Goal: Transaction & Acquisition: Purchase product/service

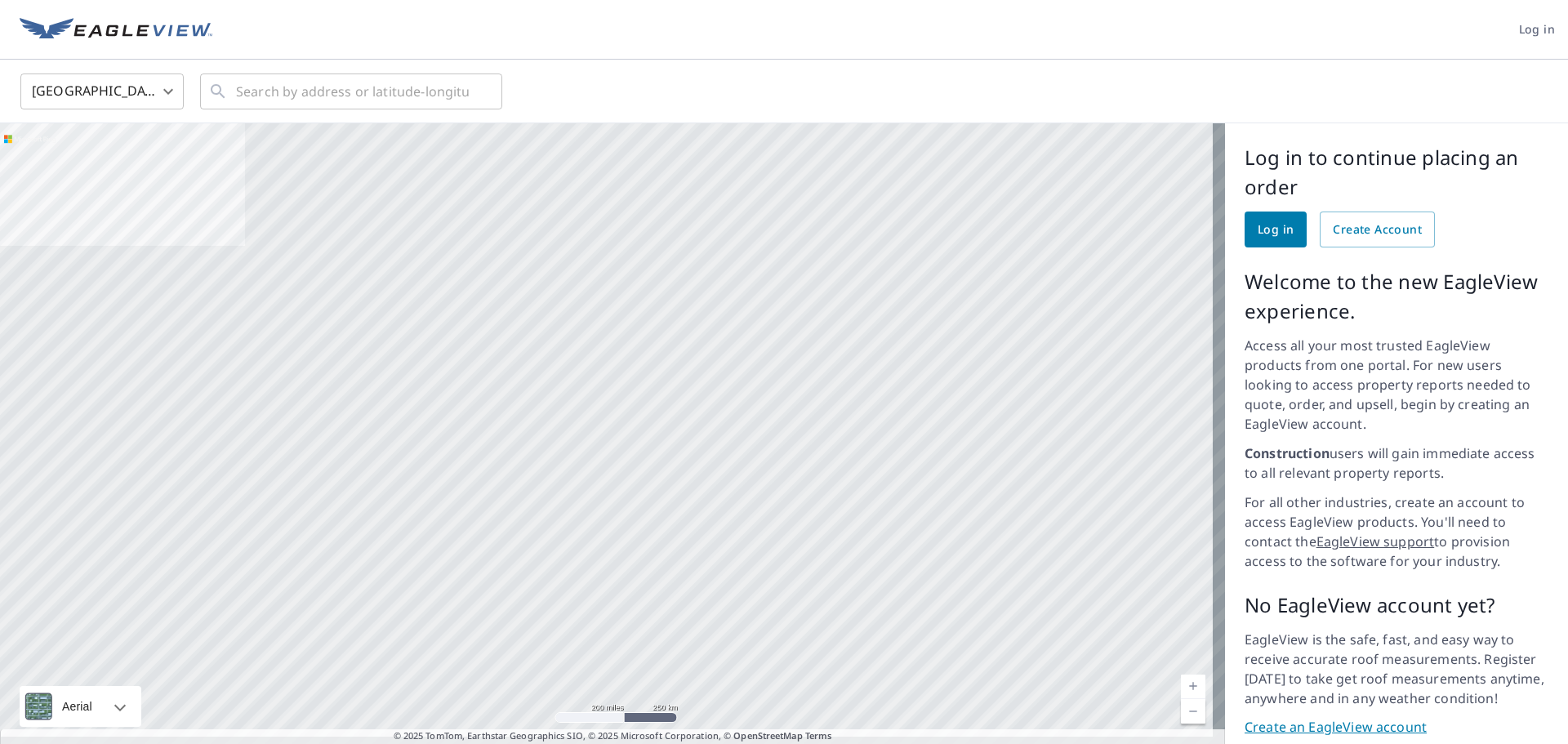
click at [1522, 25] on span "Log in" at bounding box center [1536, 30] width 36 height 20
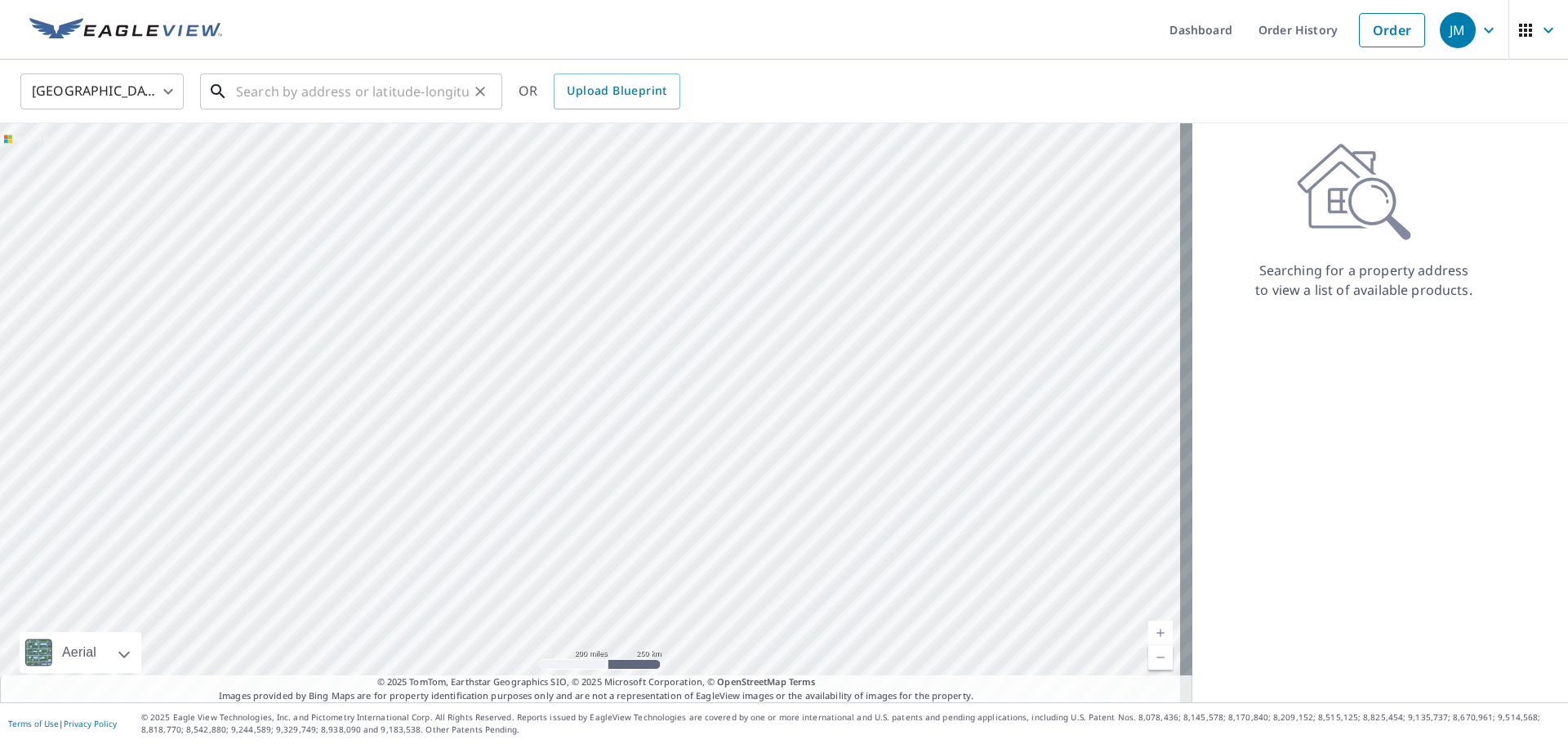
click at [369, 96] on input "text" at bounding box center [352, 91] width 233 height 46
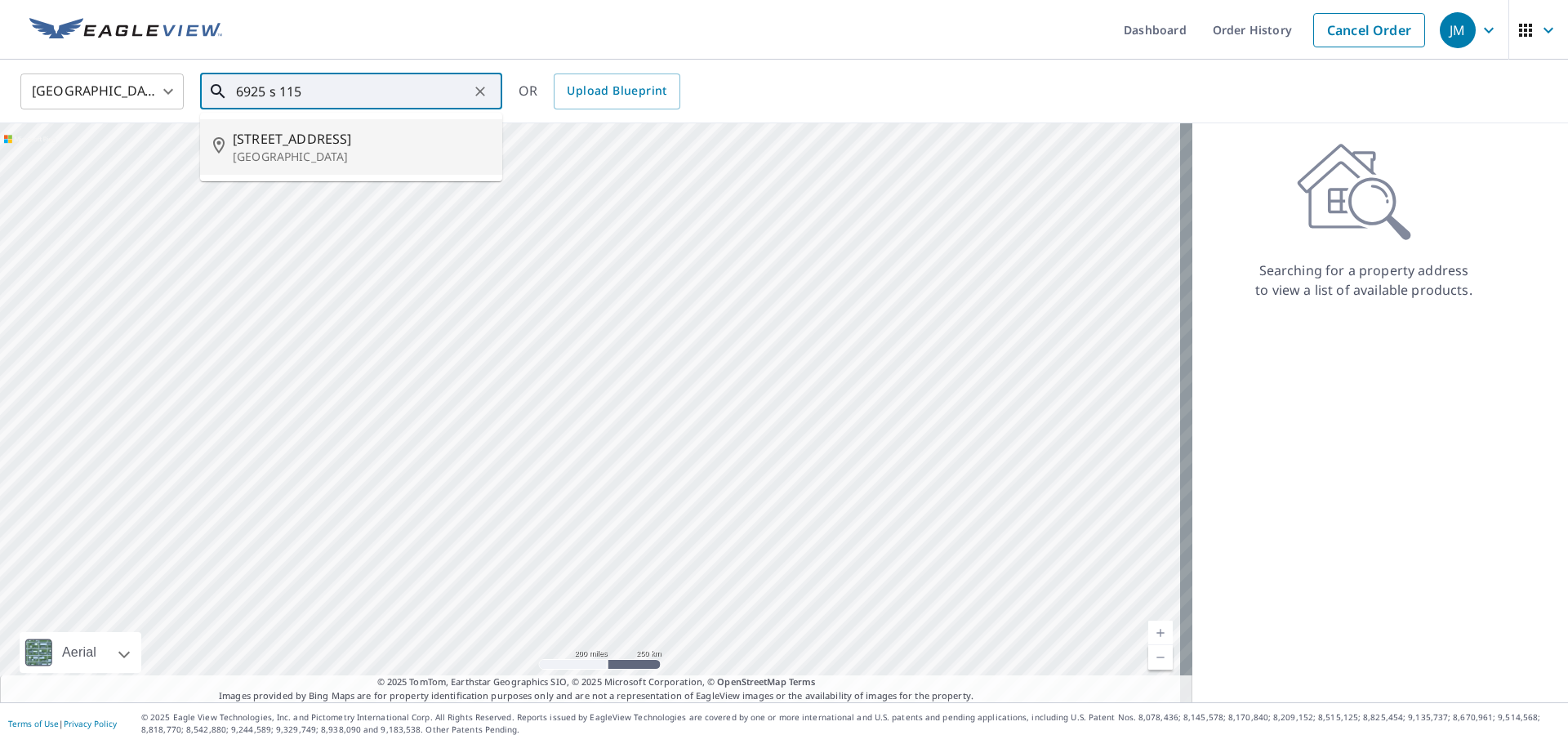
click at [304, 144] on span "6925 S 115th Street Plz" at bounding box center [360, 139] width 256 height 20
type input "[STREET_ADDRESS]"
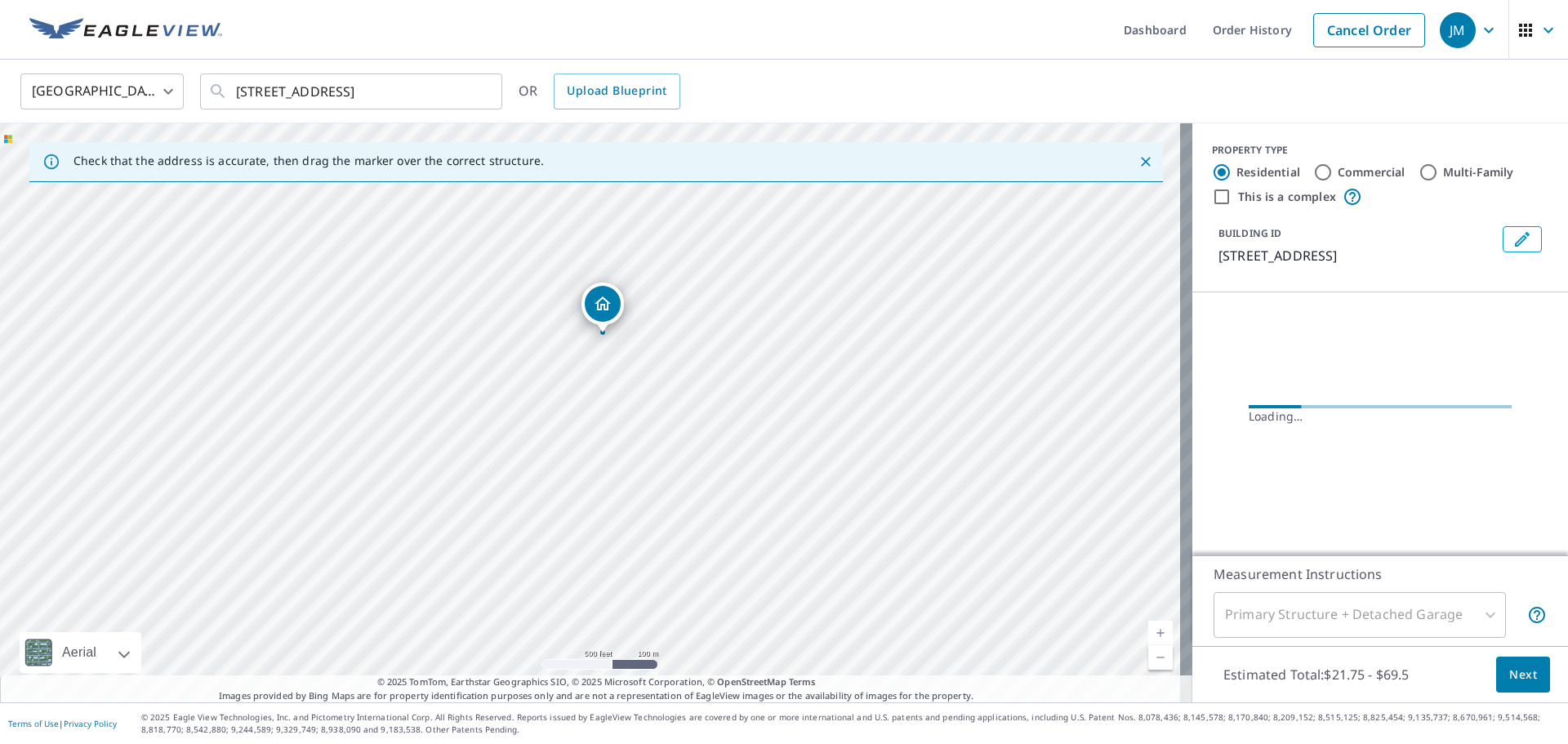
drag, startPoint x: 619, startPoint y: 480, endPoint x: 598, endPoint y: 391, distance: 91.4
click at [598, 391] on div "[STREET_ADDRESS]" at bounding box center [596, 413] width 1192 height 579
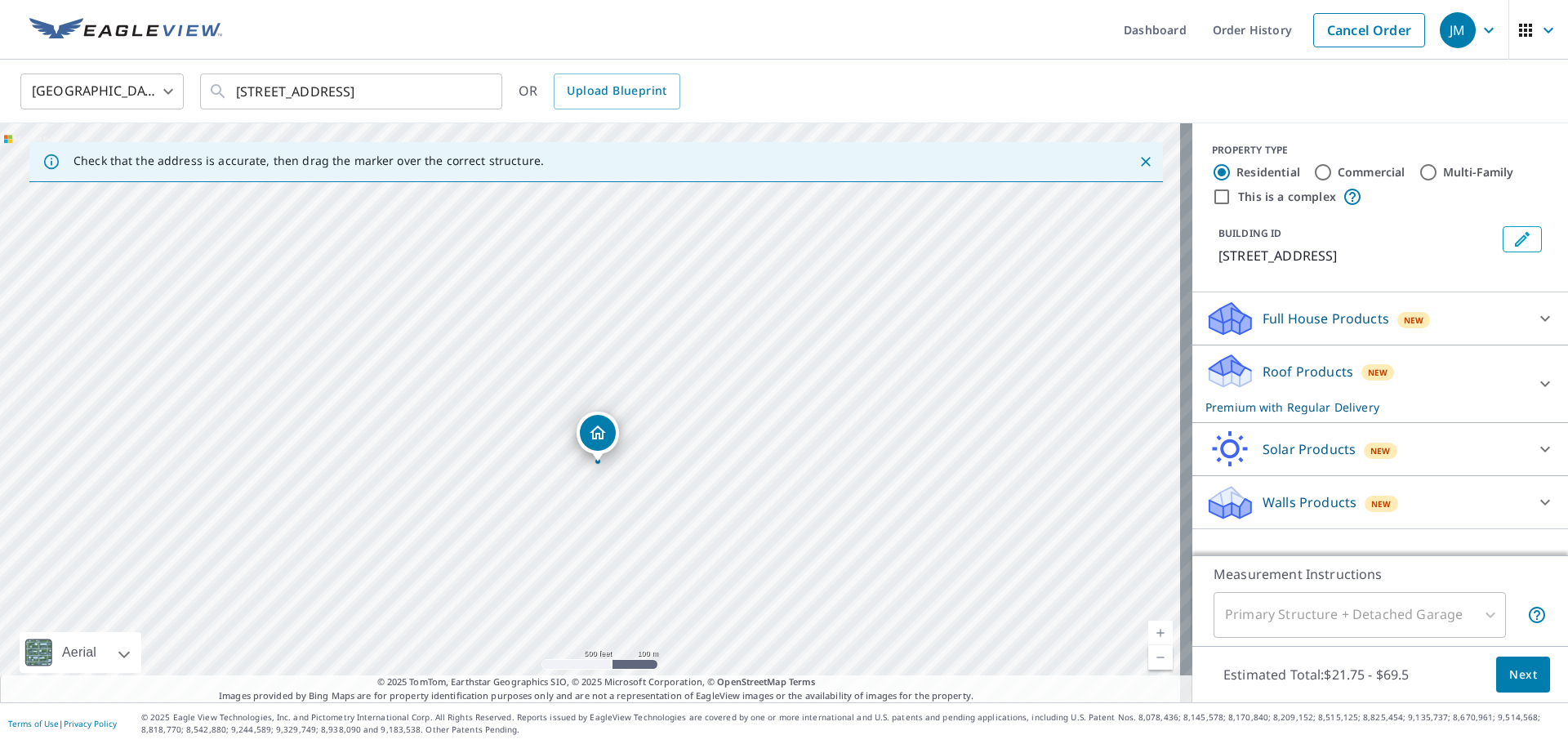
drag, startPoint x: 588, startPoint y: 384, endPoint x: 595, endPoint y: 435, distance: 51.5
click at [1313, 169] on input "Commercial" at bounding box center [1322, 171] width 20 height 20
radio input "true"
type input "4"
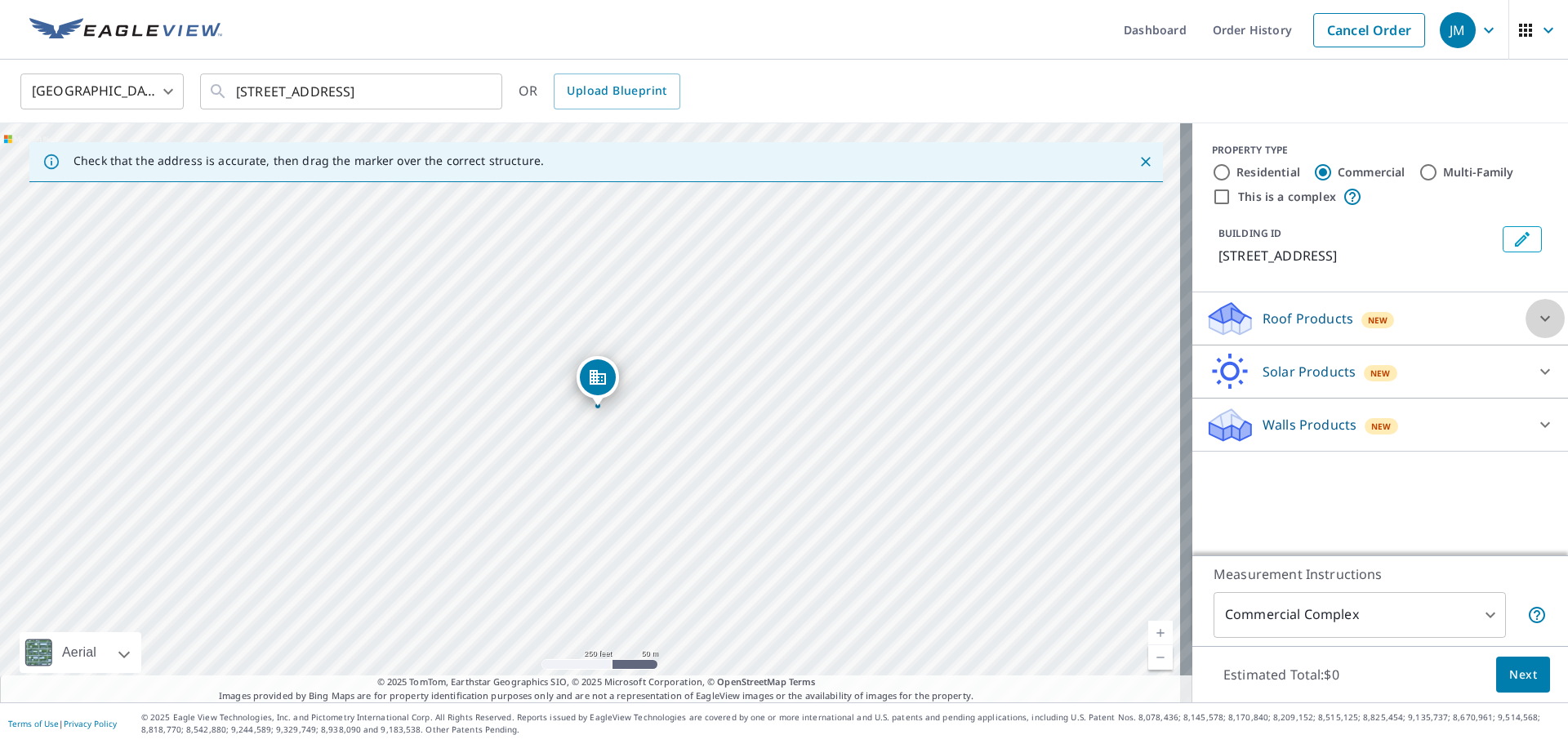
click at [1540, 319] on icon at bounding box center [1545, 318] width 10 height 6
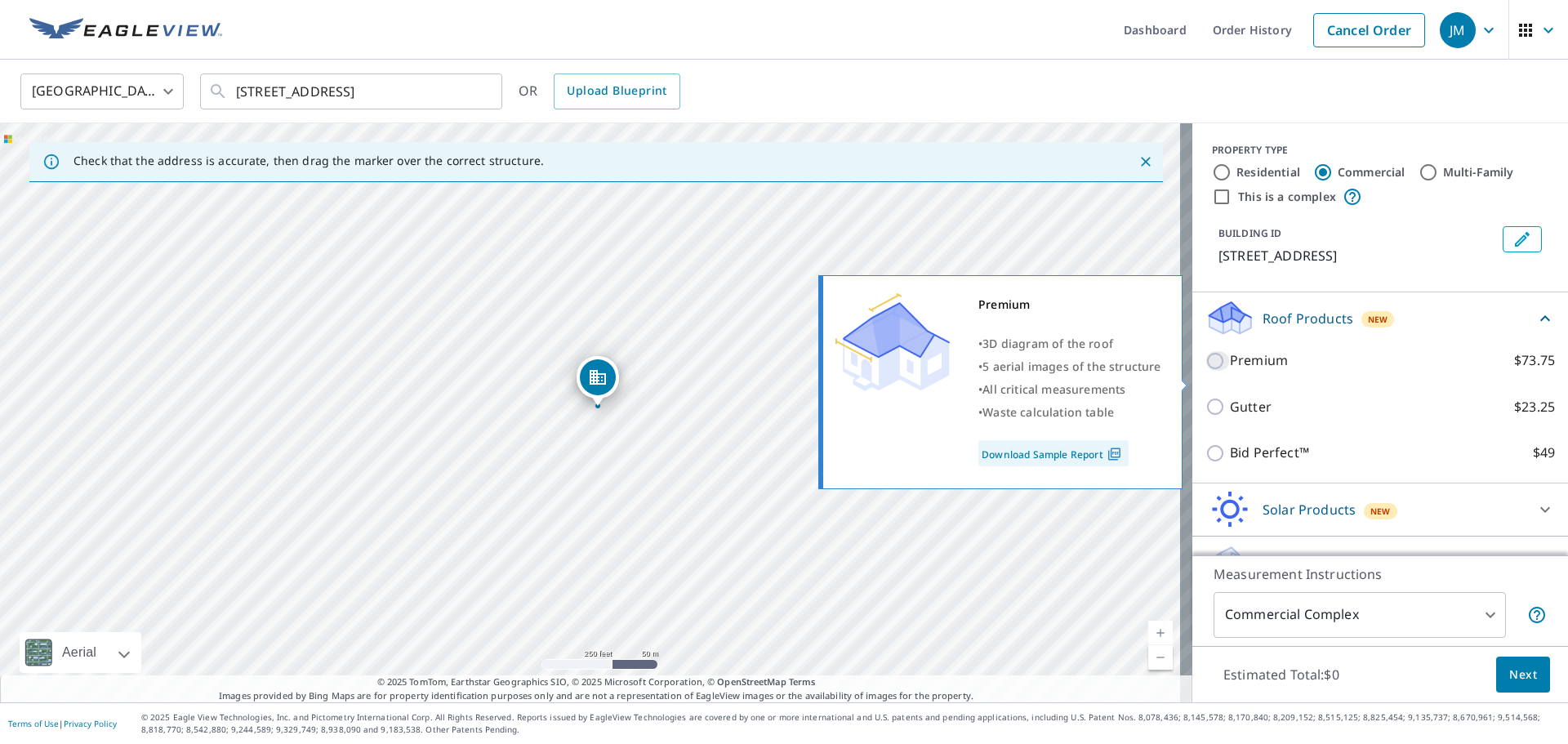
click at [1205, 371] on input "Premium $73.75" at bounding box center [1217, 360] width 24 height 20
checkbox input "true"
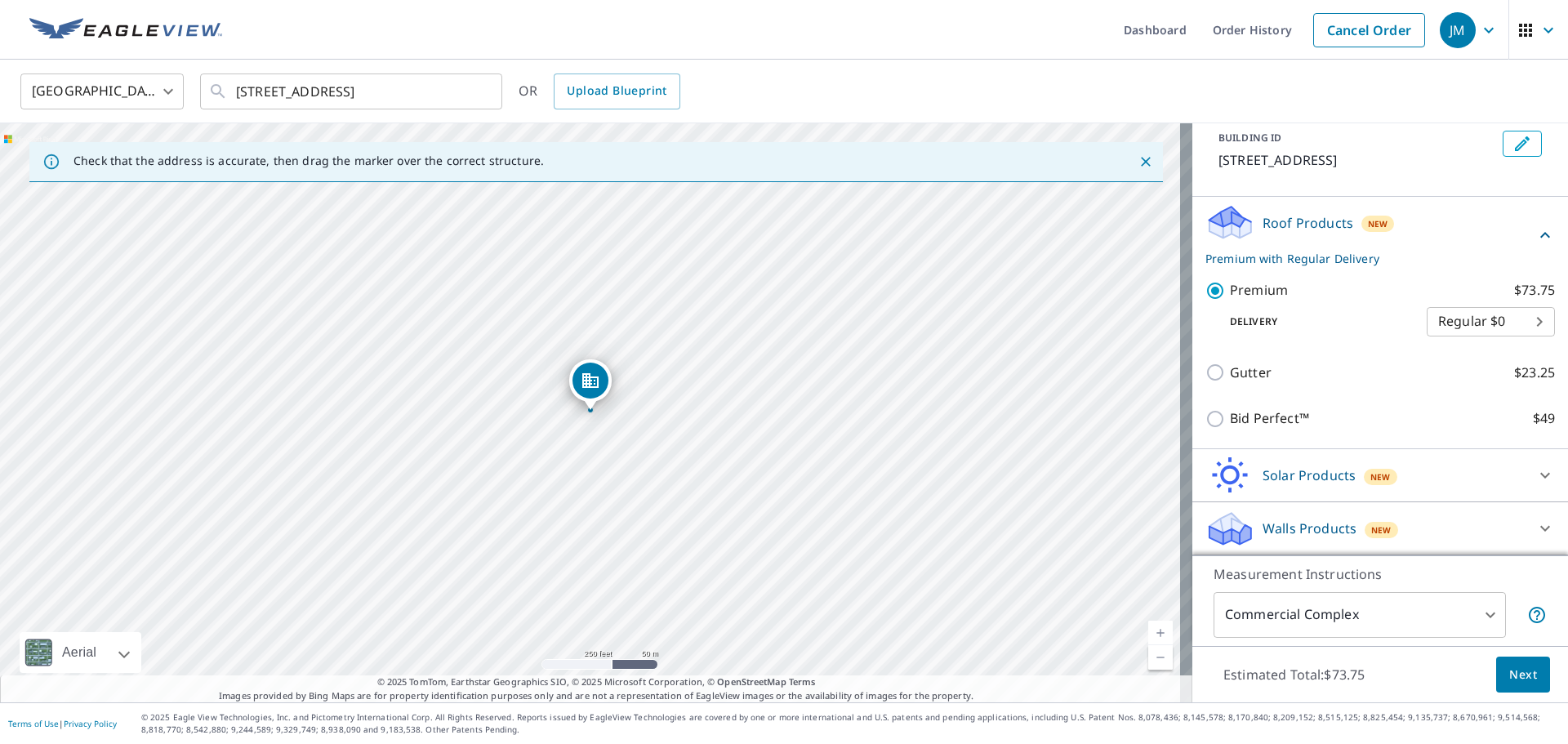
scroll to position [115, 0]
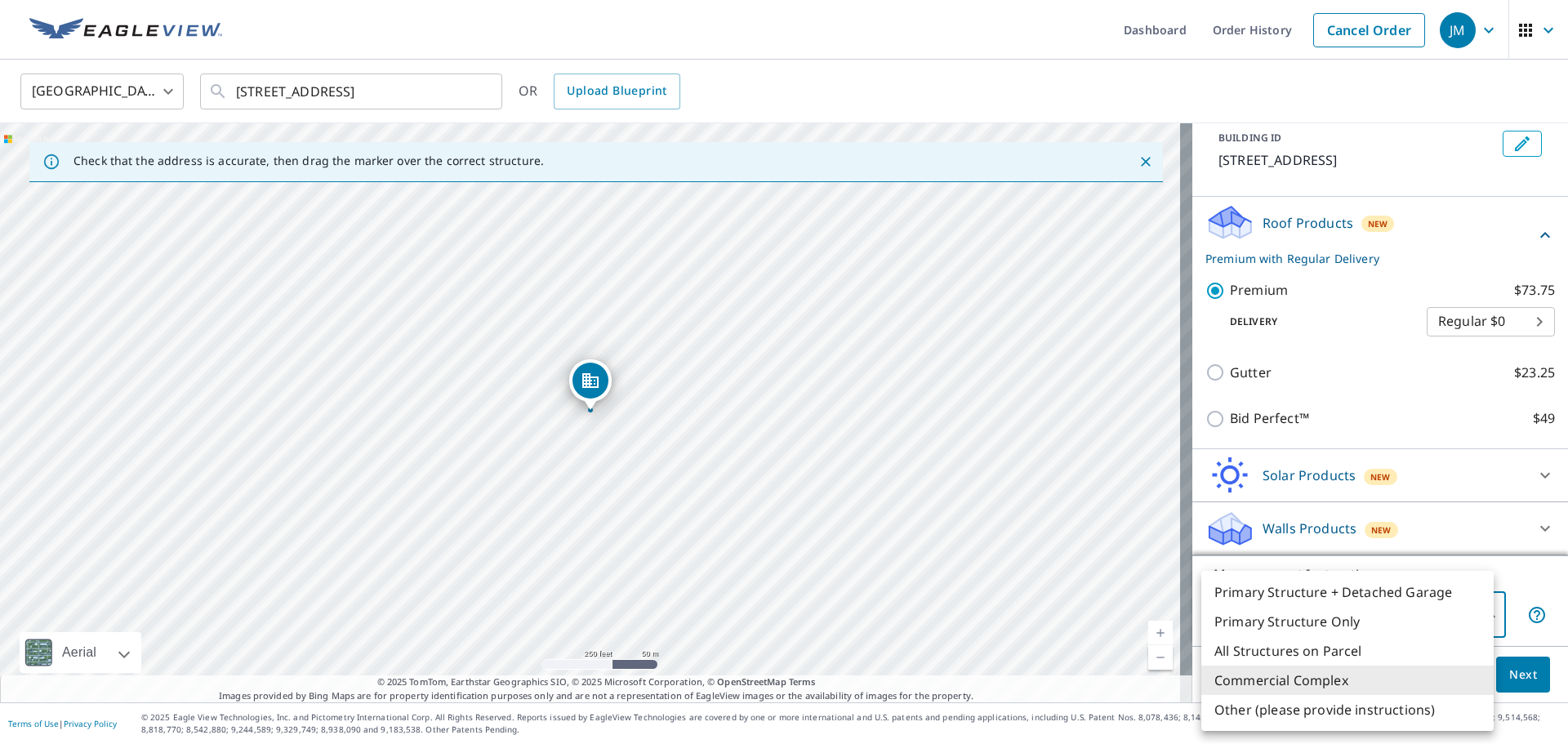
click at [1476, 609] on body "JM JM Dashboard Order History Cancel Order JM United States US ​ 6925 S 115th S…" at bounding box center [784, 372] width 1568 height 744
click at [1323, 685] on li "Commercial Complex" at bounding box center [1347, 681] width 292 height 30
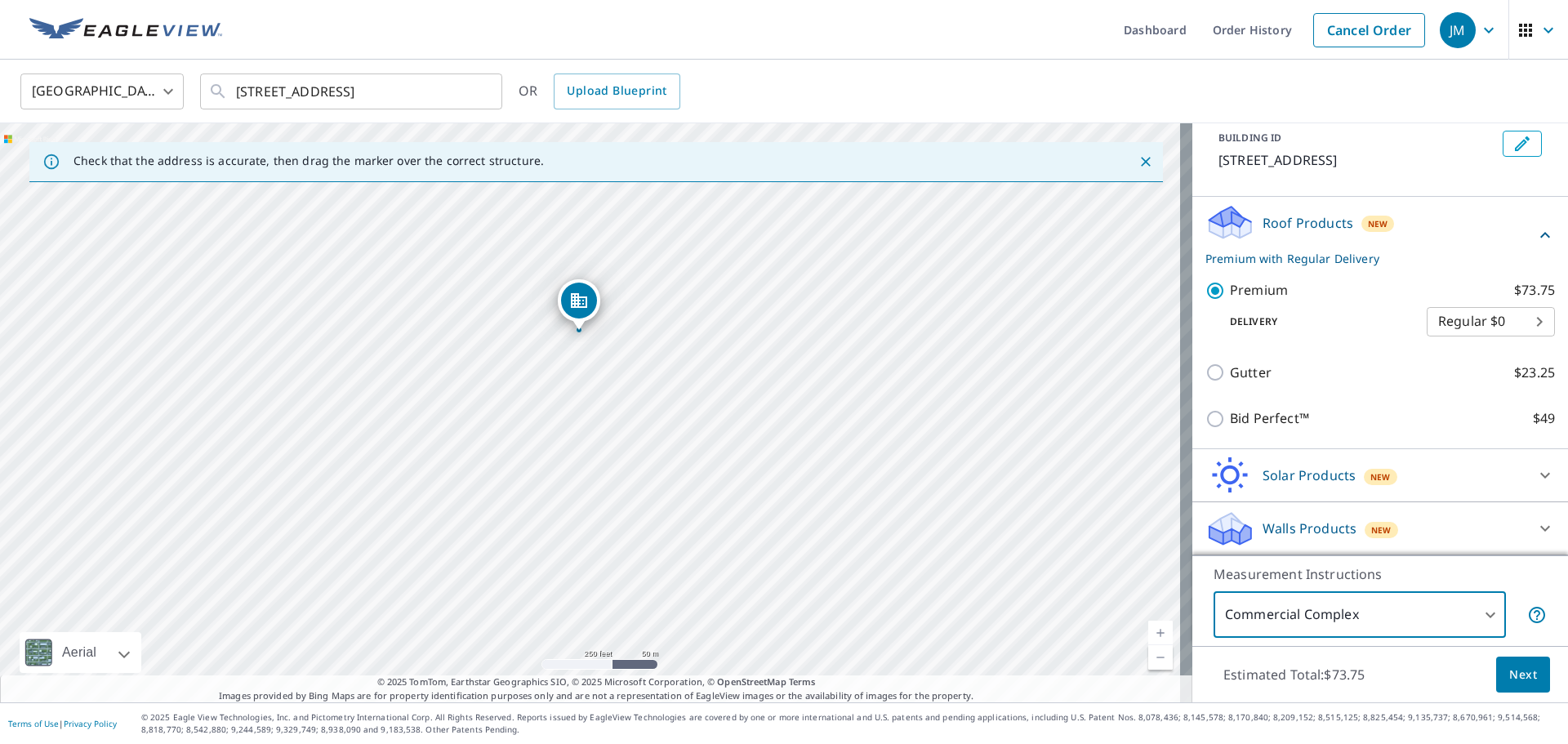
click at [1427, 619] on body "JM JM Dashboard Order History Cancel Order JM United States US ​ 6925 S 115th S…" at bounding box center [784, 372] width 1568 height 744
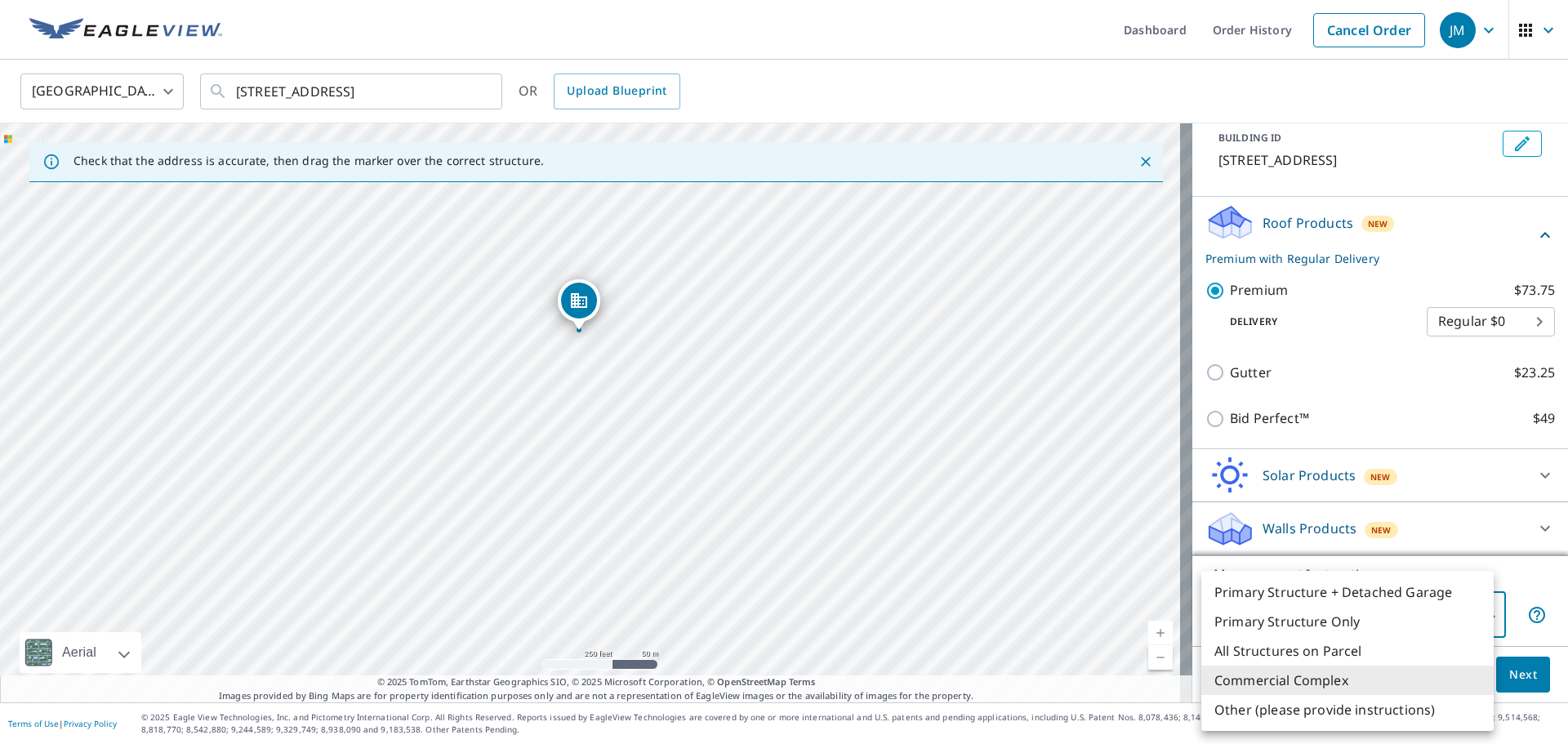
click at [1360, 680] on li "Commercial Complex" at bounding box center [1347, 681] width 292 height 30
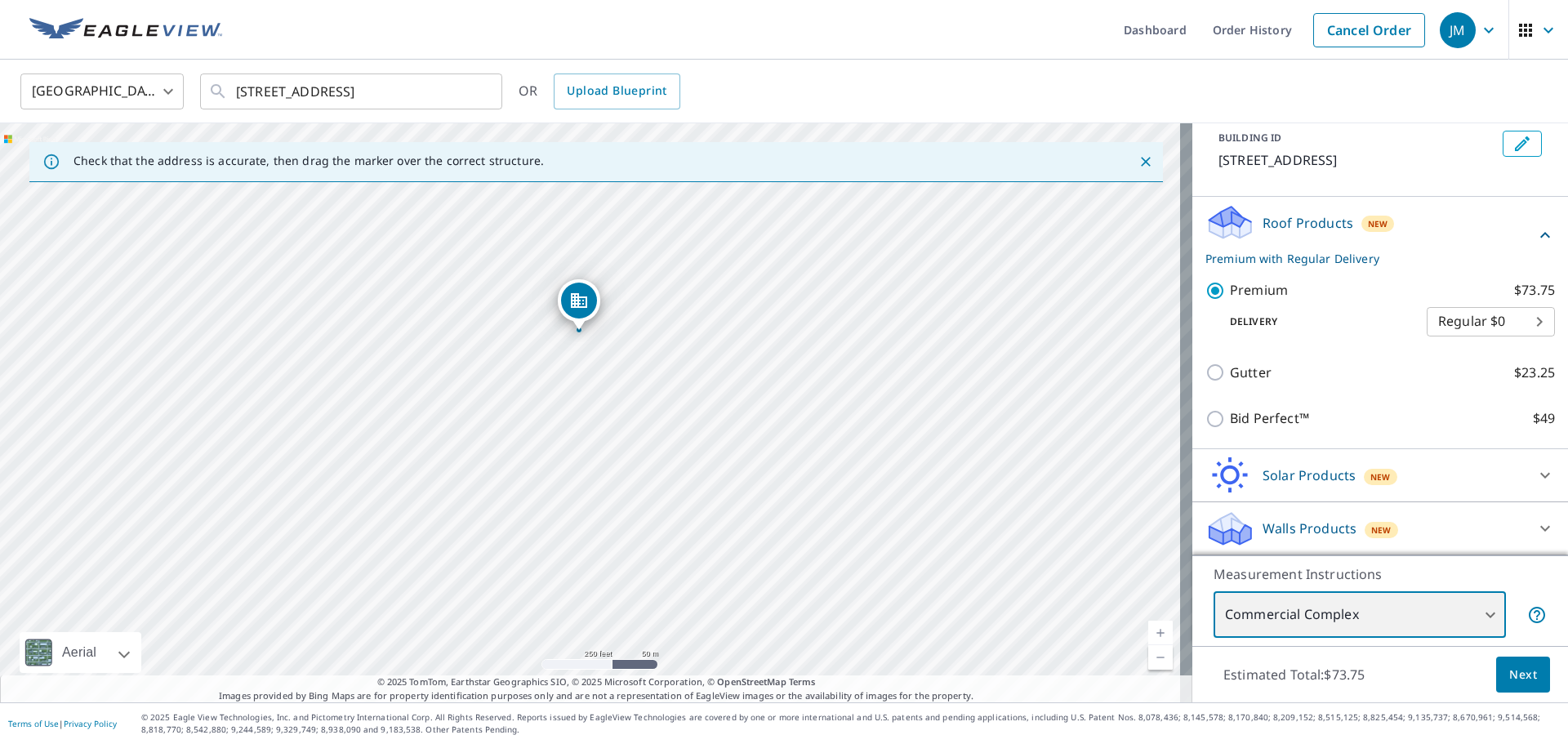
scroll to position [0, 0]
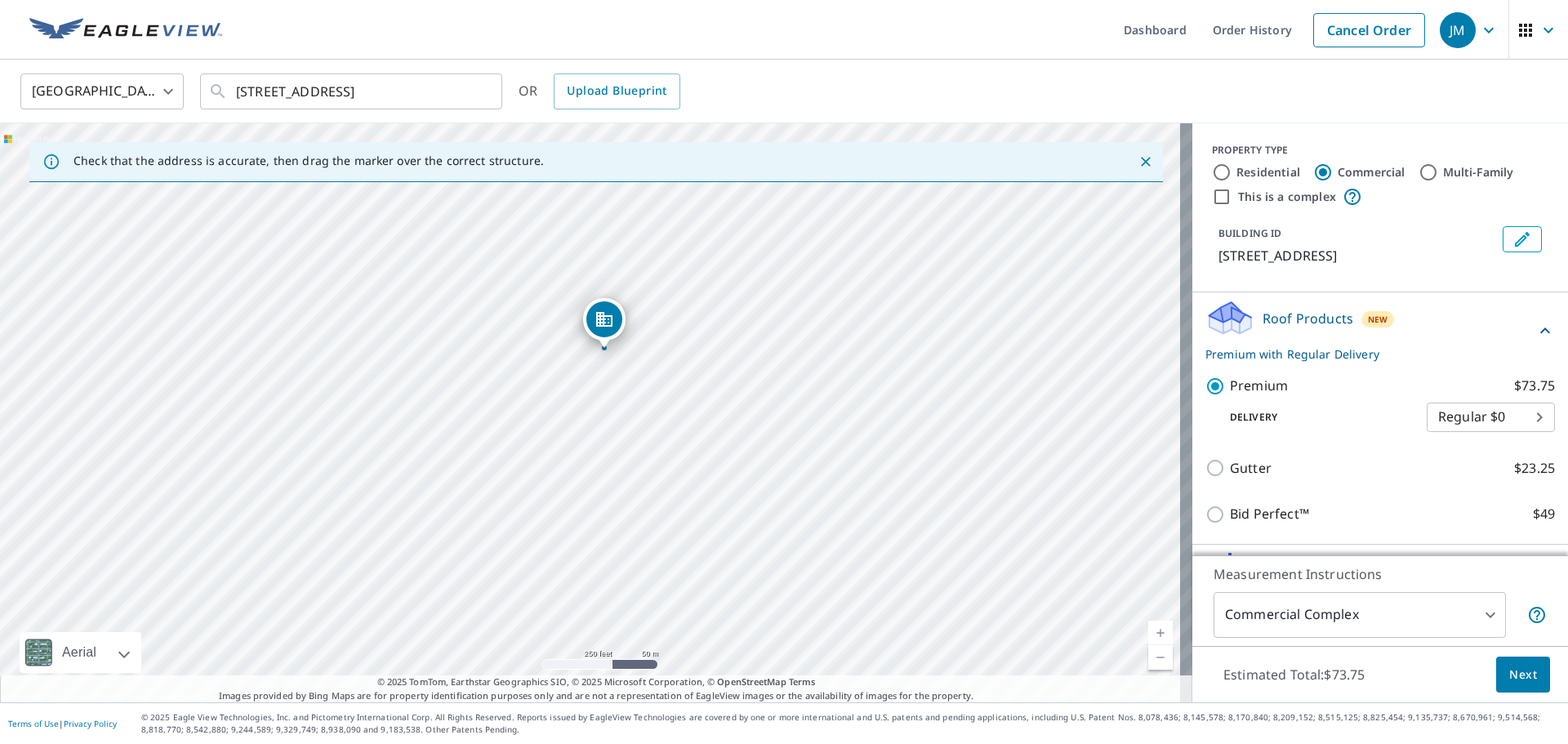
drag, startPoint x: 580, startPoint y: 308, endPoint x: 605, endPoint y: 327, distance: 31.4
click at [1508, 667] on span "Next" at bounding box center [1522, 675] width 28 height 20
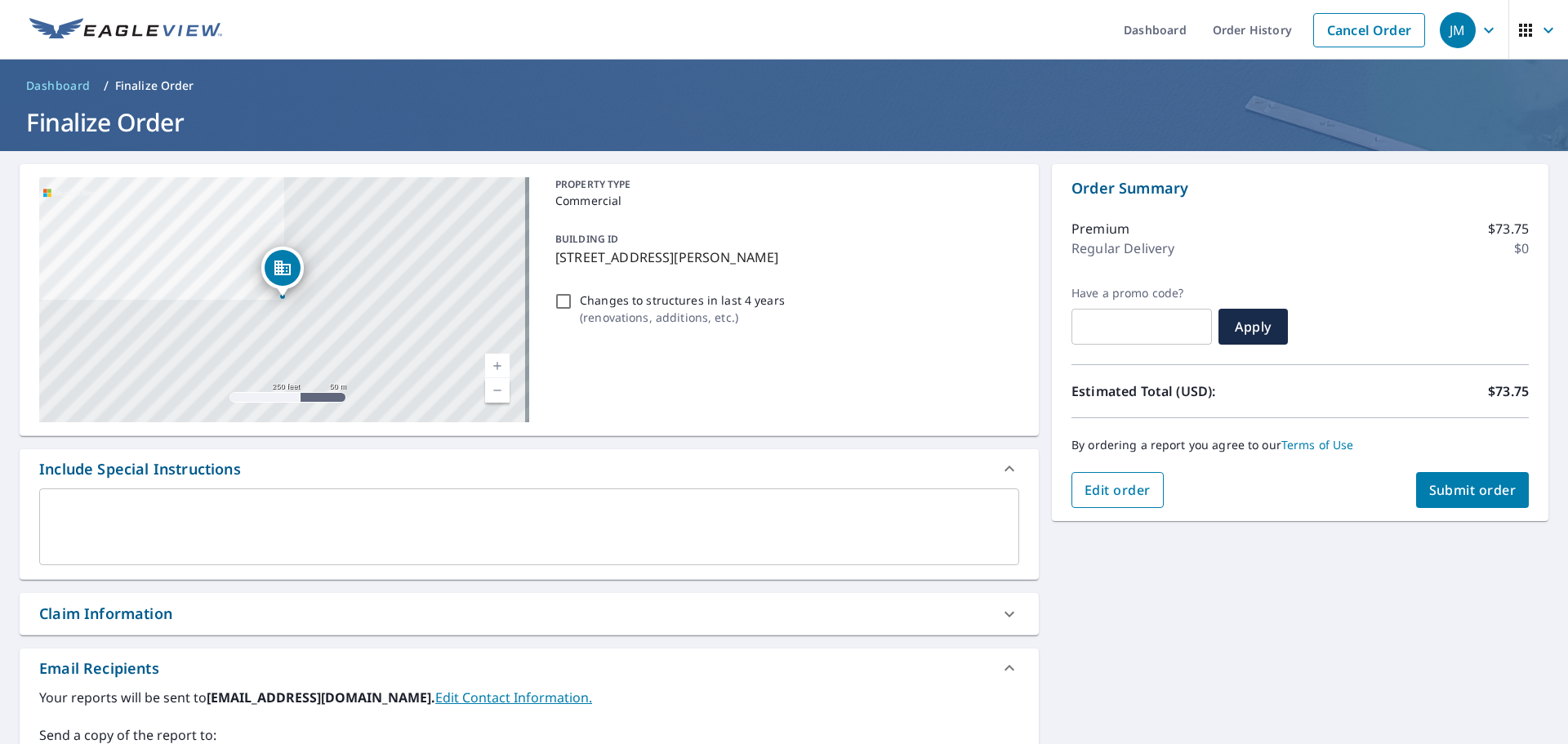
click at [1078, 501] on button "Edit order" at bounding box center [1116, 490] width 92 height 36
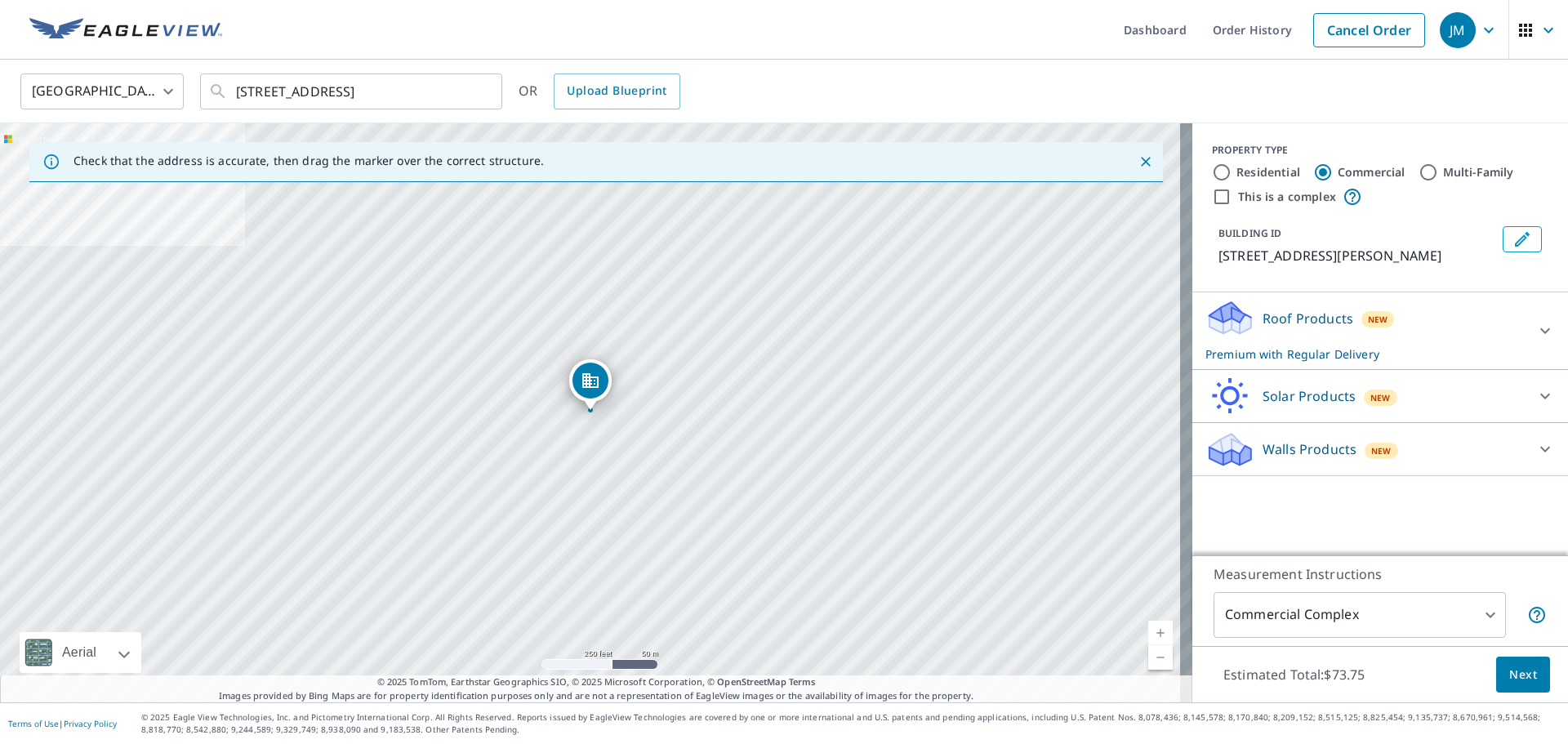
click at [1211, 195] on input "This is a complex" at bounding box center [1221, 196] width 20 height 20
checkbox input "true"
checkbox input "false"
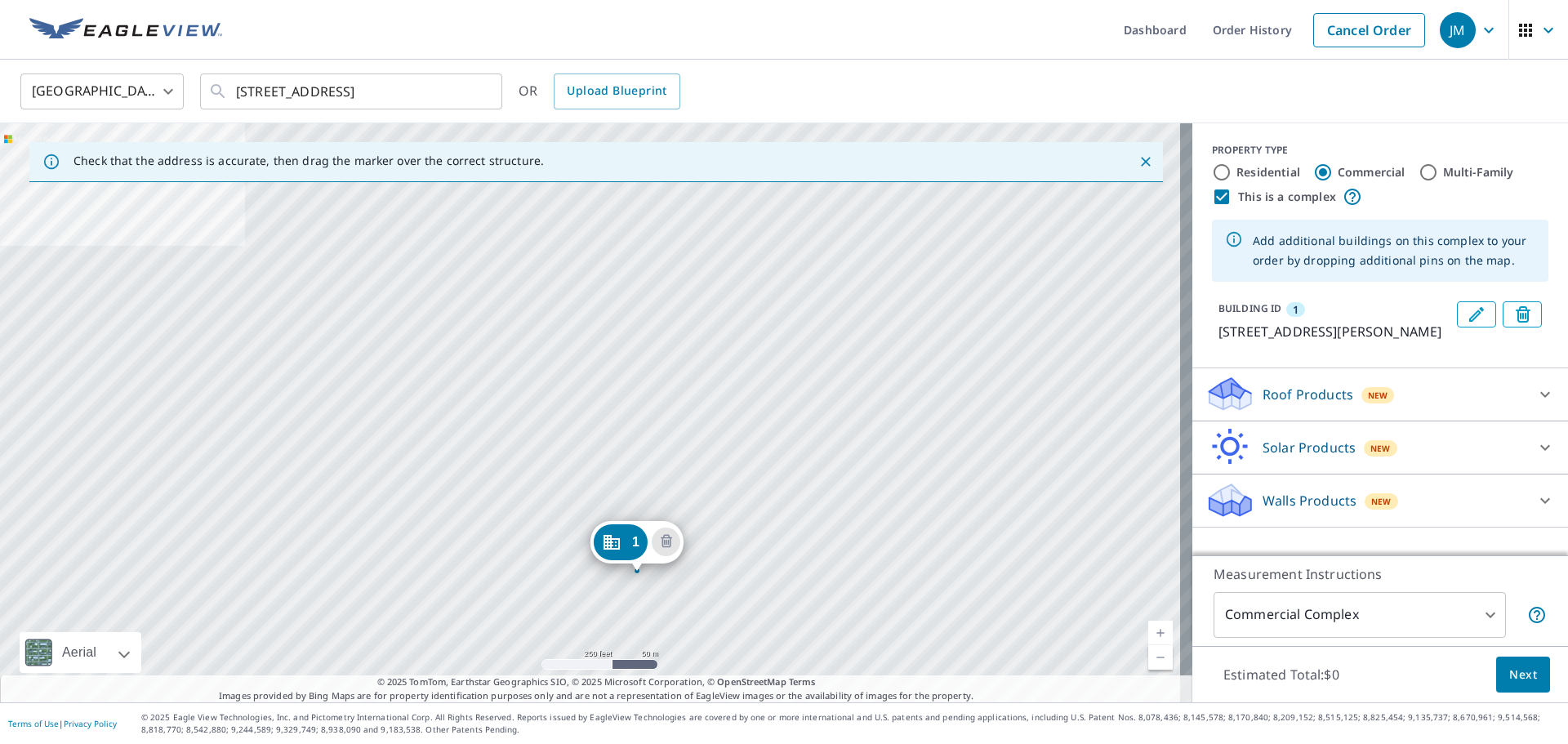
drag, startPoint x: 580, startPoint y: 383, endPoint x: 627, endPoint y: 544, distance: 167.7
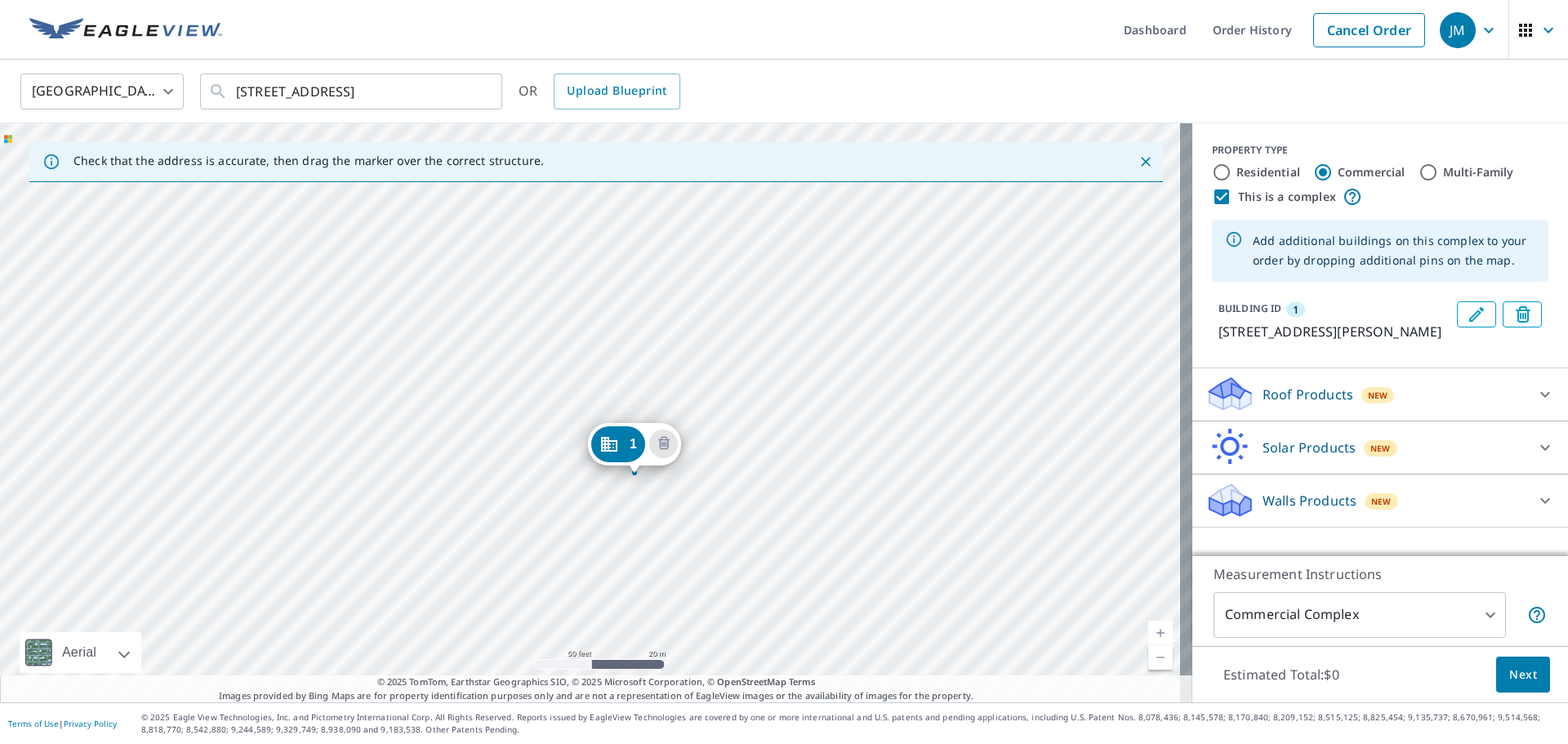
drag, startPoint x: 1461, startPoint y: 315, endPoint x: 918, endPoint y: 487, distance: 569.6
click at [918, 487] on div "Check that the address is accurate, then drag the marker over the correct struc…" at bounding box center [784, 413] width 1568 height 579
click at [746, 289] on div "1 7337 S Harrison Hills Dr La Vista, NE 68128" at bounding box center [596, 413] width 1192 height 579
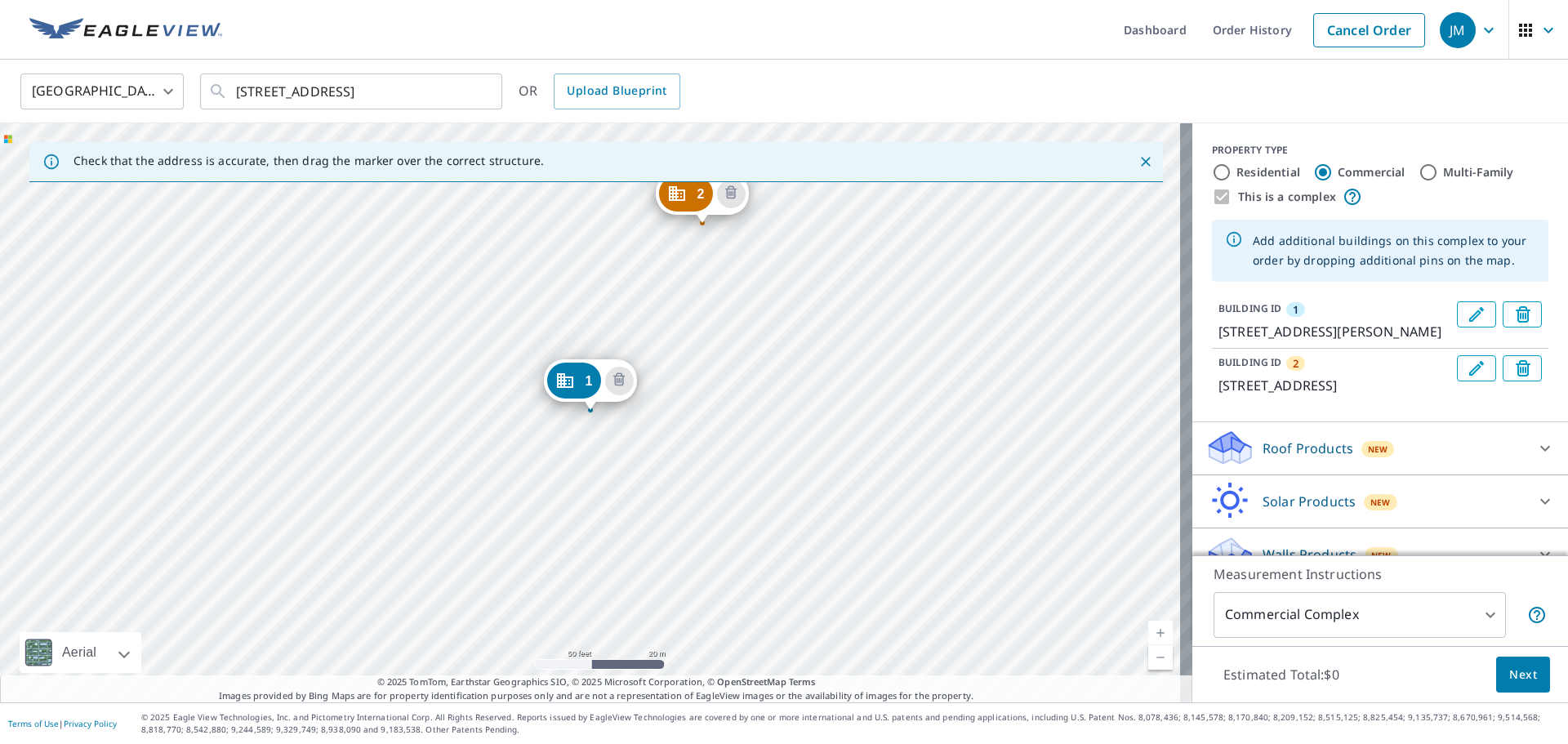
click at [645, 475] on div "2 7231 S 114th Street Plz La Vista, NE 68128 1 7337 S Harrison Hills Dr La Vist…" at bounding box center [596, 413] width 1192 height 579
click at [620, 494] on div "2 7231 S 114th Street Plz La Vista, NE 68128 1 7337 S Harrison Hills Dr La Vist…" at bounding box center [596, 413] width 1192 height 579
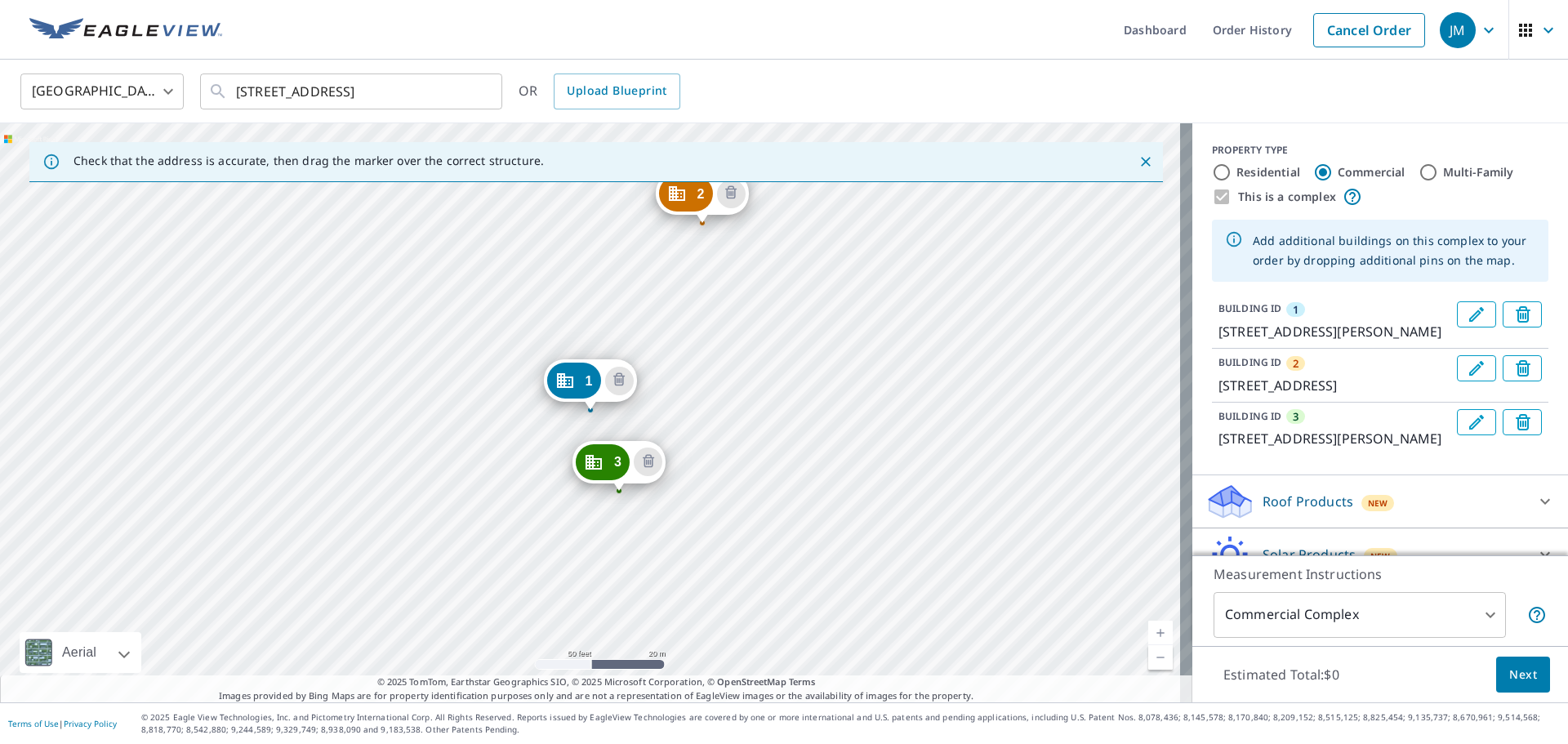
click at [409, 490] on div "2 7231 S 114th Street Plz La Vista, NE 68128 3 7370 S Harrison Hills Dr La Vist…" at bounding box center [596, 413] width 1192 height 579
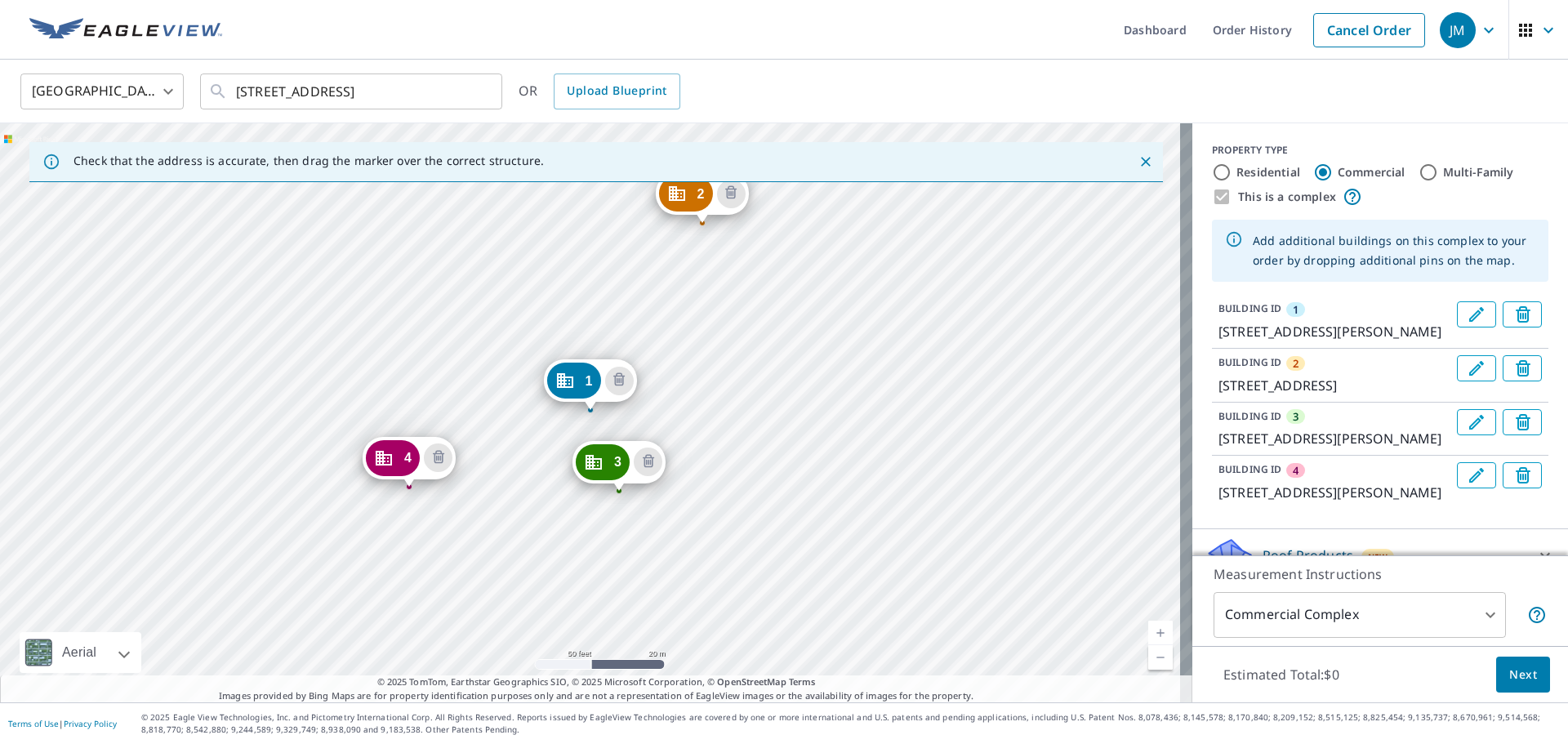
click at [336, 547] on div "2 7231 S 114th Street Plz La Vista, NE 68128 3 7370 S Harrison Hills Dr La Vist…" at bounding box center [596, 413] width 1192 height 579
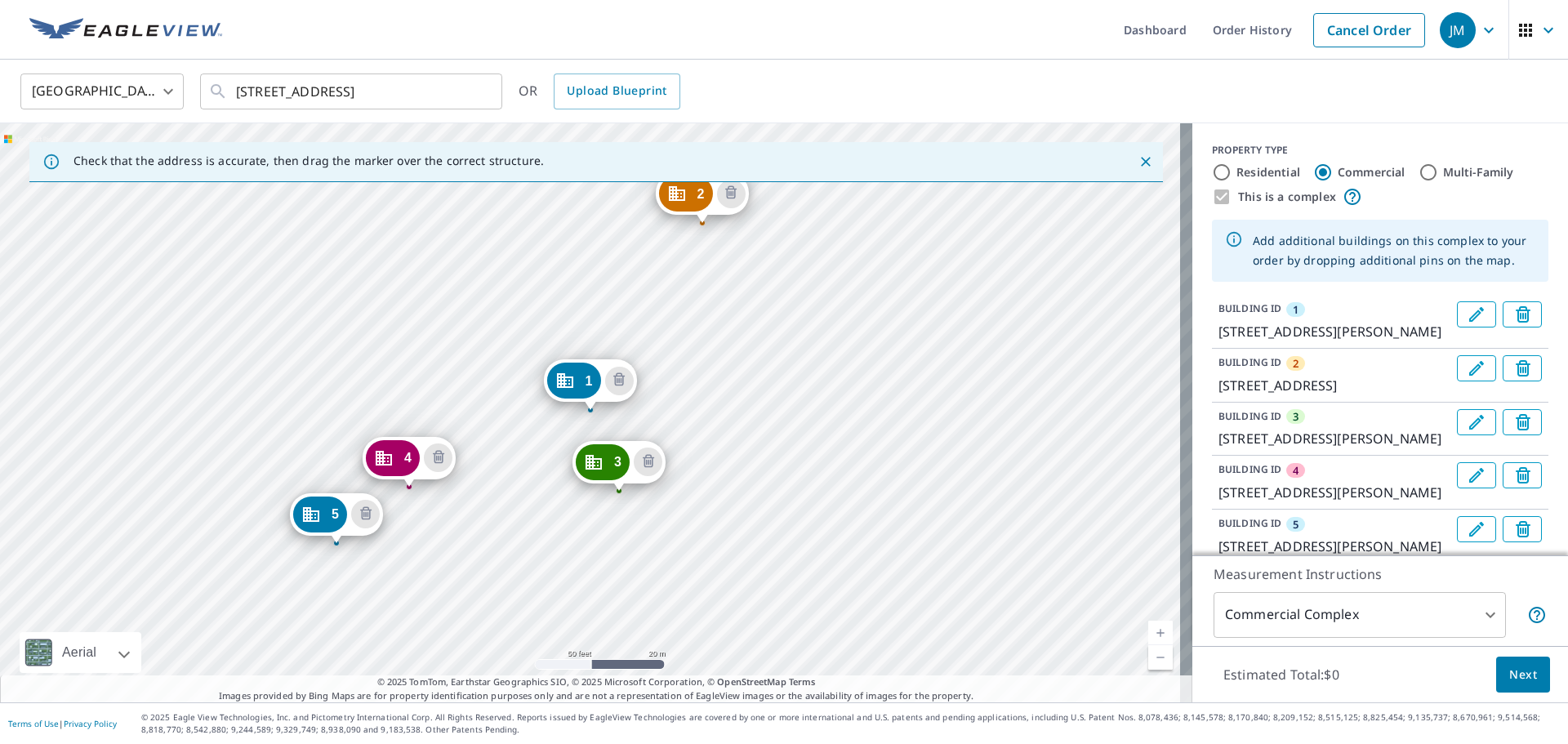
click at [267, 322] on div "2 7231 S 114th Street Plz La Vista, NE 68128 3 7370 S Harrison Hills Dr La Vist…" at bounding box center [596, 413] width 1192 height 579
click at [183, 387] on div "2 7231 S 114th Street Plz La Vista, NE 68128 3 7370 S Harrison Hills Dr La Vist…" at bounding box center [596, 413] width 1192 height 579
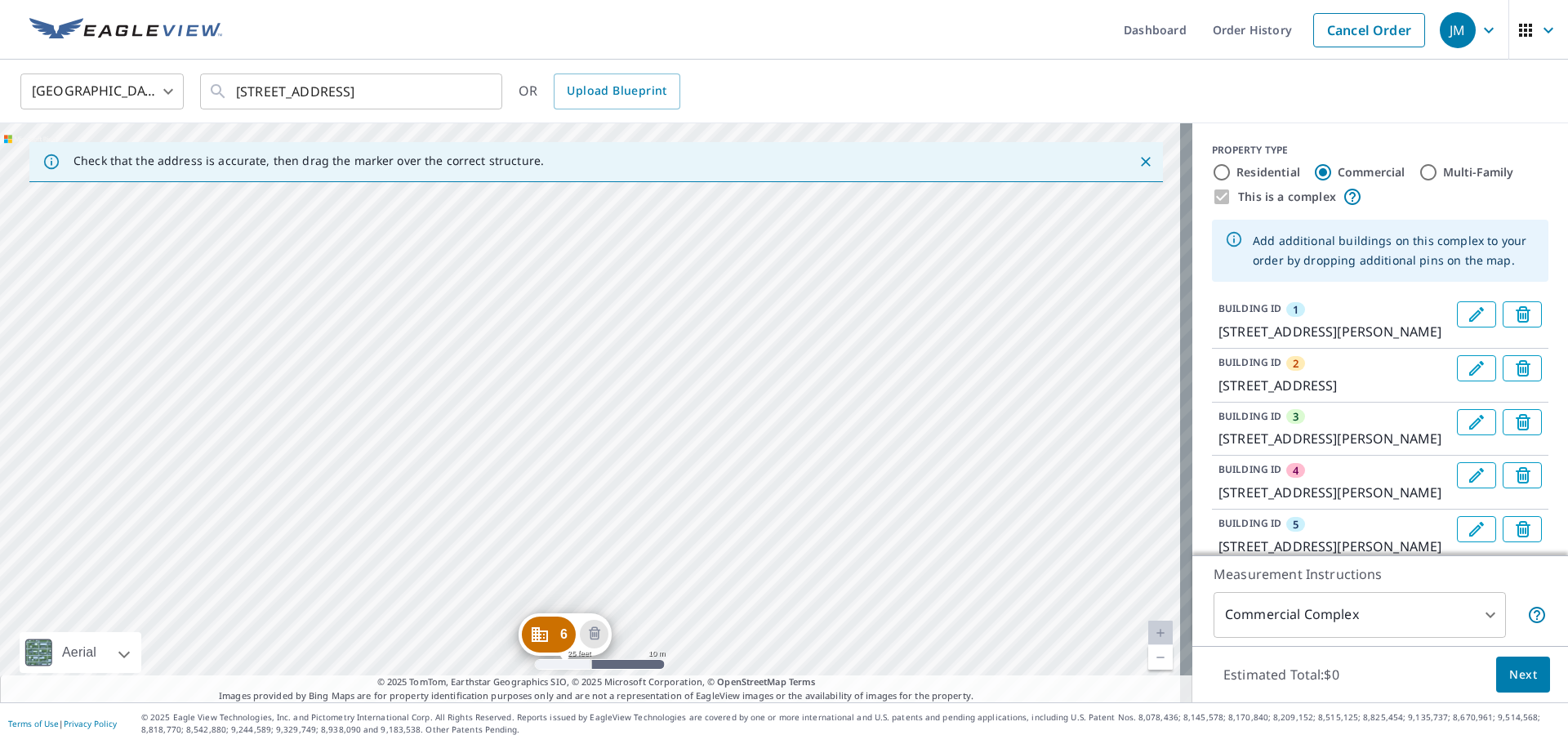
click at [242, 295] on div "2 7231 S 114th Street Plz La Vista, NE 68128 3 7370 S Harrison Hills Dr La Vist…" at bounding box center [596, 413] width 1192 height 579
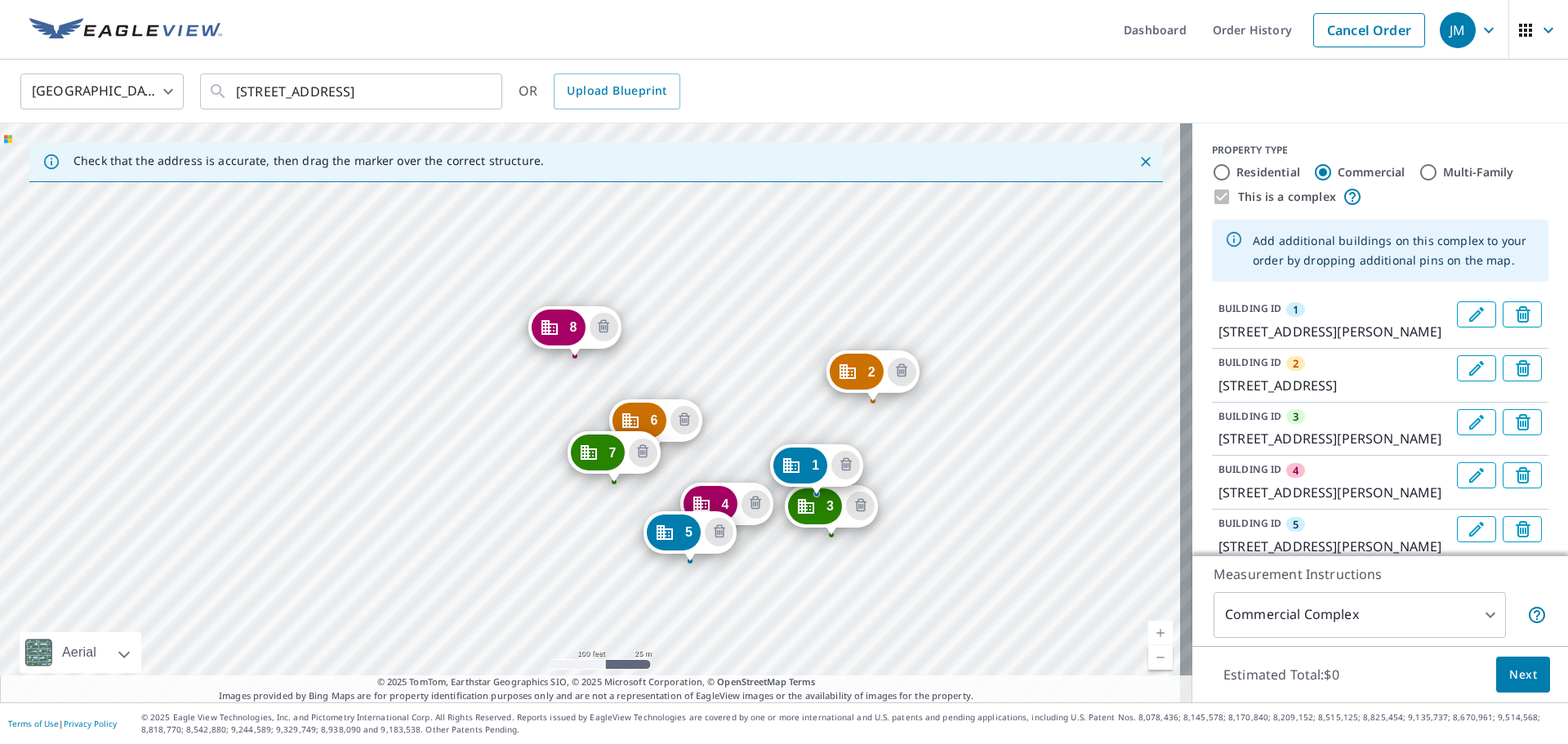
drag, startPoint x: 508, startPoint y: 399, endPoint x: 1001, endPoint y: 532, distance: 510.6
click at [1001, 532] on div "2 7231 S 114th Street Plz La Vista, NE 68128 3 7370 S Harrison Hills Dr La Vist…" at bounding box center [596, 413] width 1192 height 579
click at [537, 394] on div "2 7231 S 114th Street Plz La Vista, NE 68128 3 7370 S Harrison Hills Dr La Vist…" at bounding box center [596, 413] width 1192 height 579
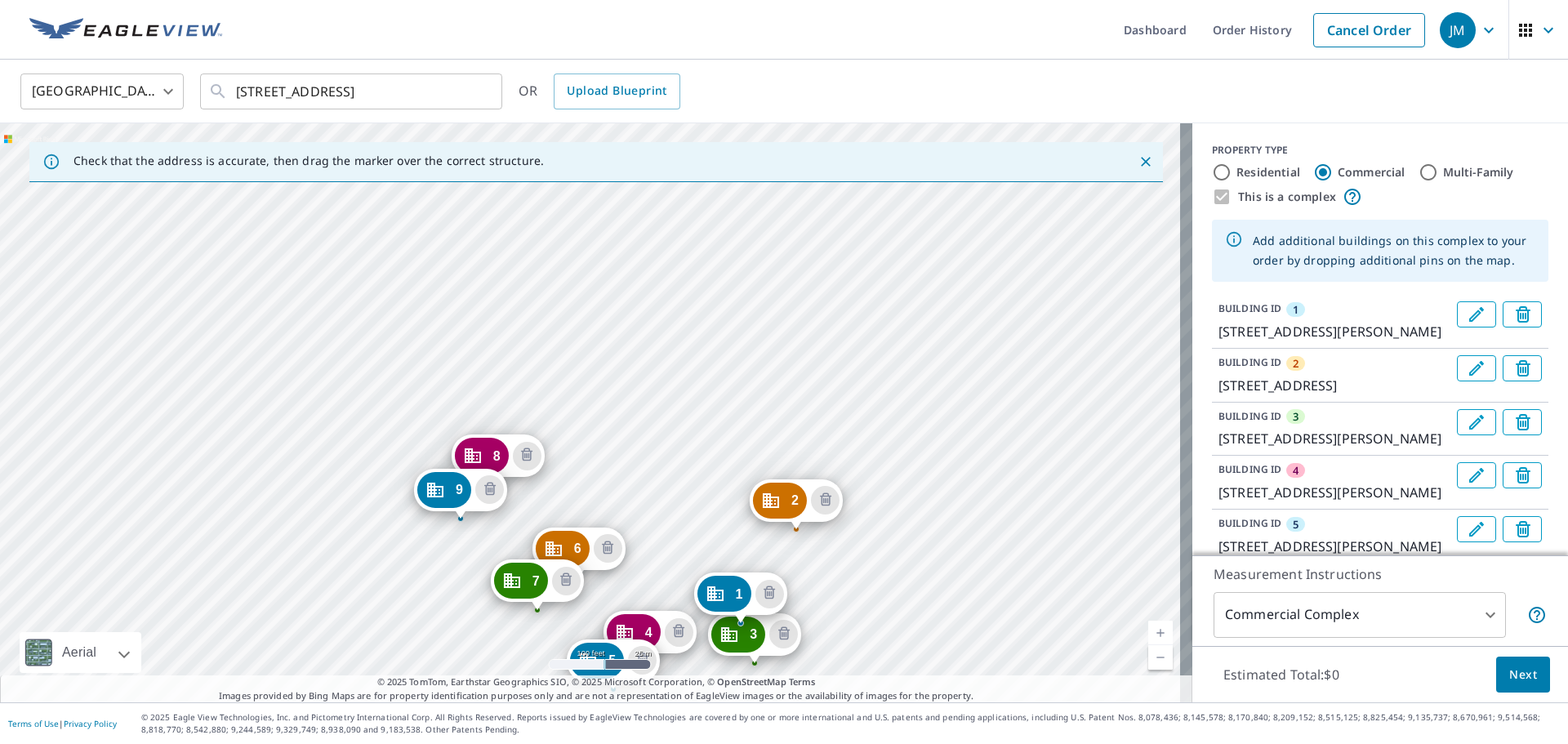
drag, startPoint x: 479, startPoint y: 273, endPoint x: 629, endPoint y: 486, distance: 260.5
click at [629, 486] on div "2 7231 S 114th Street Plz La Vista, NE 68128 3 7370 S Harrison Hills Dr La Vist…" at bounding box center [596, 413] width 1192 height 579
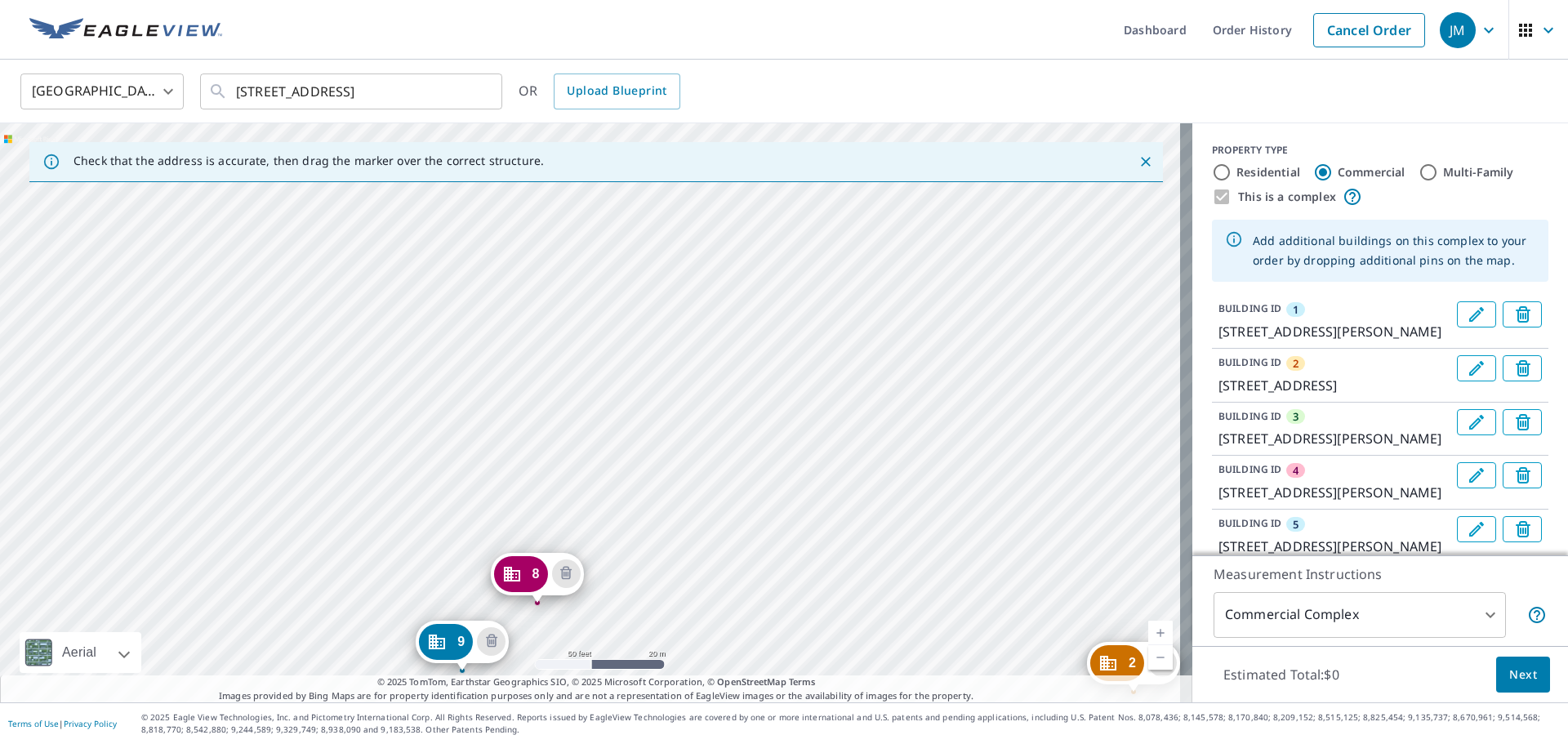
click at [667, 516] on div "2 7231 S 114th Street Plz La Vista, NE 68128 3 7370 S Harrison Hills Dr La Vist…" at bounding box center [596, 413] width 1192 height 579
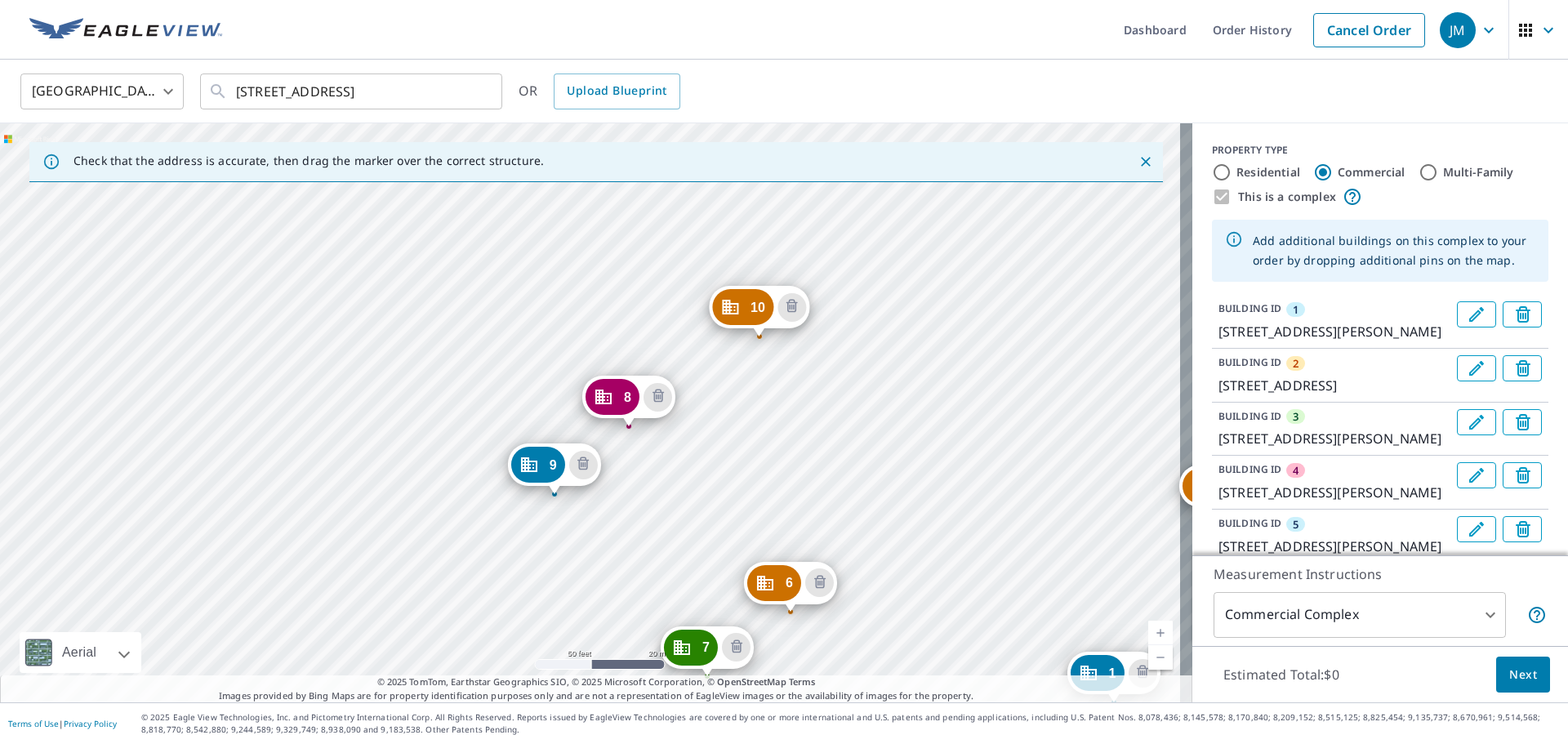
drag, startPoint x: 835, startPoint y: 521, endPoint x: 1061, endPoint y: 707, distance: 292.7
click at [1061, 707] on div "Dashboard Order History Cancel Order JM United States US ​ 6925 S 115th Street …" at bounding box center [784, 372] width 1568 height 744
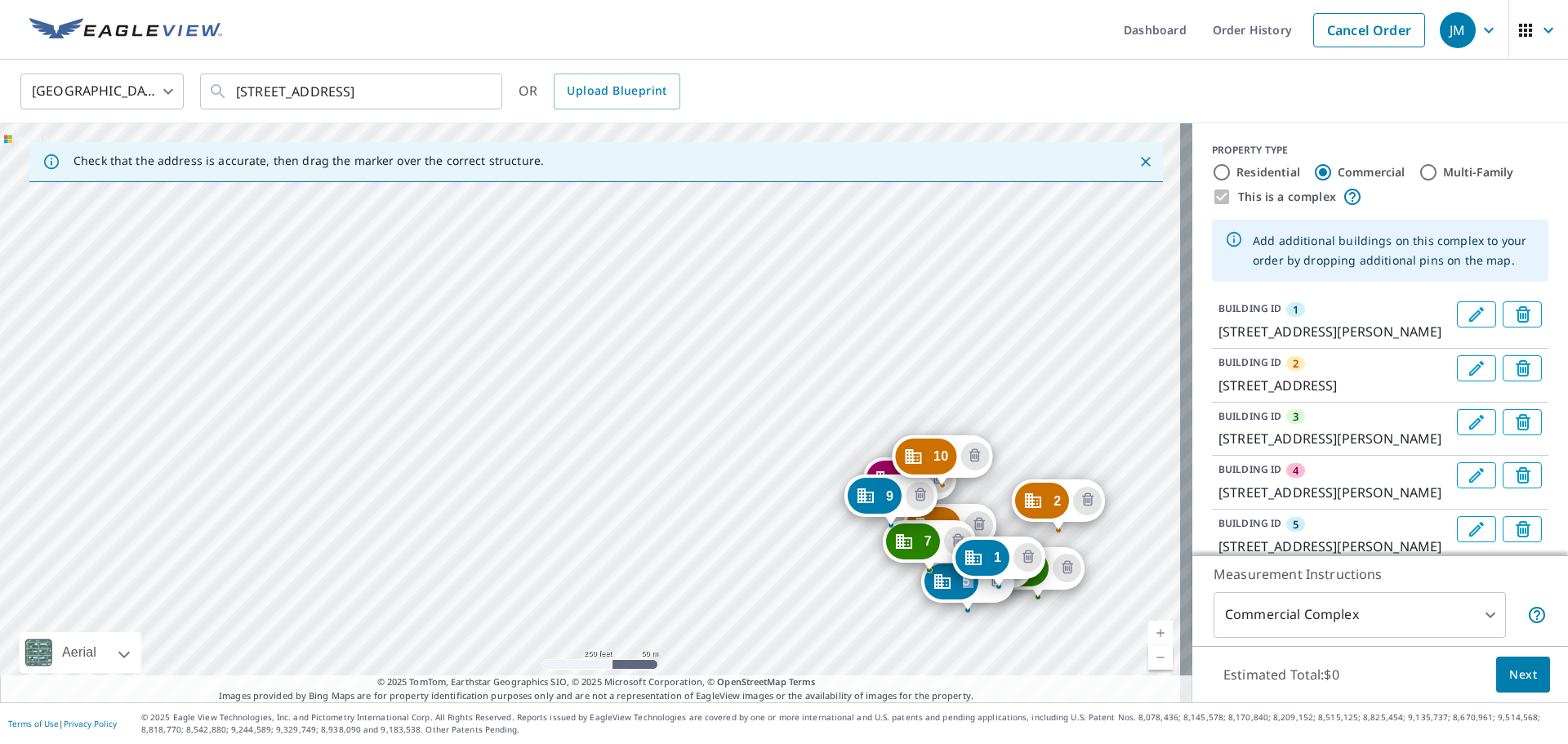
drag, startPoint x: 1019, startPoint y: 563, endPoint x: 987, endPoint y: 574, distance: 33.8
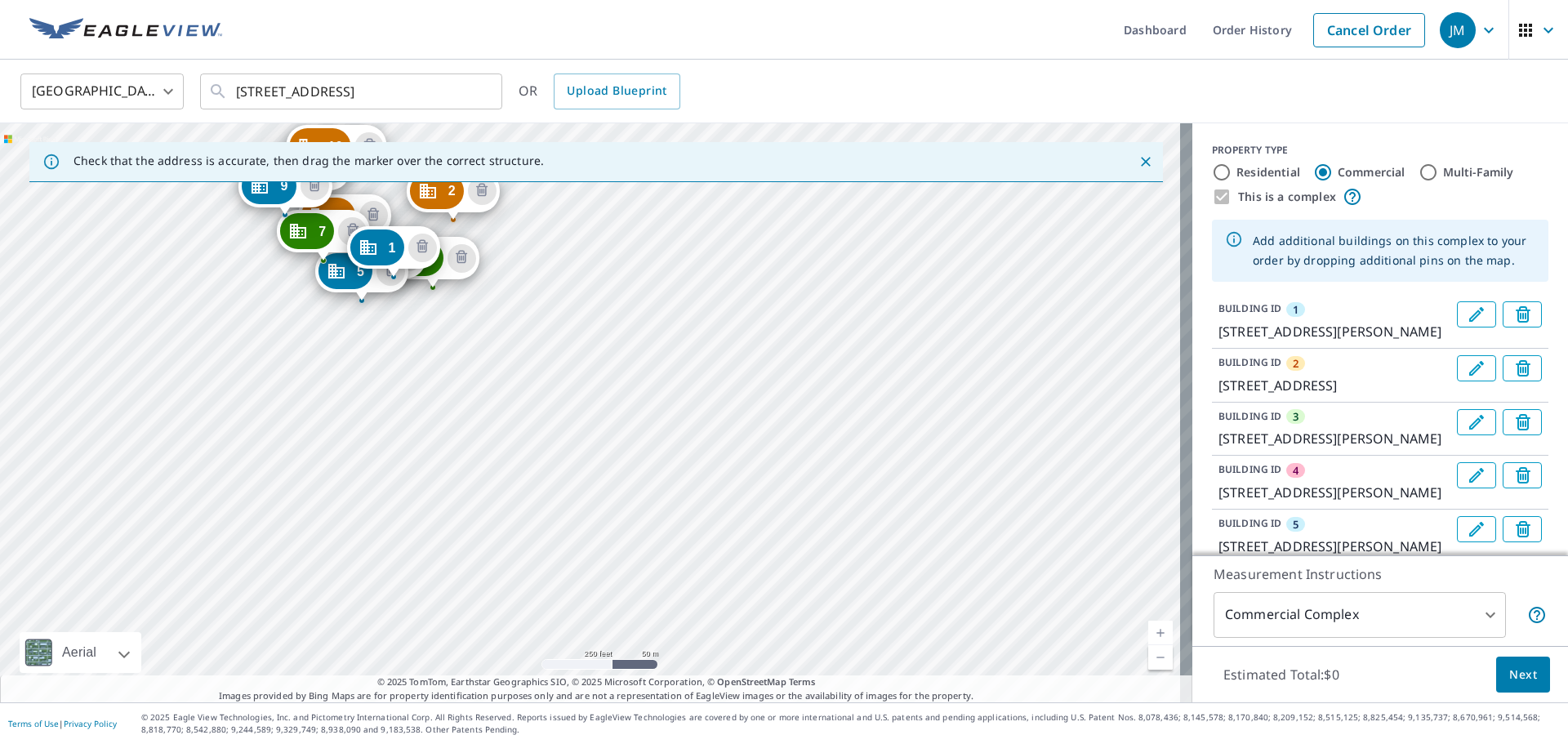
click at [791, 440] on div "2 7231 S 114th Street Plz La Vista, NE 68128 3 7370 S Harrison Hills Dr La Vist…" at bounding box center [596, 413] width 1192 height 579
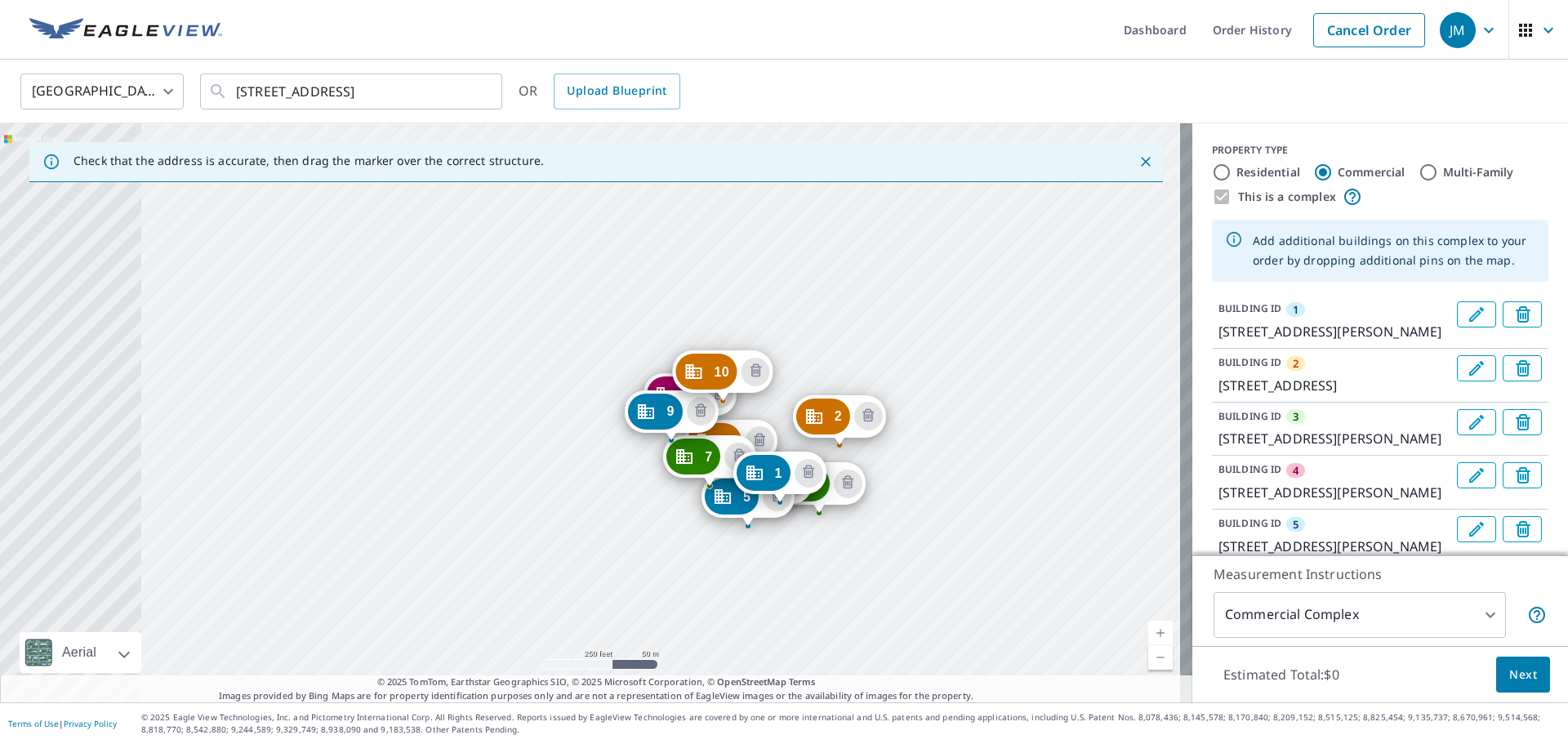
drag, startPoint x: 873, startPoint y: 533, endPoint x: 931, endPoint y: 561, distance: 64.4
click at [931, 561] on div "2 7231 S 114th Street Plz La Vista, NE 68128 3 7370 S Harrison Hills Dr La Vist…" at bounding box center [596, 413] width 1192 height 579
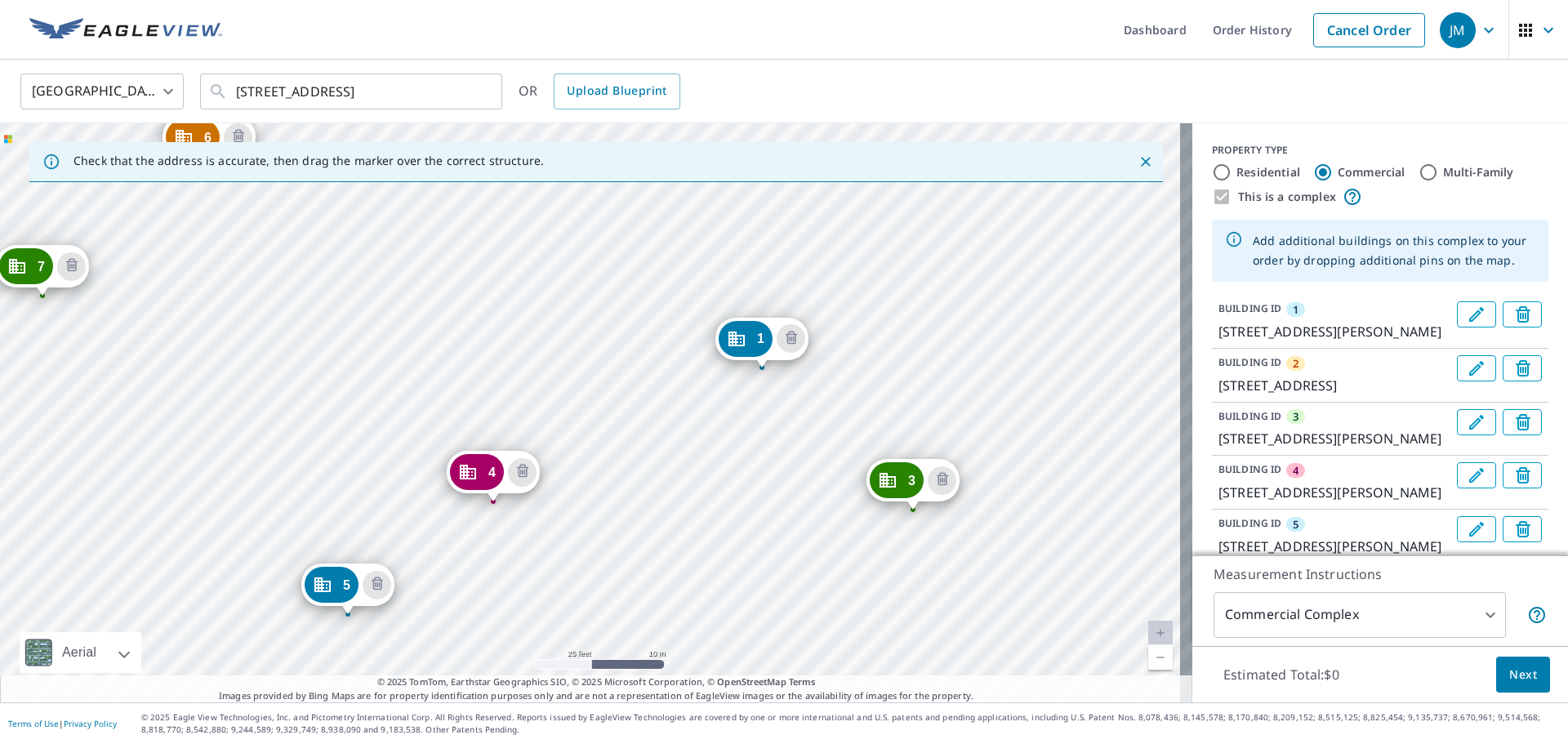
drag, startPoint x: 597, startPoint y: 399, endPoint x: 759, endPoint y: 342, distance: 171.7
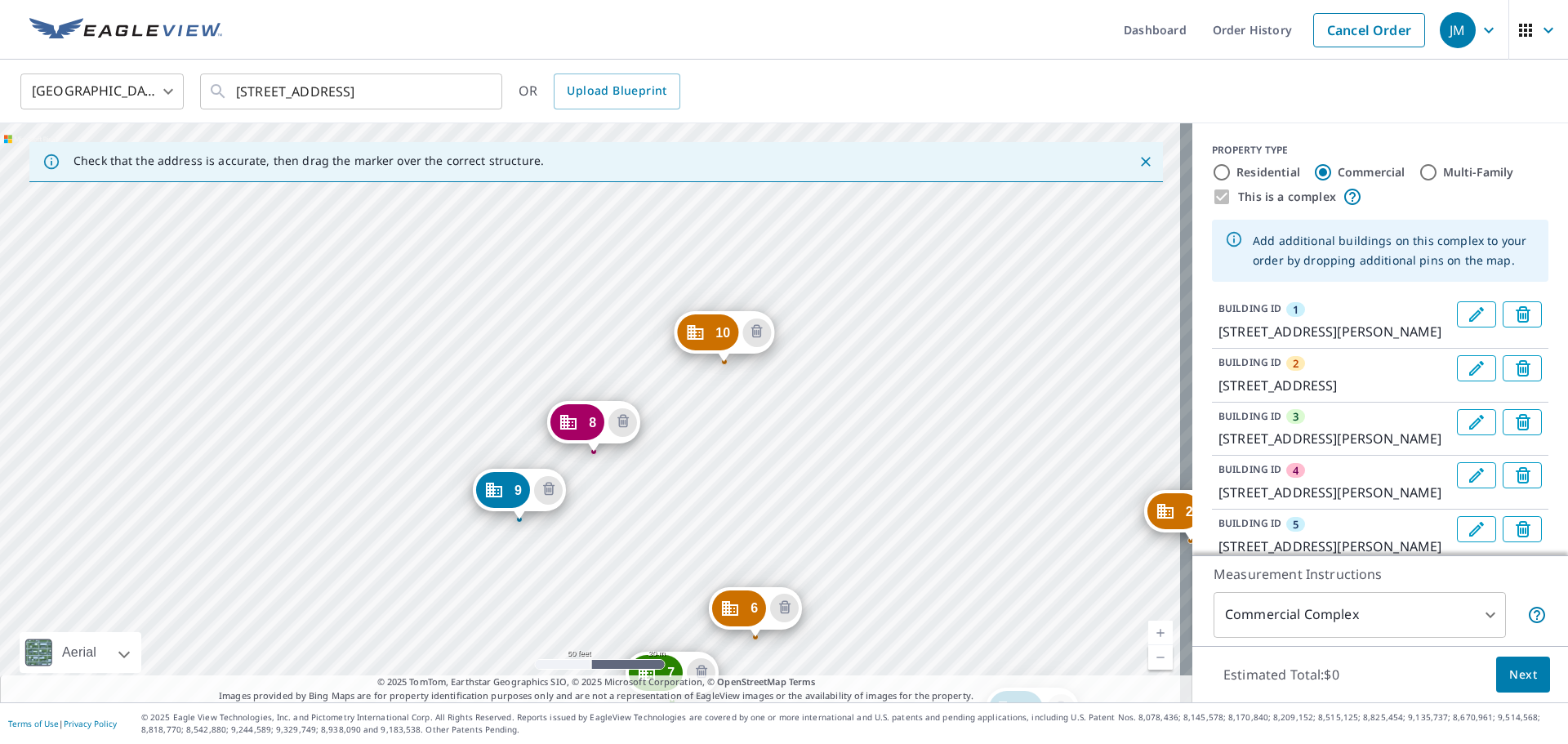
drag, startPoint x: 399, startPoint y: 287, endPoint x: 874, endPoint y: 589, distance: 562.9
click at [874, 589] on div "2 7231 S 114th Street Plz La Vista, NE 68128 3 7370 S Harrison Hills Dr La Vist…" at bounding box center [596, 413] width 1192 height 579
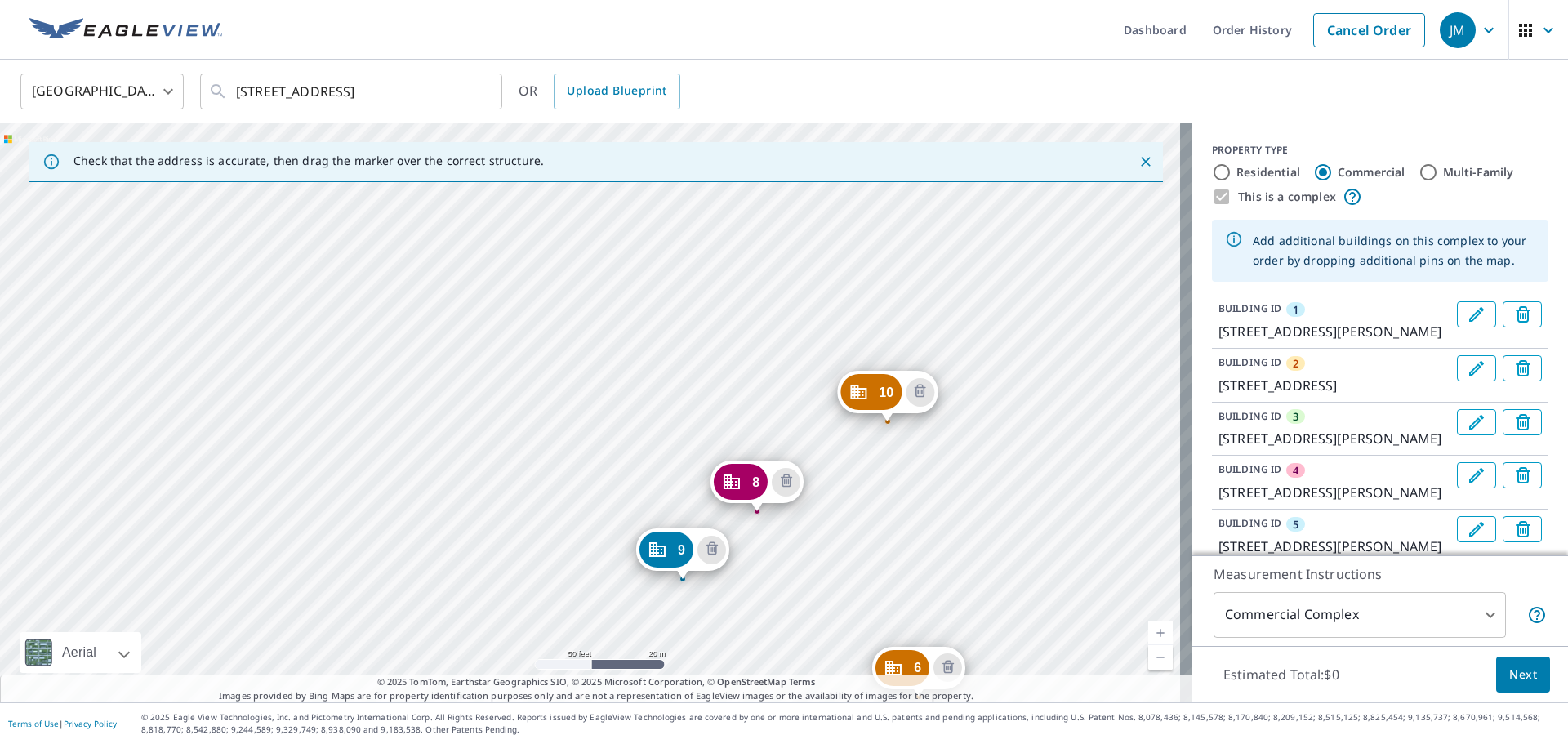
drag, startPoint x: 592, startPoint y: 288, endPoint x: 755, endPoint y: 347, distance: 173.3
click at [755, 347] on div "2 7231 S 114th Street Plz La Vista, NE 68128 3 7370 S Harrison Hills Dr La Vist…" at bounding box center [596, 413] width 1192 height 579
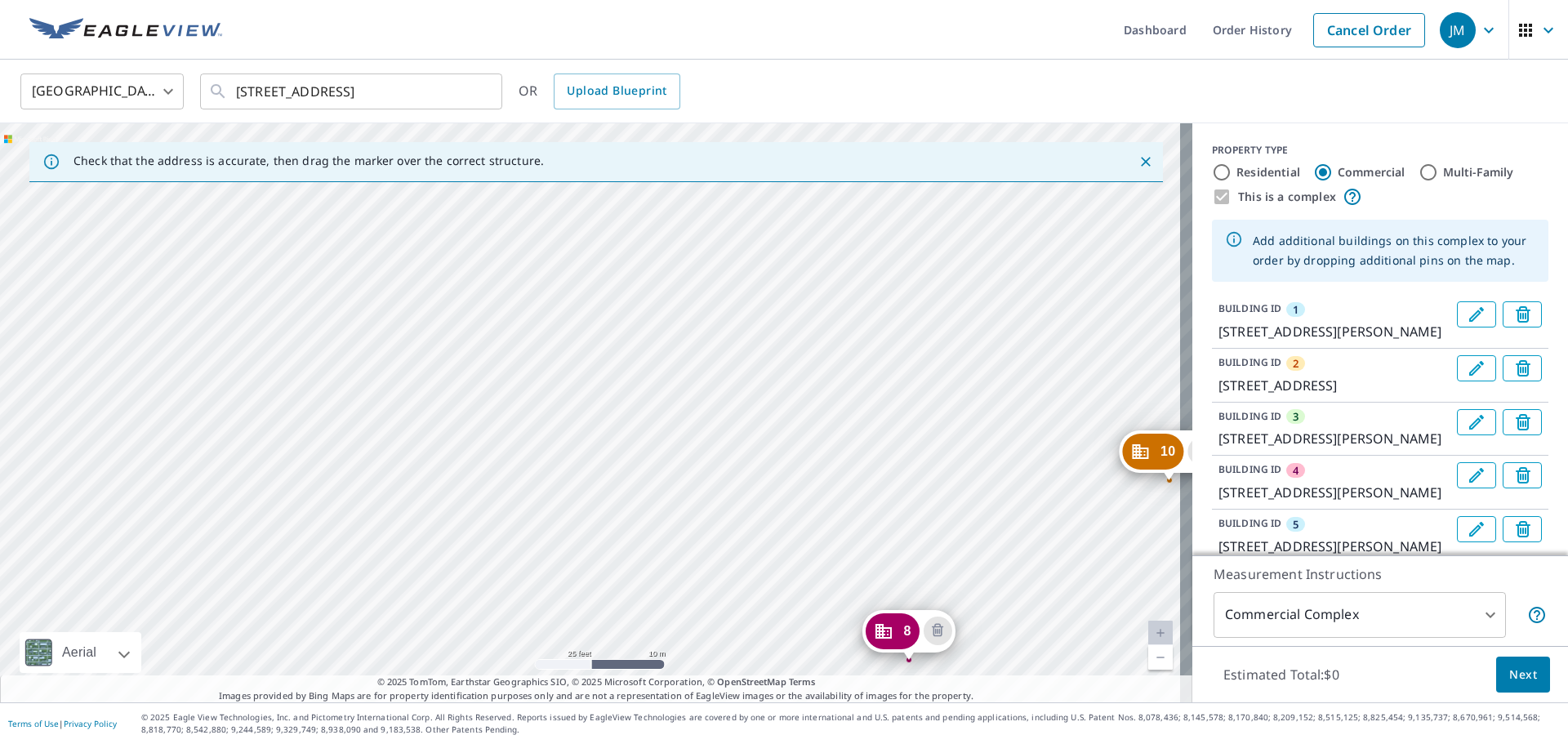
click at [714, 475] on div "2 7231 S 114th Street Plz La Vista, NE 68128 3 7370 S Harrison Hills Dr La Vist…" at bounding box center [596, 413] width 1192 height 579
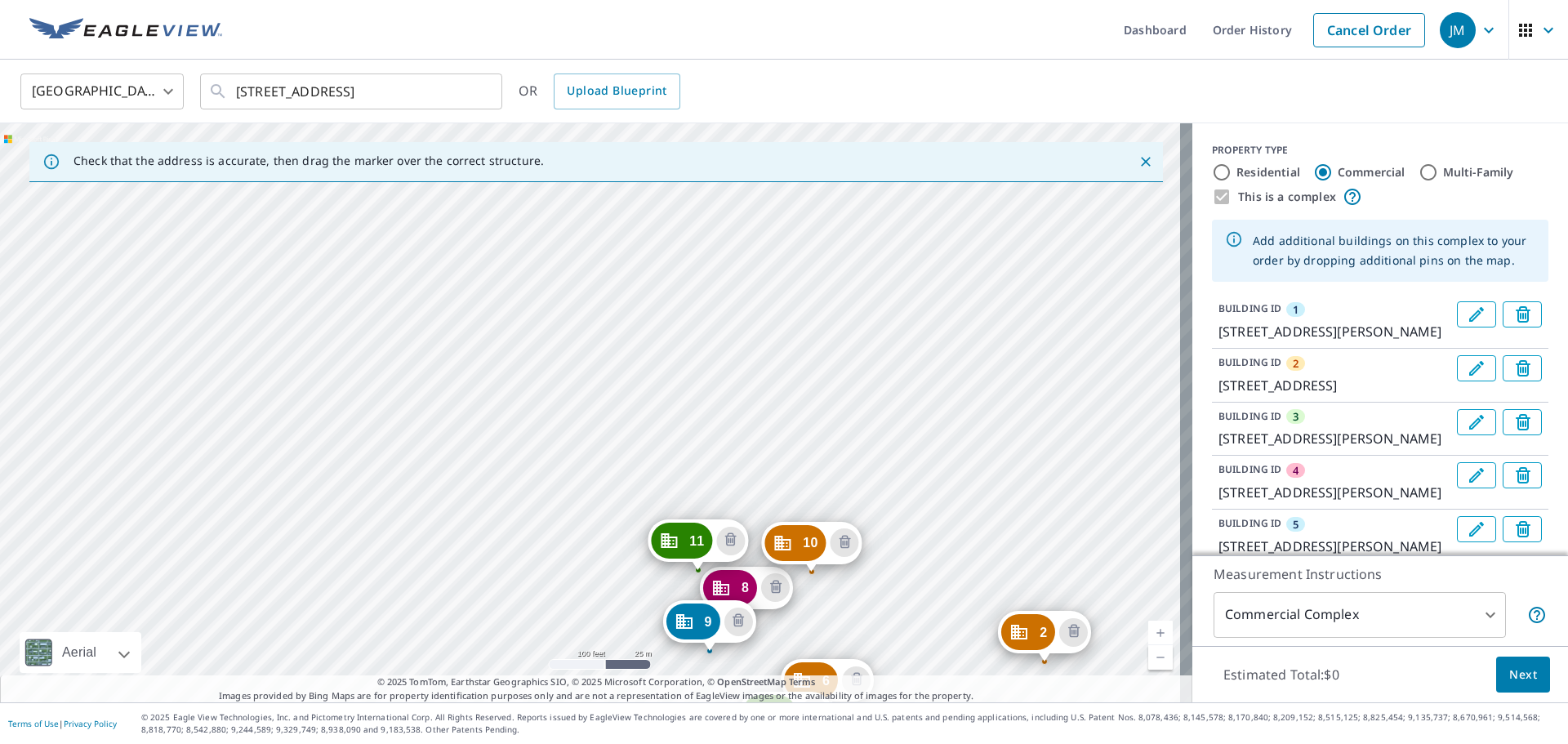
drag, startPoint x: 599, startPoint y: 256, endPoint x: 904, endPoint y: 578, distance: 443.5
click at [904, 578] on div "2 7231 S 114th Street Plz La Vista, NE 68128 3 7370 S Harrison Hills Dr La Vist…" at bounding box center [596, 413] width 1192 height 579
click at [773, 455] on div "2 7231 S 114th Street Plz La Vista, NE 68128 3 7370 S Harrison Hills Dr La Vist…" at bounding box center [596, 413] width 1192 height 579
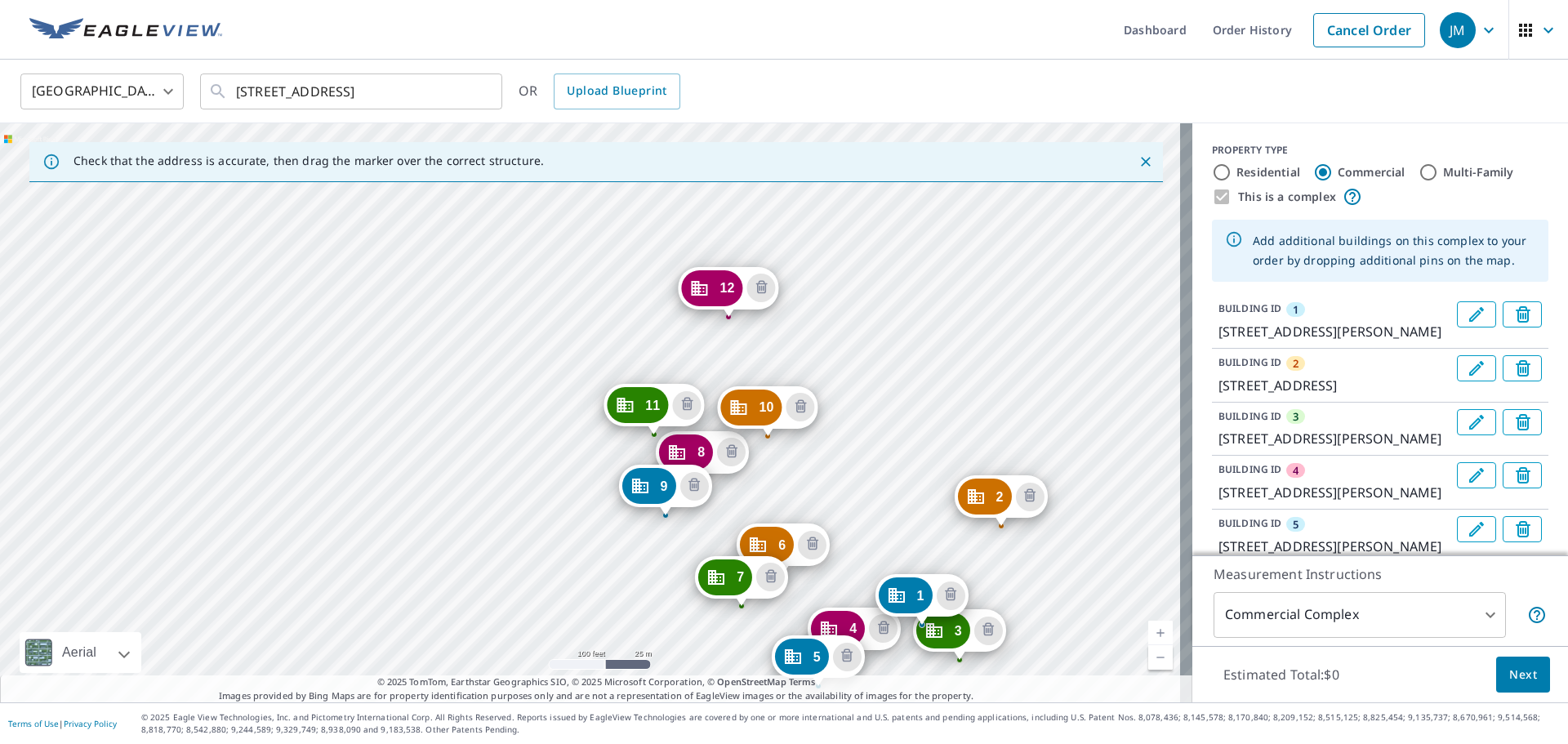
drag, startPoint x: 784, startPoint y: 420, endPoint x: 1115, endPoint y: 634, distance: 394.2
click at [1115, 634] on div "2 7231 S 114th Street Plz La Vista, NE 68128 3 7370 S Harrison Hills Dr La Vist…" at bounding box center [596, 413] width 1192 height 579
click at [649, 348] on div "2 7231 S 114th Street Plz La Vista, NE 68128 3 7370 S Harrison Hills Dr La Vist…" at bounding box center [596, 413] width 1192 height 579
click at [650, 354] on div "2 7231 S 114th Street Plz La Vista, NE 68128 3 7370 S Harrison Hills Dr La Vist…" at bounding box center [596, 413] width 1192 height 579
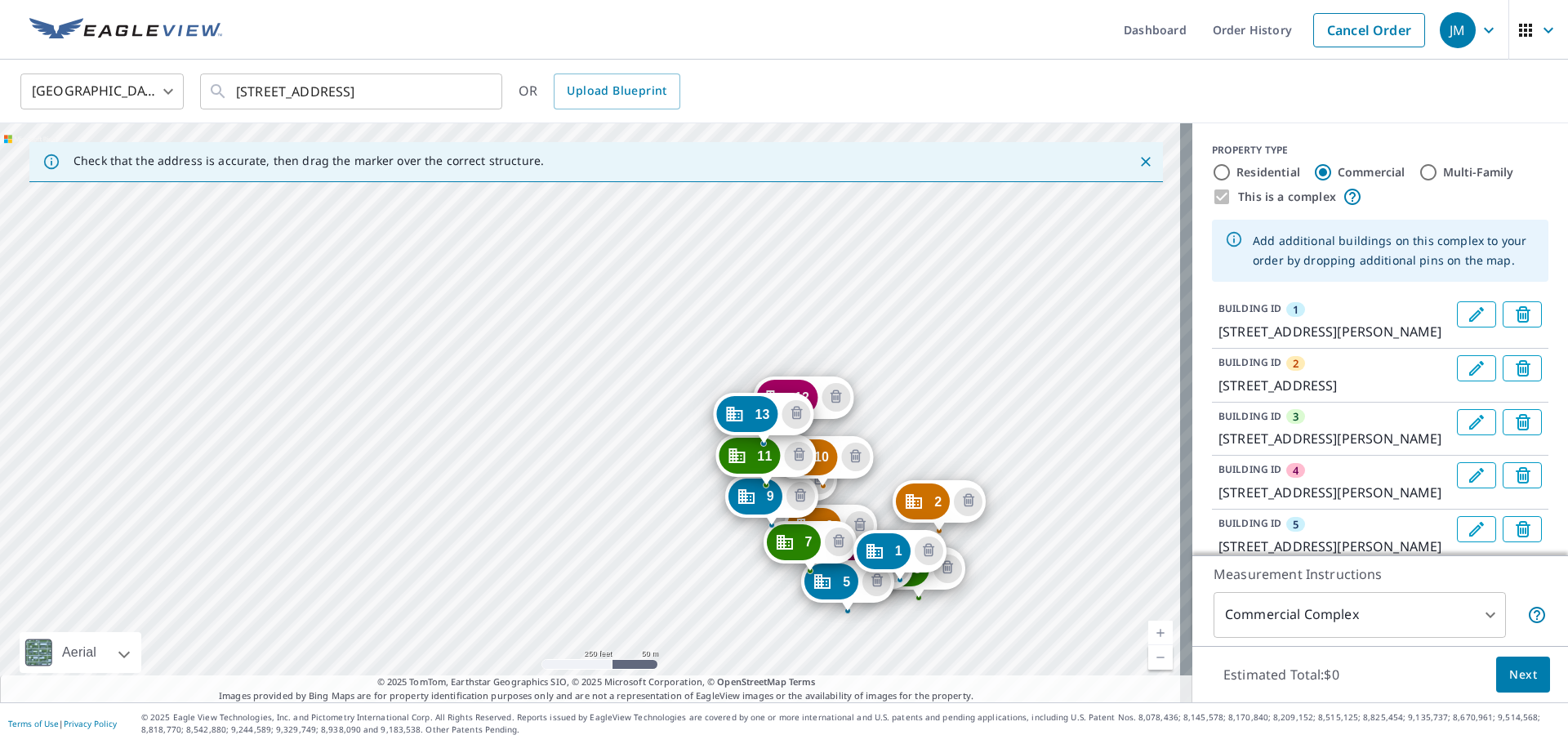
drag, startPoint x: 805, startPoint y: 554, endPoint x: 899, endPoint y: 686, distance: 162.0
click at [899, 686] on div "Check that the address is accurate, then drag the marker over the correct struc…" at bounding box center [596, 413] width 1192 height 579
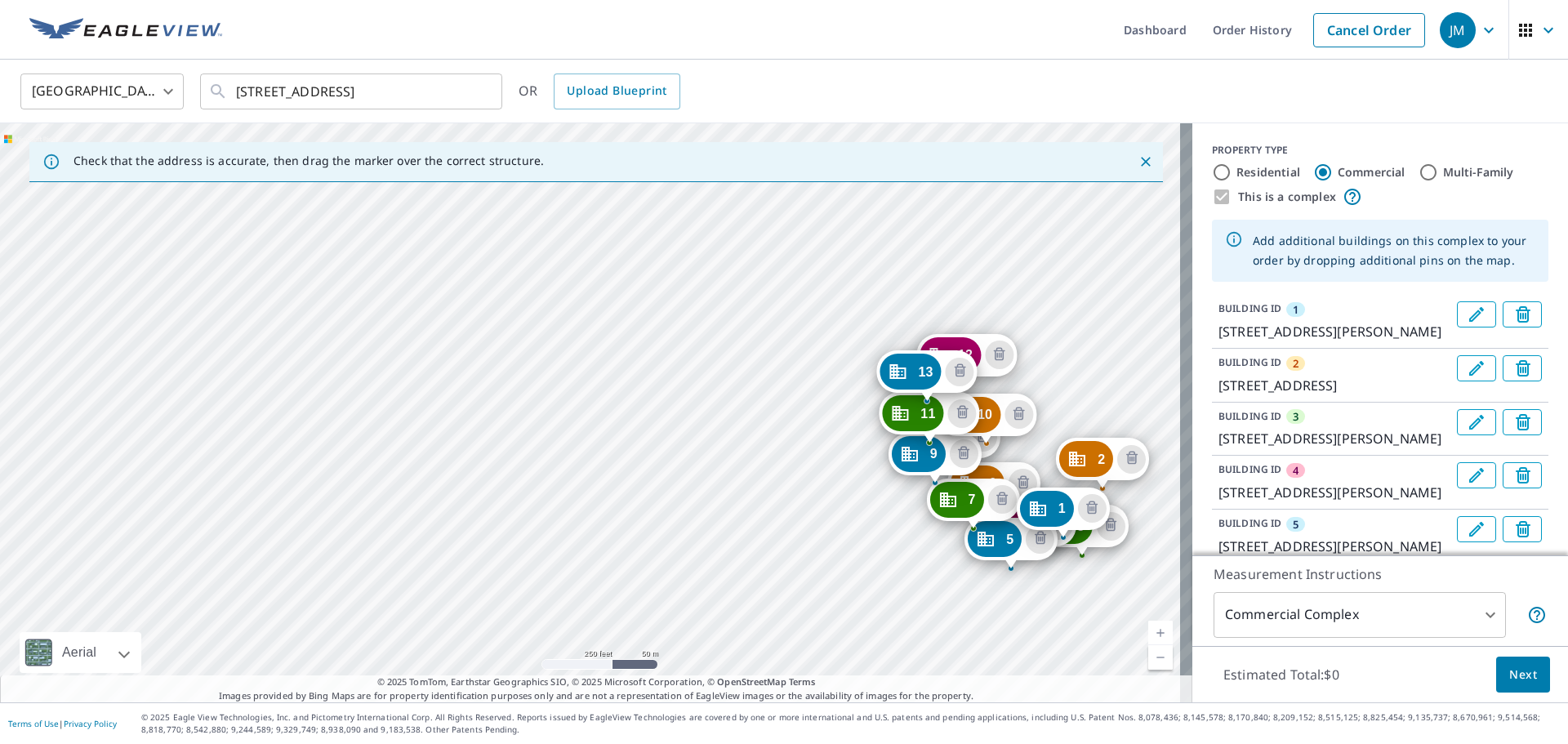
click at [1053, 623] on div "2 7231 S 114th Street Plz La Vista, NE 68128 3 7370 S Harrison Hills Dr La Vist…" at bounding box center [596, 413] width 1192 height 579
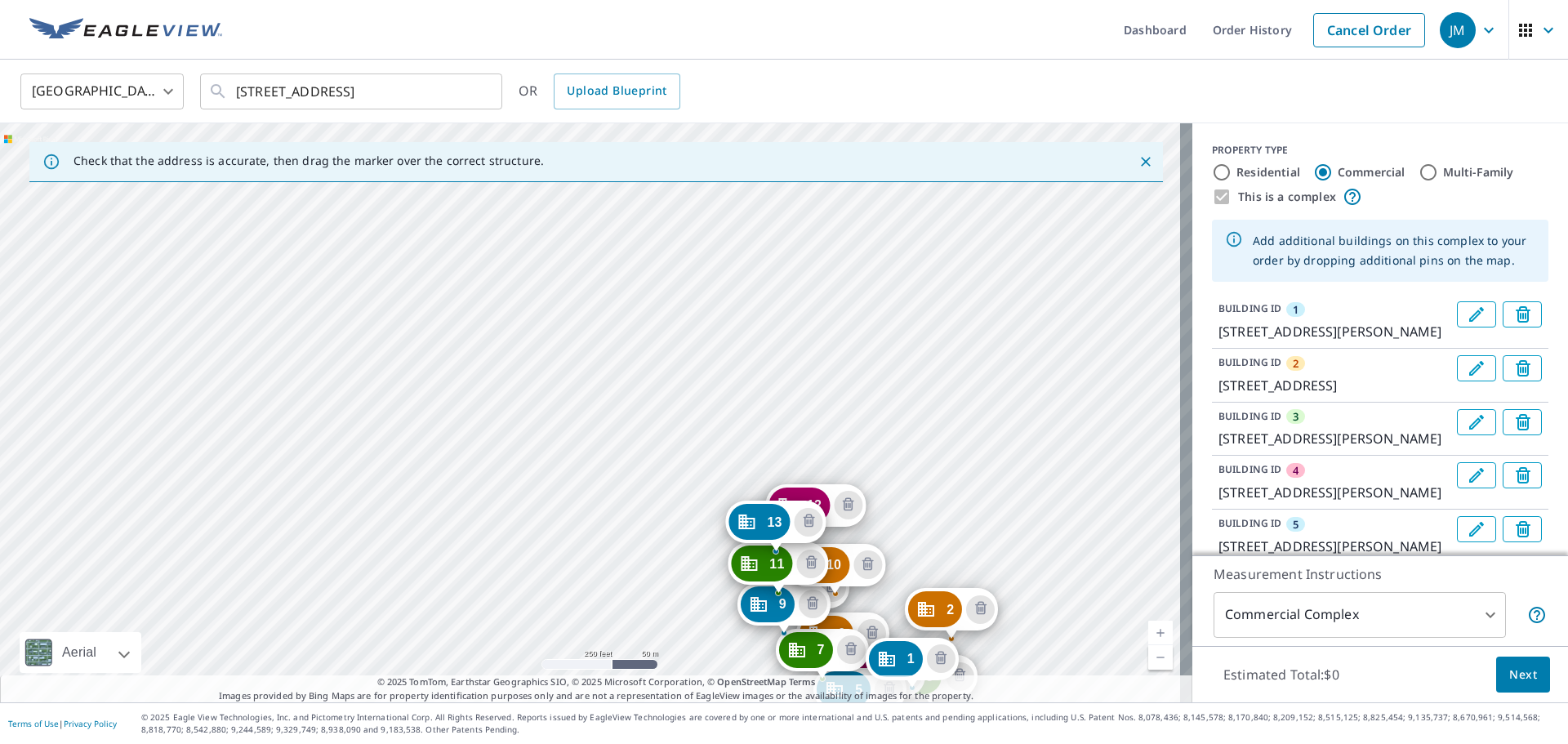
drag, startPoint x: 798, startPoint y: 340, endPoint x: 758, endPoint y: 386, distance: 61.0
click at [758, 386] on div "2 7231 S 114th Street Plz La Vista, NE 68128 3 7370 S Harrison Hills Dr La Vist…" at bounding box center [596, 413] width 1192 height 579
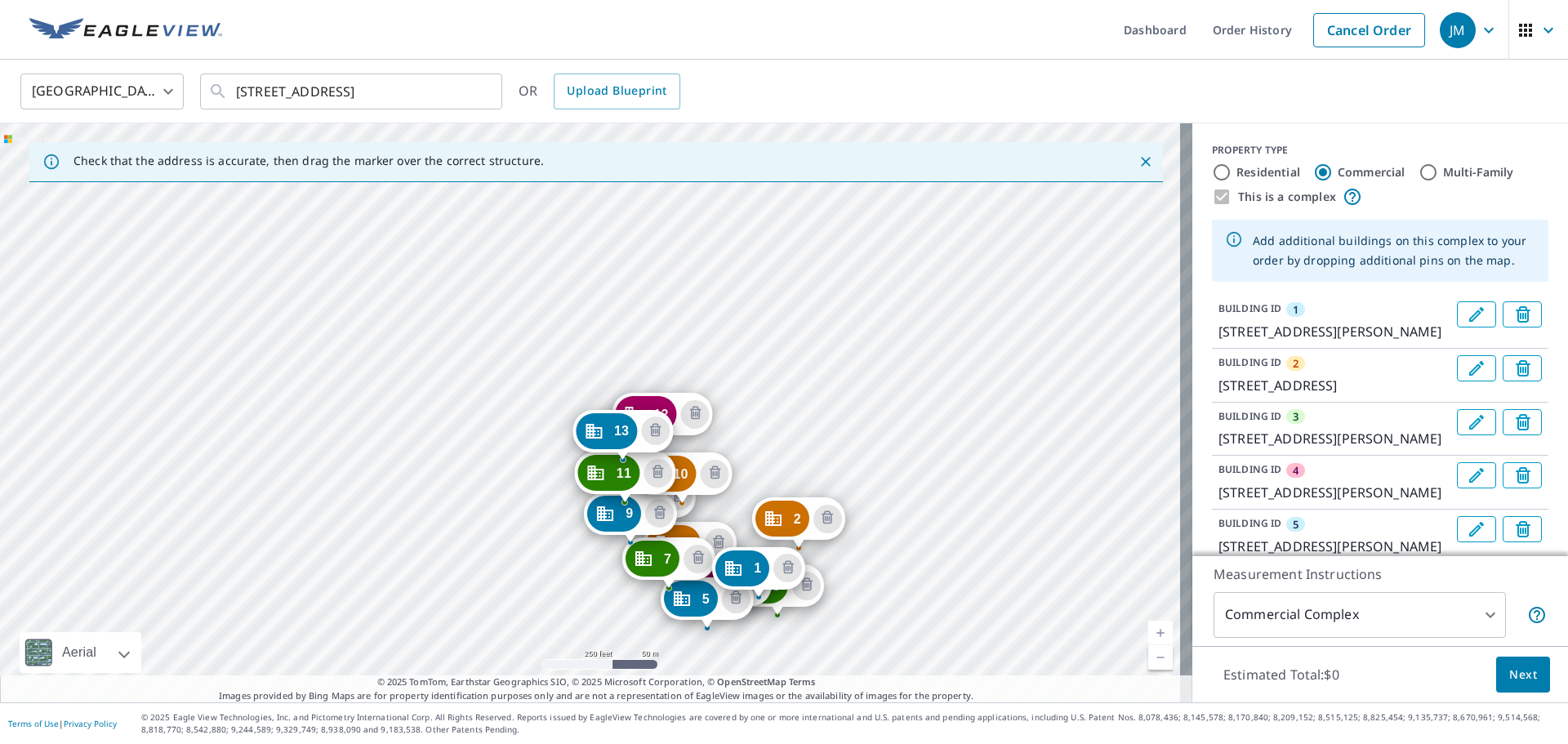
drag, startPoint x: 686, startPoint y: 413, endPoint x: 588, endPoint y: 382, distance: 102.8
click at [580, 379] on div "2 7231 S 114th Street Plz La Vista, NE 68128 3 7370 S Harrison Hills Dr La Vist…" at bounding box center [596, 413] width 1192 height 579
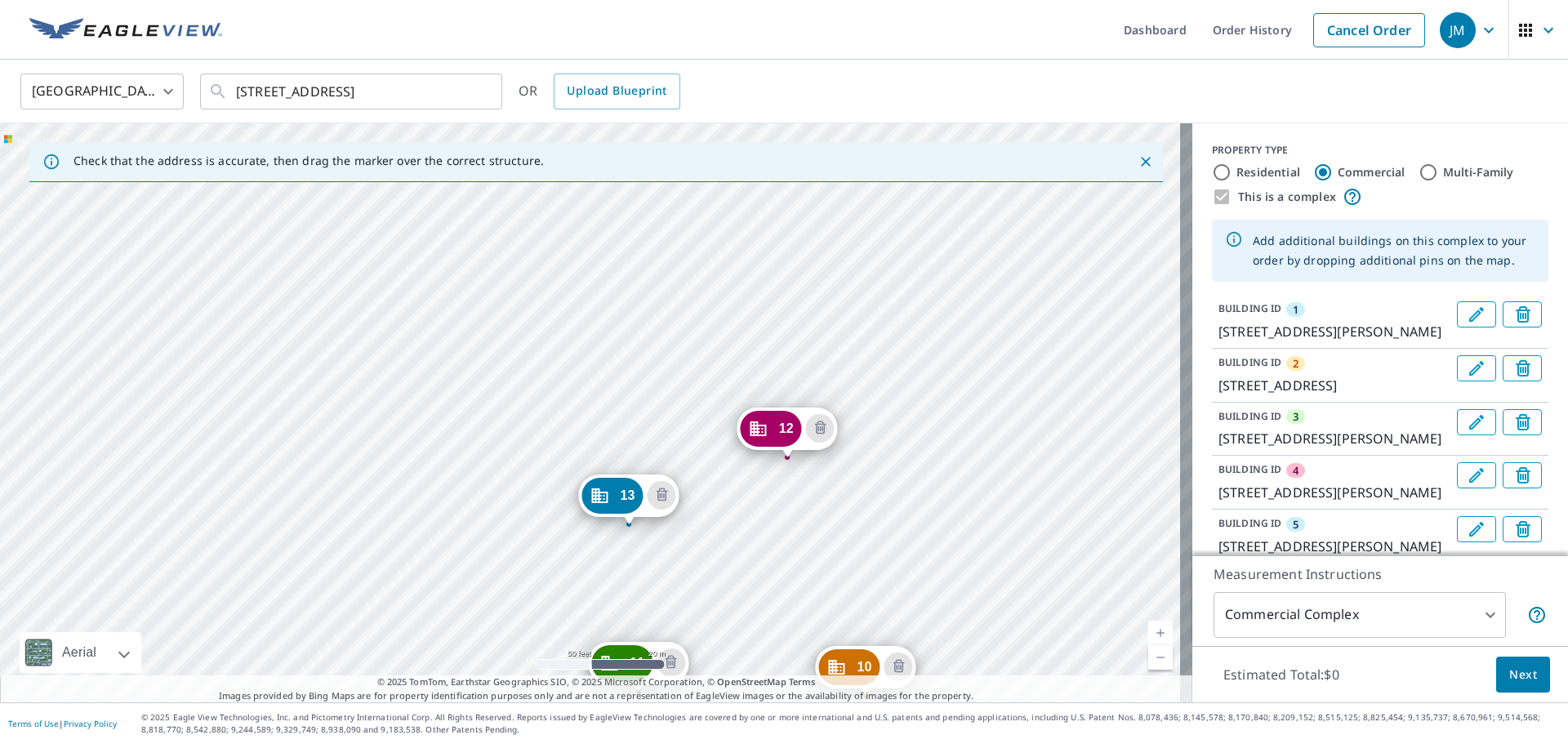
drag, startPoint x: 619, startPoint y: 395, endPoint x: 547, endPoint y: 175, distance: 231.5
click at [547, 175] on div "Check that the address is accurate, then drag the marker over the correct struc…" at bounding box center [596, 413] width 1192 height 579
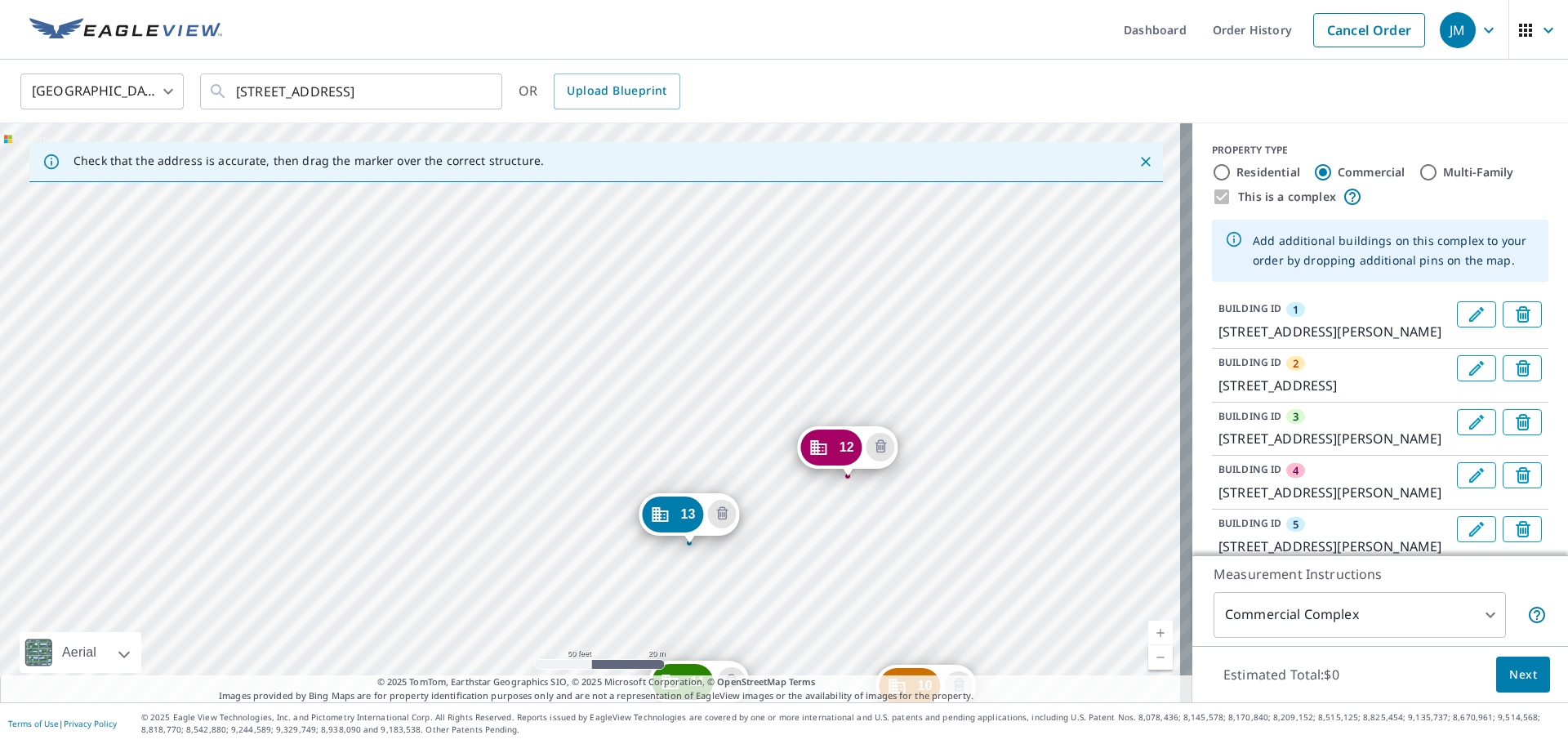
click at [605, 205] on div "2 7231 S 114th Street Plz La Vista, NE 68128 3 7370 S Harrison Hills Dr La Vist…" at bounding box center [596, 413] width 1192 height 579
click at [591, 565] on div "2 7231 S 114th Street Plz La Vista, NE 68128 3 7370 S Harrison Hills Dr La Vist…" at bounding box center [596, 413] width 1192 height 579
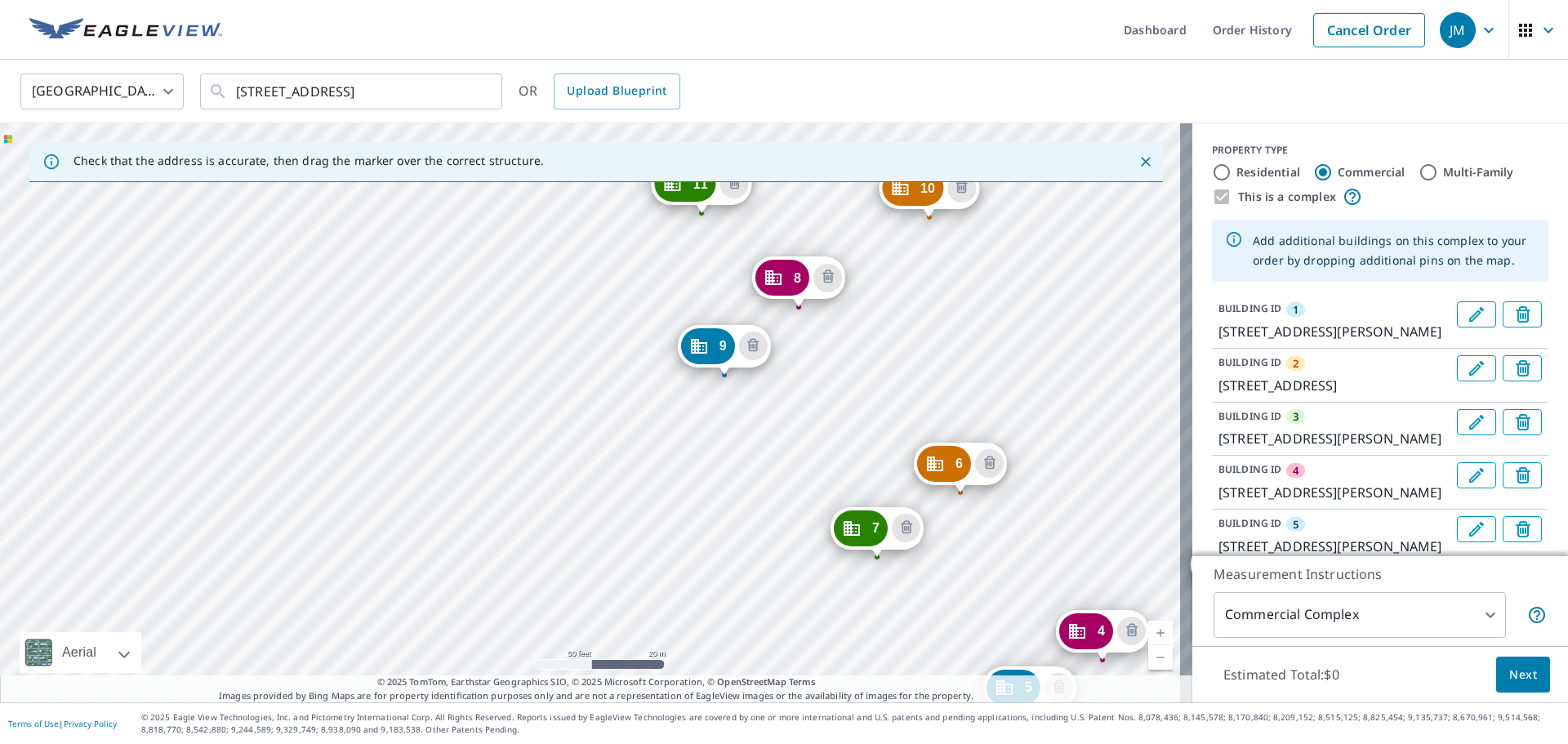
drag, startPoint x: 867, startPoint y: 417, endPoint x: 1227, endPoint y: 585, distance: 397.3
click at [1227, 585] on div "Check that the address is accurate, then drag the marker over the correct struc…" at bounding box center [784, 413] width 1568 height 579
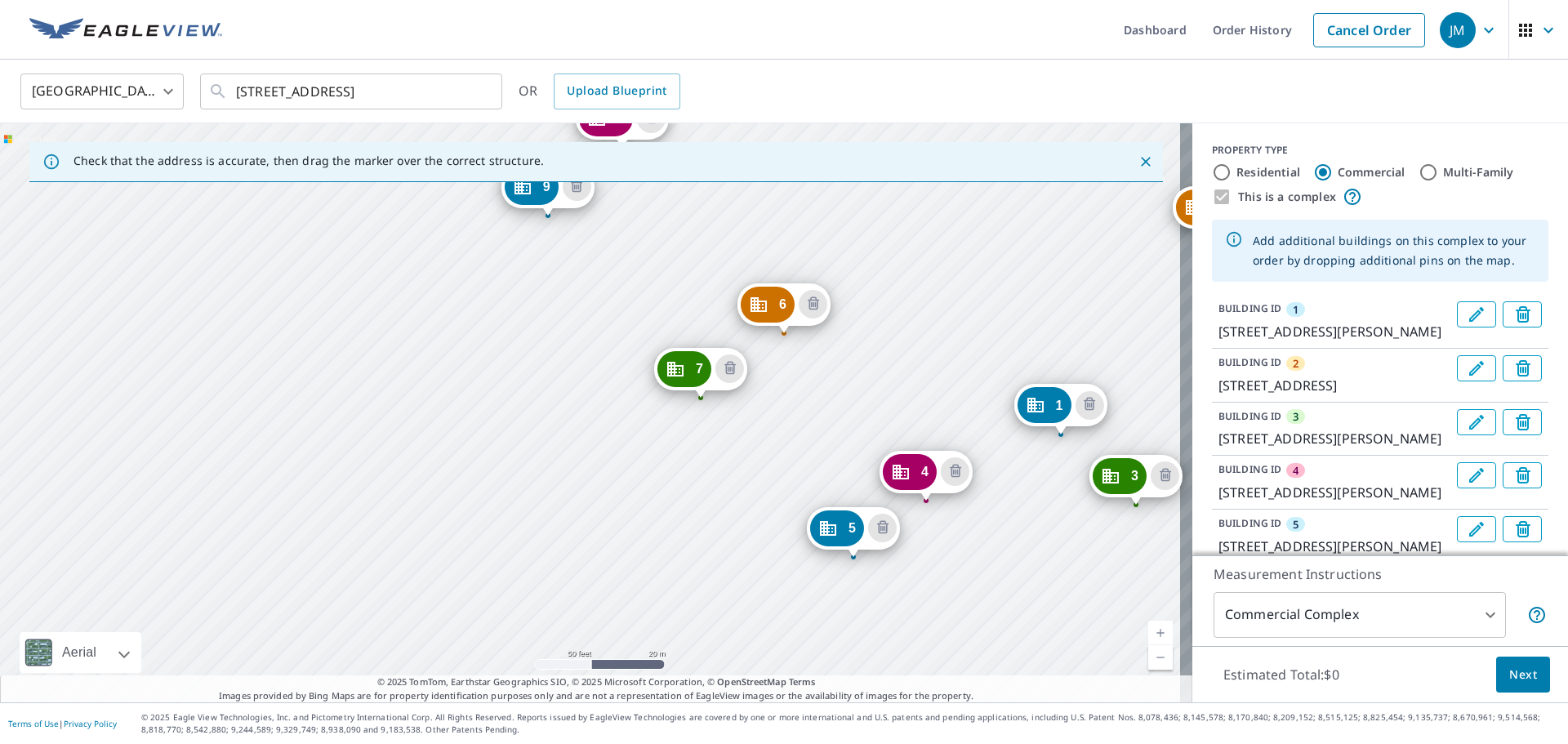
click at [980, 389] on div "2 7231 S 114th Street Plz La Vista, NE 68128 3 7370 S Harrison Hills Dr La Vist…" at bounding box center [596, 413] width 1192 height 579
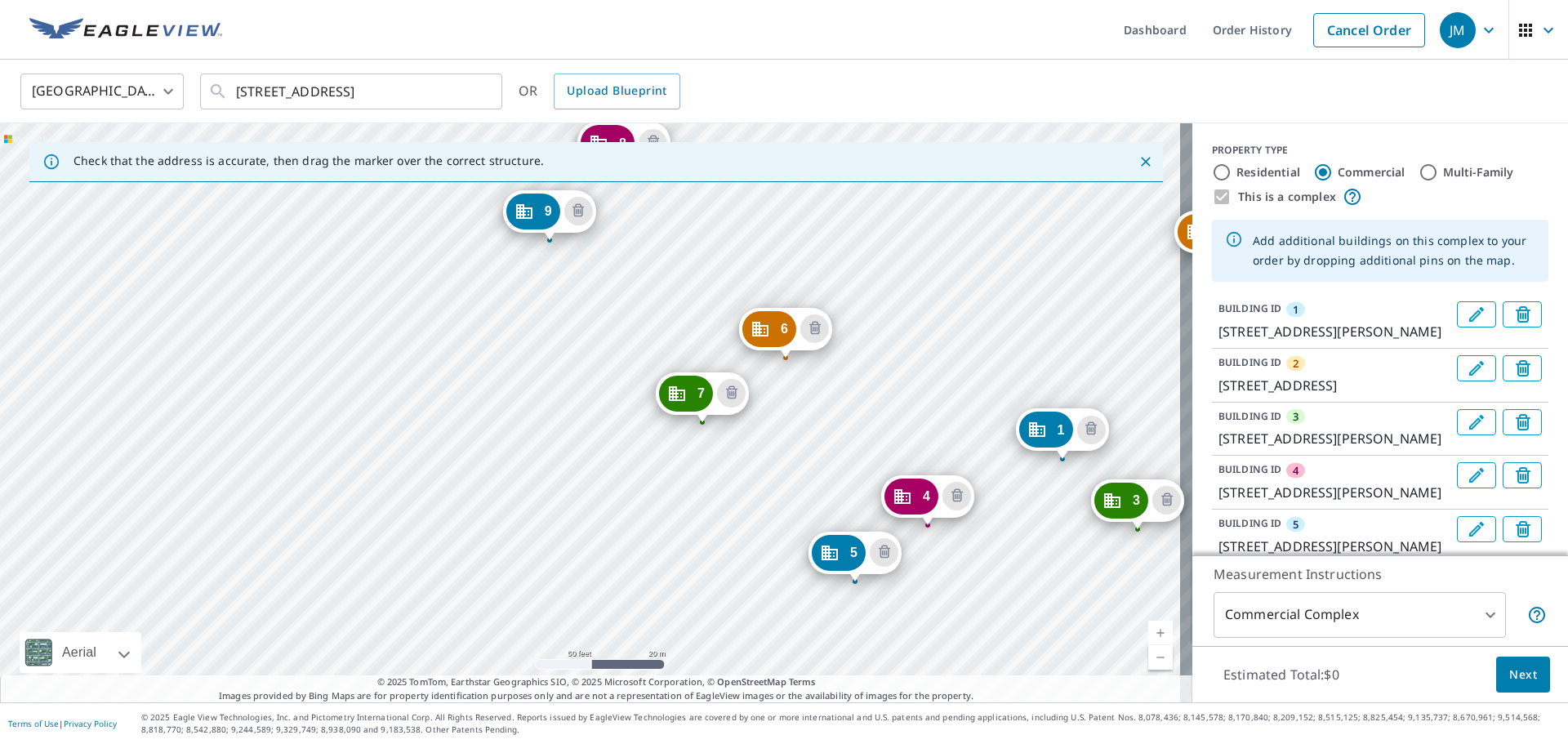
click at [1001, 431] on div "2 7231 S 114th Street Plz La Vista, NE 68128 3 7370 S Harrison Hills Dr La Vist…" at bounding box center [596, 413] width 1192 height 579
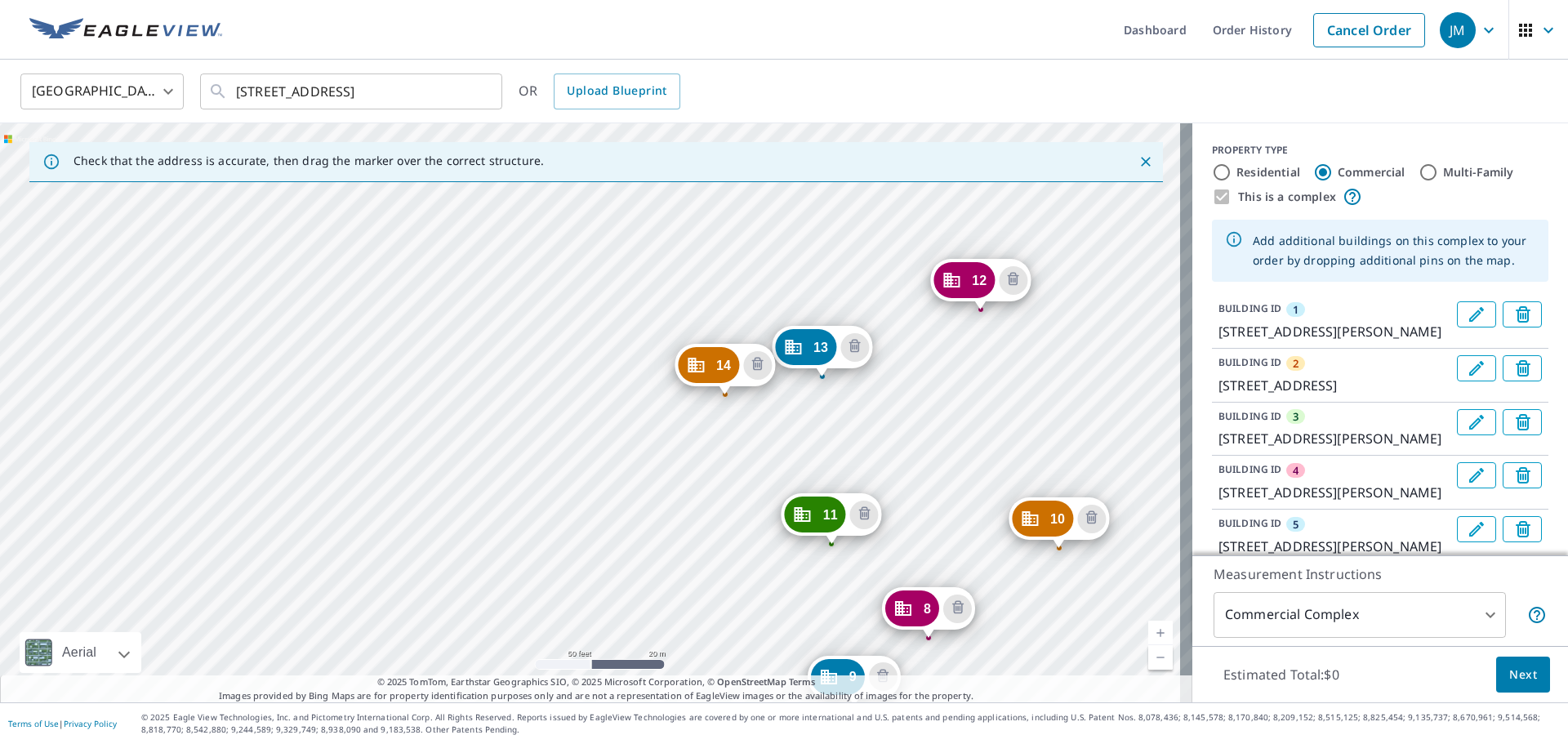
drag, startPoint x: 926, startPoint y: 453, endPoint x: 1011, endPoint y: 573, distance: 147.1
click at [1013, 579] on div "2 7231 S 114th Street Plz La Vista, NE 68128 3 7370 S Harrison Hills Dr La Vist…" at bounding box center [596, 413] width 1192 height 579
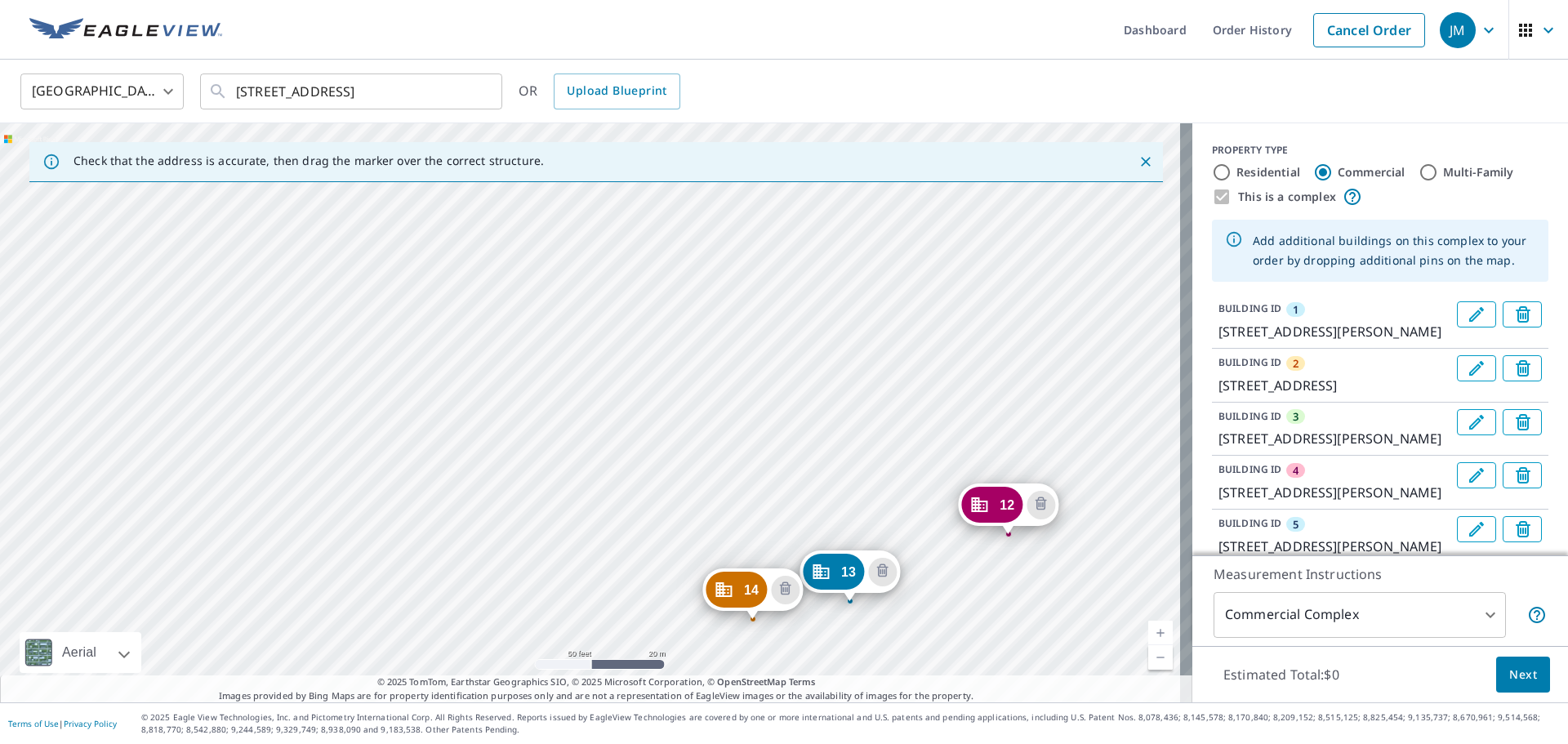
drag, startPoint x: 921, startPoint y: 365, endPoint x: 944, endPoint y: 579, distance: 215.2
click at [947, 588] on div "2 7231 S 114th Street Plz La Vista, NE 68128 3 7370 S Harrison Hills Dr La Vist…" at bounding box center [596, 413] width 1192 height 579
click at [847, 396] on div "2 7231 S 114th Street Plz La Vista, NE 68128 3 7370 S Harrison Hills Dr La Vist…" at bounding box center [596, 413] width 1192 height 579
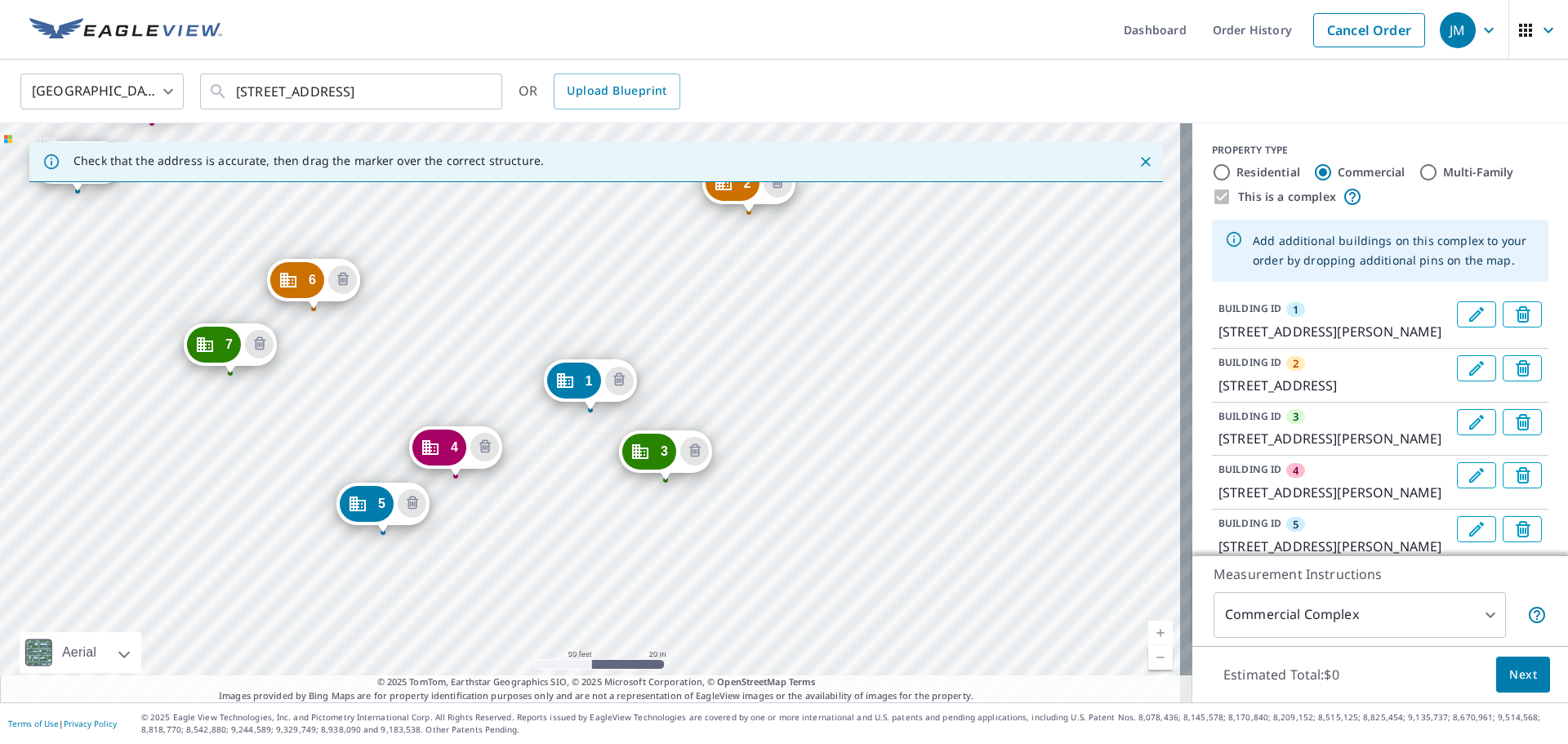
drag, startPoint x: 579, startPoint y: 268, endPoint x: 1011, endPoint y: 609, distance: 550.4
click at [974, 592] on div "2 7231 S 114th Street Plz La Vista, NE 68128 3 7370 S Harrison Hills Dr La Vist…" at bounding box center [596, 413] width 1192 height 579
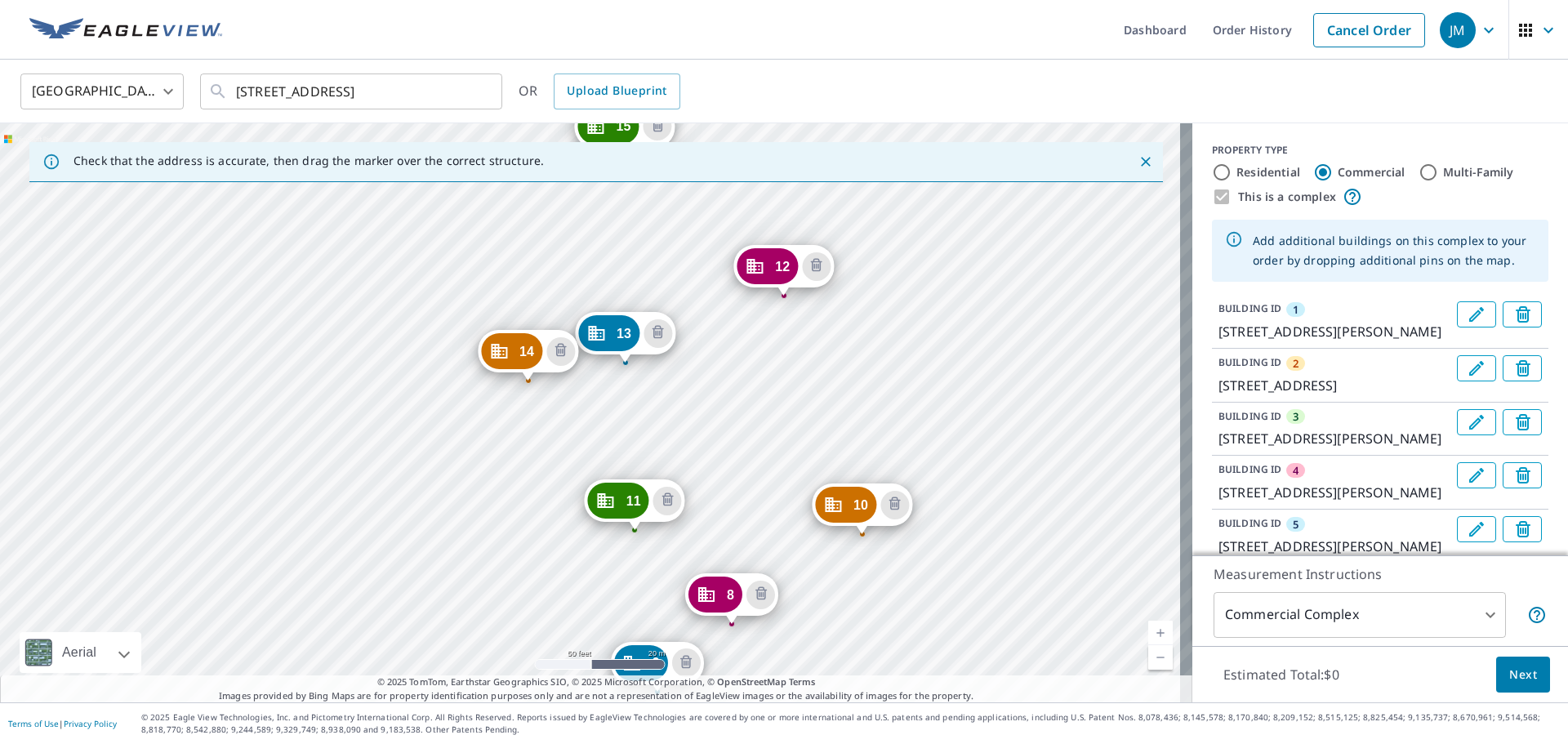
drag, startPoint x: 892, startPoint y: 710, endPoint x: 934, endPoint y: 752, distance: 59.4
click at [934, 743] on html "JM JM Dashboard Order History Cancel Order JM United States US ​ 6925 S 115th S…" at bounding box center [784, 372] width 1568 height 744
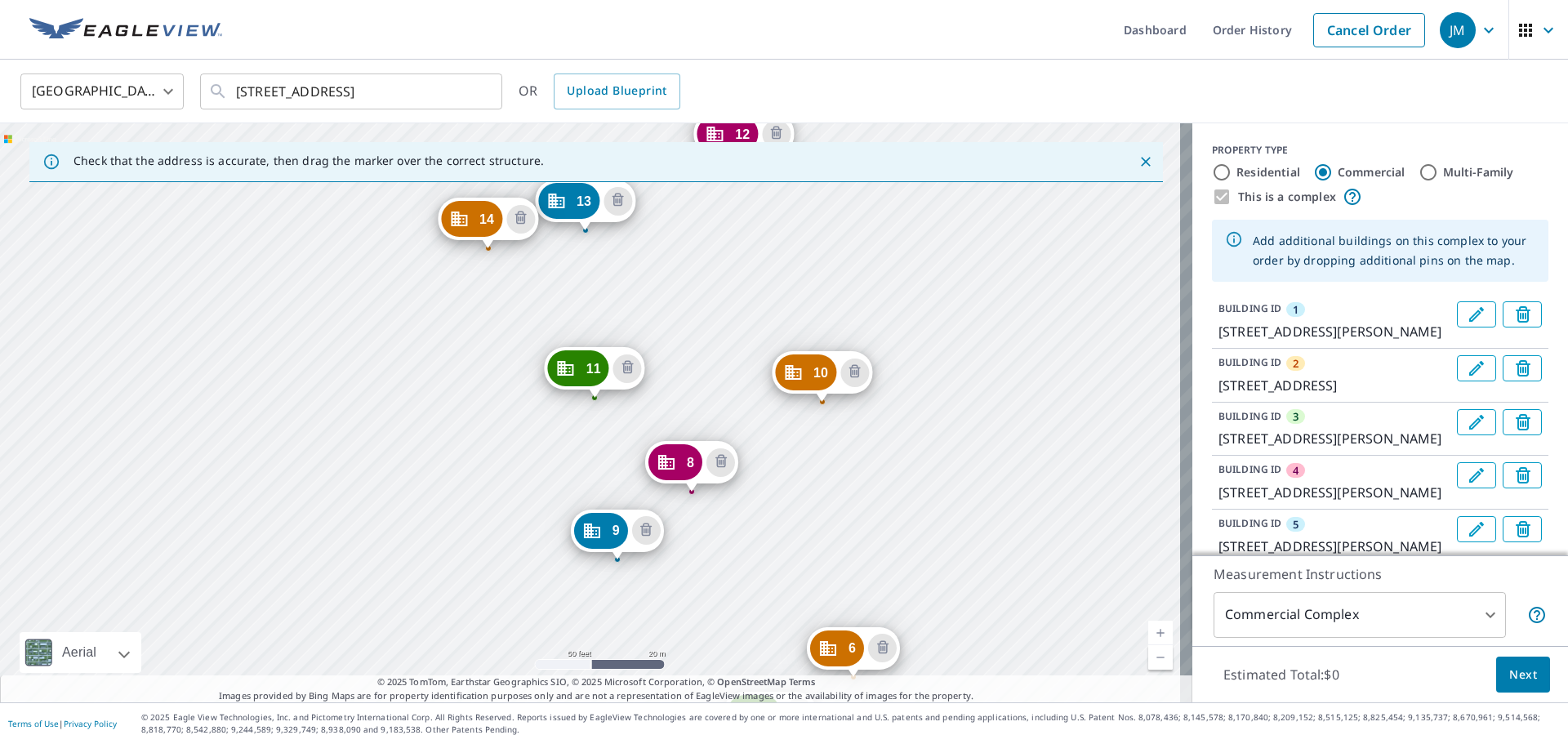
drag, startPoint x: 813, startPoint y: 520, endPoint x: 837, endPoint y: 574, distance: 59.1
click at [815, 527] on div "2 7231 S 114th Street Plz La Vista, NE 68128 3 7370 S Harrison Hills Dr La Vist…" at bounding box center [596, 413] width 1192 height 579
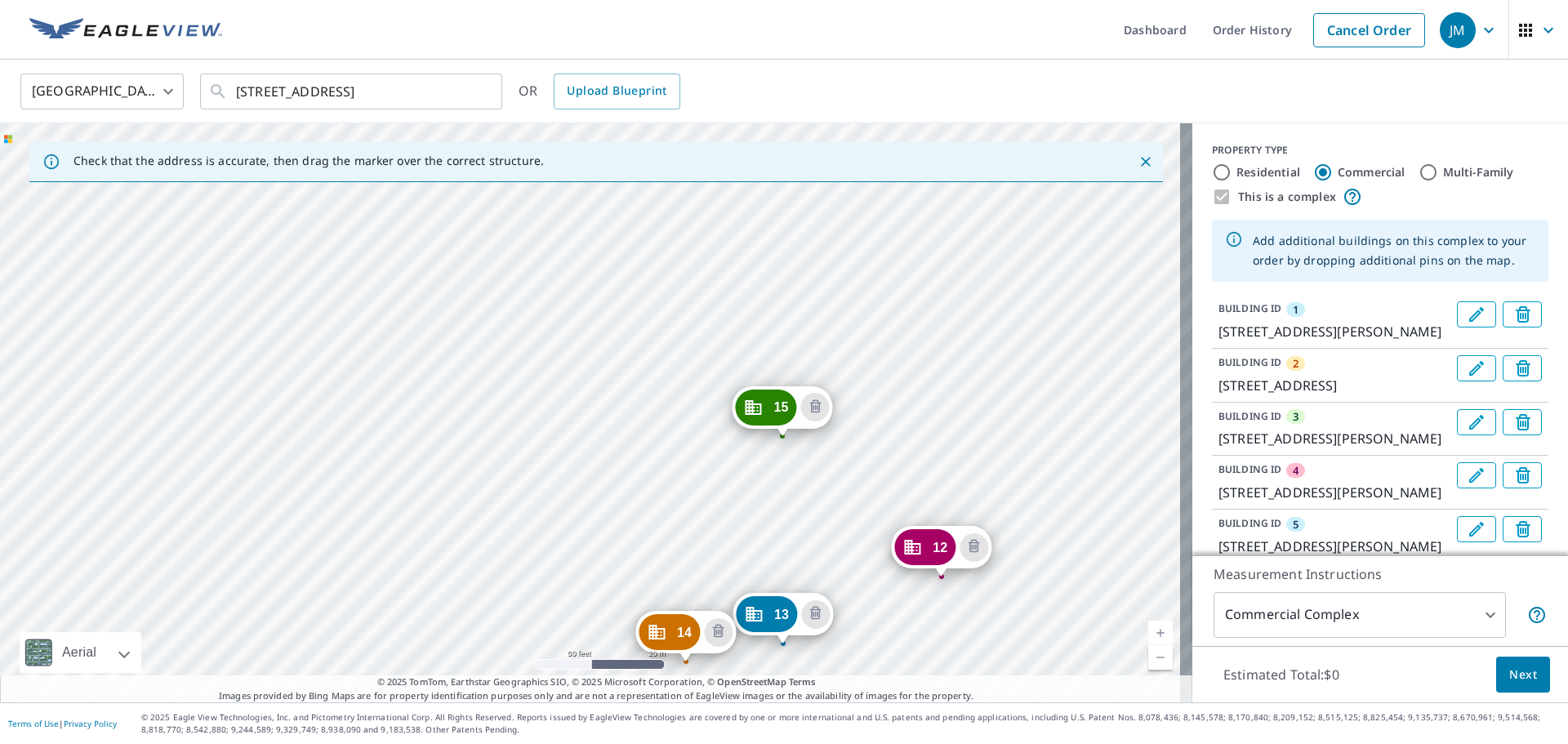
drag, startPoint x: 888, startPoint y: 630, endPoint x: 931, endPoint y: 731, distance: 109.8
click at [931, 731] on div "Dashboard Order History Cancel Order JM United States US ​ 6925 S 115th Street …" at bounding box center [784, 372] width 1568 height 744
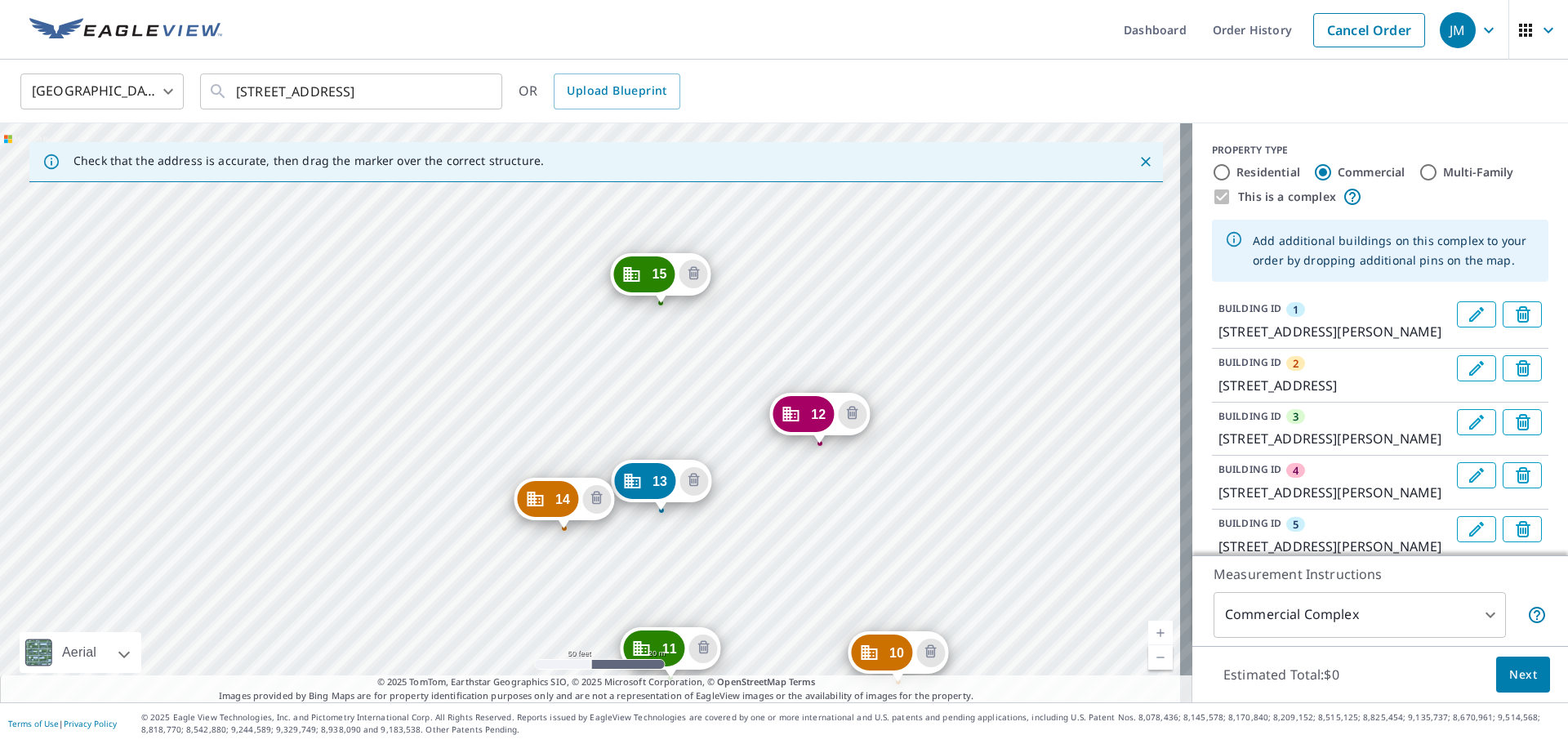
click at [804, 559] on div "2 7231 S 114th Street Plz La Vista, NE 68128 3 7370 S Harrison Hills Dr La Vist…" at bounding box center [596, 413] width 1192 height 579
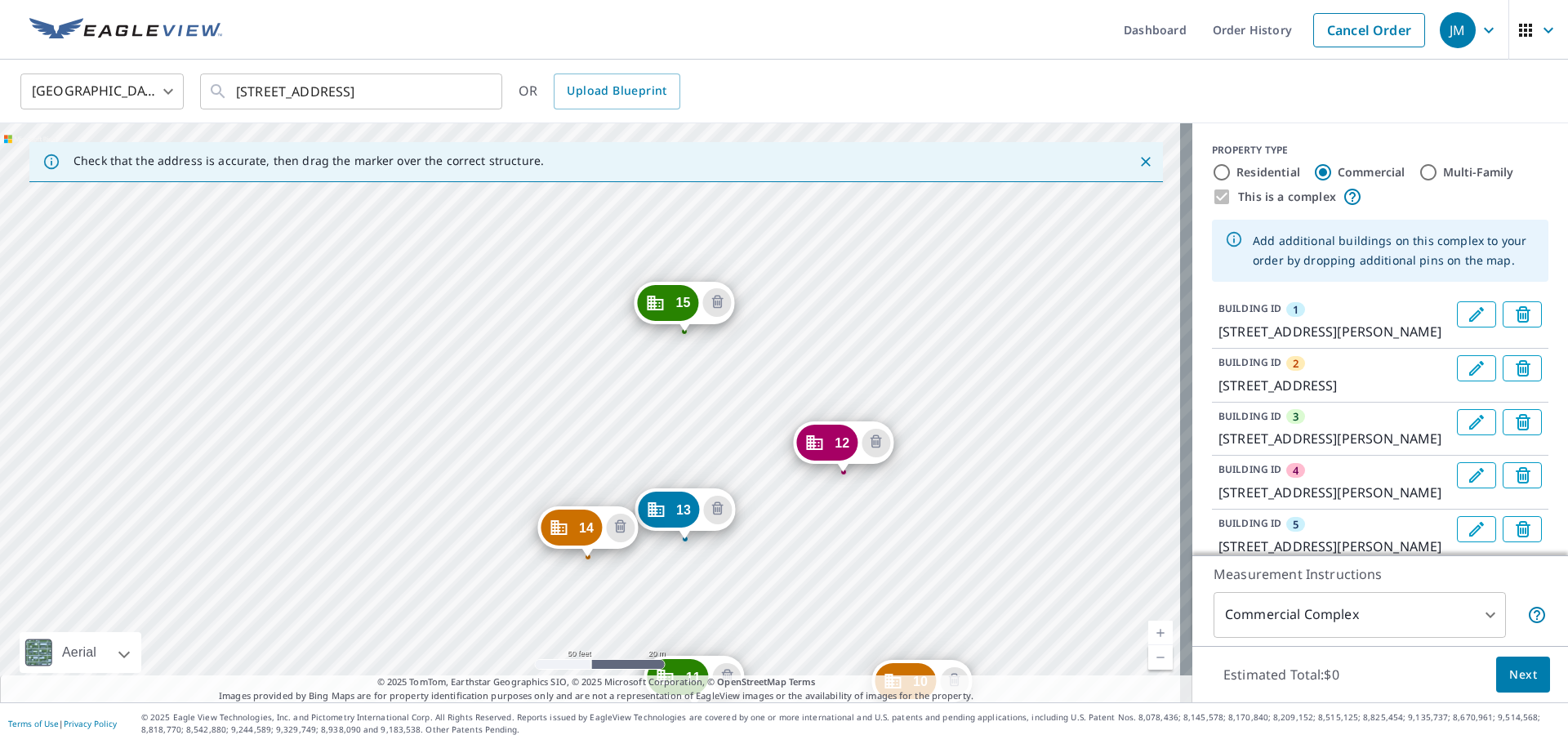
click at [587, 341] on div "2 7231 S 114th Street Plz La Vista, NE 68128 3 7370 S Harrison Hills Dr La Vist…" at bounding box center [596, 413] width 1192 height 579
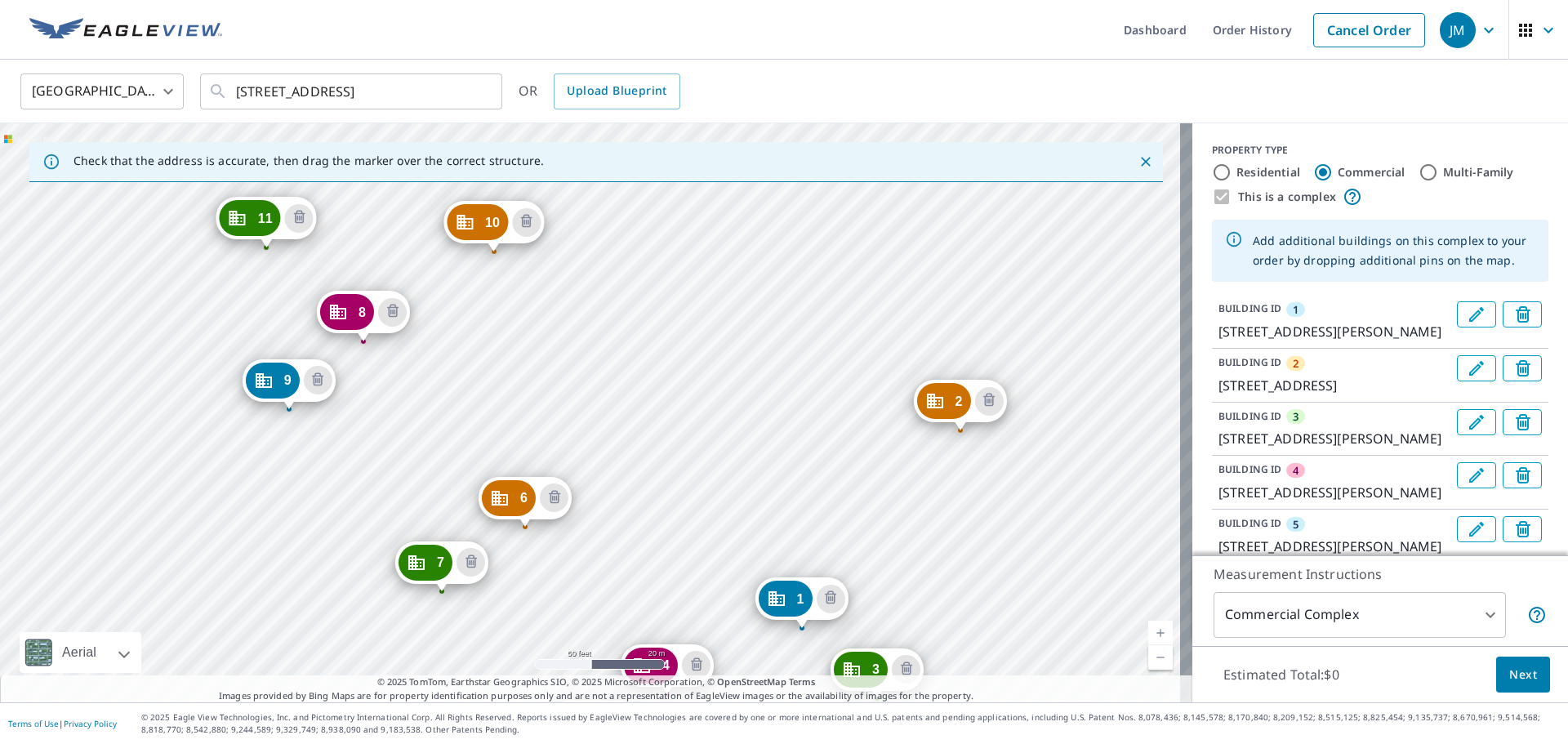
drag, startPoint x: 483, startPoint y: 290, endPoint x: 1371, endPoint y: 832, distance: 1040.3
click at [1371, 743] on html "JM JM Dashboard Order History Cancel Order JM United States US ​ 6925 S 115th S…" at bounding box center [784, 372] width 1568 height 744
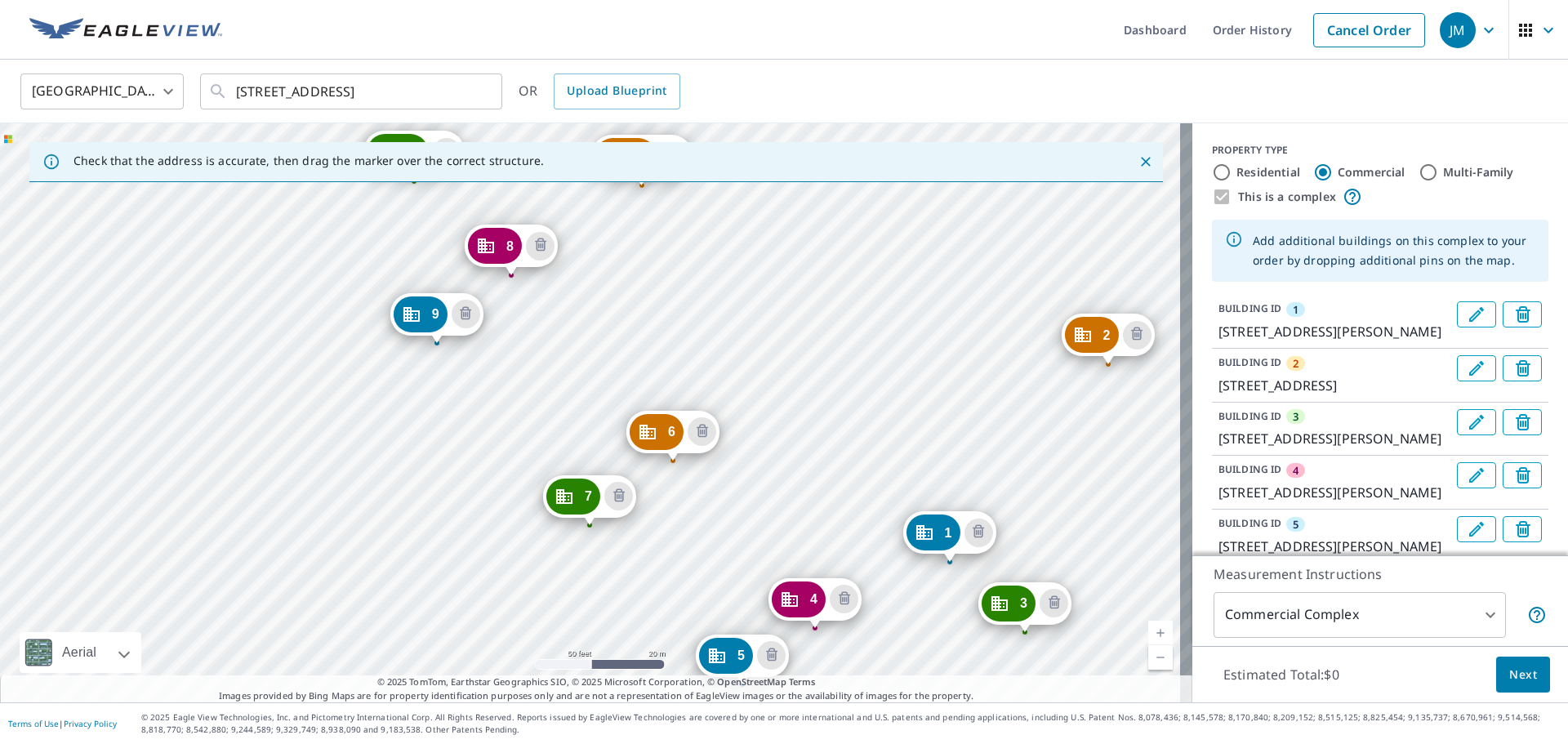
click at [843, 441] on div "2 7231 S 114th Street Plz La Vista, NE 68128 3 7370 S Harrison Hills Dr La Vist…" at bounding box center [596, 413] width 1192 height 579
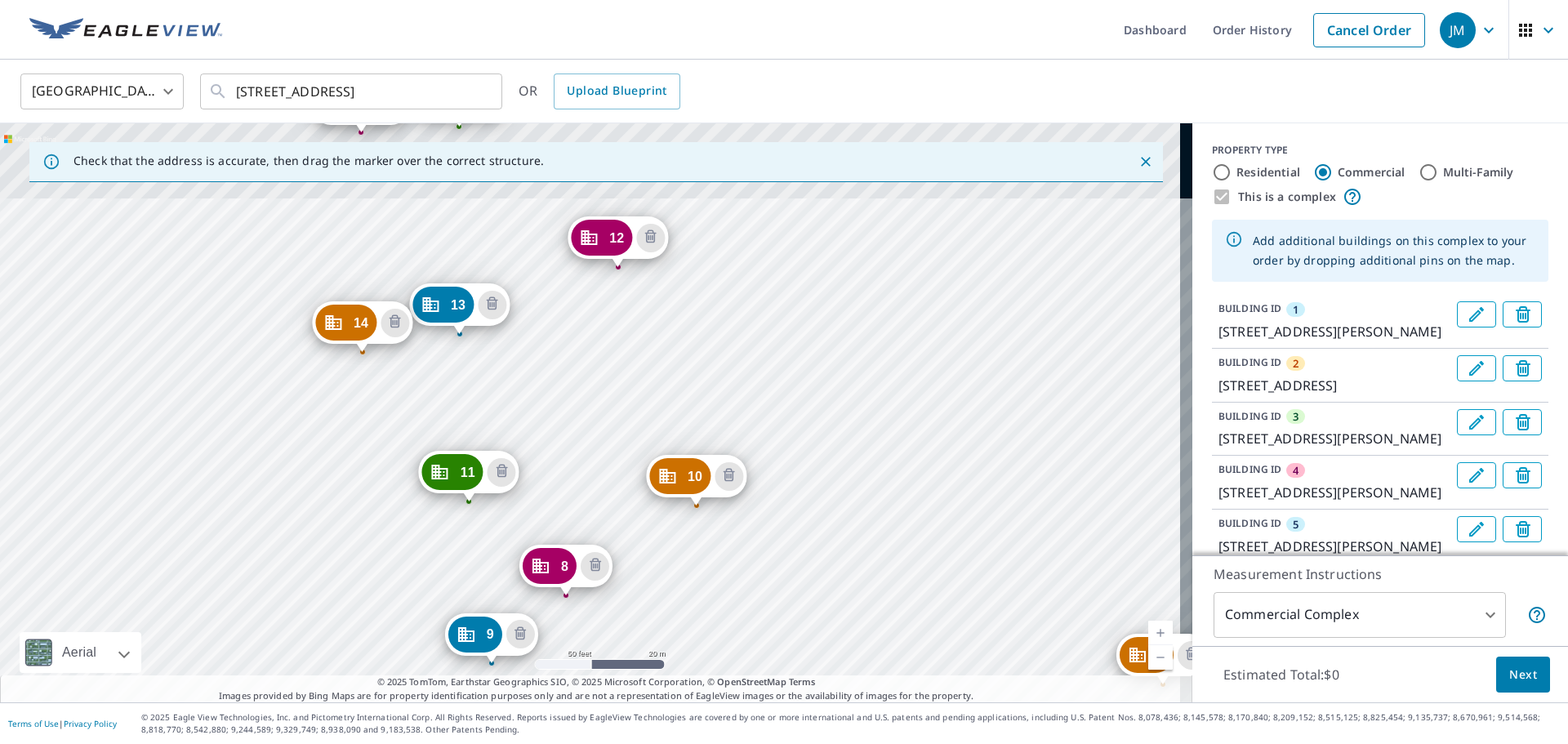
drag, startPoint x: 861, startPoint y: 614, endPoint x: 869, endPoint y: 679, distance: 65.5
click at [869, 679] on div "Check that the address is accurate, then drag the marker over the correct struc…" at bounding box center [596, 413] width 1192 height 579
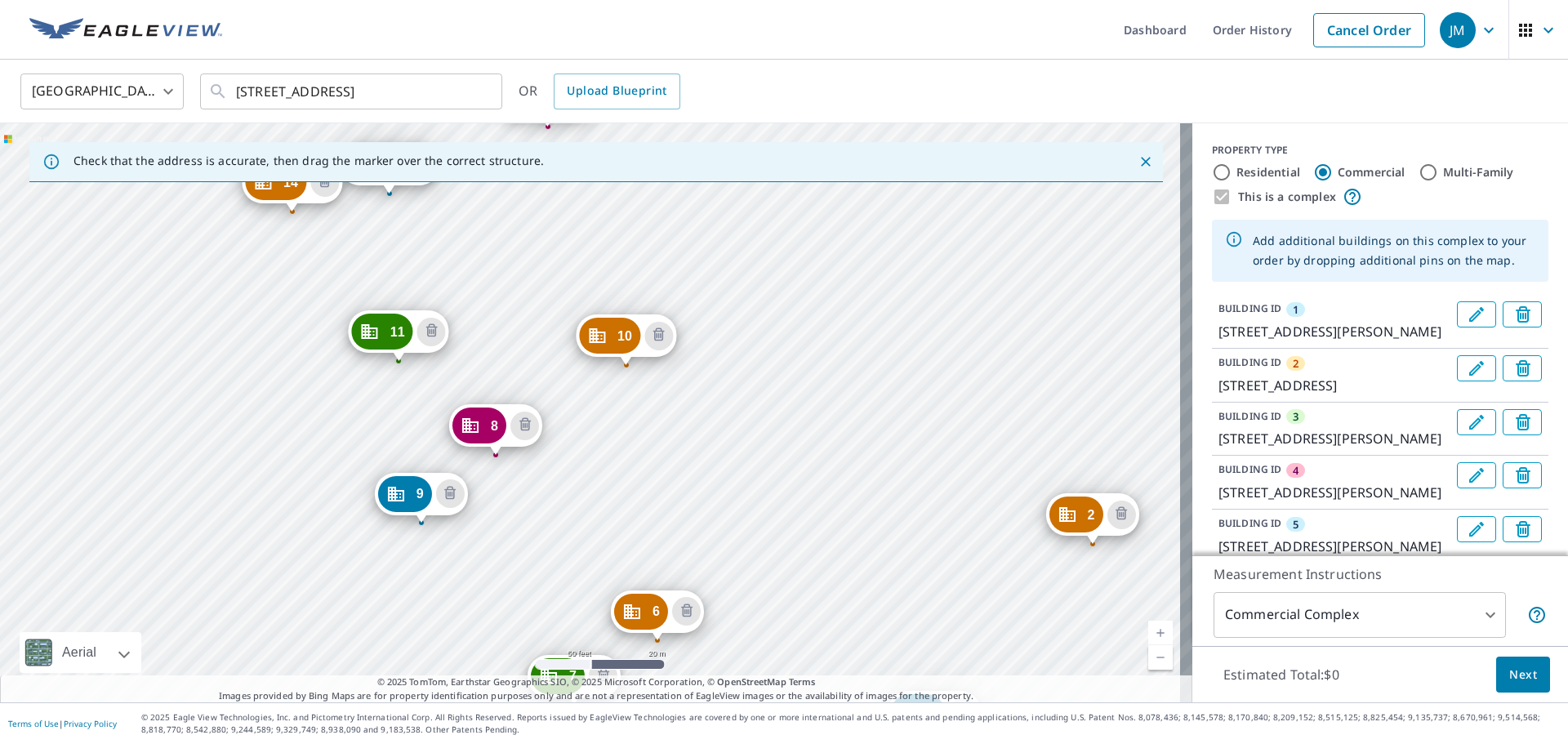
click at [797, 534] on div "2 7231 S 114th Street Plz La Vista, NE 68128 3 7370 S Harrison Hills Dr La Vist…" at bounding box center [596, 413] width 1192 height 579
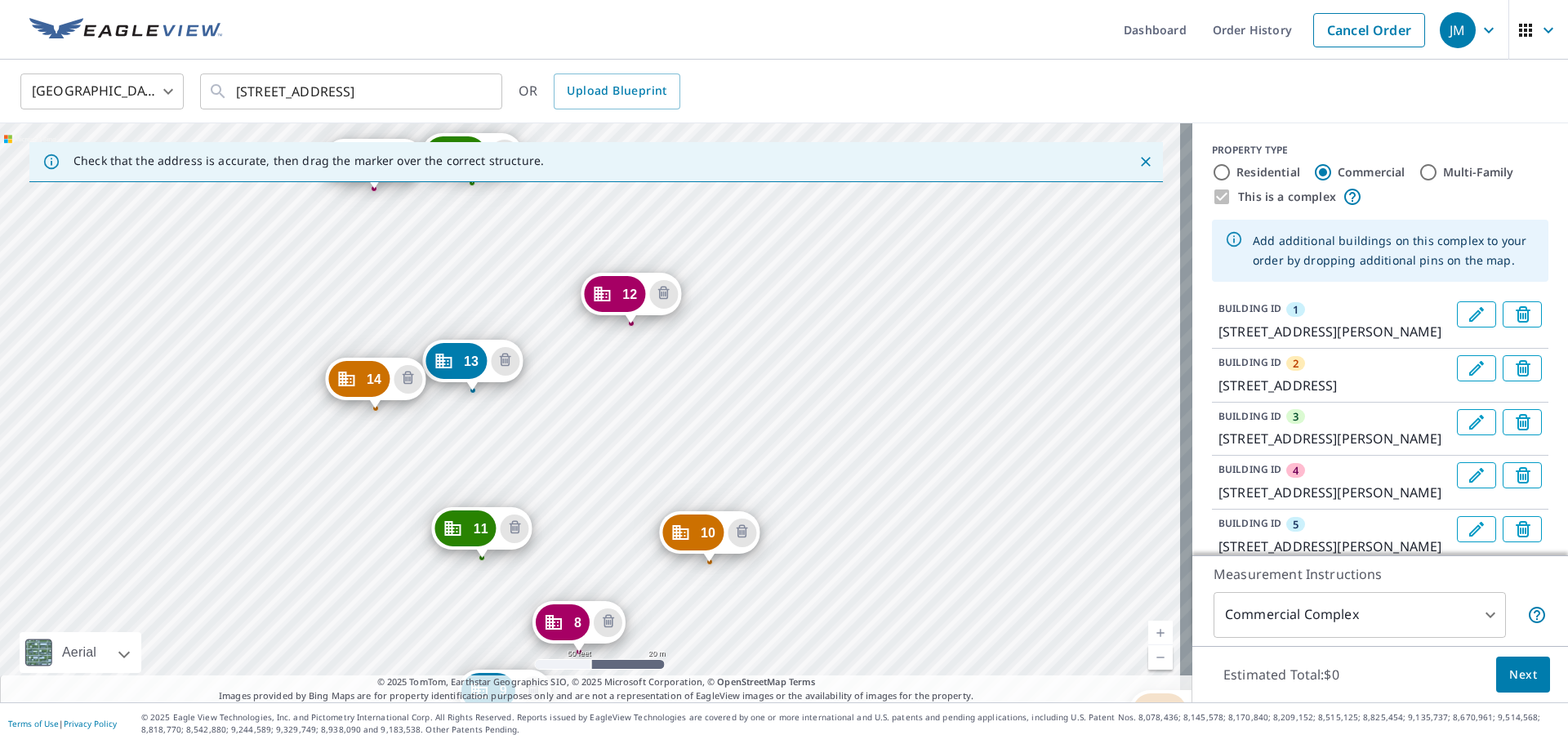
drag, startPoint x: 707, startPoint y: 401, endPoint x: 790, endPoint y: 599, distance: 214.7
click at [790, 599] on div "2 7231 S 114th Street Plz La Vista, NE 68128 3 7370 S Harrison Hills Dr La Vist…" at bounding box center [596, 413] width 1192 height 579
click at [670, 447] on div "2 7231 S 114th Street Plz La Vista, NE 68128 3 7370 S Harrison Hills Dr La Vist…" at bounding box center [596, 413] width 1192 height 579
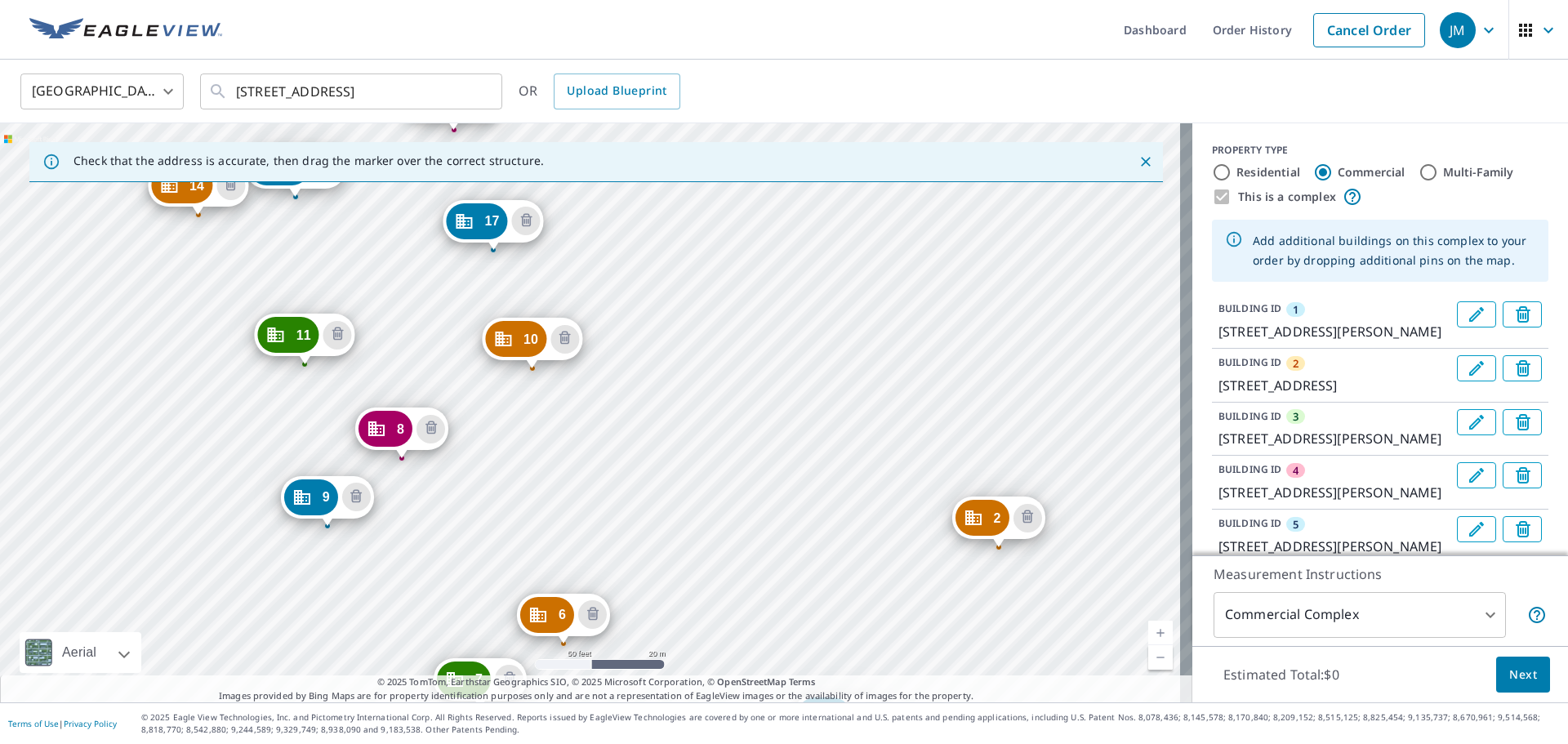
drag, startPoint x: 932, startPoint y: 623, endPoint x: 1005, endPoint y: 715, distance: 117.4
click at [1005, 715] on div "Dashboard Order History Cancel Order JM United States US ​ 6925 S 115th Street …" at bounding box center [784, 372] width 1568 height 744
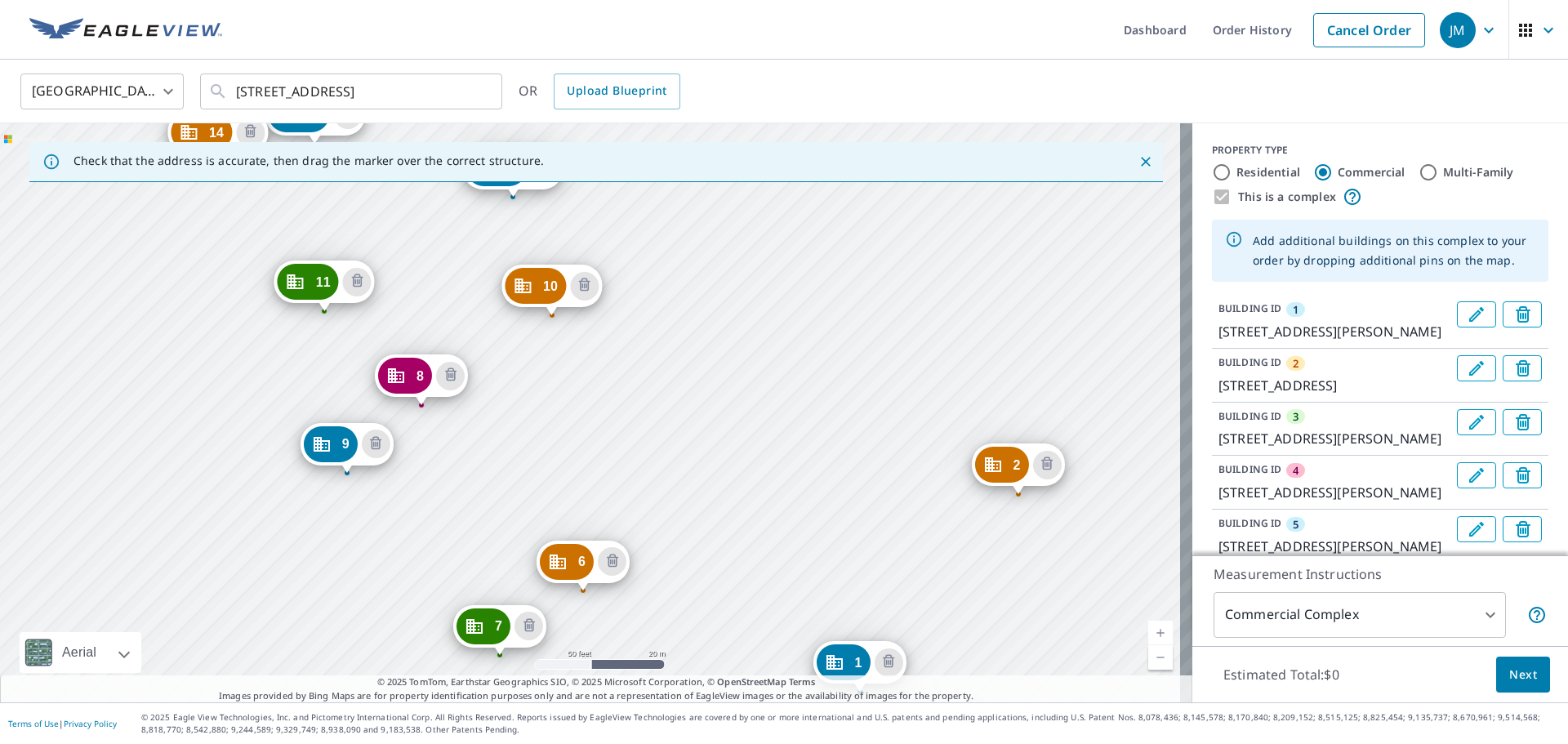
click at [958, 580] on div "2 7231 S 114th Street Plz La Vista, NE 68128 3 7370 S Harrison Hills Dr La Vist…" at bounding box center [596, 413] width 1192 height 579
click at [971, 282] on div "2 7231 S 114th Street Plz La Vista, NE 68128 3 7370 S Harrison Hills Dr La Vist…" at bounding box center [596, 413] width 1192 height 579
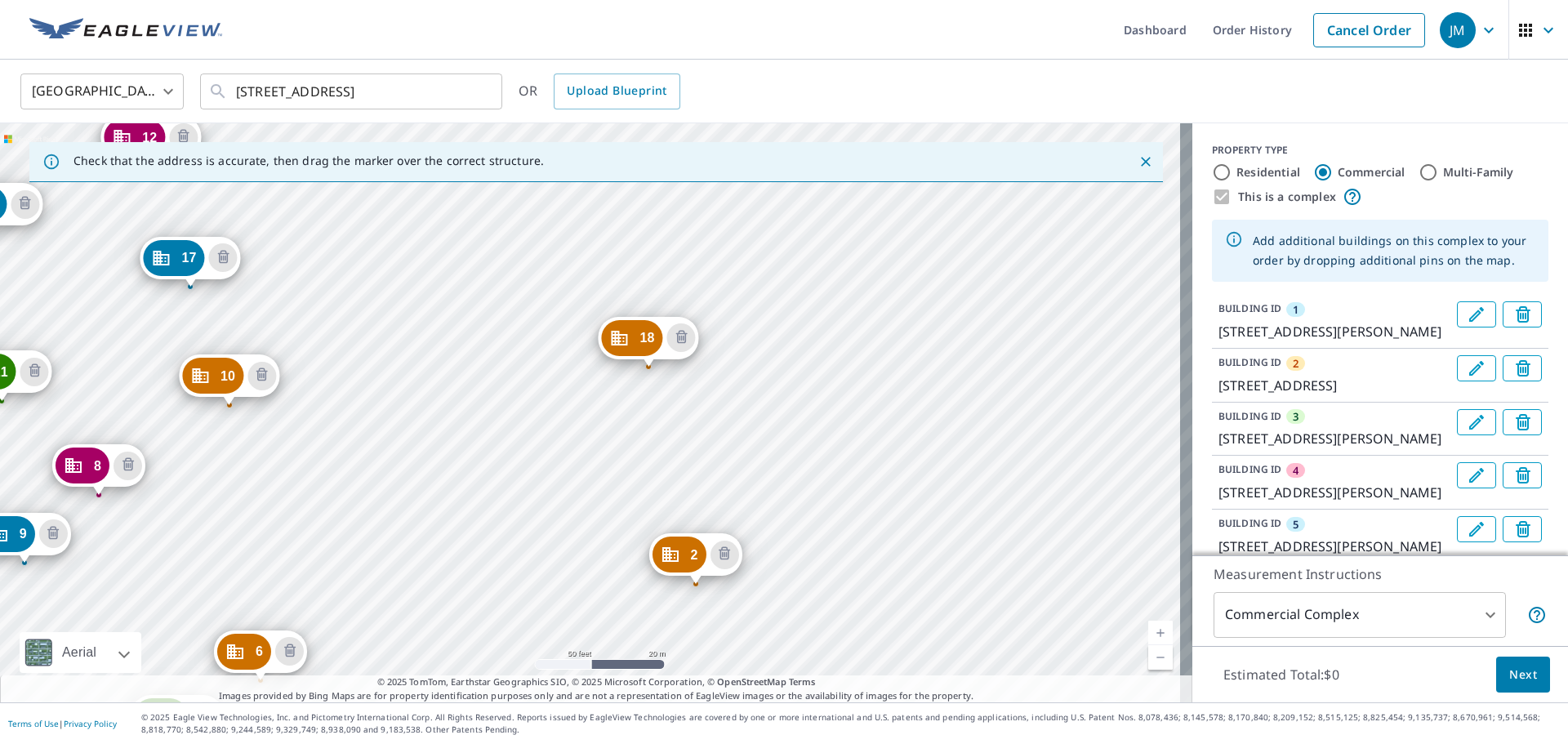
drag, startPoint x: 895, startPoint y: 672, endPoint x: 1335, endPoint y: 783, distance: 453.8
click at [1335, 743] on html "JM JM Dashboard Order History Cancel Order JM United States US ​ 6925 S 115th S…" at bounding box center [784, 372] width 1568 height 744
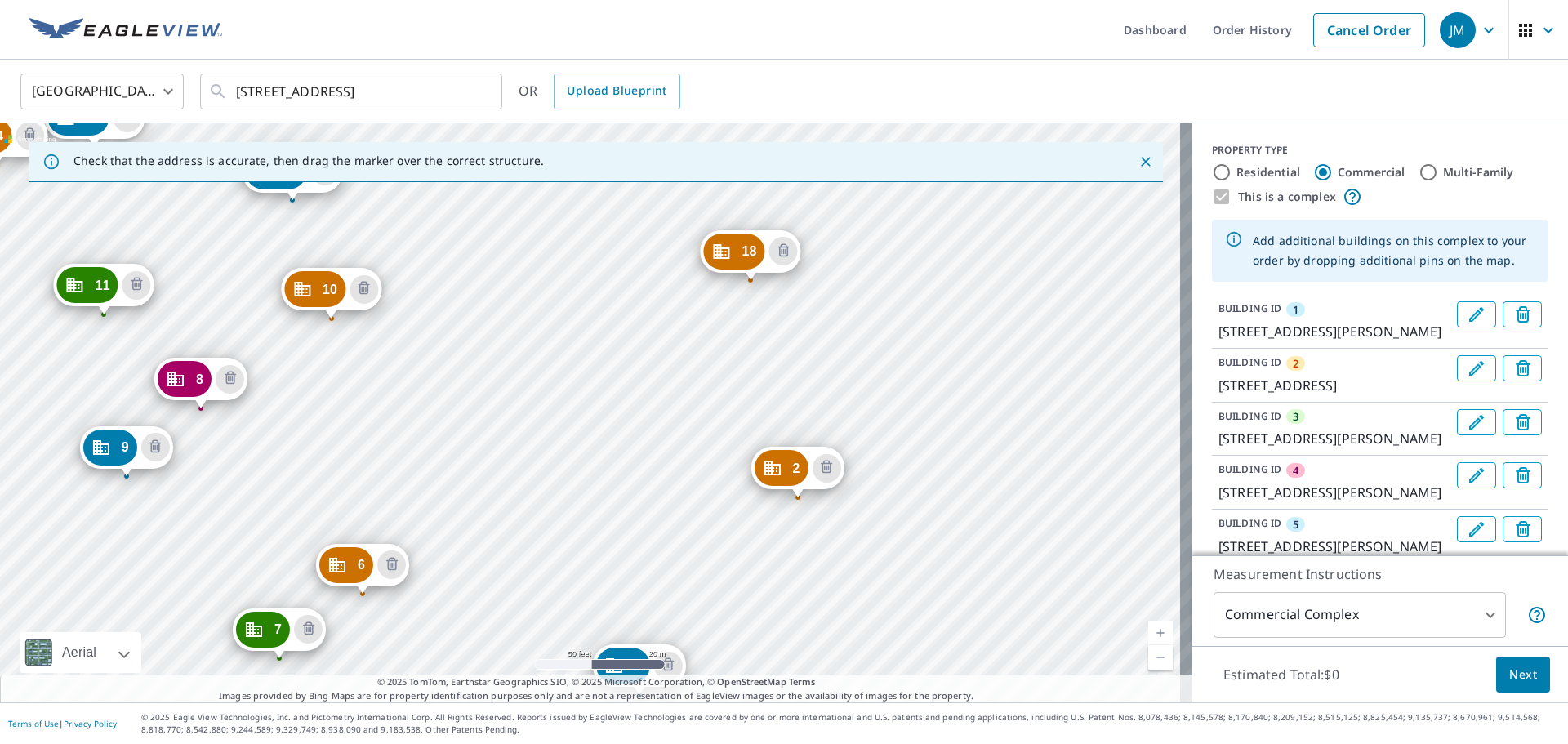
click at [997, 586] on div "2 7231 S 114th Street Plz La Vista, NE 68128 3 7370 S Harrison Hills Dr La Vist…" at bounding box center [596, 413] width 1192 height 579
click at [761, 396] on div "2 7231 S 114th Street Plz La Vista, NE 68128 3 7370 S Harrison Hills Dr La Vist…" at bounding box center [596, 413] width 1192 height 579
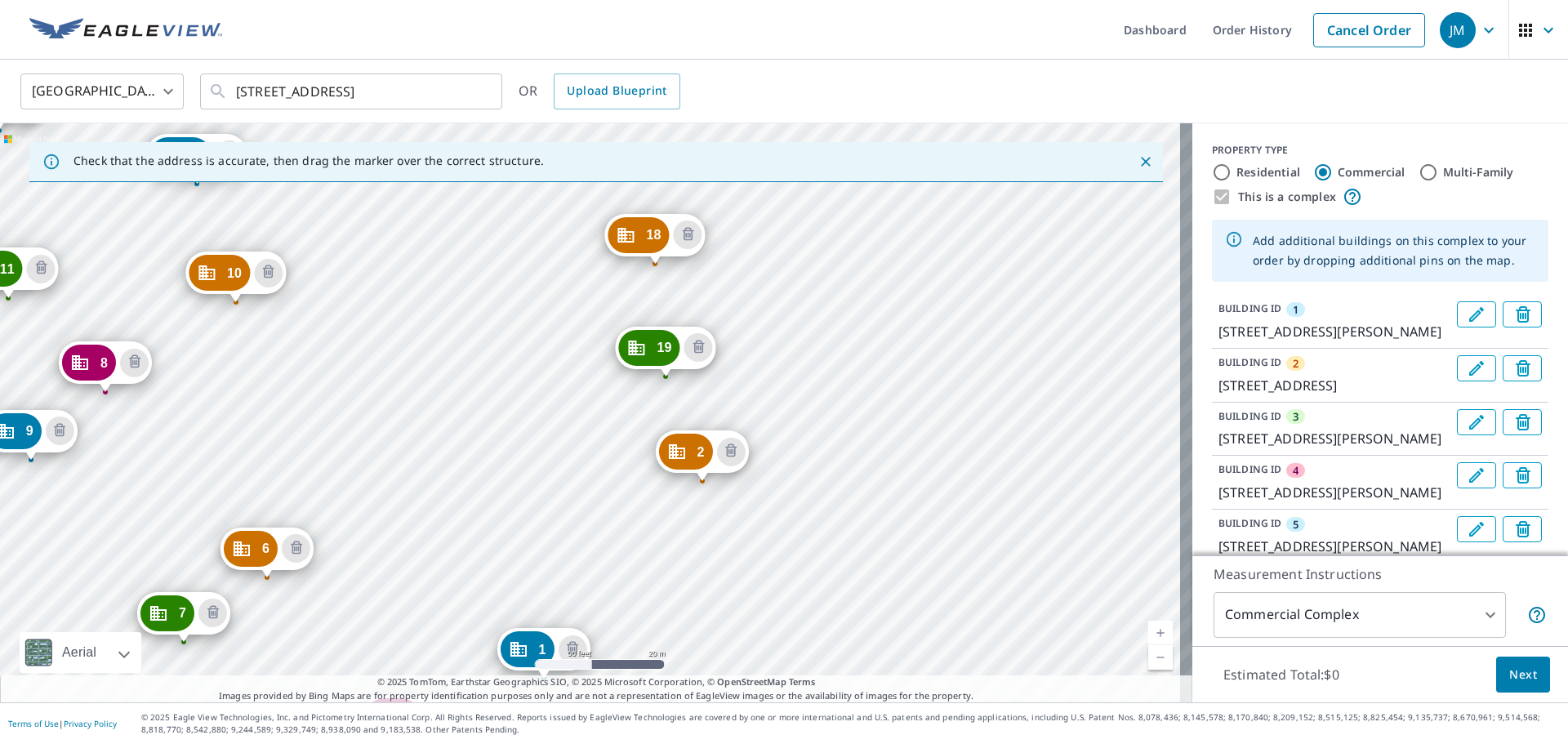
drag, startPoint x: 796, startPoint y: 707, endPoint x: 794, endPoint y: 746, distance: 39.1
click at [794, 743] on html "JM JM Dashboard Order History Cancel Order JM United States US ​ 6925 S 115th S…" at bounding box center [784, 372] width 1568 height 744
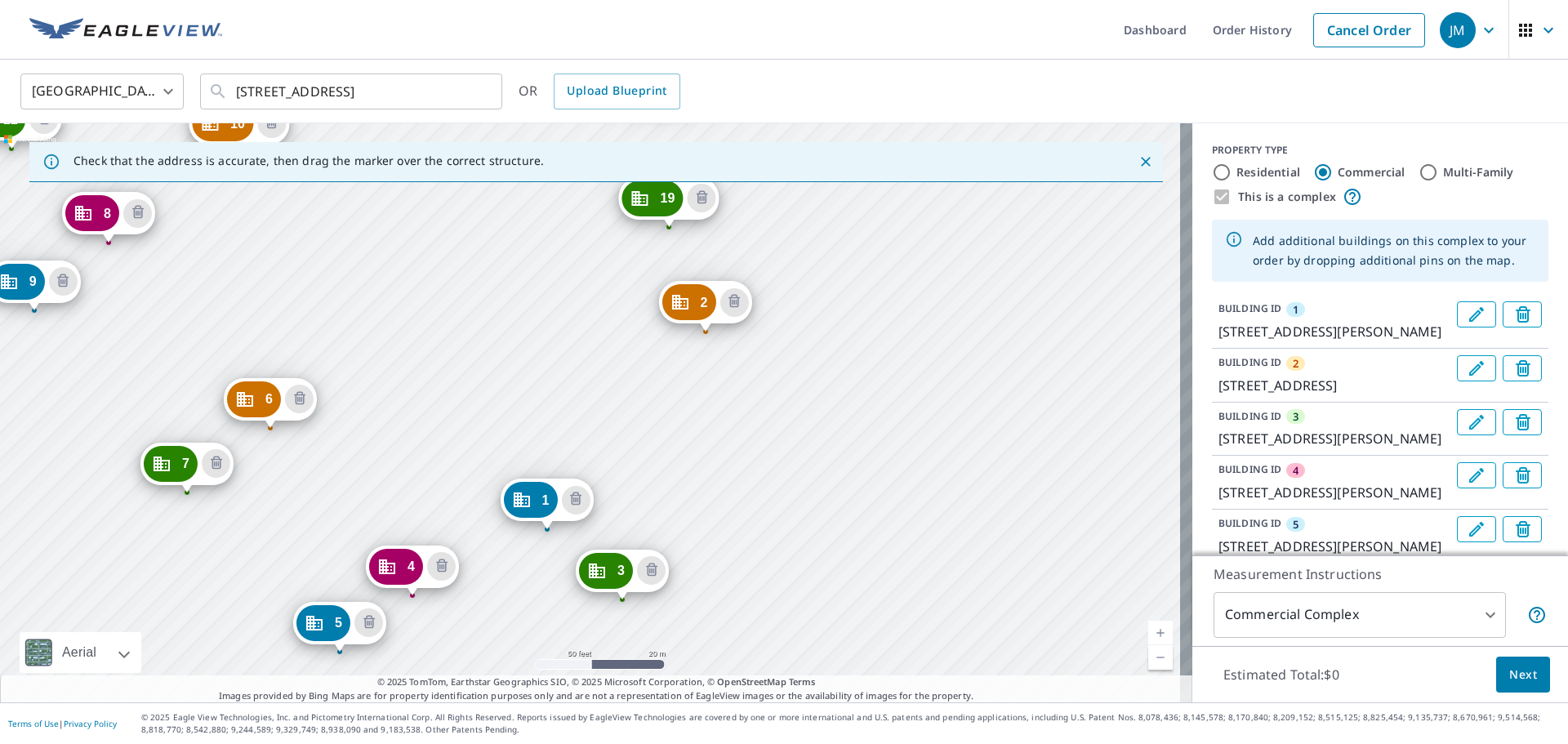
drag, startPoint x: 805, startPoint y: 454, endPoint x: 803, endPoint y: 474, distance: 20.1
click at [804, 454] on div "2 7231 S 114th Street Plz La Vista, NE 68128 3 7370 S Harrison Hills Dr La Vist…" at bounding box center [596, 413] width 1192 height 579
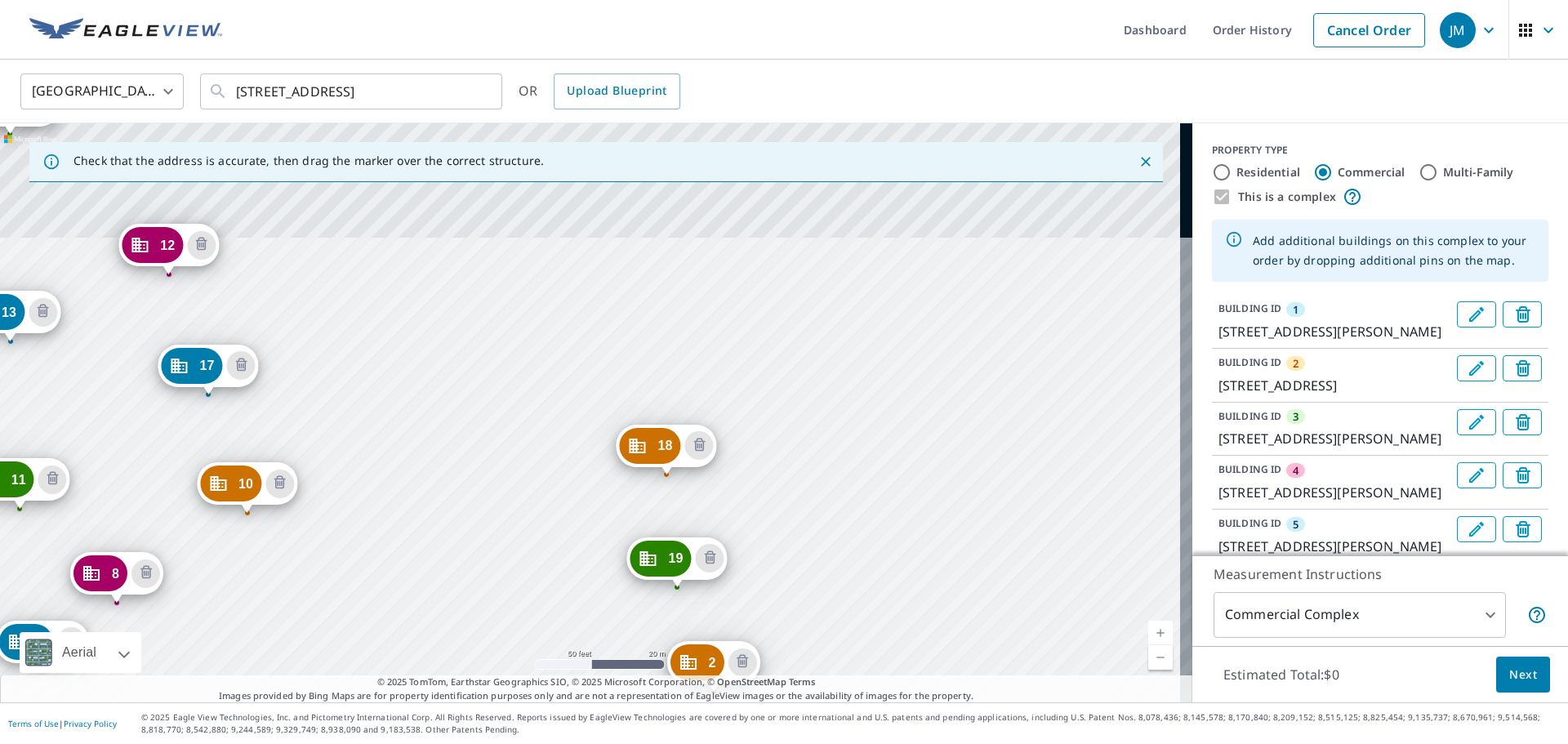
drag, startPoint x: 909, startPoint y: 235, endPoint x: 920, endPoint y: 593, distance: 358.2
click at [918, 594] on div "2 7231 S 114th Street Plz La Vista, NE 68128 3 7370 S Harrison Hills Dr La Vist…" at bounding box center [596, 413] width 1192 height 579
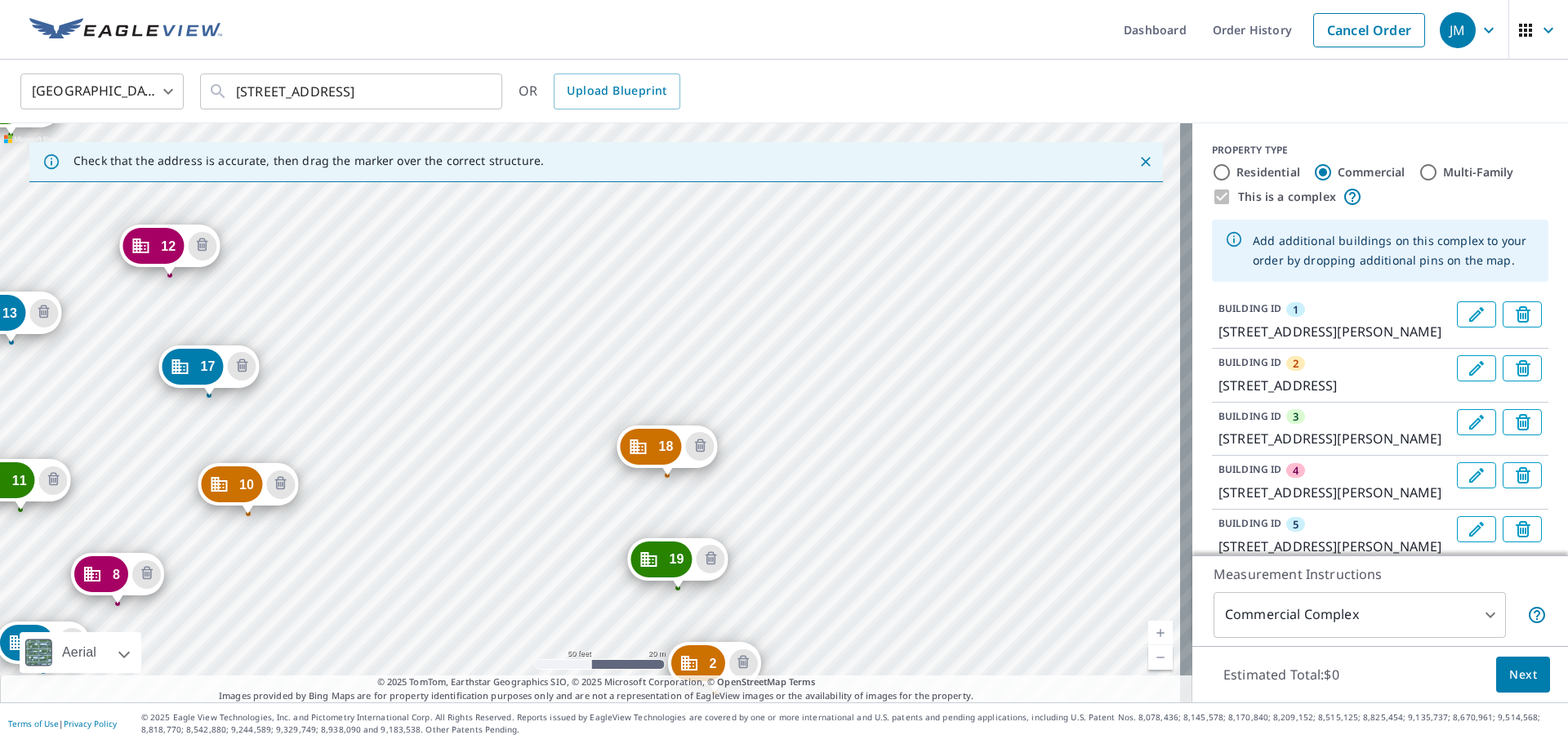
click at [776, 470] on div "2 7231 S 114th Street Plz La Vista, NE 68128 3 7370 S Harrison Hills Dr La Vist…" at bounding box center [596, 413] width 1192 height 579
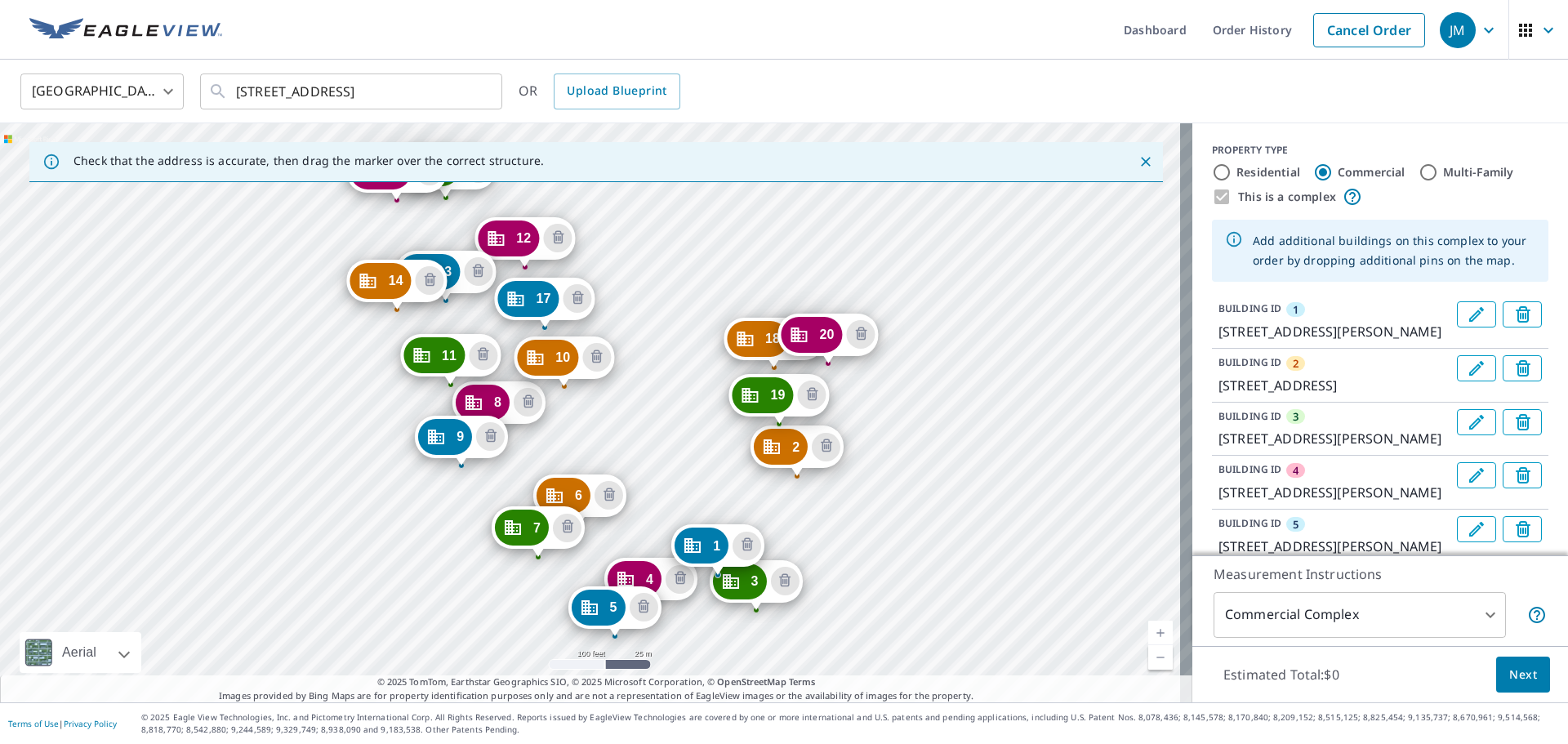
drag, startPoint x: 694, startPoint y: 210, endPoint x: 691, endPoint y: 397, distance: 187.0
click at [691, 397] on div "2 7231 S 114th Street Plz La Vista, NE 68128 3 7370 S Harrison Hills Dr La Vist…" at bounding box center [596, 413] width 1192 height 579
click at [692, 359] on div "2 7231 S 114th Street Plz La Vista, NE 68128 3 7370 S Harrison Hills Dr La Vist…" at bounding box center [596, 413] width 1192 height 579
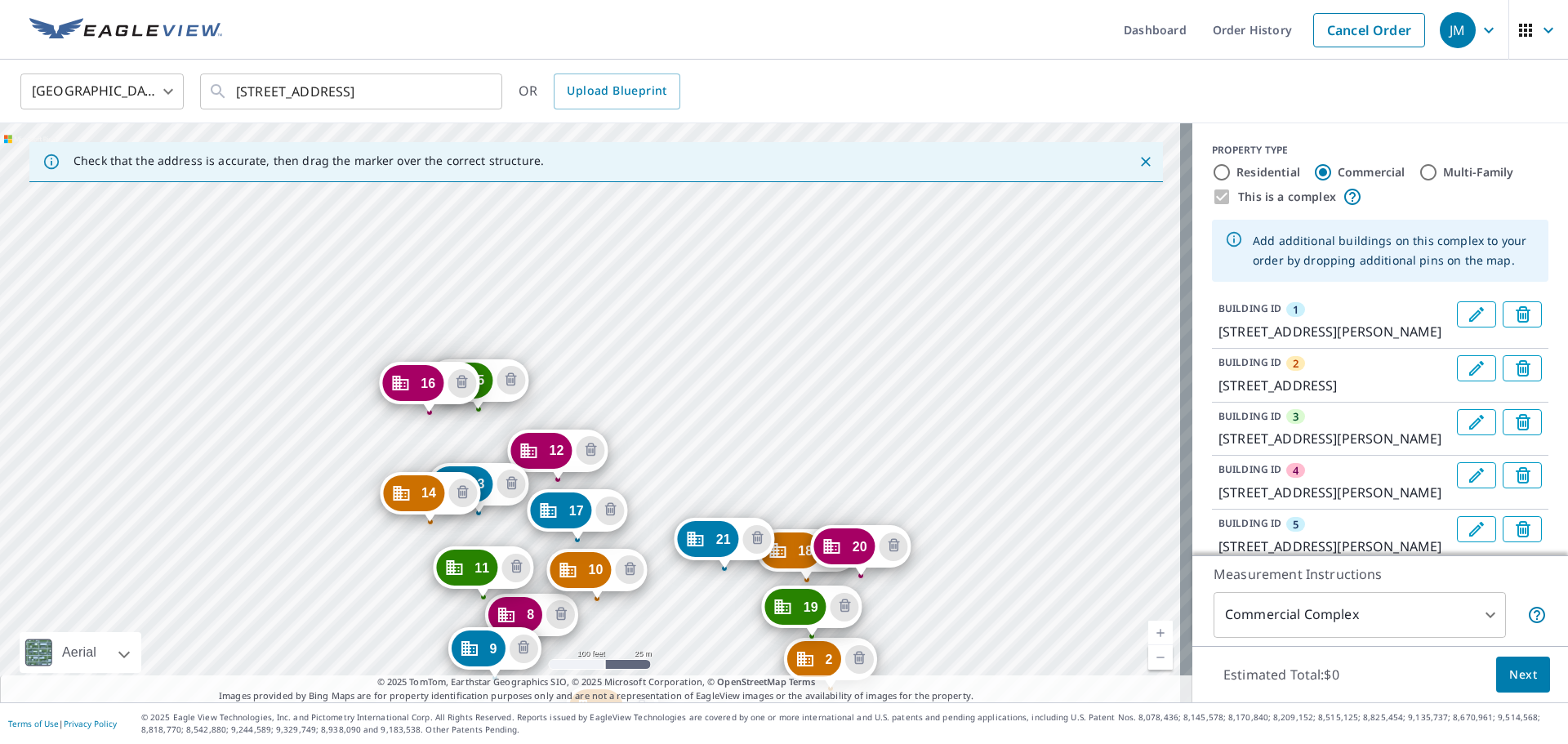
drag, startPoint x: 940, startPoint y: 662, endPoint x: 950, endPoint y: 692, distance: 31.6
click at [950, 692] on div "Check that the address is accurate, then drag the marker over the correct struc…" at bounding box center [596, 413] width 1192 height 579
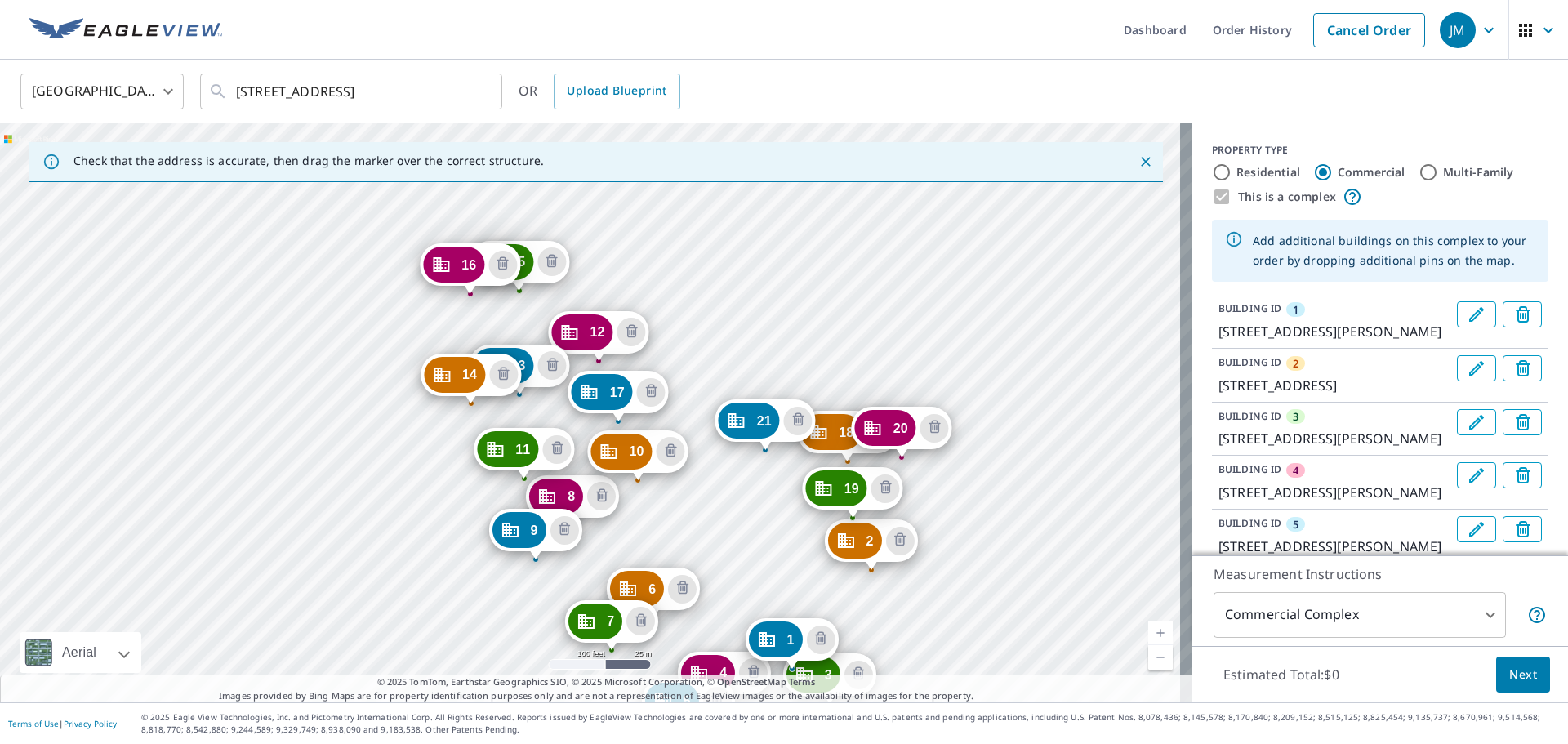
click at [981, 544] on div "2 7231 S 114th Street Plz La Vista, NE 68128 3 7370 S Harrison Hills Dr La Vist…" at bounding box center [596, 413] width 1192 height 579
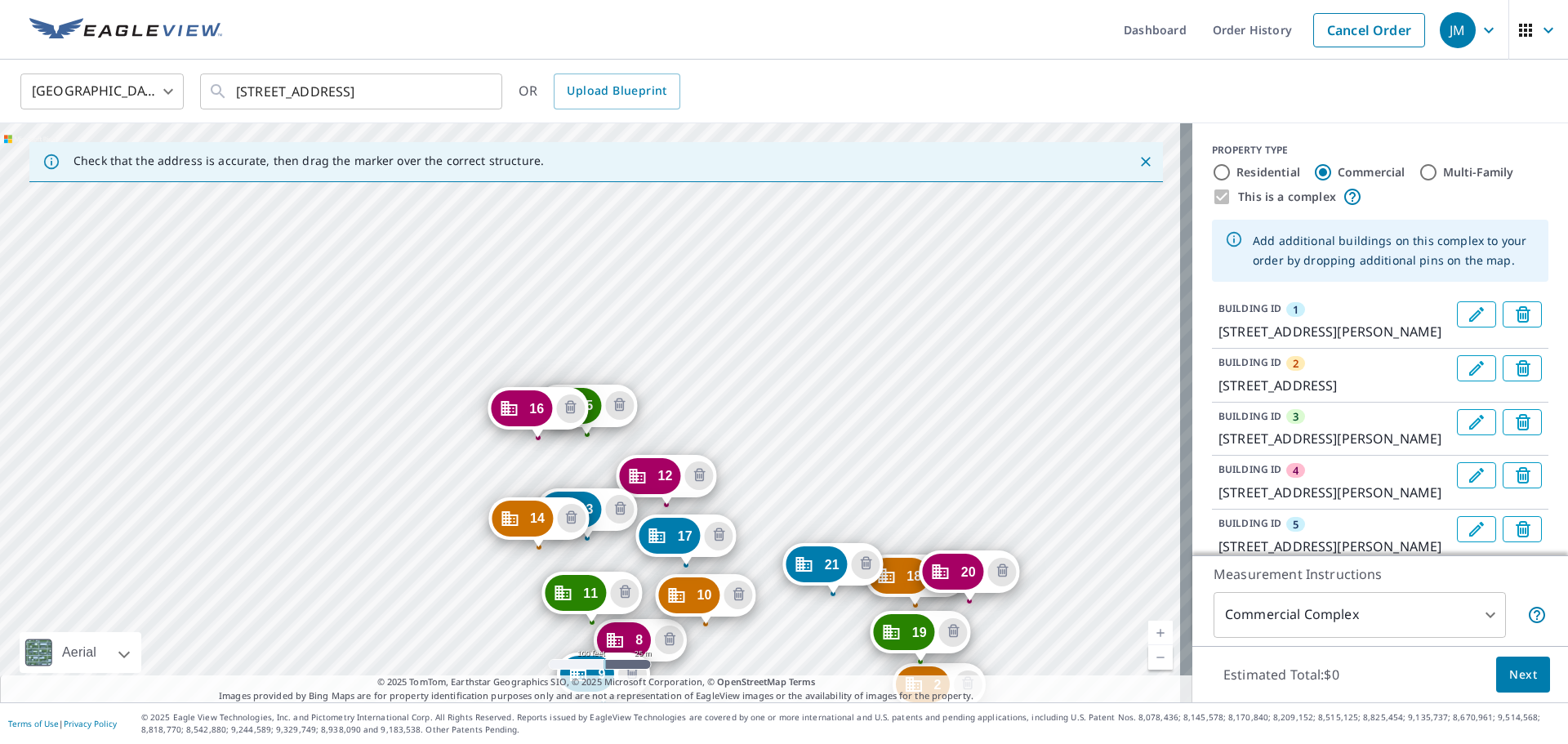
drag, startPoint x: 985, startPoint y: 379, endPoint x: 1053, endPoint y: 522, distance: 158.3
click at [1053, 522] on div "2 7231 S 114th Street Plz La Vista, NE 68128 3 7370 S Harrison Hills Dr La Vist…" at bounding box center [596, 413] width 1192 height 579
click at [792, 481] on div "2 7231 S 114th Street Plz La Vista, NE 68128 3 7370 S Harrison Hills Dr La Vist…" at bounding box center [596, 413] width 1192 height 579
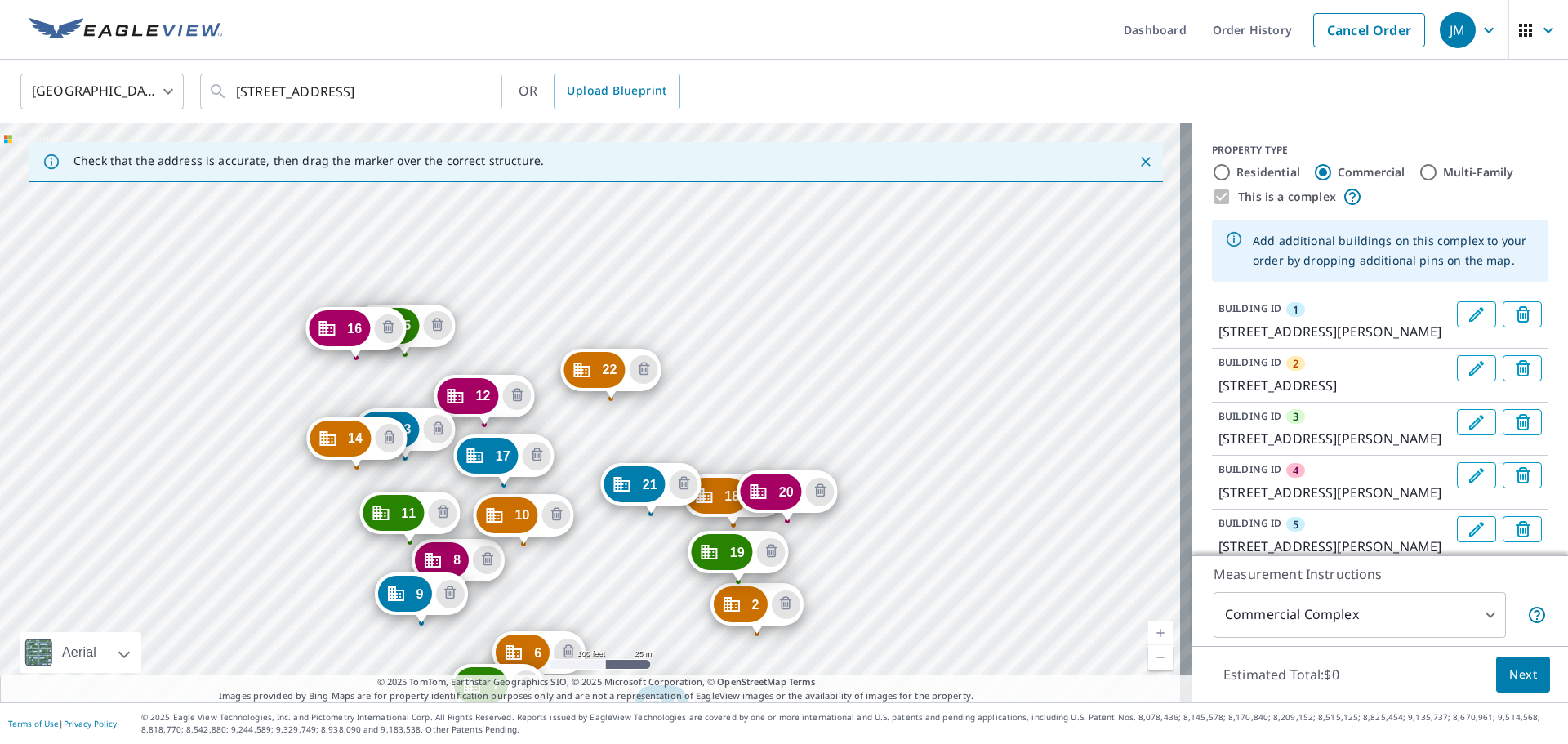
drag, startPoint x: 807, startPoint y: 286, endPoint x: 915, endPoint y: 684, distance: 412.4
click at [915, 684] on div "Check that the address is accurate, then drag the marker over the correct struc…" at bounding box center [596, 413] width 1192 height 579
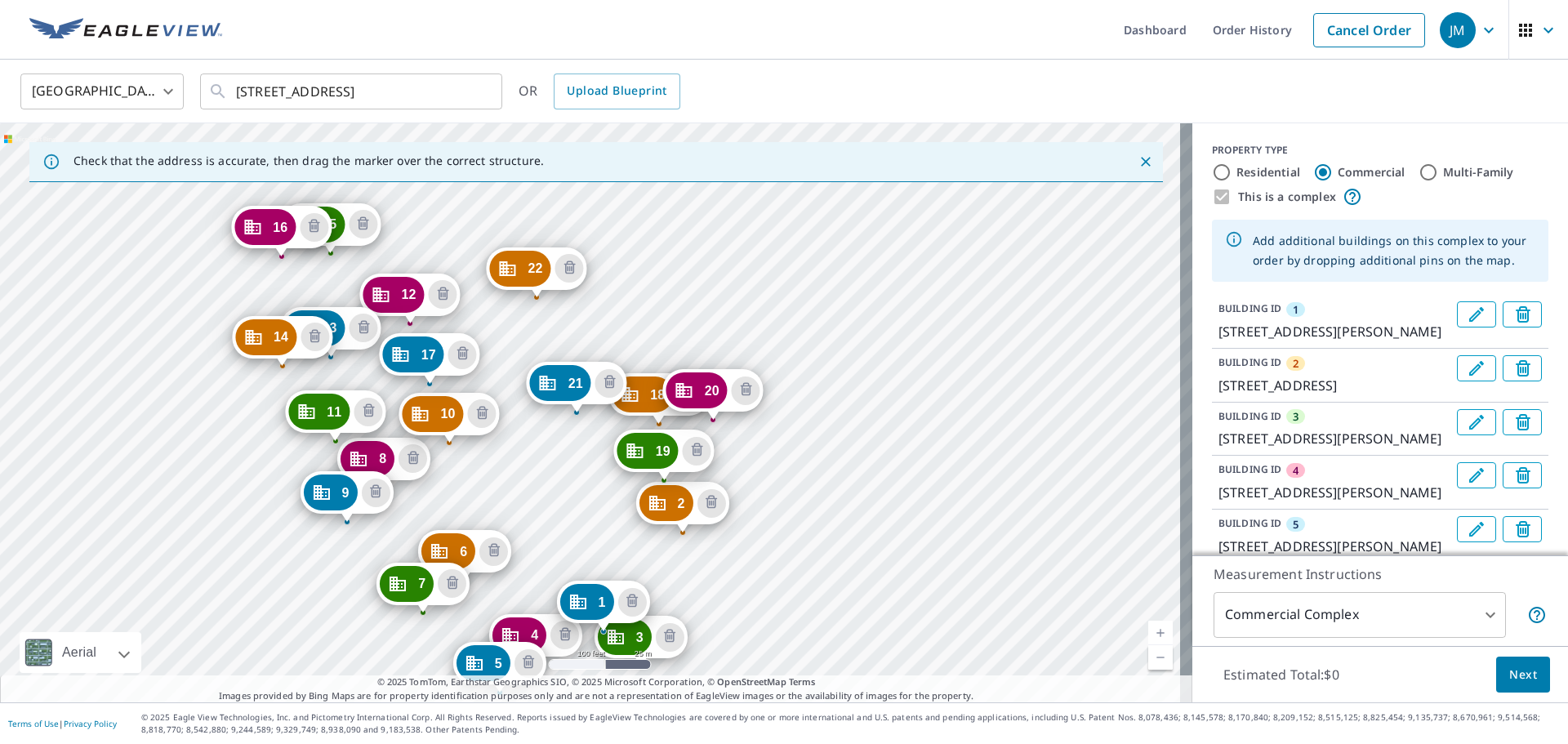
click at [820, 507] on div "2 7231 S 114th Street Plz La Vista, NE 68128 3 7370 S Harrison Hills Dr La Vist…" at bounding box center [596, 413] width 1192 height 579
click at [627, 296] on div "2 7231 S 114th Street Plz La Vista, NE 68128 3 7370 S Harrison Hills Dr La Vist…" at bounding box center [596, 413] width 1192 height 579
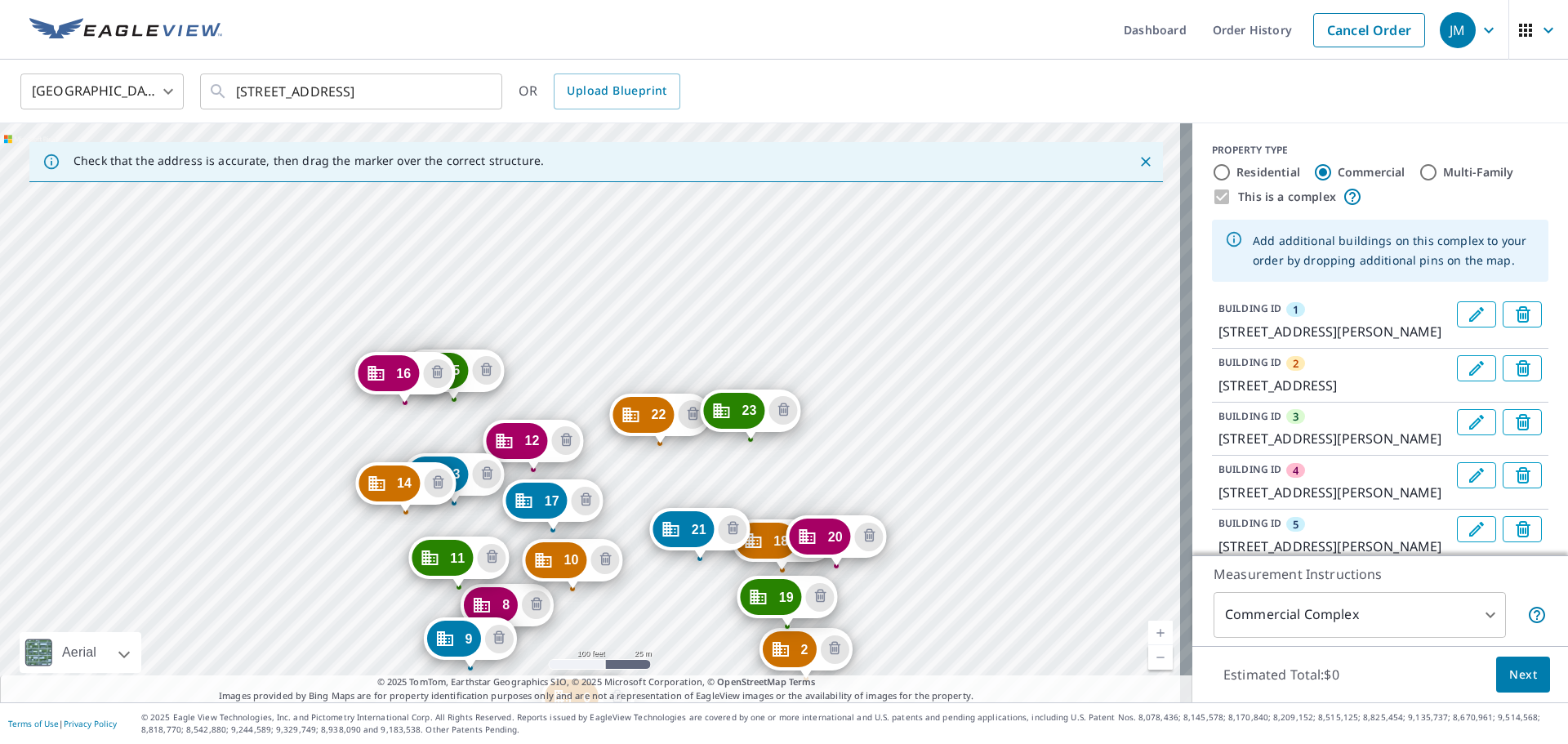
drag, startPoint x: 962, startPoint y: 609, endPoint x: 990, endPoint y: 680, distance: 76.3
click at [990, 680] on div "Check that the address is accurate, then drag the marker over the correct struc…" at bounding box center [596, 413] width 1192 height 579
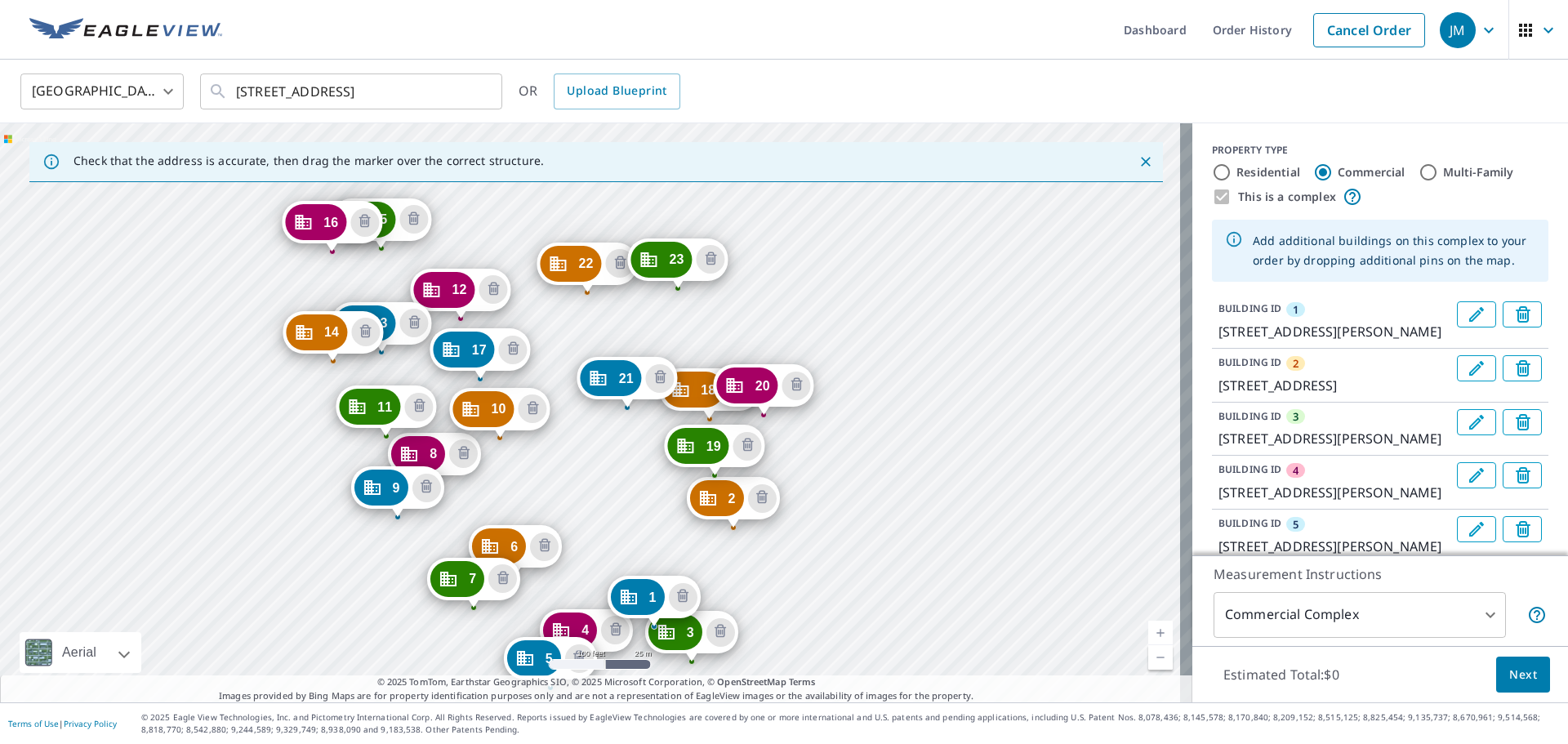
click at [915, 525] on div "2 7231 S 114th Street Plz La Vista, NE 68128 3 7370 S Harrison Hills Dr La Vist…" at bounding box center [596, 413] width 1192 height 579
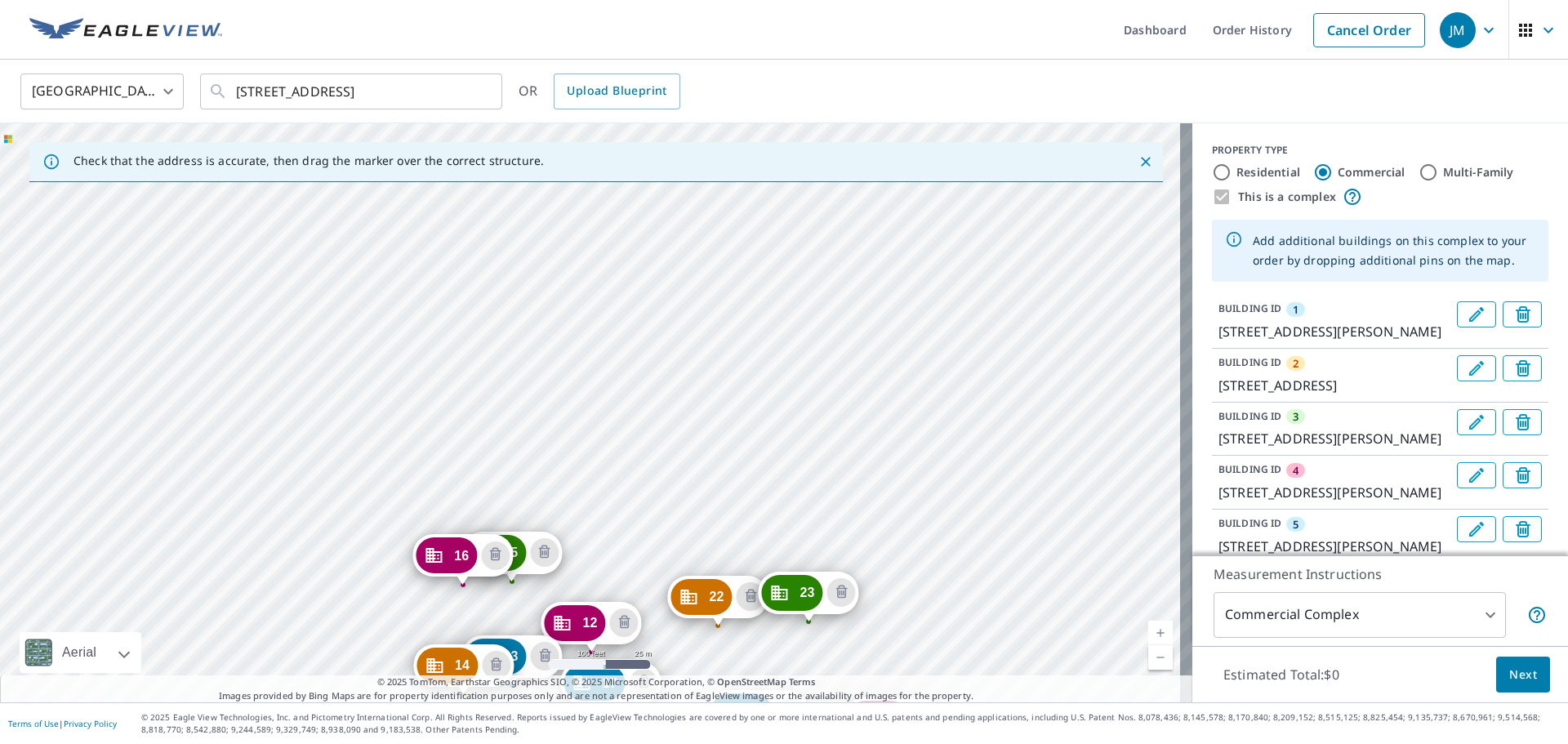
drag, startPoint x: 851, startPoint y: 329, endPoint x: 979, endPoint y: 652, distance: 347.4
click at [979, 652] on div "2 7231 S 114th Street Plz La Vista, NE 68128 3 7370 S Harrison Hills Dr La Vist…" at bounding box center [596, 413] width 1192 height 579
click at [756, 529] on div "2 7231 S 114th Street Plz La Vista, NE 68128 3 7370 S Harrison Hills Dr La Vist…" at bounding box center [596, 413] width 1192 height 579
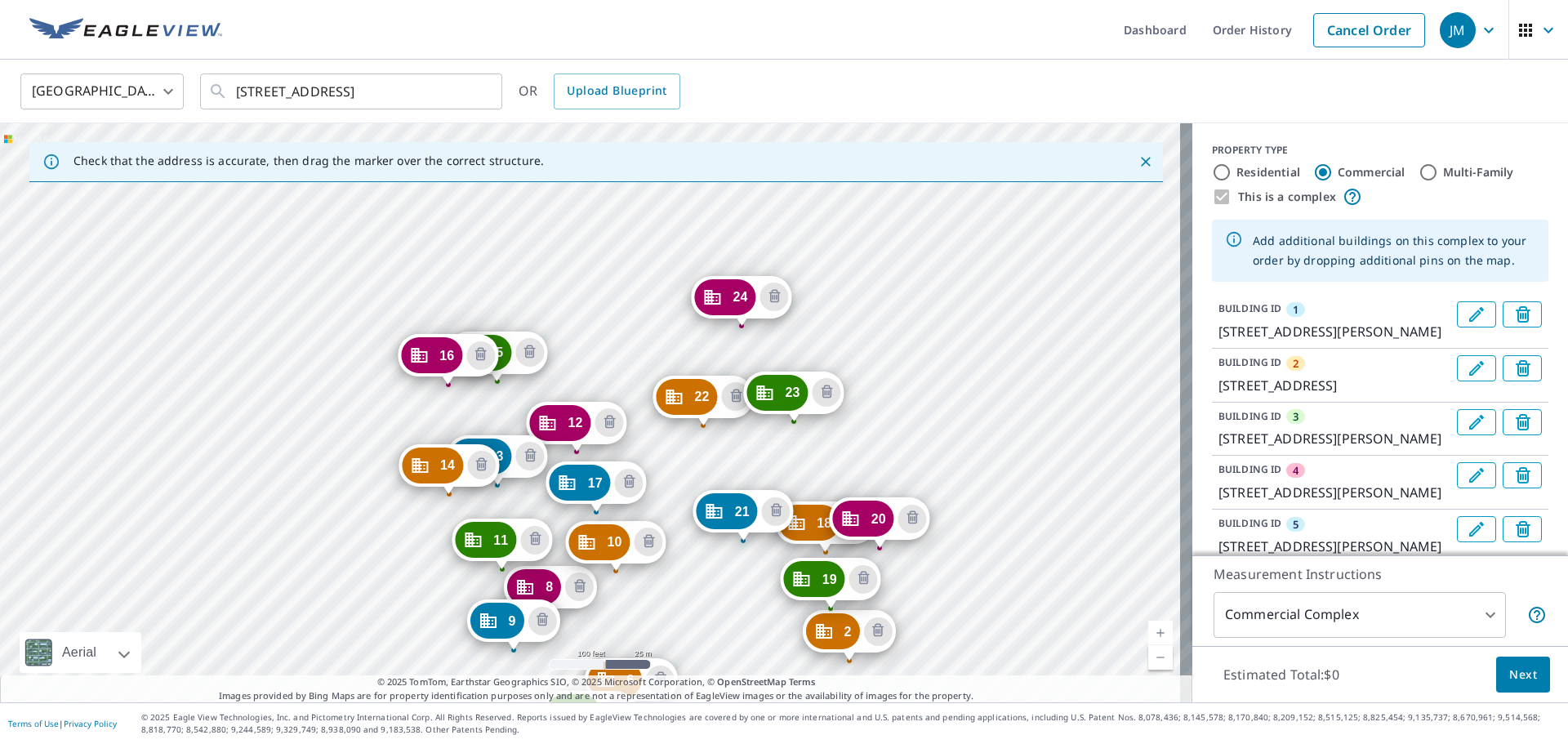
drag, startPoint x: 971, startPoint y: 645, endPoint x: 979, endPoint y: 656, distance: 13.6
click at [979, 656] on div "2 7231 S 114th Street Plz La Vista, NE 68128 3 7370 S Harrison Hills Dr La Vist…" at bounding box center [596, 413] width 1192 height 579
click at [615, 298] on div "2 7231 S 114th Street Plz La Vista, NE 68128 3 7370 S Harrison Hills Dr La Vist…" at bounding box center [596, 413] width 1192 height 579
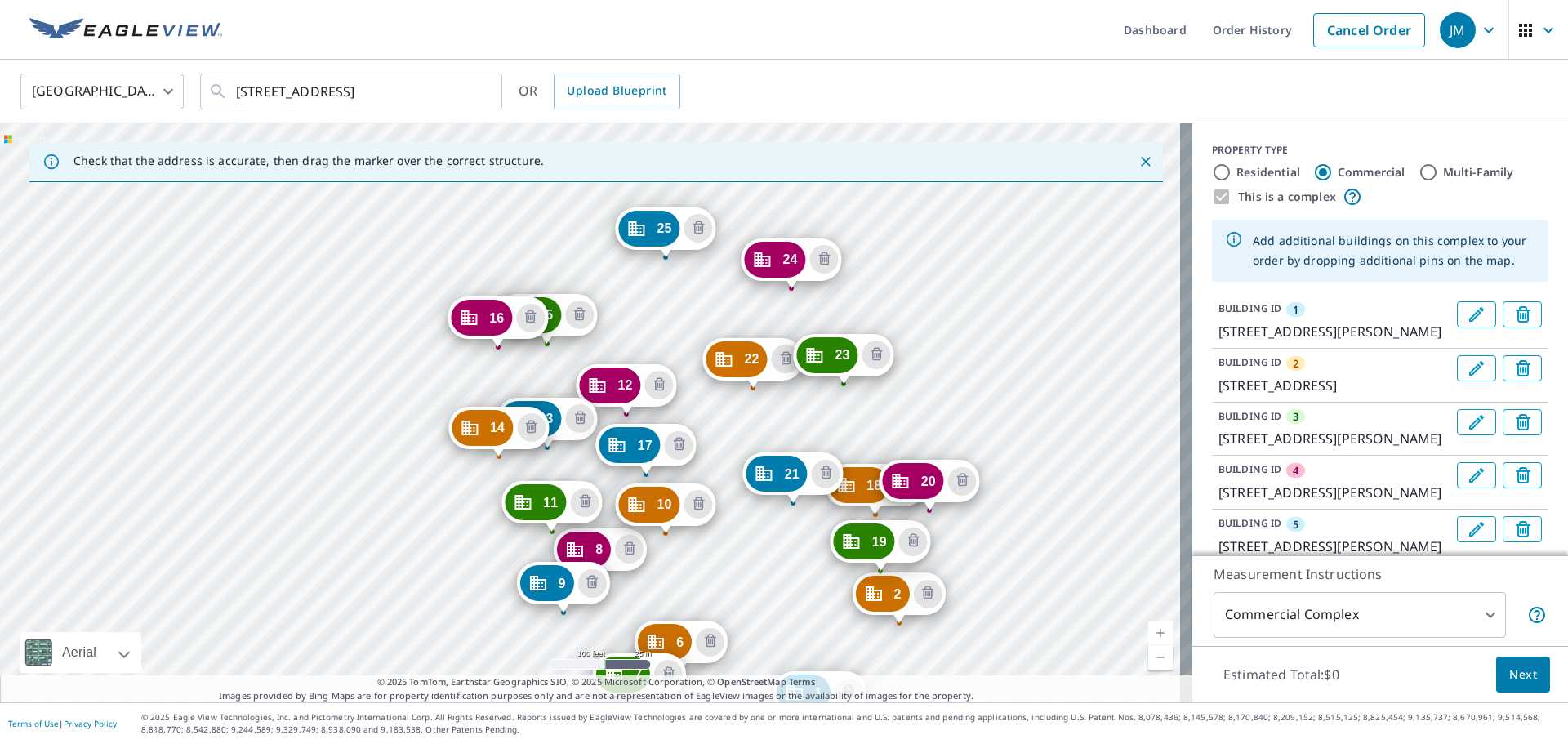
drag, startPoint x: 1335, startPoint y: 791, endPoint x: 1352, endPoint y: 833, distance: 45.3
click at [1352, 743] on html "JM JM Dashboard Order History Cancel Order JM United States US ​ 6925 S 115th S…" at bounding box center [784, 372] width 1568 height 744
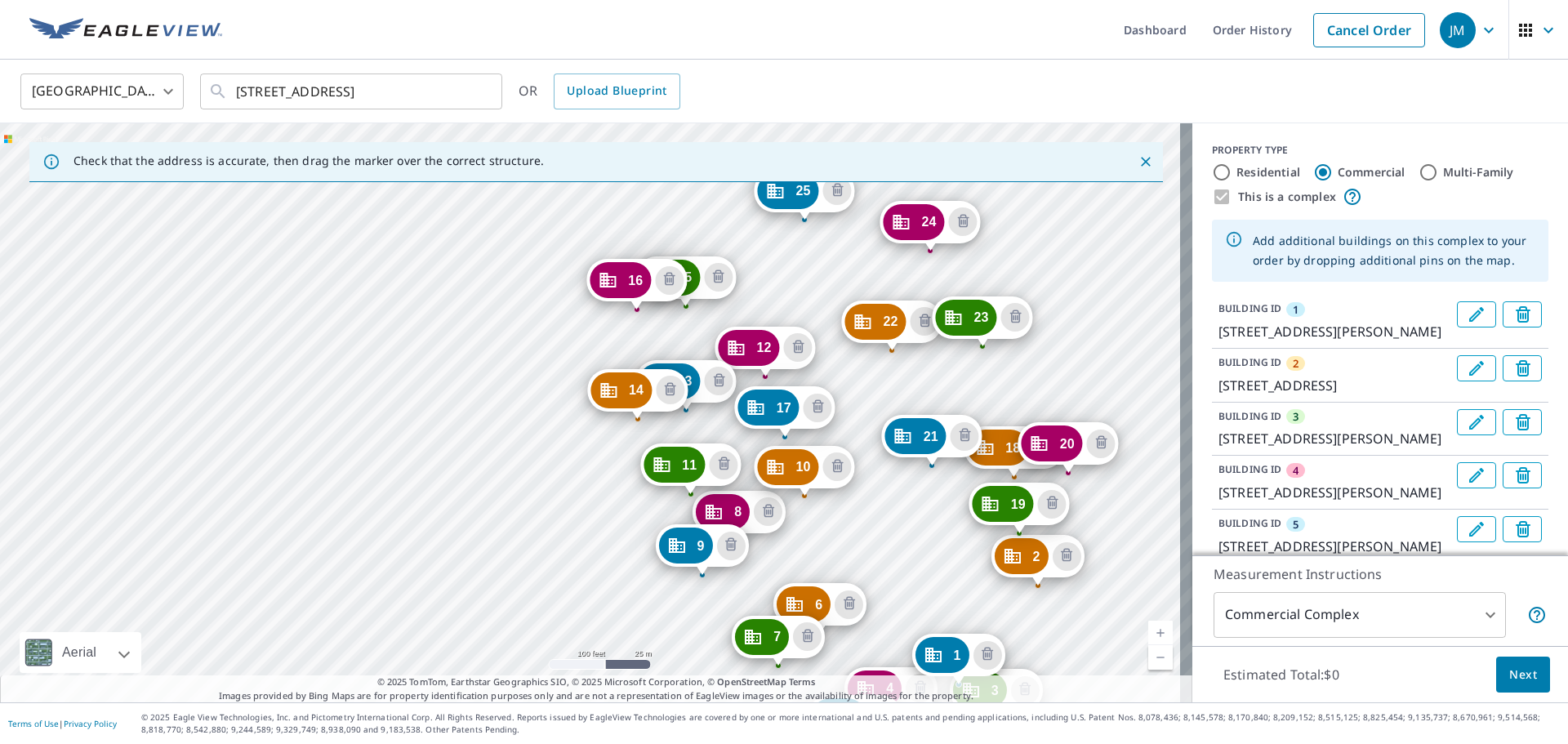
click at [1058, 635] on div "2 7231 S 114th Street Plz La Vista, NE 68128 3 7370 S Harrison Hills Dr La Vist…" at bounding box center [596, 413] width 1192 height 579
click at [835, 275] on div "2 7231 S 114th Street Plz La Vista, NE 68128 3 7370 S Harrison Hills Dr La Vist…" at bounding box center [596, 413] width 1192 height 579
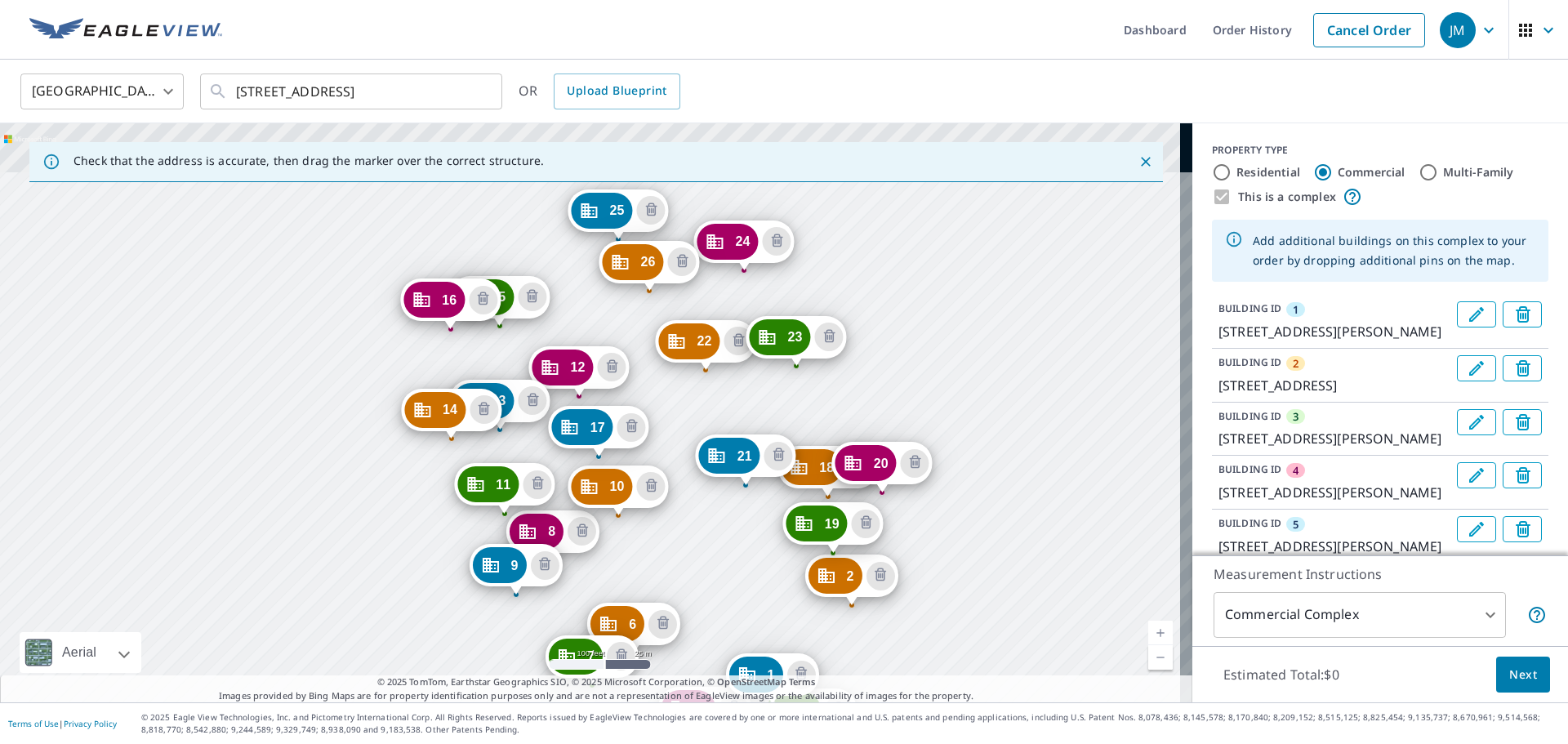
drag, startPoint x: 836, startPoint y: 291, endPoint x: 1018, endPoint y: 585, distance: 345.8
click at [1018, 585] on div "2 7231 S 114th Street Plz La Vista, NE 68128 3 7370 S Harrison Hills Dr La Vist…" at bounding box center [596, 413] width 1192 height 579
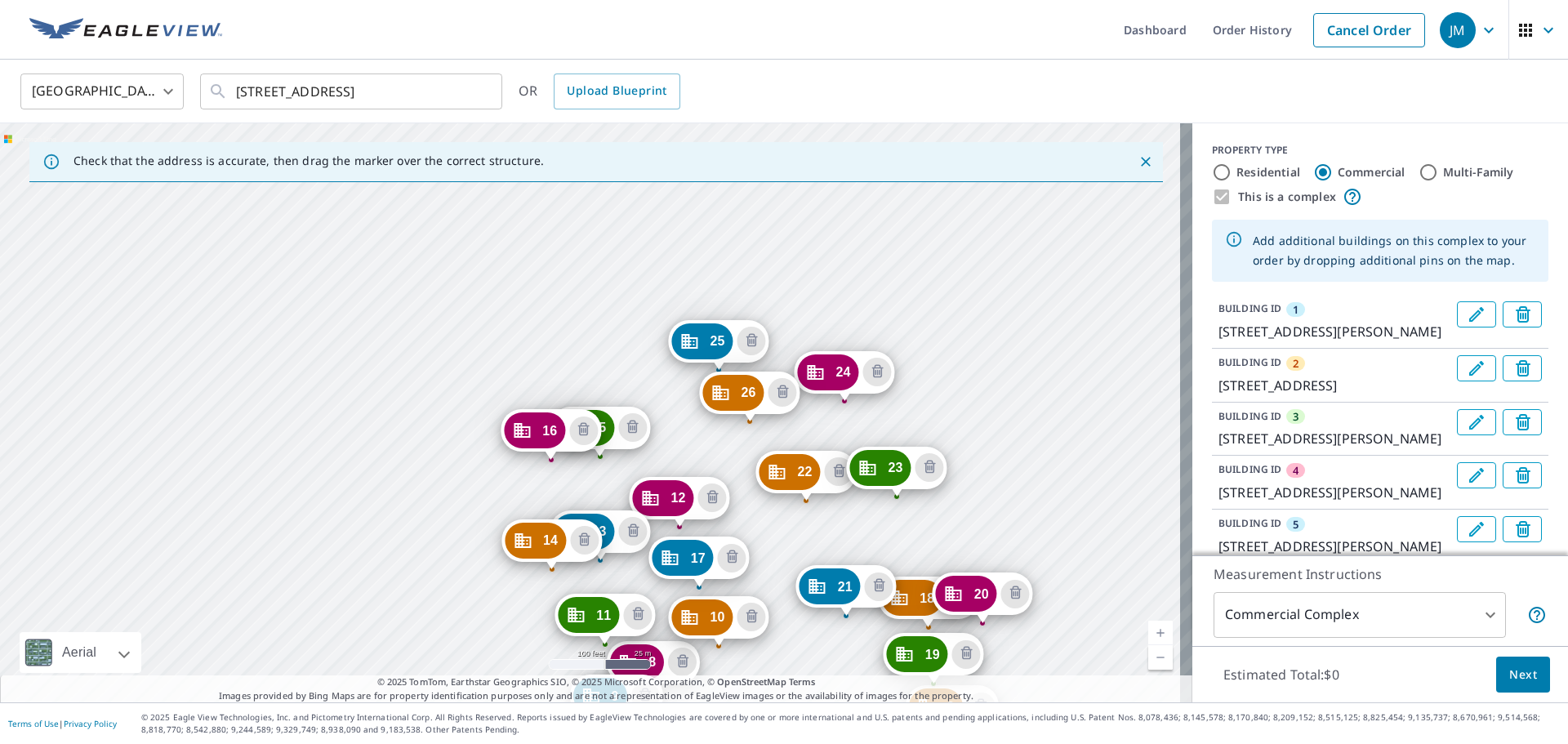
drag, startPoint x: 927, startPoint y: 323, endPoint x: 1028, endPoint y: 454, distance: 165.4
click at [1028, 454] on div "2 7231 S 114th Street Plz La Vista, NE 68128 3 7370 S Harrison Hills Dr La Vist…" at bounding box center [596, 413] width 1192 height 579
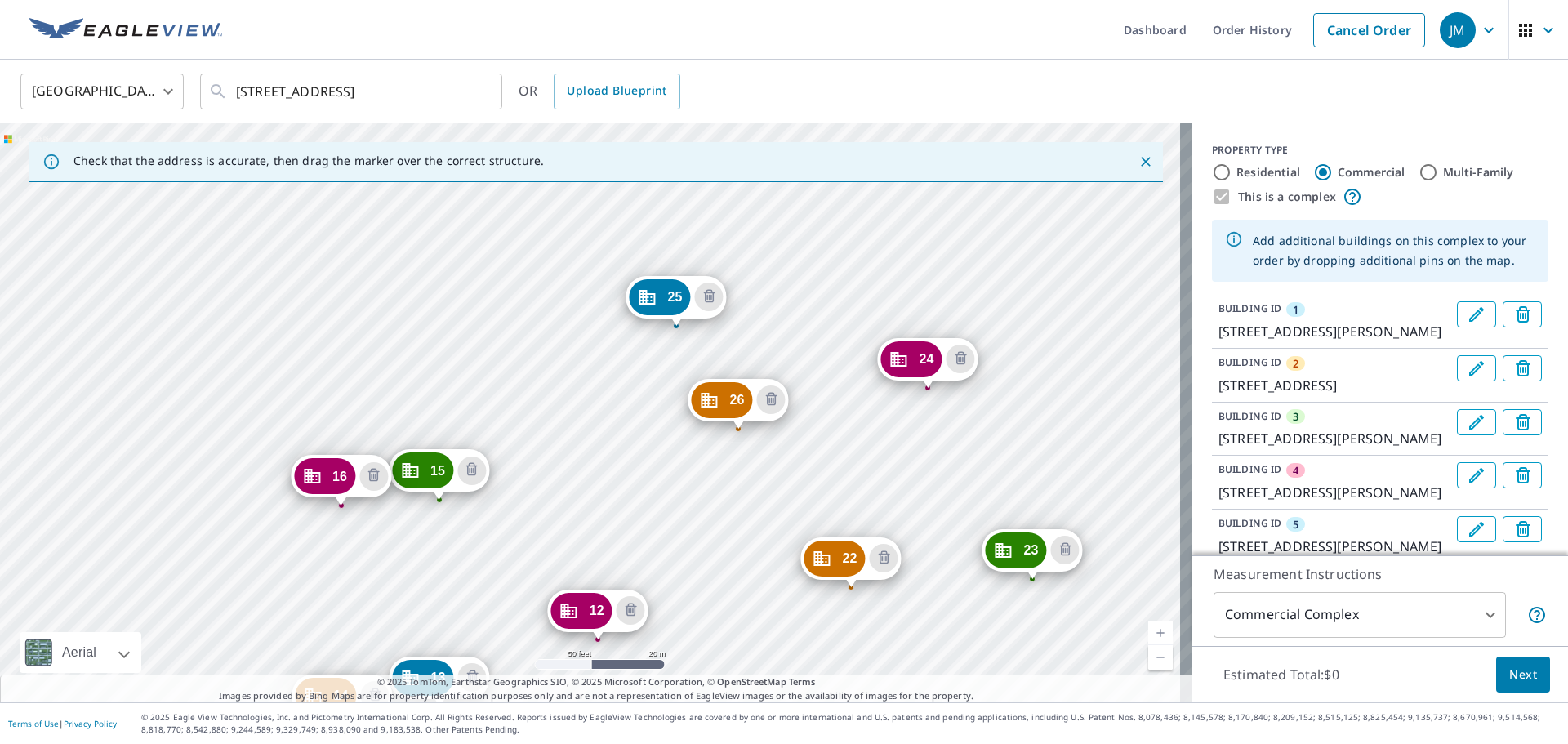
click at [601, 472] on div "2 7231 S 114th Street Plz La Vista, NE 68128 3 7370 S Harrison Hills Dr La Vist…" at bounding box center [596, 413] width 1192 height 579
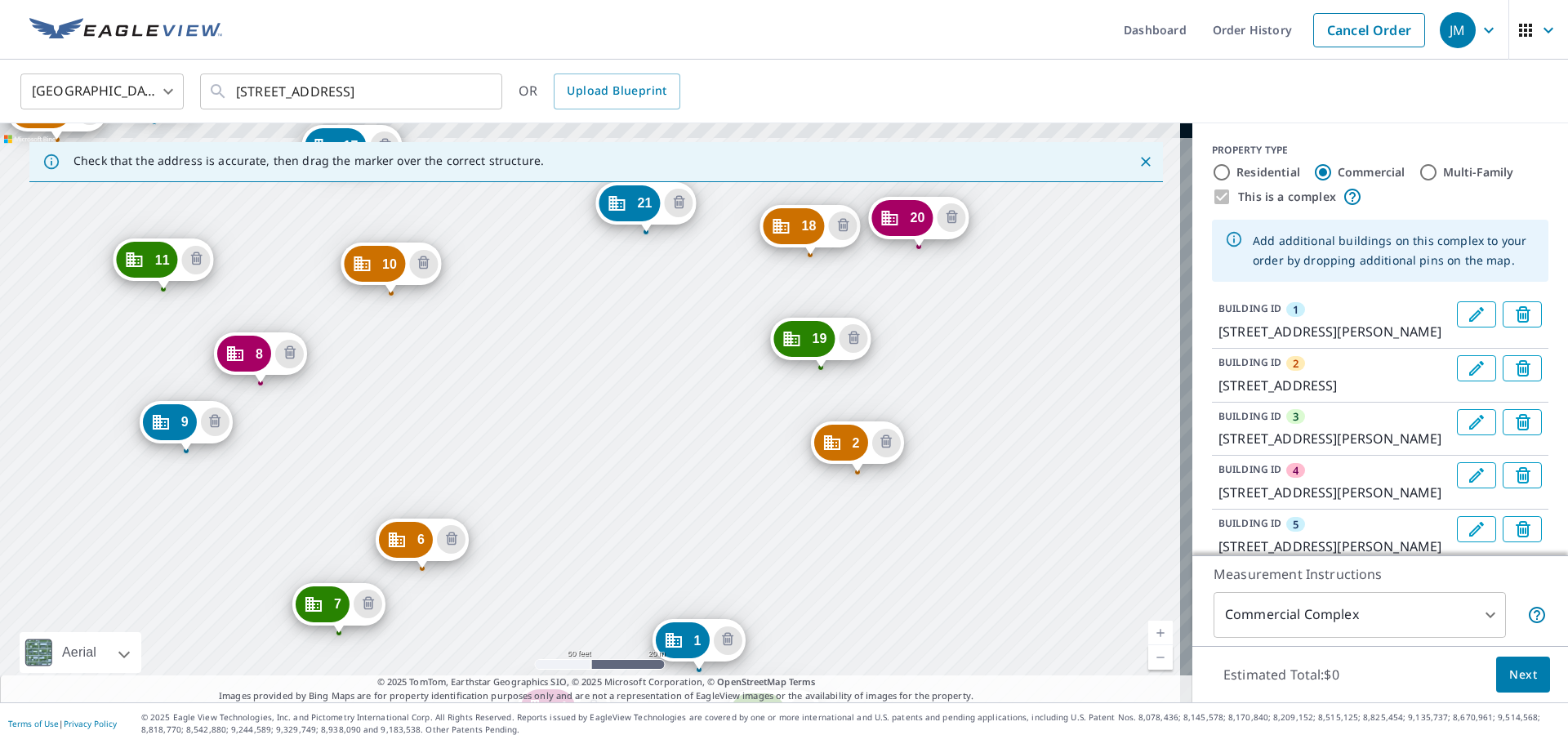
drag, startPoint x: 819, startPoint y: 400, endPoint x: 965, endPoint y: 717, distance: 349.0
click at [965, 717] on div "Dashboard Order History Cancel Order JM United States US ​ 6925 S 115th Street …" at bounding box center [784, 372] width 1568 height 744
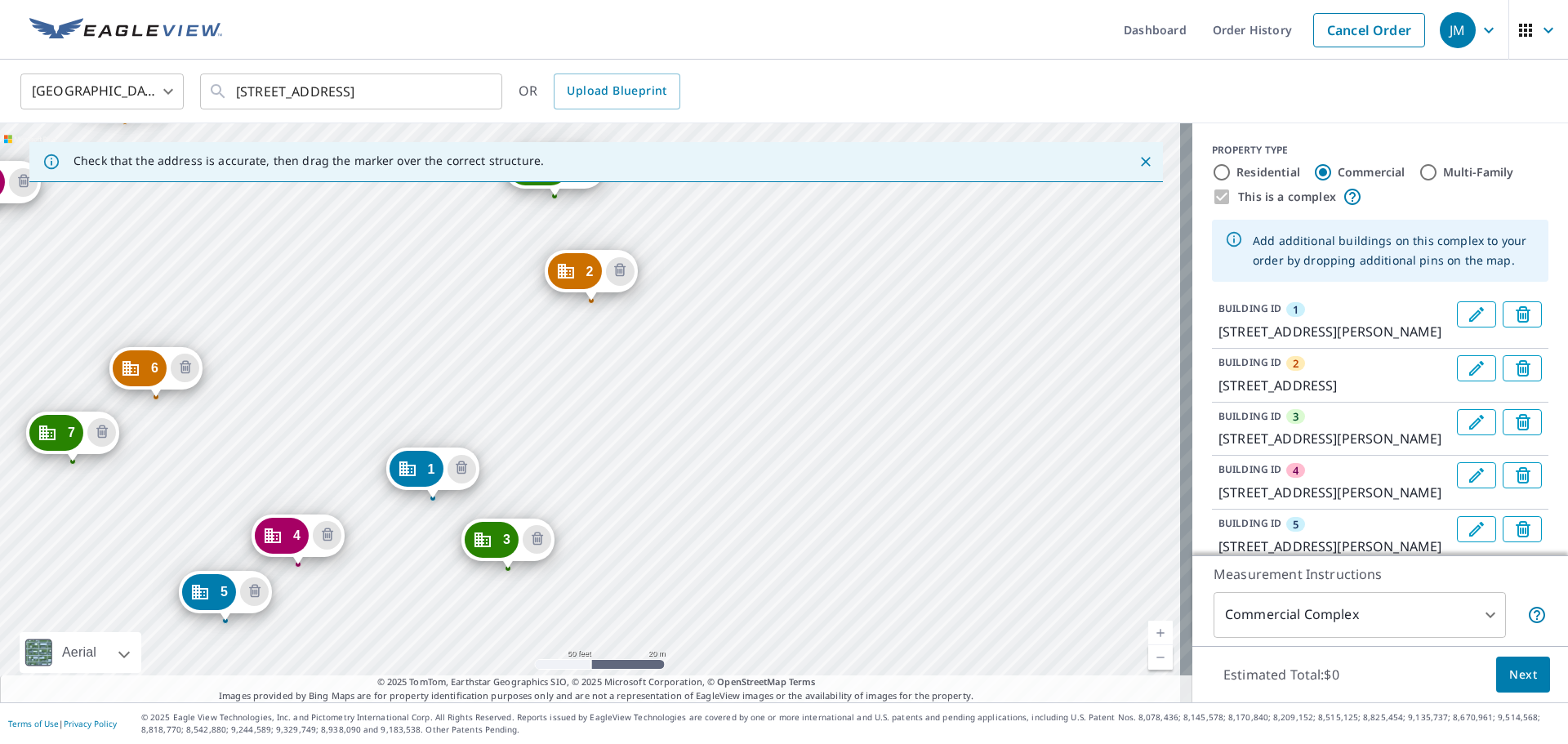
click at [680, 502] on div "2 7231 S 114th Street Plz La Vista, NE 68128 3 7370 S Harrison Hills Dr La Vist…" at bounding box center [596, 413] width 1192 height 579
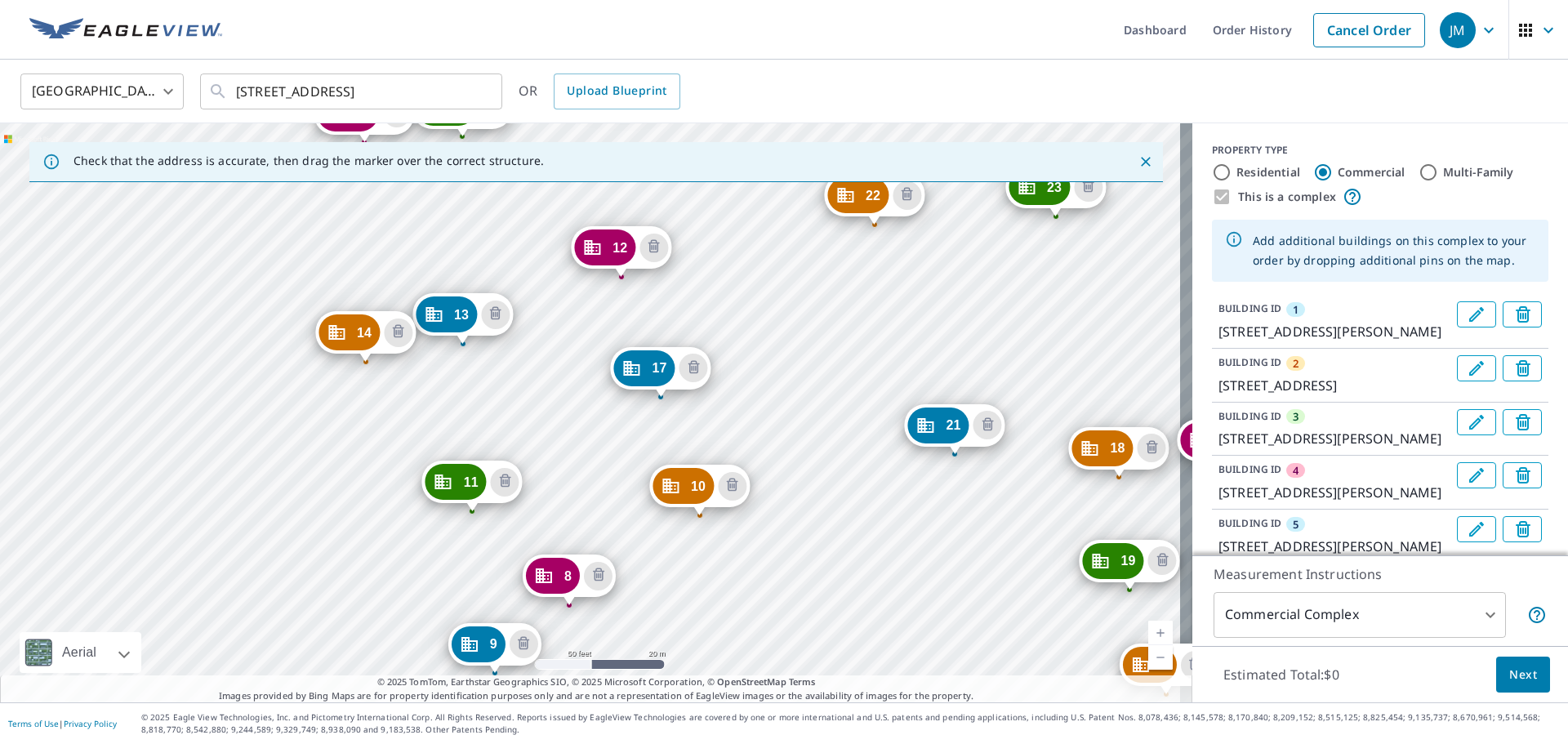
drag, startPoint x: 940, startPoint y: 708, endPoint x: 937, endPoint y: 653, distance: 55.1
click at [937, 653] on div "2 7231 S 114th Street Plz La Vista, NE 68128 3 7370 S Harrison Hills Dr La Vist…" at bounding box center [596, 413] width 1192 height 579
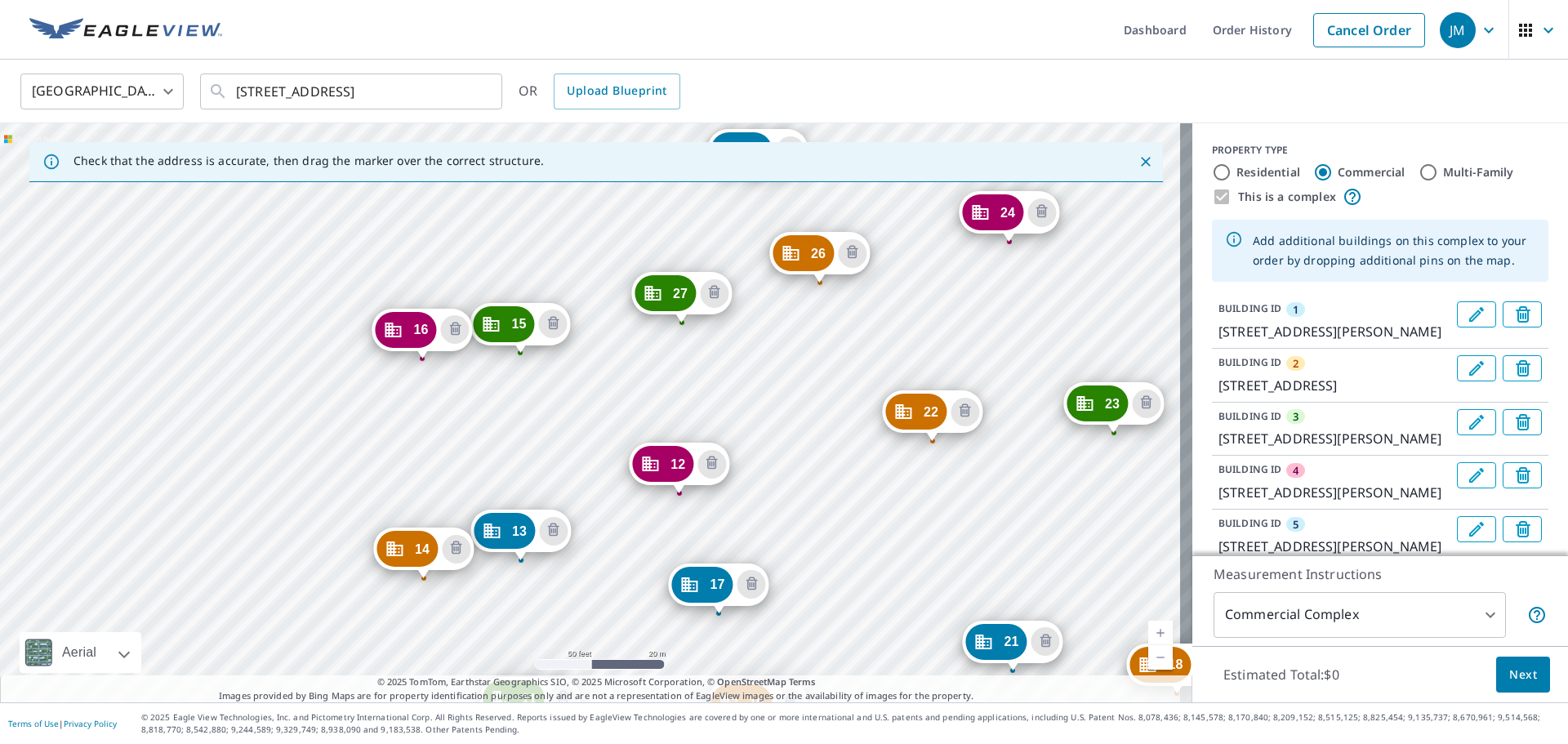
drag, startPoint x: 787, startPoint y: 361, endPoint x: 845, endPoint y: 578, distance: 224.6
click at [845, 578] on div "2 7231 S 114th Street Plz La Vista, NE 68128 3 7370 S Harrison Hills Dr La Vist…" at bounding box center [596, 413] width 1192 height 579
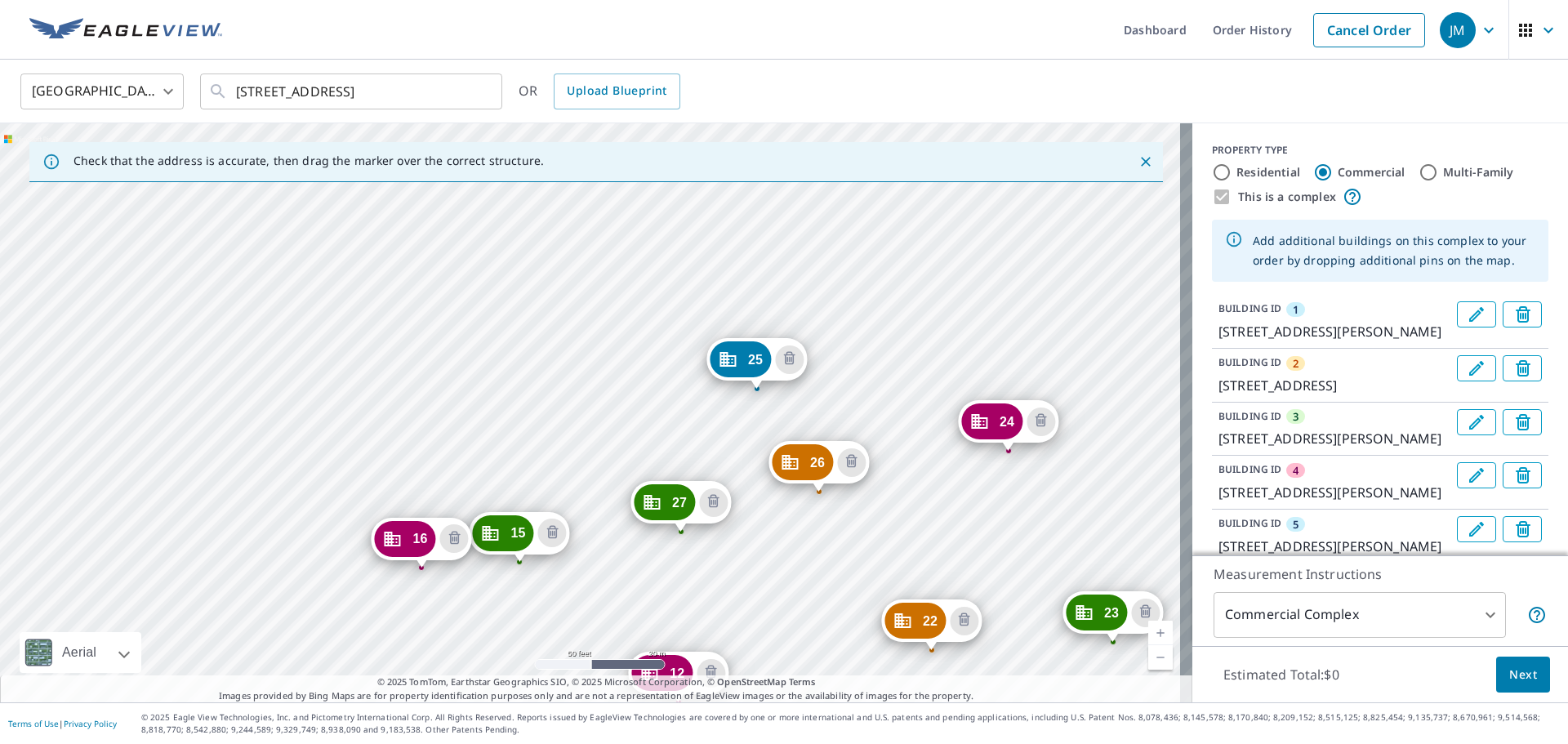
drag, startPoint x: 790, startPoint y: 487, endPoint x: 777, endPoint y: 562, distance: 76.1
click at [777, 562] on div "2 7231 S 114th Street Plz La Vista, NE 68128 3 7370 S Harrison Hills Dr La Vist…" at bounding box center [596, 413] width 1192 height 579
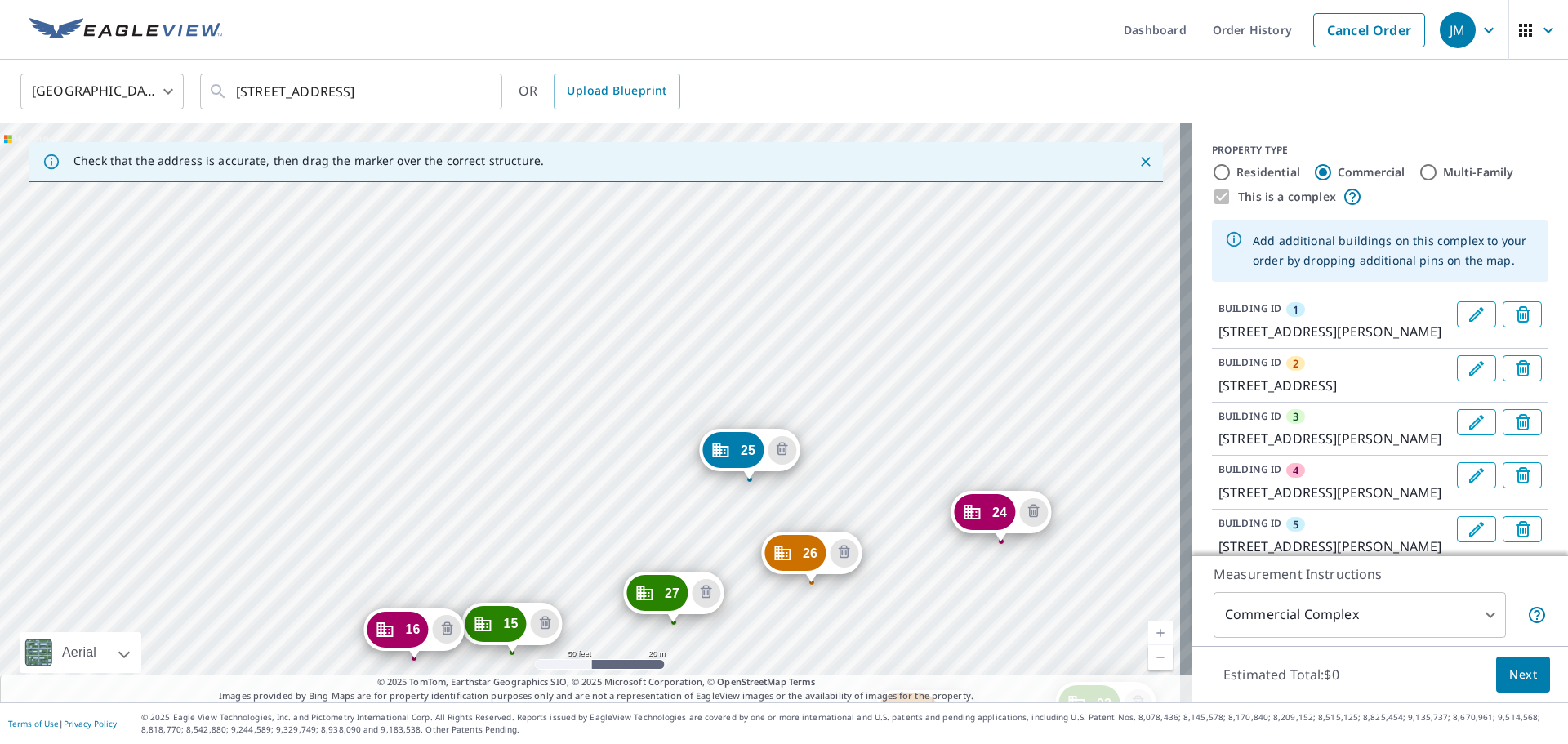
drag, startPoint x: 893, startPoint y: 379, endPoint x: 885, endPoint y: 469, distance: 90.4
click at [885, 469] on div "2 7231 S 114th Street Plz La Vista, NE 68128 3 7370 S Harrison Hills Dr La Vist…" at bounding box center [596, 413] width 1192 height 579
click at [533, 424] on div "2 7231 S 114th Street Plz La Vista, NE 68128 3 7370 S Harrison Hills Dr La Vist…" at bounding box center [596, 413] width 1192 height 579
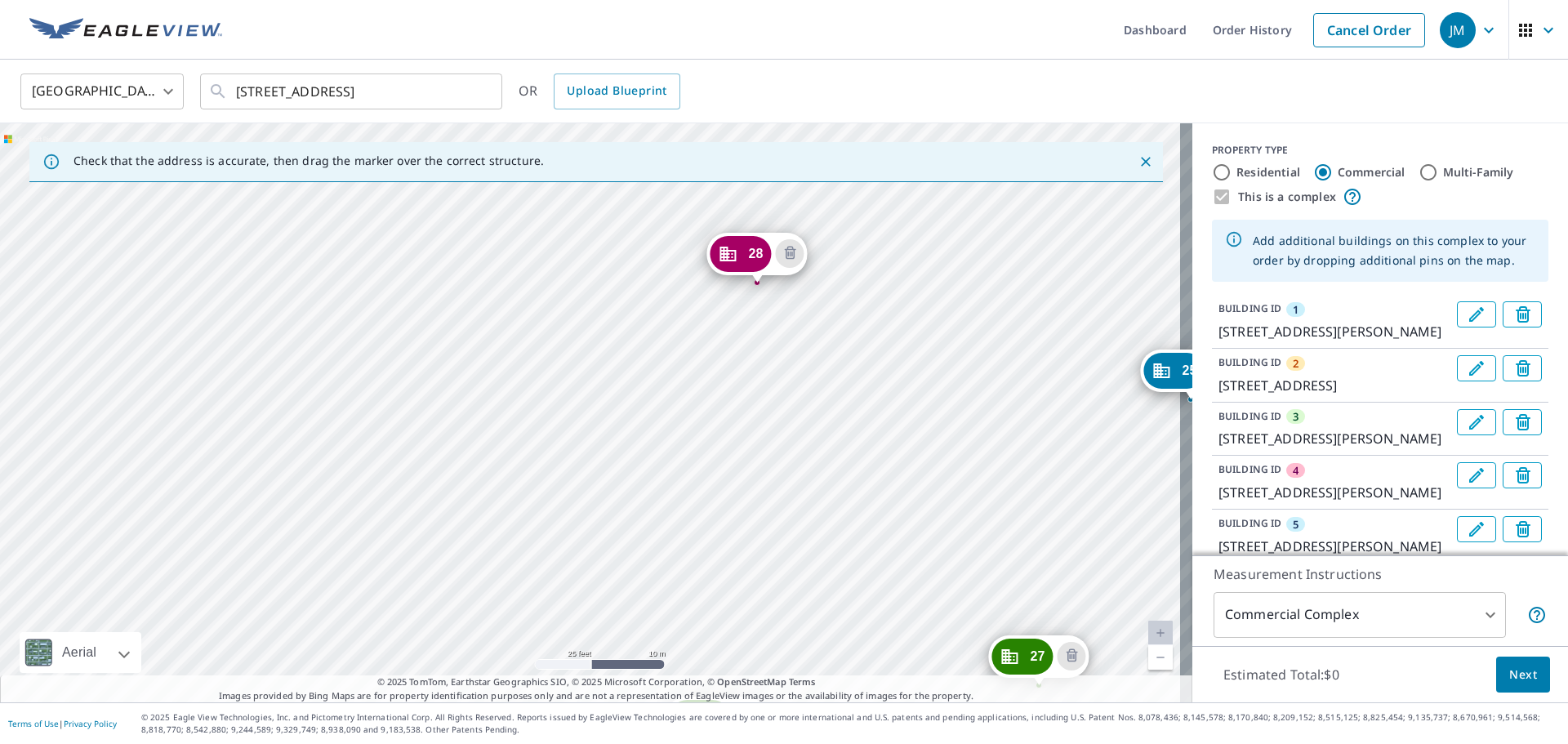
drag, startPoint x: 612, startPoint y: 288, endPoint x: 611, endPoint y: 561, distance: 273.0
click at [611, 561] on div "2 7231 S 114th Street Plz La Vista, NE 68128 3 7370 S Harrison Hills Dr La Vist…" at bounding box center [596, 413] width 1192 height 579
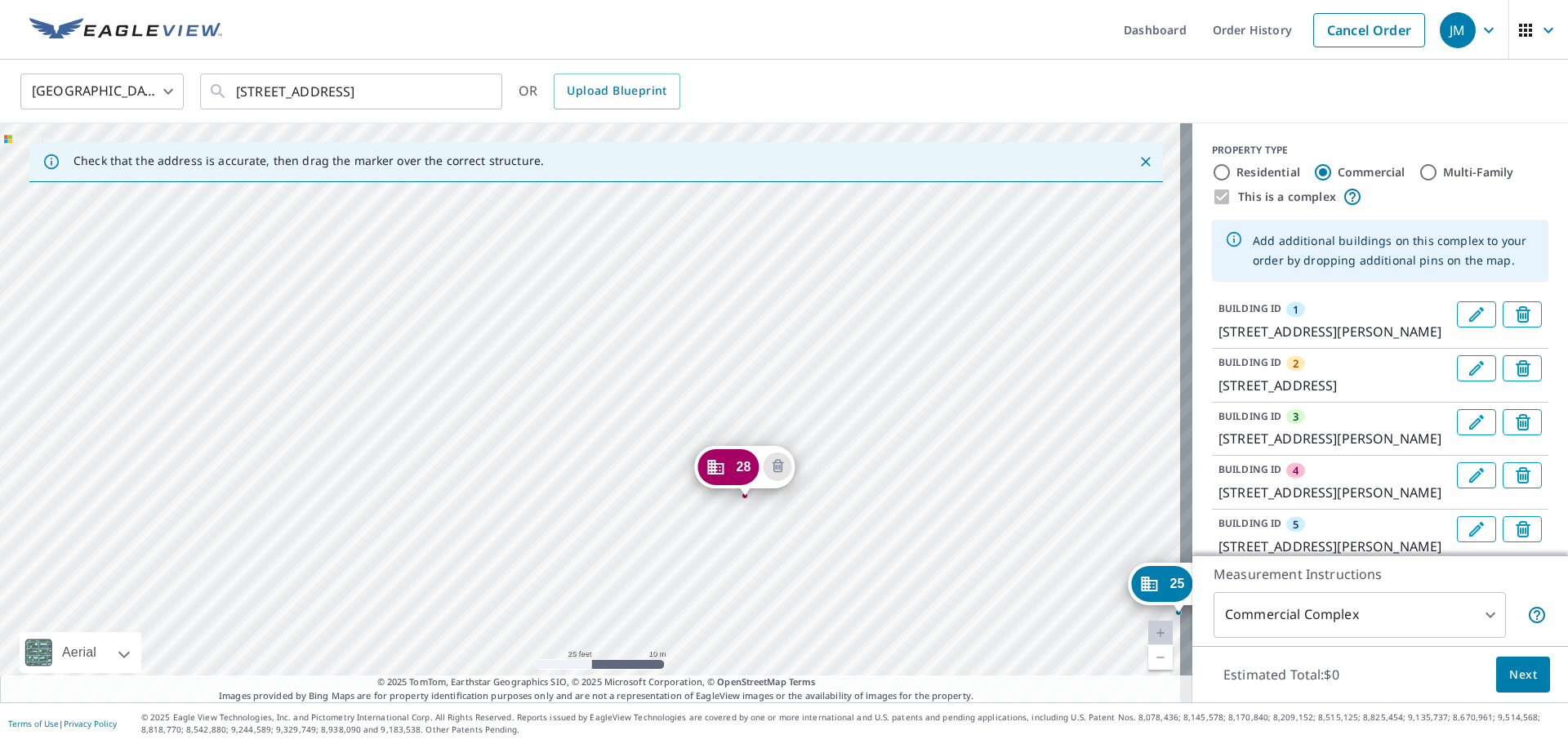
click at [638, 524] on div "2 7231 S 114th Street Plz La Vista, NE 68128 3 7370 S Harrison Hills Dr La Vist…" at bounding box center [596, 413] width 1192 height 579
click at [527, 505] on div "2 7231 S 114th Street Plz La Vista, NE 68128 3 7370 S Harrison Hills Dr La Vist…" at bounding box center [596, 413] width 1192 height 579
click at [408, 451] on div "2 7231 S 114th Street Plz La Vista, NE 68128 3 7370 S Harrison Hills Dr La Vist…" at bounding box center [596, 413] width 1192 height 579
click at [396, 454] on div "2 7231 S 114th Street Plz La Vista, NE 68128 3 7370 S Harrison Hills Dr La Vist…" at bounding box center [596, 413] width 1192 height 579
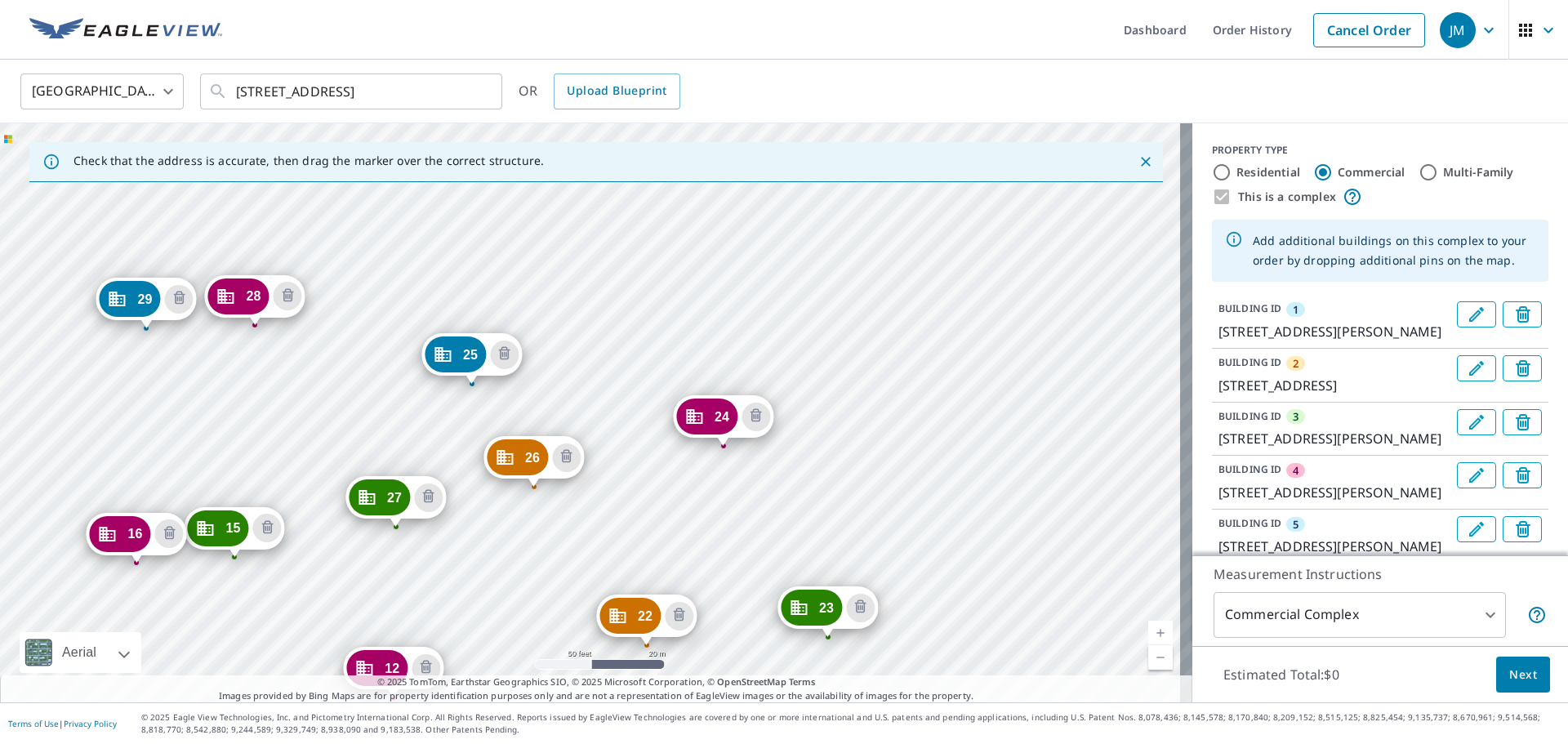
drag, startPoint x: 474, startPoint y: 268, endPoint x: 514, endPoint y: 593, distance: 327.5
click at [514, 593] on div "2 7231 S 114th Street Plz La Vista, NE 68128 3 7370 S Harrison Hills Dr La Vist…" at bounding box center [596, 413] width 1192 height 579
click at [599, 272] on div "2 7231 S 114th Street Plz La Vista, NE 68128 3 7370 S Harrison Hills Dr La Vist…" at bounding box center [596, 413] width 1192 height 579
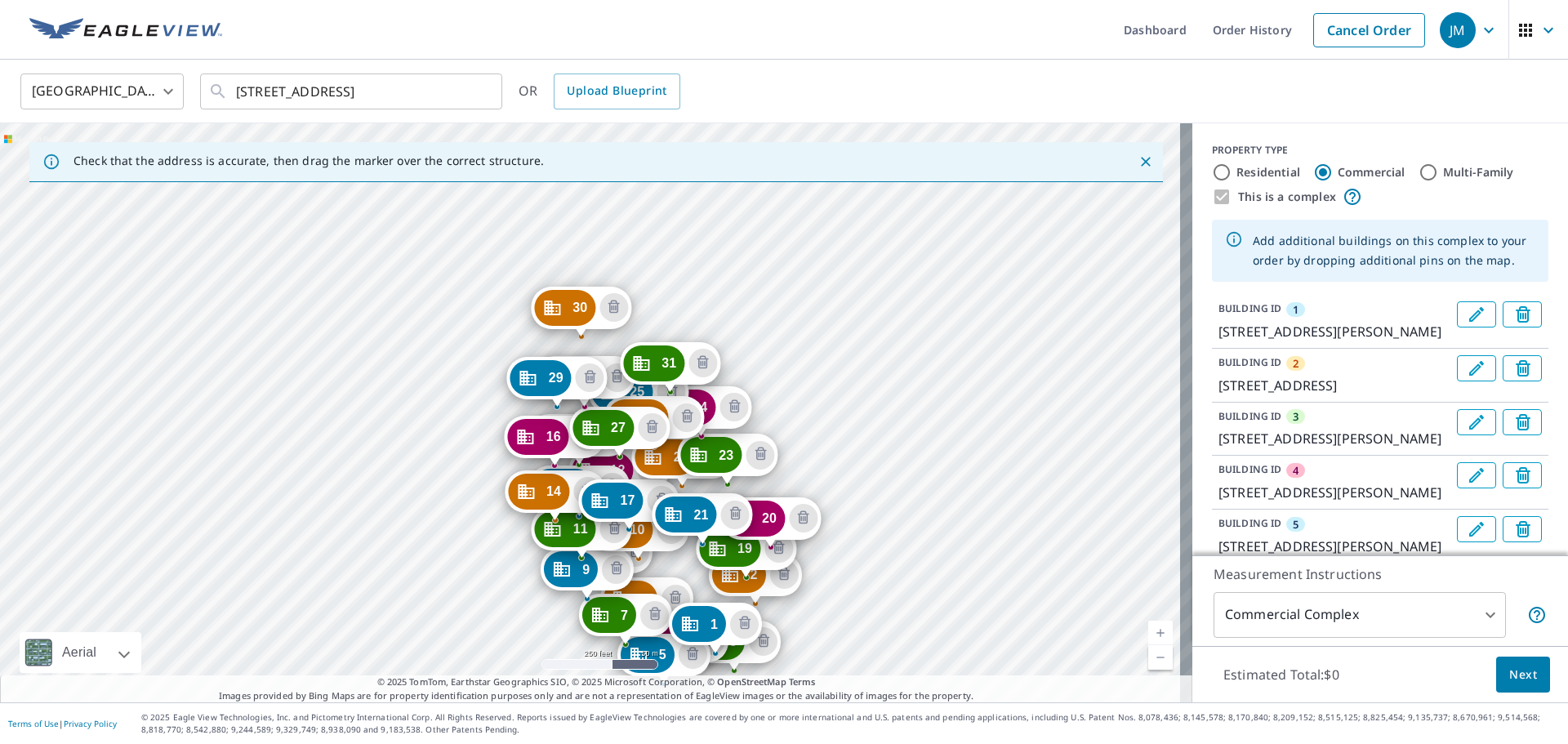
click at [877, 610] on div "2 7231 S 114th Street Plz La Vista, NE 68128 3 7370 S Harrison Hills Dr La Vist…" at bounding box center [596, 413] width 1192 height 579
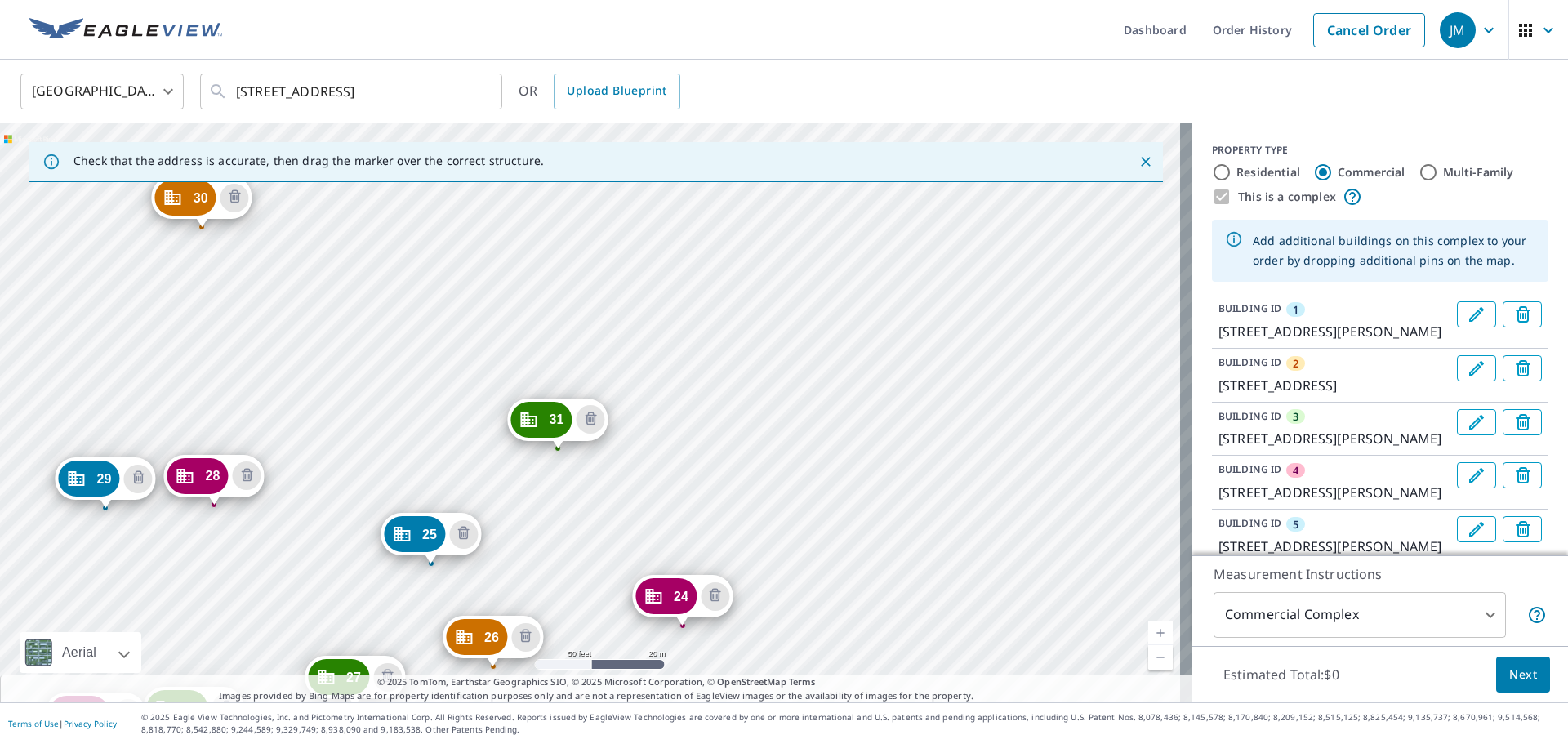
drag, startPoint x: 612, startPoint y: 300, endPoint x: 617, endPoint y: 500, distance: 200.1
click at [617, 500] on div "2 7231 S 114th Street Plz La Vista, NE 68128 3 7370 S Harrison Hills Dr La Vist…" at bounding box center [596, 413] width 1192 height 579
click at [438, 334] on div "2 7231 S 114th Street Plz La Vista, NE 68128 3 7370 S Harrison Hills Dr La Vist…" at bounding box center [596, 413] width 1192 height 579
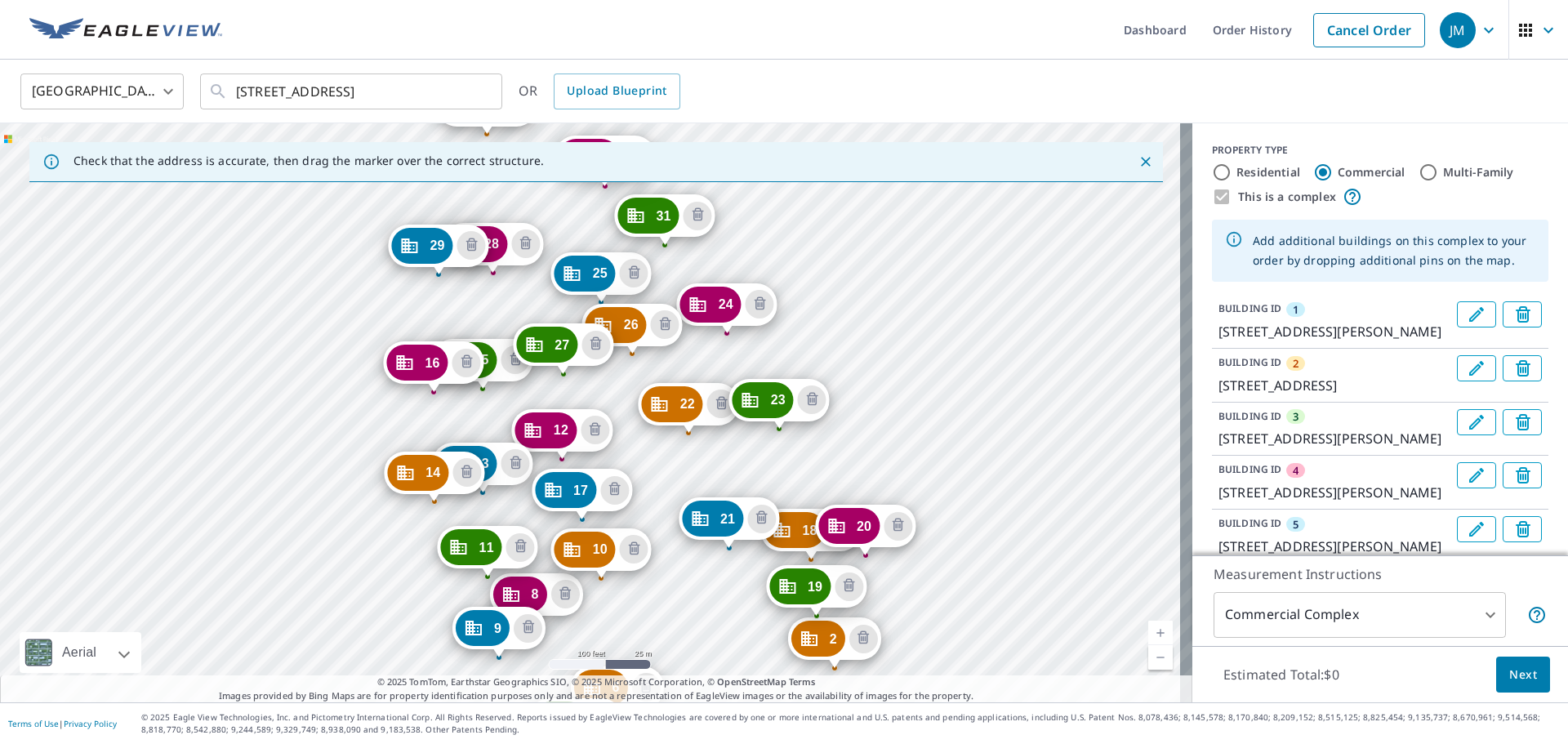
click at [1141, 162] on icon "Close" at bounding box center [1145, 161] width 10 height 10
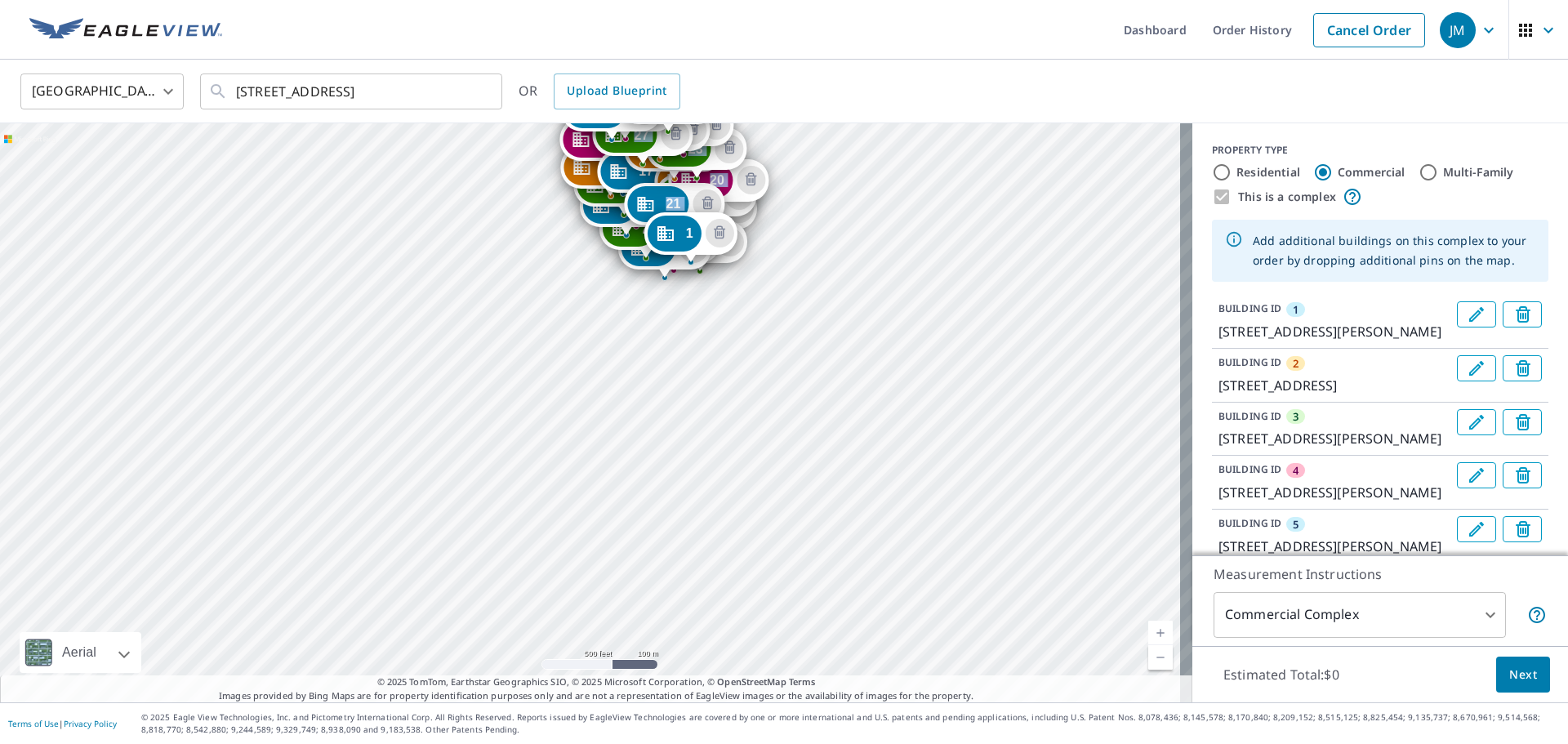
drag, startPoint x: 674, startPoint y: 217, endPoint x: 665, endPoint y: 215, distance: 9.2
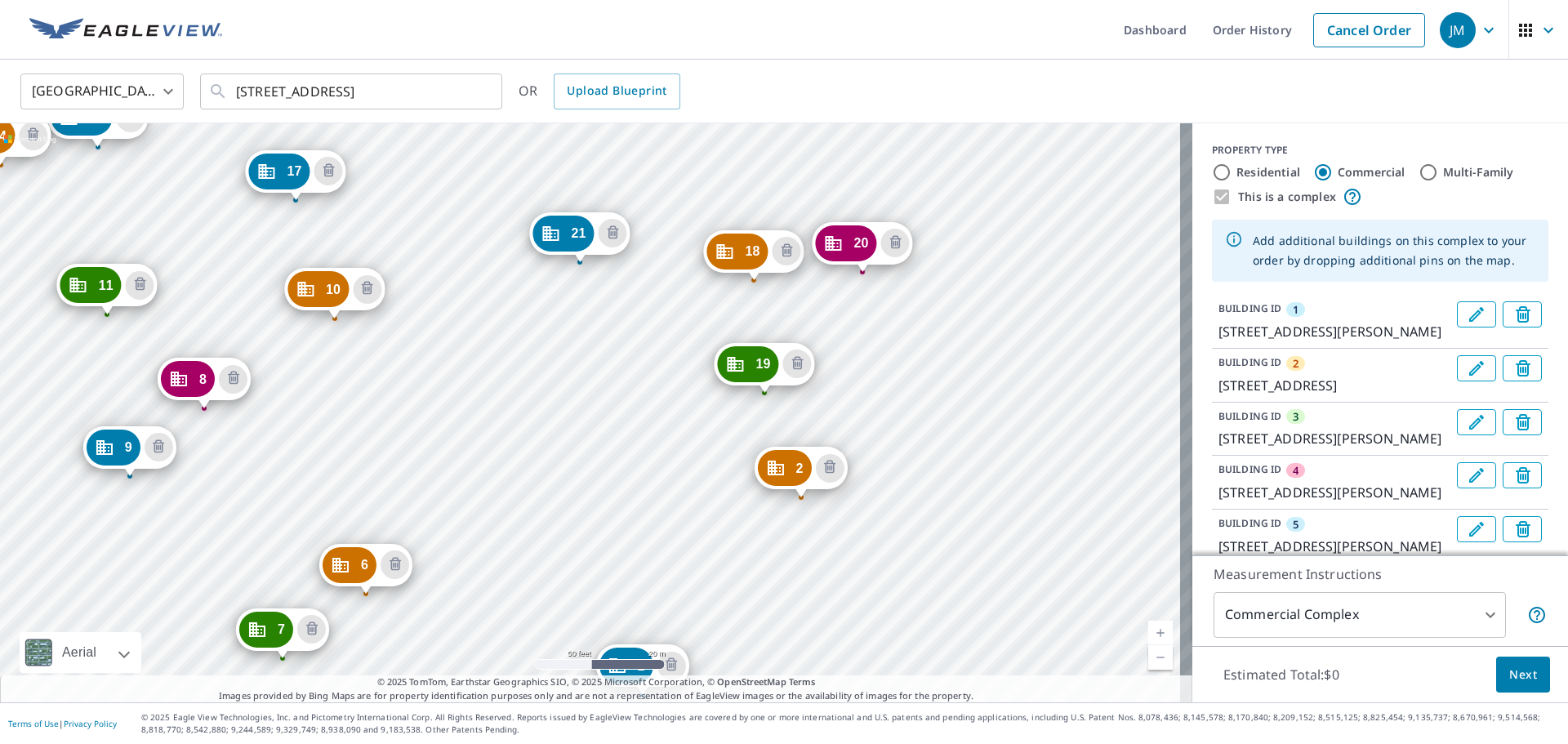
drag, startPoint x: 504, startPoint y: 432, endPoint x: 571, endPoint y: 236, distance: 207.1
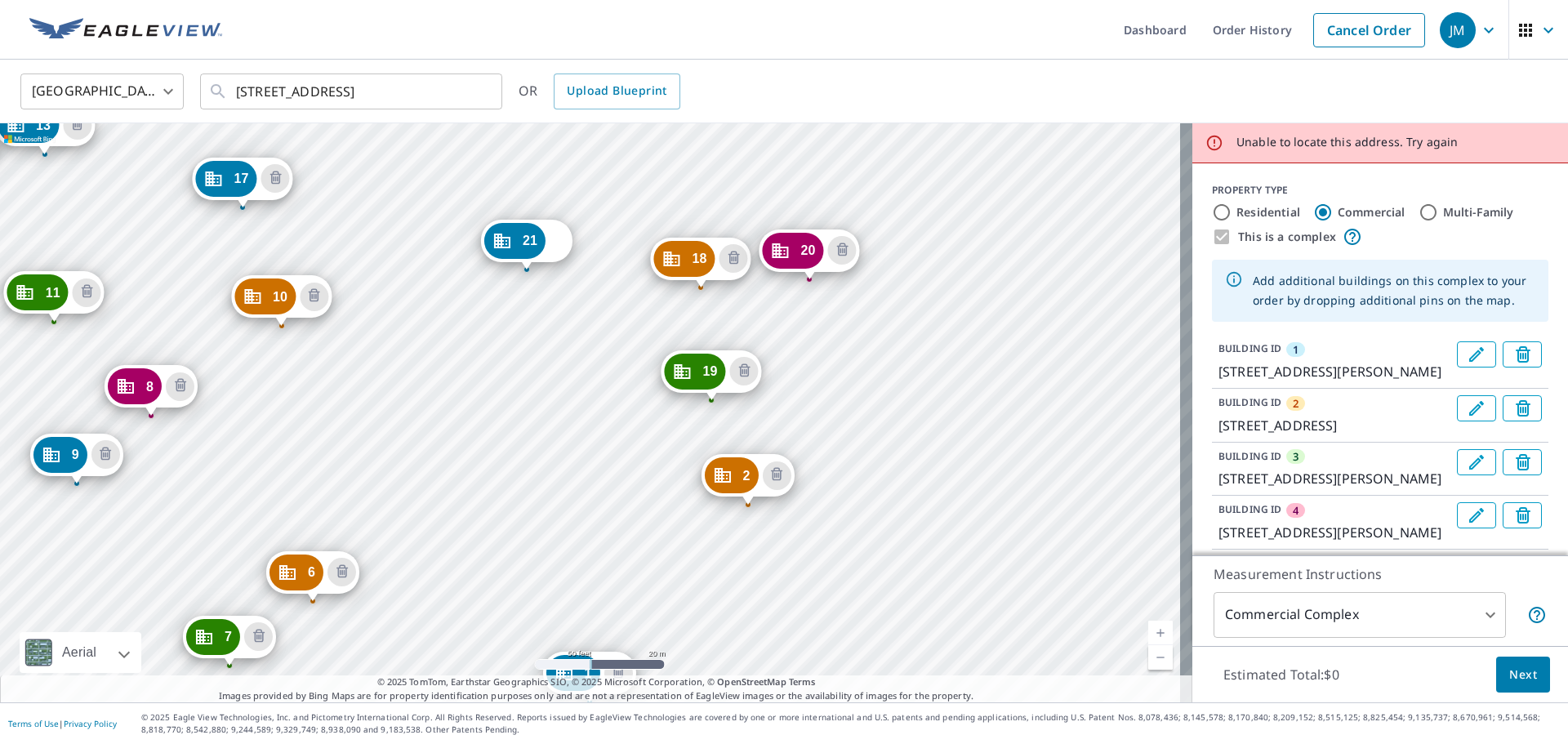
drag, startPoint x: 914, startPoint y: 210, endPoint x: 913, endPoint y: 502, distance: 292.0
click at [913, 502] on div "2 7231 S 114th Street Plz La Vista, NE 68128 3 7370 S Harrison Hills Dr La Vist…" at bounding box center [596, 413] width 1192 height 579
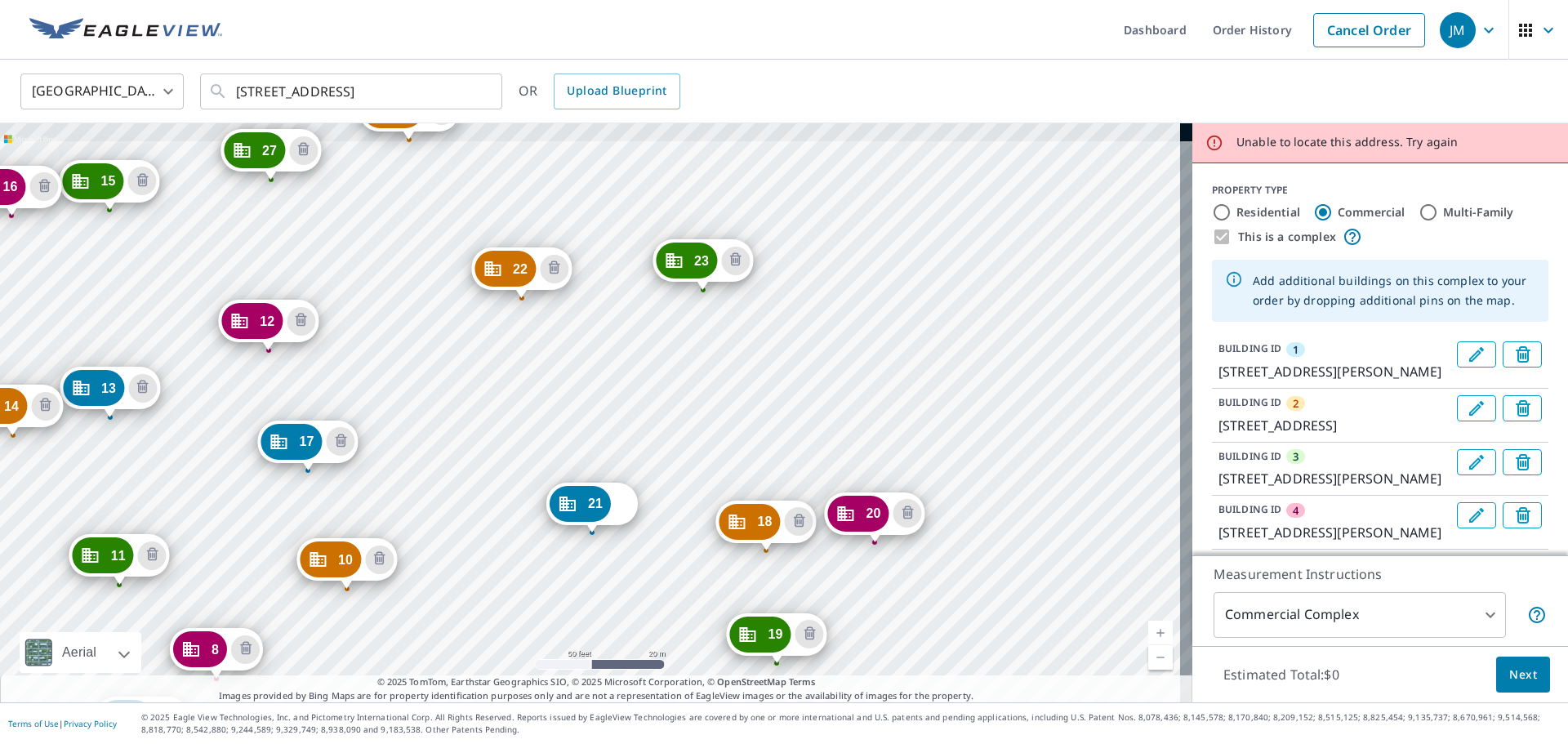
drag, startPoint x: 926, startPoint y: 313, endPoint x: 991, endPoint y: 575, distance: 269.9
click at [991, 575] on div "2 7231 S 114th Street Plz La Vista, NE 68128 3 7370 S Harrison Hills Dr La Vist…" at bounding box center [596, 413] width 1192 height 579
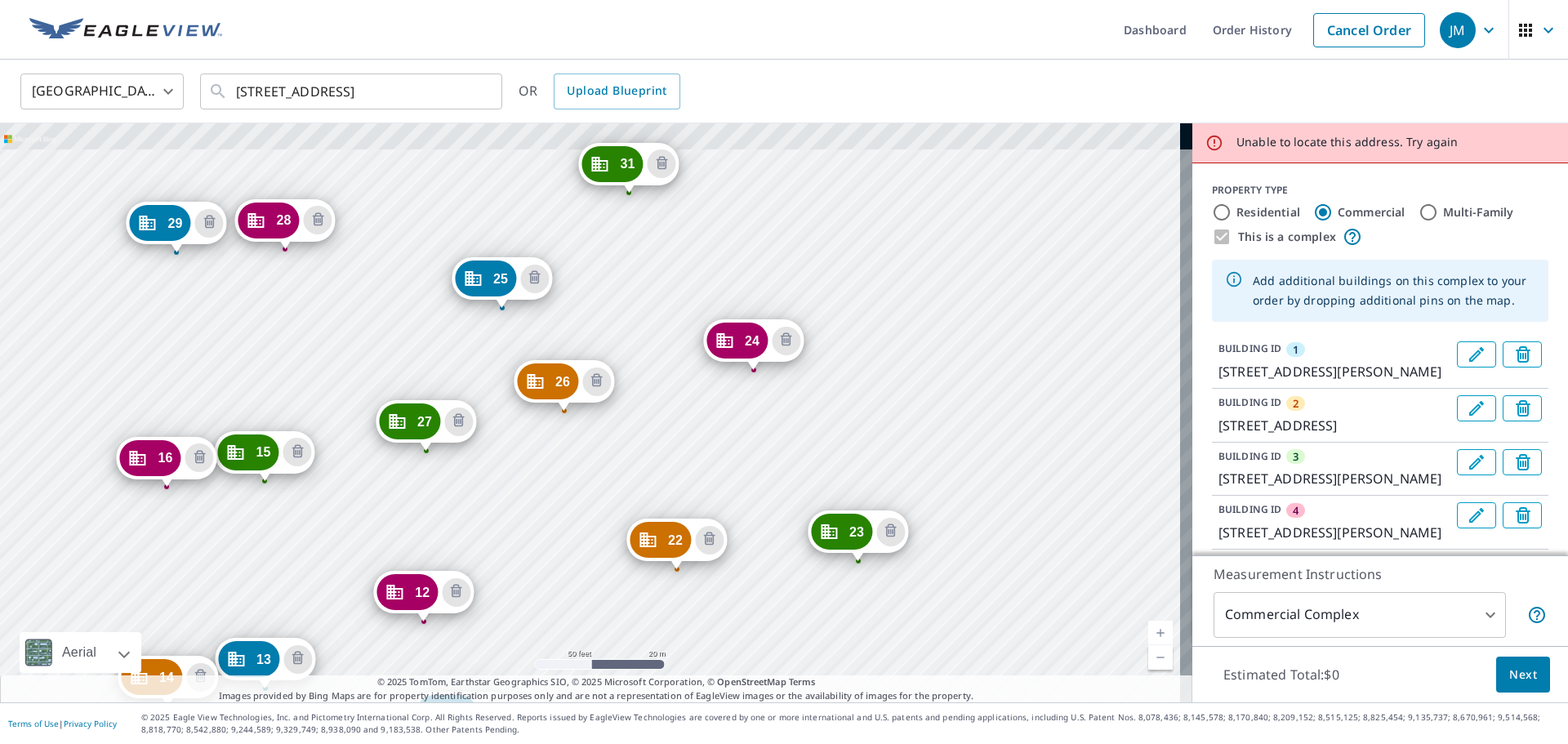
drag, startPoint x: 866, startPoint y: 303, endPoint x: 1022, endPoint y: 561, distance: 301.5
click at [1025, 580] on div "2 7231 S 114th Street Plz La Vista, NE 68128 3 7370 S Harrison Hills Dr La Vist…" at bounding box center [596, 413] width 1192 height 579
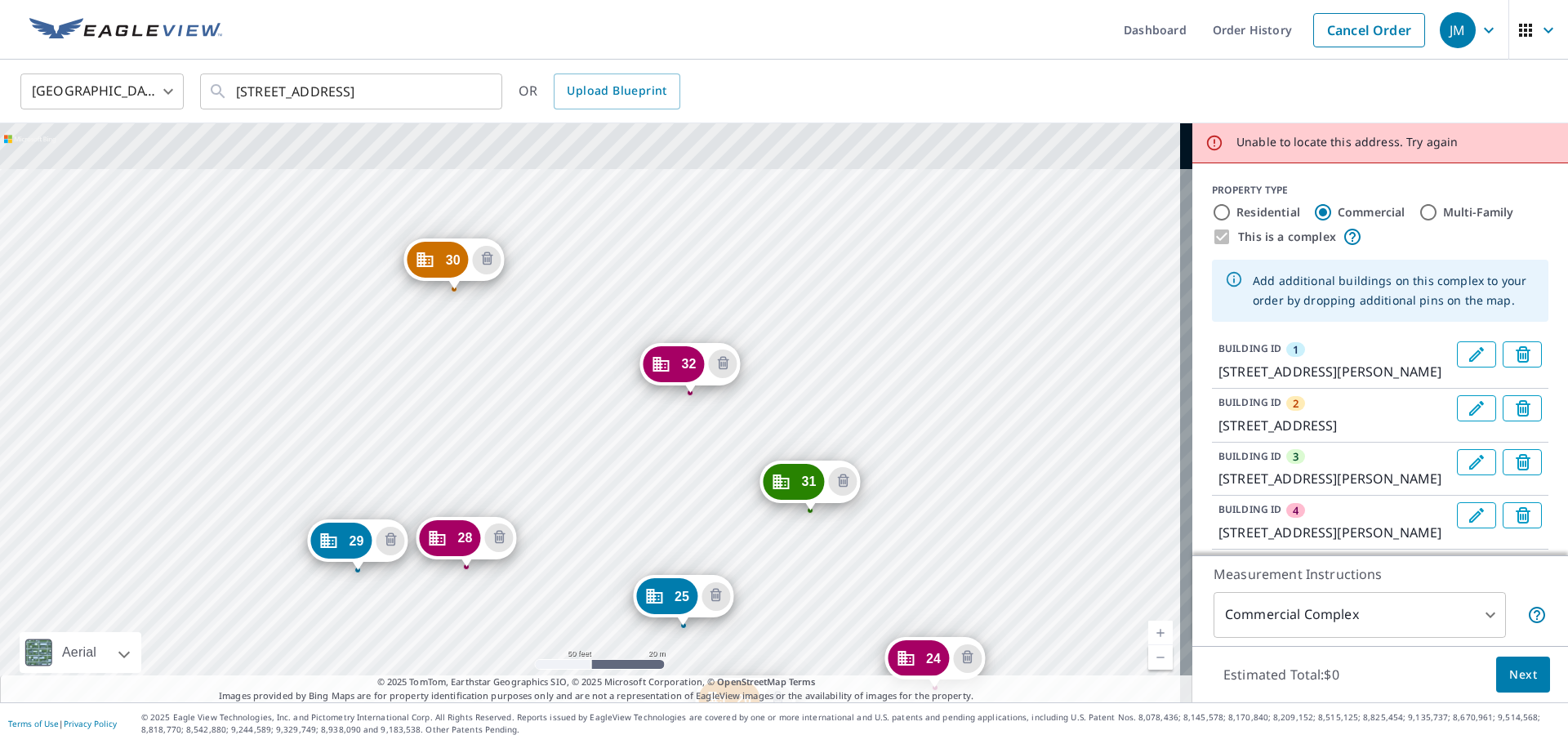
drag, startPoint x: 892, startPoint y: 270, endPoint x: 1070, endPoint y: 580, distance: 357.5
click at [1070, 582] on div "2 7231 S 114th Street Plz La Vista, NE 68128 3 7370 S Harrison Hills Dr La Vist…" at bounding box center [596, 413] width 1192 height 579
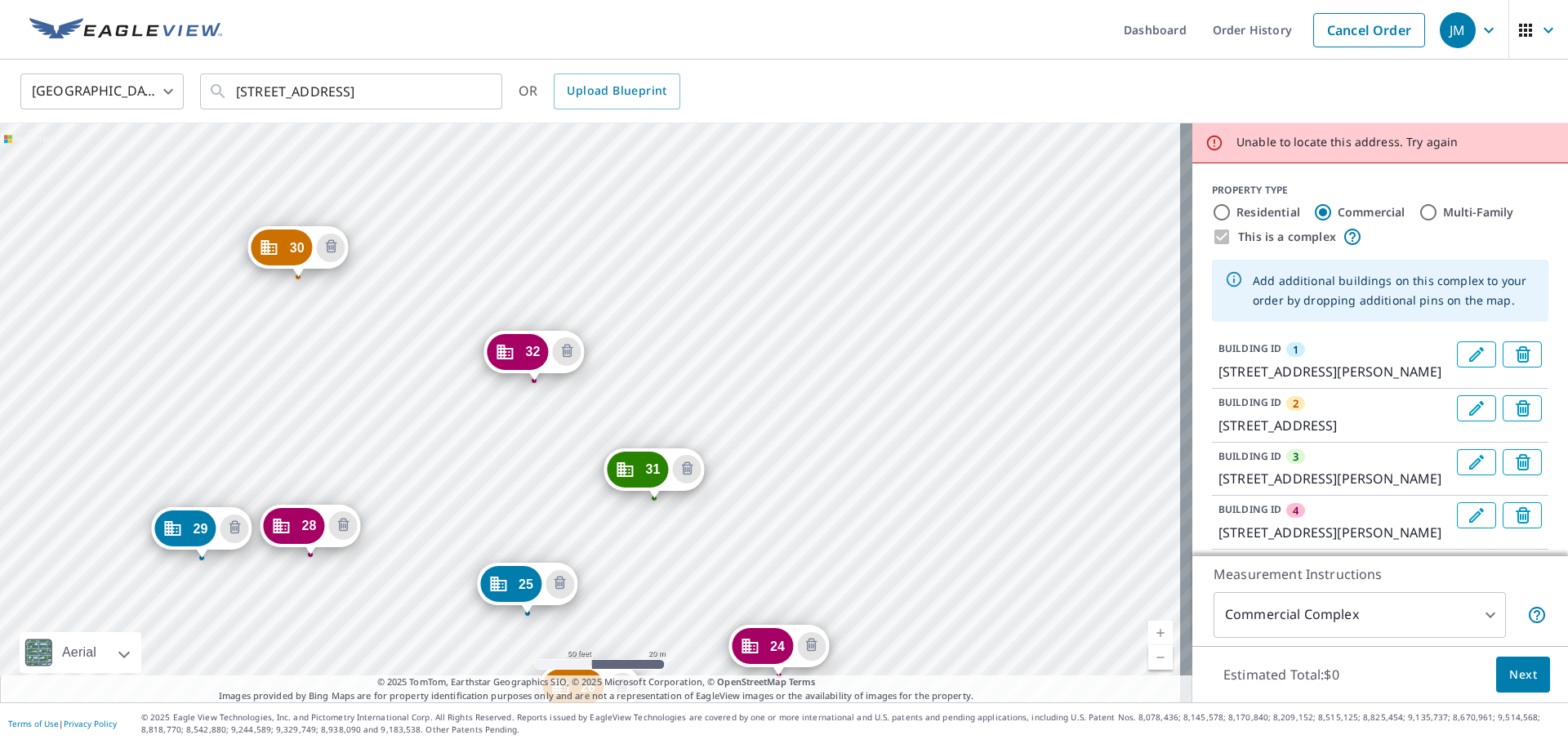
drag, startPoint x: 1043, startPoint y: 455, endPoint x: 885, endPoint y: 442, distance: 158.5
click at [885, 442] on div "2 7231 S 114th Street Plz La Vista, NE 68128 3 7370 S Harrison Hills Dr La Vist…" at bounding box center [596, 413] width 1192 height 579
click at [884, 369] on div "2 7231 S 114th Street Plz La Vista, NE 68128 3 7370 S Harrison Hills Dr La Vist…" at bounding box center [596, 413] width 1192 height 579
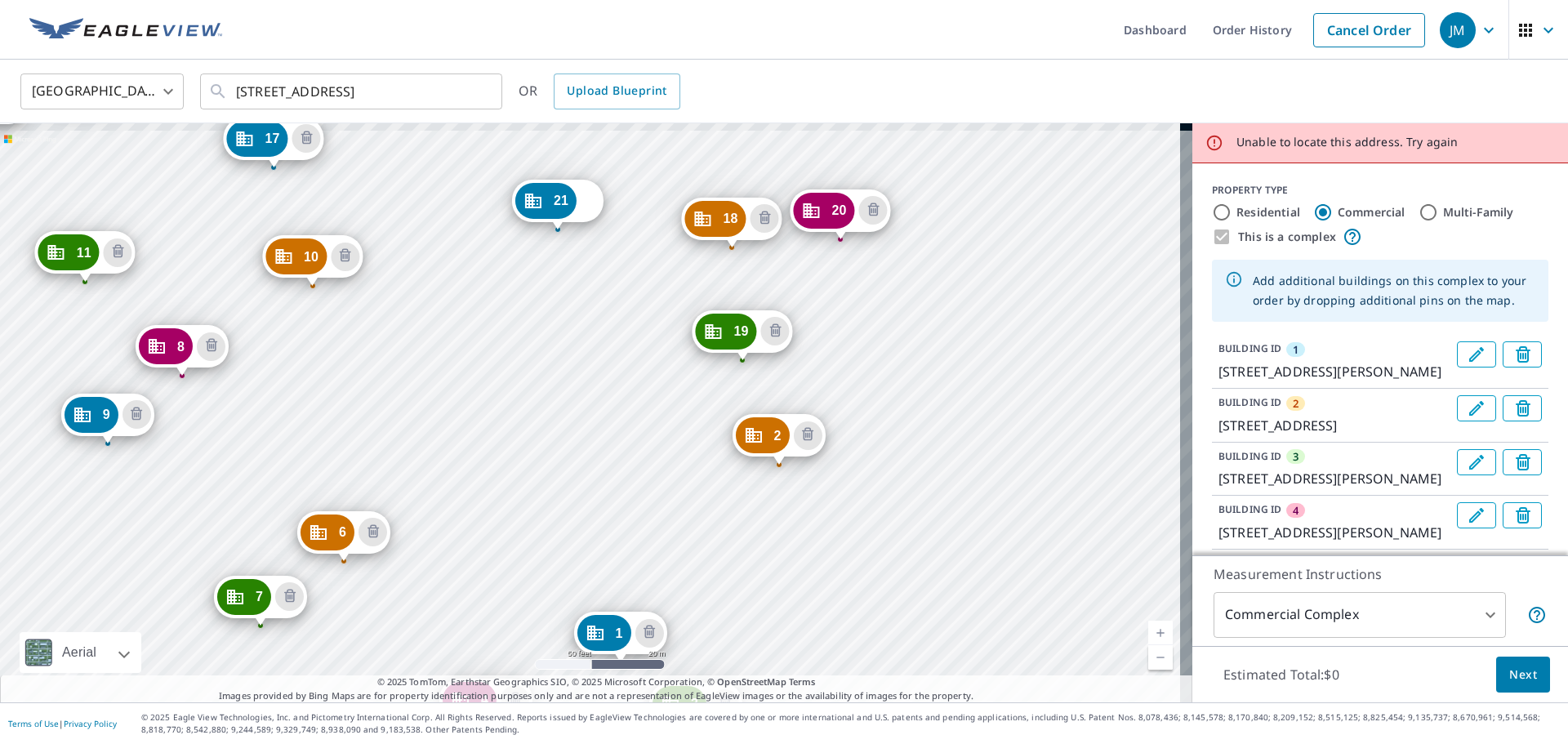
drag, startPoint x: 940, startPoint y: 222, endPoint x: 958, endPoint y: 388, distance: 167.0
click at [971, 473] on div "2 7231 S 114th Street Plz La Vista, NE 68128 3 7370 S Harrison Hills Dr La Vist…" at bounding box center [596, 413] width 1192 height 579
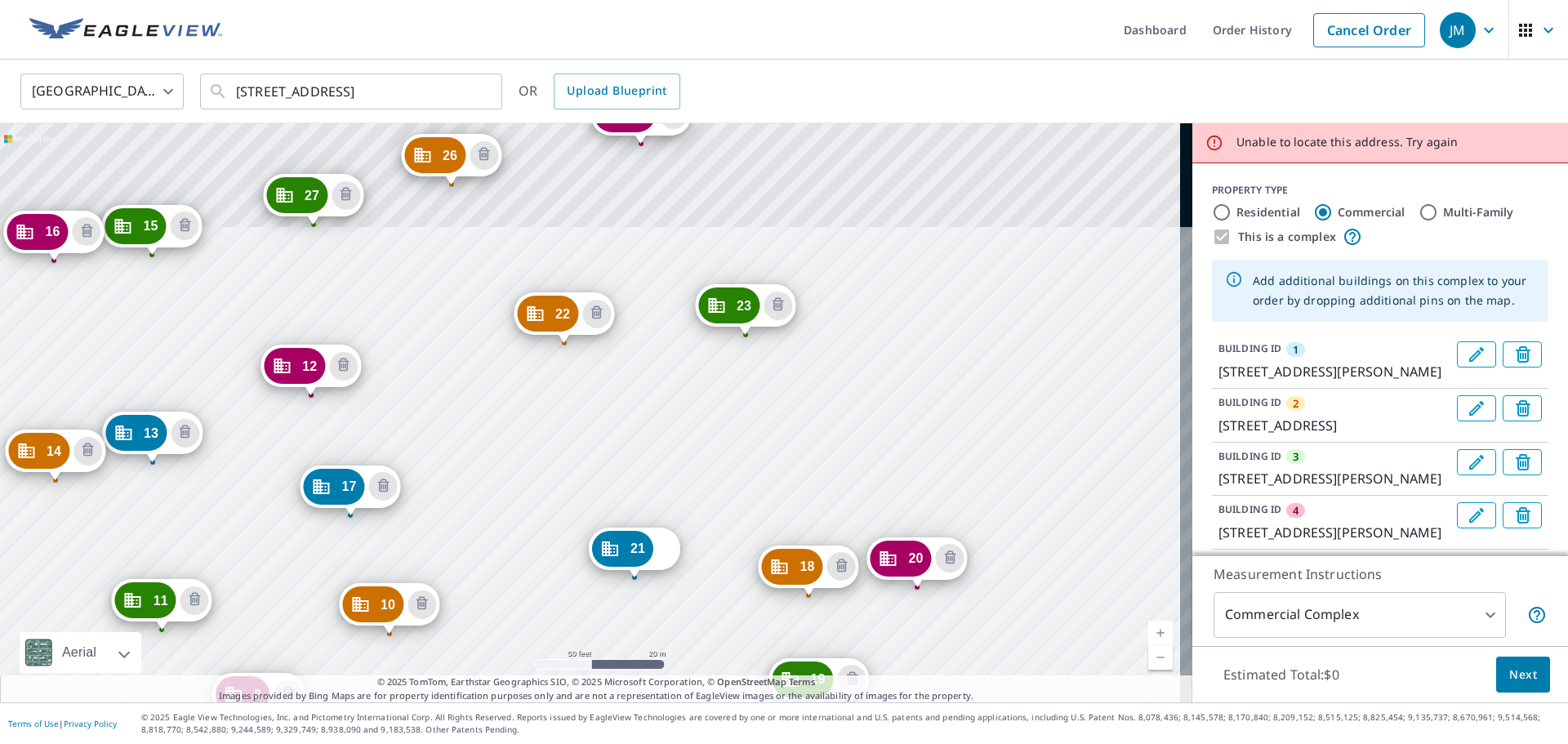
drag, startPoint x: 908, startPoint y: 235, endPoint x: 985, endPoint y: 583, distance: 356.4
click at [985, 583] on div "2 7231 S 114th Street Plz La Vista, NE 68128 3 7370 S Harrison Hills Dr La Vist…" at bounding box center [596, 413] width 1192 height 579
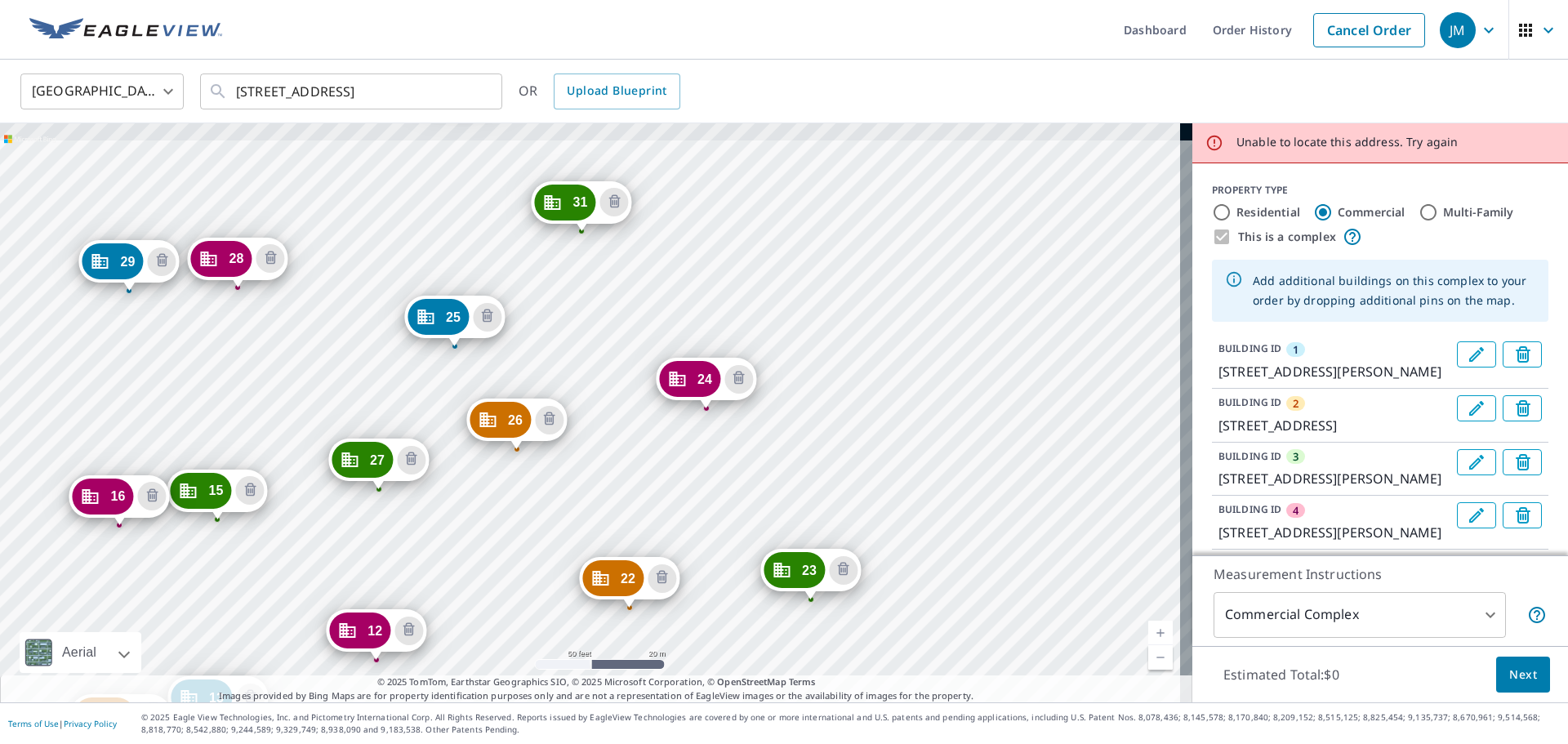
drag, startPoint x: 938, startPoint y: 304, endPoint x: 1005, endPoint y: 544, distance: 249.2
click at [1005, 565] on div "2 7231 S 114th Street Plz La Vista, NE 68128 3 7370 S Harrison Hills Dr La Vist…" at bounding box center [596, 413] width 1192 height 579
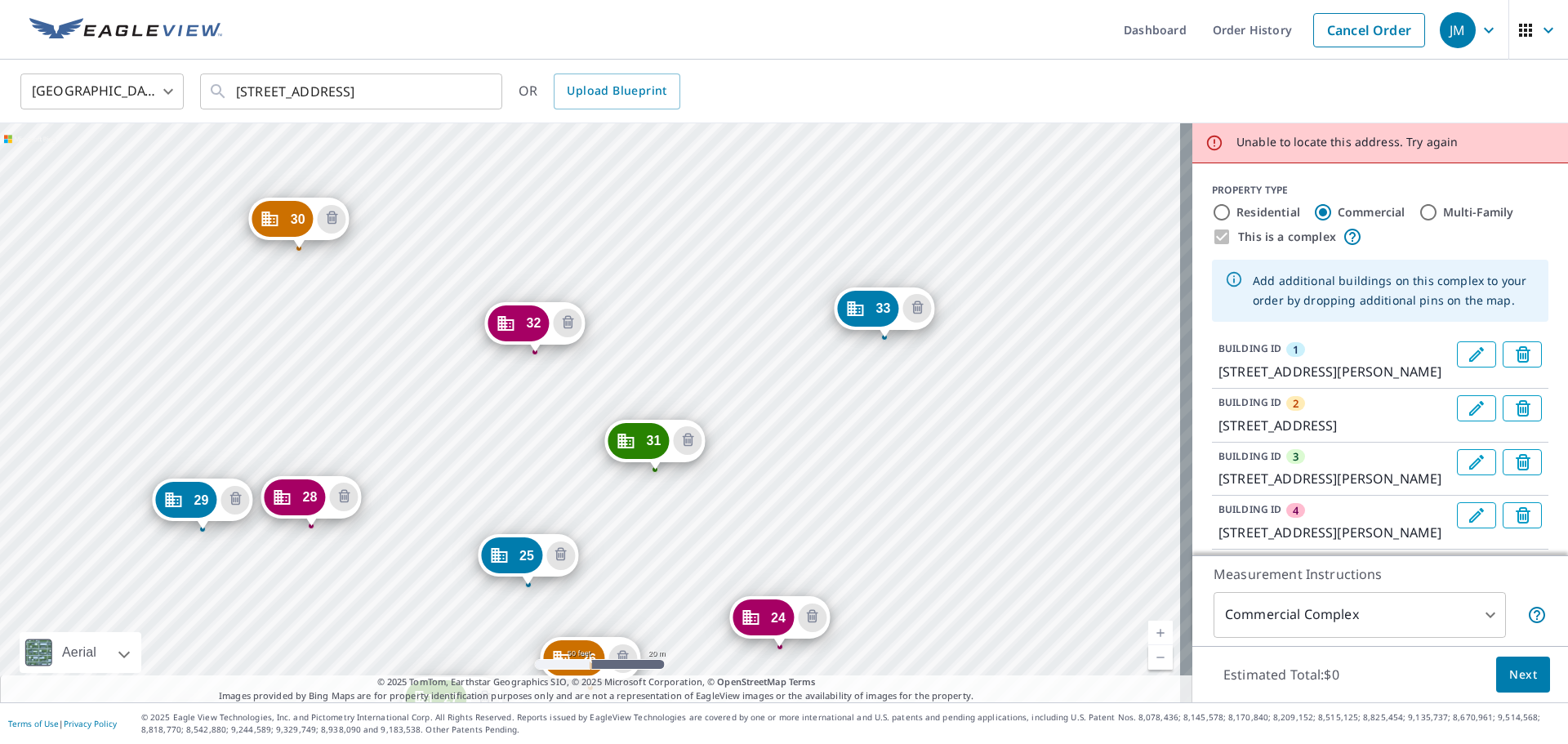
drag, startPoint x: 971, startPoint y: 290, endPoint x: 1043, endPoint y: 532, distance: 252.5
click at [1043, 532] on div "2 7231 S 114th Street Plz La Vista, NE 68128 3 7370 S Harrison Hills Dr La Vist…" at bounding box center [596, 413] width 1192 height 579
click at [769, 360] on div "2 7231 S 114th Street Plz La Vista, NE 68128 3 7370 S Harrison Hills Dr La Vist…" at bounding box center [596, 413] width 1192 height 579
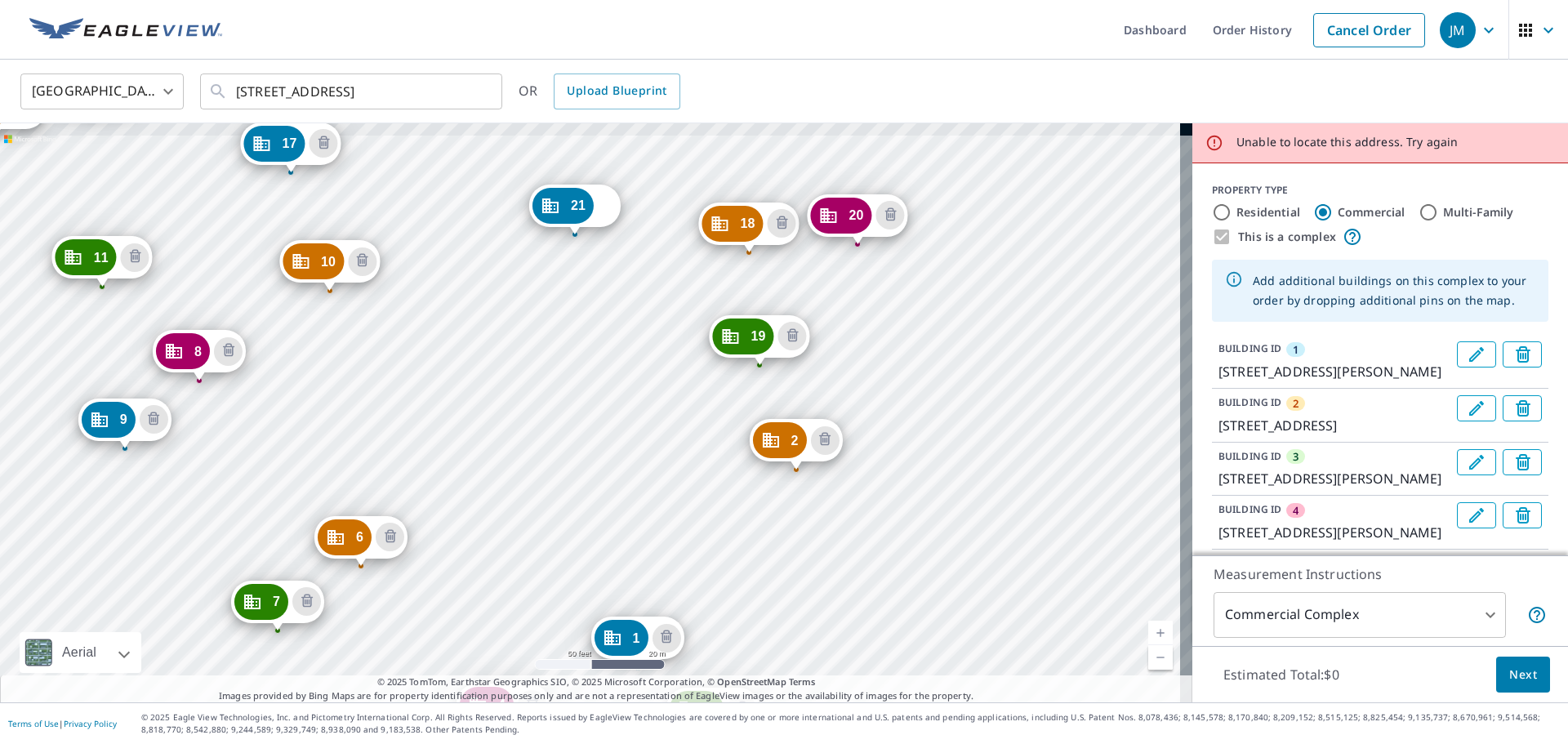
drag, startPoint x: 942, startPoint y: 210, endPoint x: 990, endPoint y: 467, distance: 261.4
click at [990, 467] on div "2 7231 S 114th Street Plz La Vista, NE 68128 3 7370 S Harrison Hills Dr La Vist…" at bounding box center [596, 413] width 1192 height 579
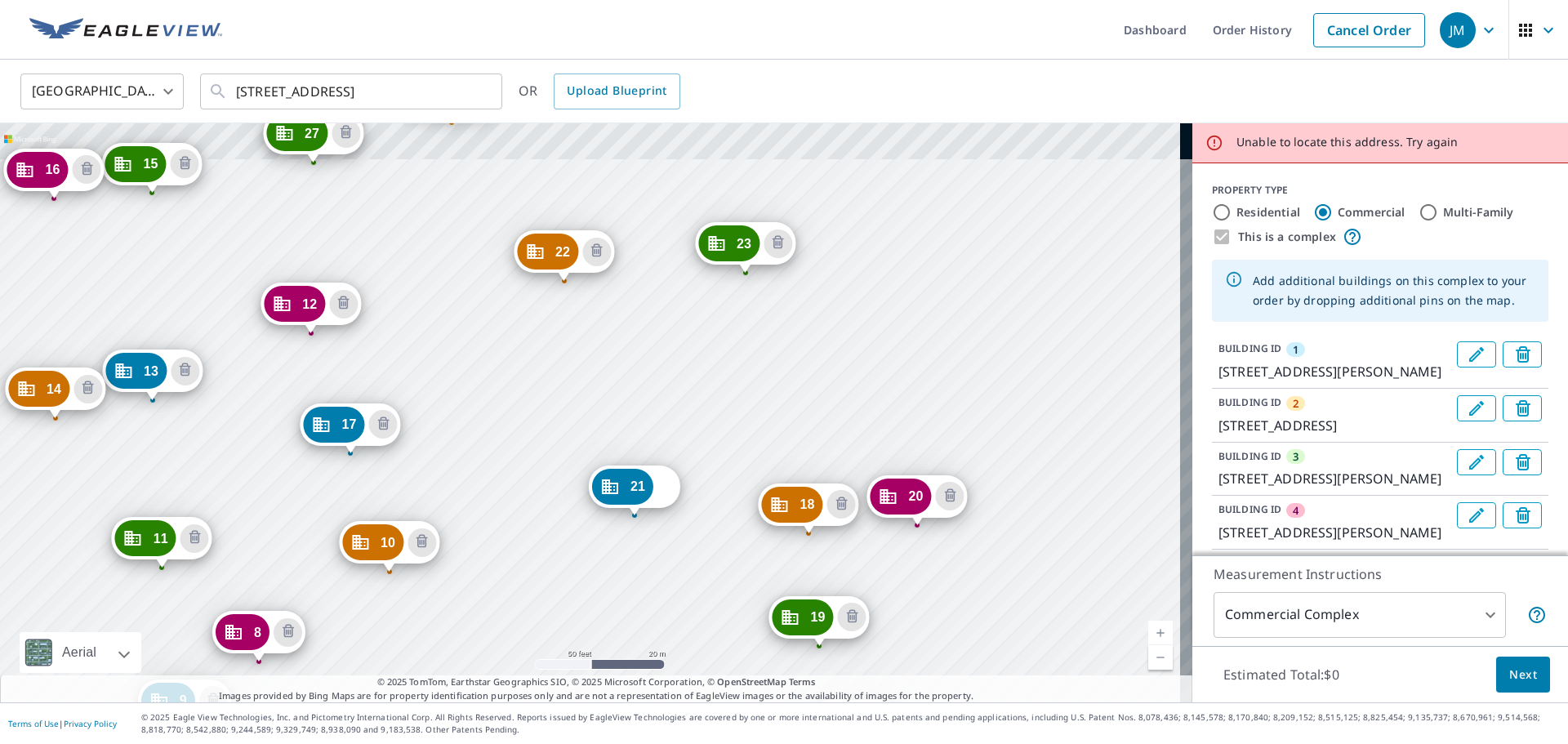
click at [1017, 538] on div "2 7231 S 114th Street Plz La Vista, NE 68128 3 7370 S Harrison Hills Dr La Vist…" at bounding box center [596, 413] width 1192 height 579
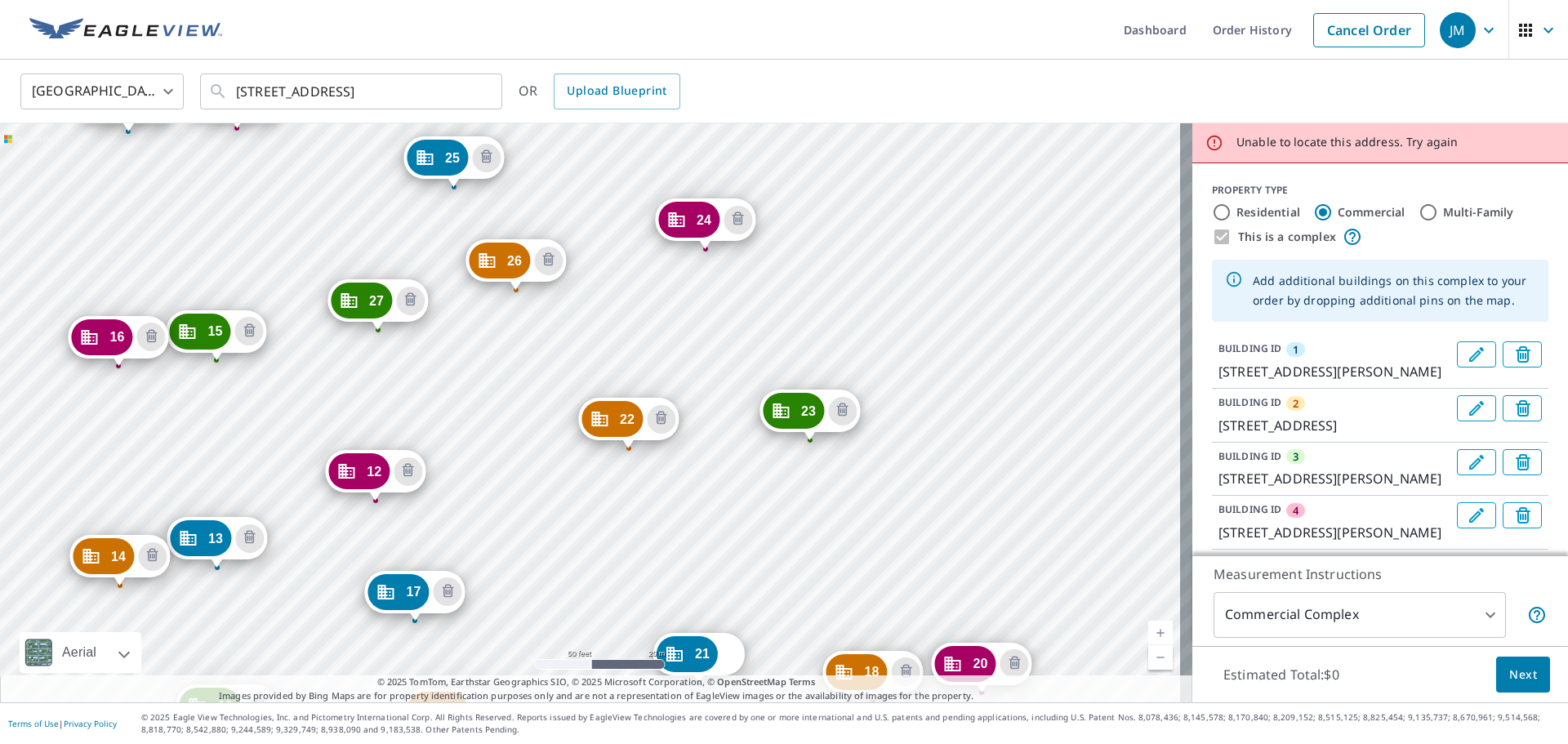
drag, startPoint x: 914, startPoint y: 250, endPoint x: 979, endPoint y: 417, distance: 179.2
click at [979, 417] on div "2 7231 S 114th Street Plz La Vista, NE 68128 3 7370 S Harrison Hills Dr La Vist…" at bounding box center [596, 413] width 1192 height 579
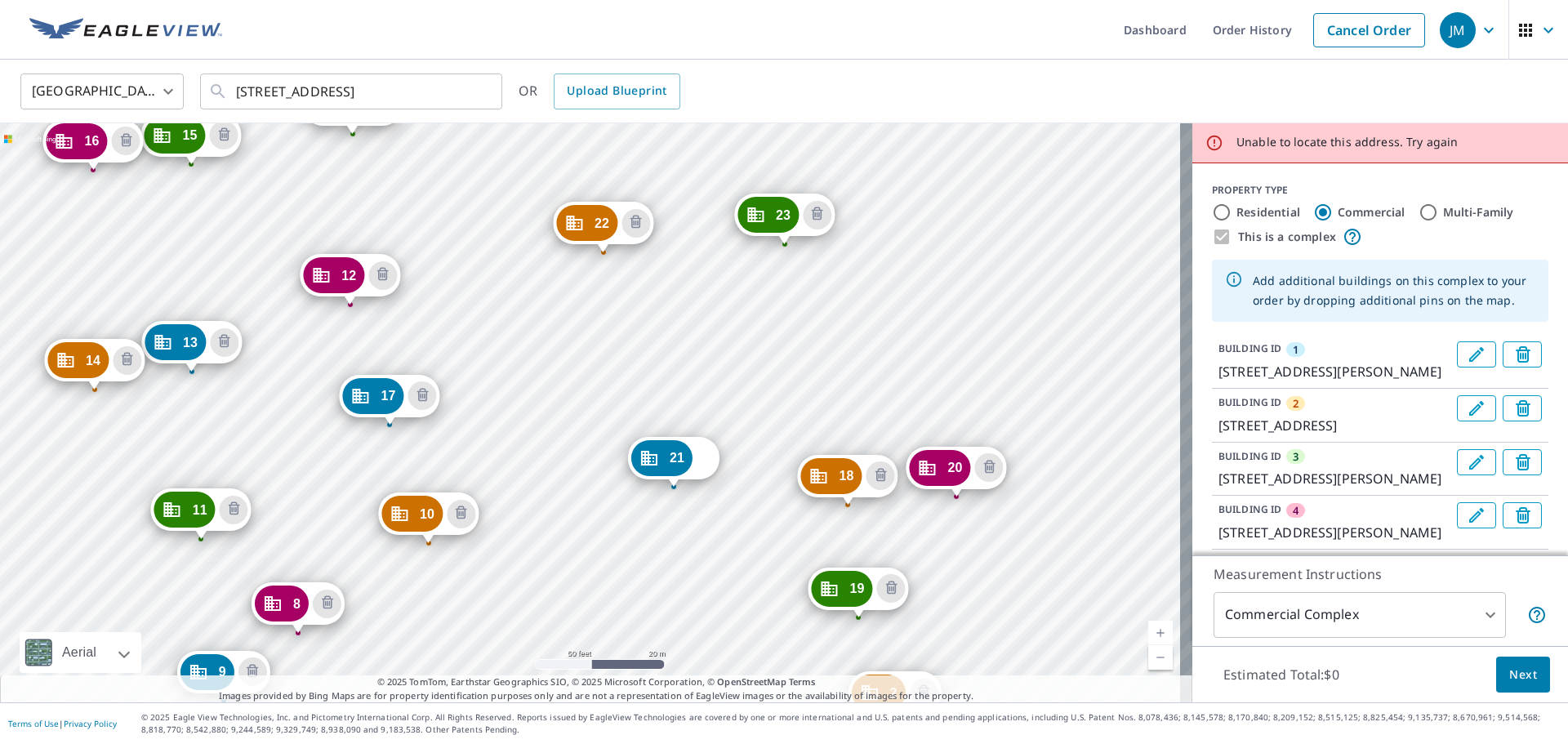
drag, startPoint x: 1043, startPoint y: 488, endPoint x: 1018, endPoint y: 292, distance: 197.6
click at [1018, 292] on div "2 7231 S 114th Street Plz La Vista, NE 68128 3 7370 S Harrison Hills Dr La Vist…" at bounding box center [596, 413] width 1192 height 579
click at [666, 368] on div "2 7231 S 114th Street Plz La Vista, NE 68128 3 7370 S Harrison Hills Dr La Vist…" at bounding box center [596, 413] width 1192 height 579
click at [663, 366] on div "2 7231 S 114th Street Plz La Vista, NE 68128 3 7370 S Harrison Hills Dr La Vist…" at bounding box center [596, 413] width 1192 height 579
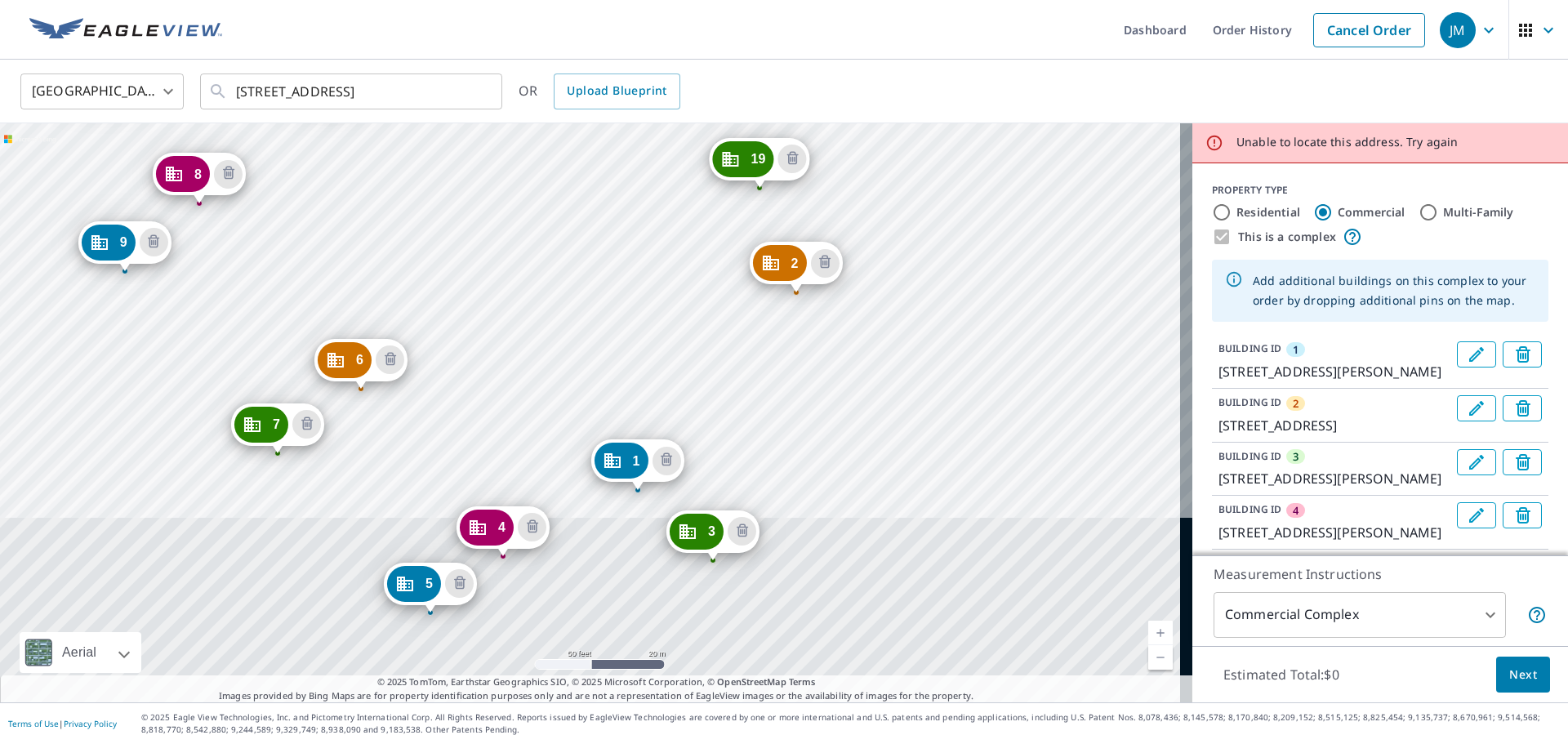
drag, startPoint x: 1048, startPoint y: 366, endPoint x: 975, endPoint y: 295, distance: 101.8
click at [1013, 388] on div "2 7231 S 114th Street Plz La Vista, NE 68128 3 7370 S Harrison Hills Dr La Vist…" at bounding box center [596, 413] width 1192 height 579
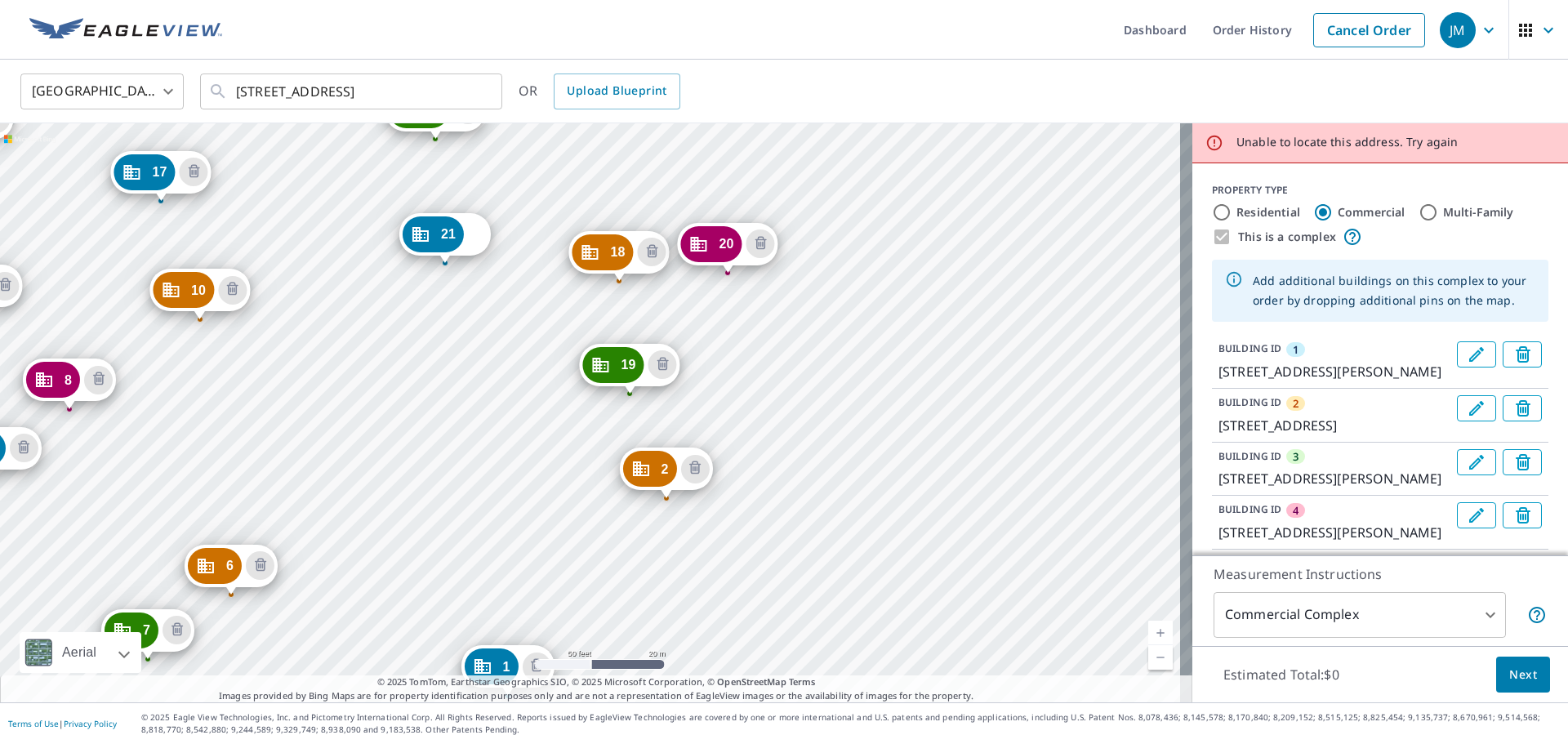
drag, startPoint x: 975, startPoint y: 295, endPoint x: 927, endPoint y: 505, distance: 215.4
click at [927, 505] on div "2 7231 S 114th Street Plz La Vista, NE 68128 3 7370 S Harrison Hills Dr La Vist…" at bounding box center [596, 413] width 1192 height 579
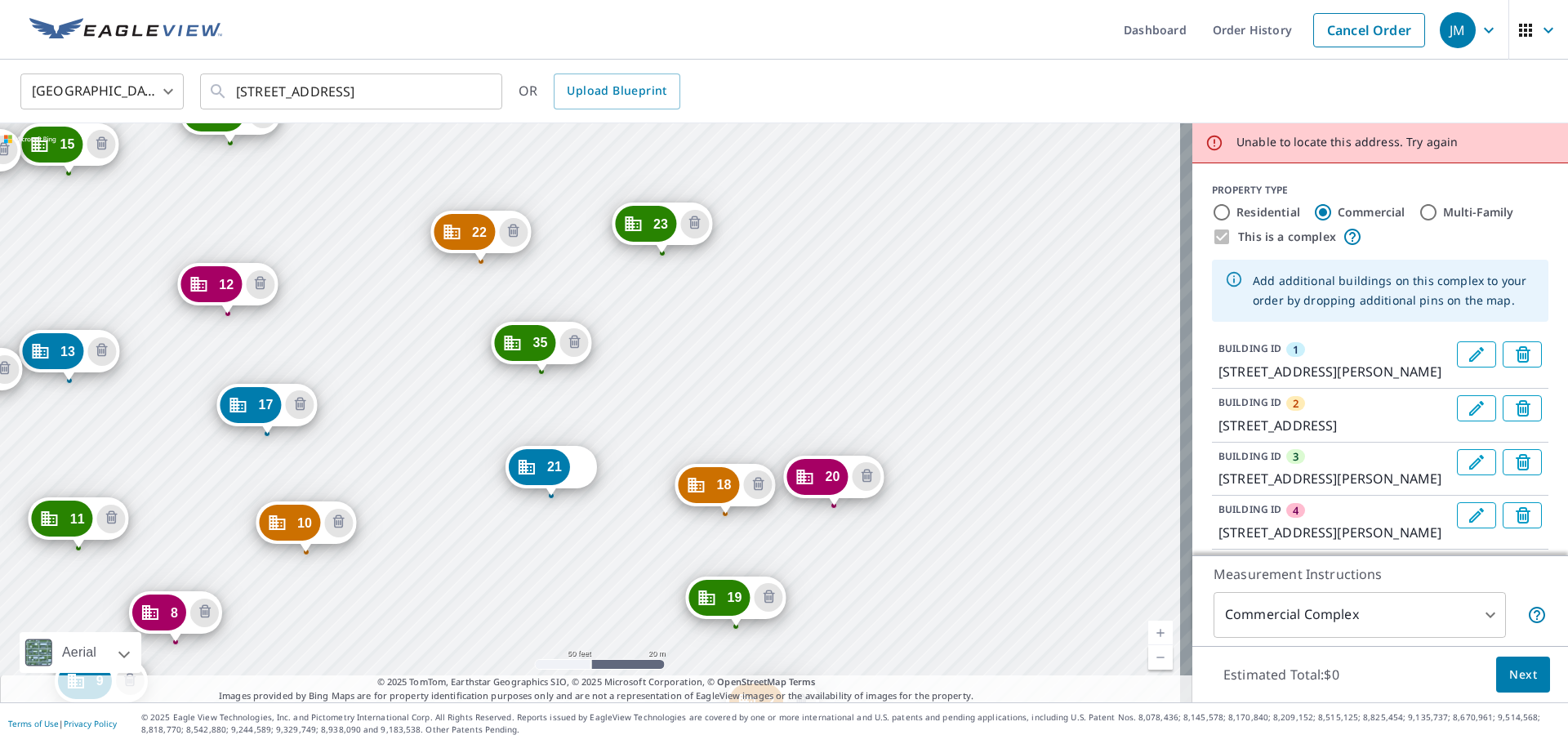
drag, startPoint x: 937, startPoint y: 419, endPoint x: 999, endPoint y: 547, distance: 142.2
click at [999, 547] on div "2 7231 S 114th Street Plz La Vista, NE 68128 3 7370 S Harrison Hills Dr La Vist…" at bounding box center [596, 413] width 1192 height 579
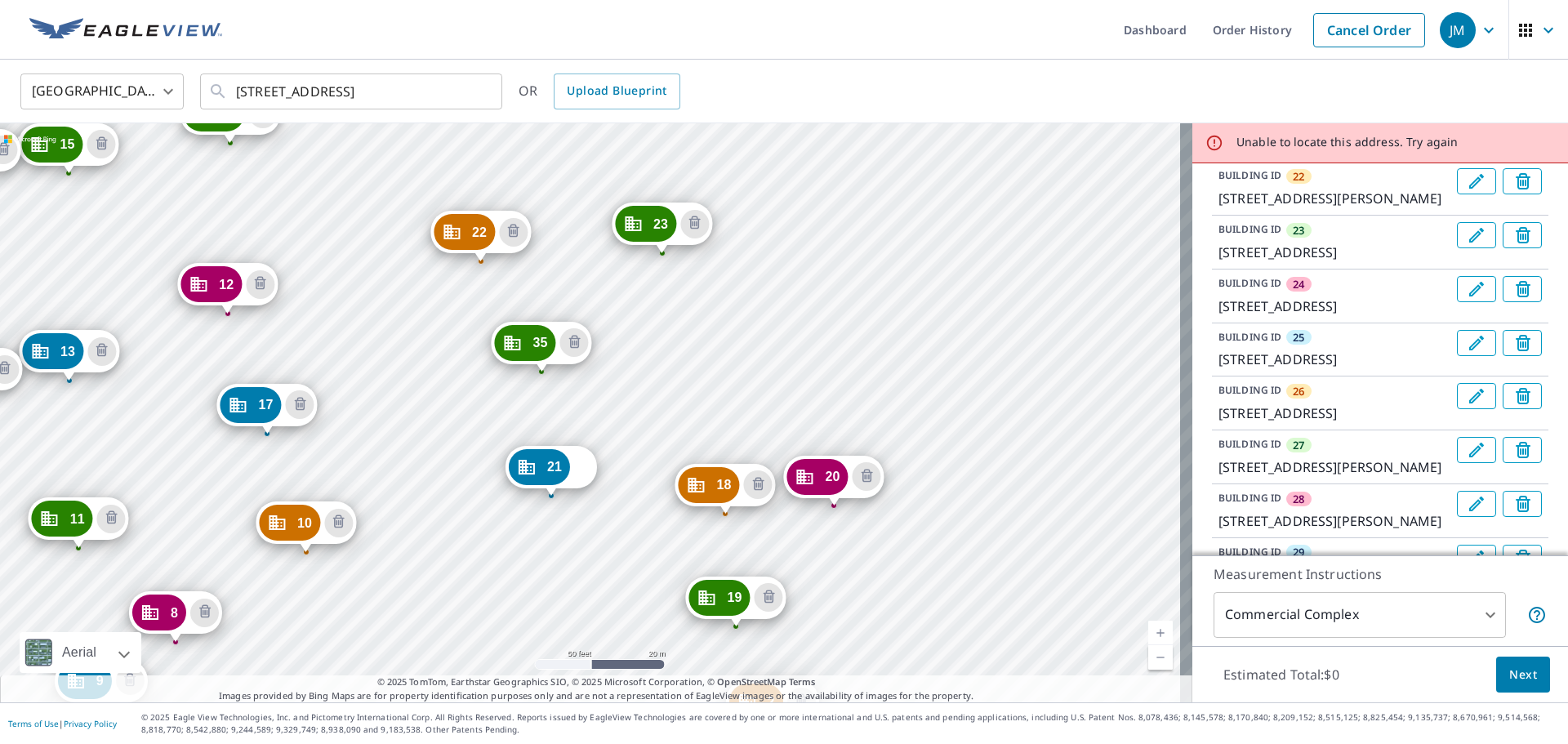
scroll to position [1796, 0]
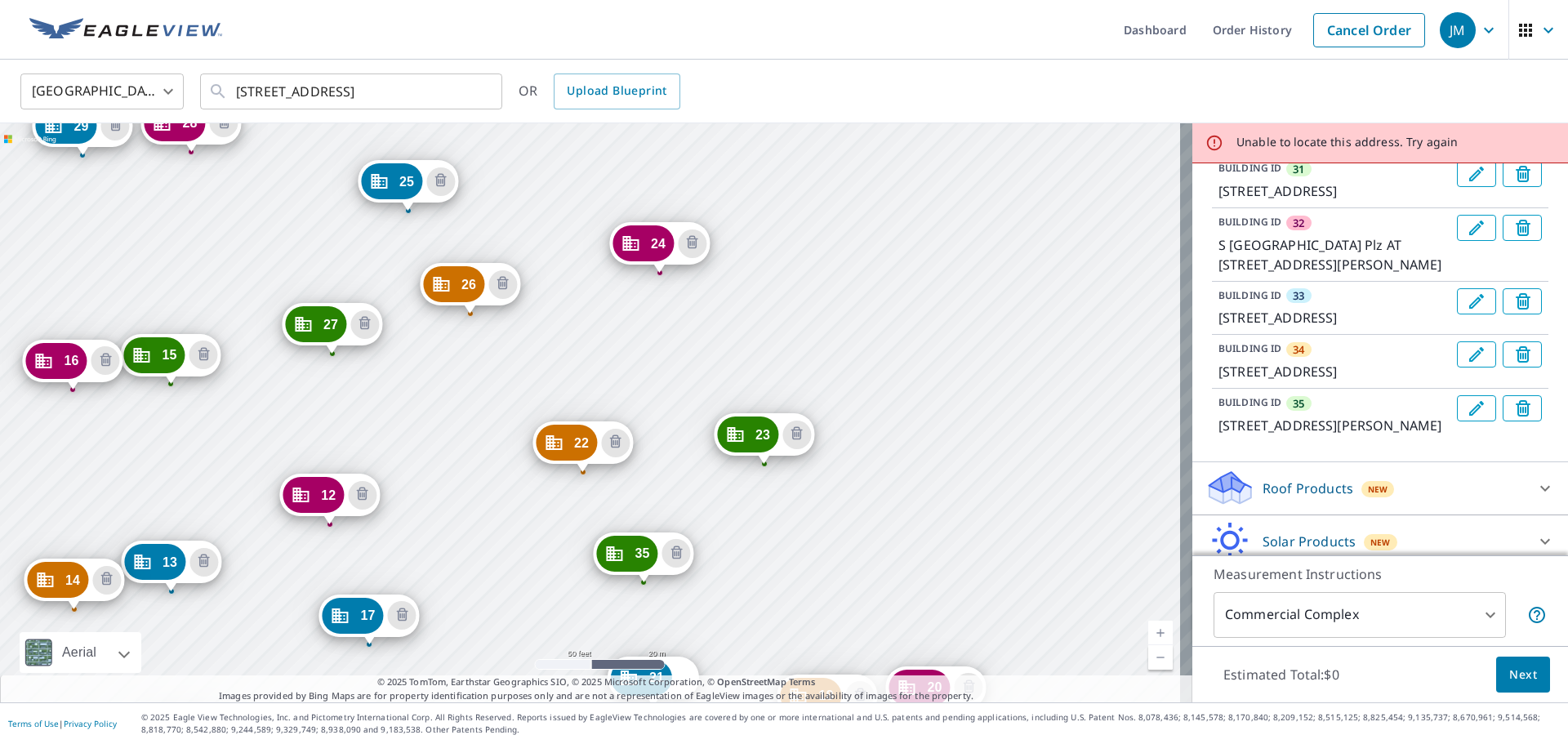
drag, startPoint x: 838, startPoint y: 268, endPoint x: 960, endPoint y: 547, distance: 304.5
click at [960, 548] on div "2 7231 S 114th Street Plz La Vista, NE 68128 3 7370 S Harrison Hills Dr La Vist…" at bounding box center [596, 413] width 1192 height 579
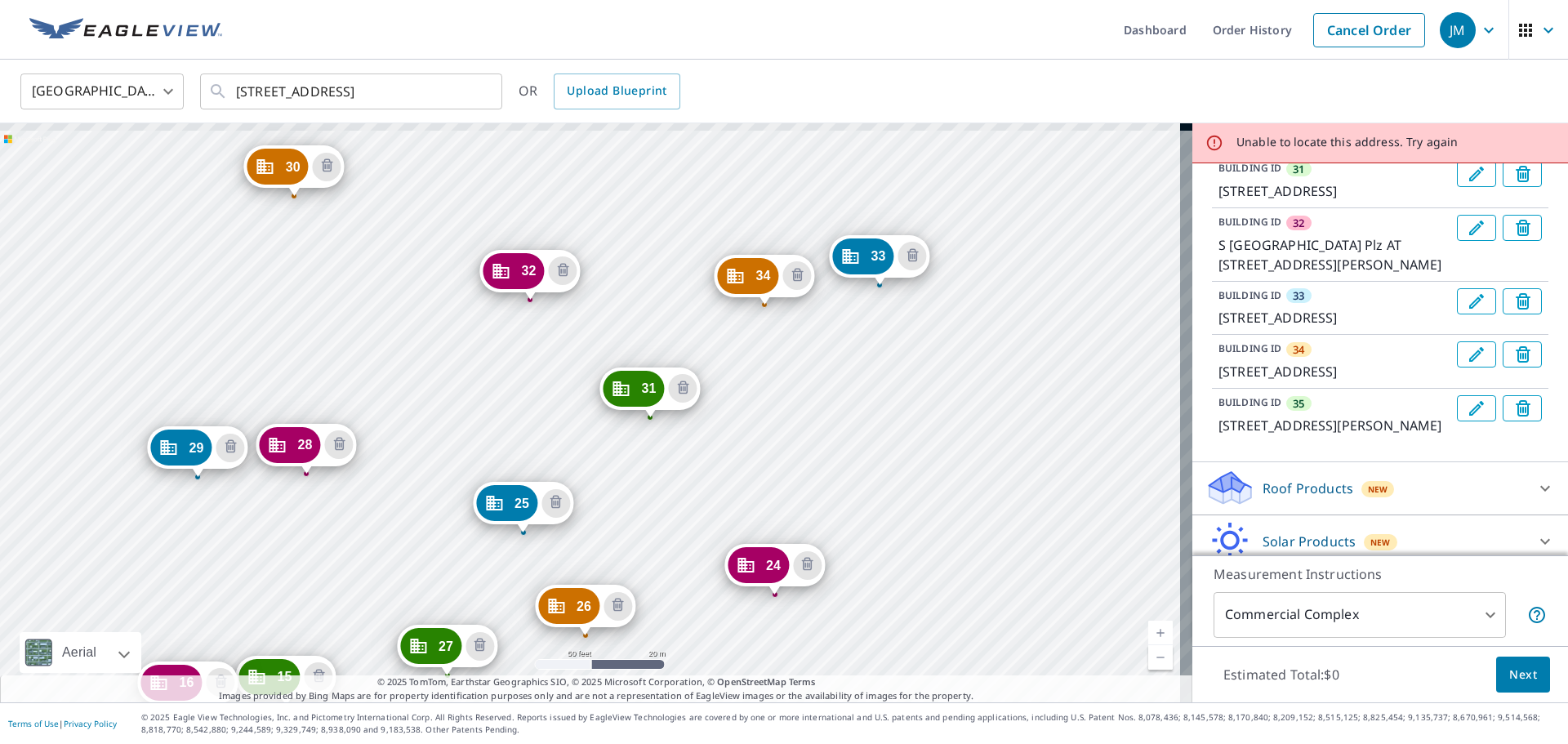
drag, startPoint x: 975, startPoint y: 461, endPoint x: 985, endPoint y: 486, distance: 26.9
click at [985, 486] on div "2 7231 S 114th Street Plz La Vista, NE 68128 3 7370 S Harrison Hills Dr La Vist…" at bounding box center [596, 413] width 1192 height 579
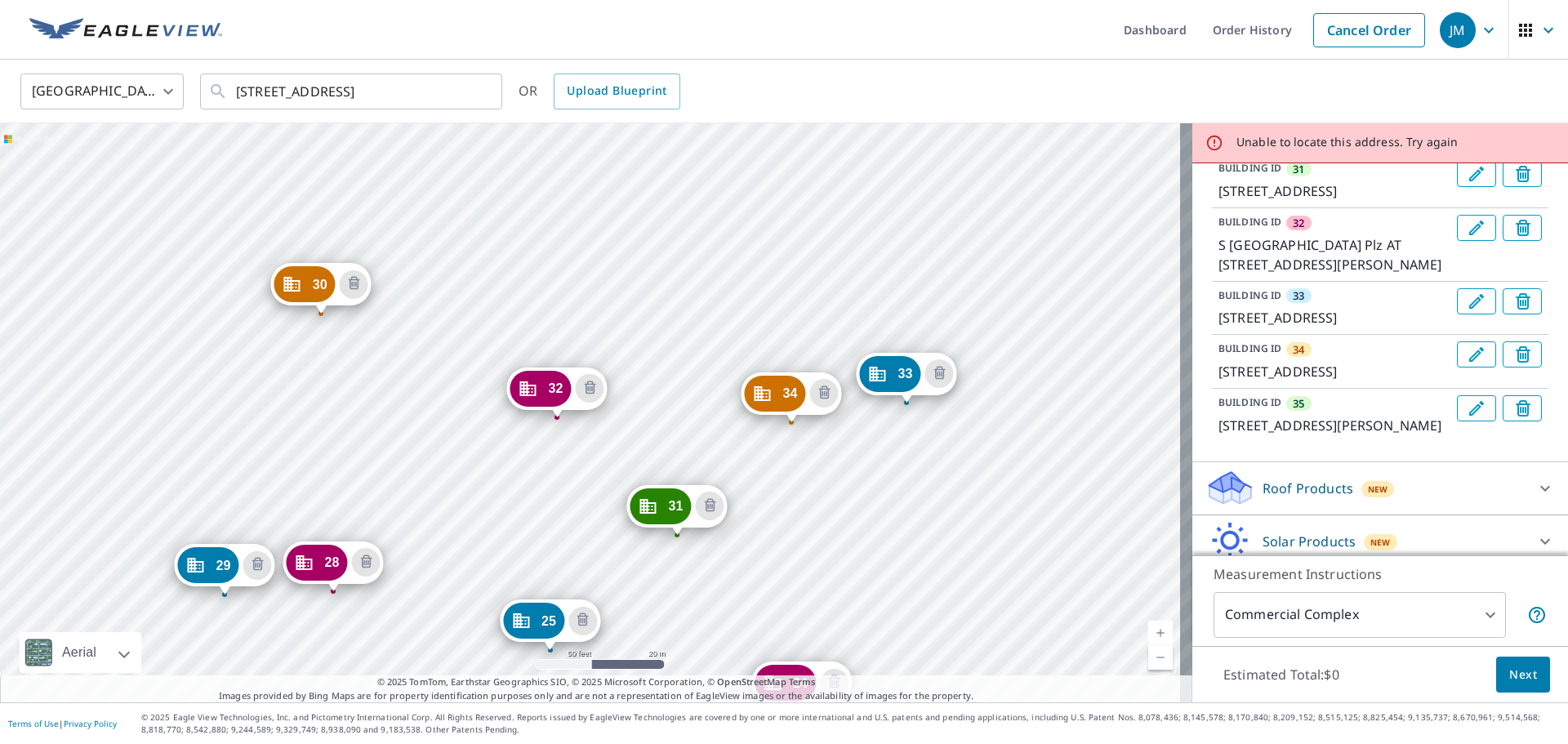
click at [1007, 408] on div "2 7231 S 114th Street Plz La Vista, NE 68128 3 7370 S Harrison Hills Dr La Vist…" at bounding box center [596, 413] width 1192 height 579
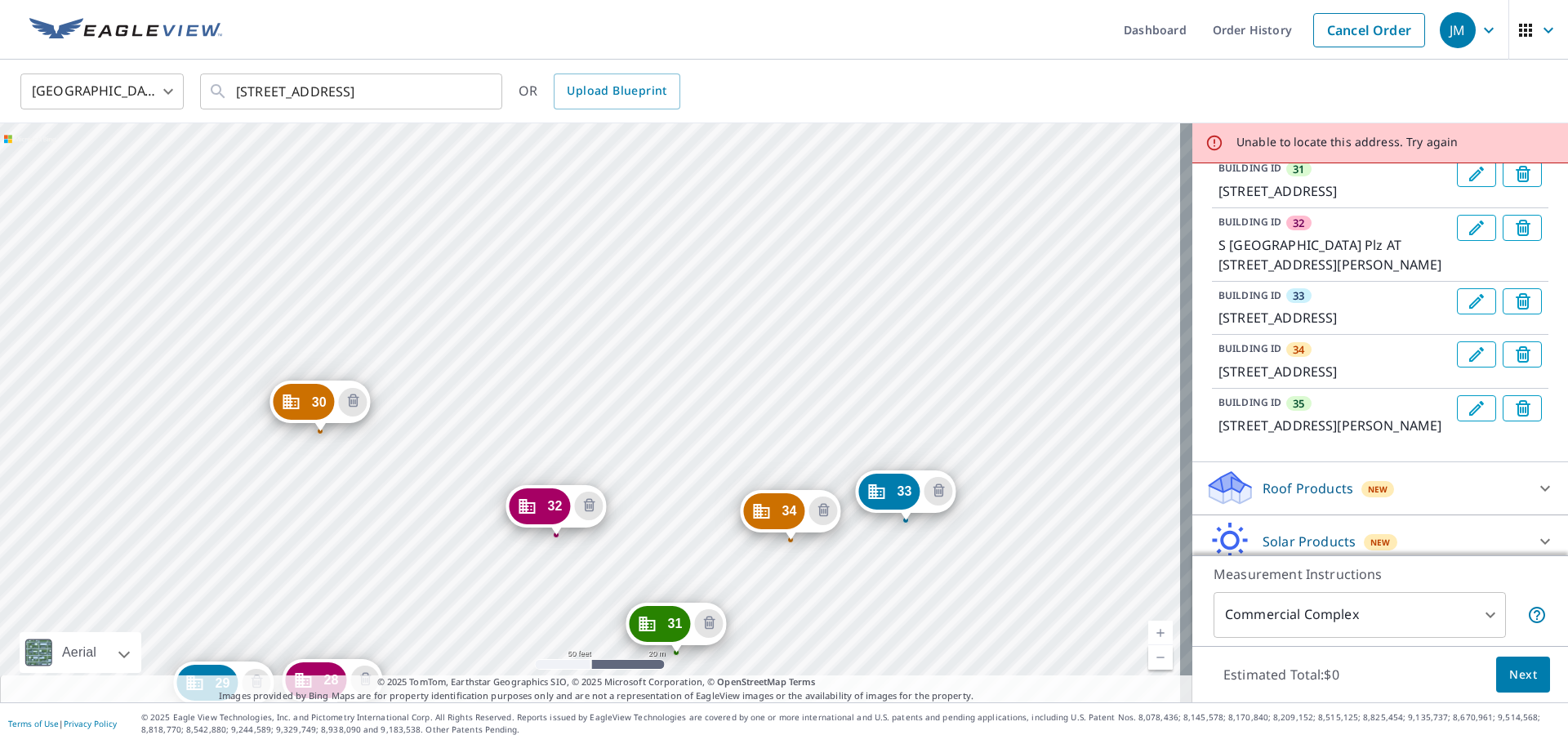
click at [1005, 340] on div "2 7231 S 114th Street Plz La Vista, NE 68128 3 7370 S Harrison Hills Dr La Vist…" at bounding box center [596, 413] width 1192 height 579
click at [852, 247] on div "2 7231 S 114th Street Plz La Vista, NE 68128 3 7370 S Harrison Hills Dr La Vist…" at bounding box center [596, 413] width 1192 height 579
click at [725, 309] on div "2 7231 S 114th Street Plz La Vista, NE 68128 3 7370 S Harrison Hills Dr La Vist…" at bounding box center [596, 413] width 1192 height 579
click at [726, 309] on div "2 7231 S 114th Street Plz La Vista, NE 68128 3 7370 S Harrison Hills Dr La Vist…" at bounding box center [596, 413] width 1192 height 579
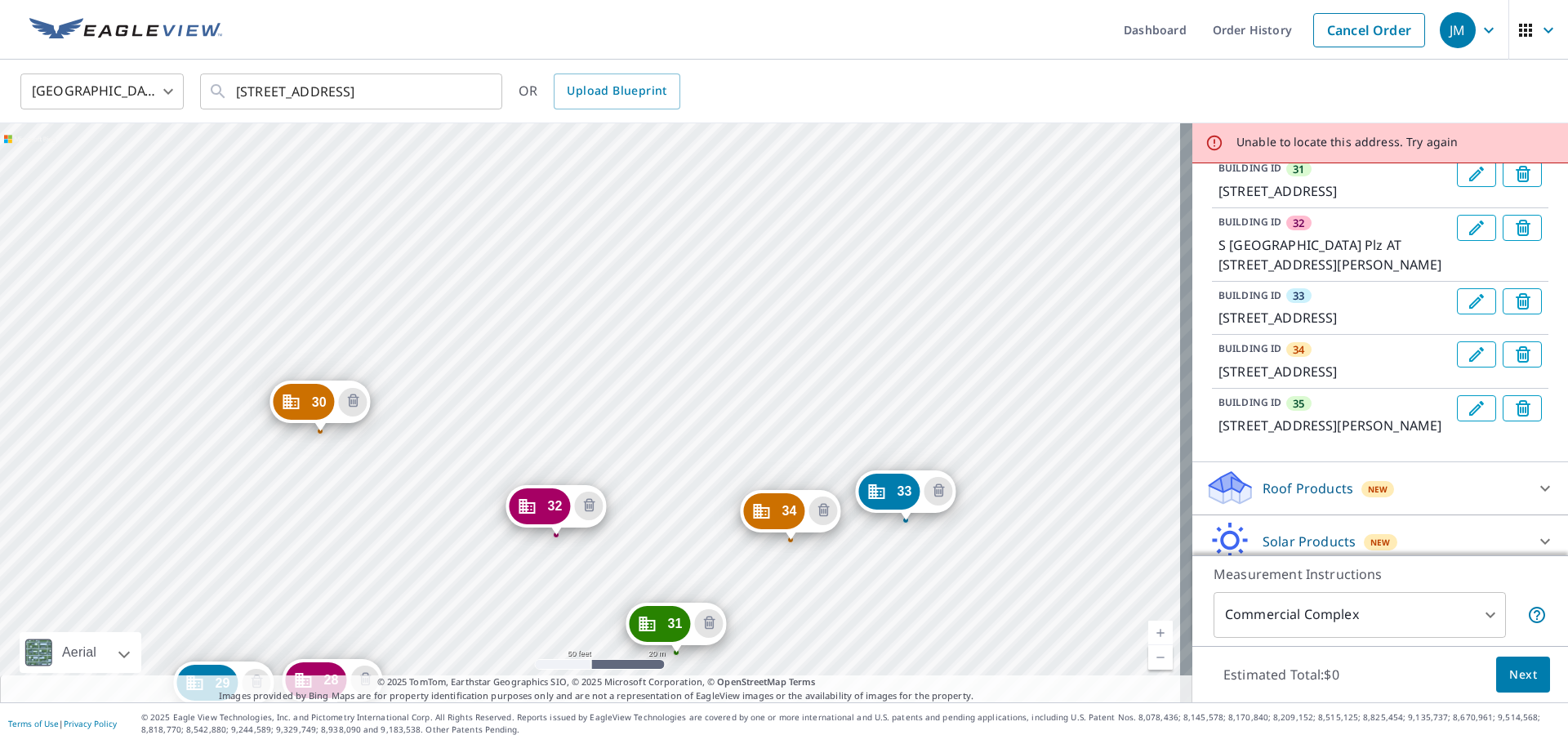
click at [863, 274] on div "2 7231 S 114th Street Plz La Vista, NE 68128 3 7370 S Harrison Hills Dr La Vist…" at bounding box center [596, 413] width 1192 height 579
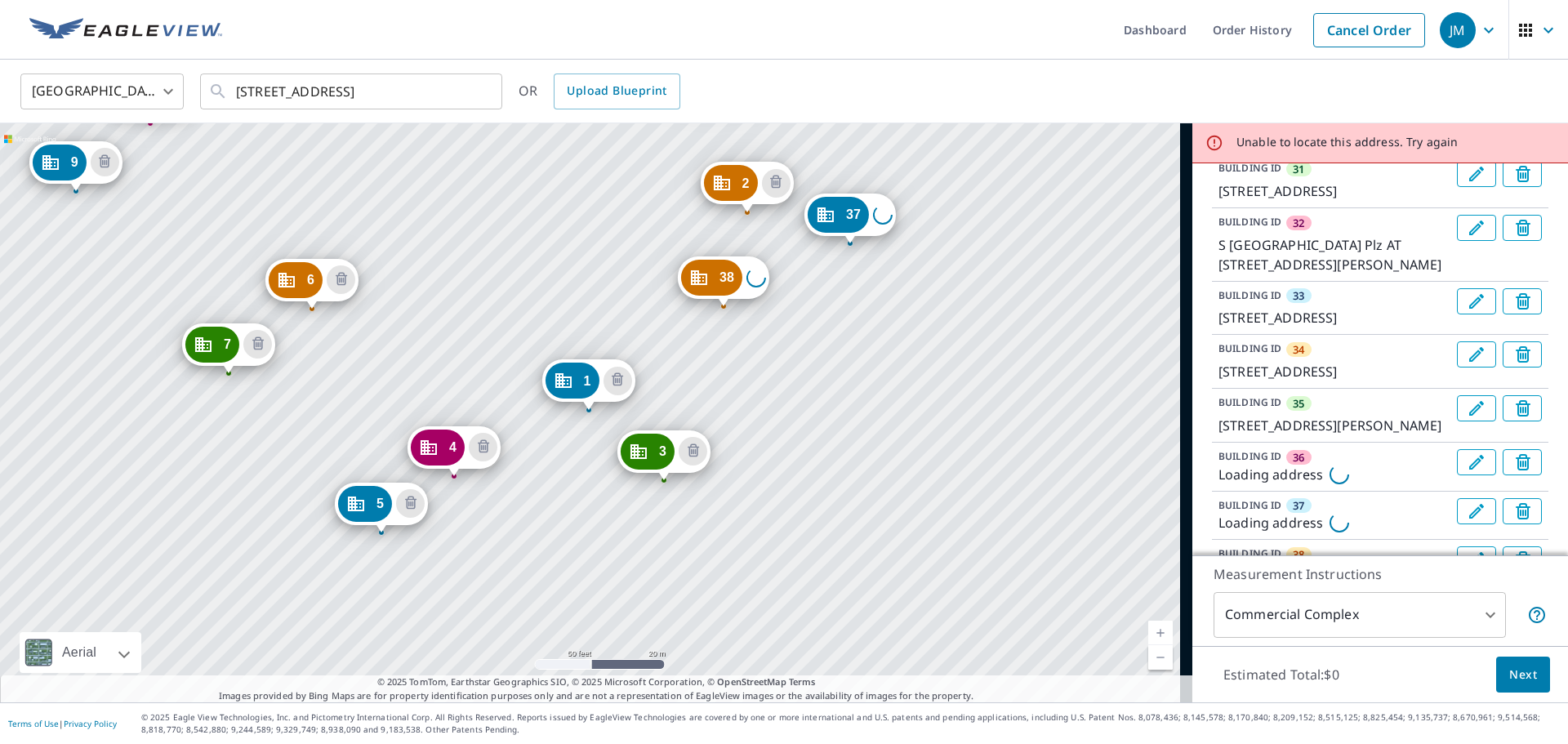
scroll to position [2656, 0]
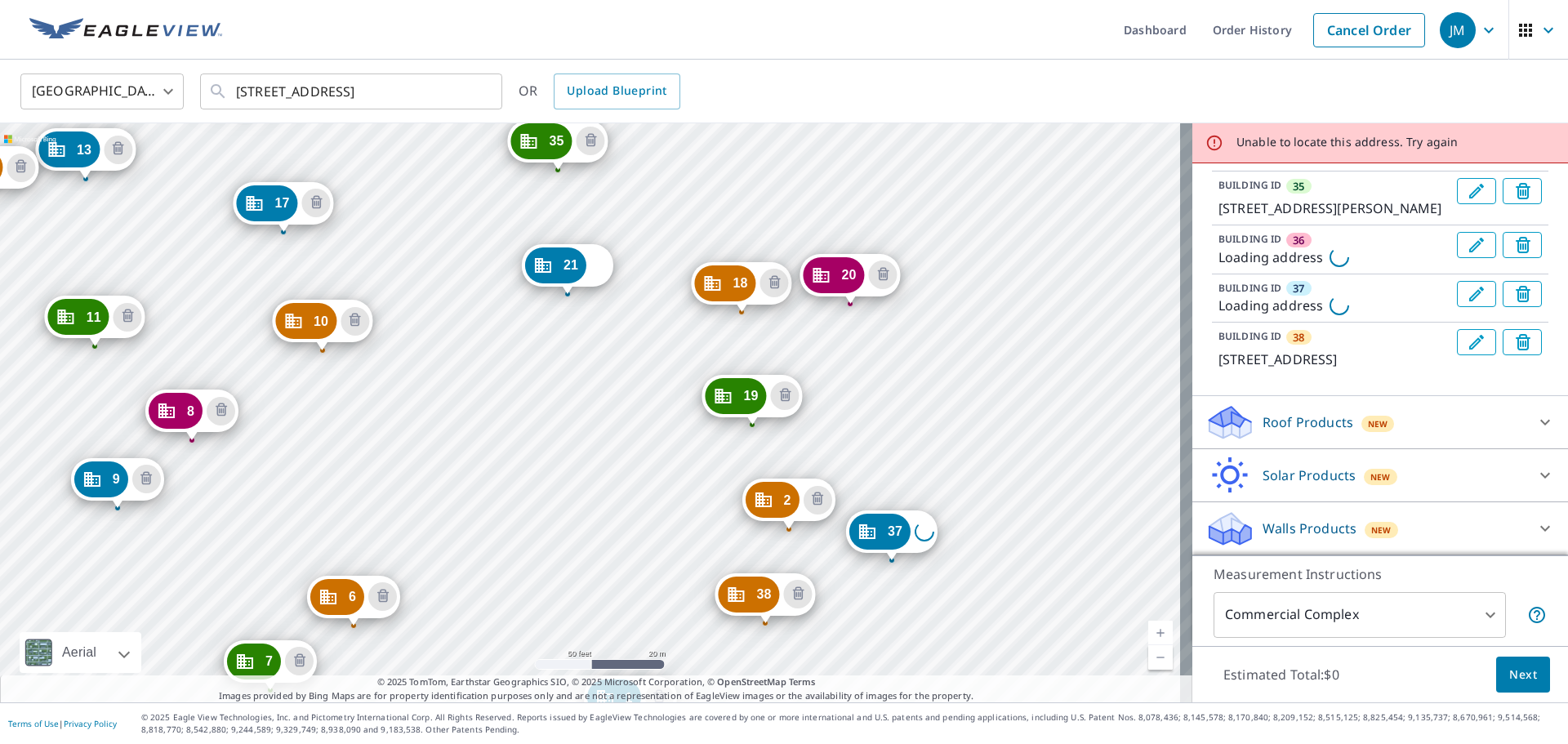
drag, startPoint x: 1011, startPoint y: 223, endPoint x: 1051, endPoint y: 540, distance: 319.5
click at [1051, 540] on div "2 7231 S 114th Street Plz La Vista, NE 68128 3 7370 S Harrison Hills Dr La Vist…" at bounding box center [596, 413] width 1192 height 579
drag, startPoint x: 746, startPoint y: 595, endPoint x: 927, endPoint y: 399, distance: 266.8
click at [982, 399] on div "2 7231 S 114th Street Plz La Vista, NE 68128 3 7370 S Harrison Hills Dr La Vist…" at bounding box center [596, 413] width 1192 height 579
click at [923, 532] on div "2 7231 S 114th Street Plz La Vista, NE 68128 3 7370 S Harrison Hills Dr La Vist…" at bounding box center [596, 413] width 1192 height 579
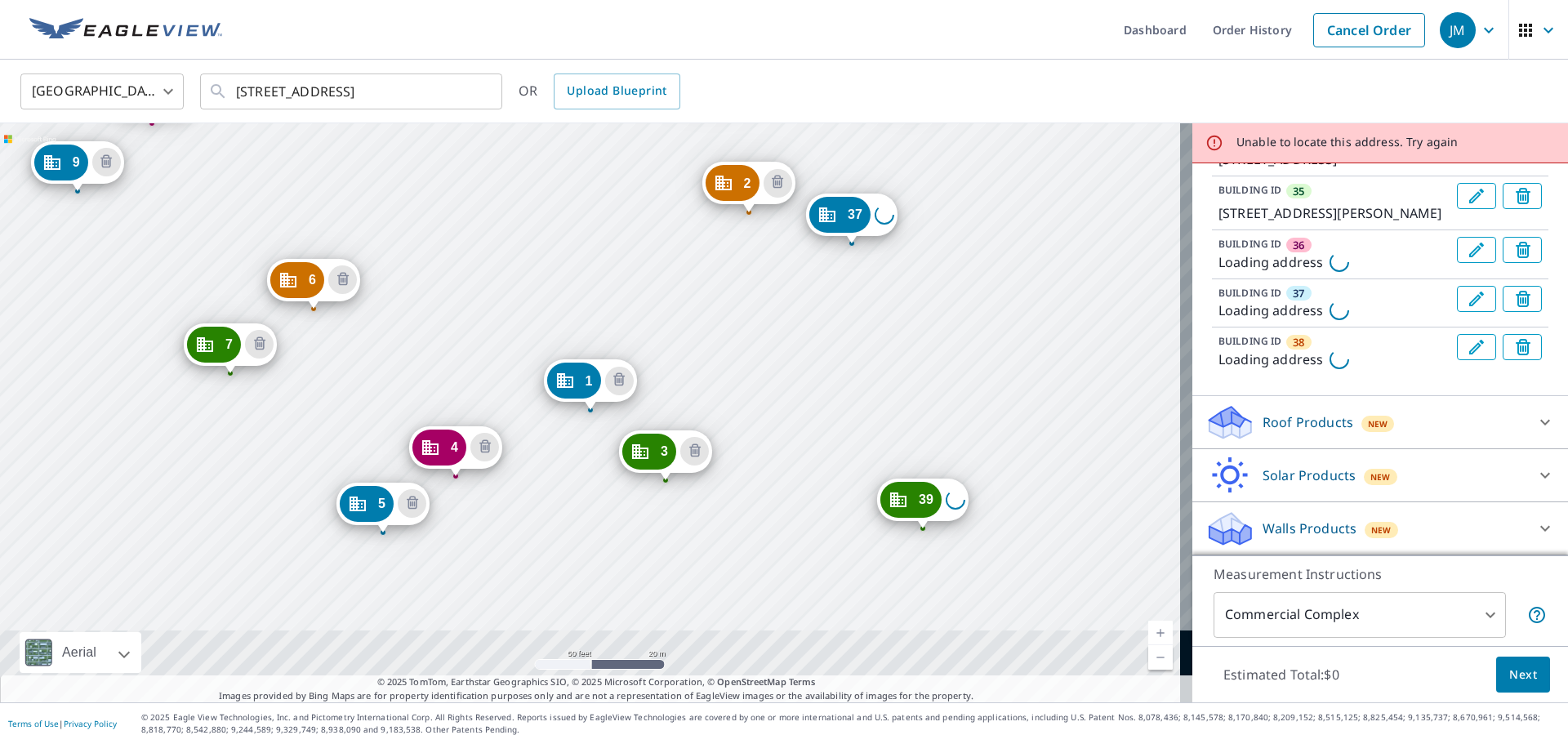
click at [1515, 348] on icon "Delete building 38" at bounding box center [1522, 347] width 15 height 17
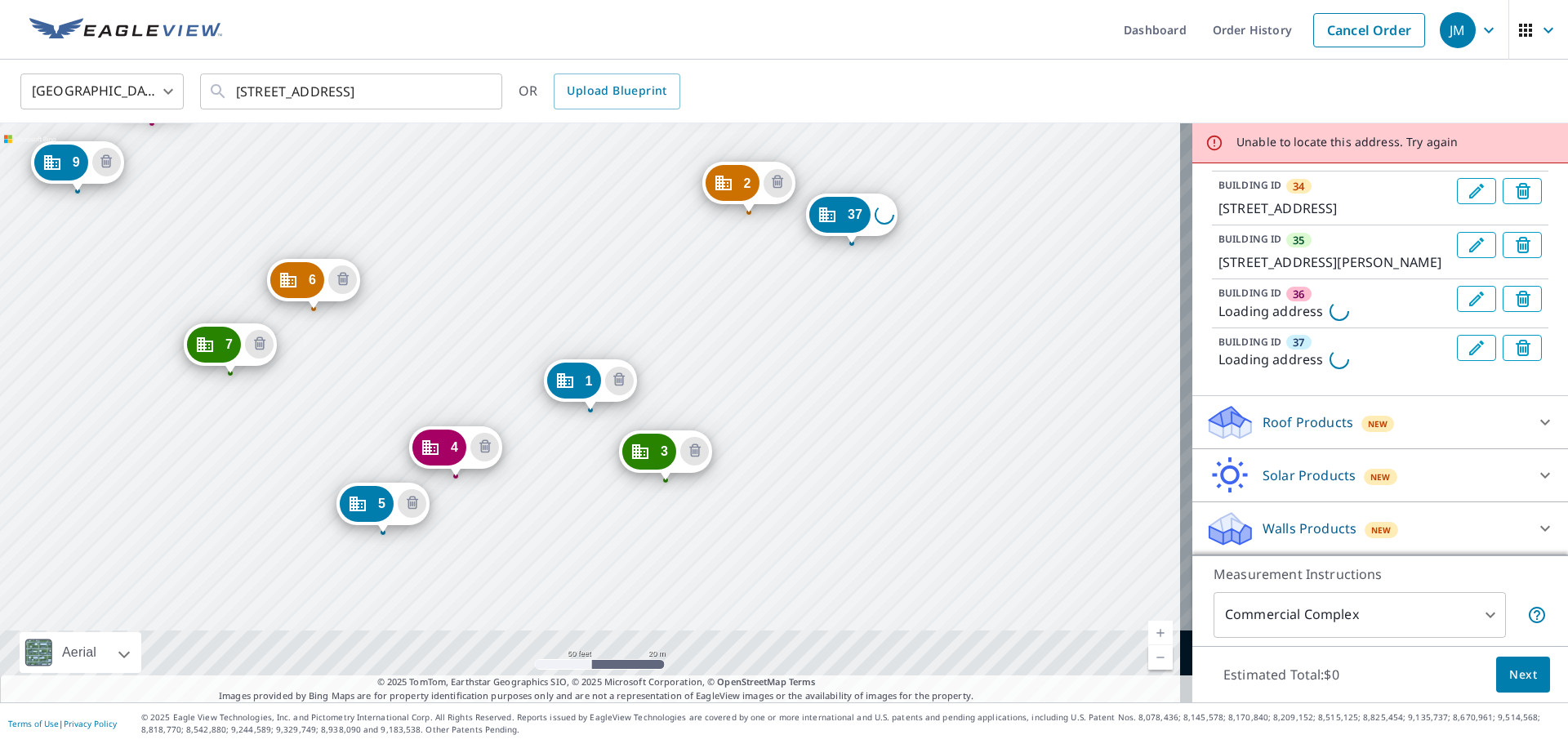
click at [1515, 349] on icon "Delete building 37" at bounding box center [1522, 348] width 15 height 17
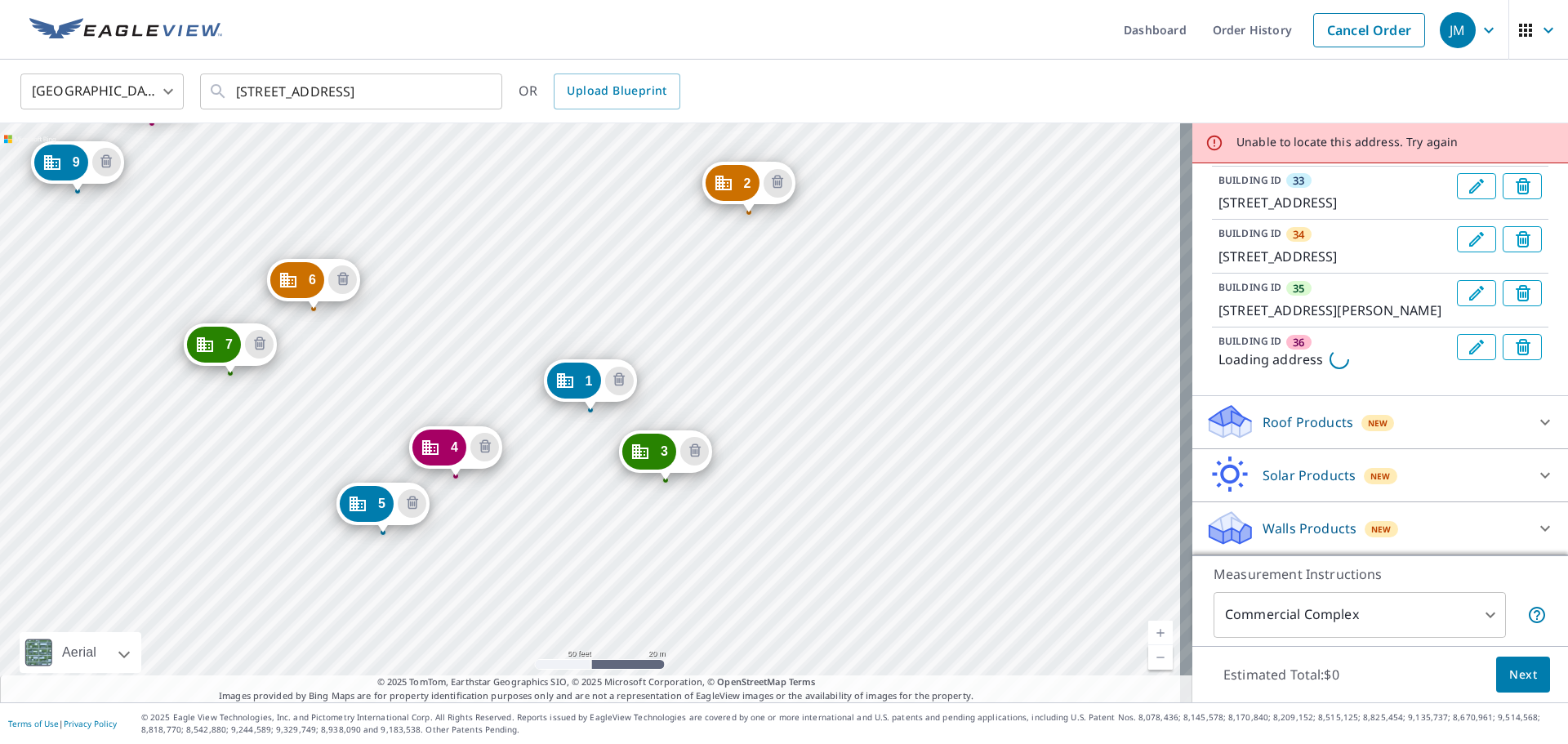
scroll to position [2558, 0]
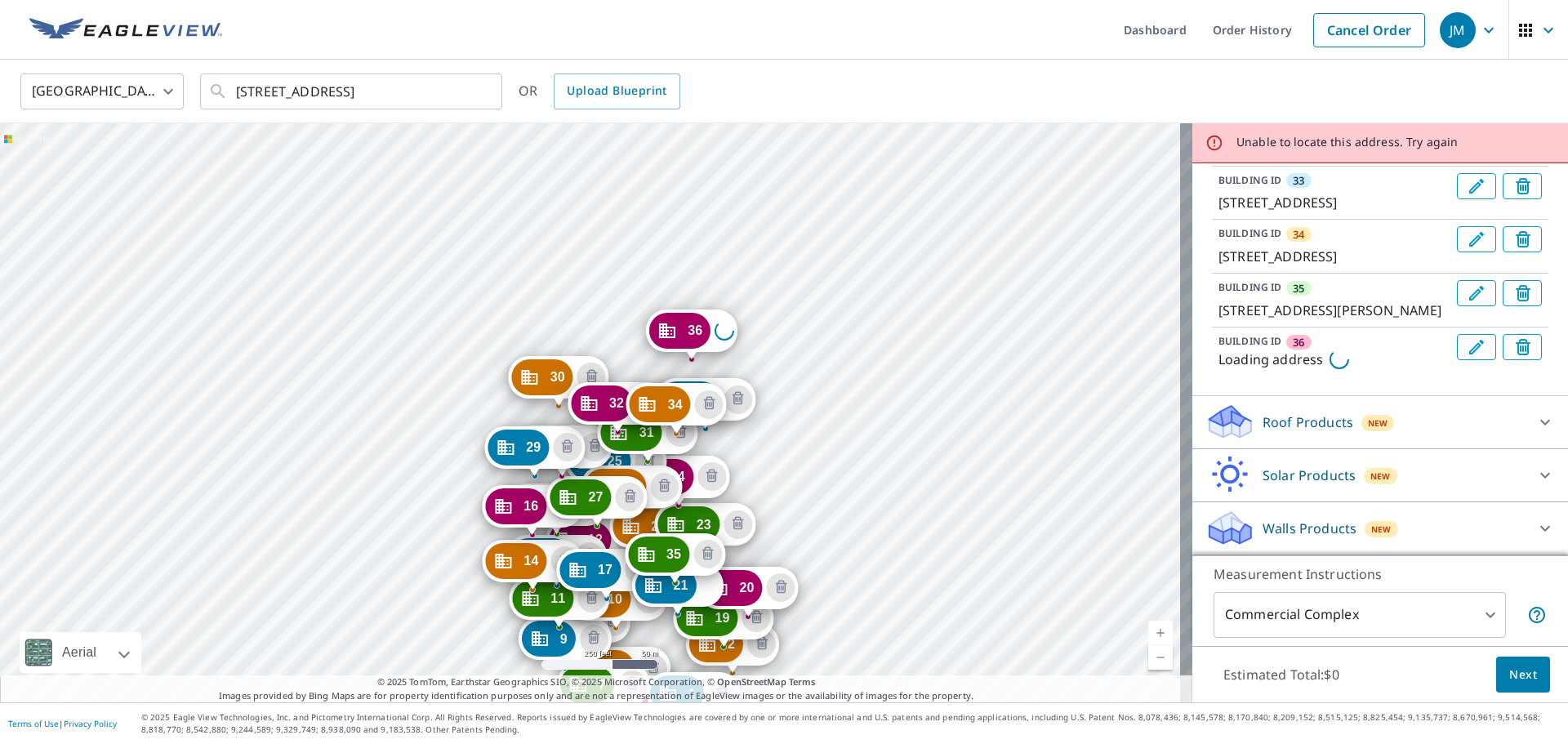
drag, startPoint x: 953, startPoint y: 165, endPoint x: 1017, endPoint y: 511, distance: 351.9
click at [1016, 513] on div "2 7231 S 114th Street Plz La Vista, NE 68128 3 7370 S Harrison Hills Dr La Vist…" at bounding box center [596, 413] width 1192 height 579
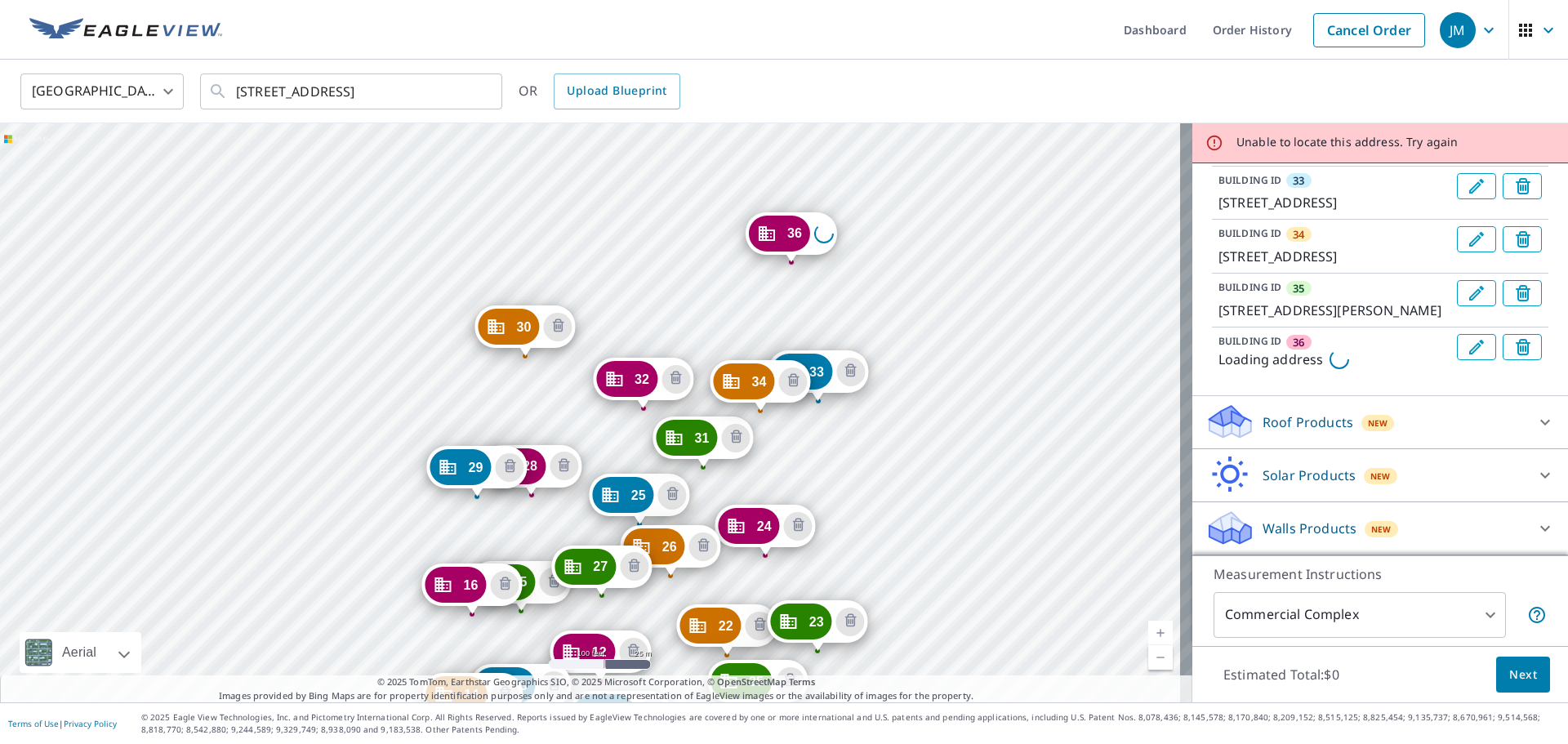
drag, startPoint x: 826, startPoint y: 624, endPoint x: 871, endPoint y: 442, distance: 187.5
click at [871, 442] on div "2 7231 S 114th Street Plz La Vista, NE 68128 3 7370 S Harrison Hills Dr La Vist…" at bounding box center [596, 413] width 1192 height 579
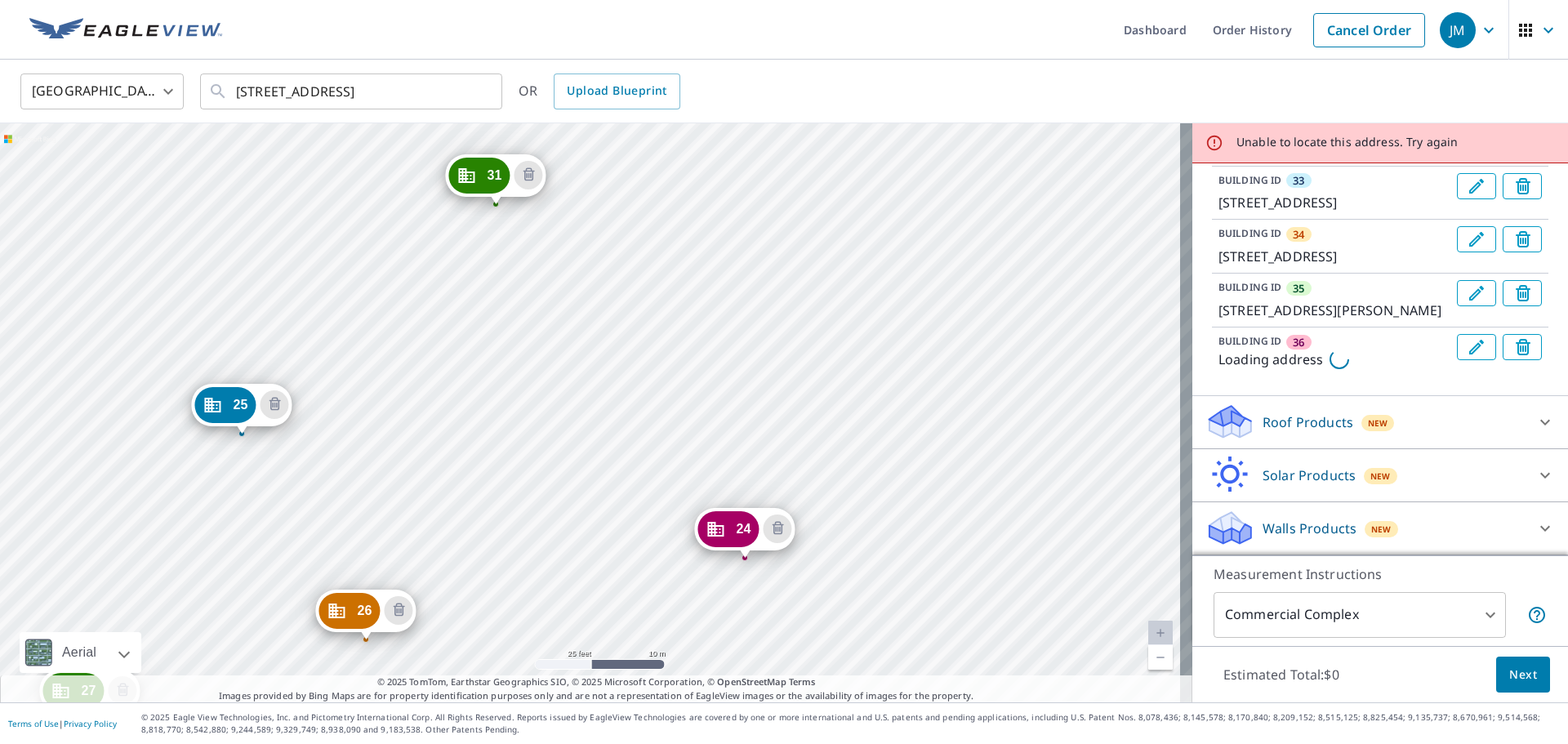
drag, startPoint x: 890, startPoint y: 502, endPoint x: 898, endPoint y: 248, distance: 254.1
click at [898, 248] on div "2 7231 S 114th Street Plz La Vista, NE 68128 3 7370 S Harrison Hills Dr La Vist…" at bounding box center [596, 413] width 1192 height 579
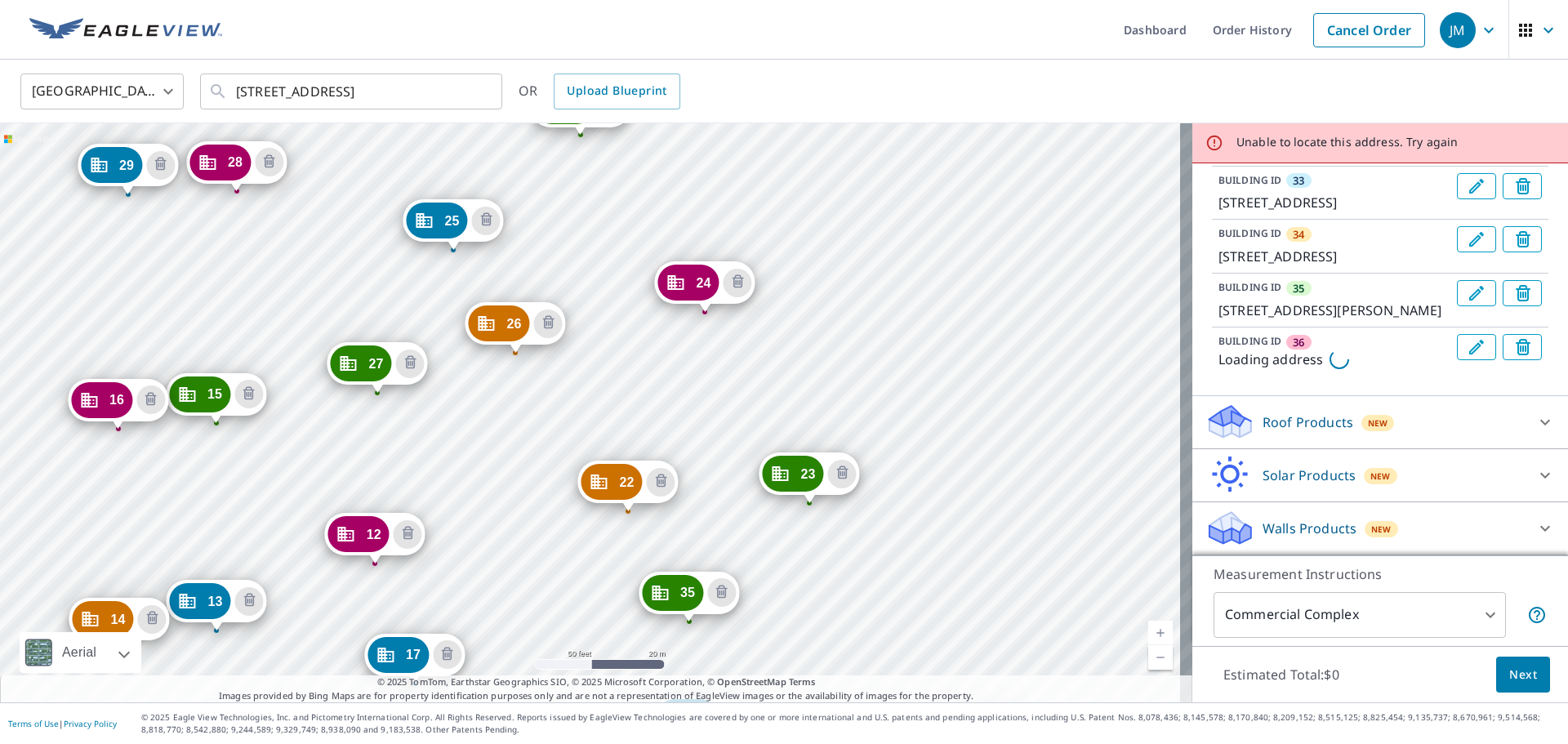
drag, startPoint x: 1071, startPoint y: 431, endPoint x: 923, endPoint y: 313, distance: 189.3
click at [923, 313] on div "2 7231 S 114th Street Plz La Vista, NE 68128 3 7370 S Harrison Hills Dr La Vist…" at bounding box center [596, 413] width 1192 height 579
click at [784, 245] on div "2 7231 S 114th Street Plz La Vista, NE 68128 3 7370 S Harrison Hills Dr La Vist…" at bounding box center [596, 413] width 1192 height 579
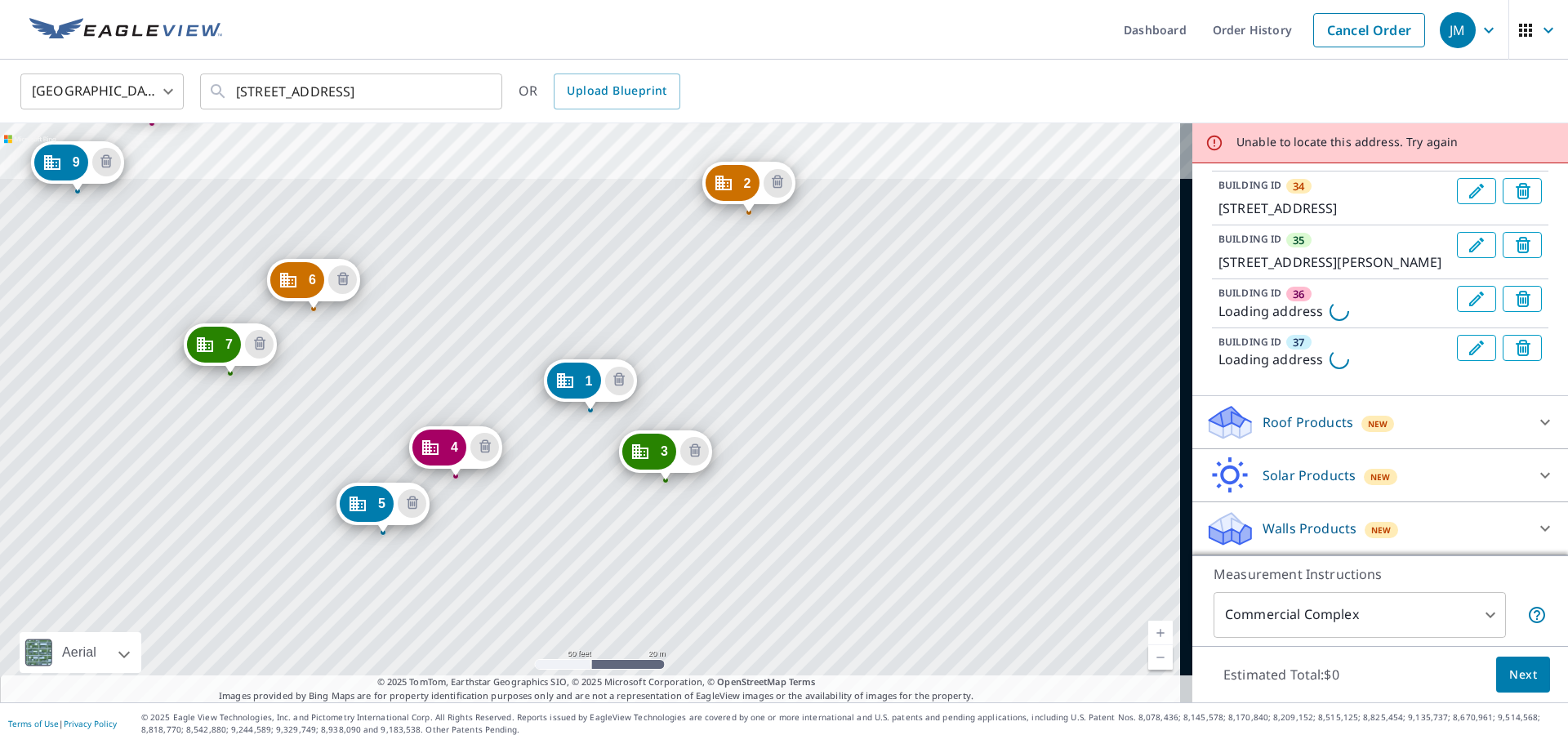
scroll to position [2606, 0]
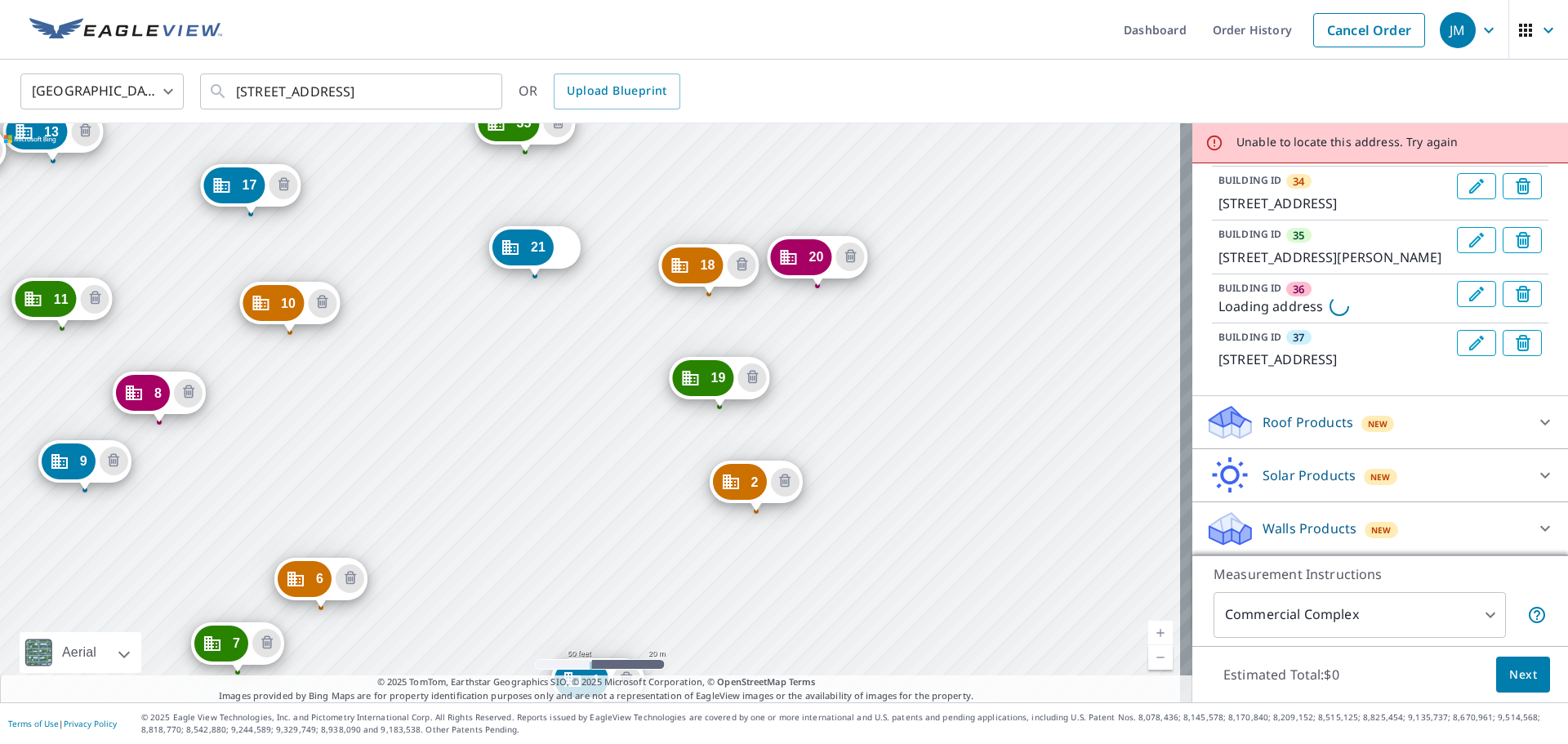
drag, startPoint x: 956, startPoint y: 180, endPoint x: 965, endPoint y: 479, distance: 299.1
click at [965, 479] on div "2 7231 S 114th Street Plz La Vista, NE 68128 3 7370 S Harrison Hills Dr La Vist…" at bounding box center [596, 413] width 1192 height 579
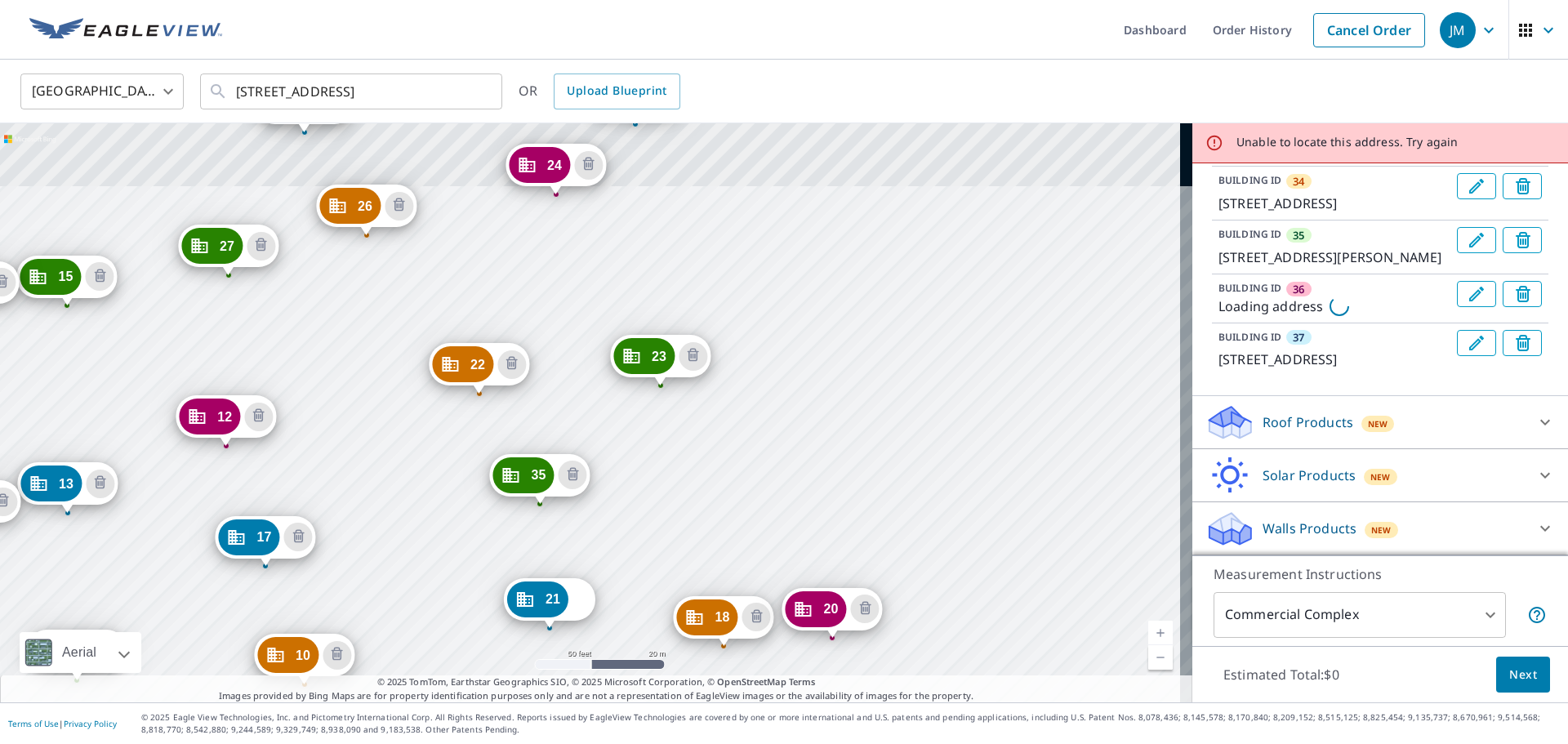
drag, startPoint x: 961, startPoint y: 215, endPoint x: 975, endPoint y: 567, distance: 352.3
click at [975, 567] on div "2 7231 S 114th Street Plz La Vista, NE 68128 3 7370 S Harrison Hills Dr La Vist…" at bounding box center [596, 413] width 1192 height 579
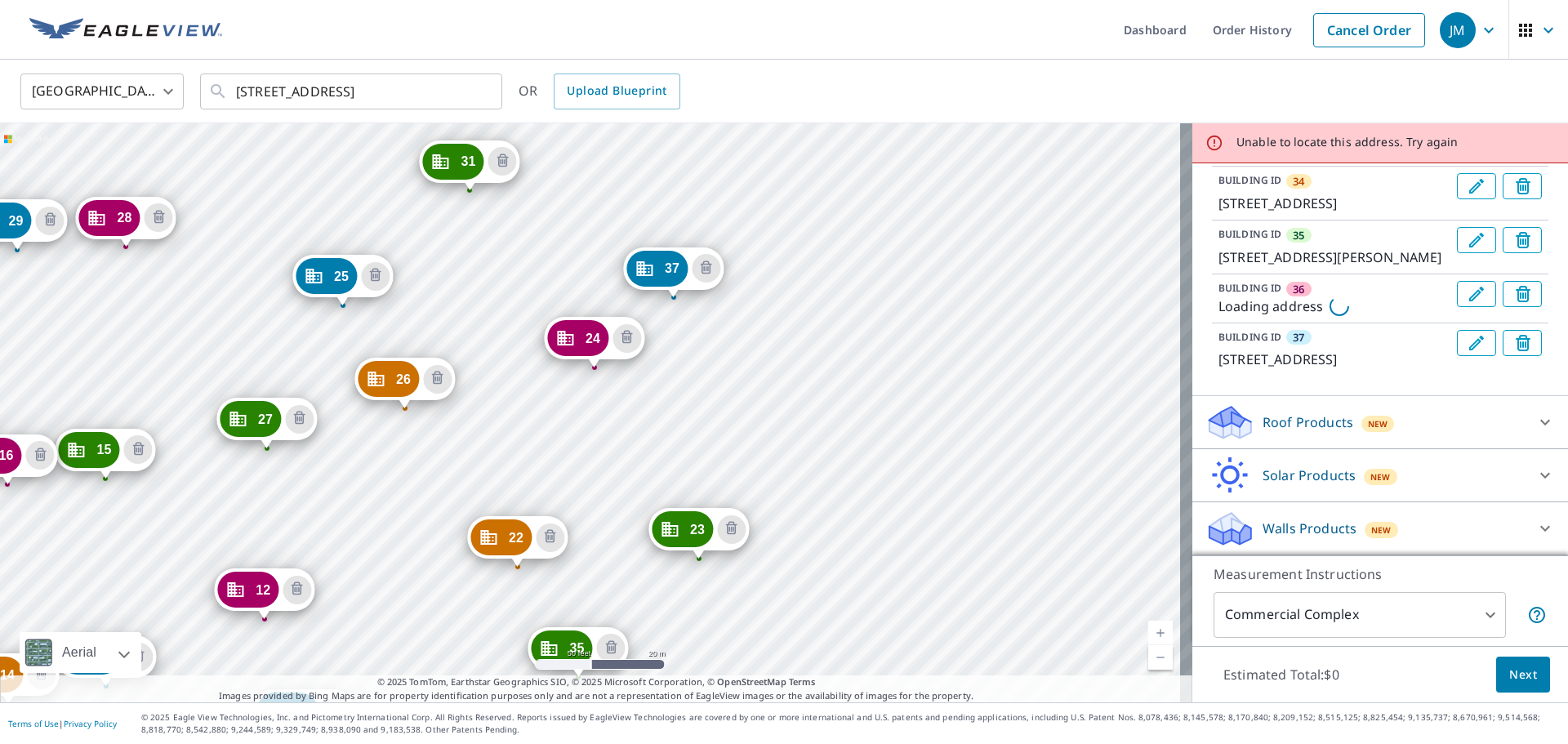
drag, startPoint x: 891, startPoint y: 256, endPoint x: 929, endPoint y: 429, distance: 177.1
click at [929, 429] on div "2 7231 S 114th Street Plz La Vista, NE 68128 3 7370 S Harrison Hills Dr La Vist…" at bounding box center [596, 413] width 1192 height 579
click at [803, 534] on div "2 7231 S 114th Street Plz La Vista, NE 68128 3 7370 S Harrison Hills Dr La Vist…" at bounding box center [596, 413] width 1192 height 579
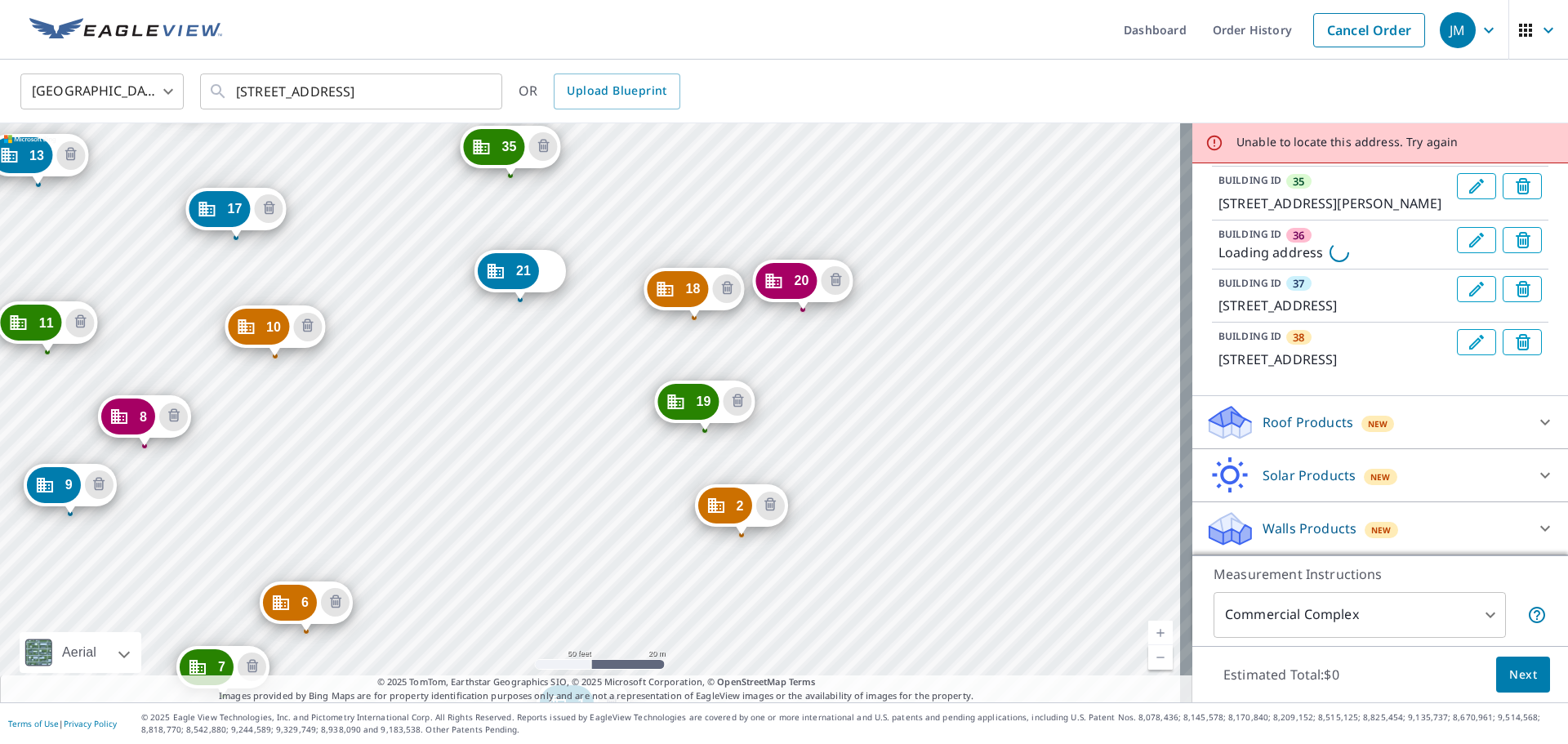
drag, startPoint x: 943, startPoint y: 374, endPoint x: 933, endPoint y: 538, distance: 164.3
click at [933, 538] on div "2 7231 S 114th Street Plz La Vista, NE 68128 3 7370 S Harrison Hills Dr La Vist…" at bounding box center [596, 413] width 1192 height 579
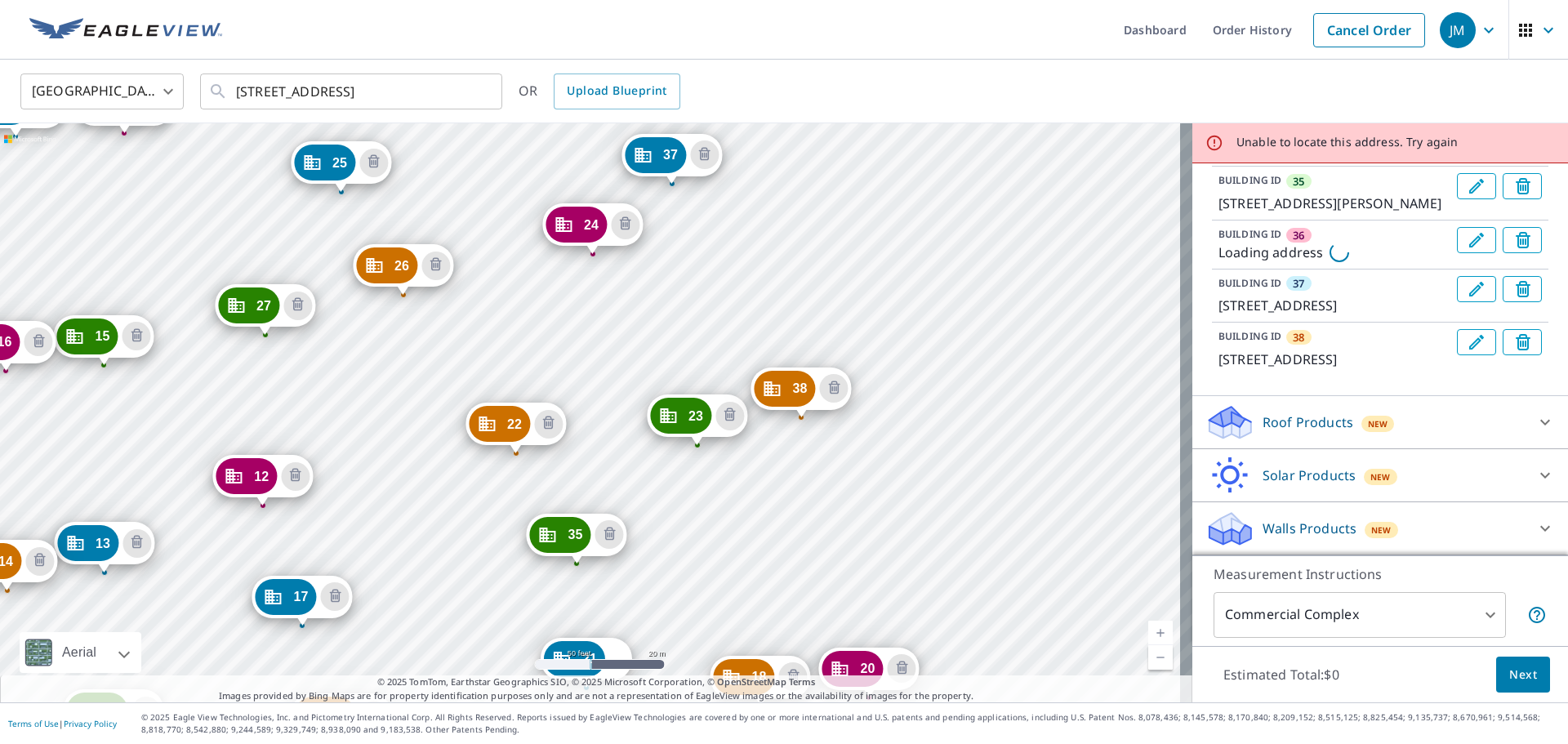
drag, startPoint x: 912, startPoint y: 183, endPoint x: 979, endPoint y: 570, distance: 392.8
click at [979, 570] on div "2 7231 S 114th Street Plz La Vista, NE 68128 3 7370 S Harrison Hills Dr La Vist…" at bounding box center [596, 413] width 1192 height 579
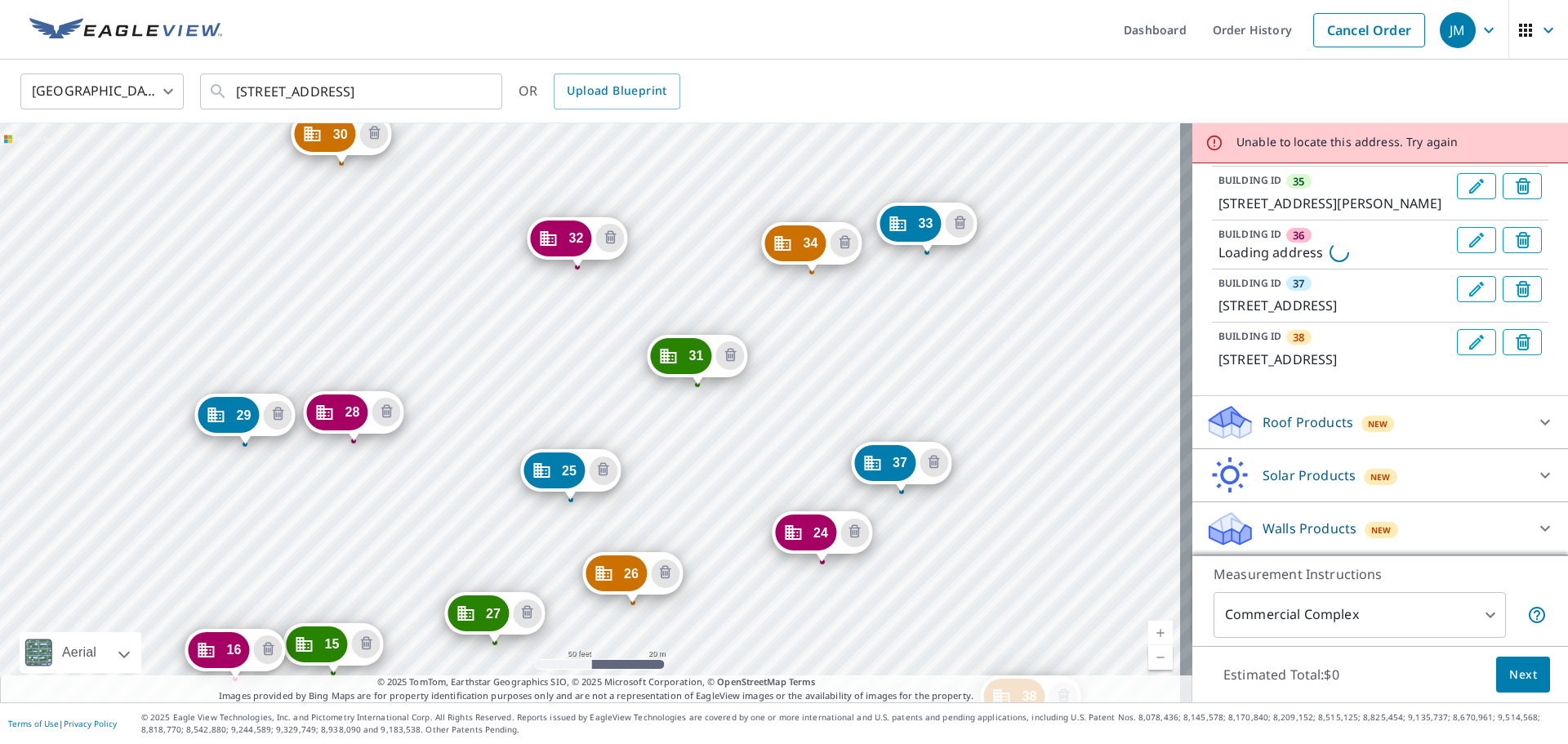
drag, startPoint x: 984, startPoint y: 382, endPoint x: 1100, endPoint y: 547, distance: 201.7
click at [1100, 547] on div "2 7231 S 114th Street Plz La Vista, NE 68128 3 7370 S Harrison Hills Dr La Vist…" at bounding box center [596, 413] width 1192 height 579
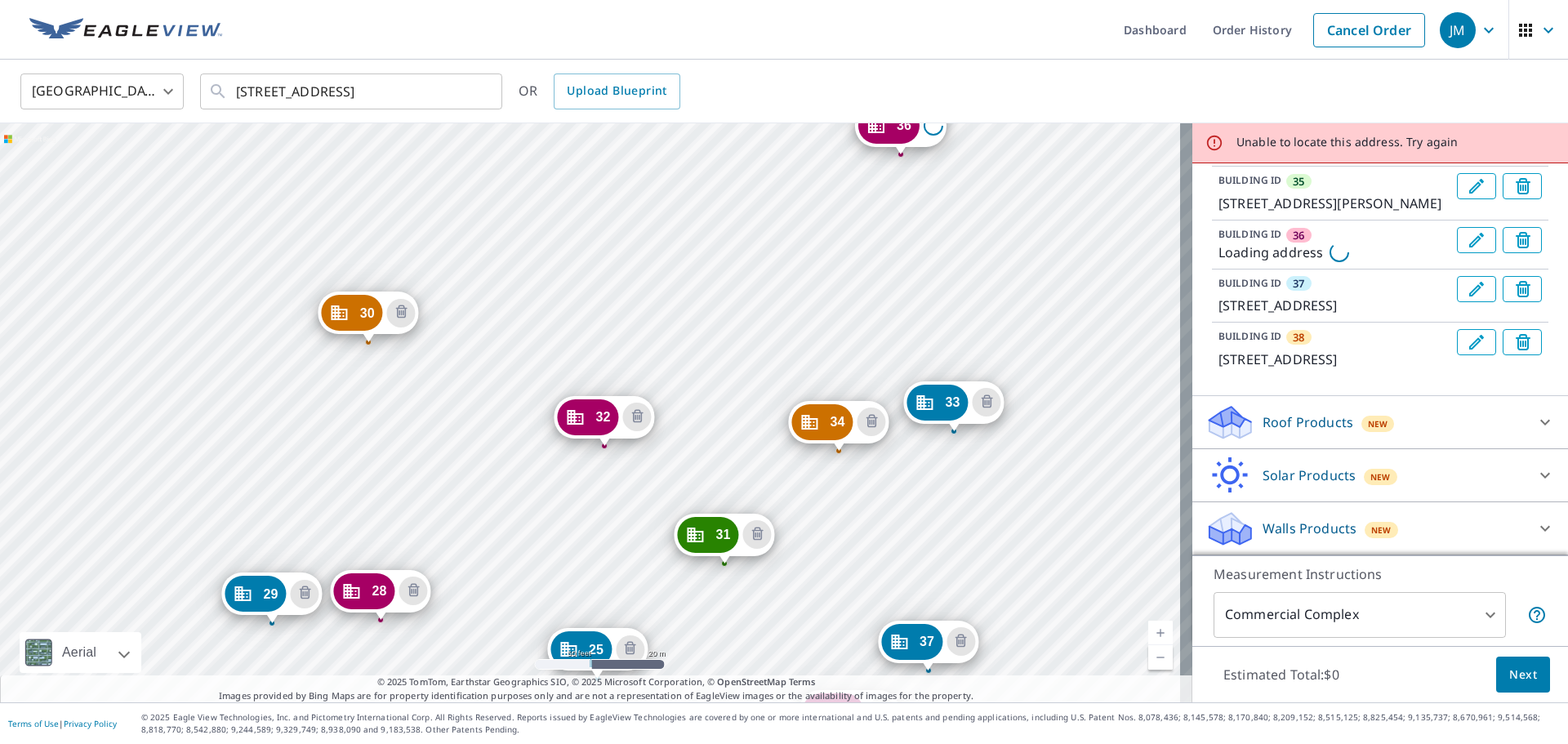
drag, startPoint x: 1087, startPoint y: 287, endPoint x: 1114, endPoint y: 466, distance: 181.0
click at [1114, 466] on div "2 7231 S 114th Street Plz La Vista, NE 68128 3 7370 S Harrison Hills Dr La Vist…" at bounding box center [596, 413] width 1192 height 579
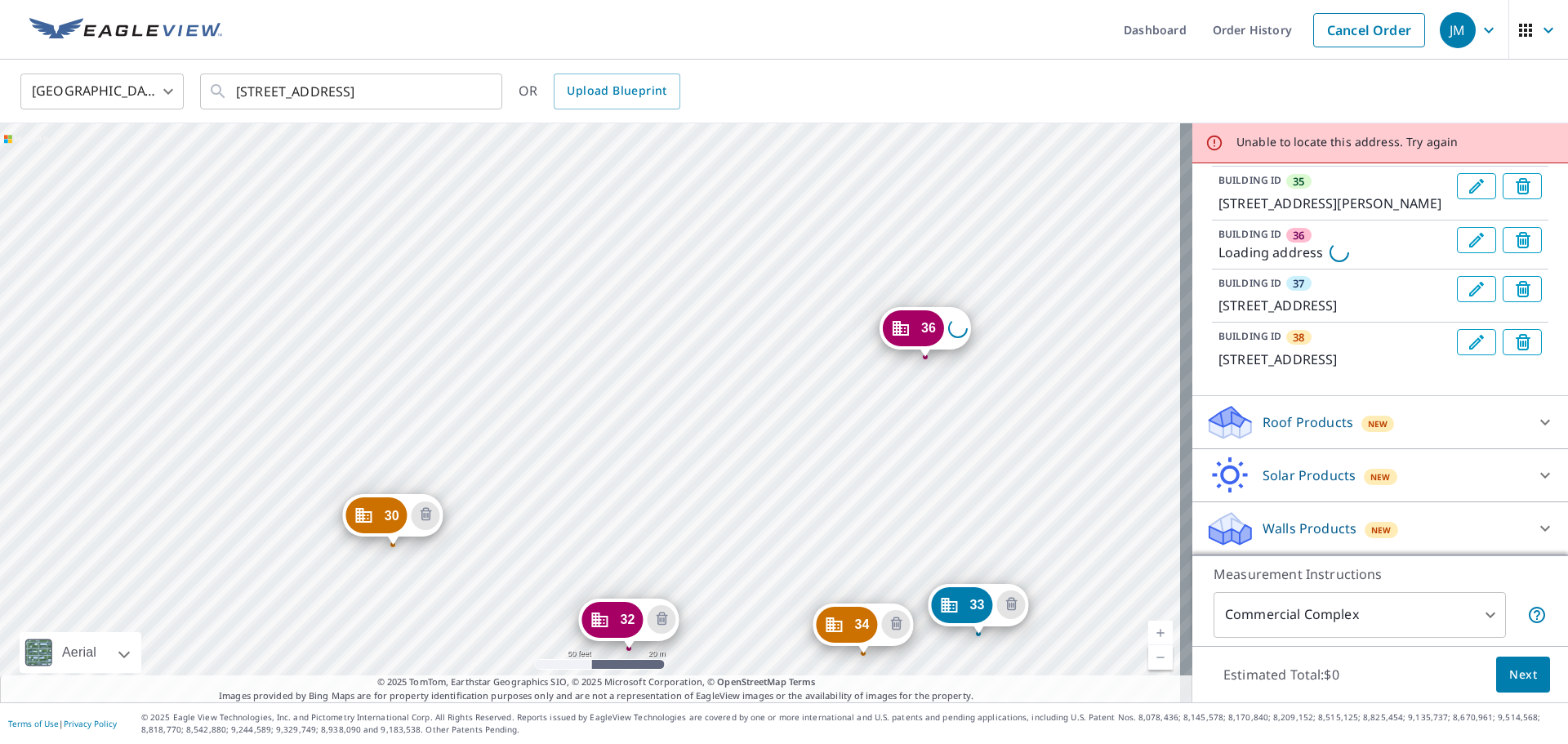
drag, startPoint x: 1063, startPoint y: 267, endPoint x: 1088, endPoint y: 469, distance: 203.5
click at [1088, 469] on div "2 7231 S 114th Street Plz La Vista, NE 68128 3 7370 S Harrison Hills Dr La Vist…" at bounding box center [596, 413] width 1192 height 579
click at [801, 420] on div "2 7231 S 114th Street Plz La Vista, NE 68128 3 7370 S Harrison Hills Dr La Vist…" at bounding box center [596, 413] width 1192 height 579
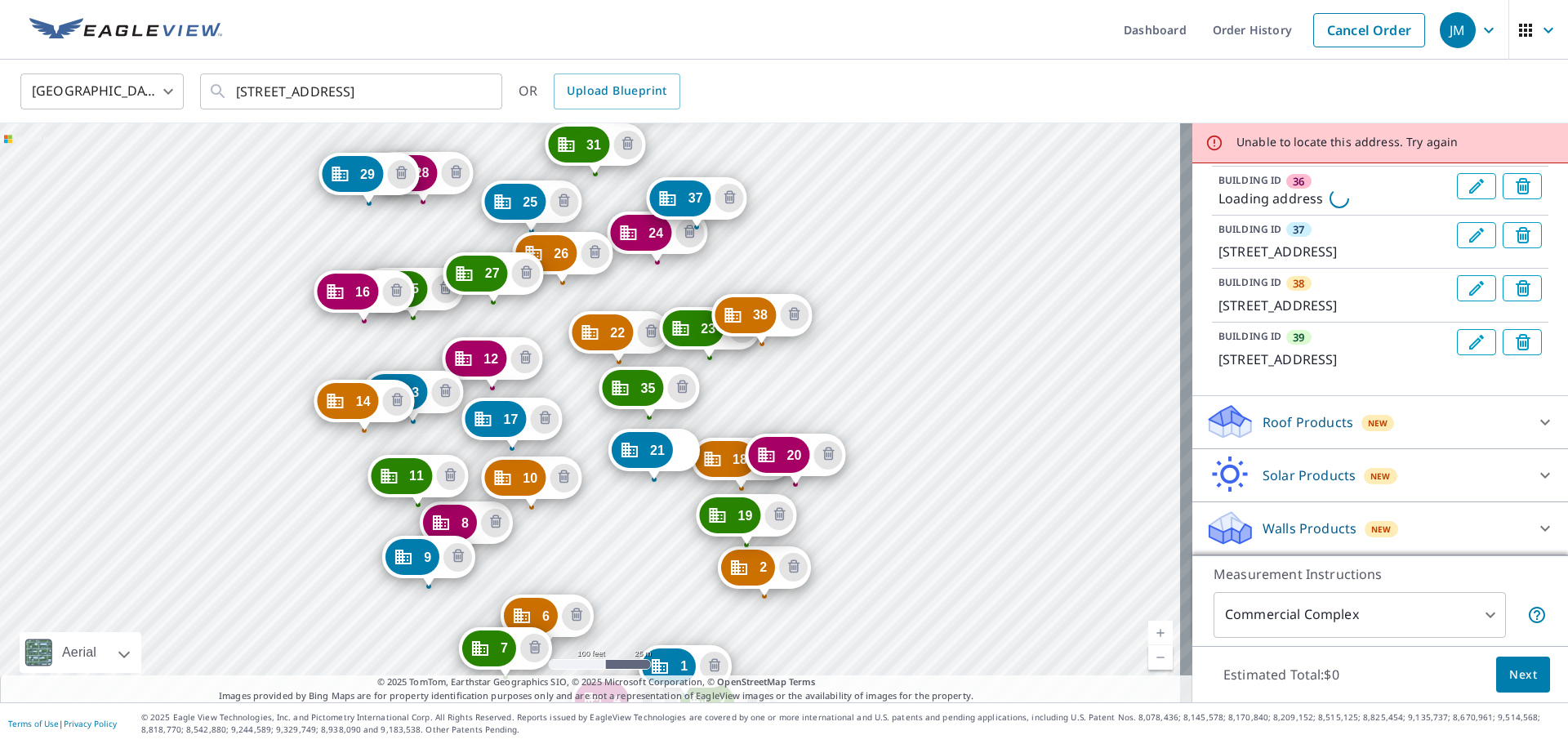
drag, startPoint x: 849, startPoint y: 227, endPoint x: 886, endPoint y: 569, distance: 344.0
click at [886, 569] on div "2 7231 S 114th Street Plz La Vista, NE 68128 3 7370 S Harrison Hills Dr La Vist…" at bounding box center [596, 413] width 1192 height 579
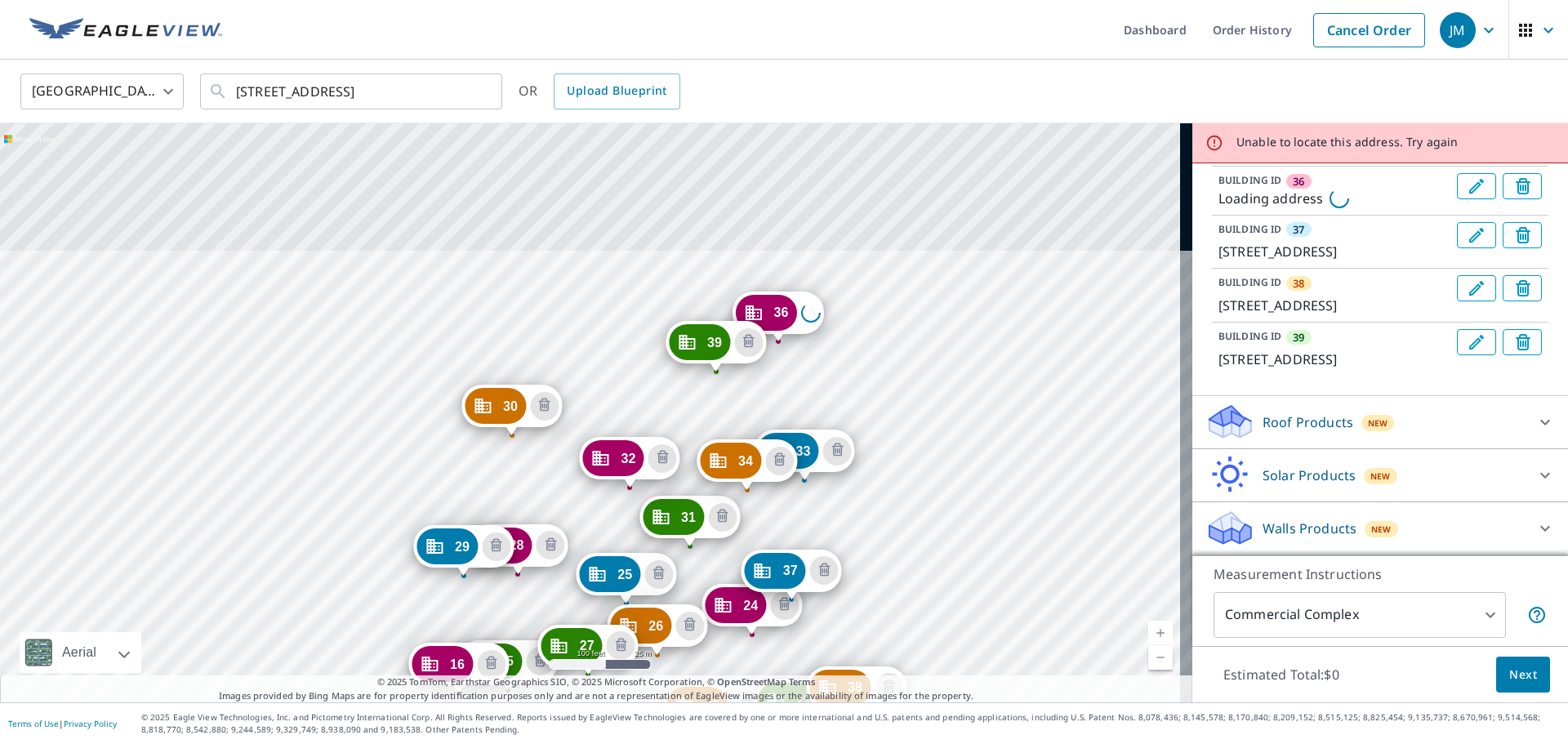
drag, startPoint x: 840, startPoint y: 246, endPoint x: 939, endPoint y: 593, distance: 360.8
click at [939, 616] on div "2 7231 S 114th Street Plz La Vista, NE 68128 3 7370 S Harrison Hills Dr La Vist…" at bounding box center [596, 413] width 1192 height 579
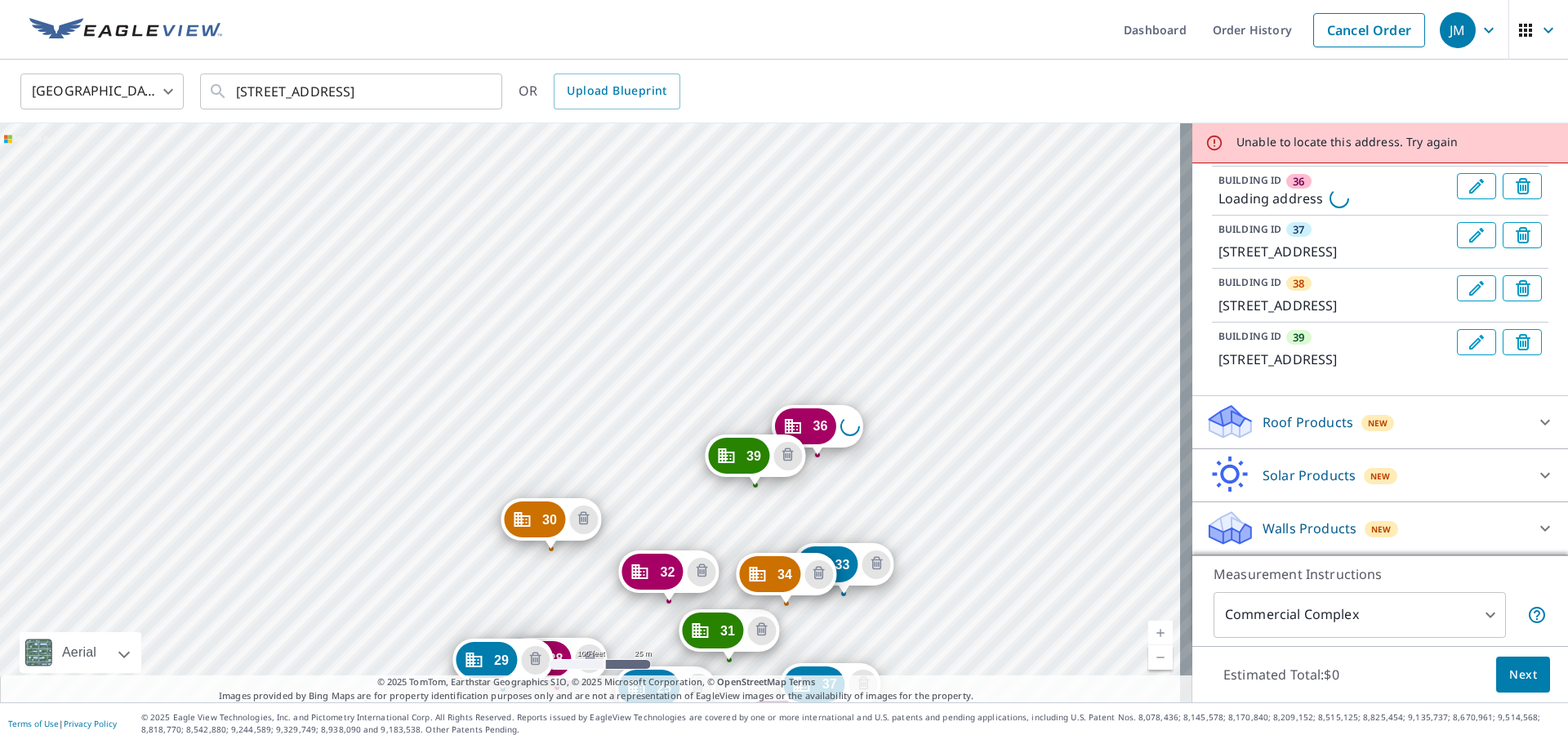
drag, startPoint x: 886, startPoint y: 335, endPoint x: 924, endPoint y: 450, distance: 121.1
click at [924, 450] on div "2 7231 S 114th Street Plz La Vista, NE 68128 3 7370 S Harrison Hills Dr La Vist…" at bounding box center [596, 413] width 1192 height 579
drag, startPoint x: 816, startPoint y: 428, endPoint x: 819, endPoint y: 447, distance: 19.2
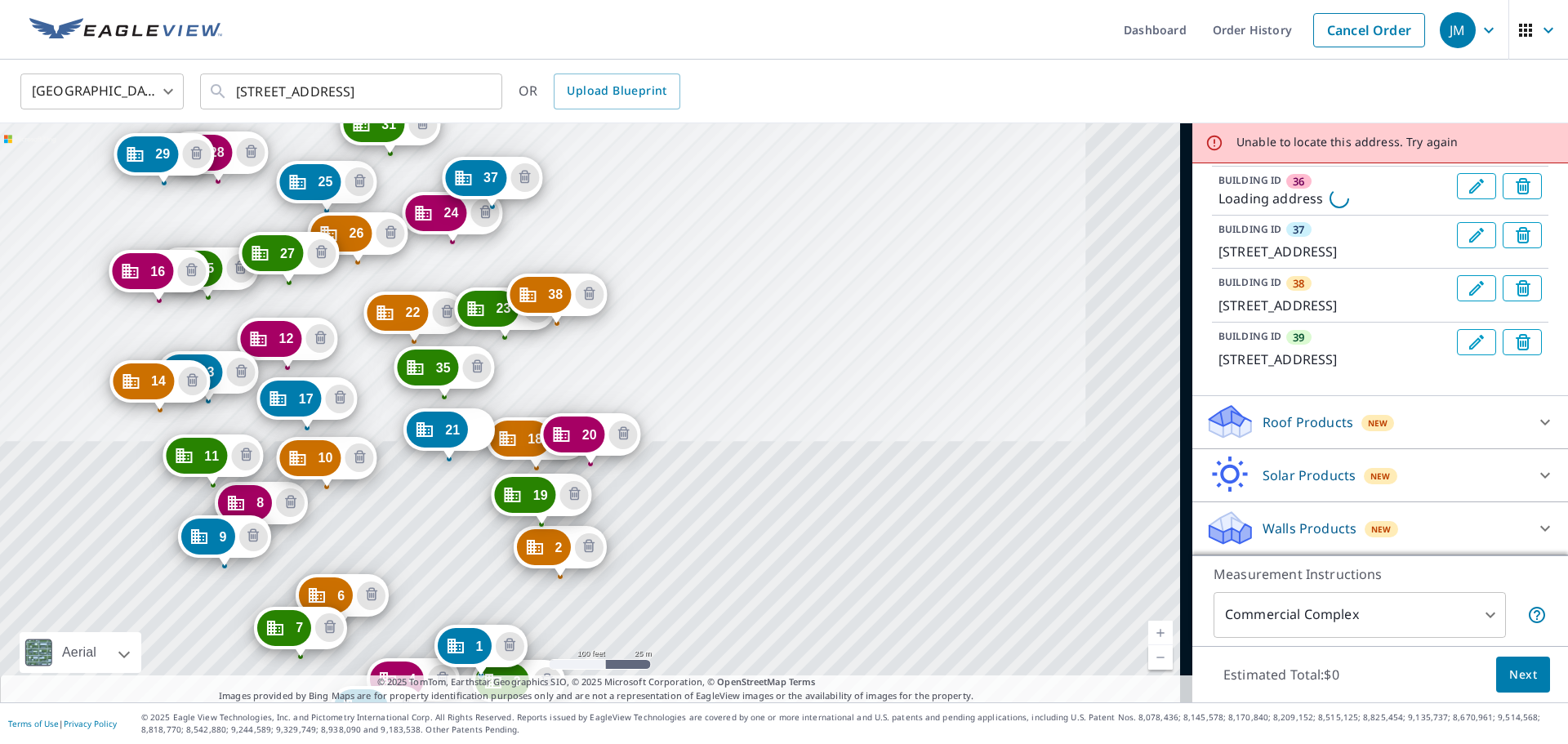
drag, startPoint x: 866, startPoint y: 491, endPoint x: 637, endPoint y: 233, distance: 345.0
click at [818, 589] on div "2 7231 S 114th Street Plz La Vista, NE 68128 3 7370 S Harrison Hills Dr La Vist…" at bounding box center [596, 413] width 1192 height 579
click at [752, 377] on div "2 7231 S 114th Street Plz La Vista, NE 68128 3 7370 S Harrison Hills Dr La Vist…" at bounding box center [596, 413] width 1192 height 579
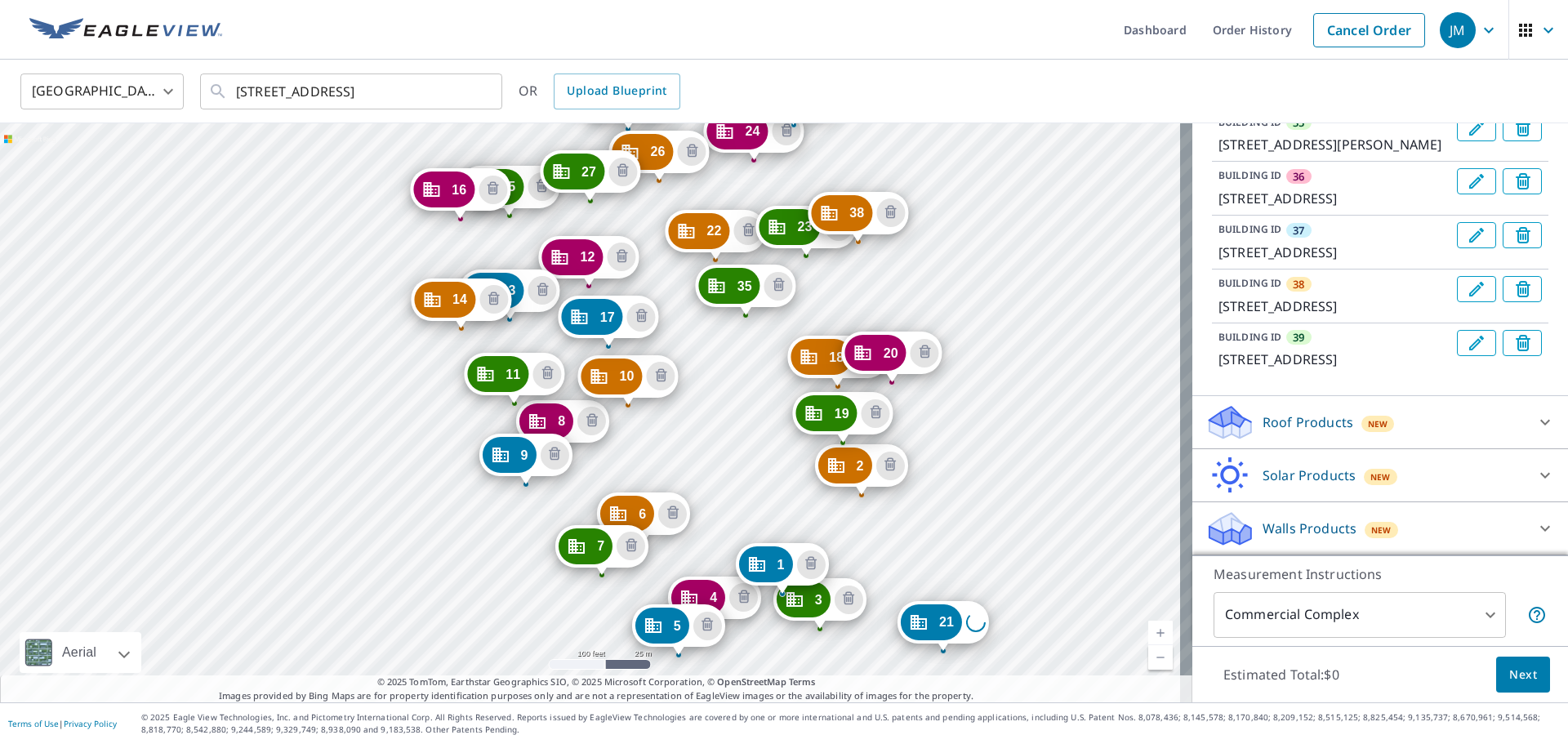
click at [1013, 354] on div "2 7231 S 114th Street Plz La Vista, NE 68128 3 7370 S Harrison Hills Dr La Vist…" at bounding box center [596, 413] width 1192 height 579
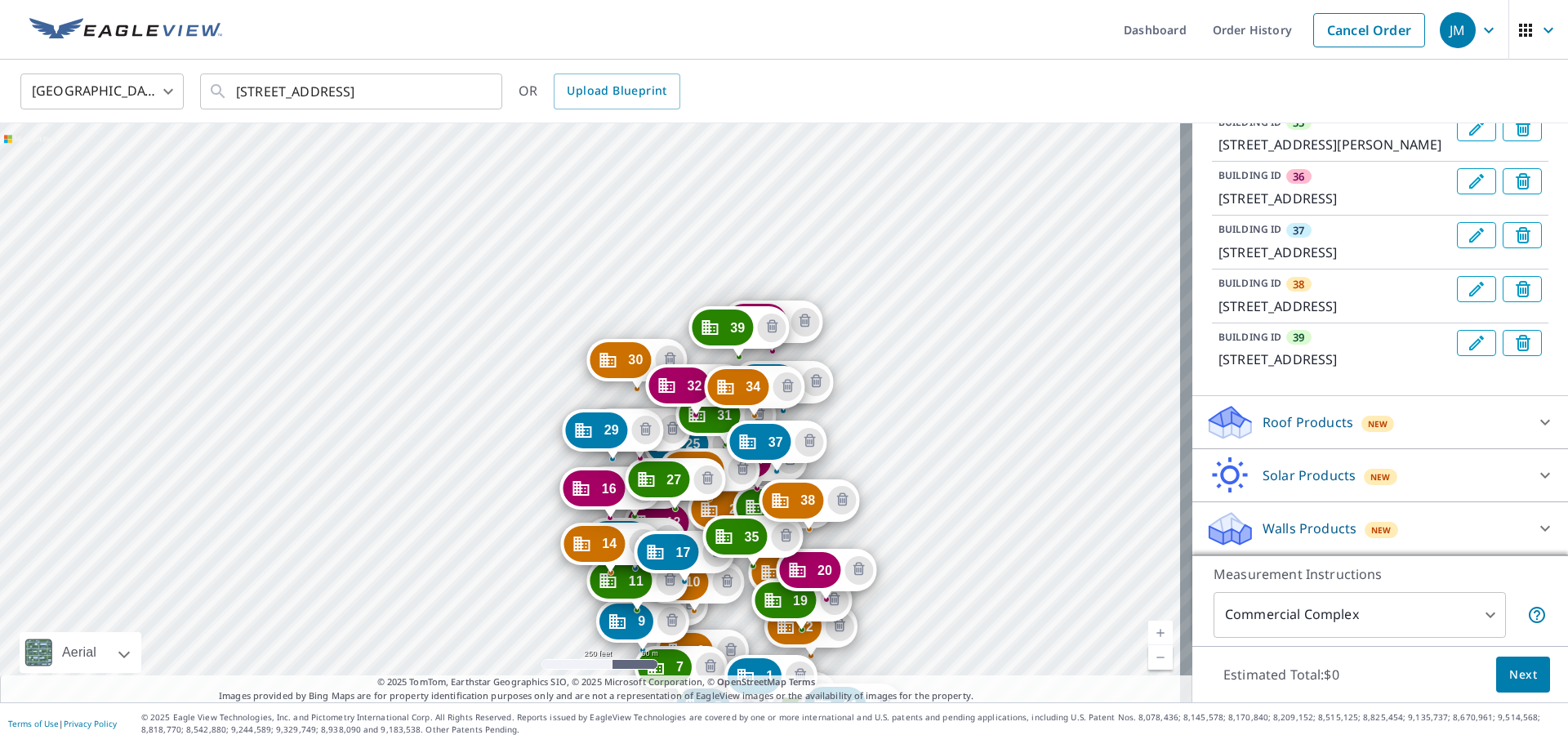
drag, startPoint x: 775, startPoint y: 189, endPoint x: 872, endPoint y: 474, distance: 301.1
click at [872, 474] on div "2 7231 S 114th Street Plz La Vista, NE 68128 3 7370 S Harrison Hills Dr La Vist…" at bounding box center [596, 413] width 1192 height 579
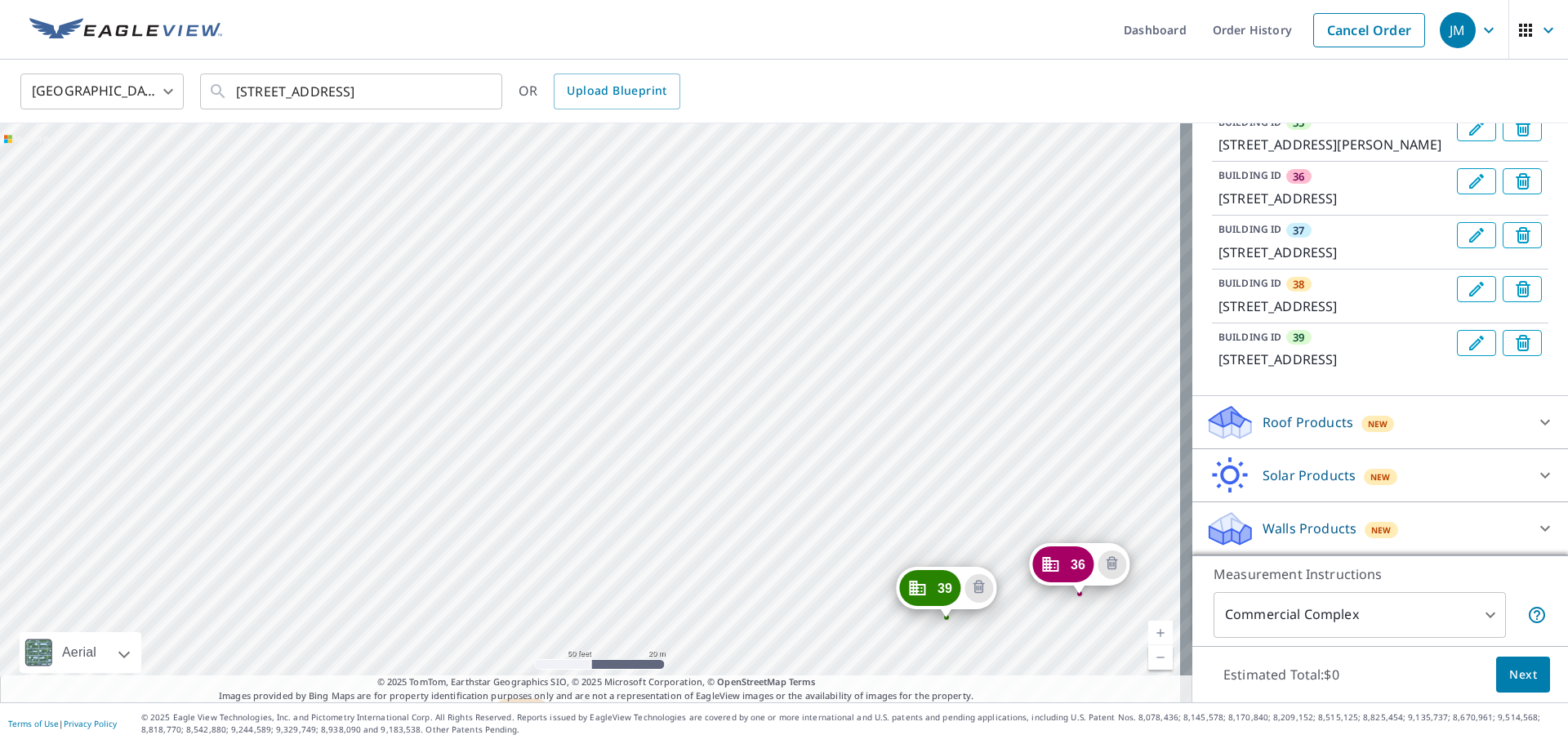
drag, startPoint x: 745, startPoint y: 361, endPoint x: 764, endPoint y: 445, distance: 86.1
click at [764, 445] on div "2 7231 S 114th Street Plz La Vista, NE 68128 3 7370 S Harrison Hills Dr La Vist…" at bounding box center [596, 413] width 1192 height 579
click at [486, 422] on div "2 7231 S 114th Street Plz La Vista, NE 68128 3 7370 S Harrison Hills Dr La Vist…" at bounding box center [596, 413] width 1192 height 579
click at [595, 417] on div "2 7231 S 114th Street Plz La Vista, NE 68128 3 7370 S Harrison Hills Dr La Vist…" at bounding box center [596, 413] width 1192 height 579
click at [711, 365] on div "2 7231 S 114th Street Plz La Vista, NE 68128 3 7370 S Harrison Hills Dr La Vist…" at bounding box center [596, 413] width 1192 height 579
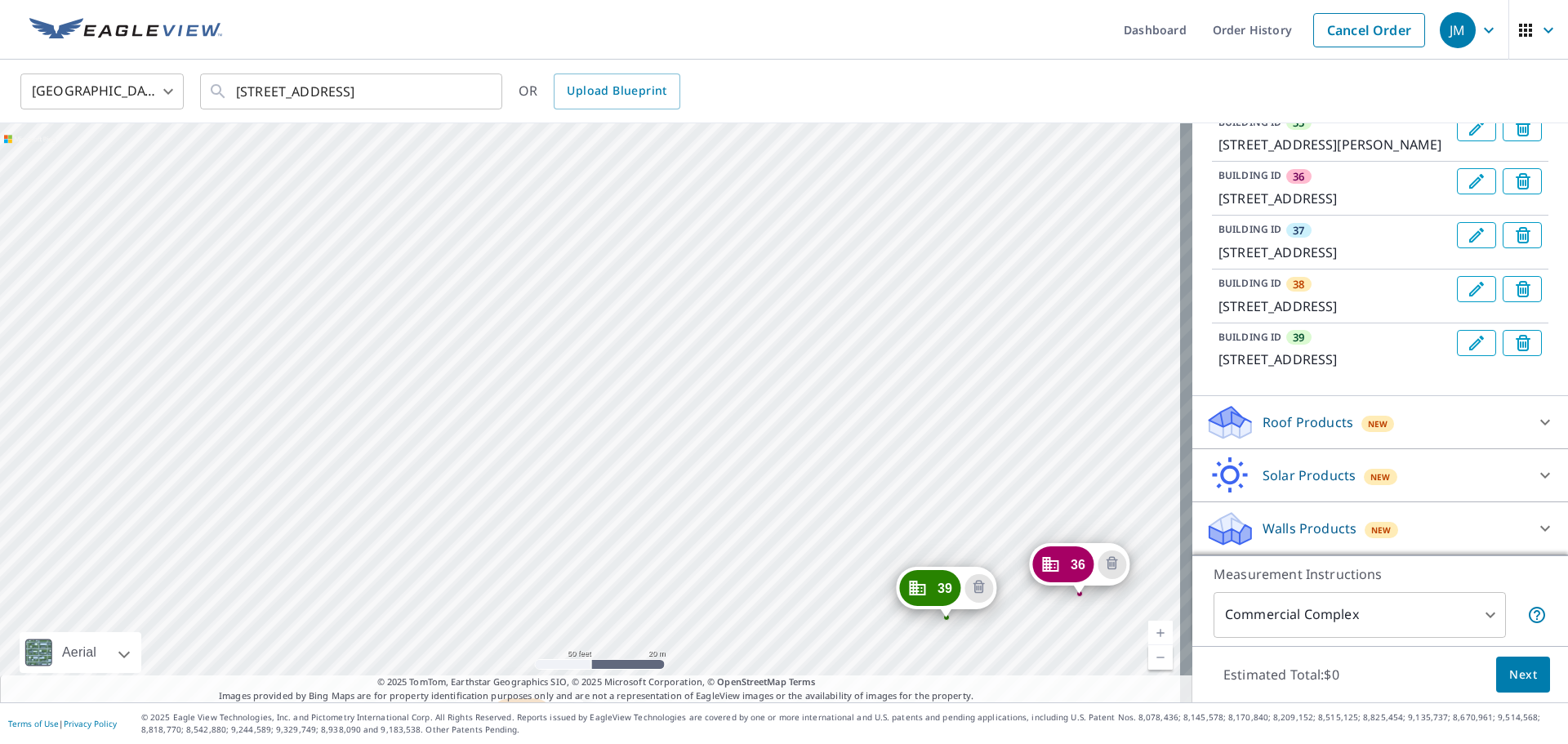
click at [720, 250] on div "2 7231 S 114th Street Plz La Vista, NE 68128 3 7370 S Harrison Hills Dr La Vist…" at bounding box center [596, 413] width 1192 height 579
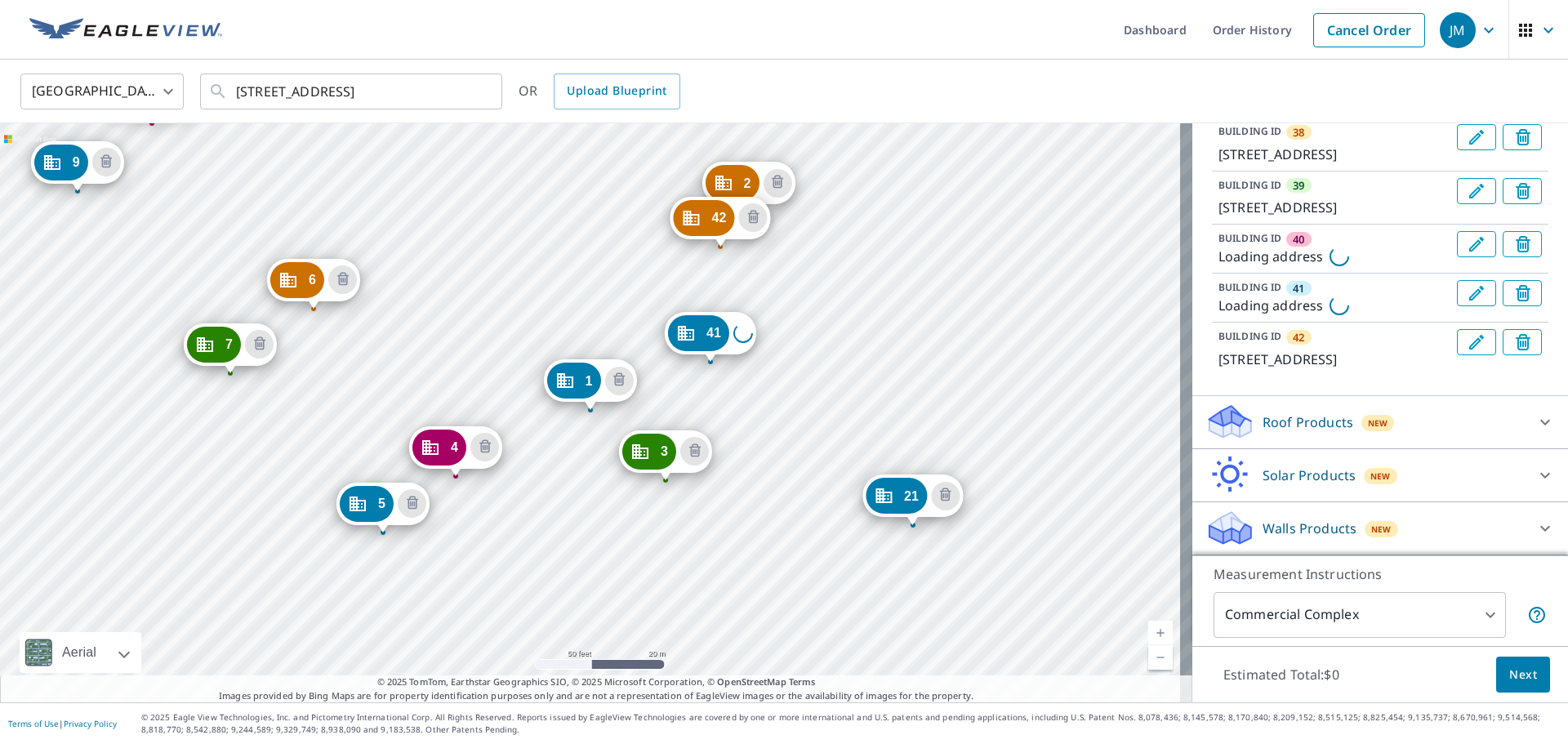
scroll to position [2903, 0]
click at [1515, 304] on icon "Delete building 41" at bounding box center [1524, 294] width 20 height 20
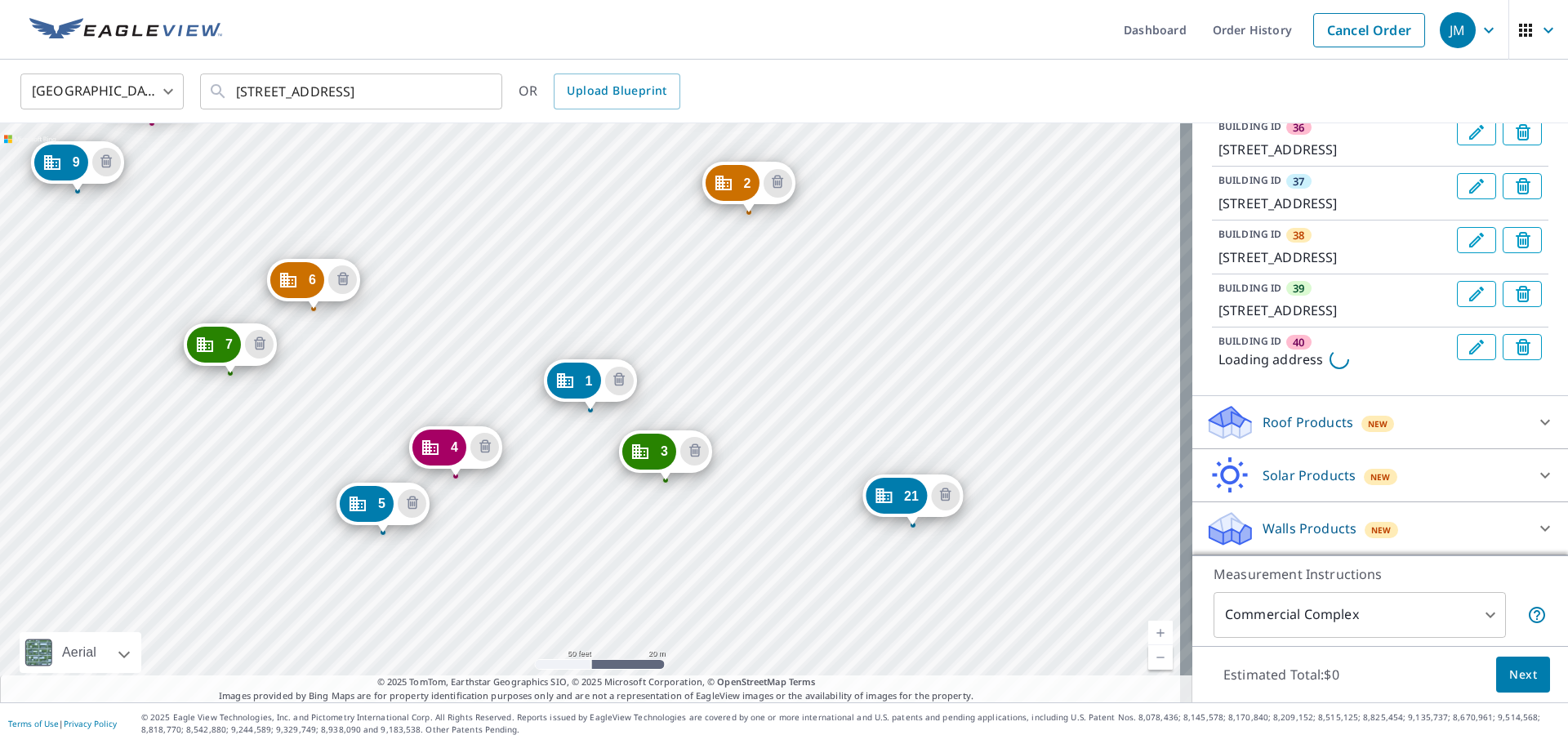
scroll to position [2806, 0]
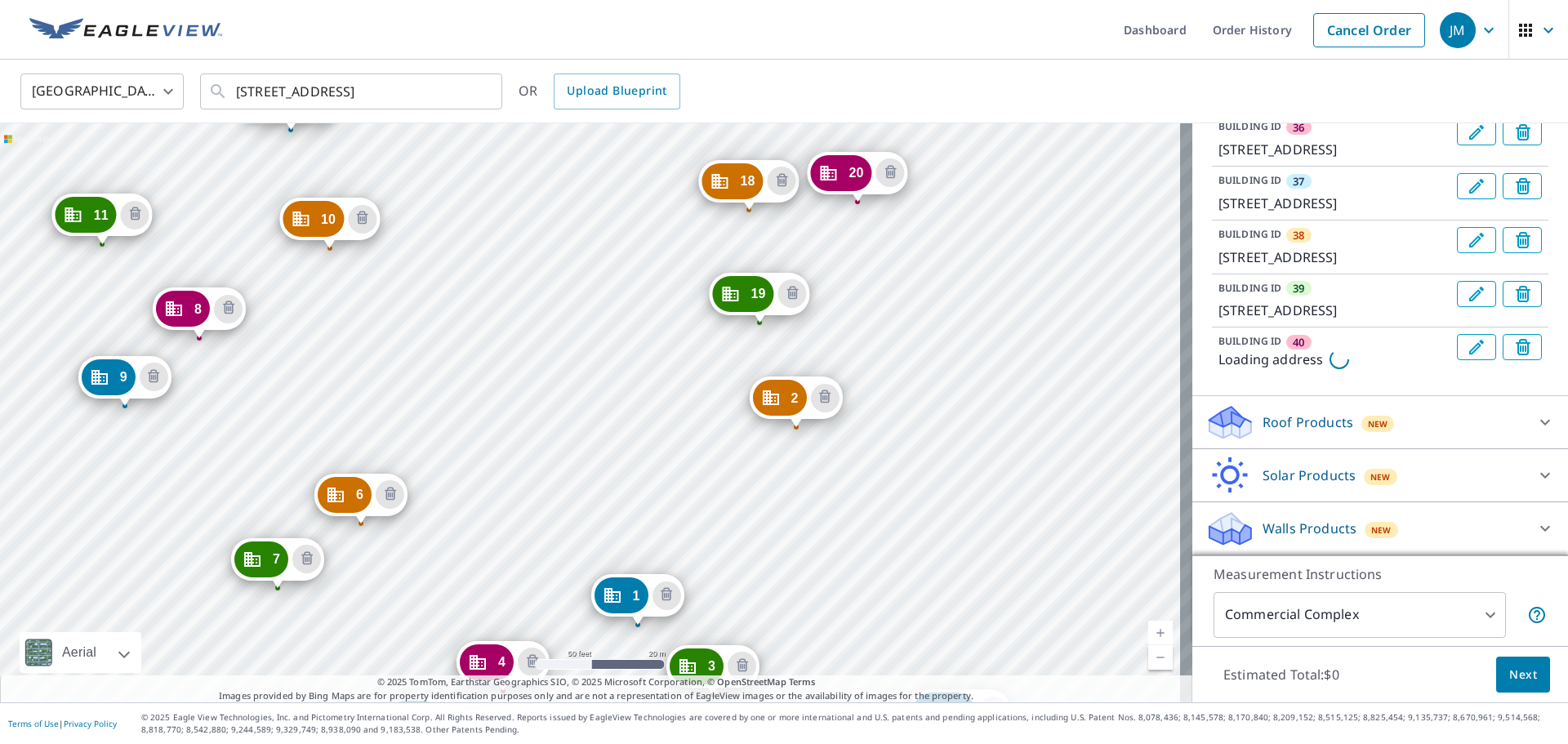
drag, startPoint x: 973, startPoint y: 250, endPoint x: 1021, endPoint y: 466, distance: 221.3
click at [1021, 466] on div "2 7231 S 114th Street Plz La Vista, NE 68128 3 7370 S Harrison Hills Dr La Vist…" at bounding box center [596, 413] width 1192 height 579
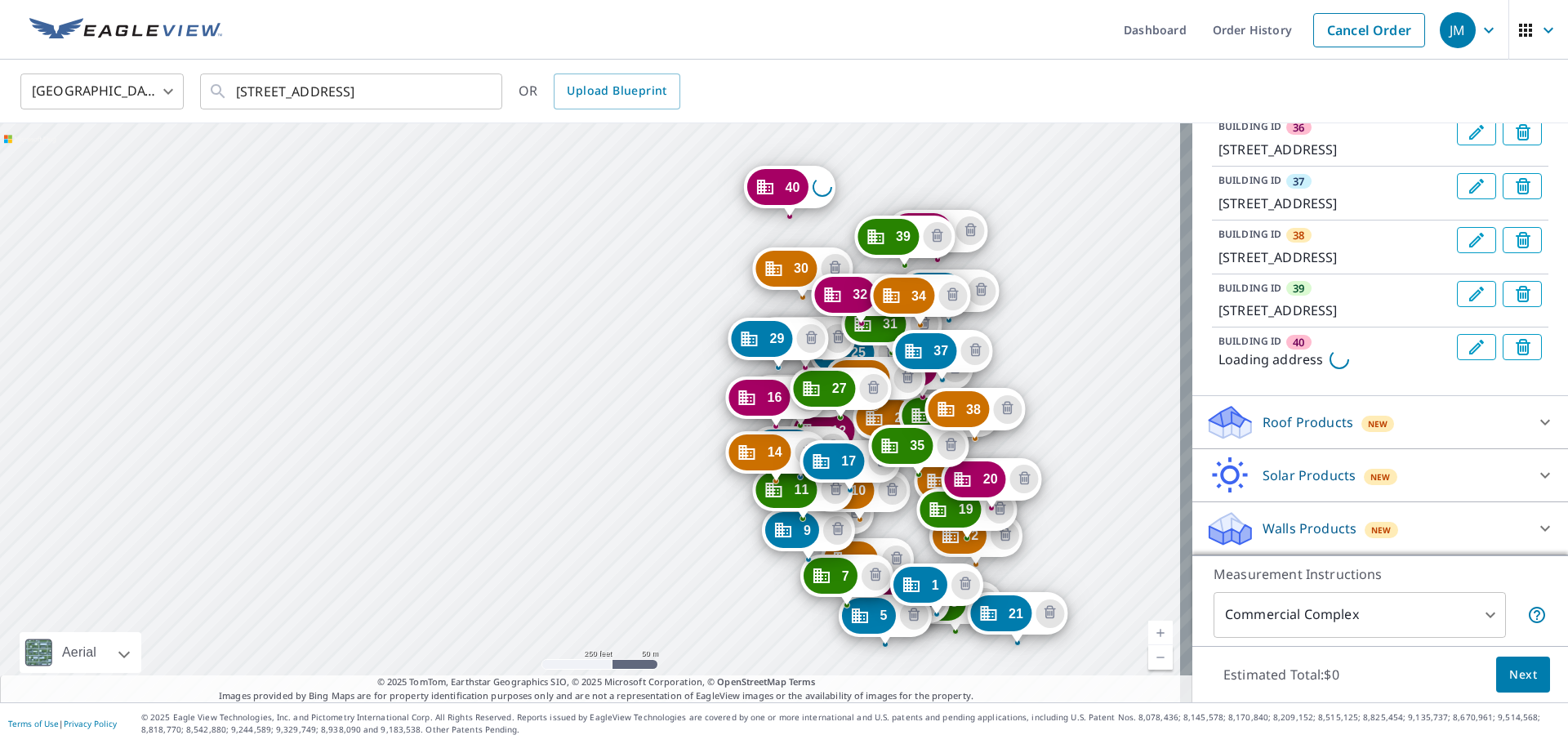
drag, startPoint x: 1030, startPoint y: 216, endPoint x: 1081, endPoint y: 454, distance: 243.4
click at [1081, 454] on div "2 7231 S 114th Street Plz La Vista, NE 68128 3 7370 S Harrison Hills Dr La Vist…" at bounding box center [596, 413] width 1192 height 579
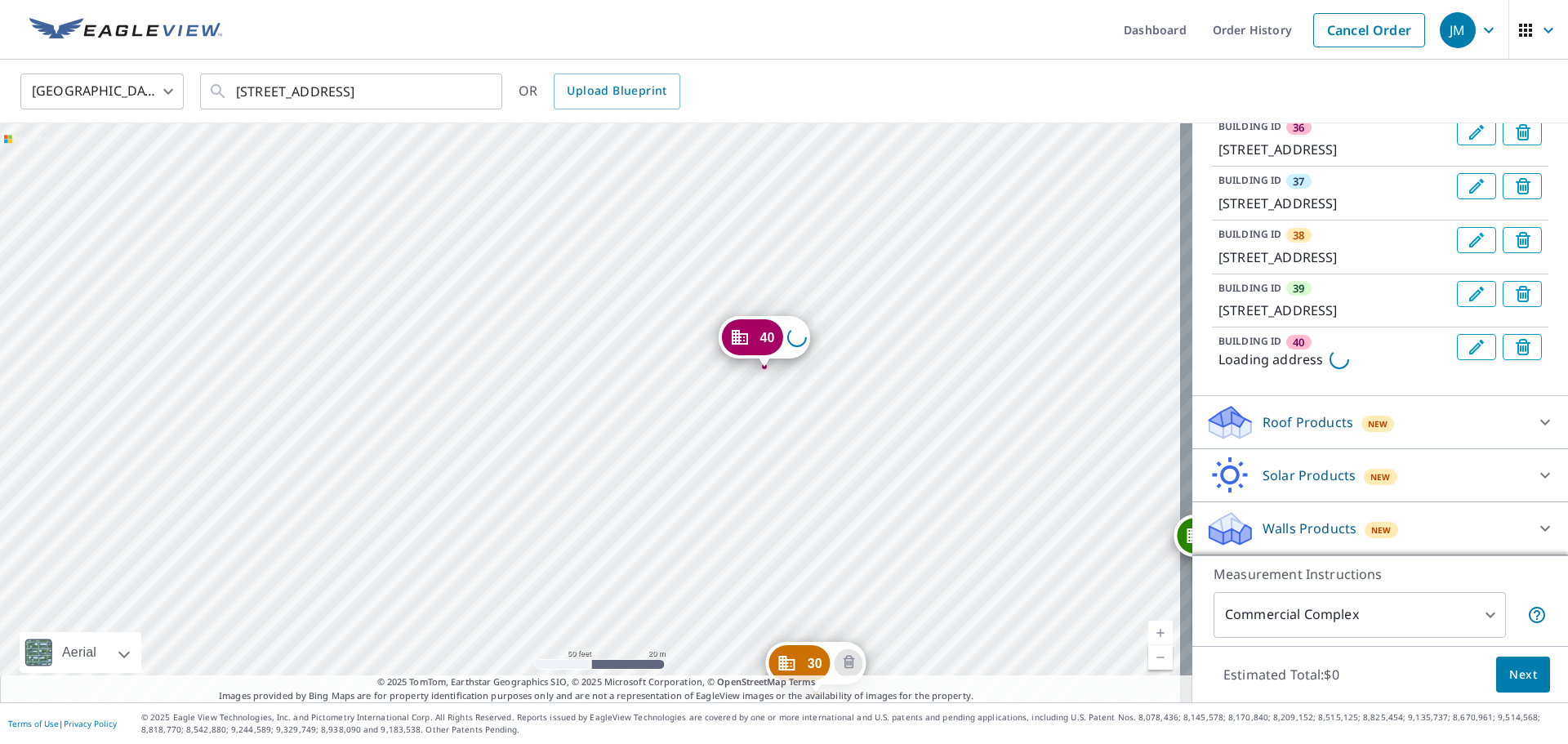
click at [1002, 202] on div "2 7231 S 114th Street Plz La Vista, NE 68128 3 7370 S Harrison Hills Dr La Vist…" at bounding box center [596, 413] width 1192 height 579
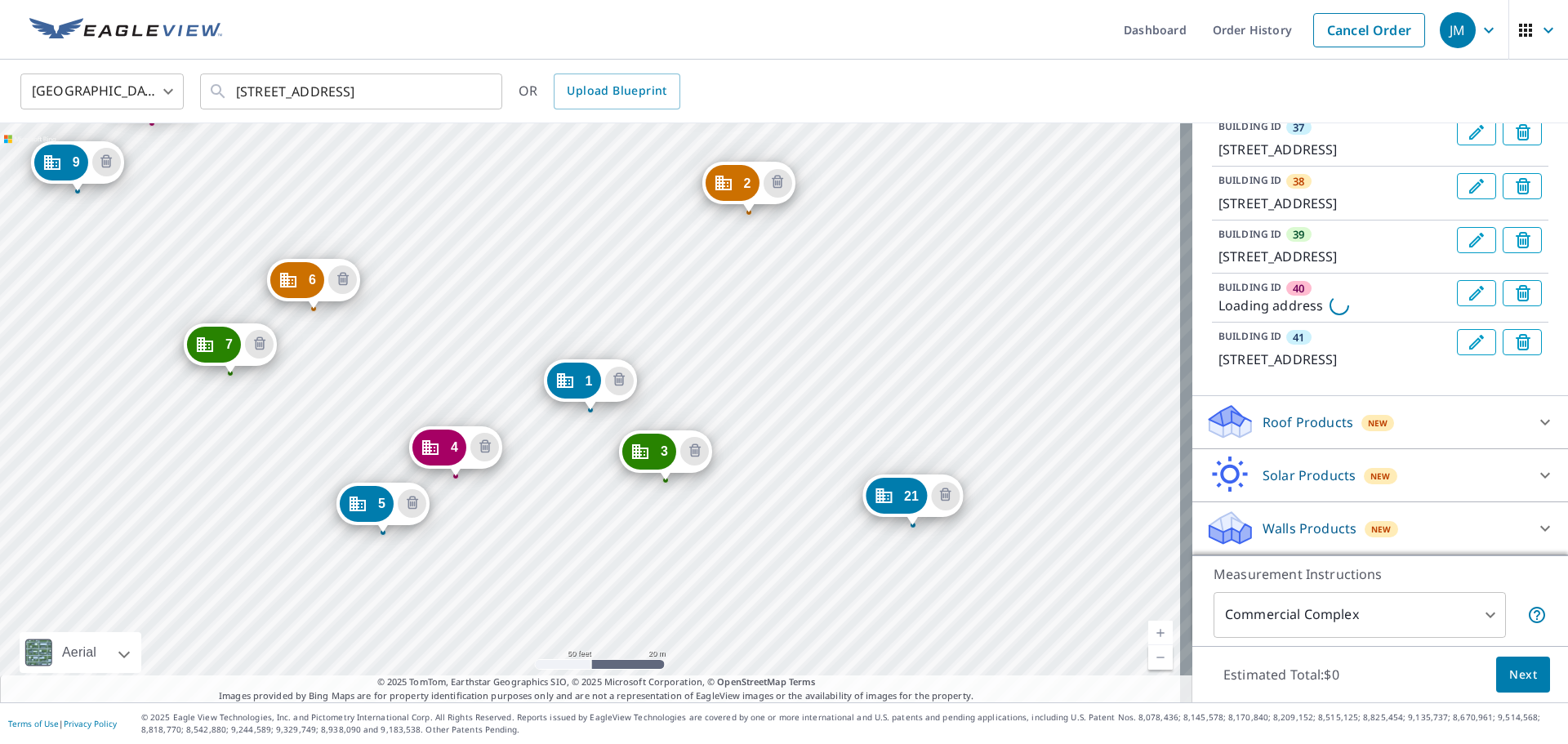
scroll to position [2879, 0]
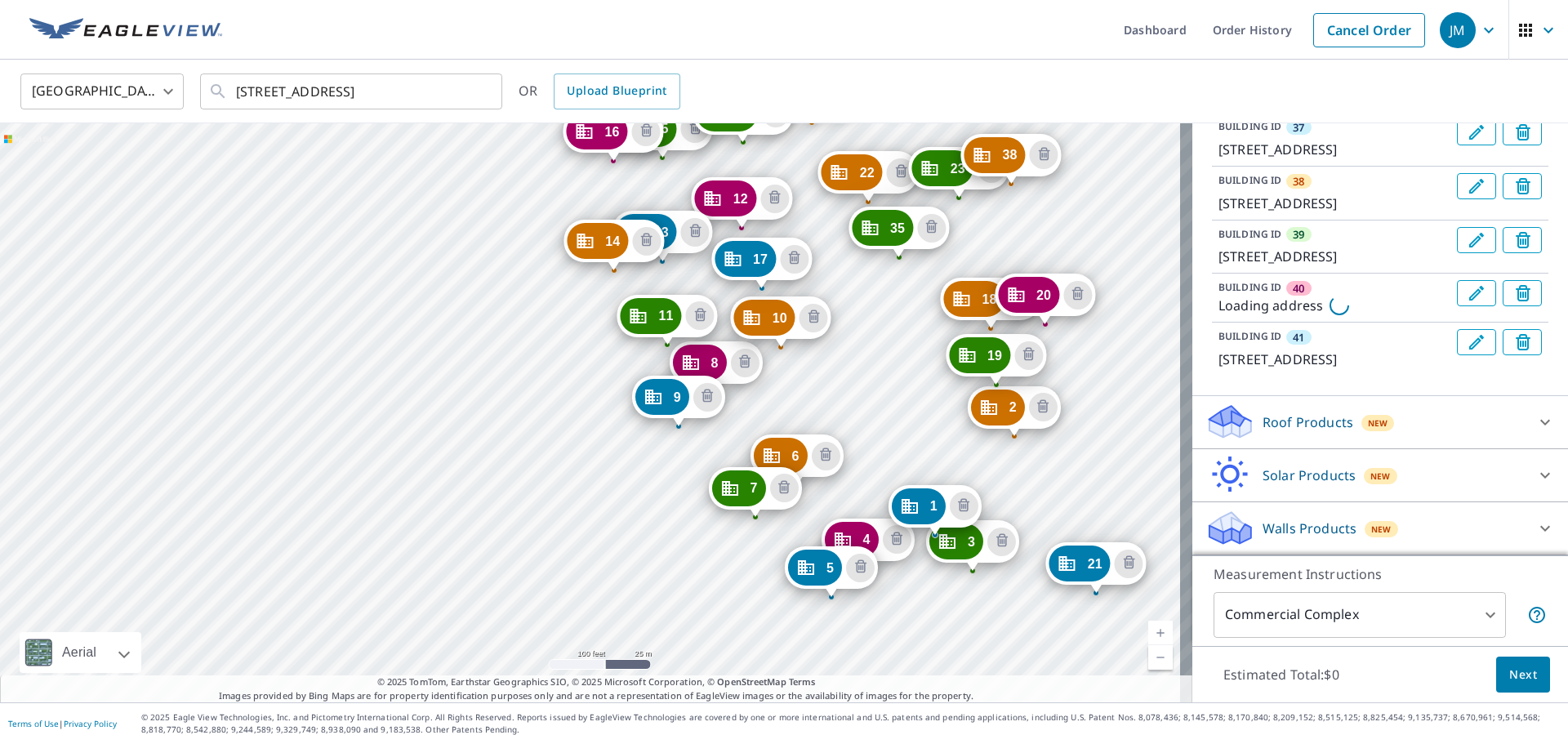
drag, startPoint x: 965, startPoint y: 207, endPoint x: 1130, endPoint y: 419, distance: 268.6
click at [1130, 419] on div "2 7231 S 114th Street Plz La Vista, NE 68128 3 7370 S Harrison Hills Dr La Vist…" at bounding box center [596, 413] width 1192 height 579
drag, startPoint x: 1080, startPoint y: 563, endPoint x: 889, endPoint y: 291, distance: 332.4
click at [879, 480] on div "2 7231 S 114th Street Plz La Vista, NE 68128 3 7370 S Harrison Hills Dr La Vist…" at bounding box center [596, 413] width 1192 height 579
click at [843, 397] on div "2 7231 S 114th Street Plz La Vista, NE 68128 3 7370 S Harrison Hills Dr La Vist…" at bounding box center [596, 413] width 1192 height 579
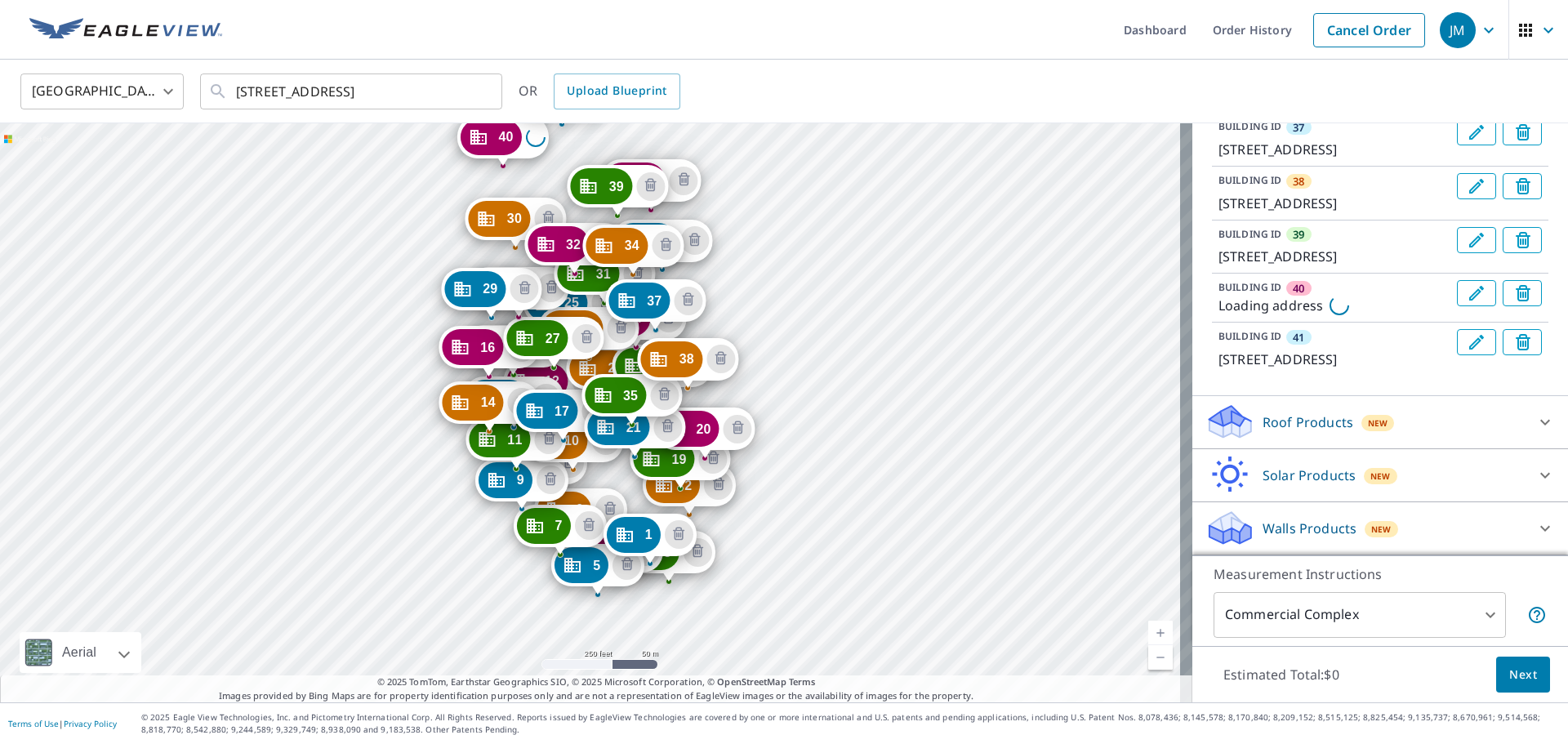
drag, startPoint x: 342, startPoint y: 180, endPoint x: 295, endPoint y: 405, distance: 229.9
click at [295, 406] on div "2 7231 S 114th Street Plz La Vista, NE 68128 3 7370 S Harrison Hills Dr La Vist…" at bounding box center [596, 413] width 1192 height 579
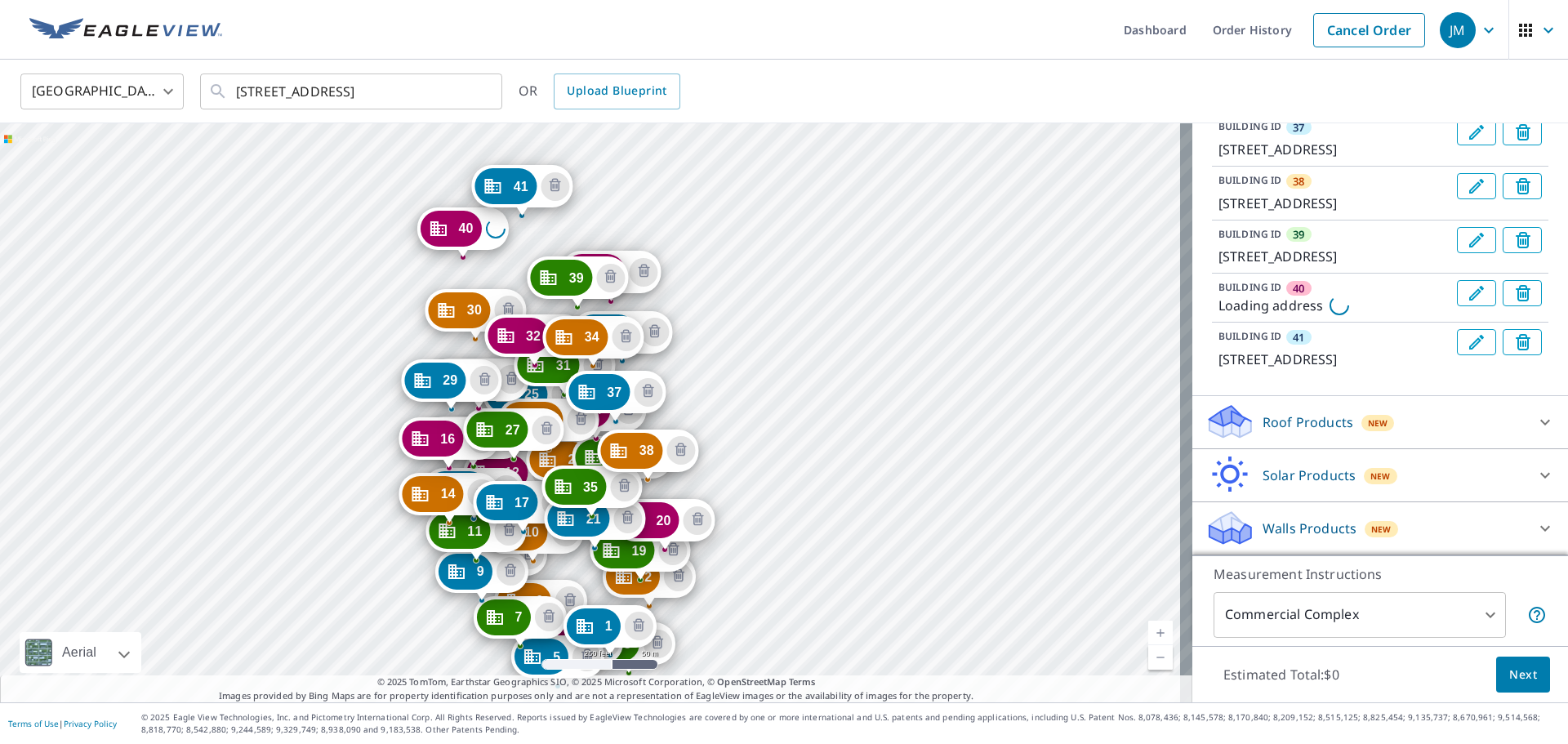
drag, startPoint x: 364, startPoint y: 257, endPoint x: 324, endPoint y: 349, distance: 100.3
click at [324, 349] on div "2 7231 S 114th Street Plz La Vista, NE 68128 3 7370 S Harrison Hills Dr La Vist…" at bounding box center [596, 413] width 1192 height 579
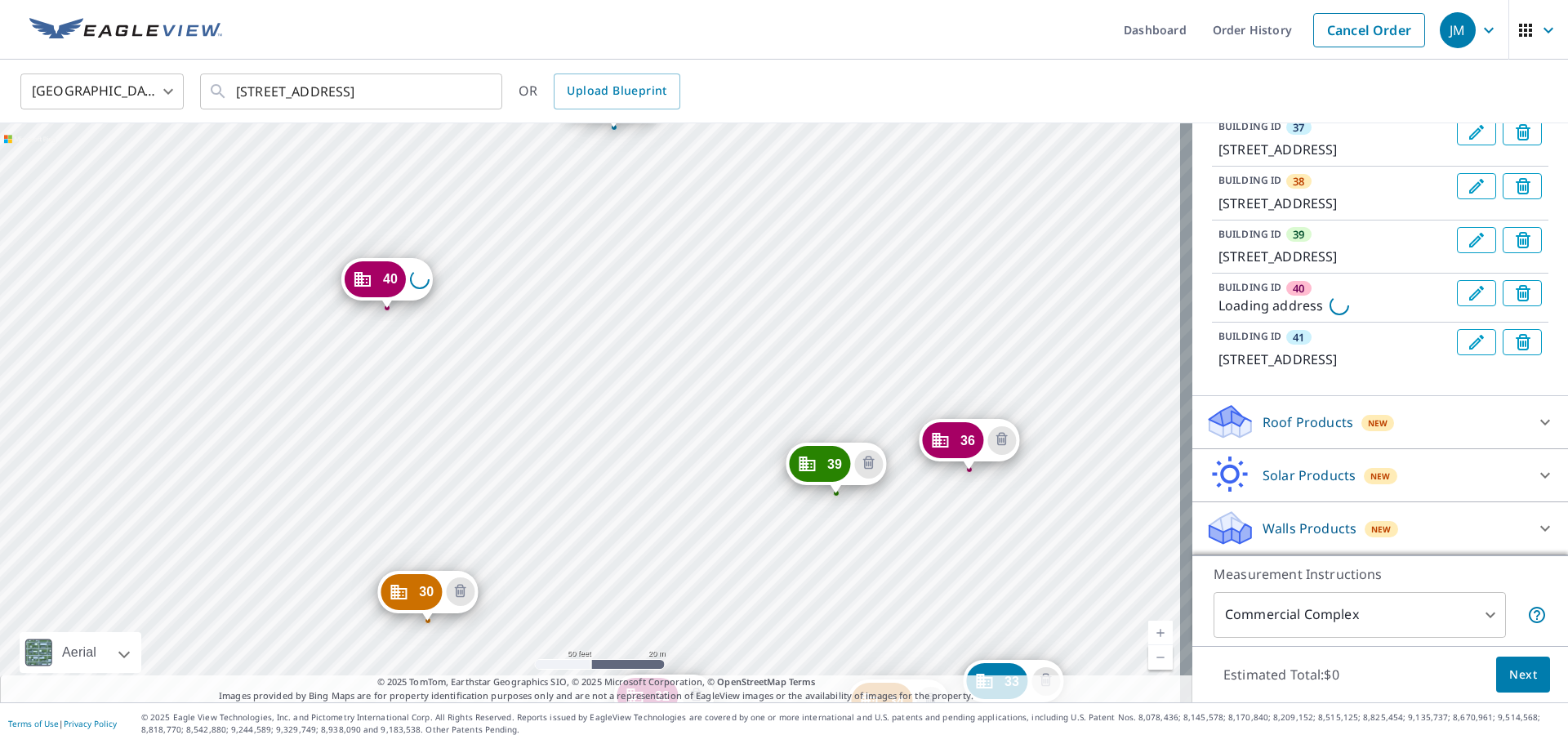
drag, startPoint x: 361, startPoint y: 271, endPoint x: 373, endPoint y: 284, distance: 17.7
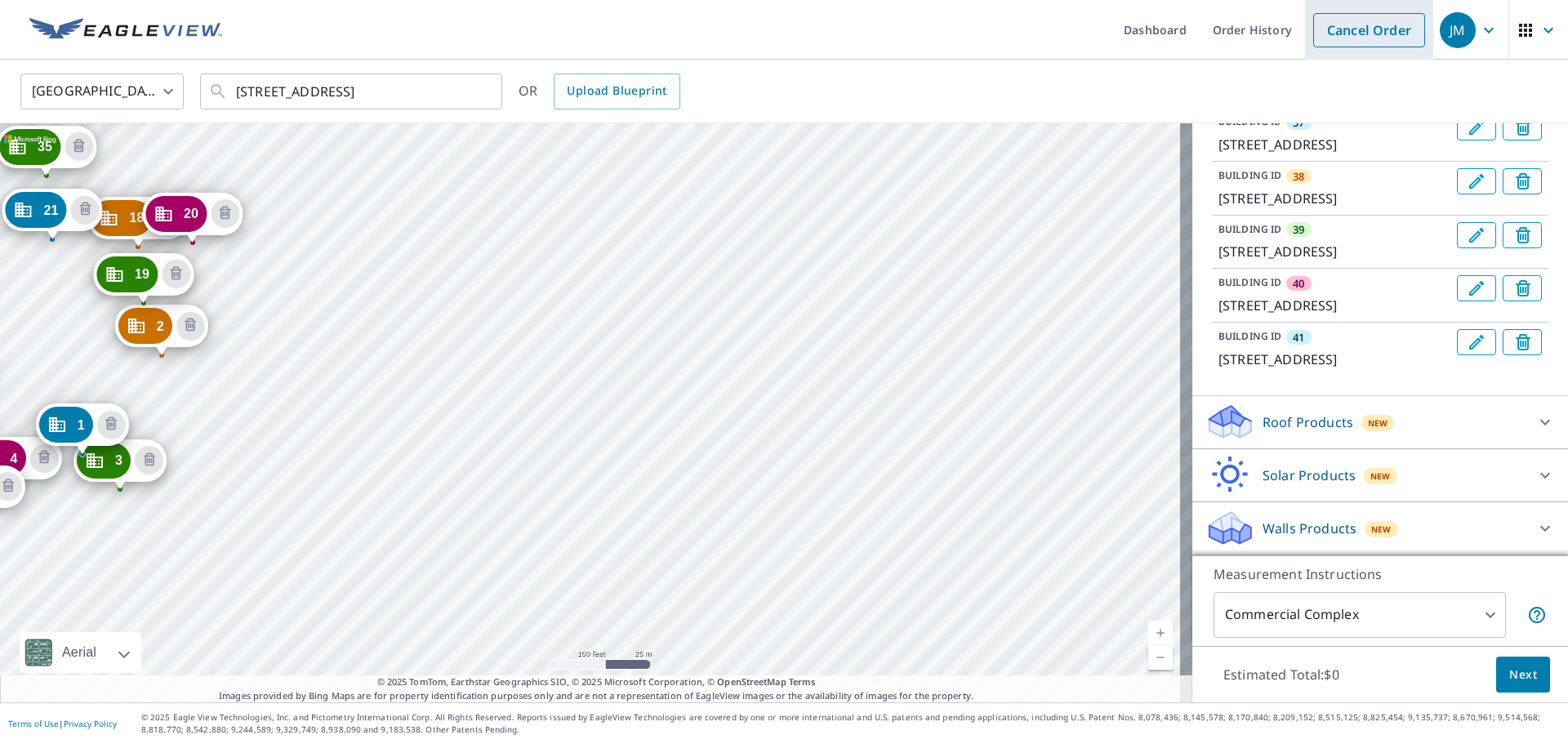
click at [1370, 35] on link "Cancel Order" at bounding box center [1369, 30] width 112 height 34
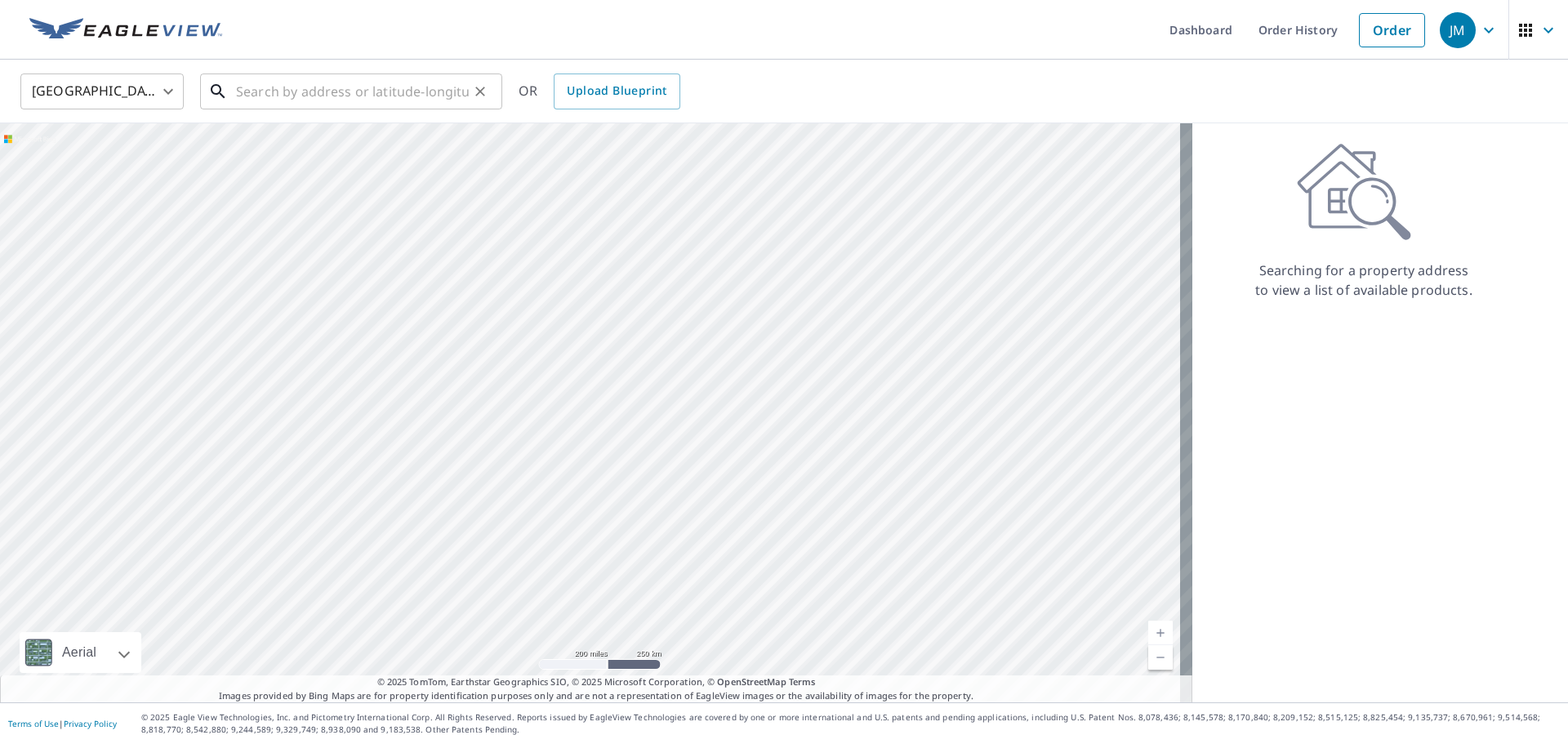
click at [286, 92] on input "text" at bounding box center [352, 91] width 233 height 46
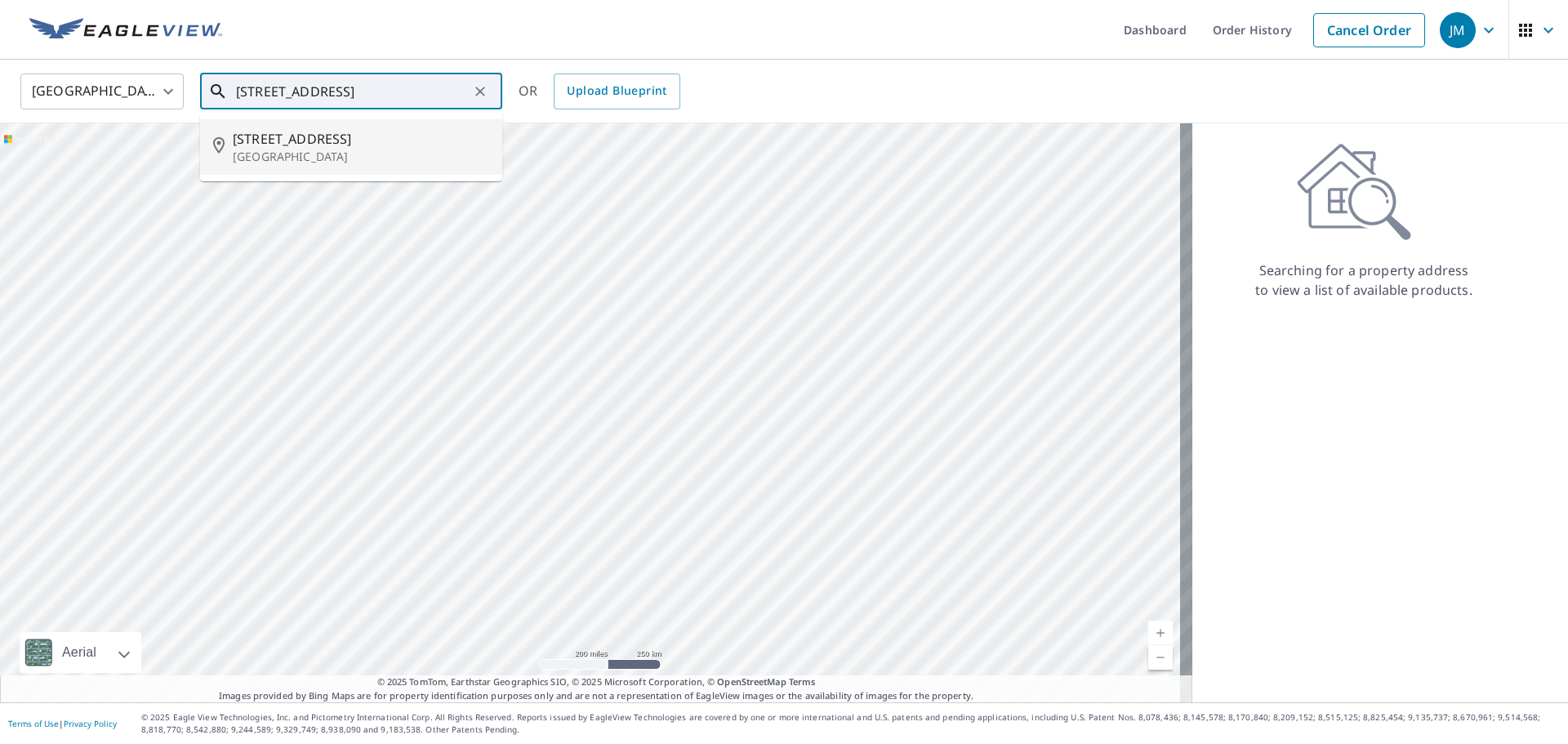
click at [249, 136] on span "6925 S 115th Street Plz" at bounding box center [360, 139] width 256 height 20
type input "[STREET_ADDRESS]"
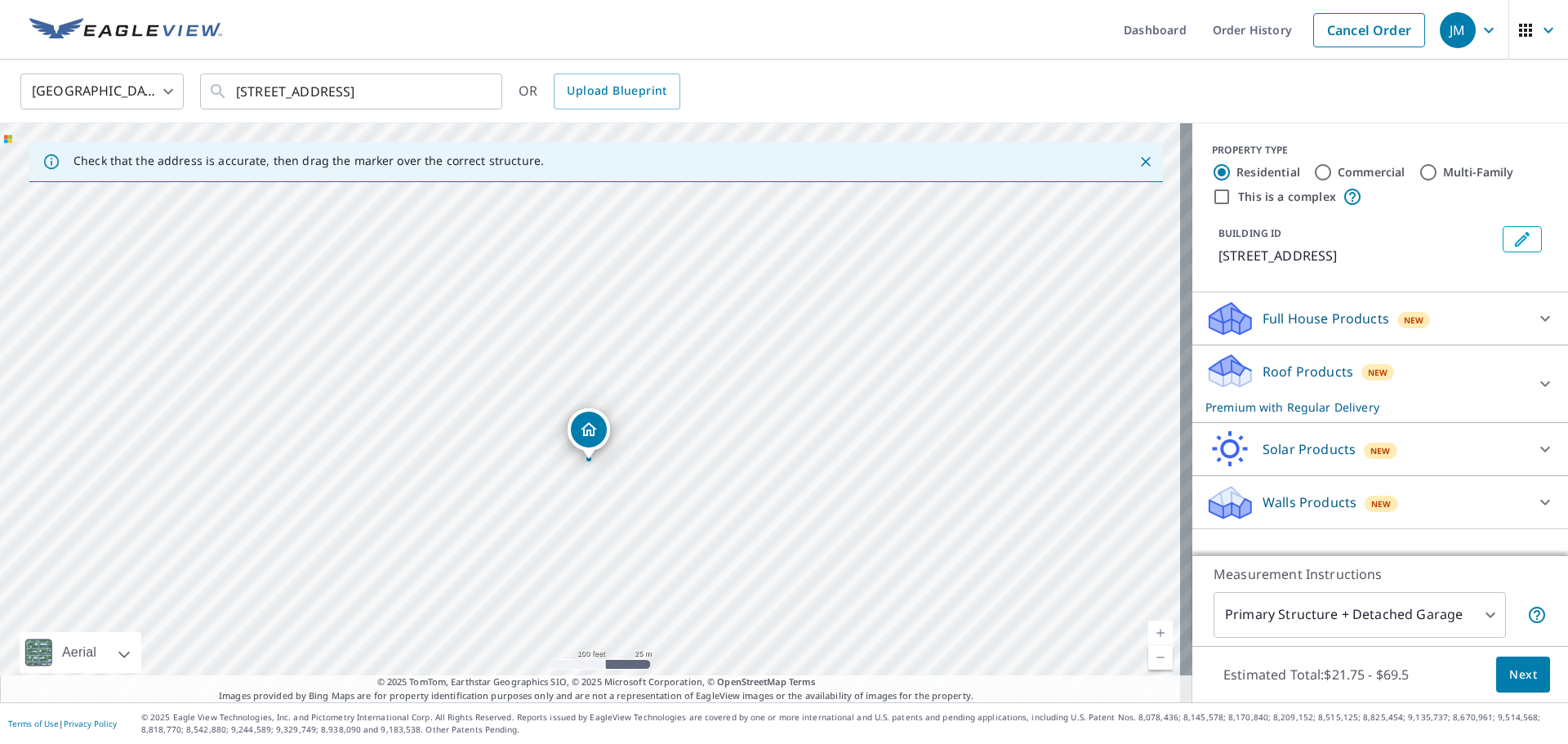
drag, startPoint x: 752, startPoint y: 379, endPoint x: 750, endPoint y: 427, distance: 48.0
click at [750, 427] on div "[STREET_ADDRESS]" at bounding box center [596, 413] width 1192 height 579
click at [1313, 175] on input "Commercial" at bounding box center [1322, 171] width 20 height 20
radio input "true"
type input "4"
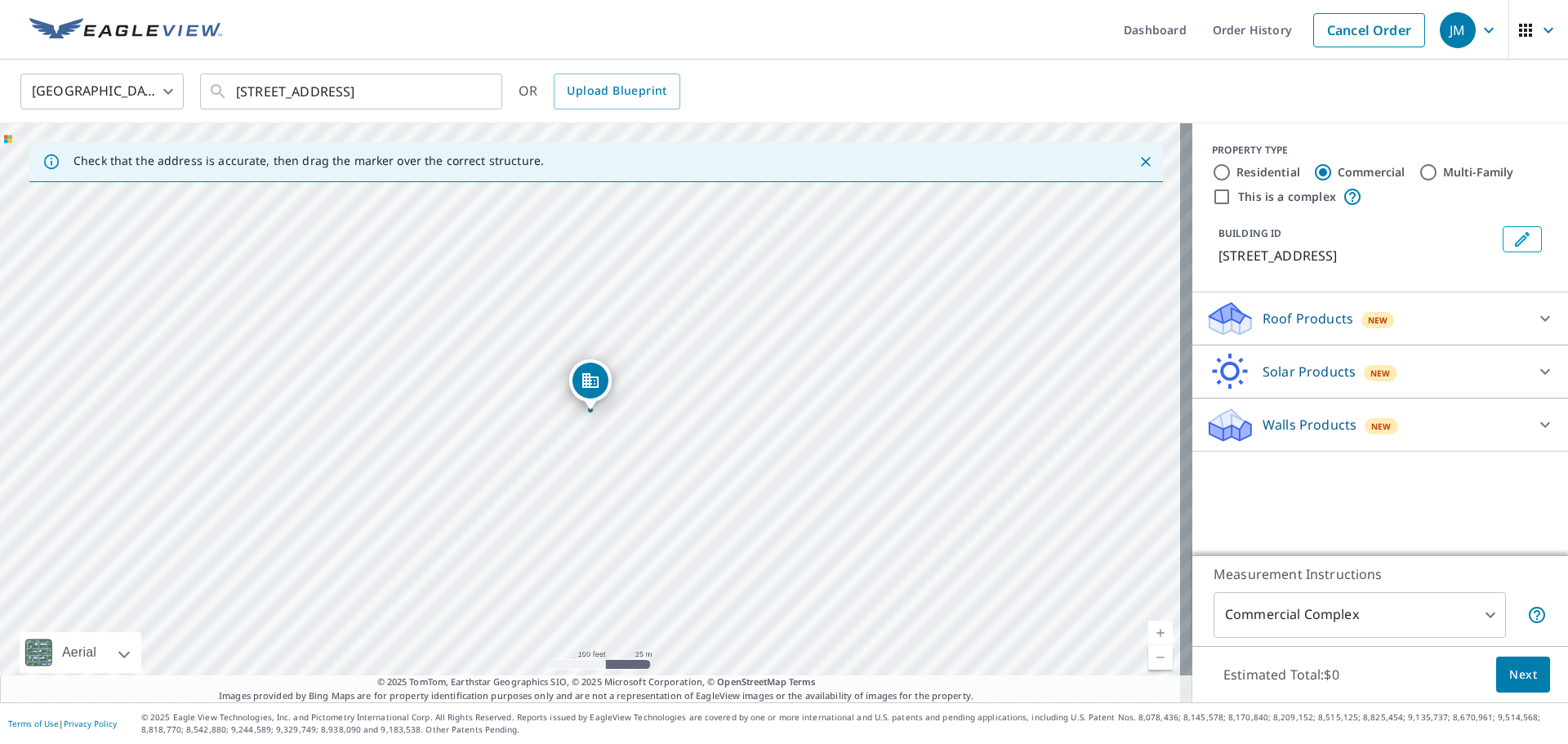
click at [653, 461] on div "[STREET_ADDRESS]" at bounding box center [596, 413] width 1192 height 579
click at [1211, 196] on input "This is a complex" at bounding box center [1221, 196] width 20 height 20
checkbox input "true"
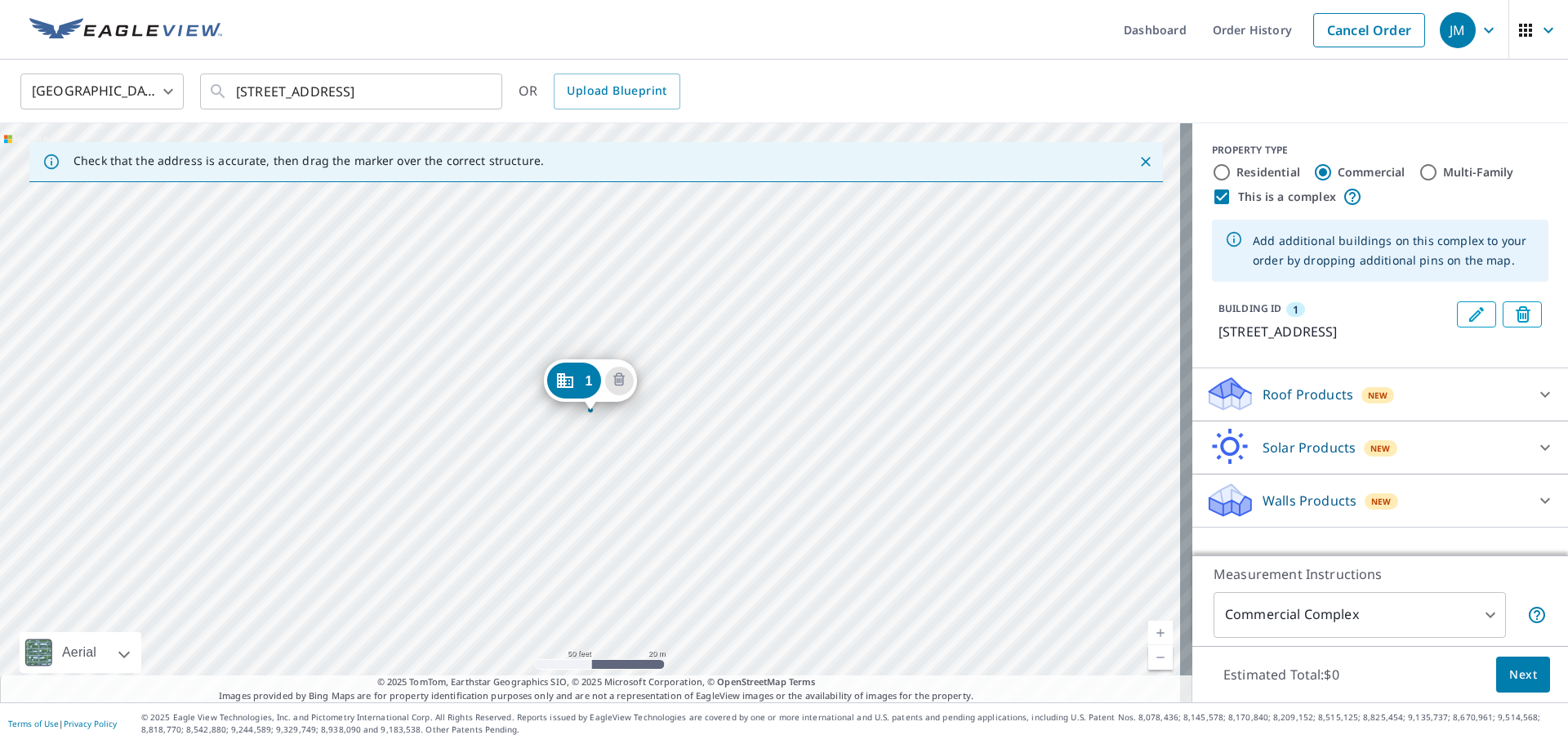
click at [712, 504] on div "1 6925 S 115th Street Plz La Vista, NE 68128" at bounding box center [596, 413] width 1192 height 579
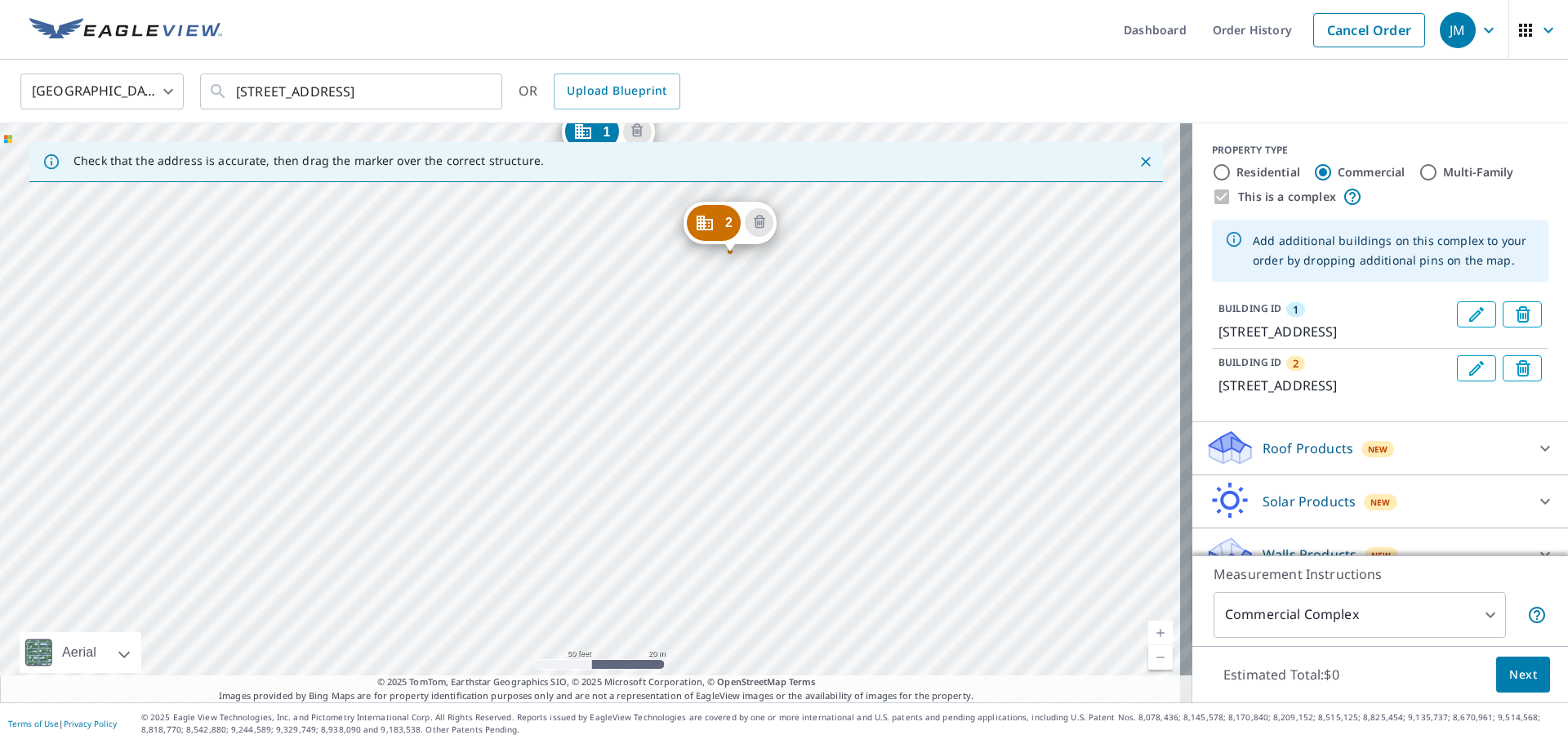
drag, startPoint x: 802, startPoint y: 582, endPoint x: 819, endPoint y: 333, distance: 249.6
click at [819, 333] on div "2 7002 S 114th Street Plz La Vista, NE 68128 1 6925 S 115th Street Plz La Vista…" at bounding box center [596, 413] width 1192 height 579
drag, startPoint x: 718, startPoint y: 231, endPoint x: 727, endPoint y: 255, distance: 25.6
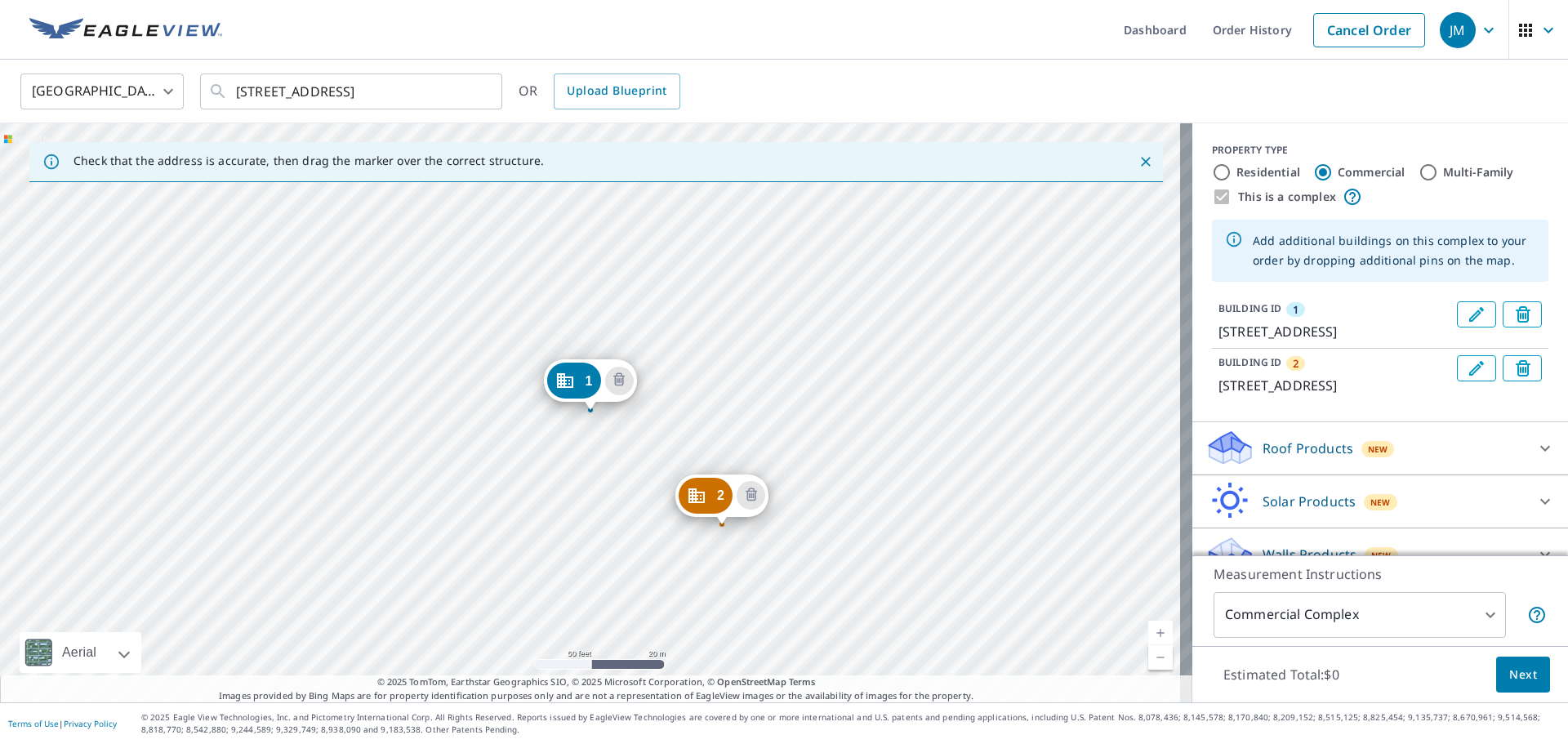
click at [594, 631] on div "2 7002 S 114th Street Plz La Vista, NE 68128 1 6925 S 115th Street Plz La Vista…" at bounding box center [596, 413] width 1192 height 579
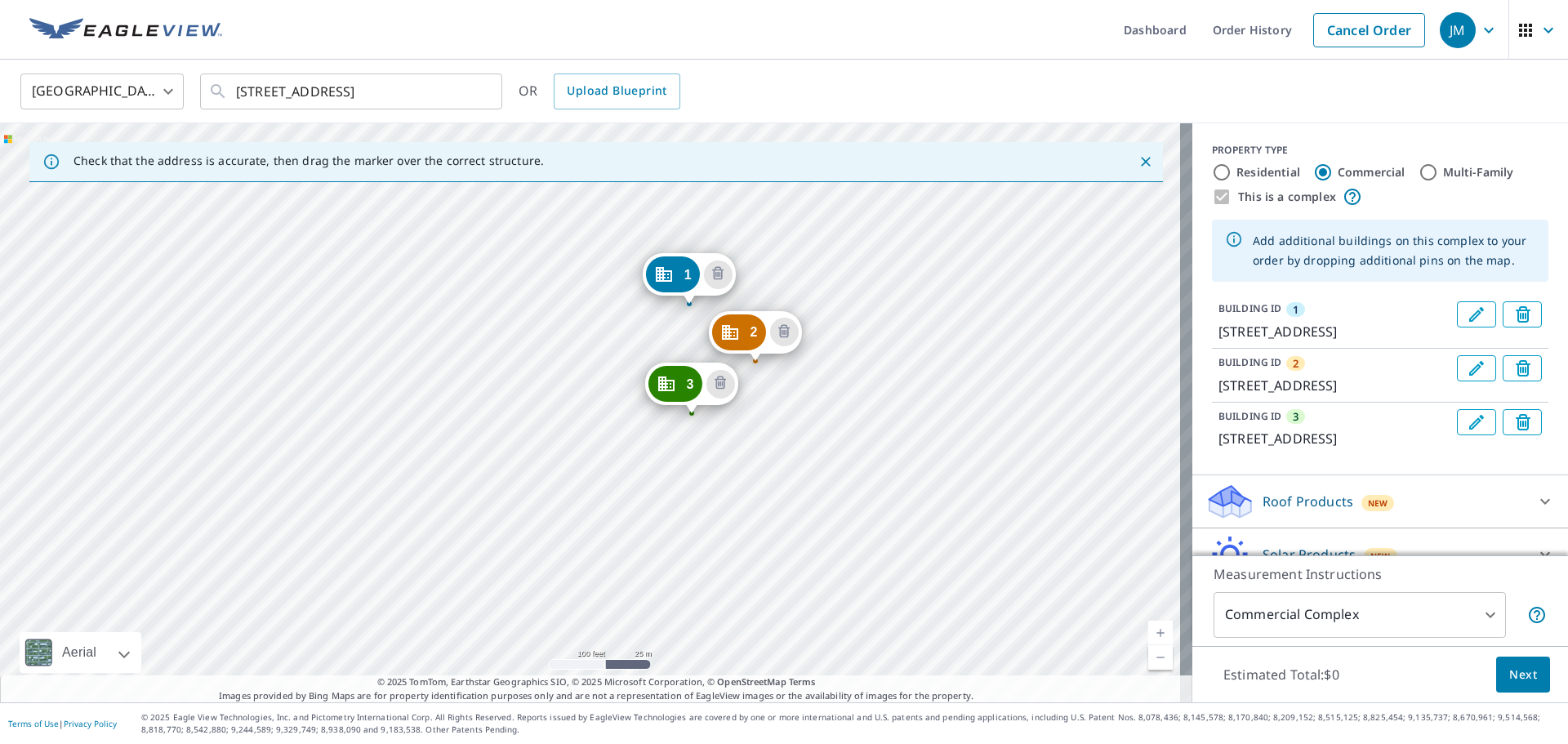
drag, startPoint x: 811, startPoint y: 546, endPoint x: 801, endPoint y: 405, distance: 141.4
click at [801, 405] on div "2 7002 S 114th Street Plz La Vista, NE 68128 3 7025 S 115th Street Plz La Vista…" at bounding box center [596, 413] width 1192 height 579
click at [715, 467] on div "2 7002 S 114th Street Plz La Vista, NE 68128 3 7025 S 115th Street Plz La Vista…" at bounding box center [596, 413] width 1192 height 579
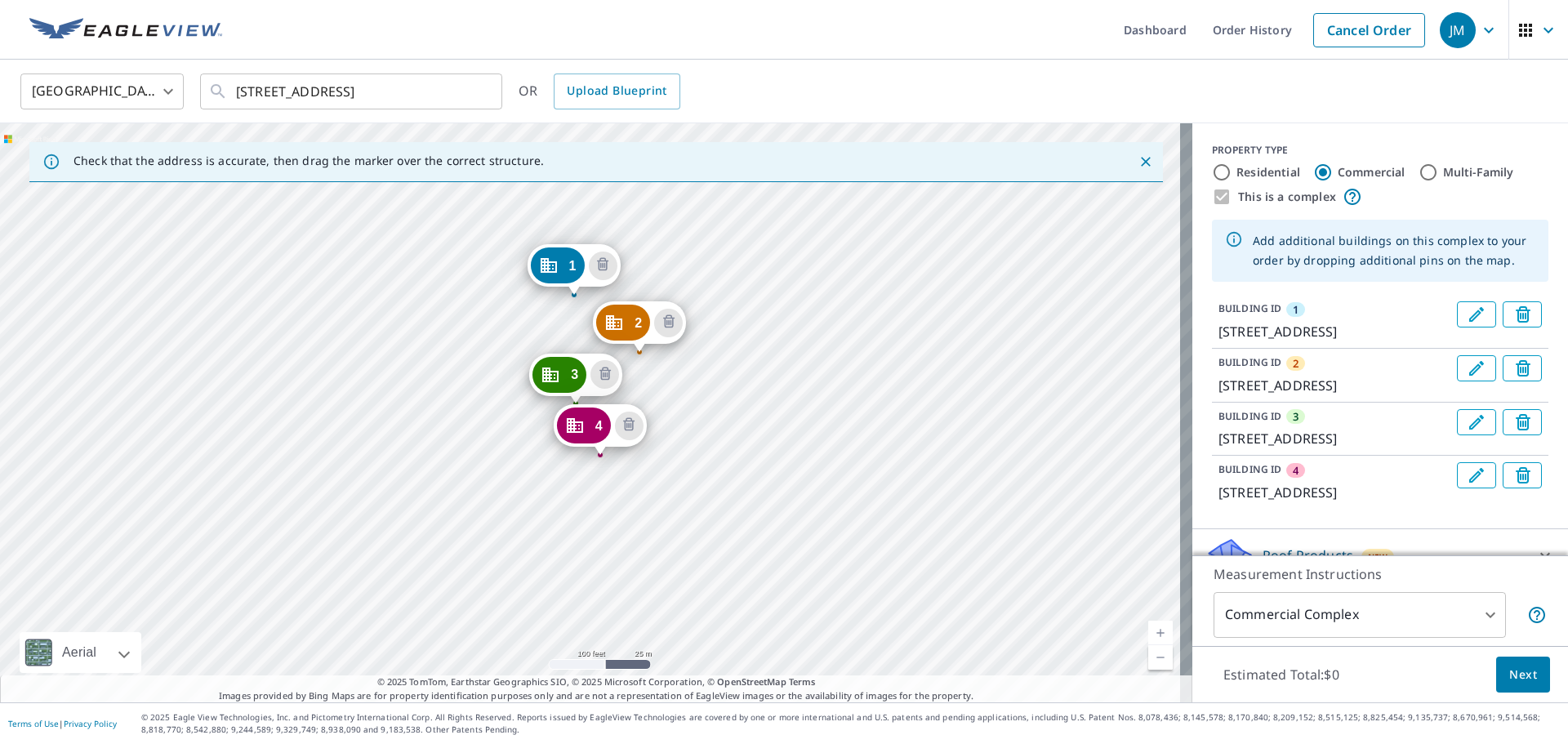
drag, startPoint x: 830, startPoint y: 448, endPoint x: 830, endPoint y: 432, distance: 16.0
click at [830, 432] on div "2 7002 S 114th Street Plz La Vista, NE 68128 3 7025 S 115th Street Plz La Vista…" at bounding box center [596, 413] width 1192 height 579
click at [699, 438] on div "2 7002 S 114th Street Plz La Vista, NE 68128 3 7025 S 115th Street Plz La Vista…" at bounding box center [596, 413] width 1192 height 579
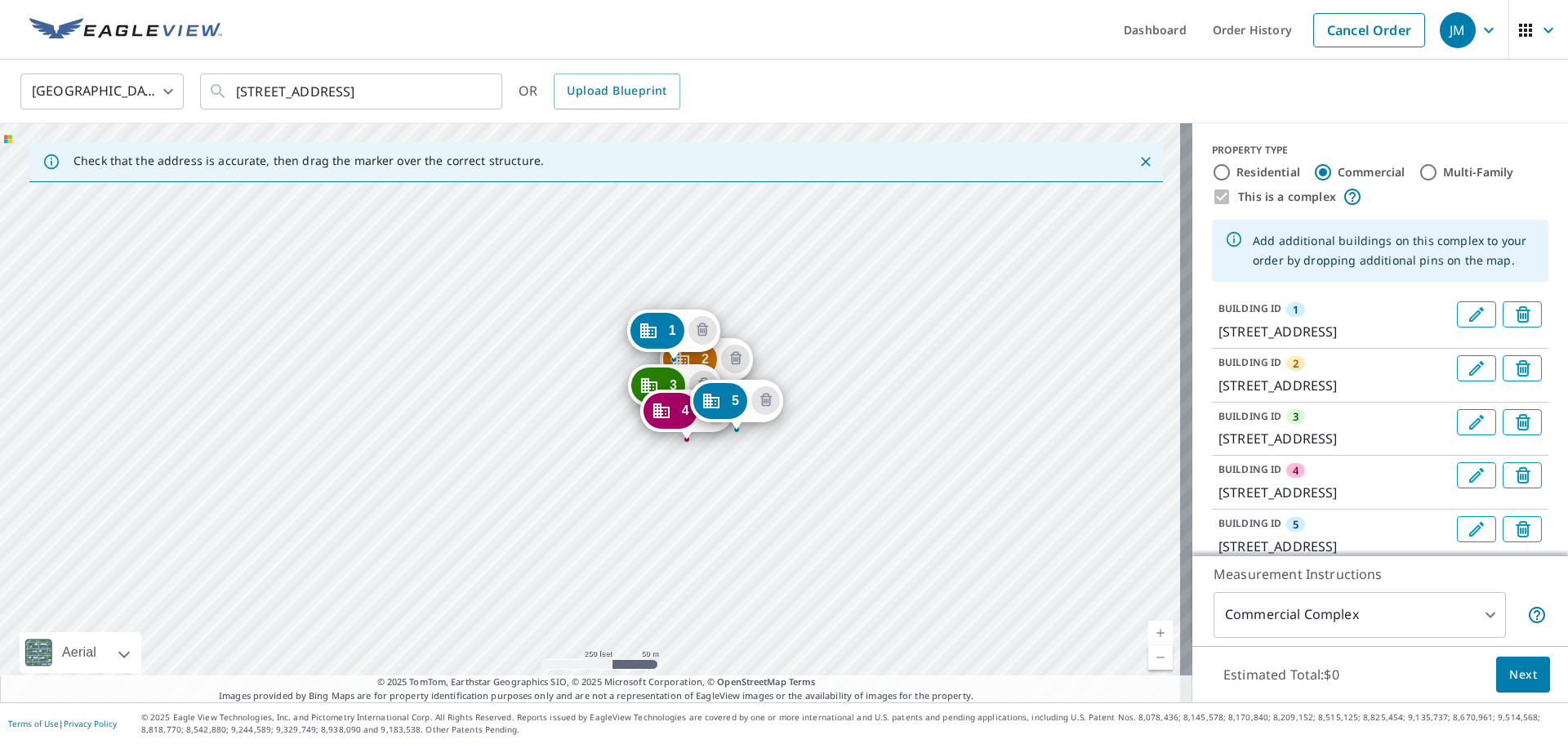
drag, startPoint x: 789, startPoint y: 599, endPoint x: 791, endPoint y: 458, distance: 141.0
click at [791, 458] on div "2 7002 S 114th Street Plz La Vista, NE 68128 3 7025 S 115th Street Plz La Vista…" at bounding box center [596, 413] width 1192 height 579
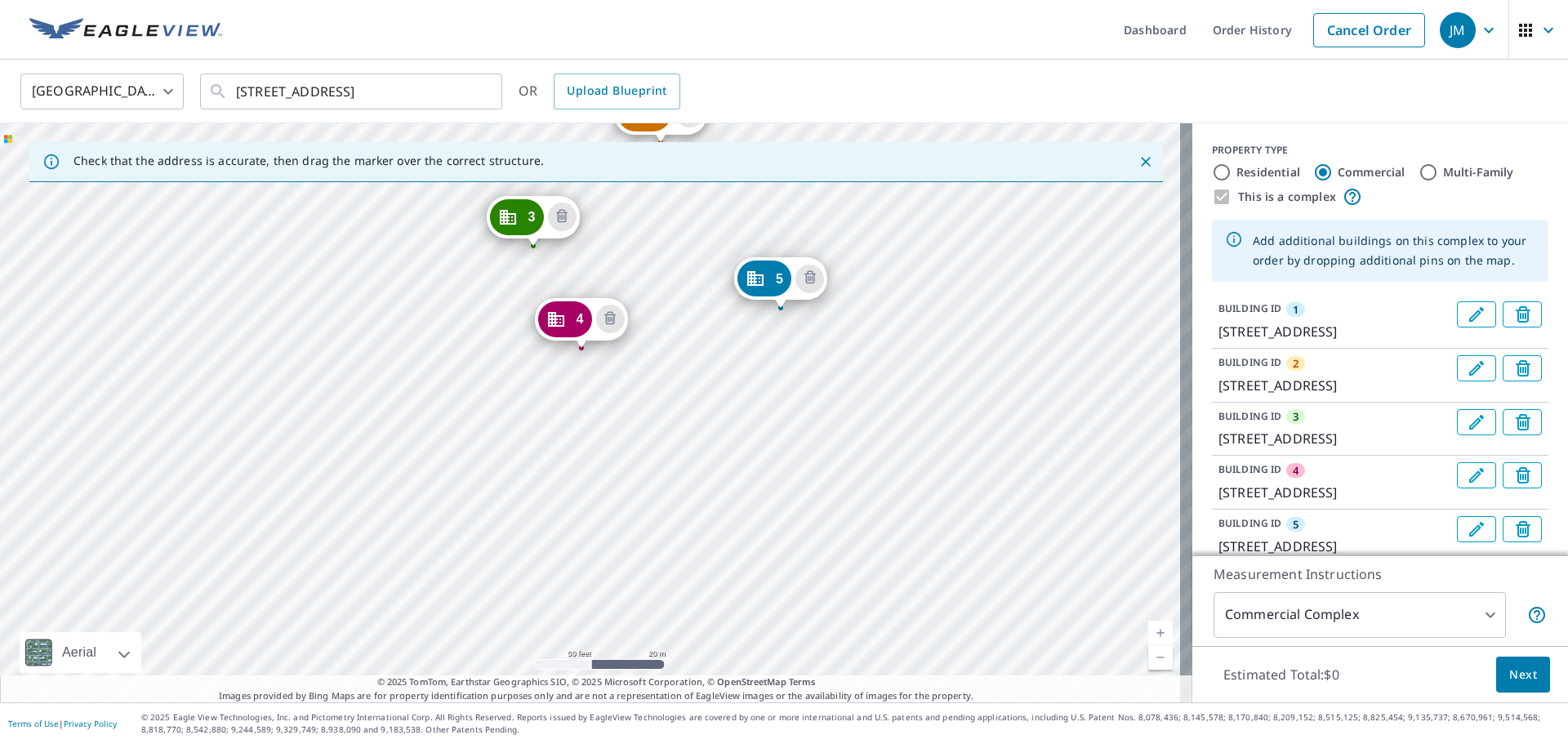
click at [706, 506] on div "2 7002 S 114th Street Plz La Vista, NE 68128 3 7025 S 115th Street Plz La Vista…" at bounding box center [596, 413] width 1192 height 579
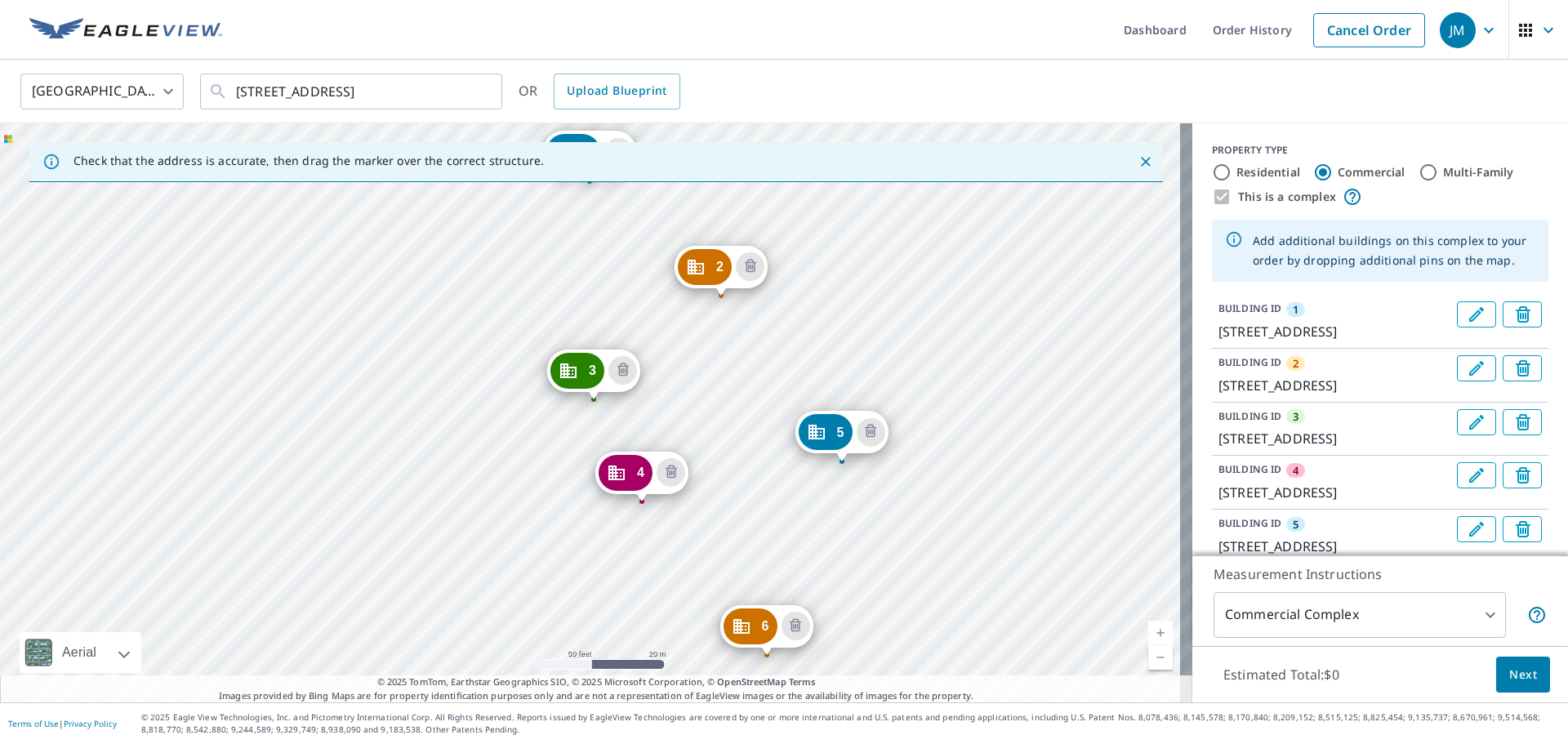
drag, startPoint x: 892, startPoint y: 558, endPoint x: 891, endPoint y: 343, distance: 215.0
click at [891, 343] on div "2 7002 S 114th Street Plz La Vista, NE 68128 3 7025 S 115th Street Plz La Vista…" at bounding box center [596, 413] width 1192 height 579
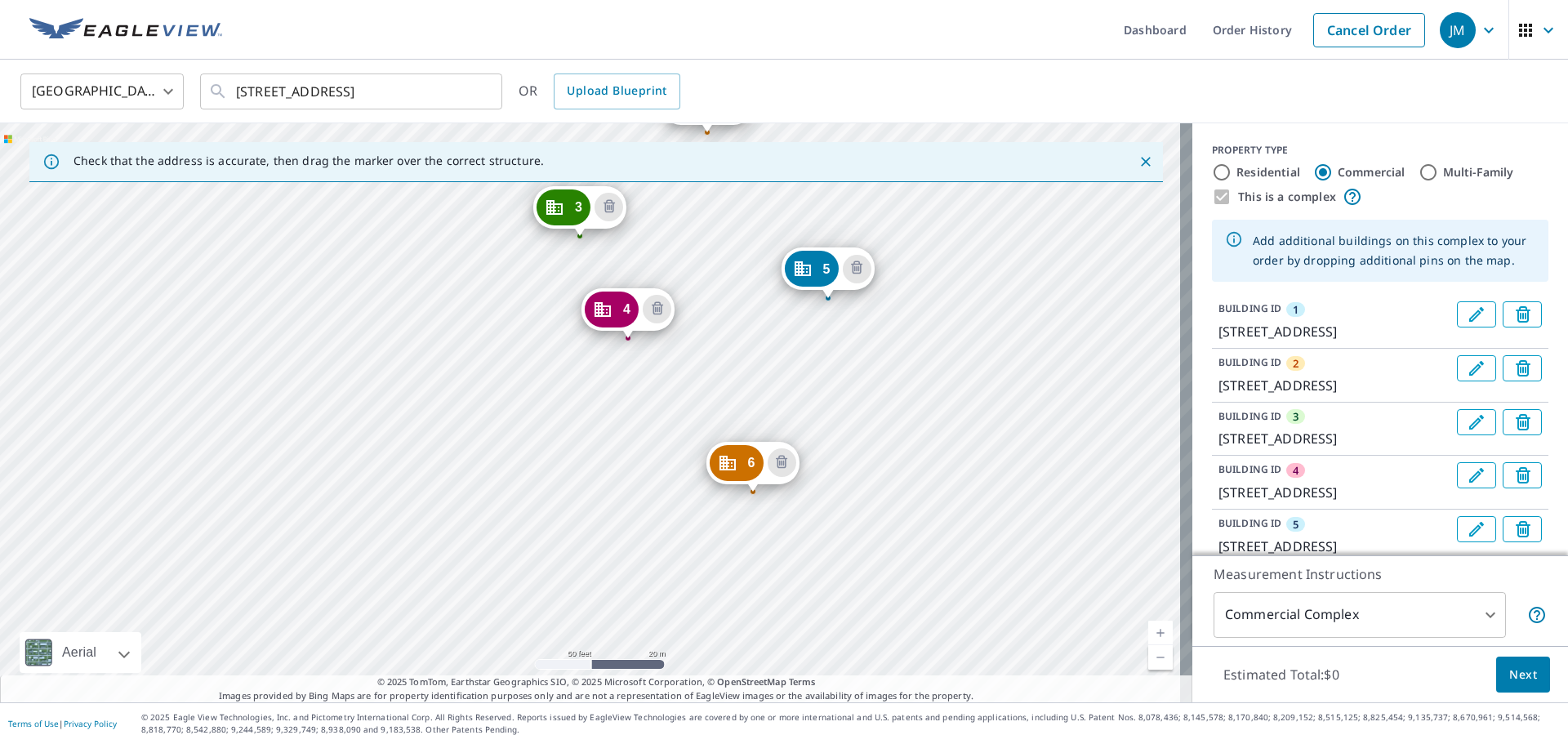
click at [912, 391] on div "2 7002 S 114th Street Plz La Vista, NE 68128 3 7025 S 115th Street Plz La Vista…" at bounding box center [596, 413] width 1192 height 579
click at [805, 609] on div "2 7002 S 114th Street Plz La Vista, NE 68128 3 7025 S 115th Street Plz La Vista…" at bounding box center [596, 413] width 1192 height 579
click at [929, 494] on div "2 7002 S 114th Street Plz La Vista, NE 68128 3 7025 S 115th Street Plz La Vista…" at bounding box center [596, 413] width 1192 height 579
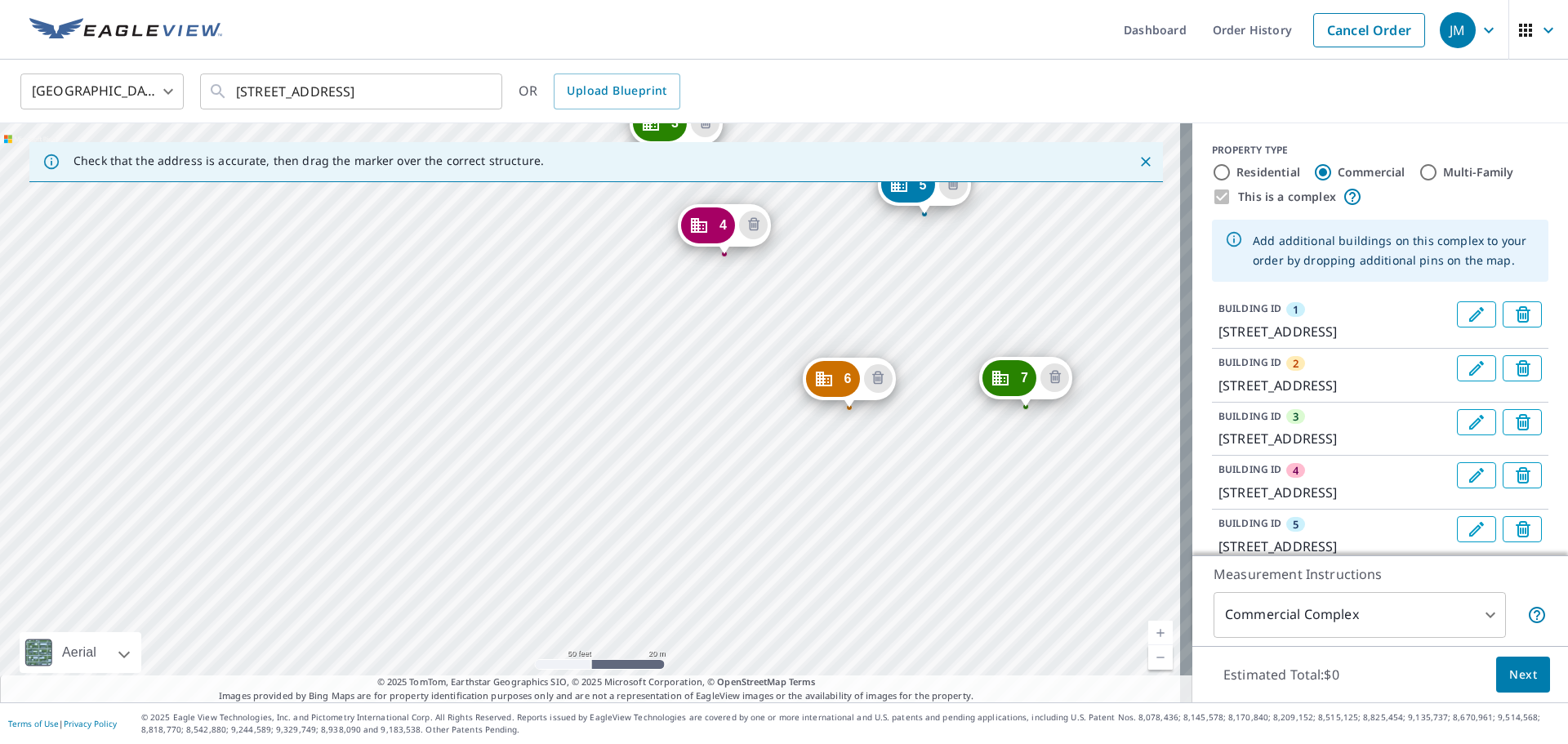
drag, startPoint x: 932, startPoint y: 515, endPoint x: 912, endPoint y: 483, distance: 37.7
click at [912, 483] on div "2 7002 S 114th Street Plz La Vista, NE 68128 3 7025 S 115th Street Plz La Vista…" at bounding box center [596, 413] width 1192 height 579
click at [899, 521] on div "2 7002 S 114th Street Plz La Vista, NE 68128 3 7025 S 115th Street Plz La Vista…" at bounding box center [596, 413] width 1192 height 579
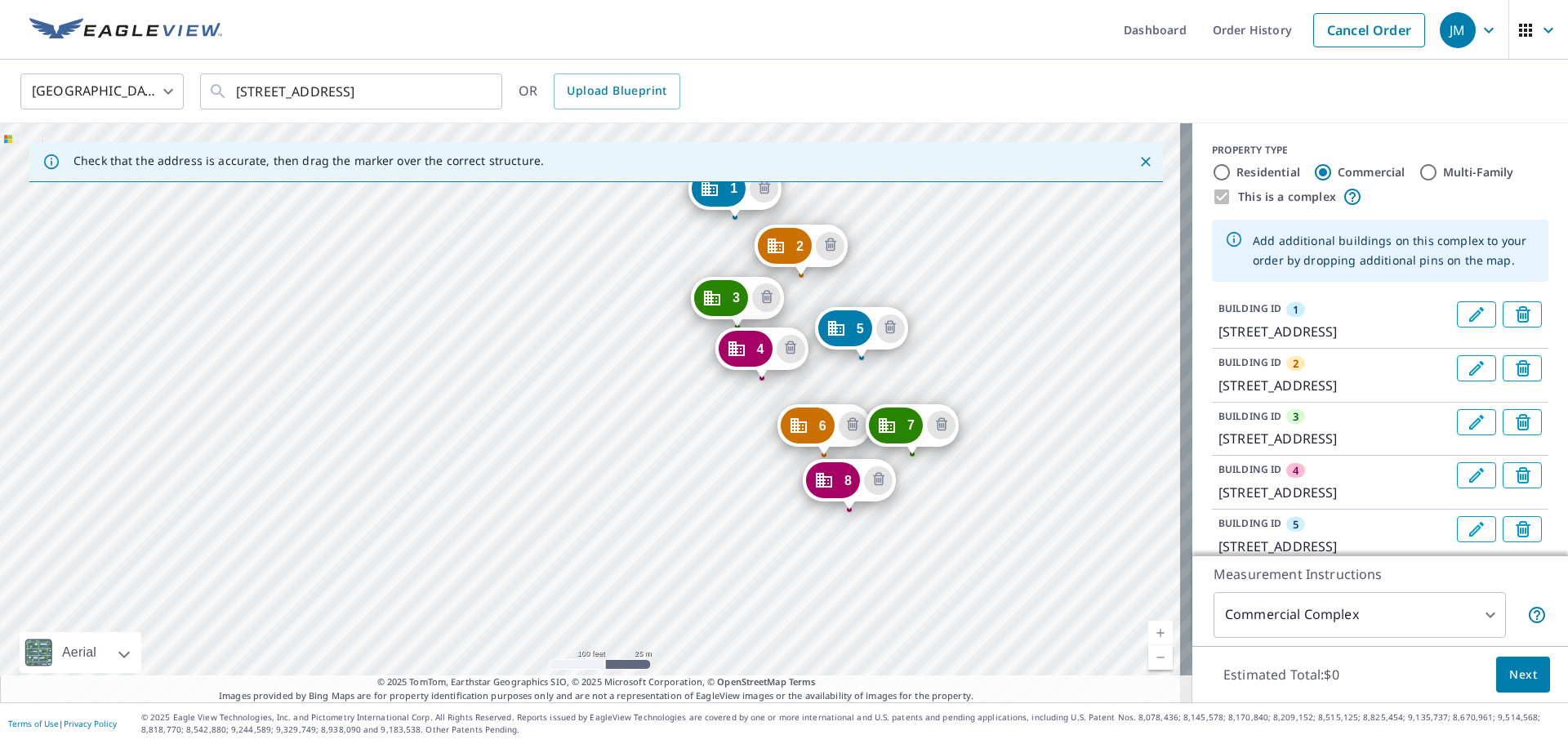
drag, startPoint x: 947, startPoint y: 546, endPoint x: 943, endPoint y: 291, distance: 255.0
click at [943, 291] on div "2 7002 S 114th Street Plz La Vista, NE 68128 3 7025 S 115th Street Plz La Vista…" at bounding box center [596, 413] width 1192 height 579
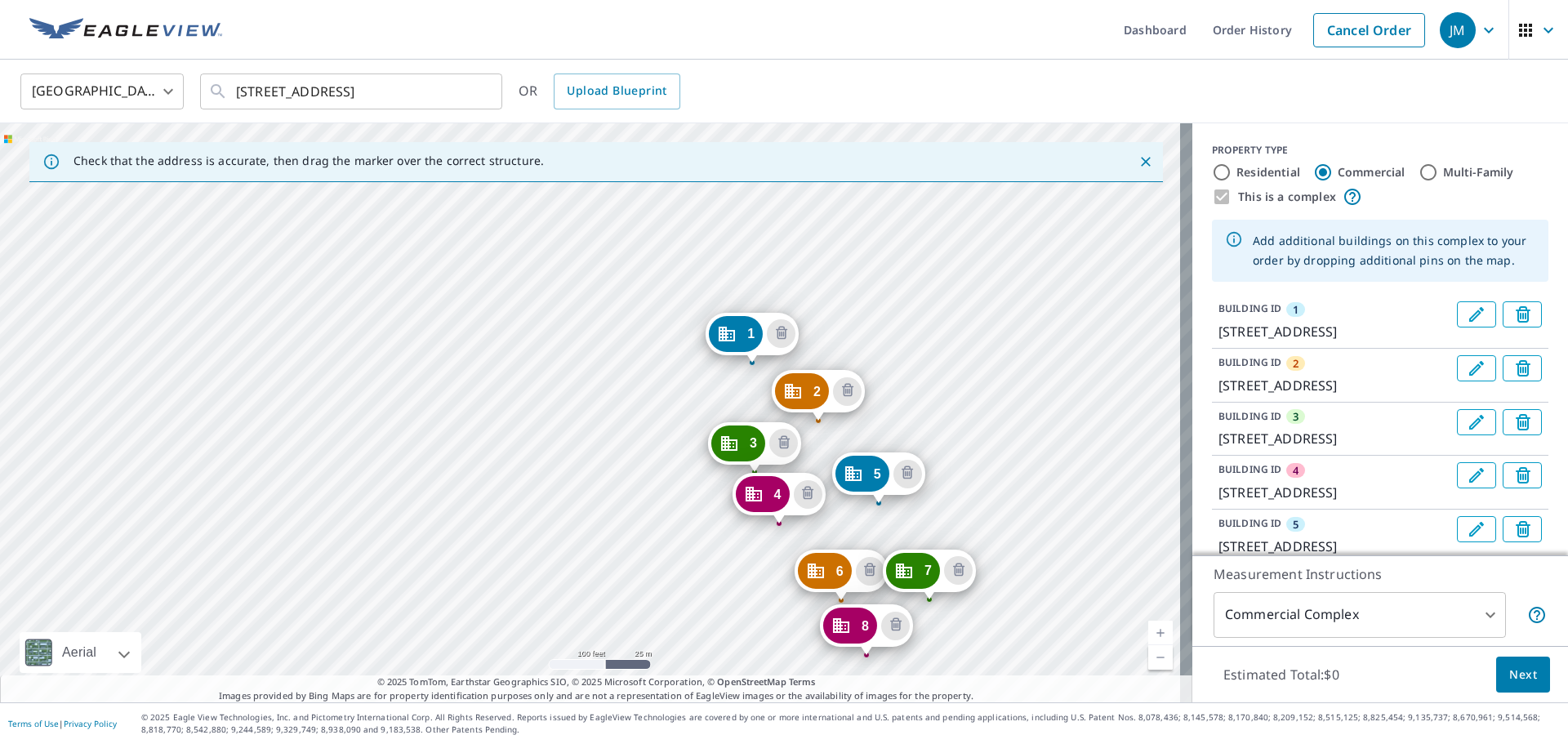
drag, startPoint x: 977, startPoint y: 365, endPoint x: 994, endPoint y: 510, distance: 146.0
click at [994, 510] on div "2 7002 S 114th Street Plz La Vista, NE 68128 3 7025 S 115th Street Plz La Vista…" at bounding box center [596, 413] width 1192 height 579
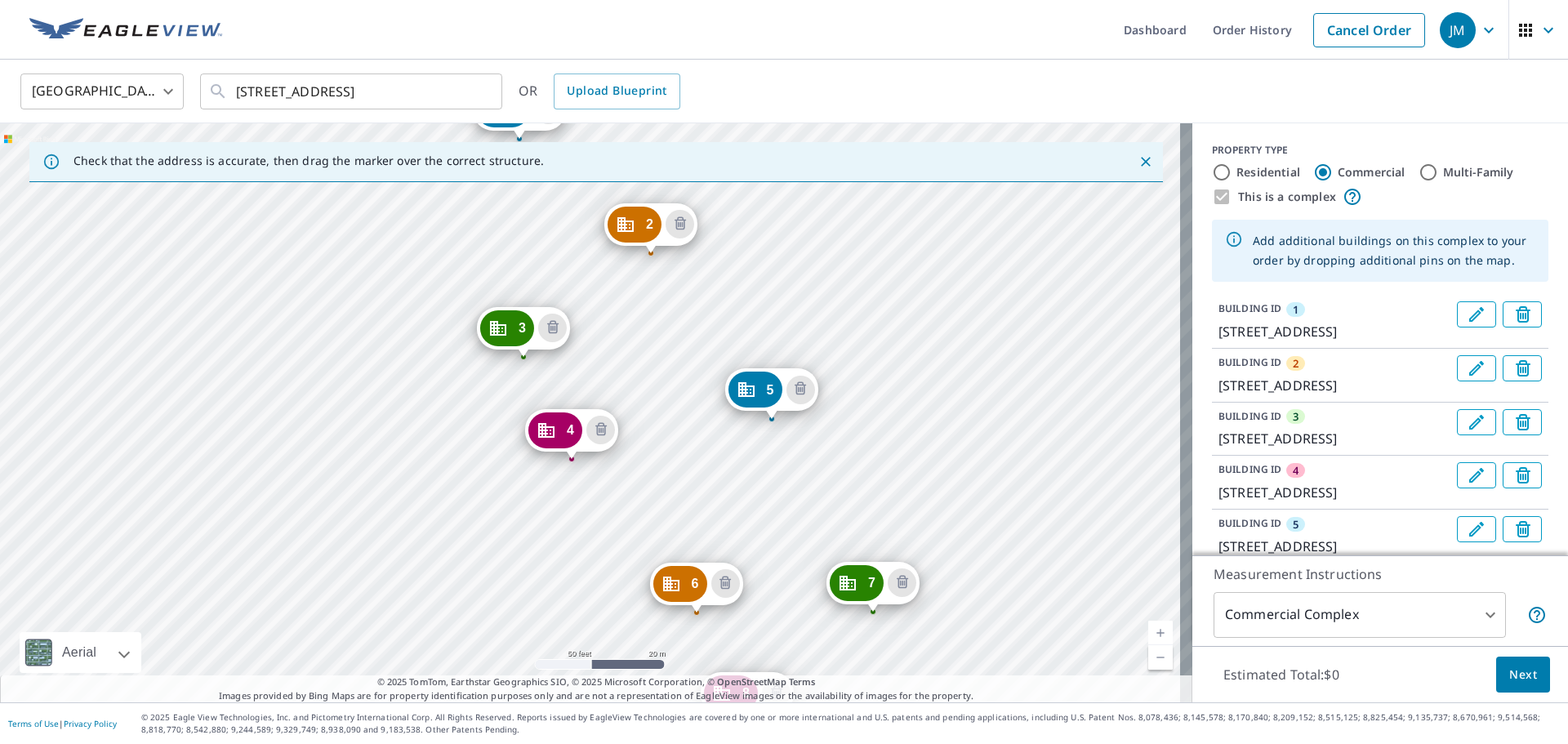
drag, startPoint x: 987, startPoint y: 502, endPoint x: 913, endPoint y: 295, distance: 219.8
click at [913, 295] on div "2 7002 S 114th Street Plz La Vista, NE 68128 3 7025 S 115th Street Plz La Vista…" at bounding box center [596, 413] width 1192 height 579
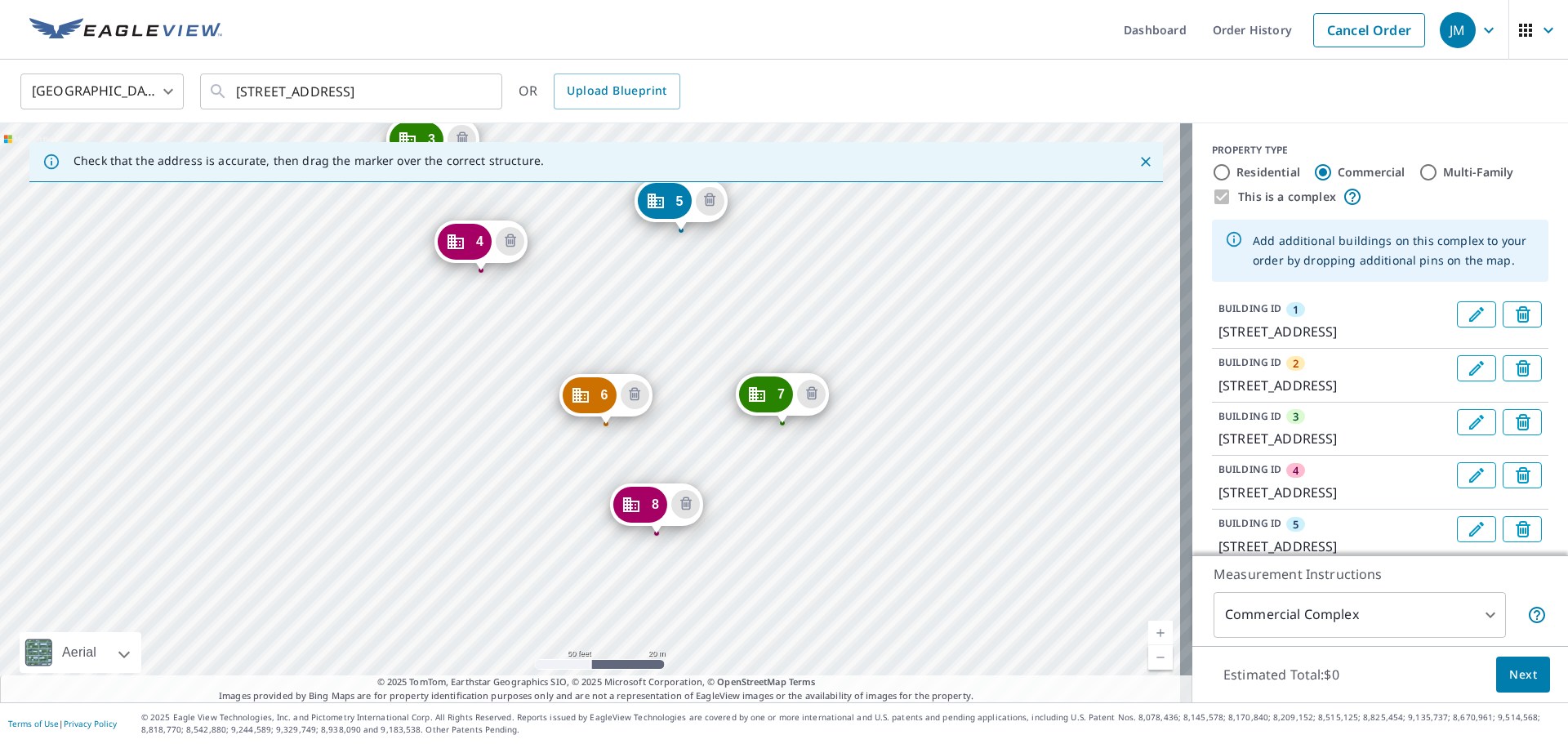
drag, startPoint x: 905, startPoint y: 345, endPoint x: 879, endPoint y: 340, distance: 26.5
click at [879, 340] on div "2 7002 S 114th Street Plz La Vista, NE 68128 3 7025 S 115th Street Plz La Vista…" at bounding box center [596, 413] width 1192 height 579
click at [885, 388] on div "2 7002 S 114th Street Plz La Vista, NE 68128 3 7025 S 115th Street Plz La Vista…" at bounding box center [596, 413] width 1192 height 579
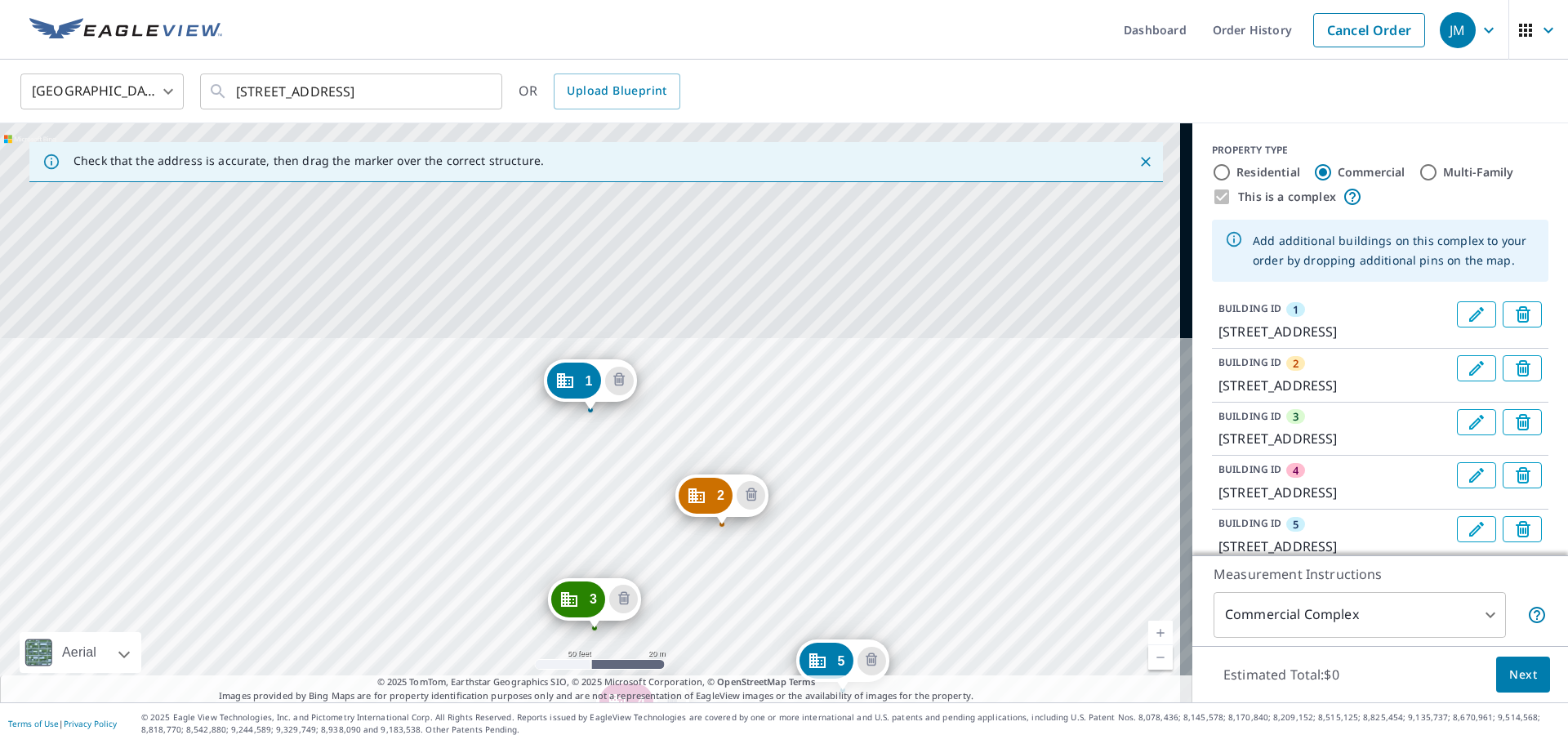
drag, startPoint x: 932, startPoint y: 293, endPoint x: 926, endPoint y: 280, distance: 14.3
click at [926, 280] on div "2 7002 S 114th Street Plz La Vista, NE 68128 3 7025 S 115th Street Plz La Vista…" at bounding box center [596, 413] width 1192 height 579
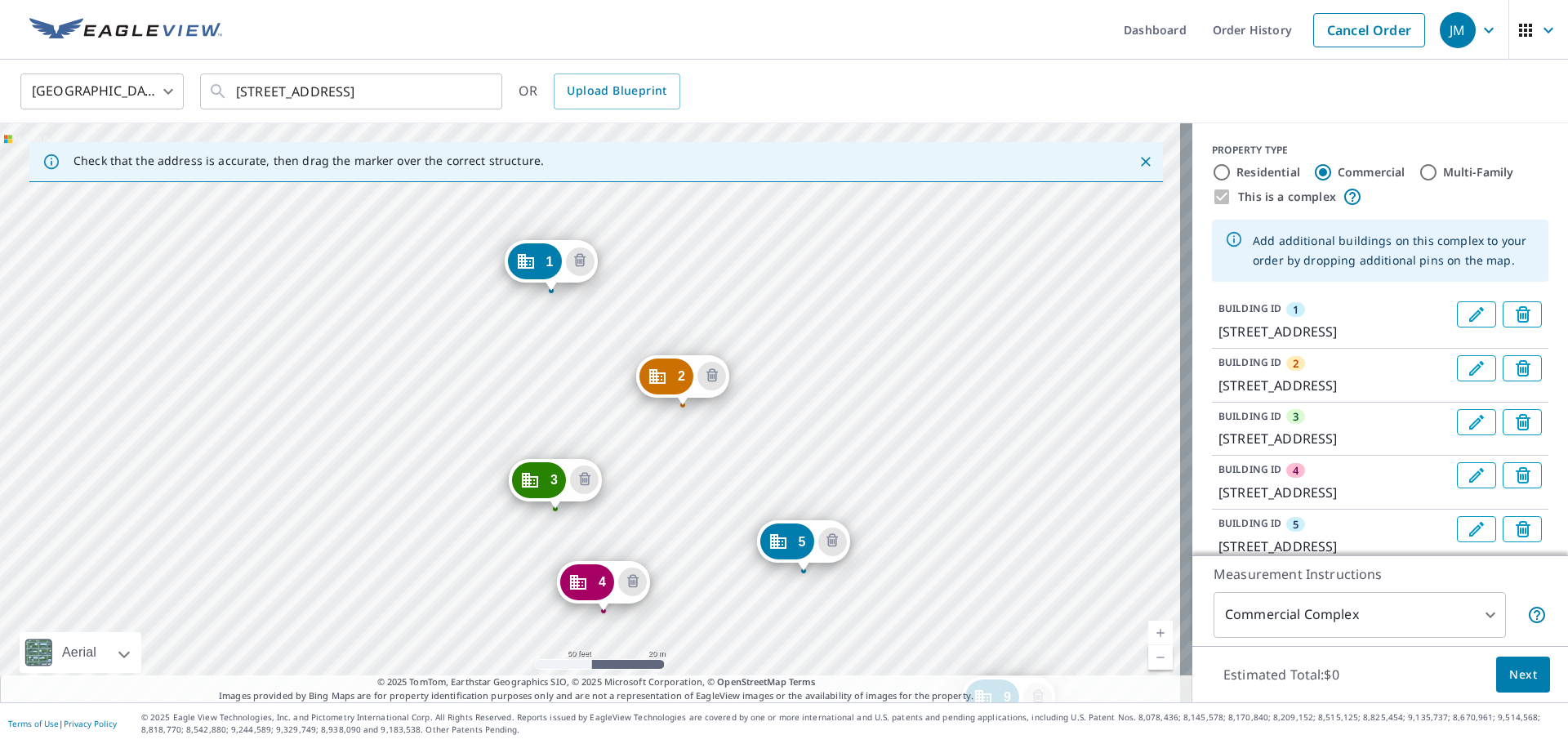
click at [871, 496] on div "2 7002 S 114th Street Plz La Vista, NE 68128 3 7025 S 115th Street Plz La Vista…" at bounding box center [596, 413] width 1192 height 579
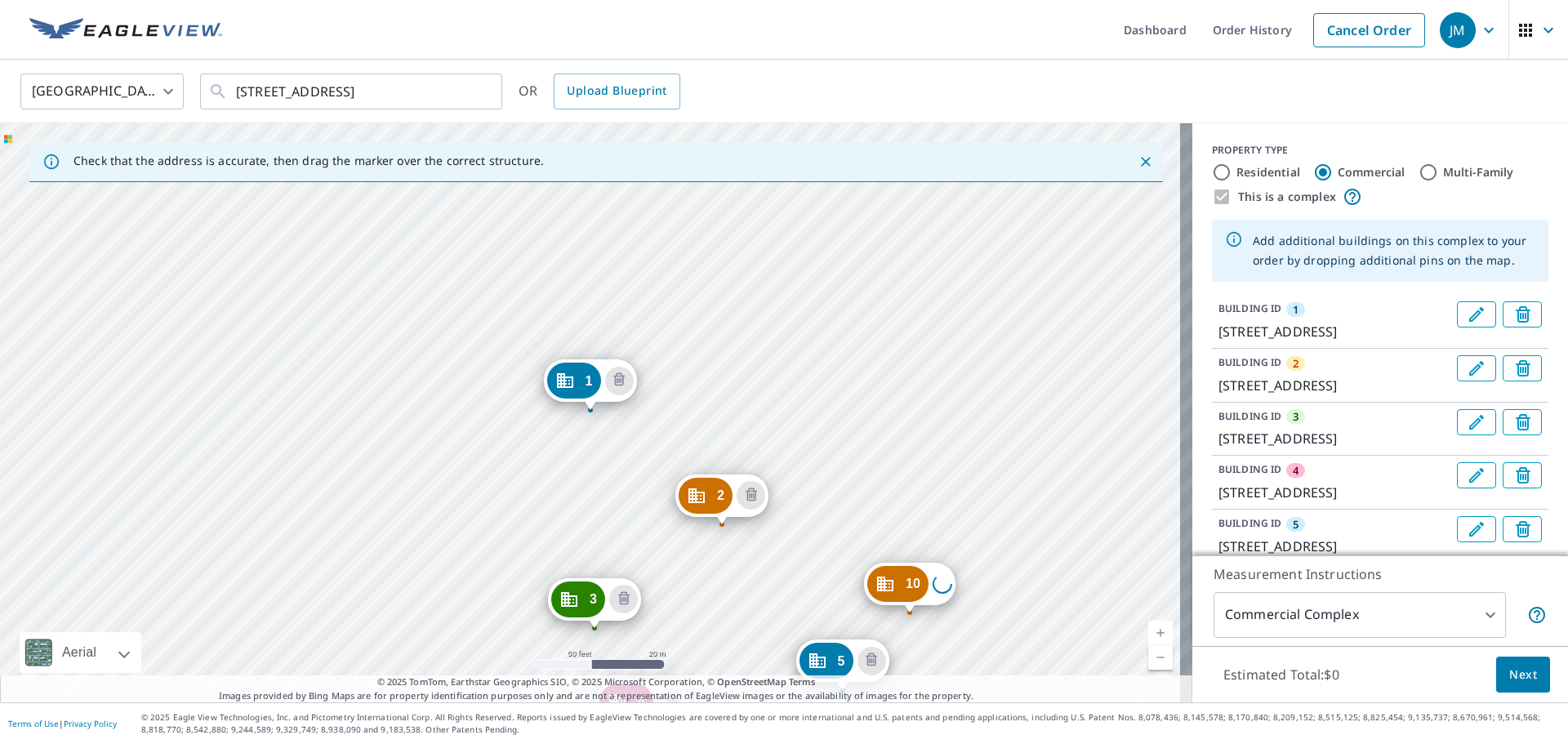
click at [830, 405] on div "2 7002 S 114th Street Plz La Vista, NE 68128 3 7025 S 115th Street Plz La Vista…" at bounding box center [596, 413] width 1192 height 579
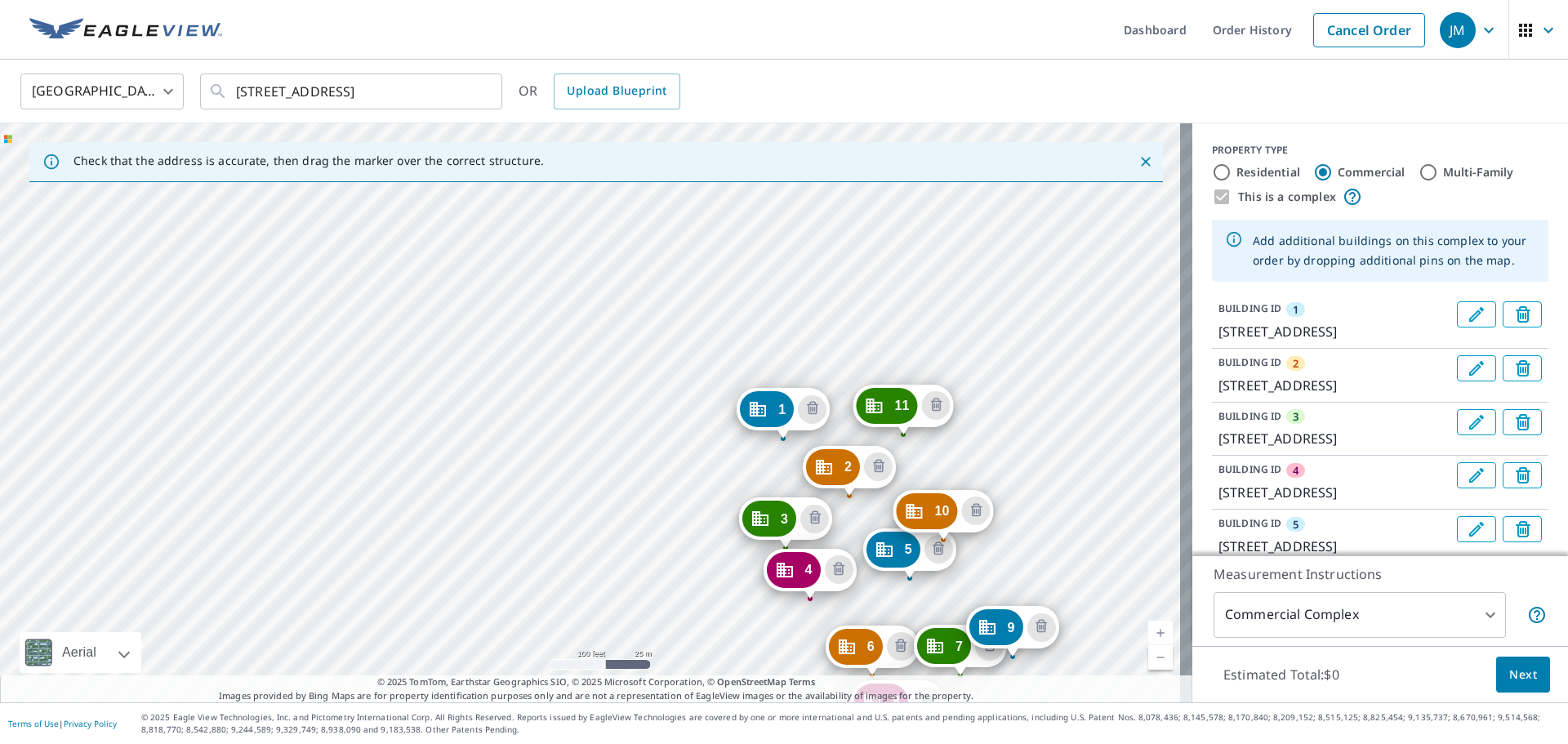
click at [959, 425] on div "2 7002 S 114th Street Plz La Vista, NE 68128 3 7025 S 115th Street Plz La Vista…" at bounding box center [596, 413] width 1192 height 579
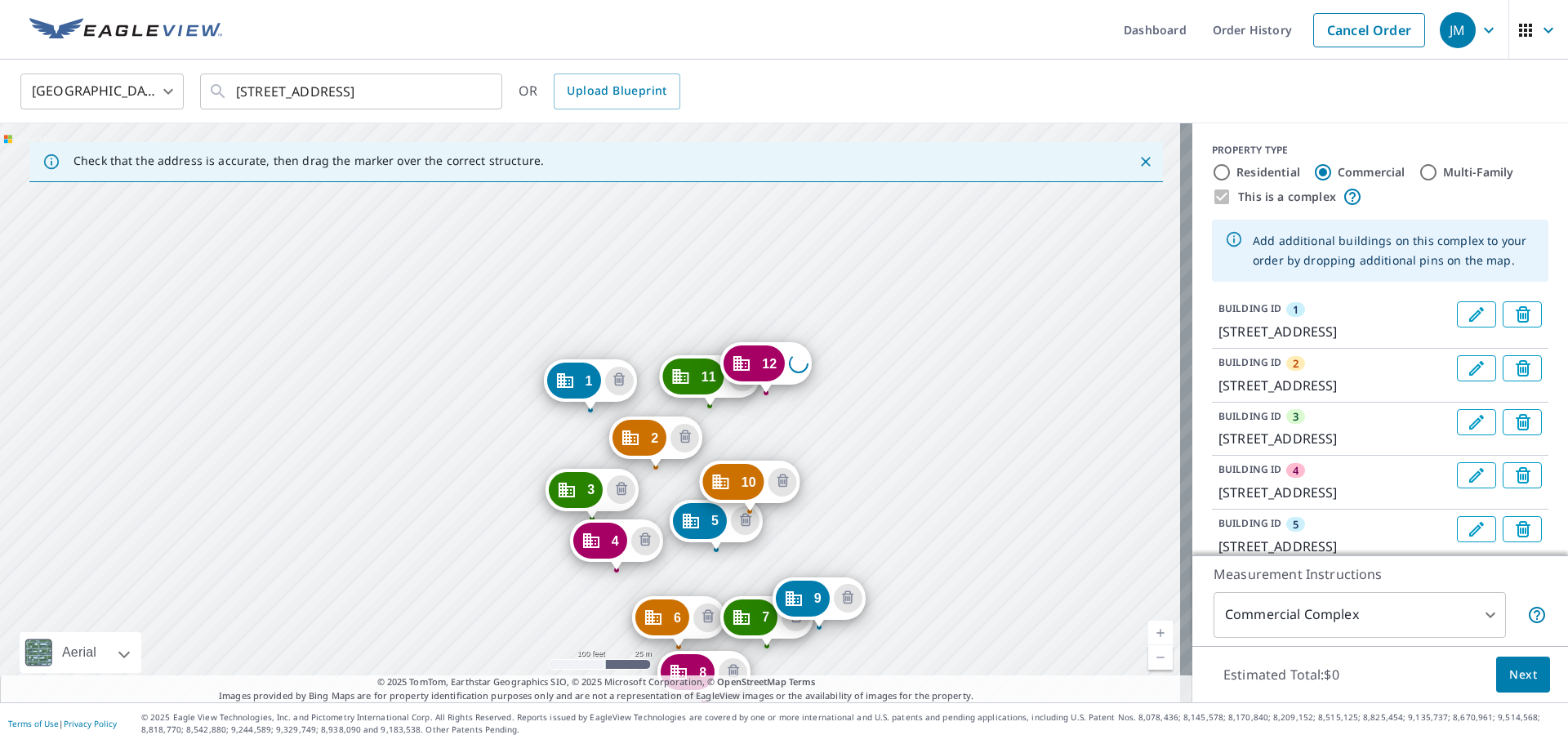
click at [739, 262] on div "2 7002 S 114th Street Plz La Vista, NE 68128 3 7025 S 115th Street Plz La Vista…" at bounding box center [596, 413] width 1192 height 579
click at [678, 285] on div "2 7002 S 114th Street Plz La Vista, NE 68128 3 7025 S 115th Street Plz La Vista…" at bounding box center [596, 413] width 1192 height 579
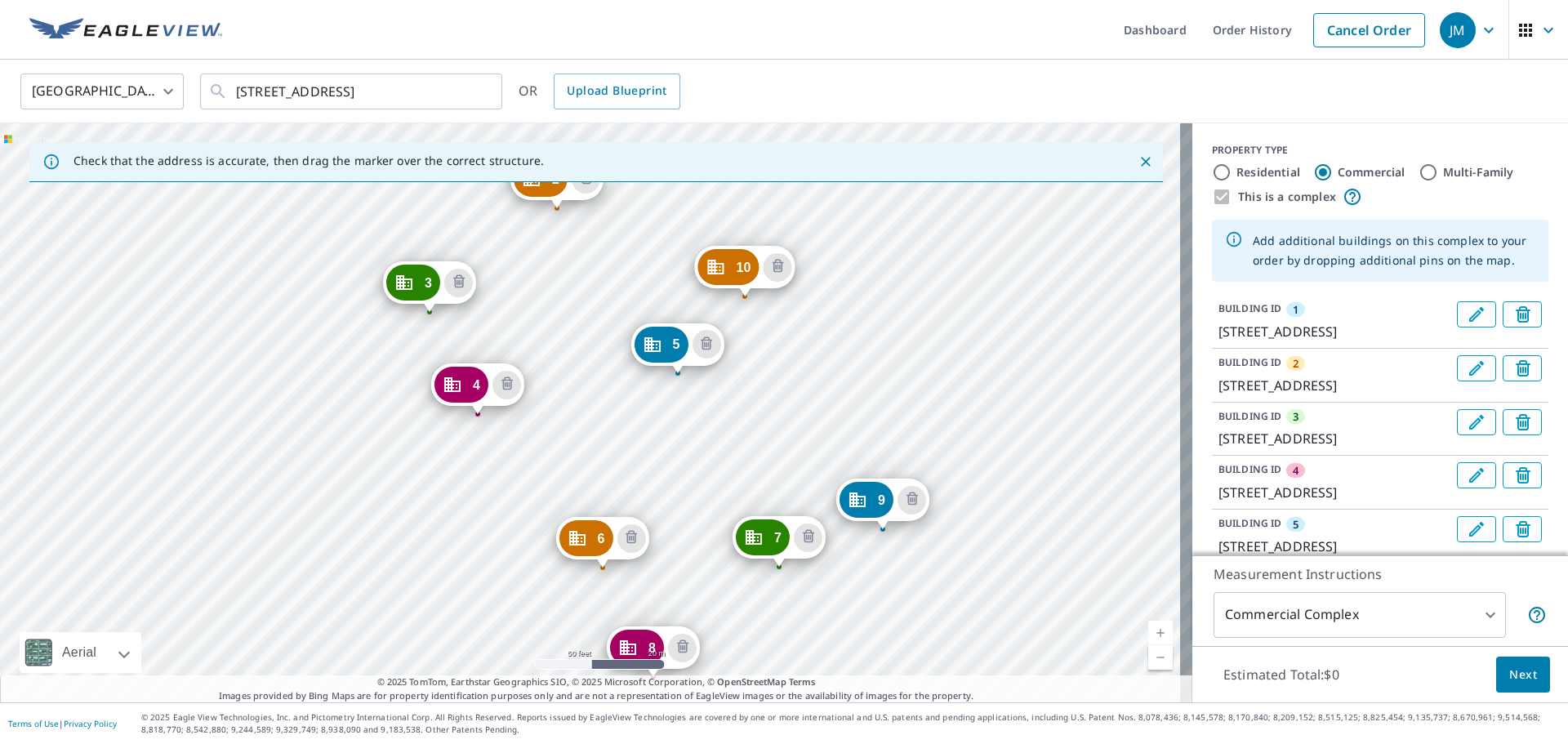
drag, startPoint x: 850, startPoint y: 510, endPoint x: 861, endPoint y: 211, distance: 299.2
click at [861, 211] on div "2 7002 S 114th Street Plz La Vista, NE 68128 3 7025 S 115th Street Plz La Vista…" at bounding box center [596, 413] width 1192 height 579
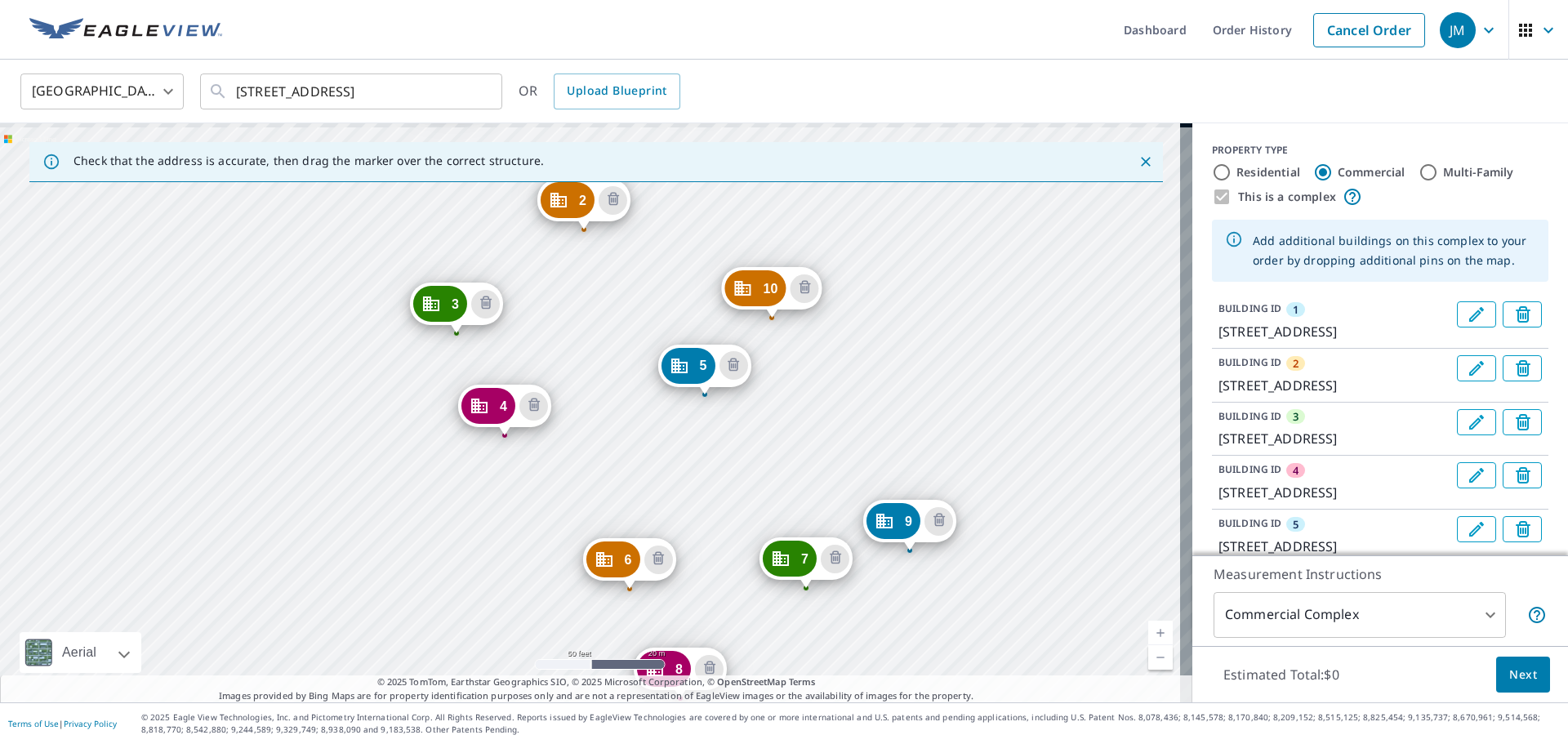
drag, startPoint x: 944, startPoint y: 243, endPoint x: 975, endPoint y: 438, distance: 197.4
click at [975, 438] on div "2 7002 S 114th Street Plz La Vista, NE 68128 3 7025 S 115th Street Plz La Vista…" at bounding box center [596, 413] width 1192 height 579
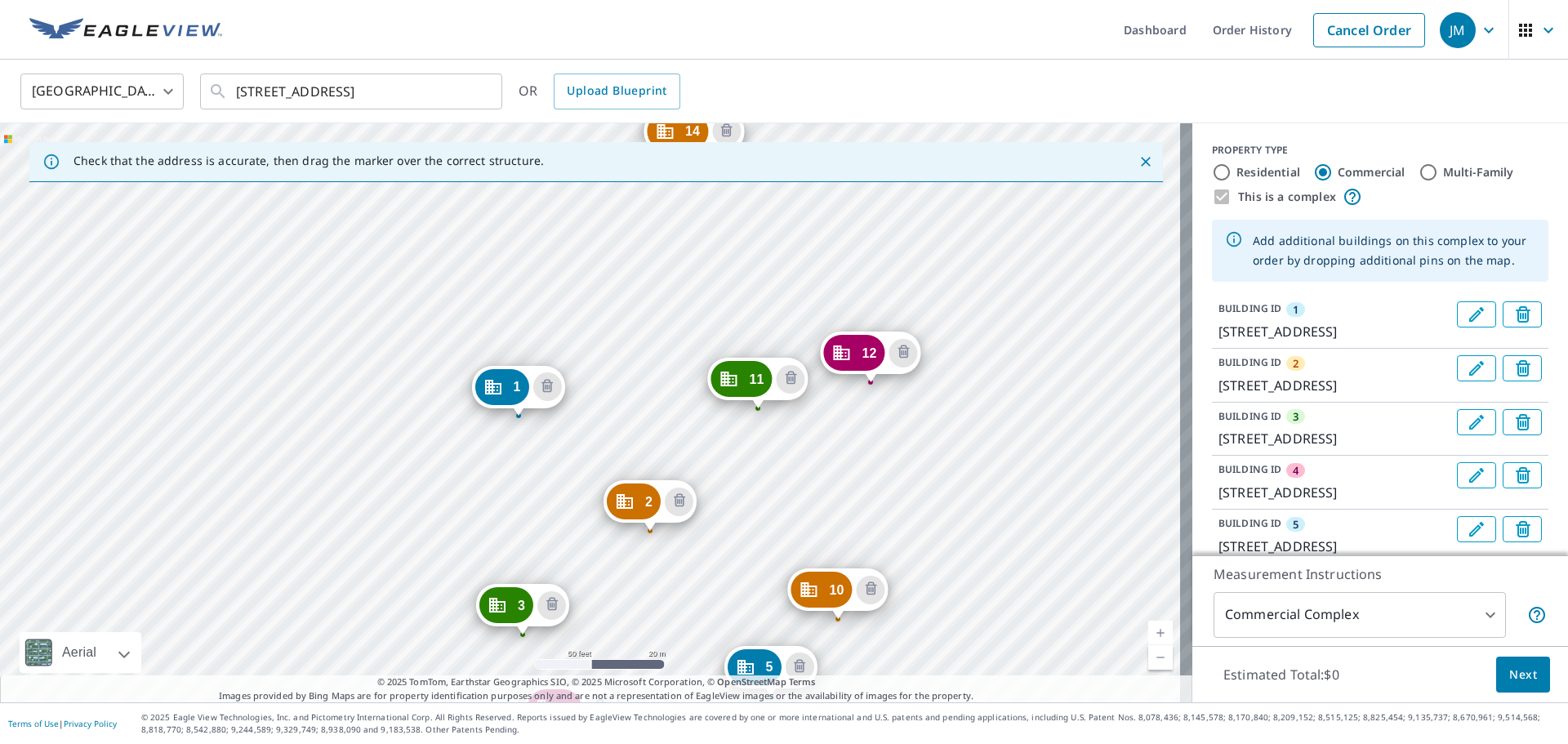
drag, startPoint x: 980, startPoint y: 527, endPoint x: 987, endPoint y: 574, distance: 47.5
click at [987, 574] on div "2 7002 S 114th Street Plz La Vista, NE 68128 3 7025 S 115th Street Plz La Vista…" at bounding box center [596, 413] width 1192 height 579
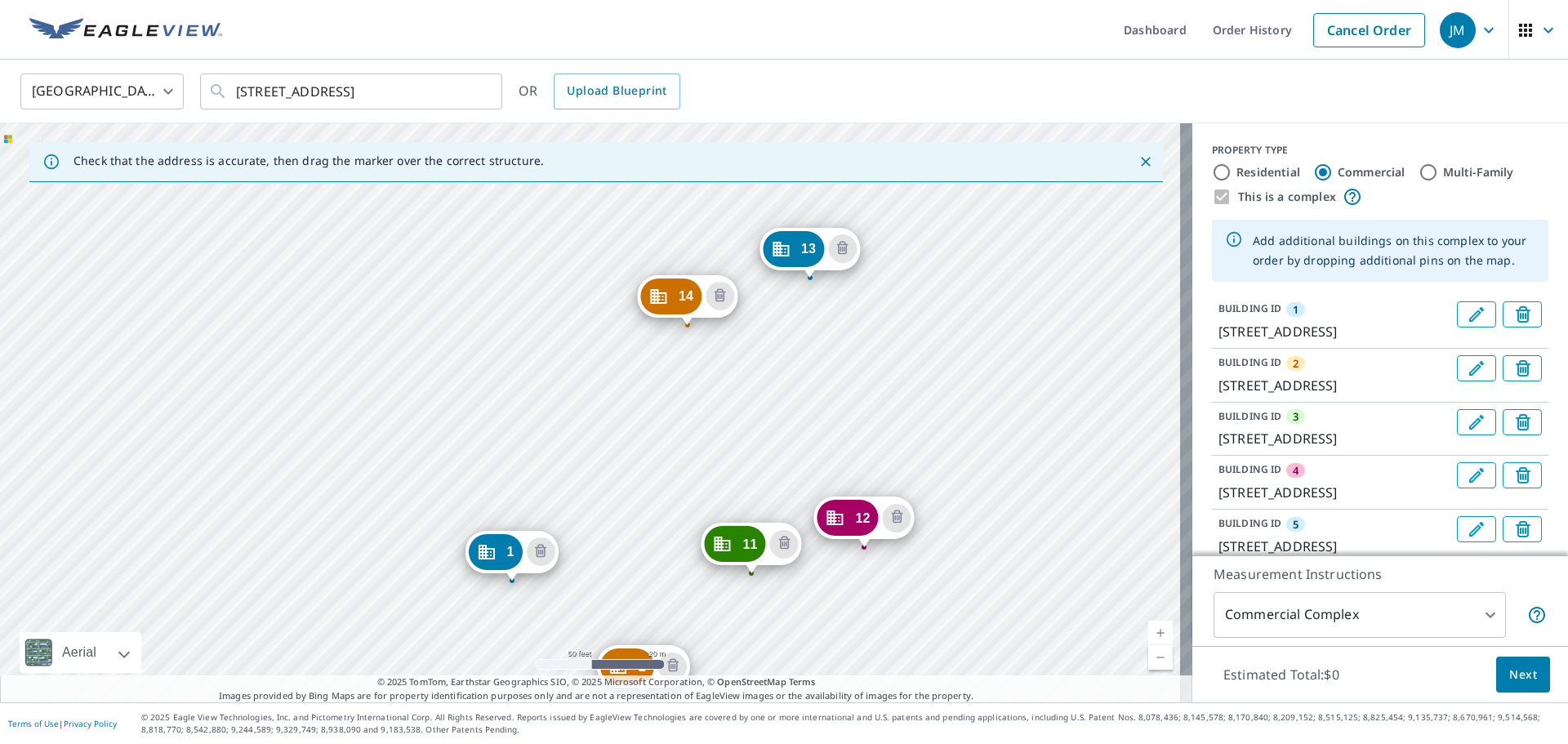
drag, startPoint x: 982, startPoint y: 549, endPoint x: 984, endPoint y: 566, distance: 17.1
click at [984, 566] on div "2 7002 S 114th Street Plz La Vista, NE 68128 3 7025 S 115th Street Plz La Vista…" at bounding box center [596, 413] width 1192 height 579
click at [1511, 674] on span "Next" at bounding box center [1522, 675] width 28 height 20
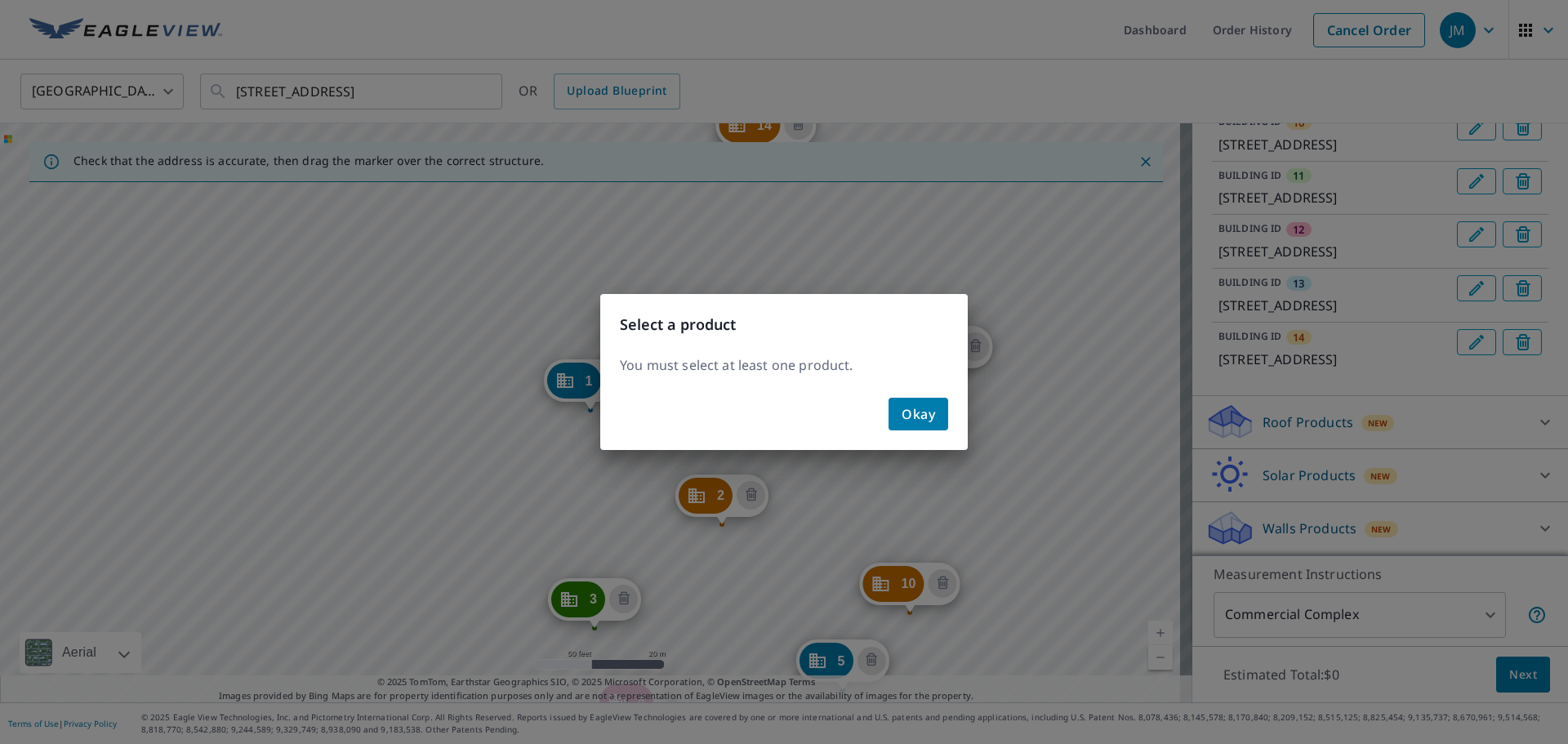
scroll to position [817, 0]
click at [931, 415] on span "Okay" at bounding box center [918, 413] width 34 height 23
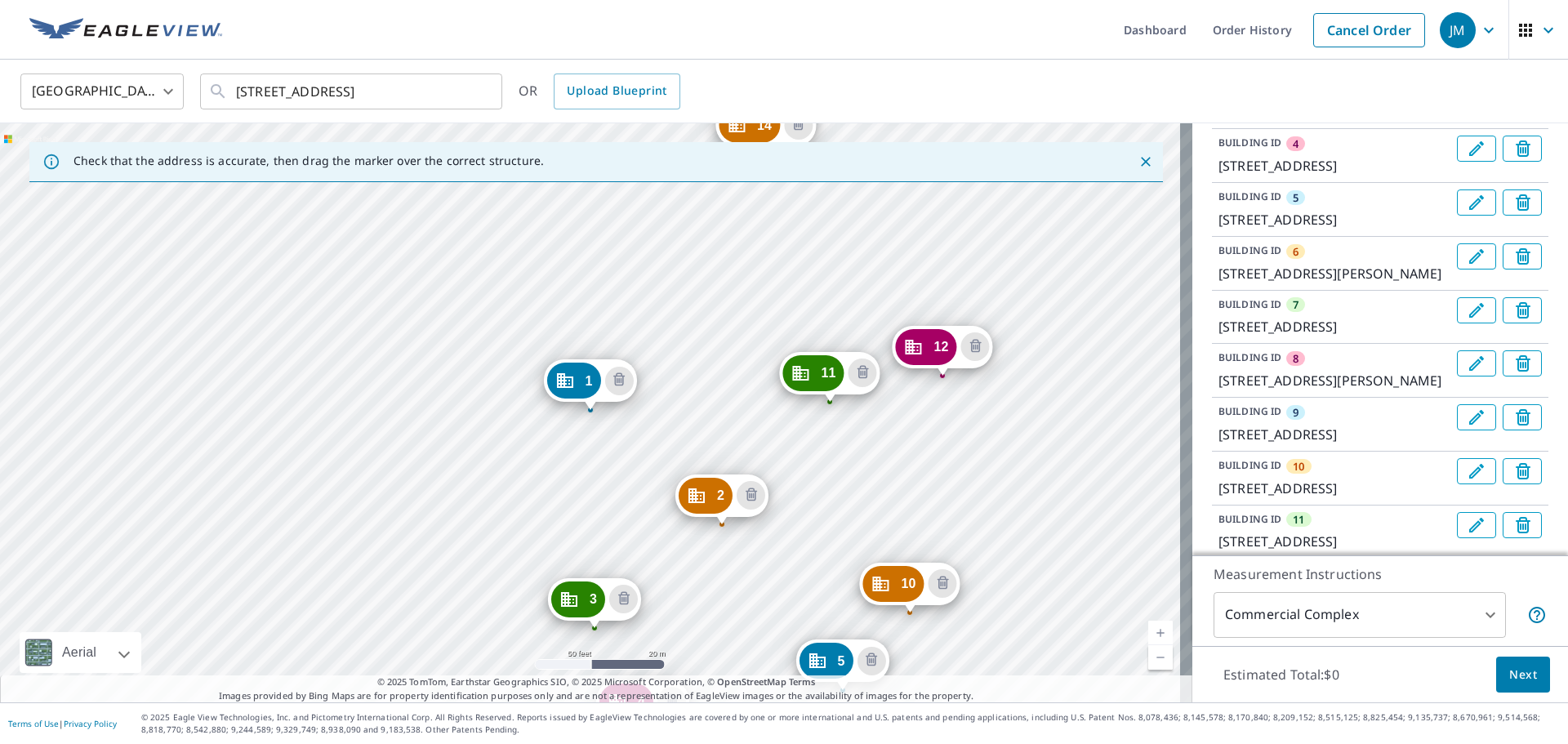
scroll to position [945, 0]
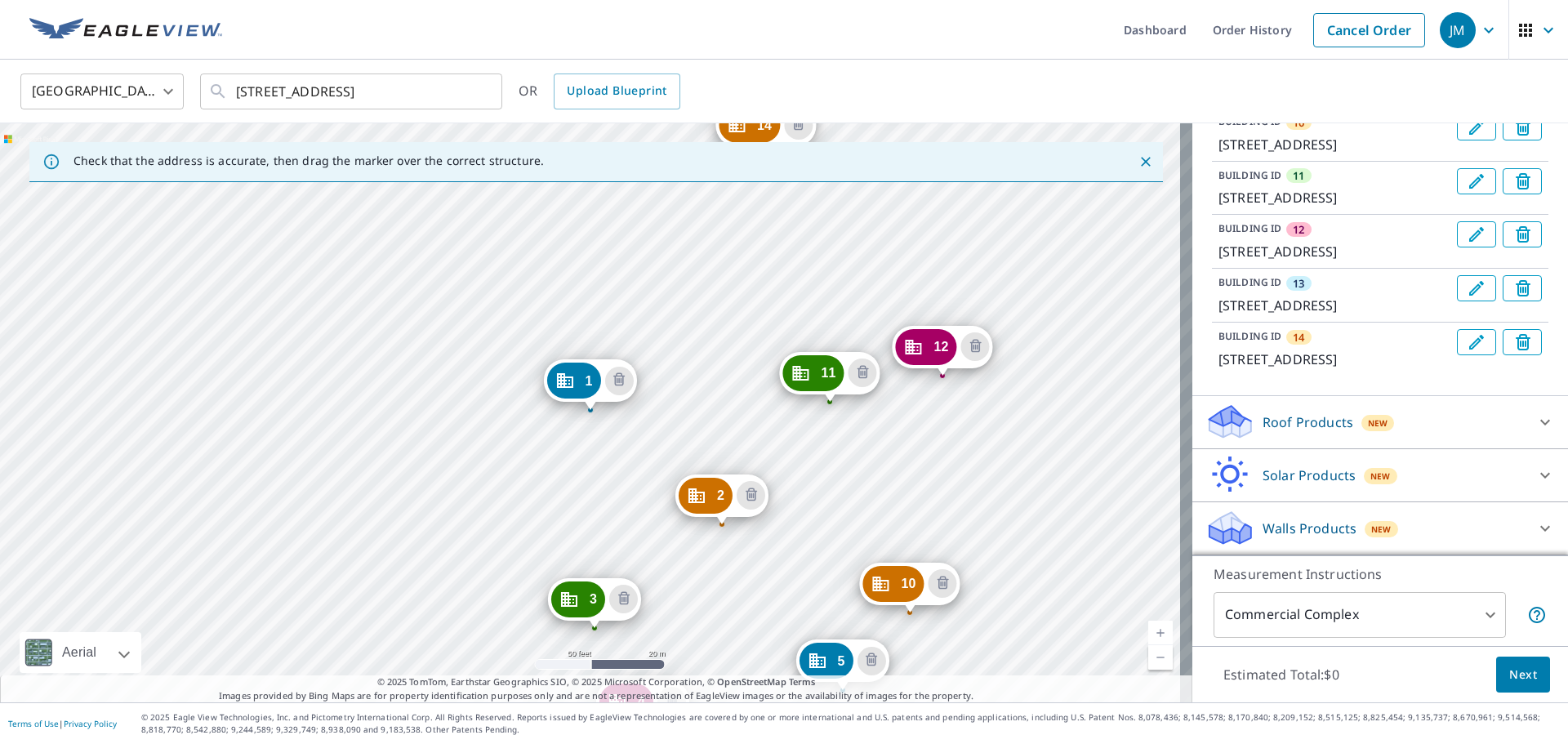
click at [1535, 415] on icon at bounding box center [1545, 422] width 20 height 20
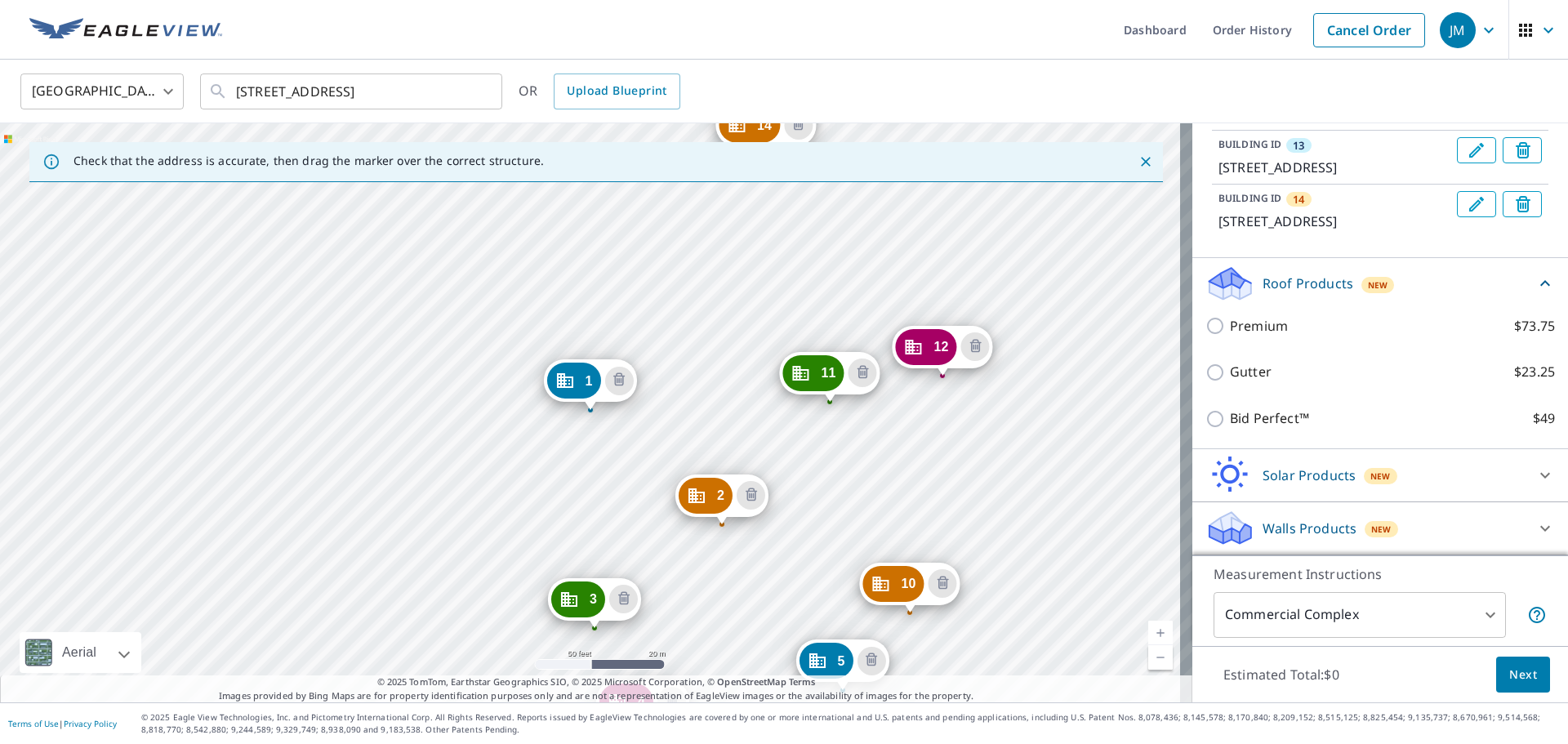
scroll to position [1026, 0]
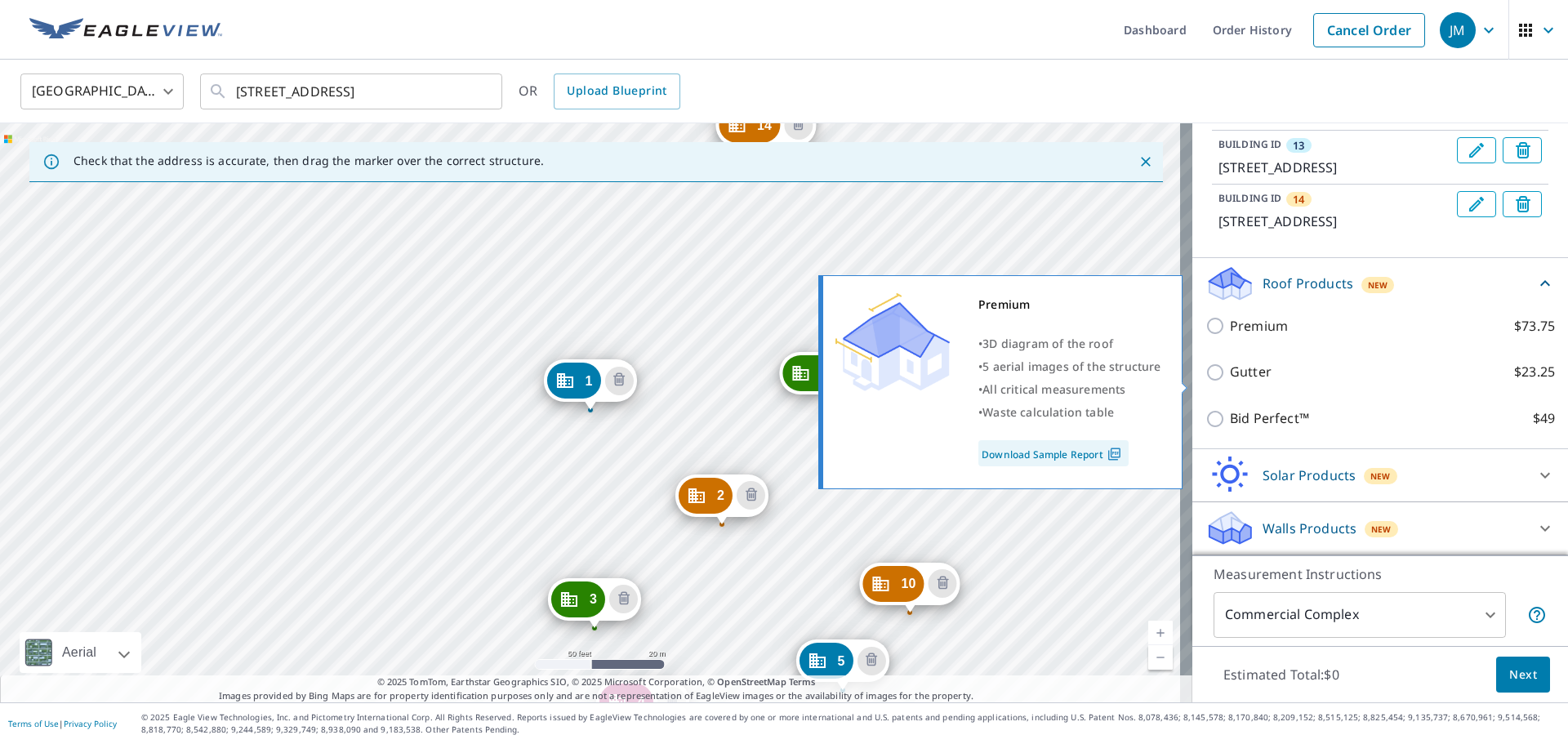
click at [1210, 335] on input "Premium $73.75" at bounding box center [1217, 325] width 24 height 20
checkbox input "true"
click at [1205, 349] on div "Premium $73.75" at bounding box center [1379, 326] width 349 height 47
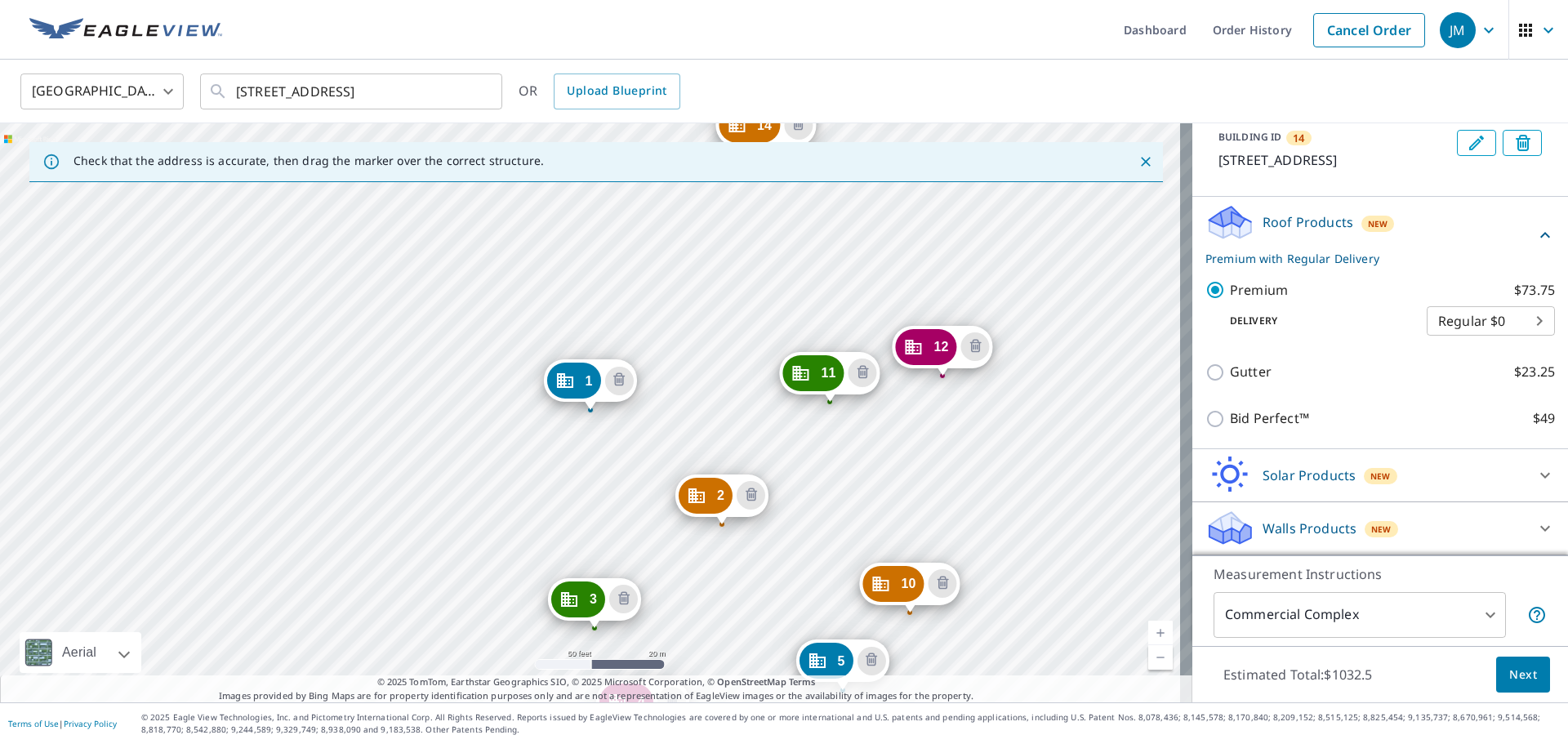
scroll to position [1144, 0]
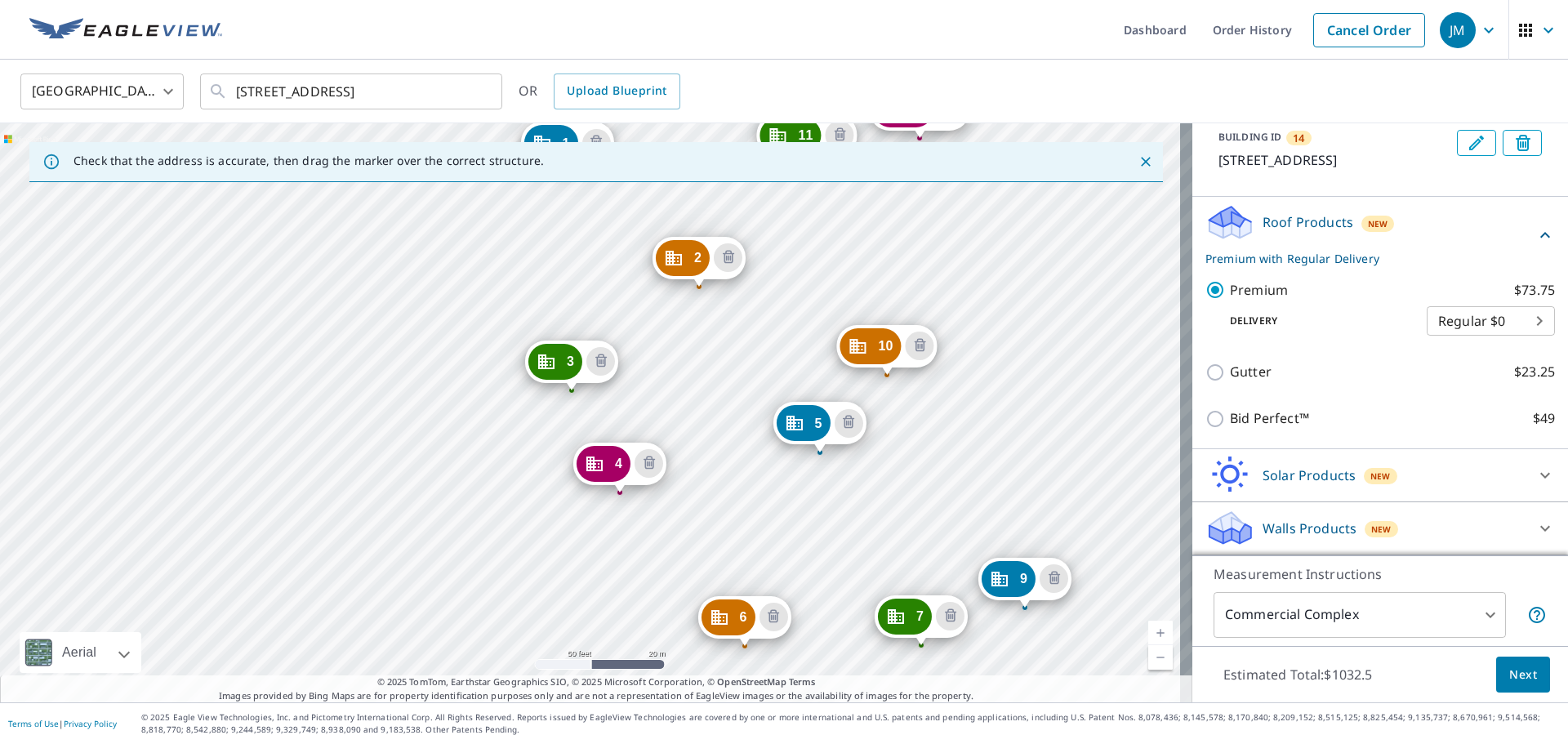
drag, startPoint x: 1109, startPoint y: 486, endPoint x: 1086, endPoint y: 249, distance: 238.1
click at [1086, 249] on div "2 7002 S 114th Street Plz La Vista, NE 68128 3 7025 S 115th Street Plz La Vista…" at bounding box center [596, 413] width 1192 height 579
click at [1516, 674] on span "Next" at bounding box center [1522, 675] width 28 height 20
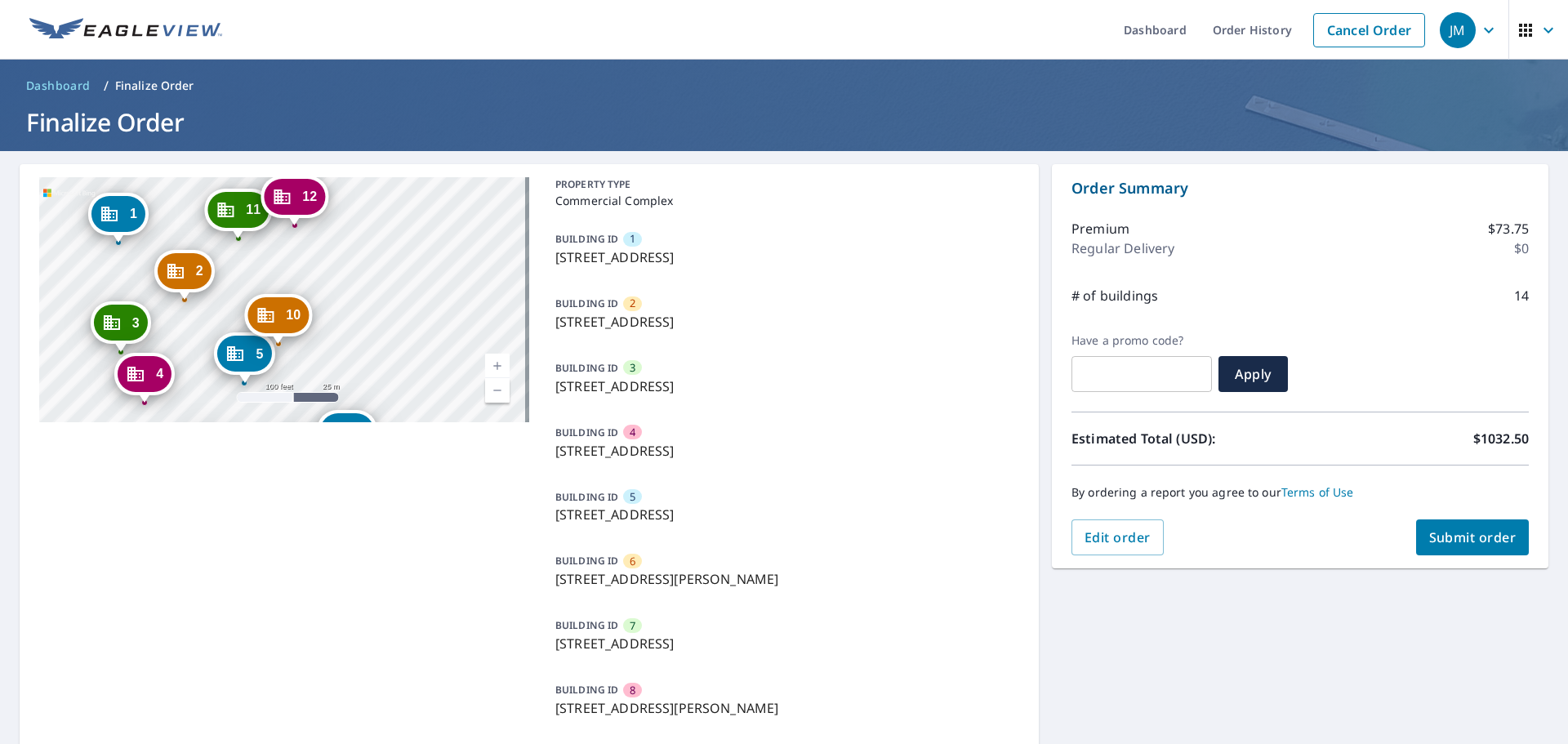
click at [1457, 536] on span "Submit order" at bounding box center [1473, 536] width 88 height 18
checkbox input "true"
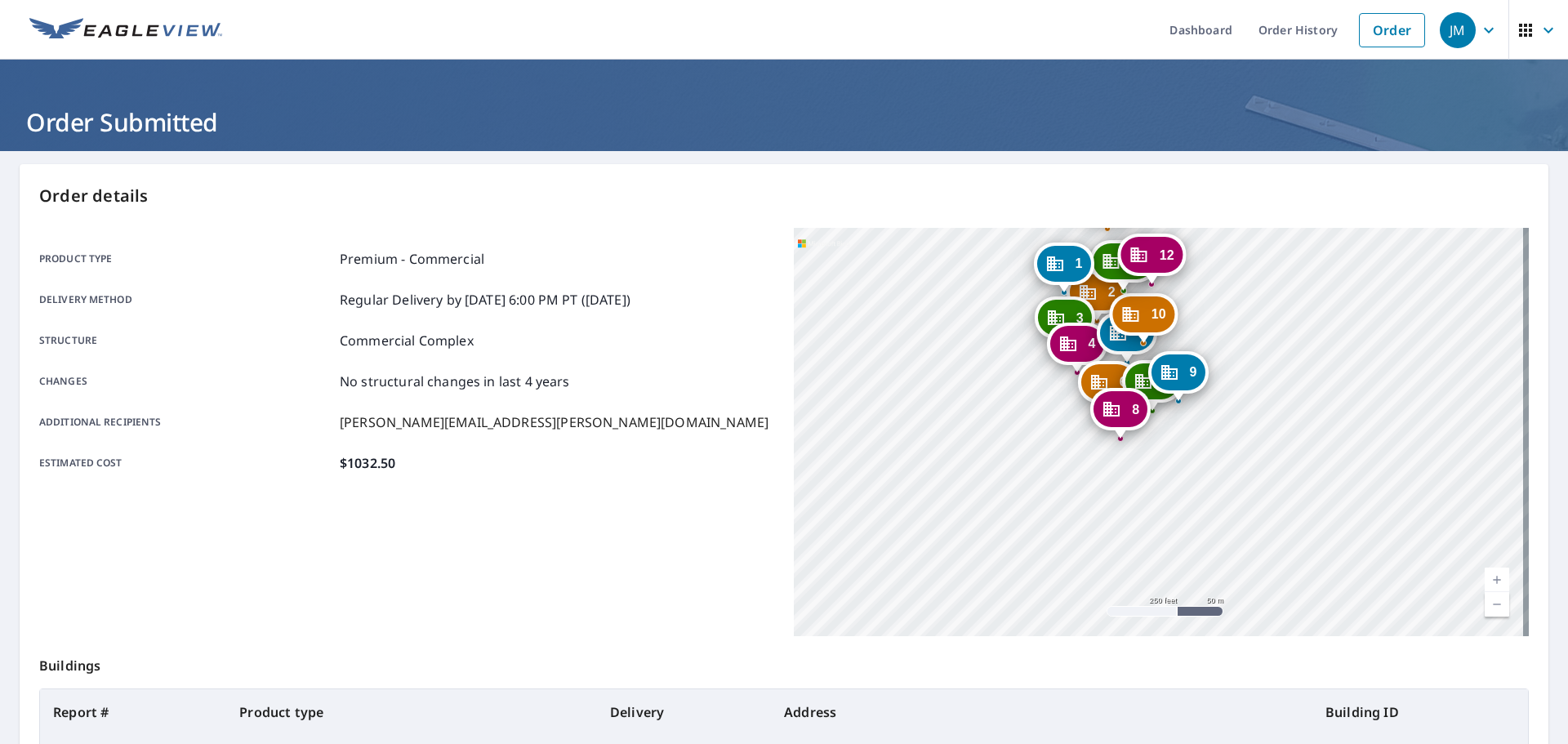
drag, startPoint x: 979, startPoint y: 474, endPoint x: 901, endPoint y: 363, distance: 135.7
click at [901, 363] on div "2 7002 S 114th Street Plz La Vista, NE 68128 3 7025 S 115th Street Plz La Vista…" at bounding box center [1160, 432] width 735 height 408
click at [1384, 39] on link "Order" at bounding box center [1391, 30] width 66 height 34
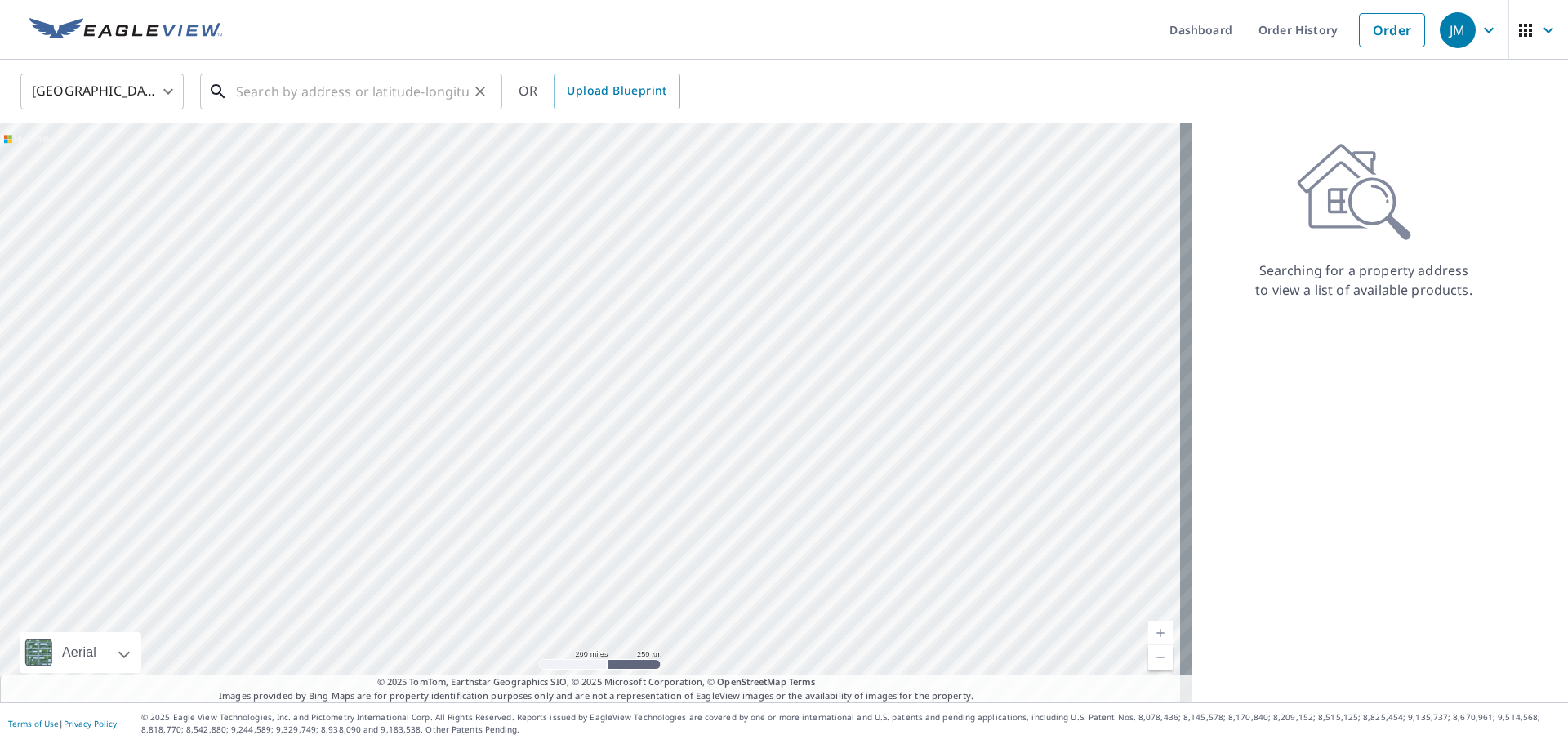
click at [295, 89] on input "text" at bounding box center [352, 91] width 233 height 46
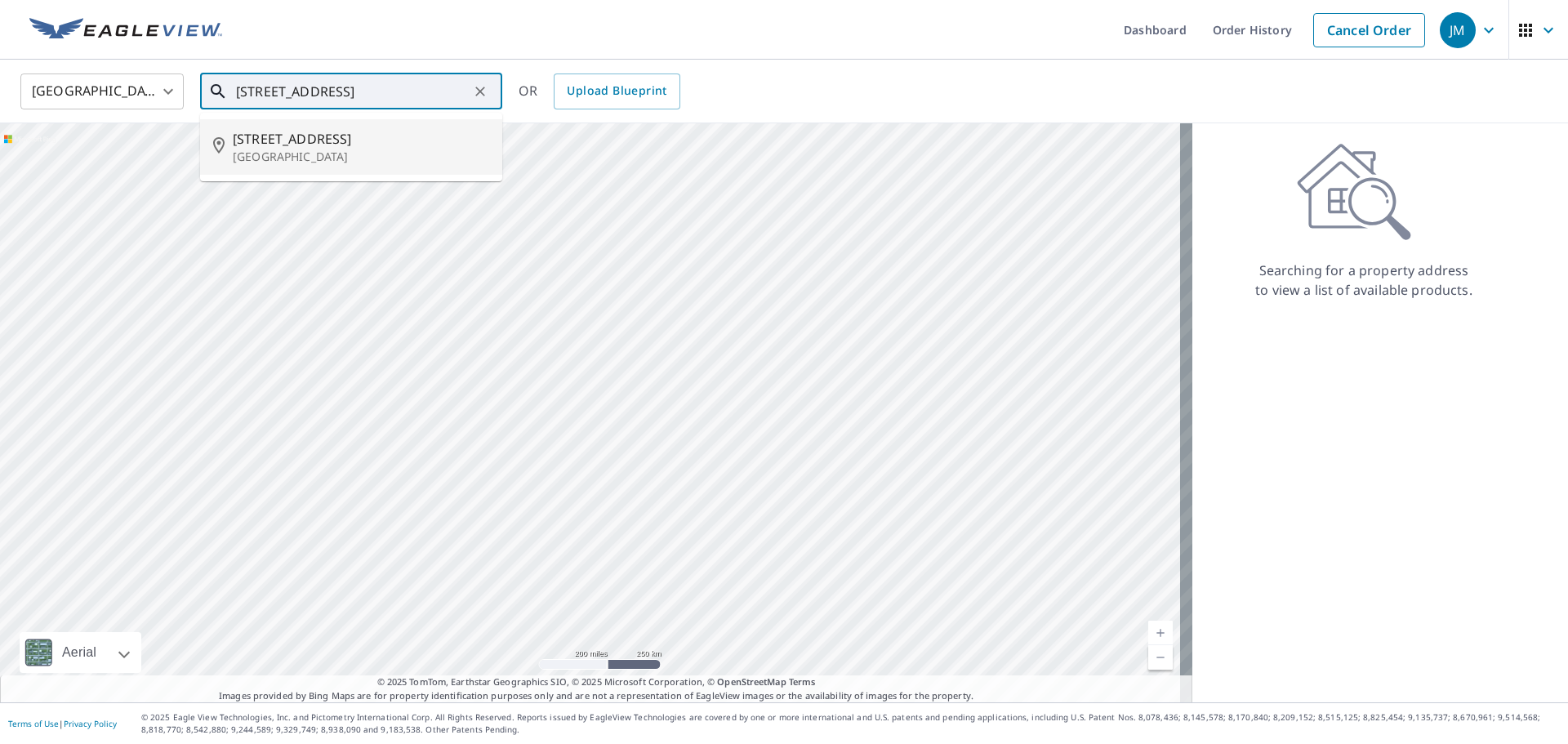
click at [329, 145] on span "6925 S 115th Street Plz" at bounding box center [360, 139] width 256 height 20
type input "[STREET_ADDRESS]"
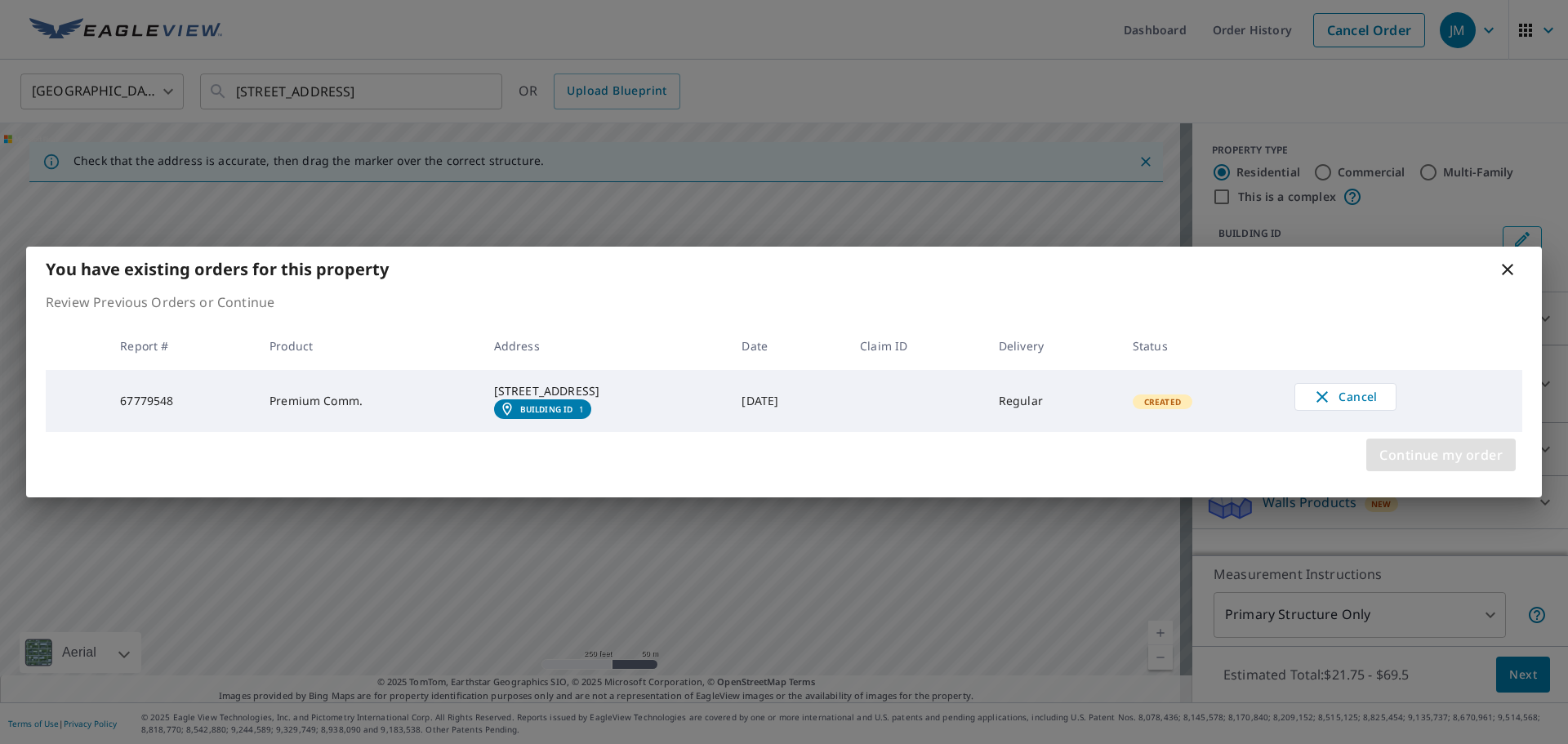
click at [1458, 471] on button "Continue my order" at bounding box center [1440, 454] width 149 height 33
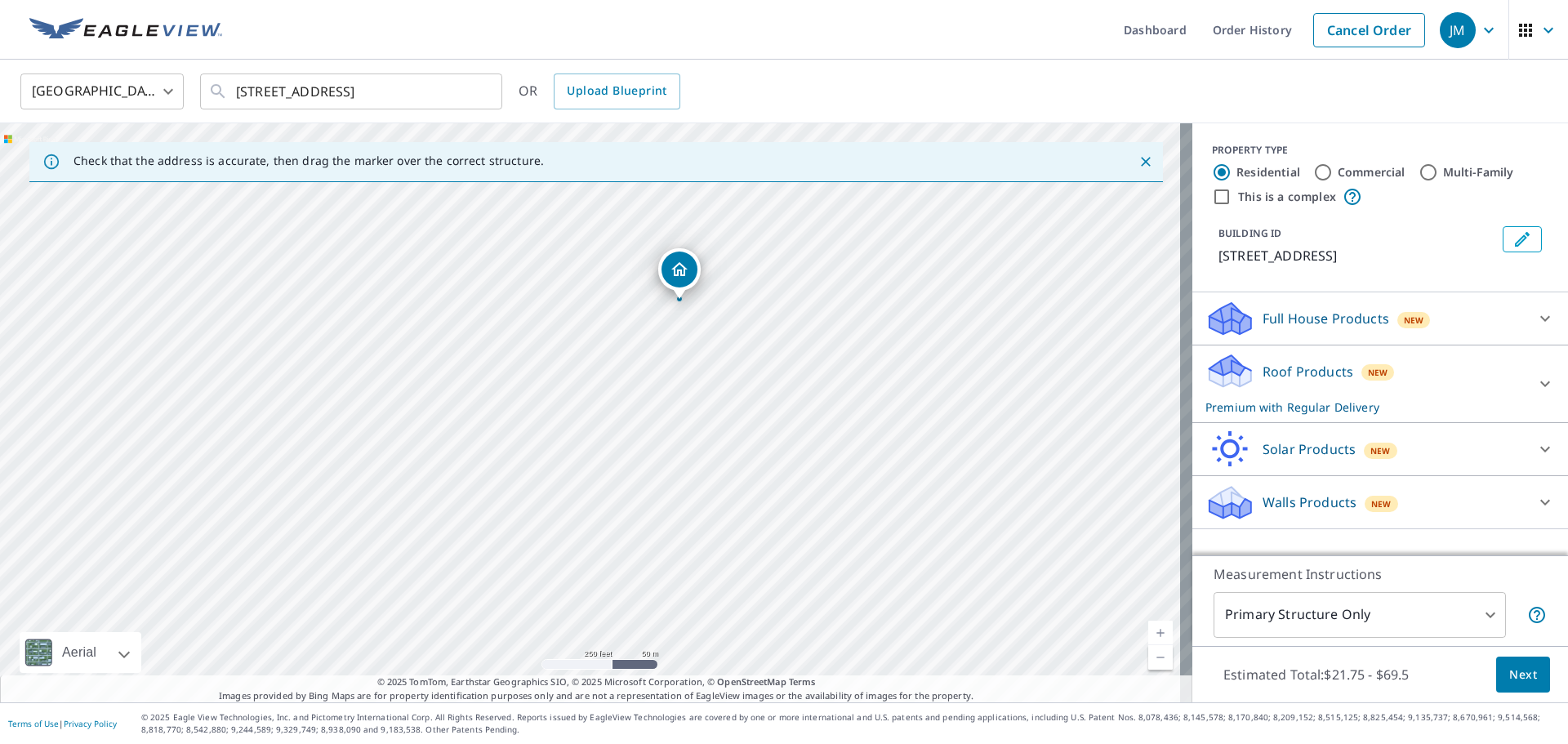
drag, startPoint x: 824, startPoint y: 447, endPoint x: 887, endPoint y: 377, distance: 94.2
click at [887, 377] on div "[STREET_ADDRESS]" at bounding box center [596, 413] width 1192 height 579
drag, startPoint x: 745, startPoint y: 249, endPoint x: 629, endPoint y: 189, distance: 130.6
click at [1211, 198] on input "This is a complex" at bounding box center [1221, 196] width 20 height 20
checkbox input "true"
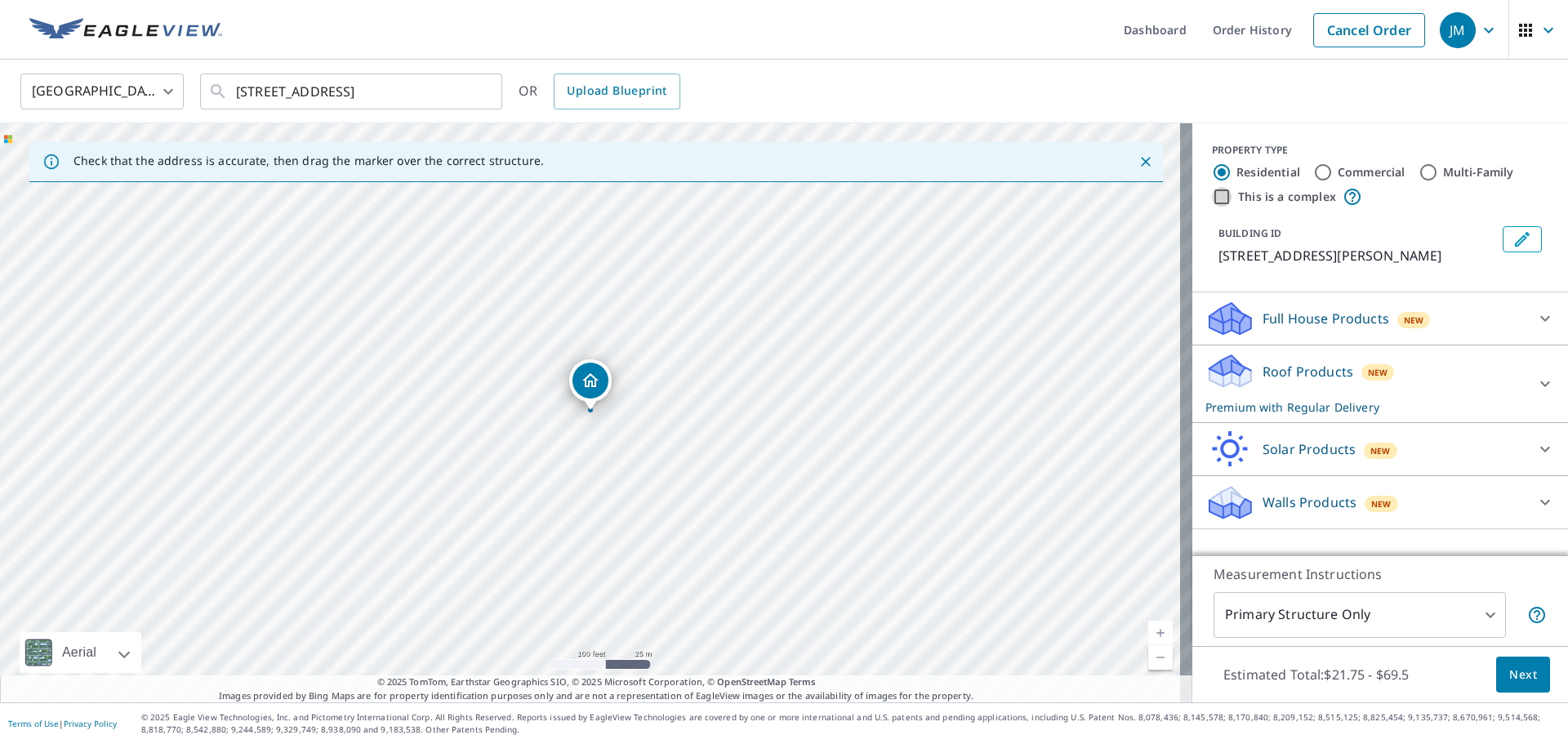
radio input "false"
radio input "true"
type input "4"
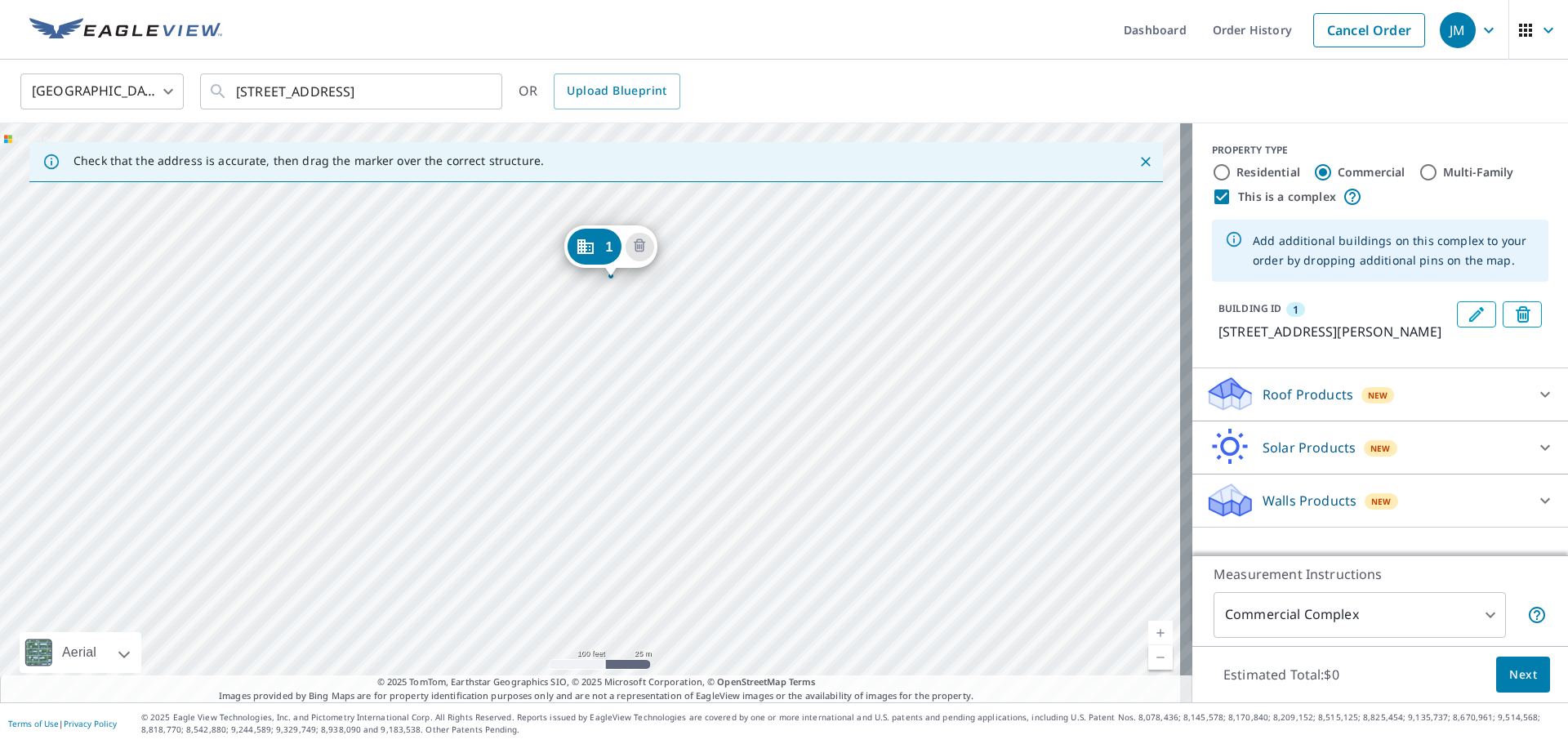
drag, startPoint x: 627, startPoint y: 493, endPoint x: 646, endPoint y: 358, distance: 136.3
click at [646, 358] on div "1 6949 S Harrison Hills Dr La Vista, NE 68128" at bounding box center [596, 413] width 1192 height 579
click at [627, 333] on div "1 6949 S Harrison Hills Dr La Vista, NE 68128" at bounding box center [596, 413] width 1192 height 579
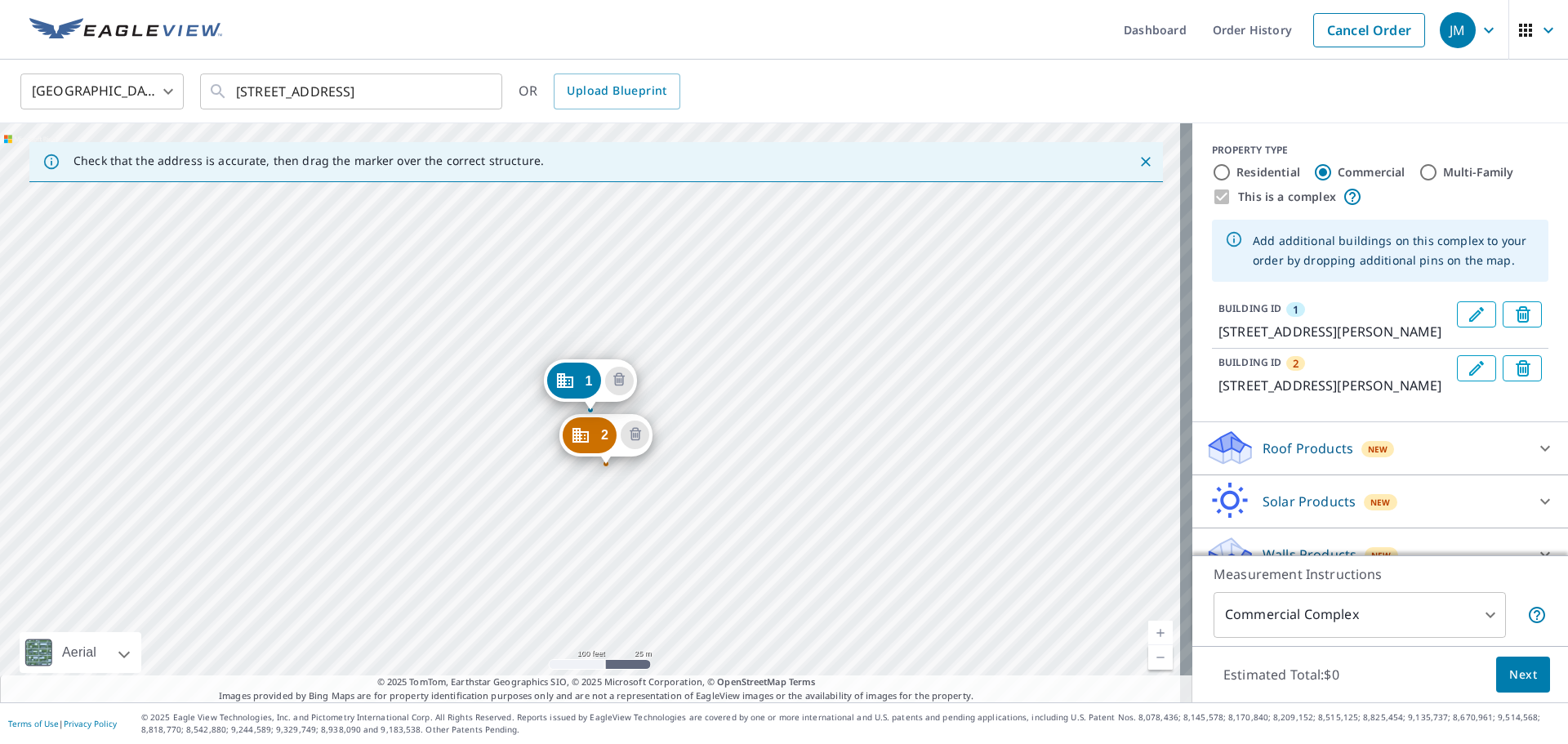
click at [594, 548] on div "2 6915 S Harrison Hills Dr La Vista, NE 68128 1 6949 S Harrison Hills Dr La Vis…" at bounding box center [596, 413] width 1192 height 579
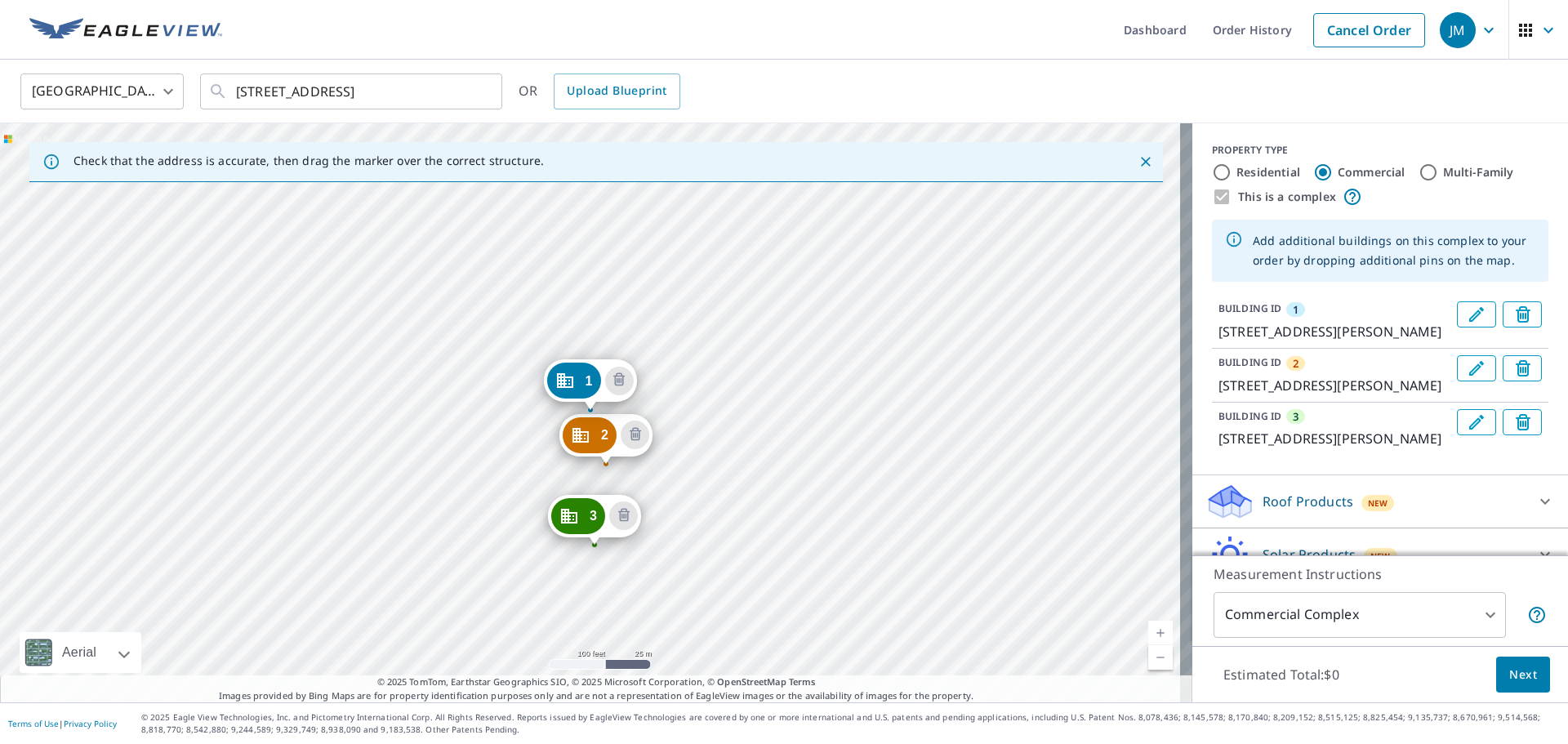
click at [541, 552] on div "2 6915 S Harrison Hills Dr La Vista, NE 68128 3 7009 S Harrison Hills Dr La Vis…" at bounding box center [596, 413] width 1192 height 579
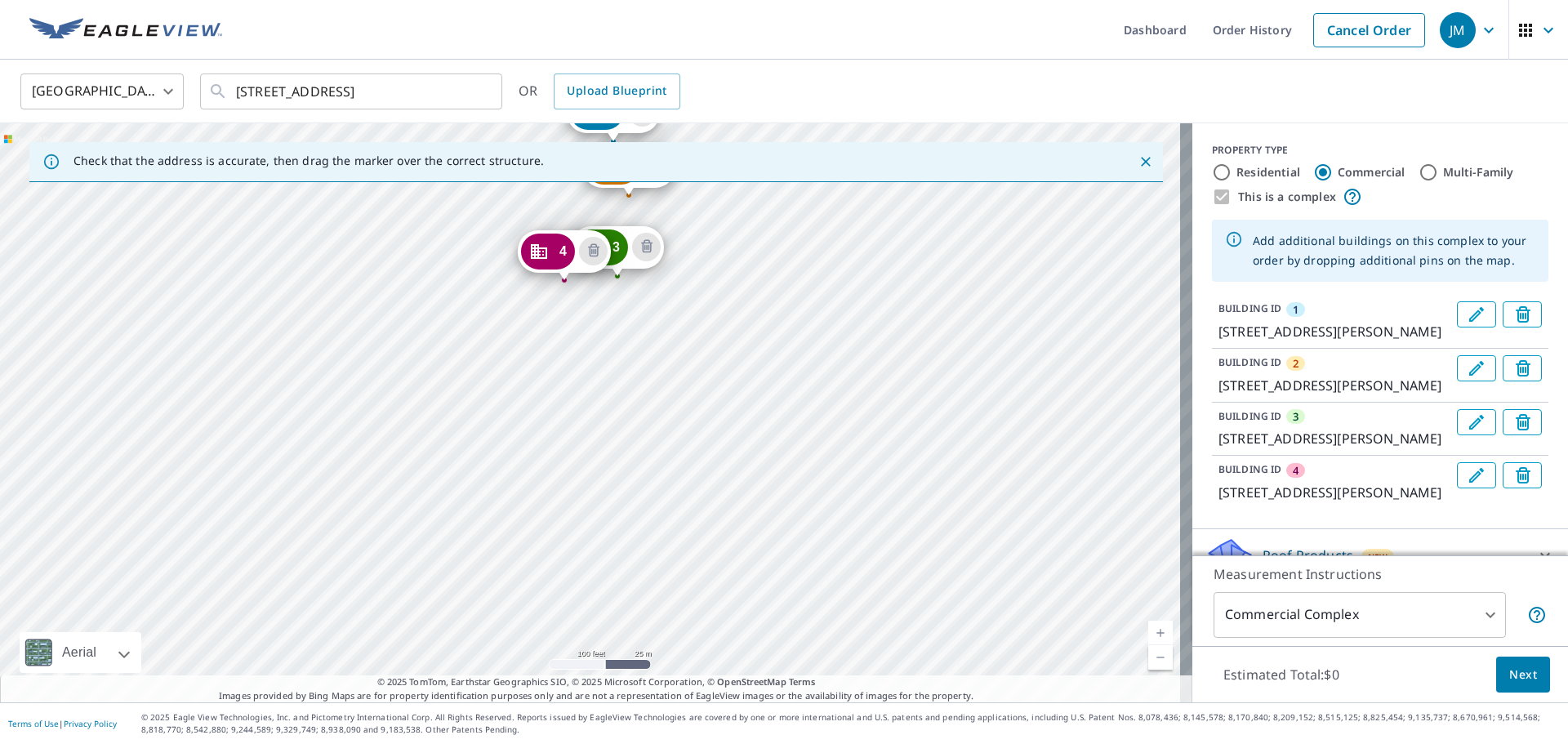
drag, startPoint x: 604, startPoint y: 513, endPoint x: 622, endPoint y: 339, distance: 174.9
click at [622, 339] on div "2 6915 S Harrison Hills Dr La Vista, NE 68128 3 7009 S Harrison Hills Dr La Vis…" at bounding box center [596, 413] width 1192 height 579
click at [607, 396] on div "2 6915 S Harrison Hills Dr La Vista, NE 68128 3 7009 S Harrison Hills Dr La Vis…" at bounding box center [596, 413] width 1192 height 579
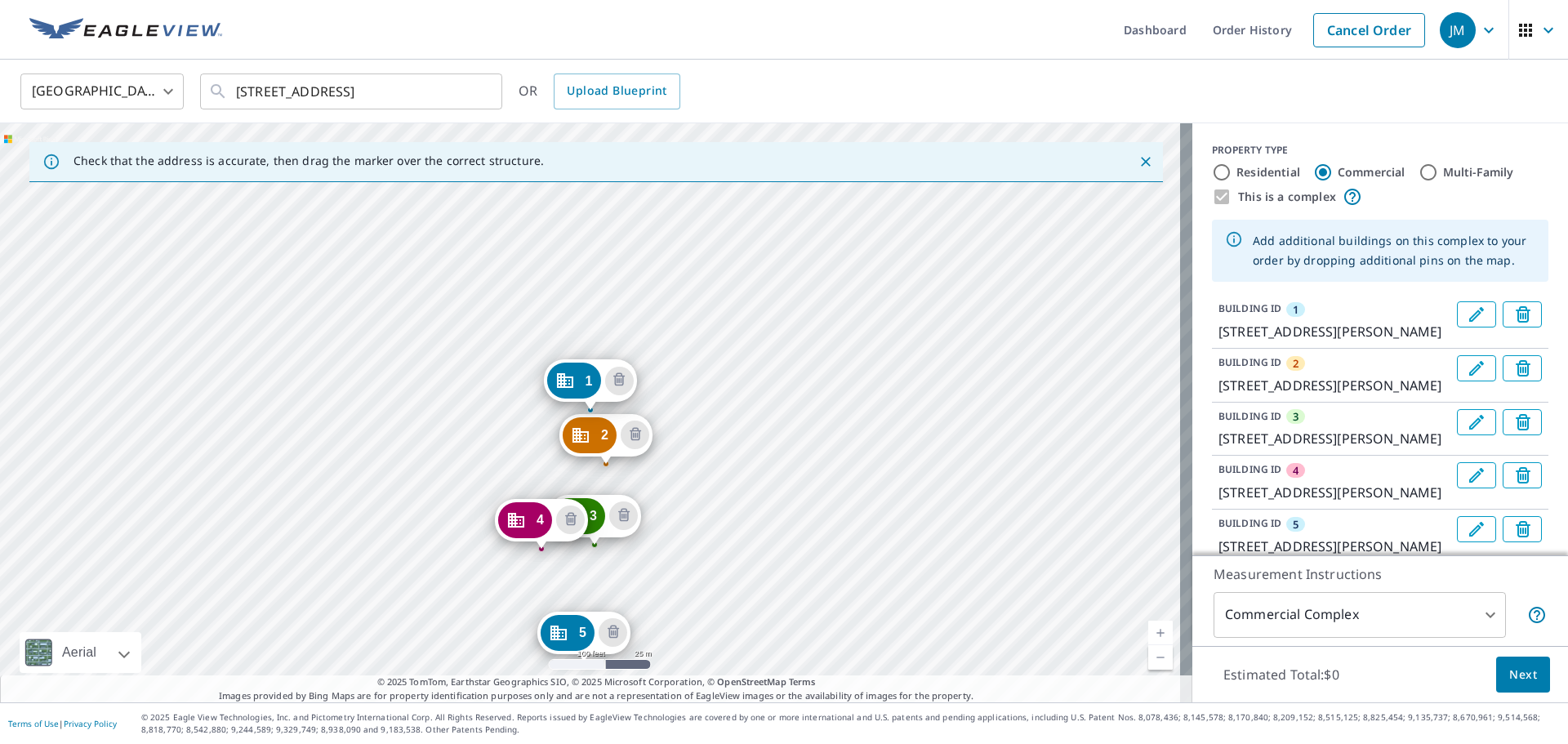
click at [664, 650] on div "2 6915 S Harrison Hills Dr La Vista, NE 68128 3 7009 S Harrison Hills Dr La Vis…" at bounding box center [596, 413] width 1192 height 579
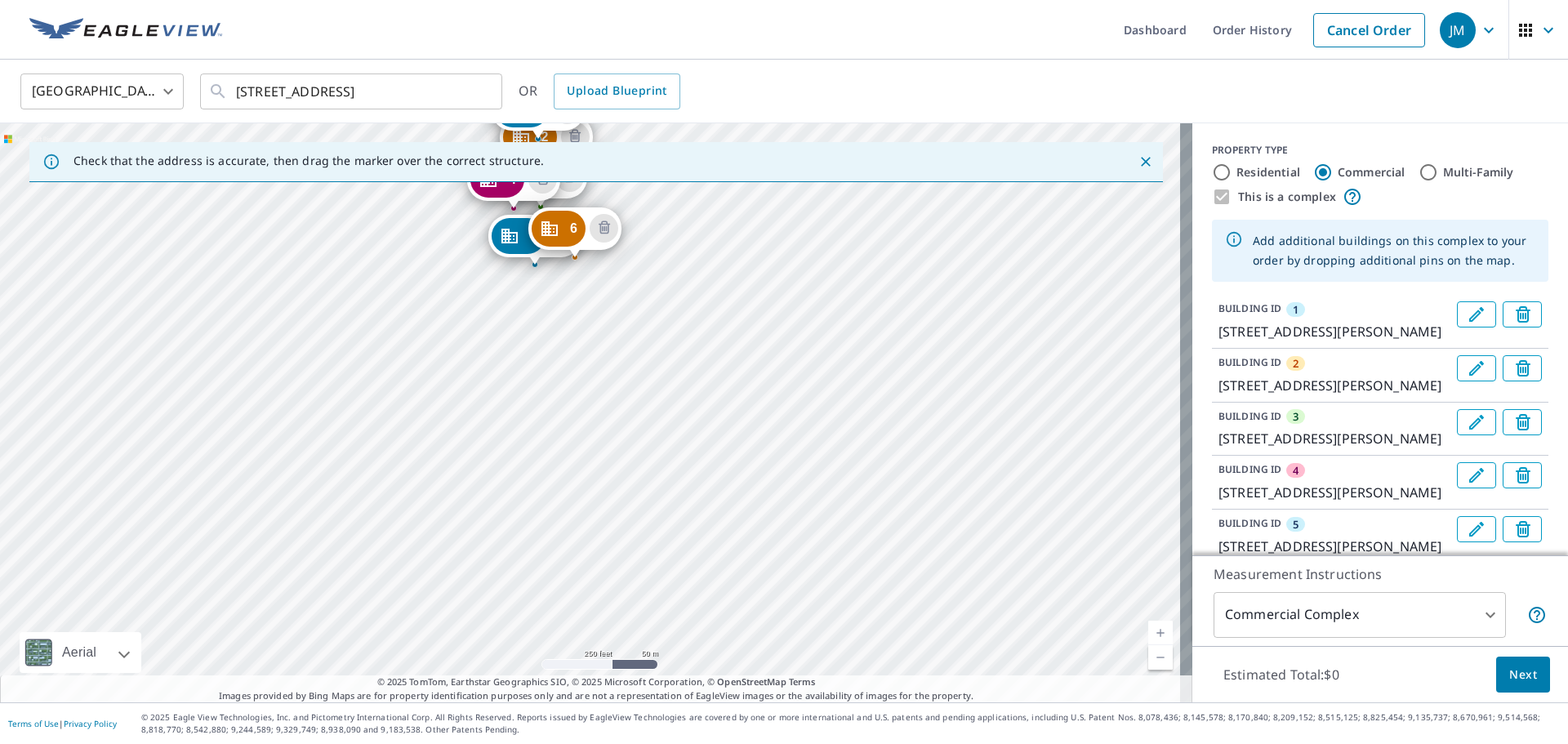
drag, startPoint x: 571, startPoint y: 583, endPoint x: 602, endPoint y: 264, distance: 320.5
click at [602, 264] on div "2 [STREET_ADDRESS][PERSON_NAME] 3 [STREET_ADDRESS][PERSON_NAME] 4 [STREET_ADDRE…" at bounding box center [596, 413] width 1192 height 579
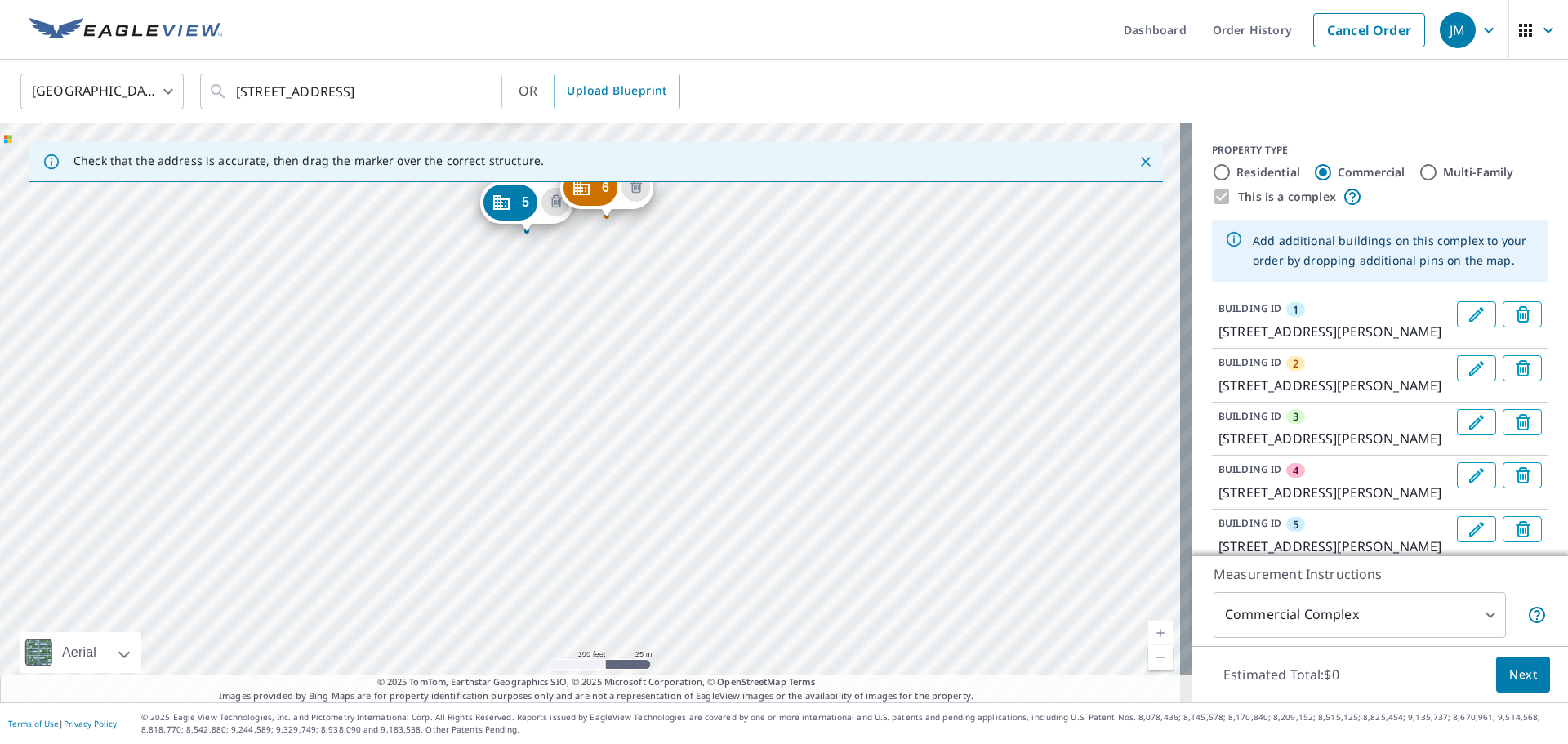
drag, startPoint x: 1130, startPoint y: 162, endPoint x: 592, endPoint y: 270, distance: 548.7
click at [1137, 162] on icon "Close" at bounding box center [1145, 162] width 17 height 17
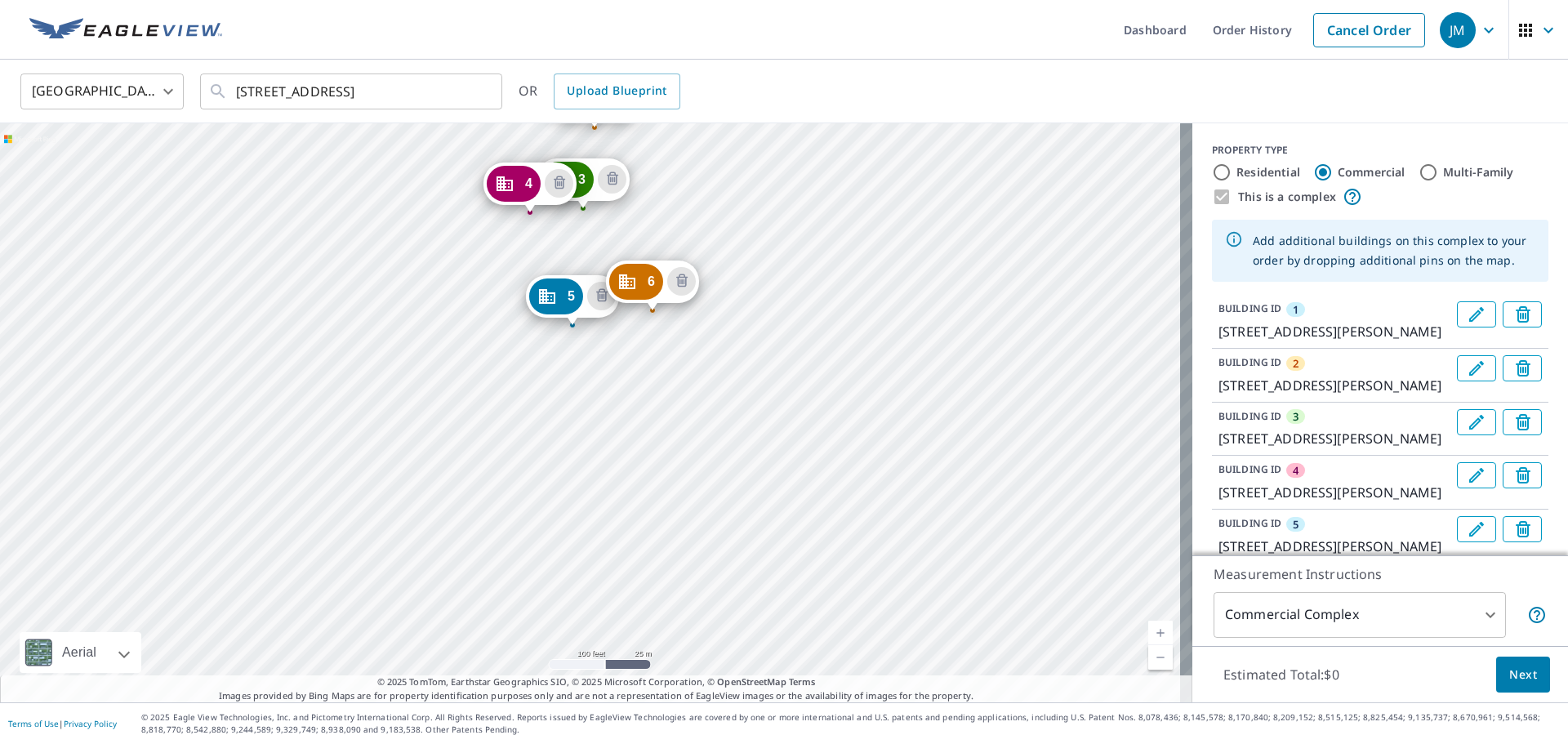
drag, startPoint x: 671, startPoint y: 554, endPoint x: 660, endPoint y: 218, distance: 336.2
click at [660, 218] on div "2 [STREET_ADDRESS][PERSON_NAME] 3 [STREET_ADDRESS][PERSON_NAME] 4 [STREET_ADDRE…" at bounding box center [596, 413] width 1192 height 579
click at [656, 395] on div "2 [STREET_ADDRESS][PERSON_NAME] 3 [STREET_ADDRESS][PERSON_NAME] 4 [STREET_ADDRE…" at bounding box center [596, 413] width 1192 height 579
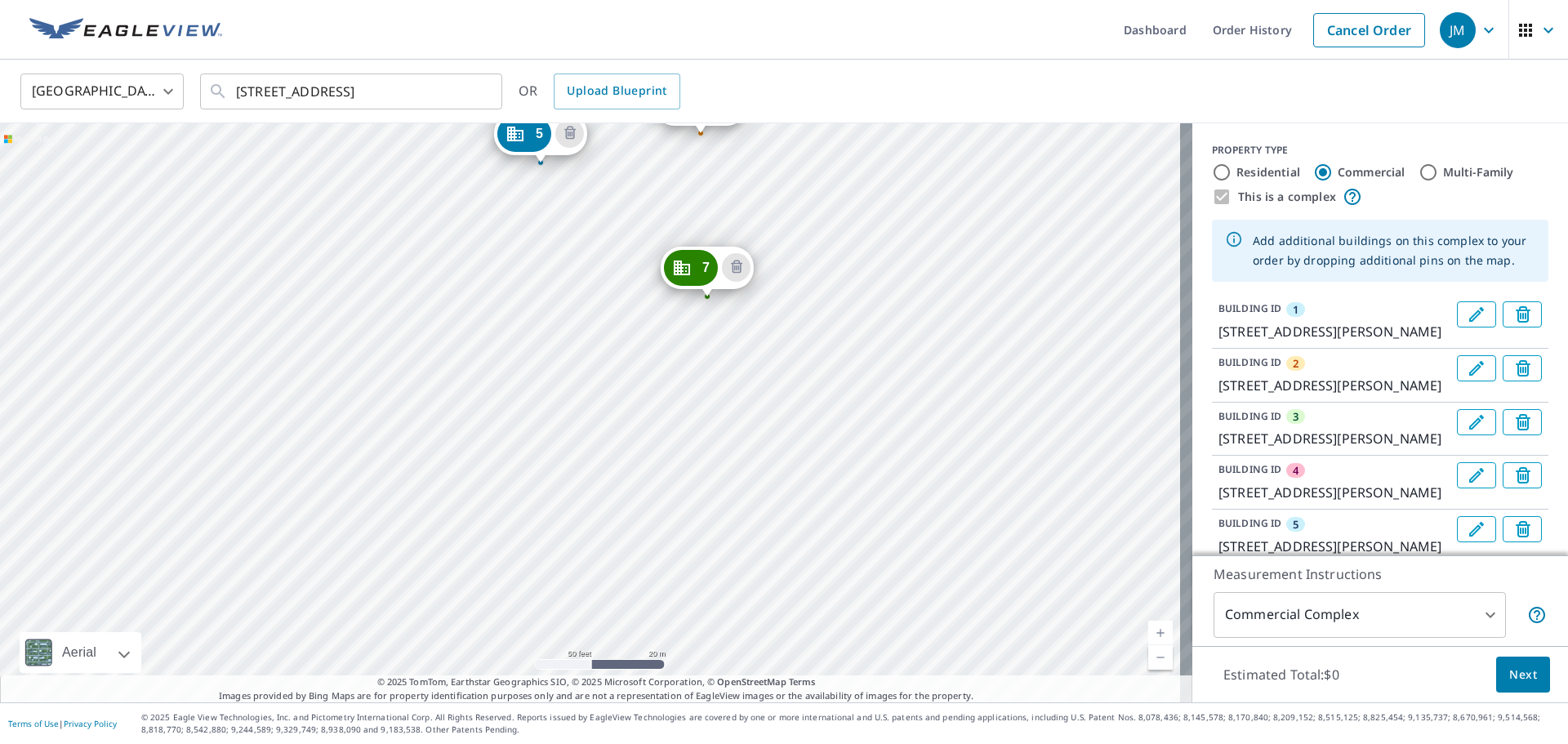
drag, startPoint x: 562, startPoint y: 593, endPoint x: 587, endPoint y: 297, distance: 297.1
click at [587, 297] on div "2 [STREET_ADDRESS][PERSON_NAME] 3 [STREET_ADDRESS][PERSON_NAME] 4 [STREET_ADDRE…" at bounding box center [596, 413] width 1192 height 579
click at [745, 427] on div "2 [STREET_ADDRESS][PERSON_NAME] 3 [STREET_ADDRESS][PERSON_NAME] 4 [STREET_ADDRE…" at bounding box center [596, 413] width 1192 height 579
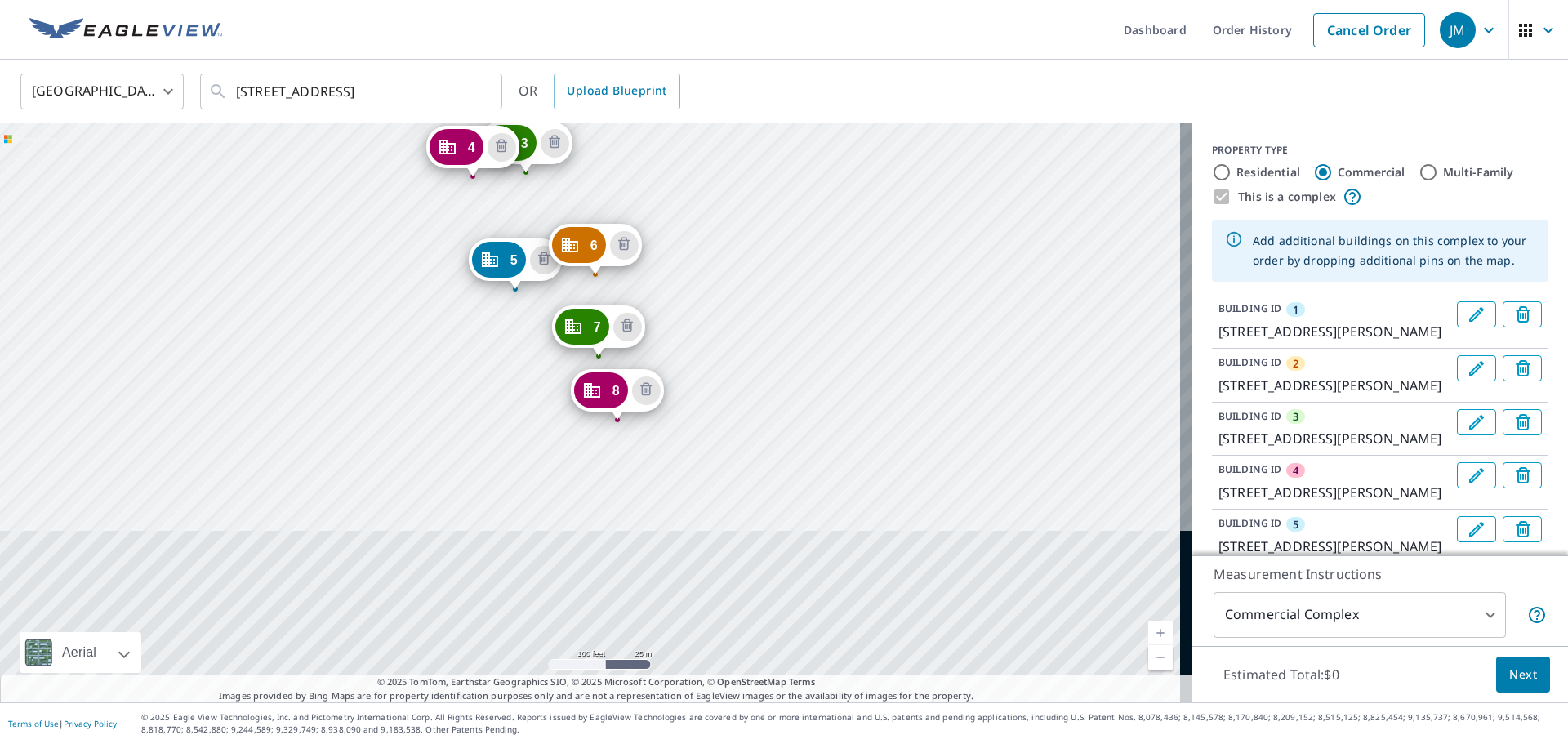
drag, startPoint x: 458, startPoint y: 622, endPoint x: 405, endPoint y: 206, distance: 419.4
click at [405, 206] on div "2 [STREET_ADDRESS][PERSON_NAME] 3 [STREET_ADDRESS][PERSON_NAME] 4 [STREET_ADDRE…" at bounding box center [596, 413] width 1192 height 579
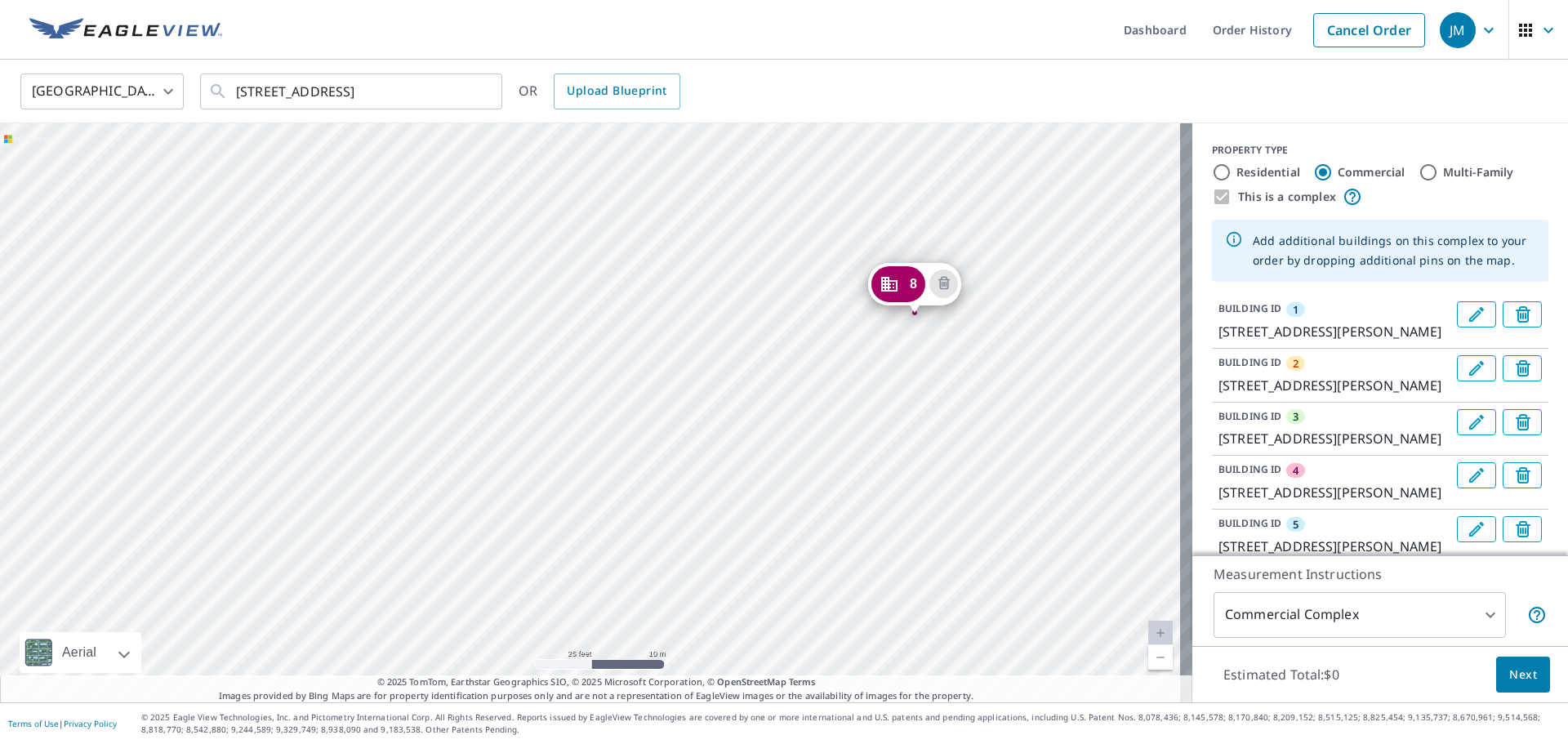
click at [534, 546] on div "2 [STREET_ADDRESS][PERSON_NAME] 3 [STREET_ADDRESS][PERSON_NAME] 4 [STREET_ADDRE…" at bounding box center [596, 413] width 1192 height 579
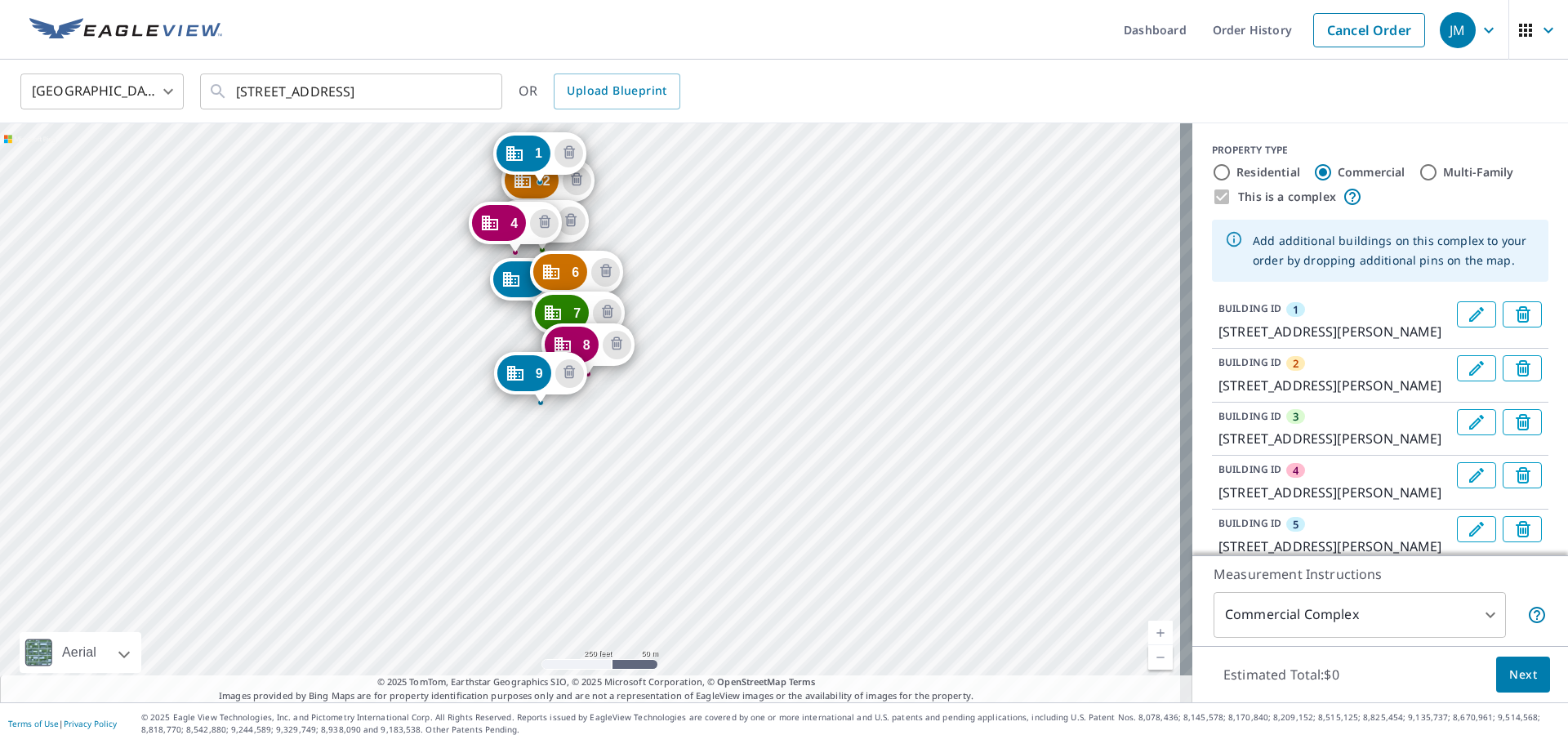
drag, startPoint x: 488, startPoint y: 611, endPoint x: 504, endPoint y: 326, distance: 285.4
click at [504, 326] on div "2 [STREET_ADDRESS][PERSON_NAME] 3 [STREET_ADDRESS][PERSON_NAME] 4 [STREET_ADDRE…" at bounding box center [596, 413] width 1192 height 579
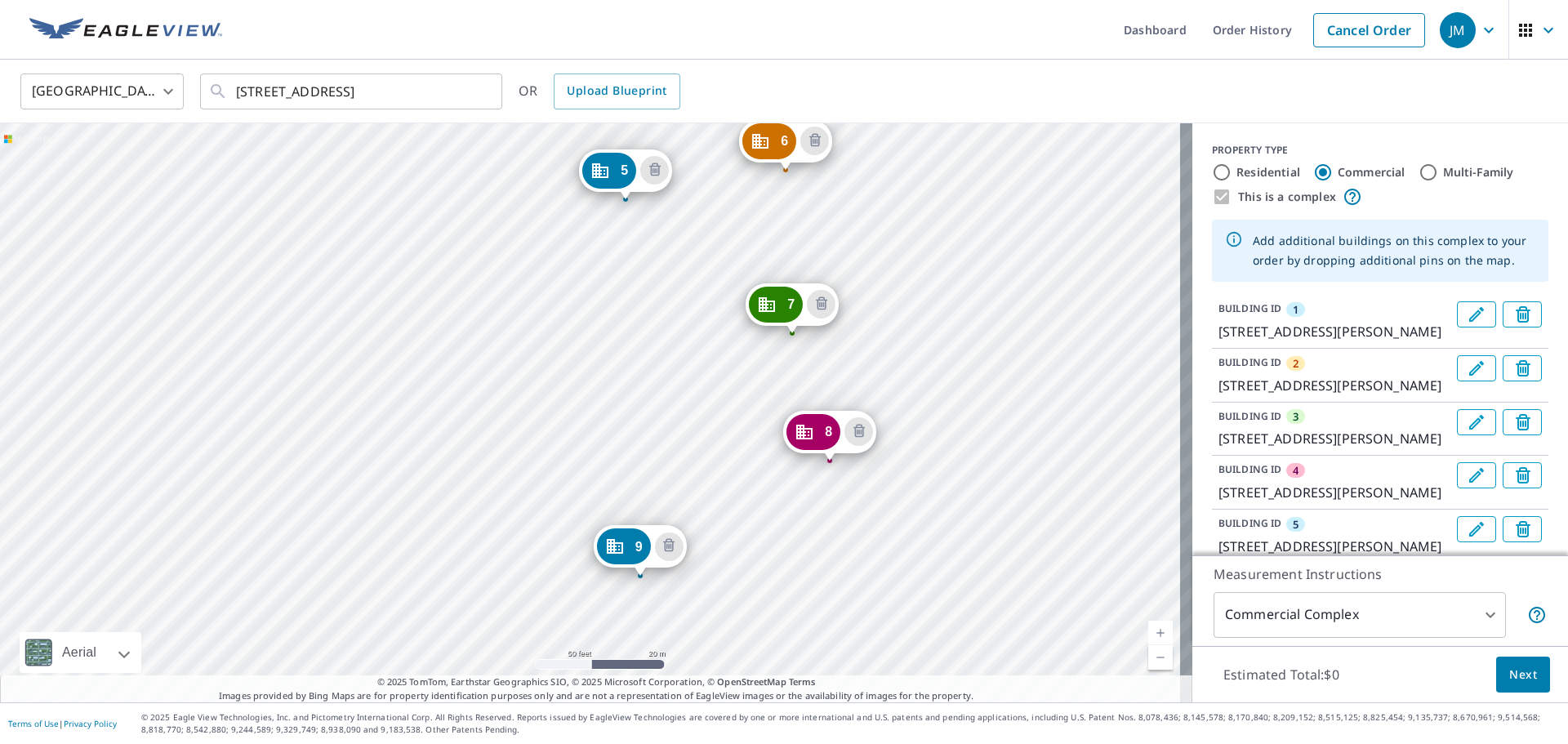
click at [632, 426] on div "2 [STREET_ADDRESS][PERSON_NAME] 3 [STREET_ADDRESS][PERSON_NAME] 4 [STREET_ADDRE…" at bounding box center [596, 413] width 1192 height 579
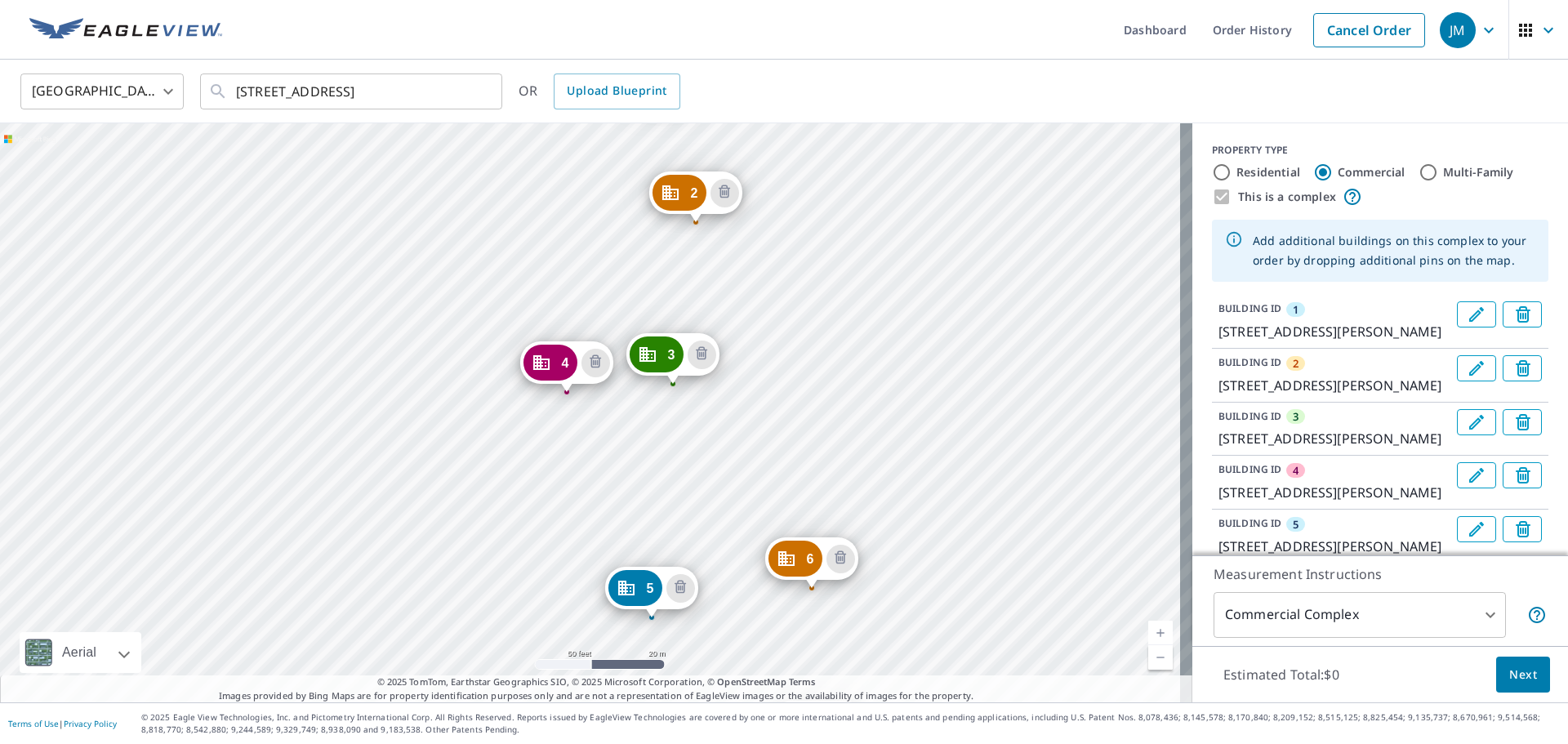
drag, startPoint x: 768, startPoint y: 572, endPoint x: 842, endPoint y: 276, distance: 305.1
click at [842, 276] on div "2 [STREET_ADDRESS][PERSON_NAME] 3 [STREET_ADDRESS][PERSON_NAME] 4 [STREET_ADDRE…" at bounding box center [596, 413] width 1192 height 579
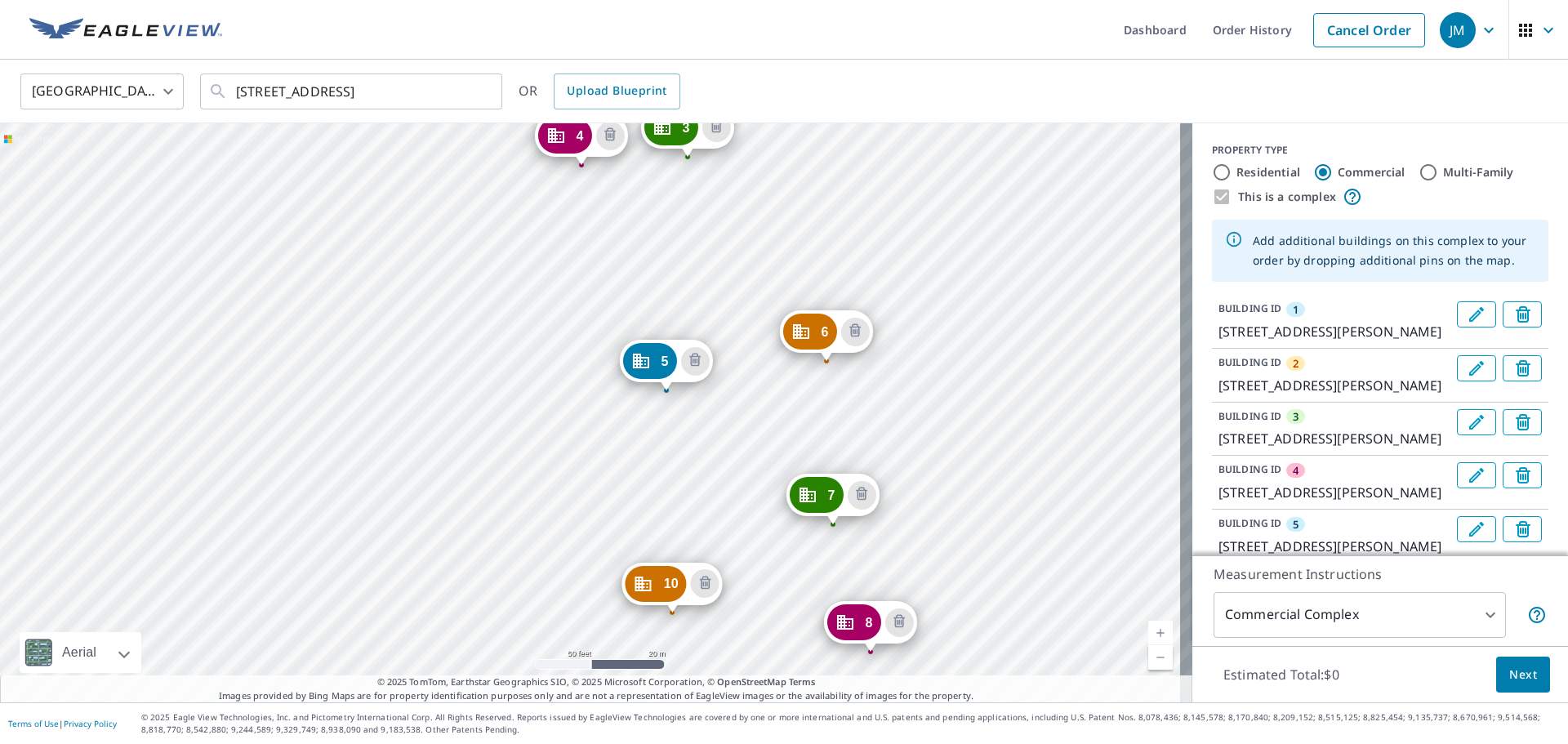
drag, startPoint x: 815, startPoint y: 399, endPoint x: 830, endPoint y: 171, distance: 228.5
click at [830, 171] on div "2 [STREET_ADDRESS][PERSON_NAME] 3 [STREET_ADDRESS][PERSON_NAME] 4 [STREET_ADDRE…" at bounding box center [596, 413] width 1192 height 579
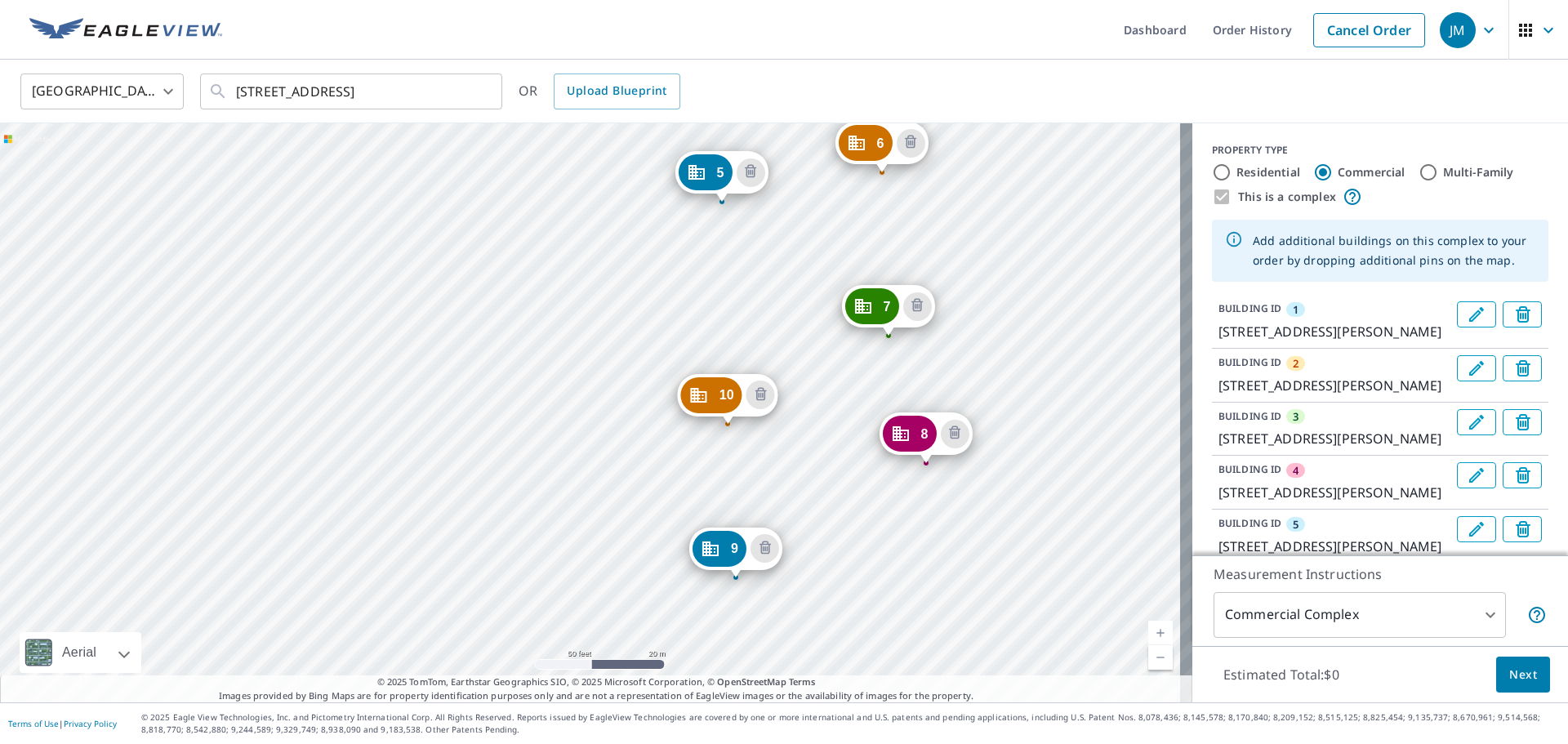
drag, startPoint x: 755, startPoint y: 302, endPoint x: 764, endPoint y: 246, distance: 56.7
click at [764, 246] on div "2 [STREET_ADDRESS][PERSON_NAME] 3 [STREET_ADDRESS][PERSON_NAME] 4 [STREET_ADDRE…" at bounding box center [596, 413] width 1192 height 579
click at [622, 435] on div "2 [STREET_ADDRESS][PERSON_NAME] 3 [STREET_ADDRESS][PERSON_NAME] 4 [STREET_ADDRE…" at bounding box center [596, 413] width 1192 height 579
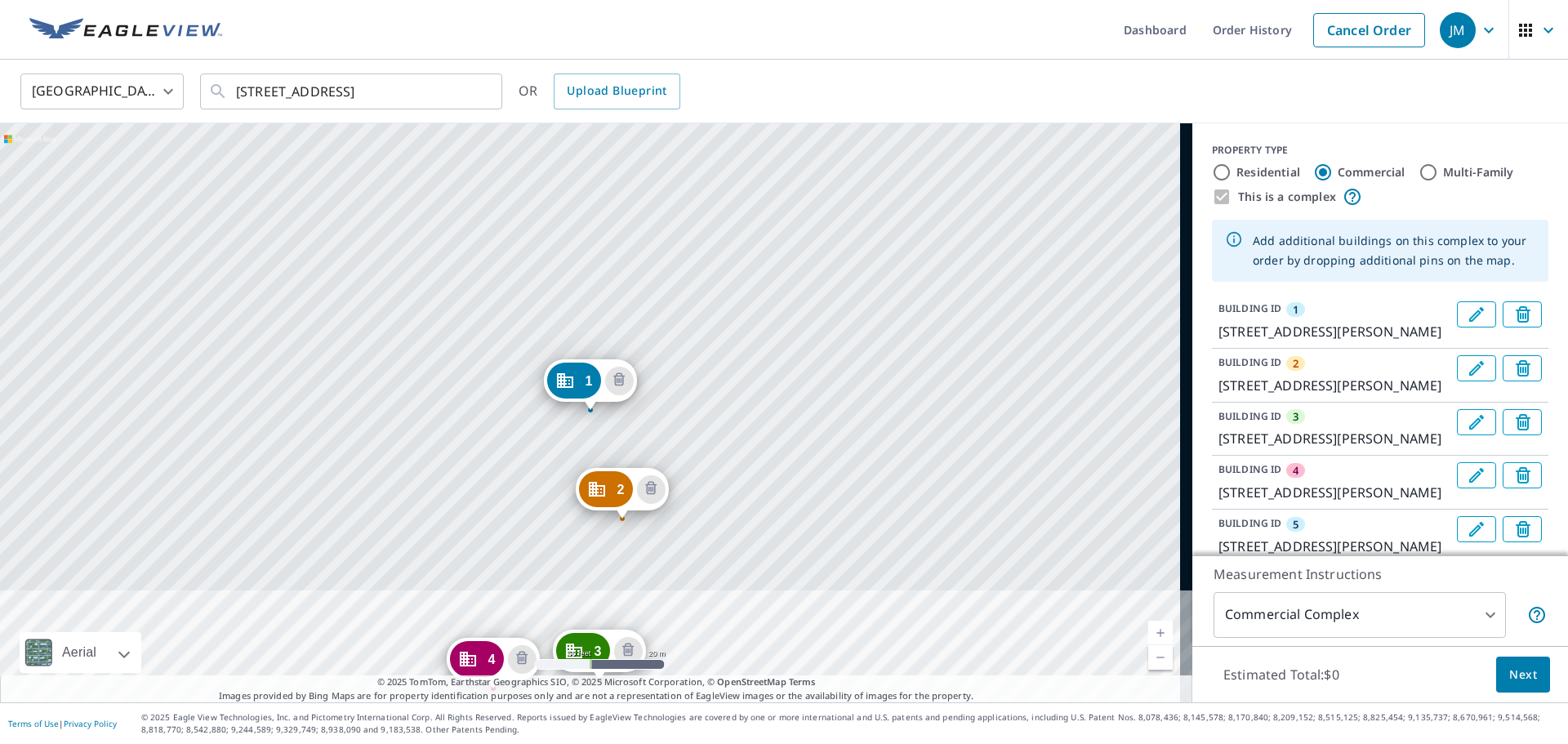
click at [793, 256] on div "2 [STREET_ADDRESS][PERSON_NAME] 3 [STREET_ADDRESS][PERSON_NAME] 4 [STREET_ADDRE…" at bounding box center [596, 413] width 1192 height 579
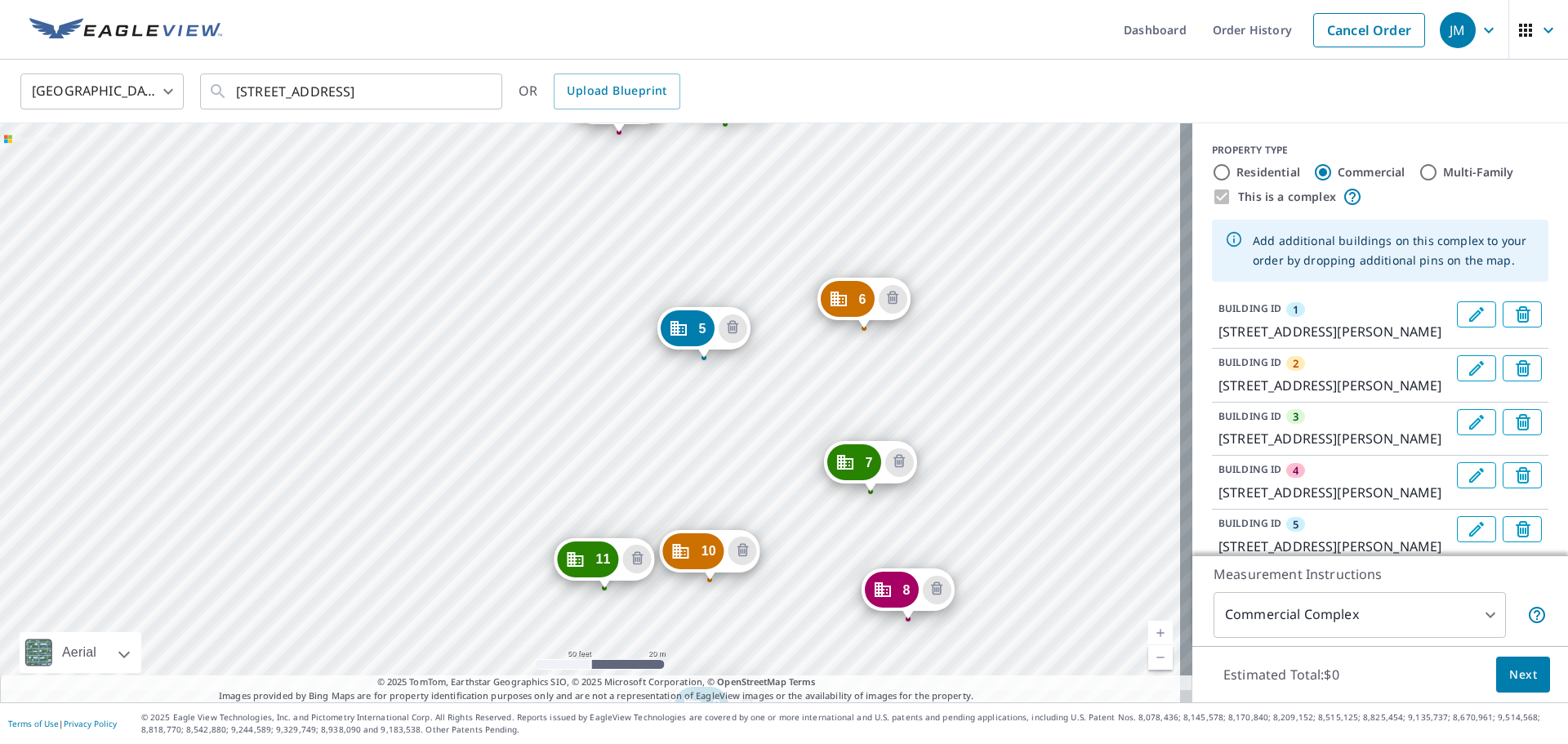
drag, startPoint x: 717, startPoint y: 373, endPoint x: 752, endPoint y: 233, distance: 144.3
click at [752, 233] on div "2 [STREET_ADDRESS][PERSON_NAME] 3 [STREET_ADDRESS][PERSON_NAME] 4 [STREET_ADDRE…" at bounding box center [596, 413] width 1192 height 579
click at [607, 372] on div "2 [STREET_ADDRESS][PERSON_NAME] 3 [STREET_ADDRESS][PERSON_NAME] 4 [STREET_ADDRE…" at bounding box center [596, 413] width 1192 height 579
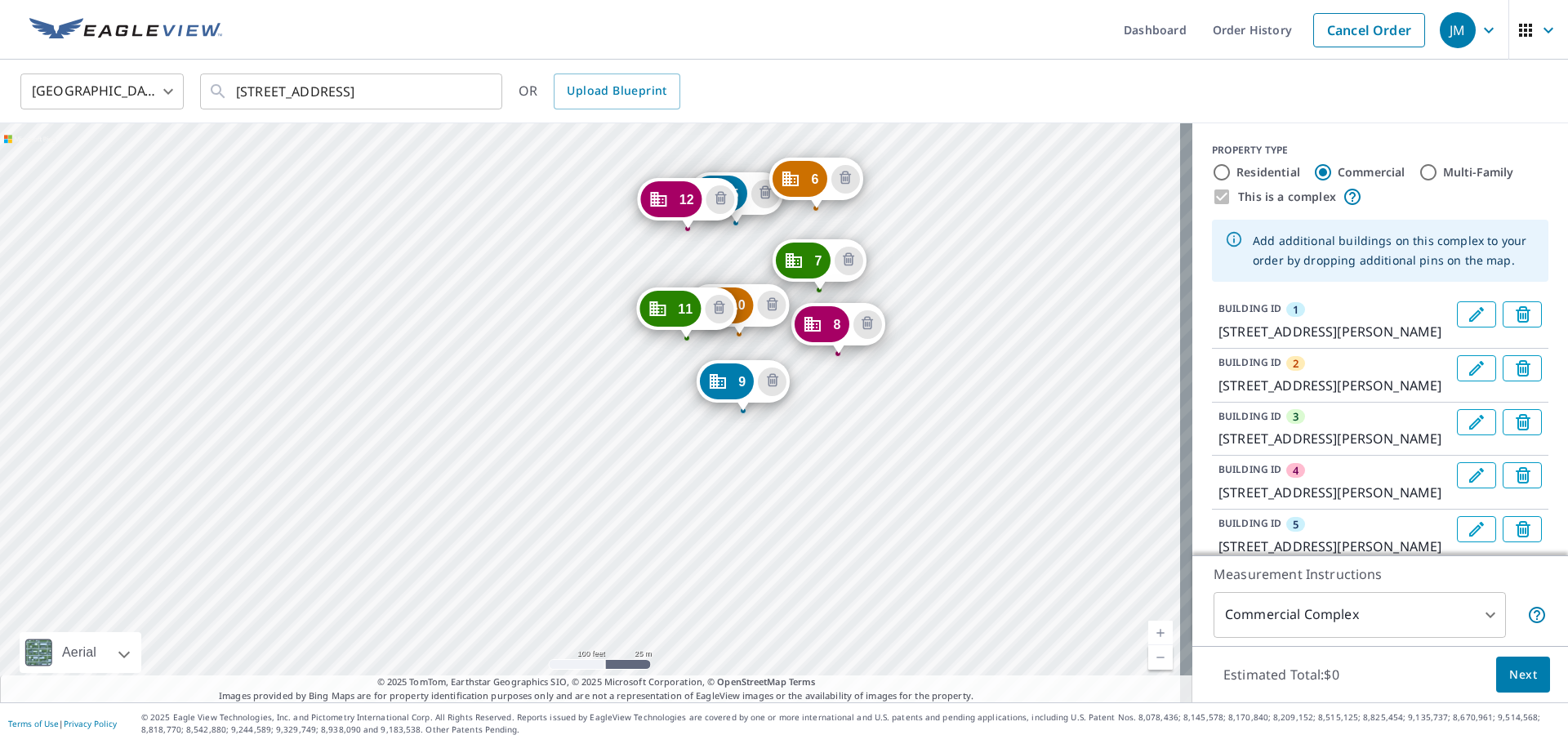
drag, startPoint x: 935, startPoint y: 576, endPoint x: 965, endPoint y: 220, distance: 357.3
click at [965, 220] on div "2 [STREET_ADDRESS][PERSON_NAME] 3 [STREET_ADDRESS][PERSON_NAME] 4 [STREET_ADDRE…" at bounding box center [596, 413] width 1192 height 579
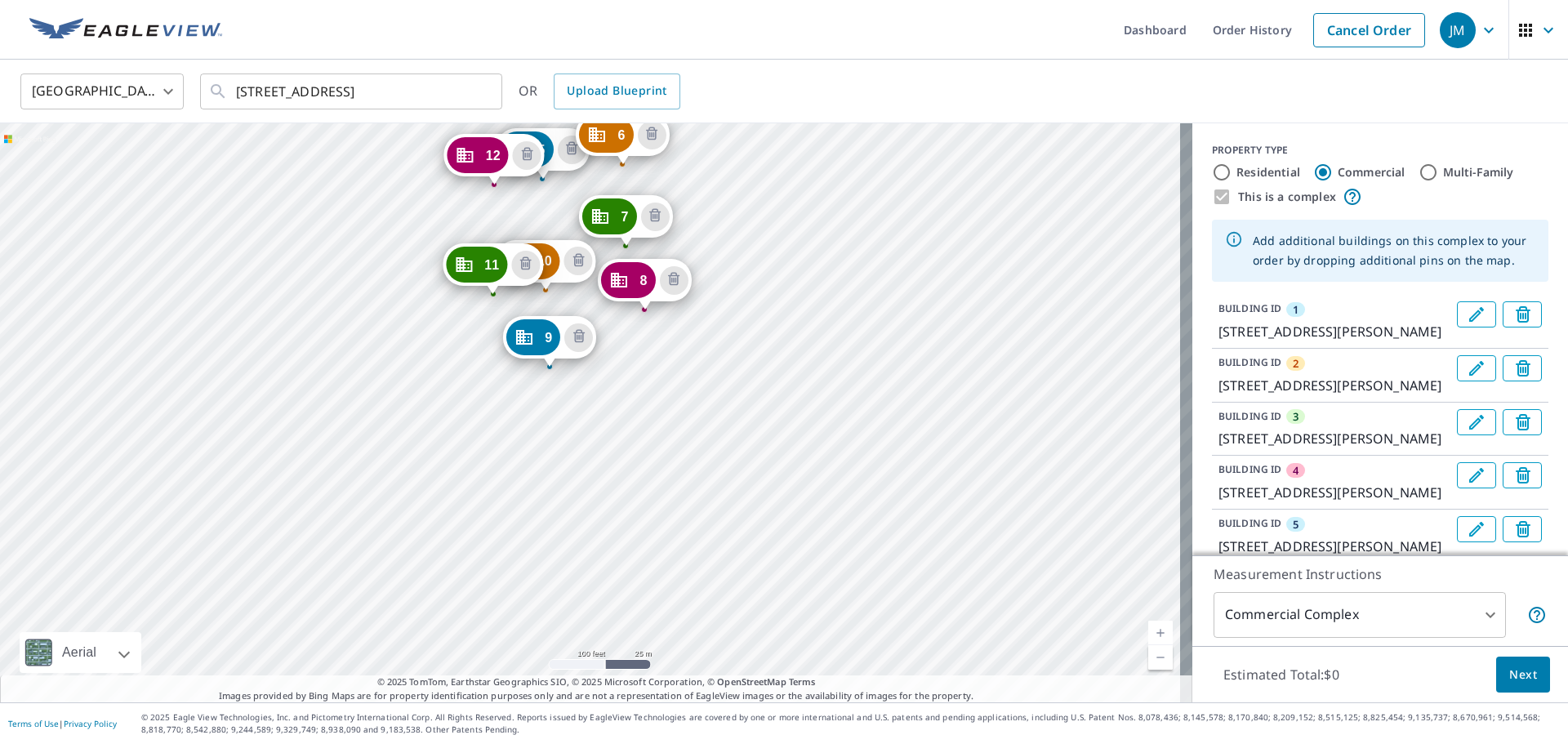
drag, startPoint x: 916, startPoint y: 561, endPoint x: 723, endPoint y: 518, distance: 197.7
click at [723, 518] on div "2 [STREET_ADDRESS][PERSON_NAME] 3 [STREET_ADDRESS][PERSON_NAME] 4 [STREET_ADDRE…" at bounding box center [596, 413] width 1192 height 579
click at [1512, 683] on span "Next" at bounding box center [1522, 675] width 28 height 20
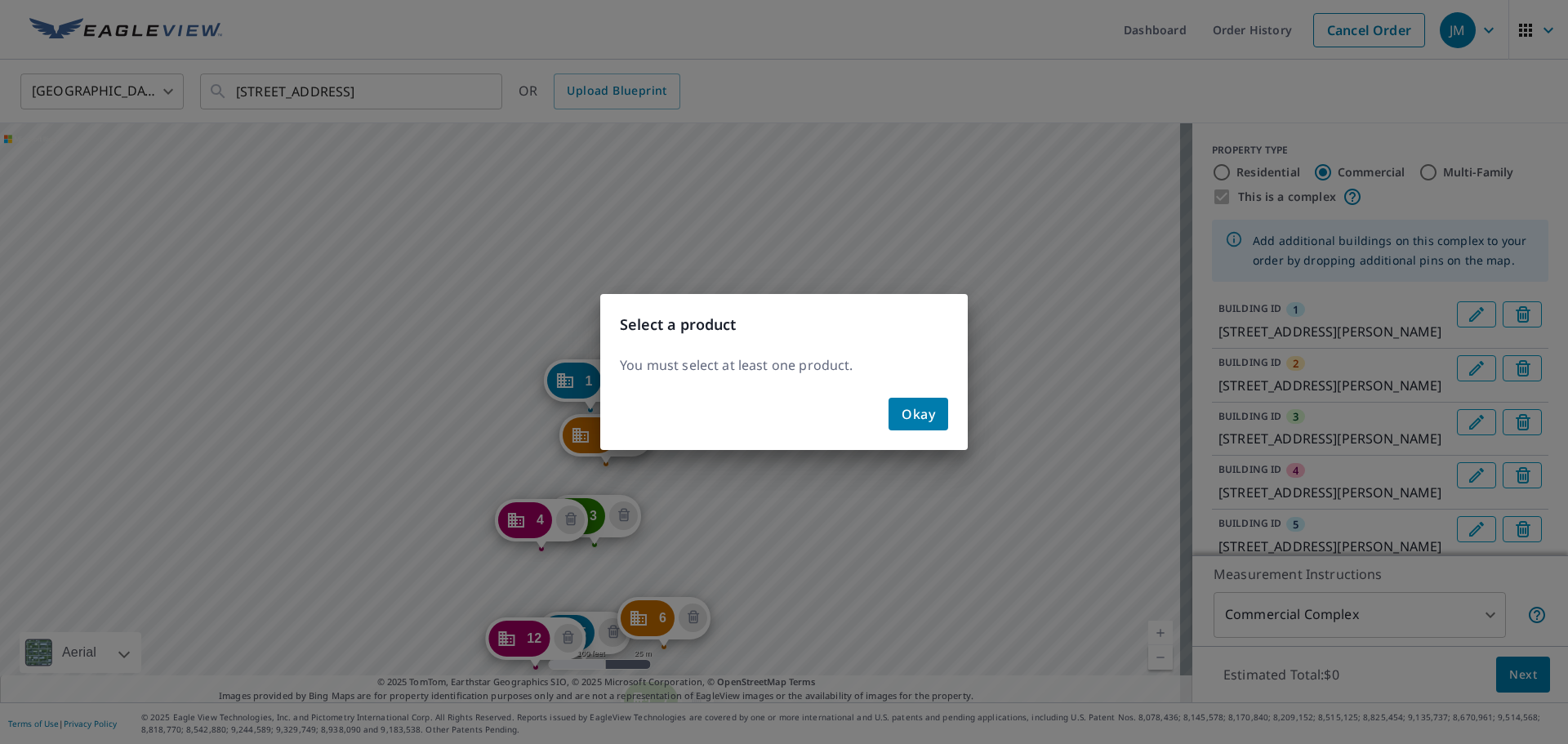
drag, startPoint x: 932, startPoint y: 419, endPoint x: 916, endPoint y: 415, distance: 16.5
click at [931, 419] on span "Okay" at bounding box center [918, 413] width 34 height 23
click at [1488, 618] on div "Select a product You must select at least one product. Okay" at bounding box center [784, 372] width 1568 height 744
click at [912, 405] on div "Okay" at bounding box center [784, 420] width 368 height 59
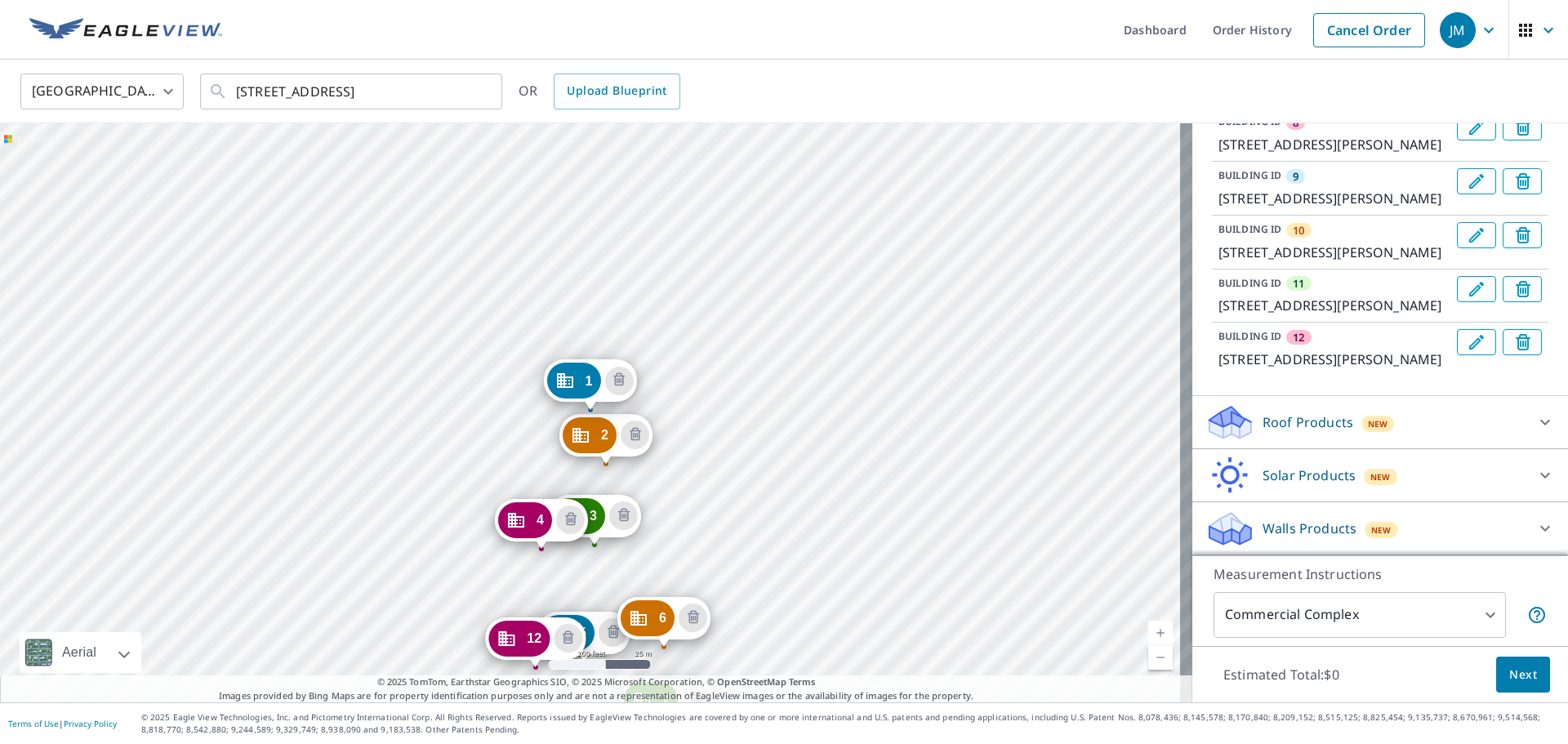
scroll to position [798, 0]
click at [1409, 422] on div "Roof Products New" at bounding box center [1365, 422] width 320 height 38
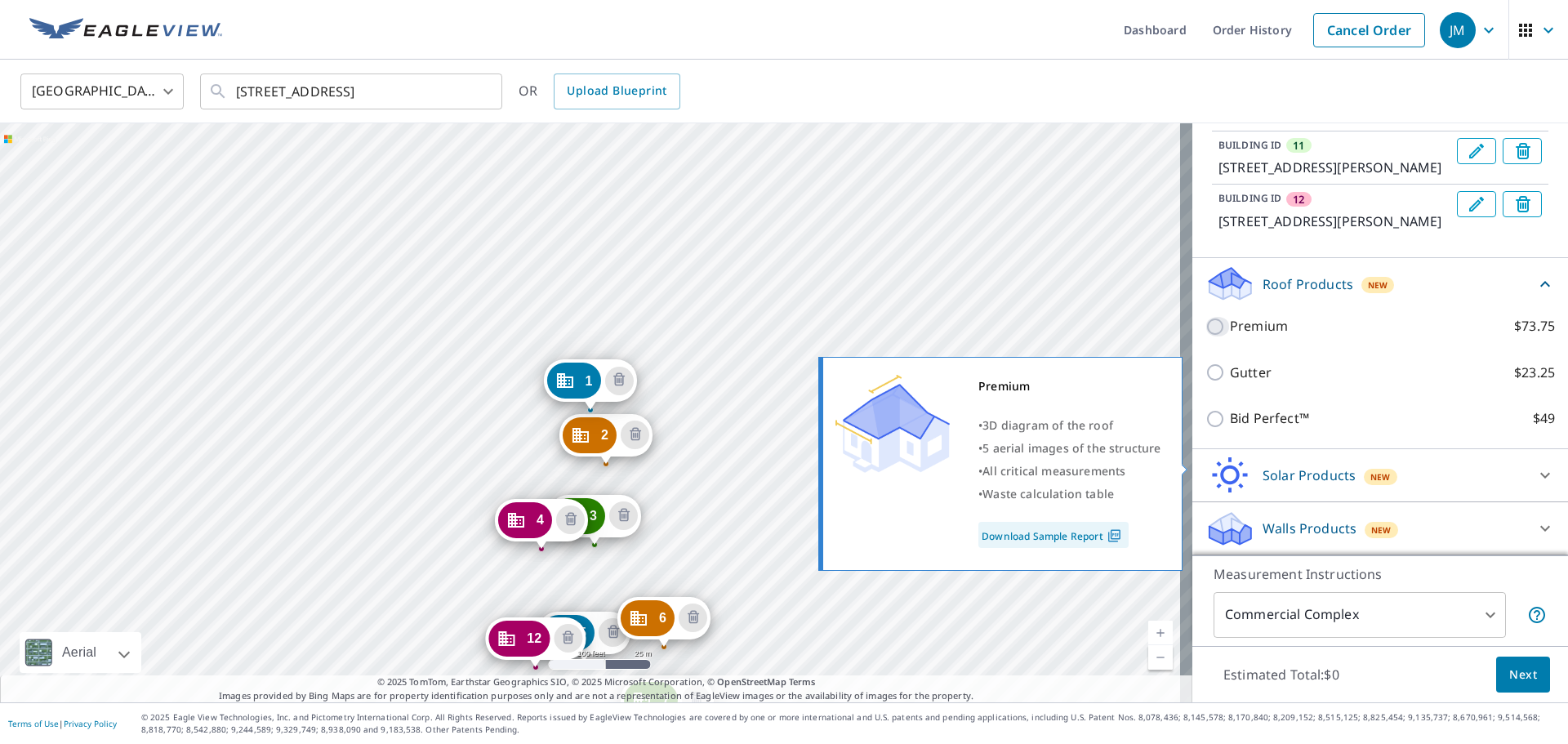
click at [1205, 336] on input "Premium $73.75" at bounding box center [1217, 326] width 24 height 20
checkbox input "true"
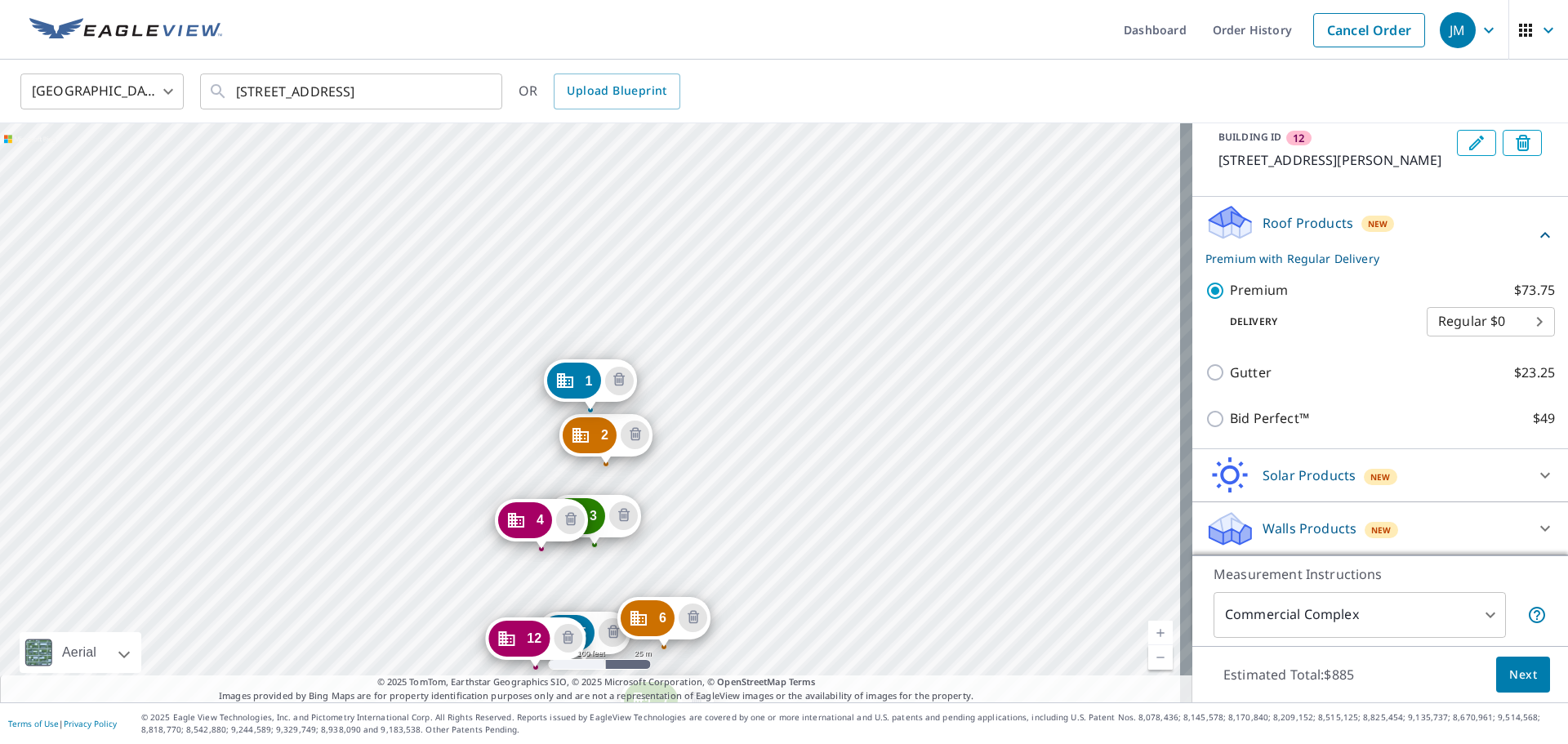
click at [1522, 682] on span "Next" at bounding box center [1522, 675] width 28 height 20
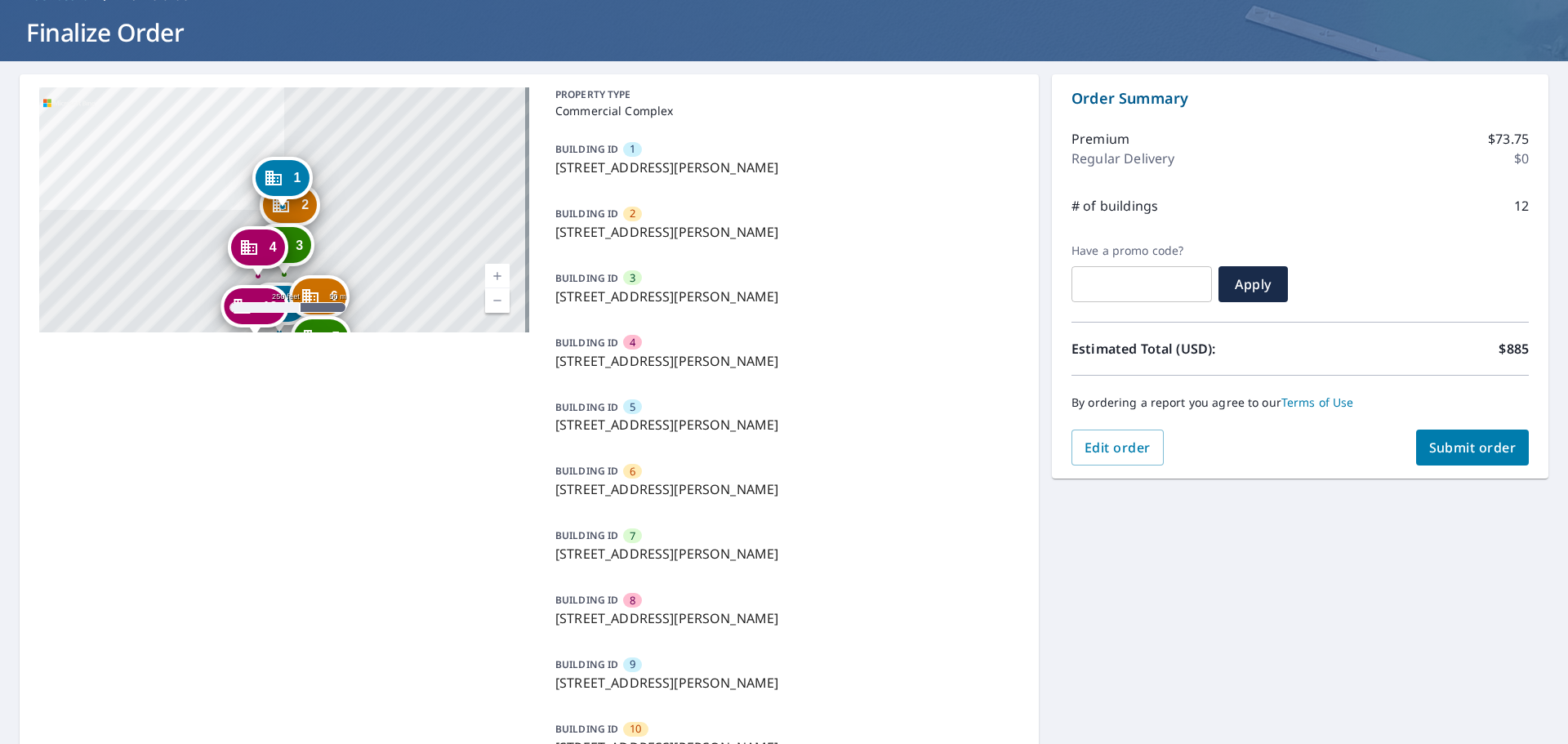
scroll to position [82, 0]
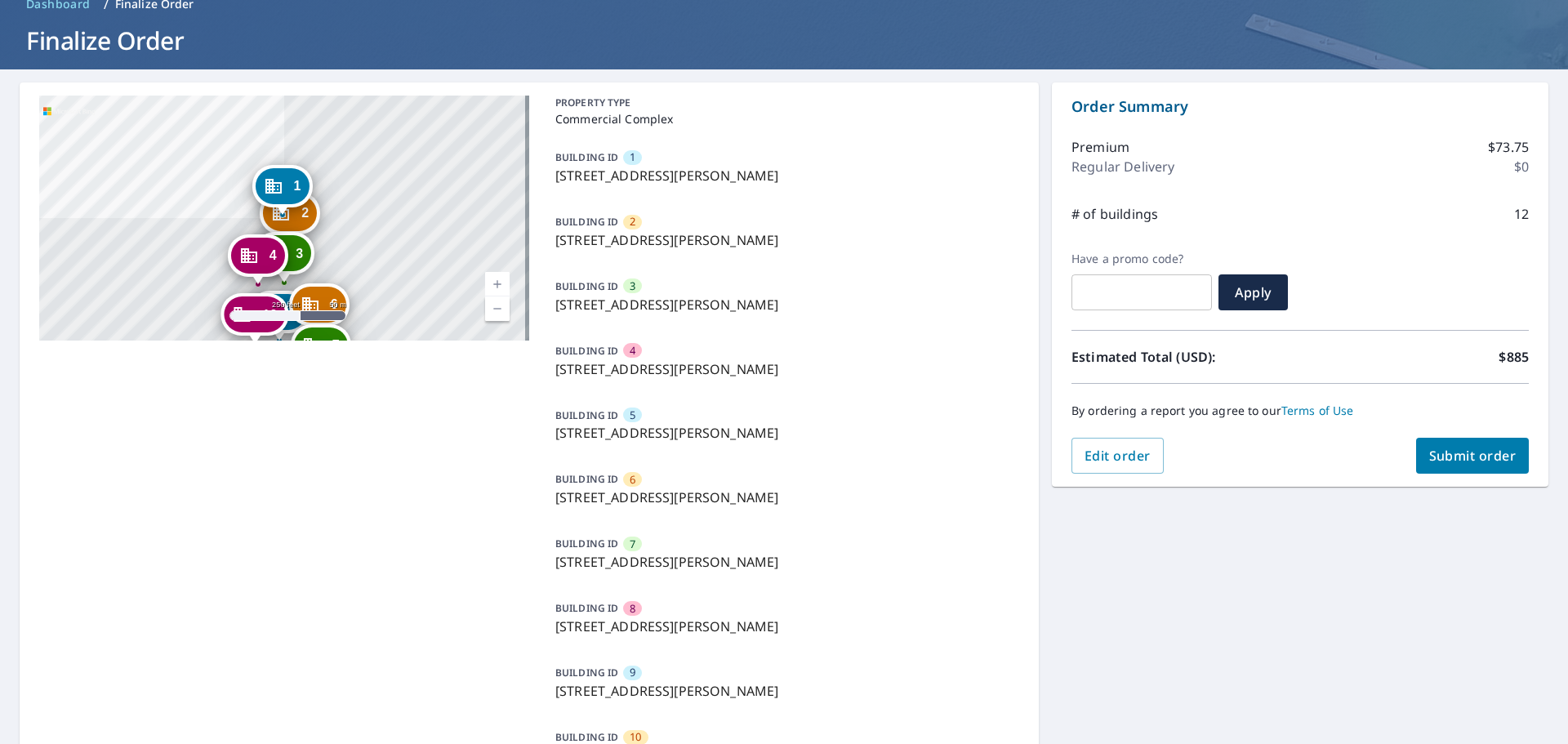
click at [1453, 449] on span "Submit order" at bounding box center [1473, 455] width 88 height 18
checkbox input "true"
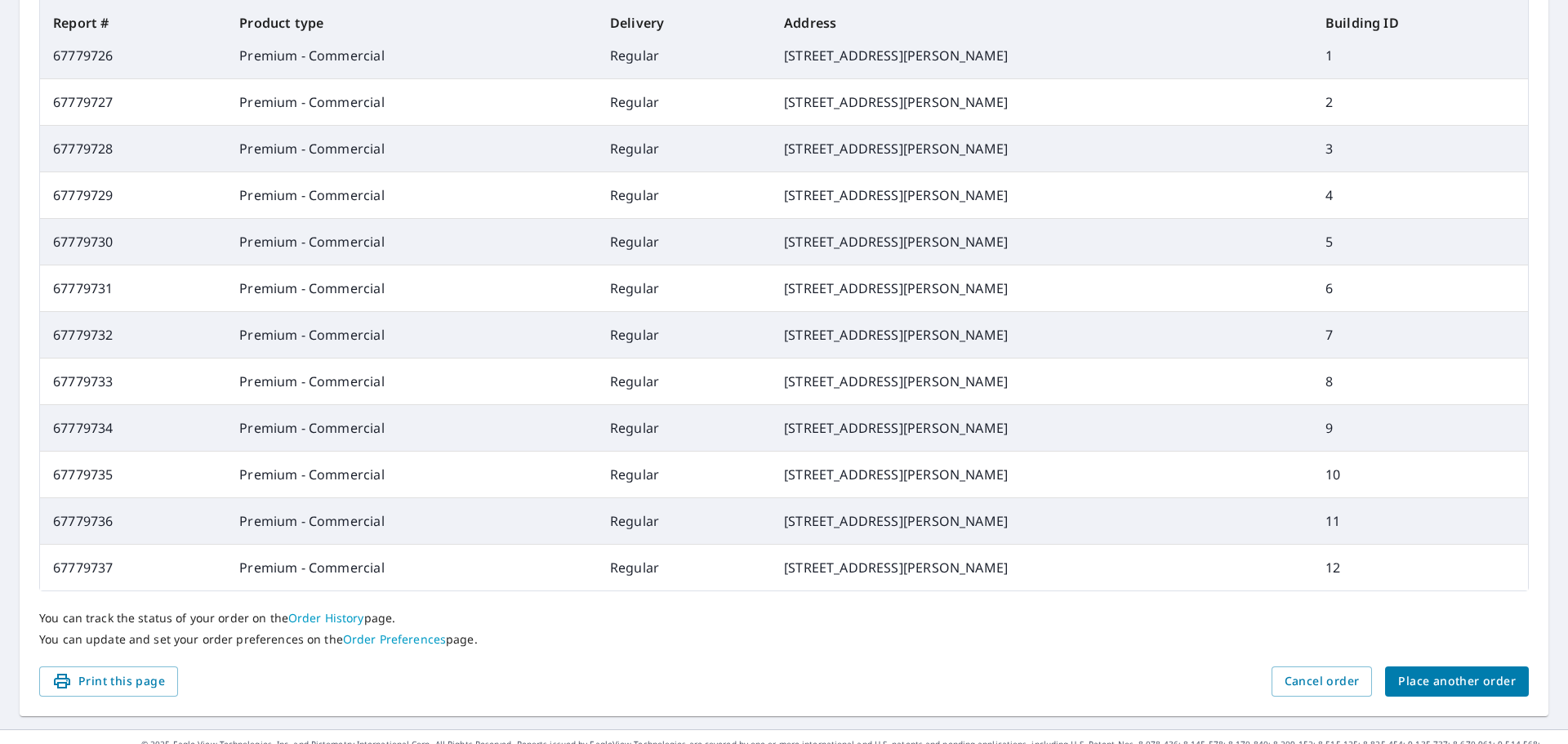
scroll to position [729, 0]
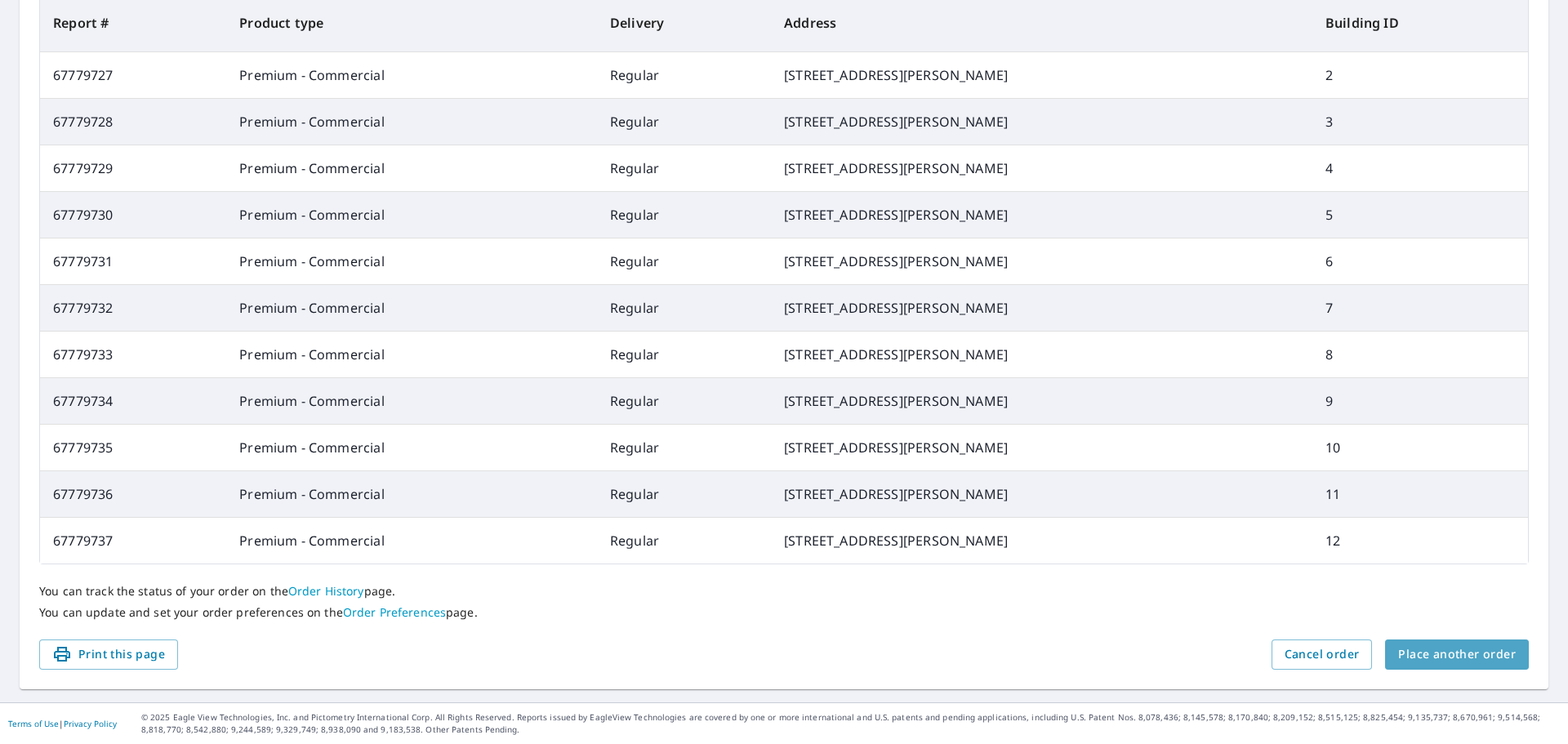
click at [1475, 660] on span "Place another order" at bounding box center [1456, 655] width 117 height 20
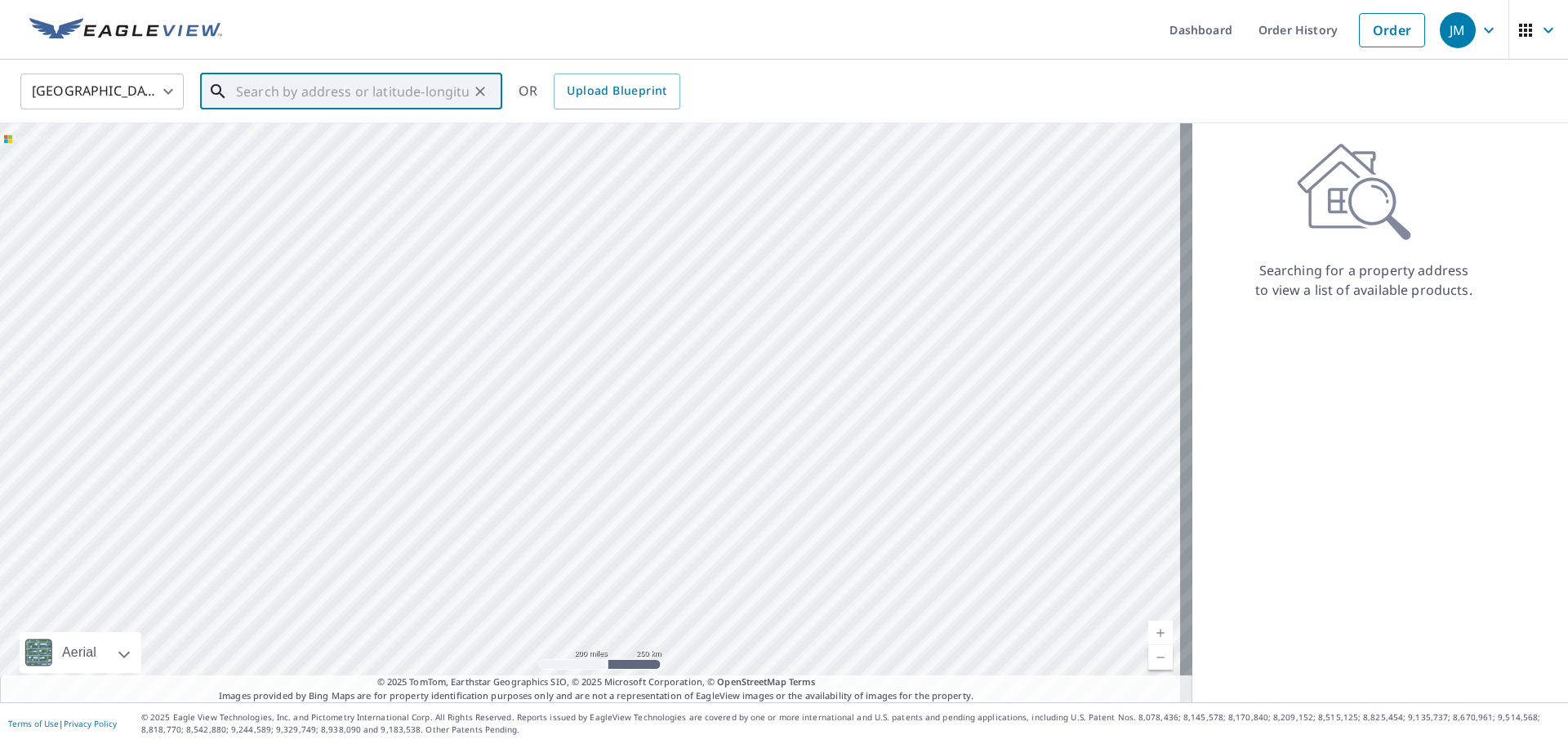
click at [316, 98] on input "text" at bounding box center [352, 91] width 233 height 46
click at [369, 142] on span "[STREET_ADDRESS][PERSON_NAME]" at bounding box center [360, 139] width 256 height 20
type input "[STREET_ADDRESS][PERSON_NAME]"
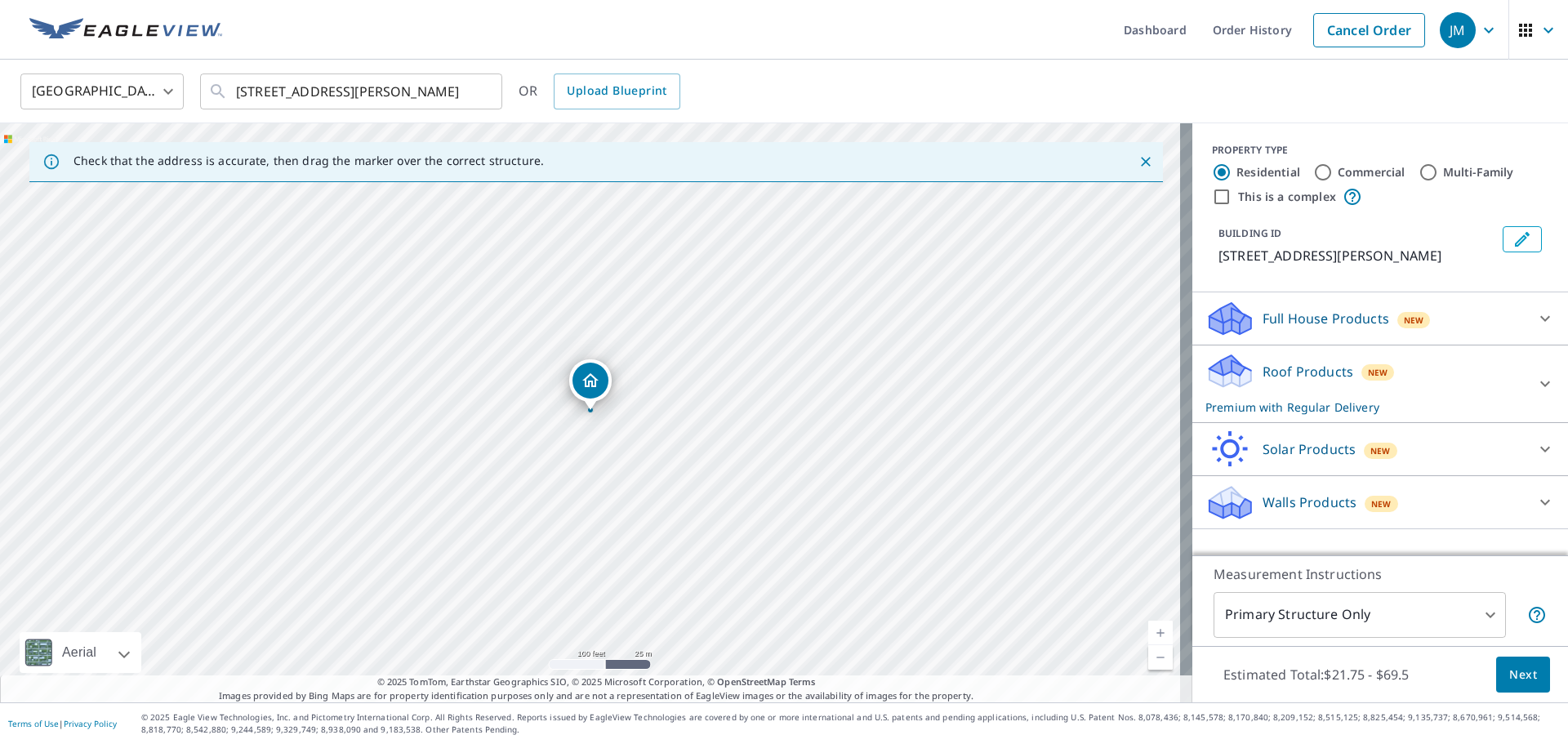
click at [1211, 197] on input "This is a complex" at bounding box center [1221, 196] width 20 height 20
checkbox input "true"
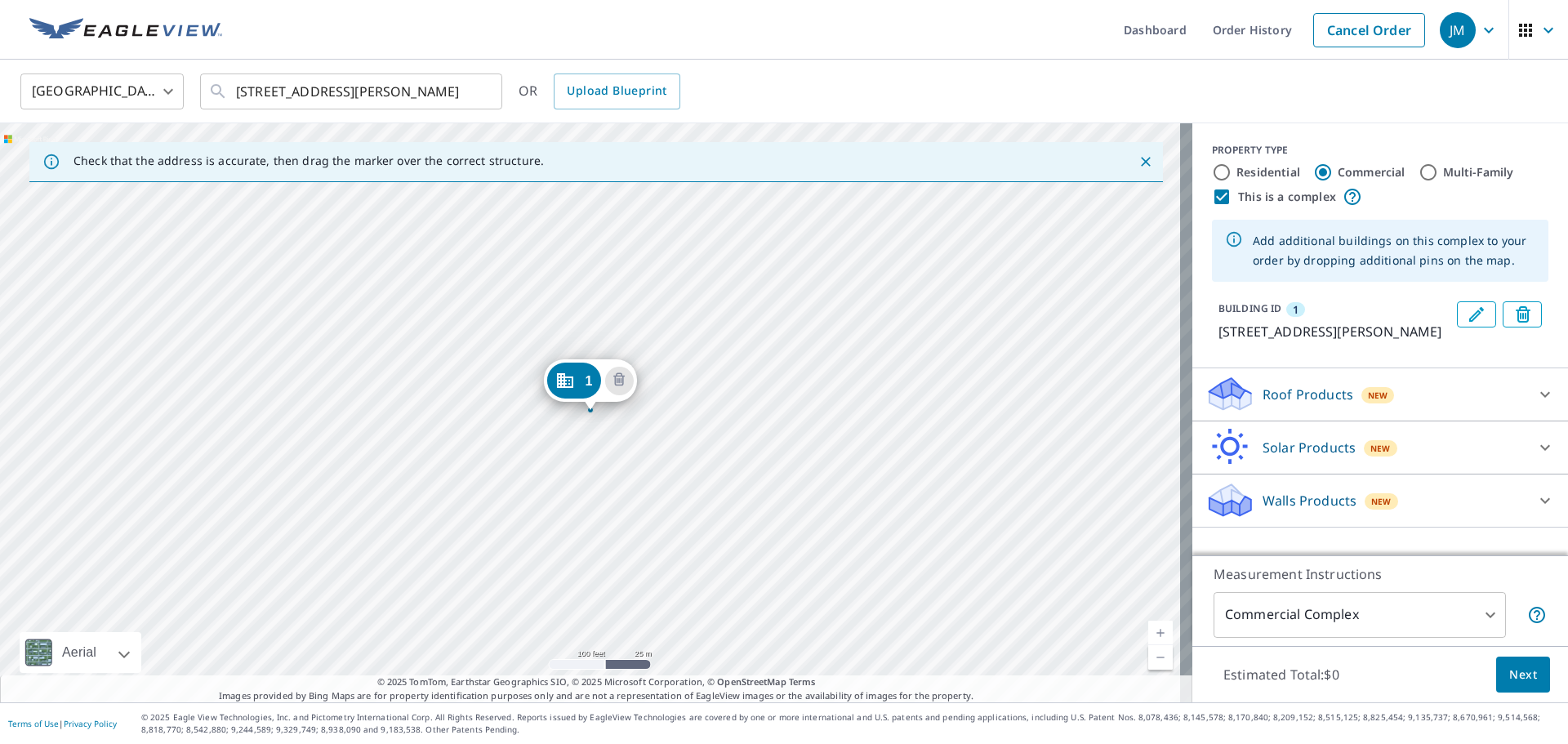
radio input "false"
radio input "true"
type input "4"
click at [1525, 414] on div at bounding box center [1545, 394] width 39 height 39
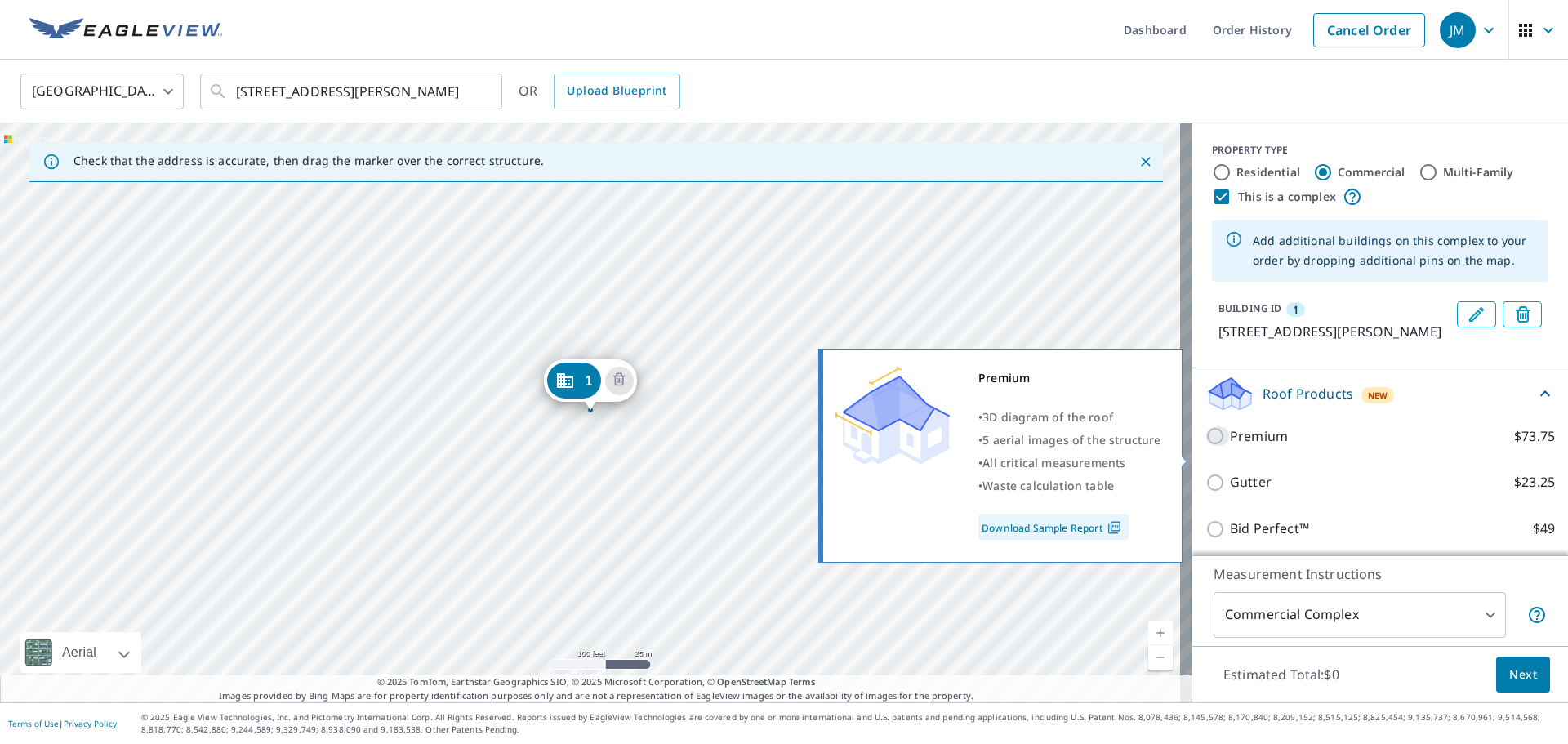
click at [1205, 446] on input "Premium $73.75" at bounding box center [1217, 436] width 24 height 20
checkbox input "true"
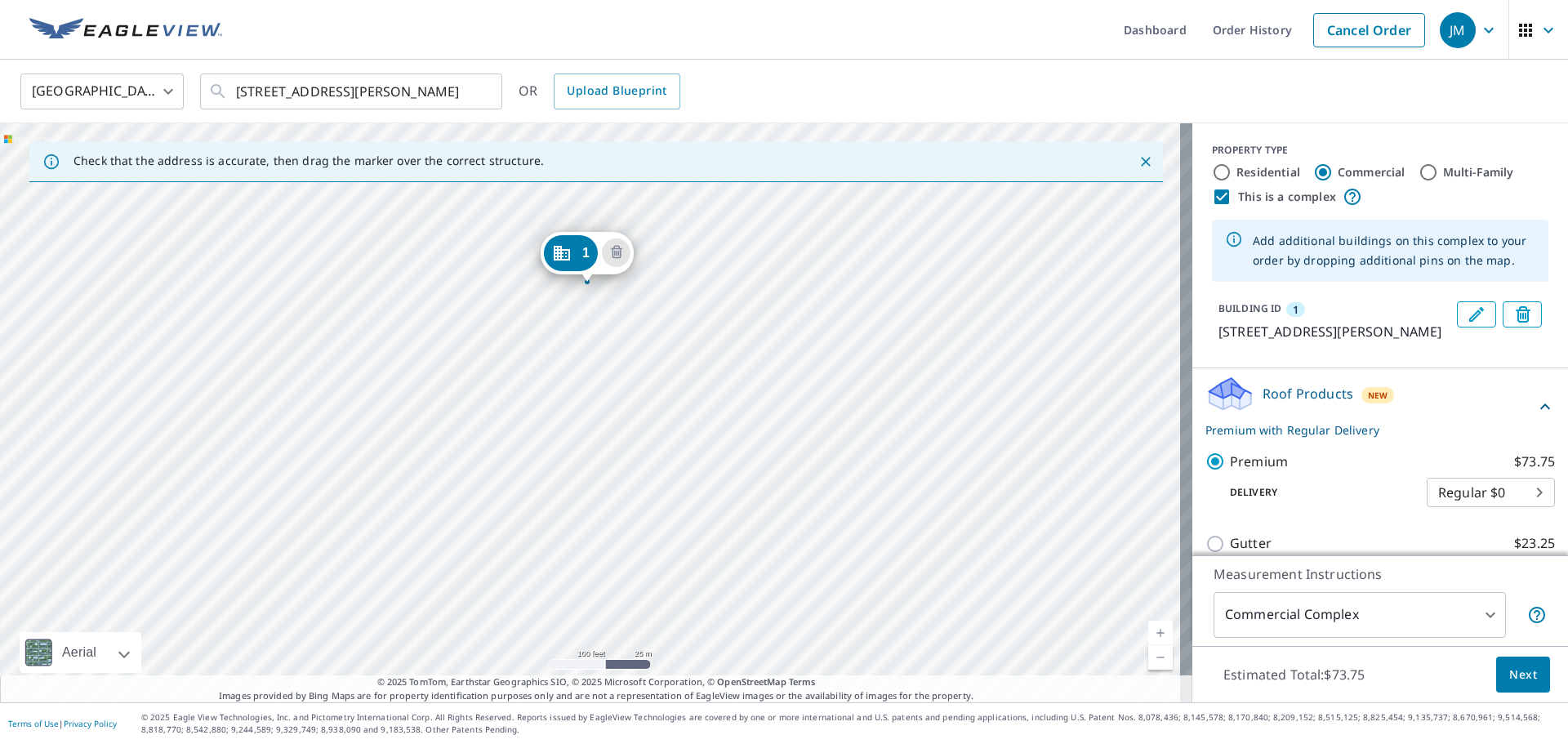
drag, startPoint x: 578, startPoint y: 378, endPoint x: 574, endPoint y: 250, distance: 128.1
click at [518, 449] on div "1 [STREET_ADDRESS][PERSON_NAME]" at bounding box center [596, 413] width 1192 height 579
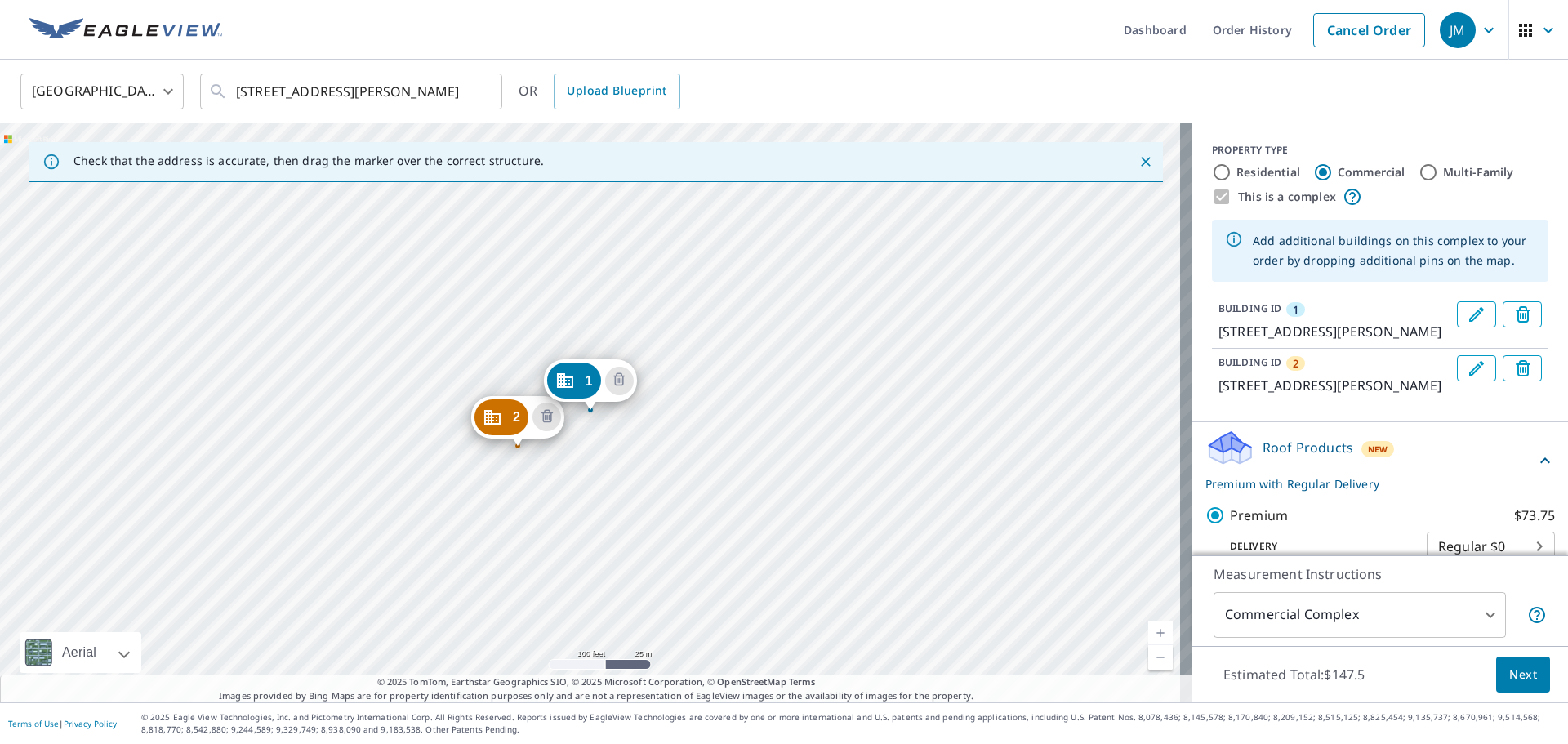
click at [477, 491] on div "2 [STREET_ADDRESS][PERSON_NAME] [STREET_ADDRESS][PERSON_NAME]" at bounding box center [596, 413] width 1192 height 579
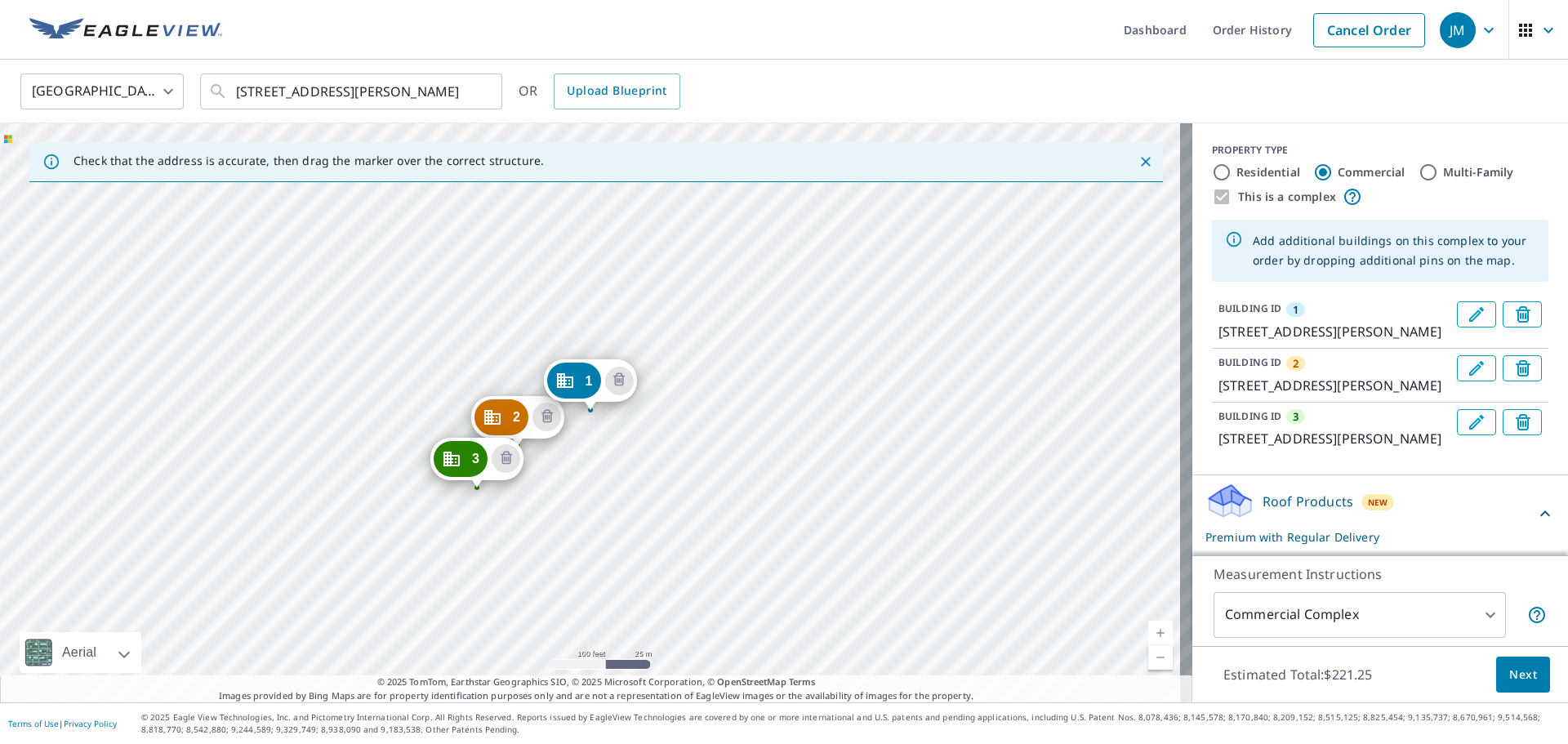
click at [590, 537] on div "2 [STREET_ADDRESS][PERSON_NAME] 3 [STREET_ADDRESS][PERSON_NAME] [STREET_ADDRESS…" at bounding box center [596, 413] width 1192 height 579
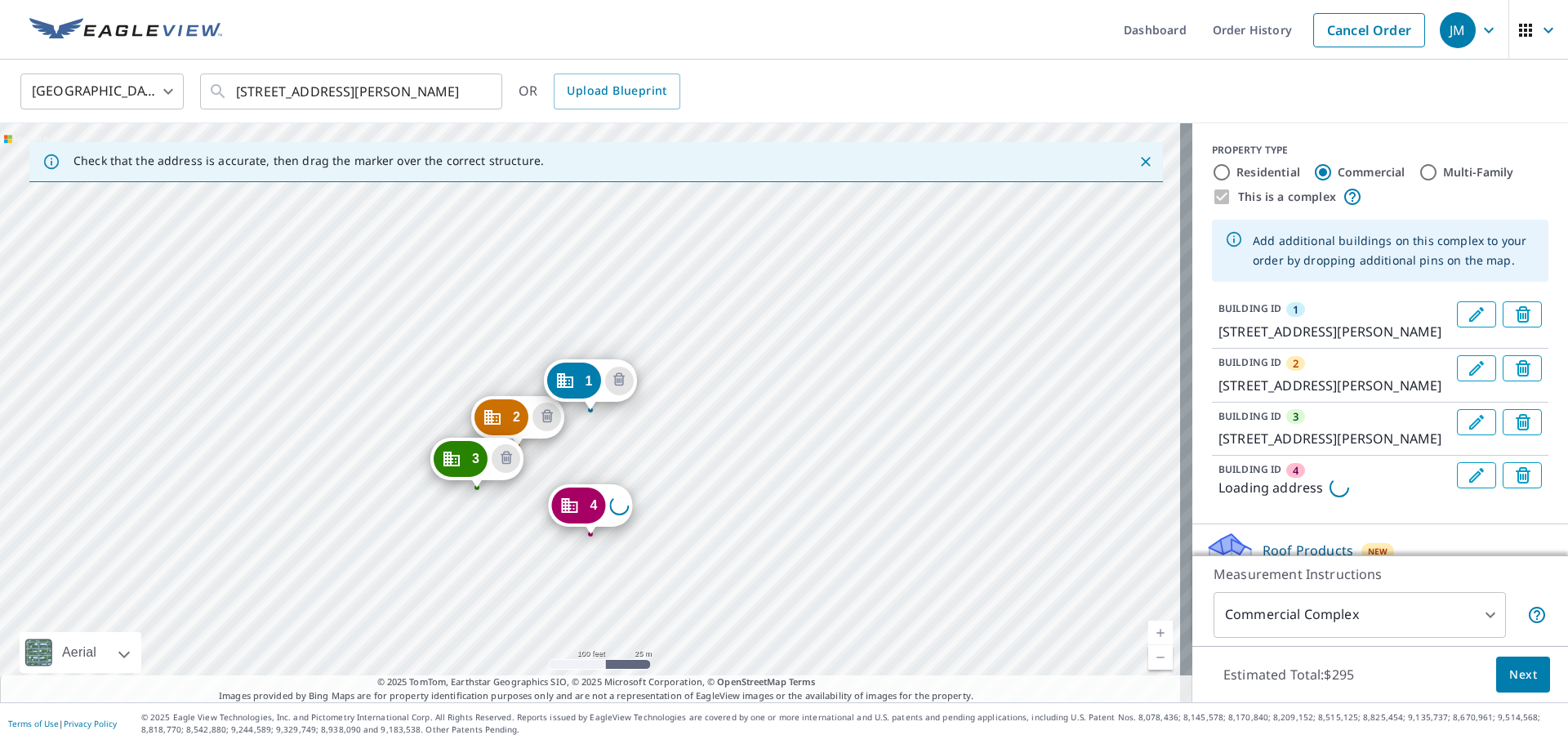
click at [554, 572] on div "2 [STREET_ADDRESS][PERSON_NAME] 3 [STREET_ADDRESS][PERSON_NAME] 4 Loading addre…" at bounding box center [596, 413] width 1192 height 579
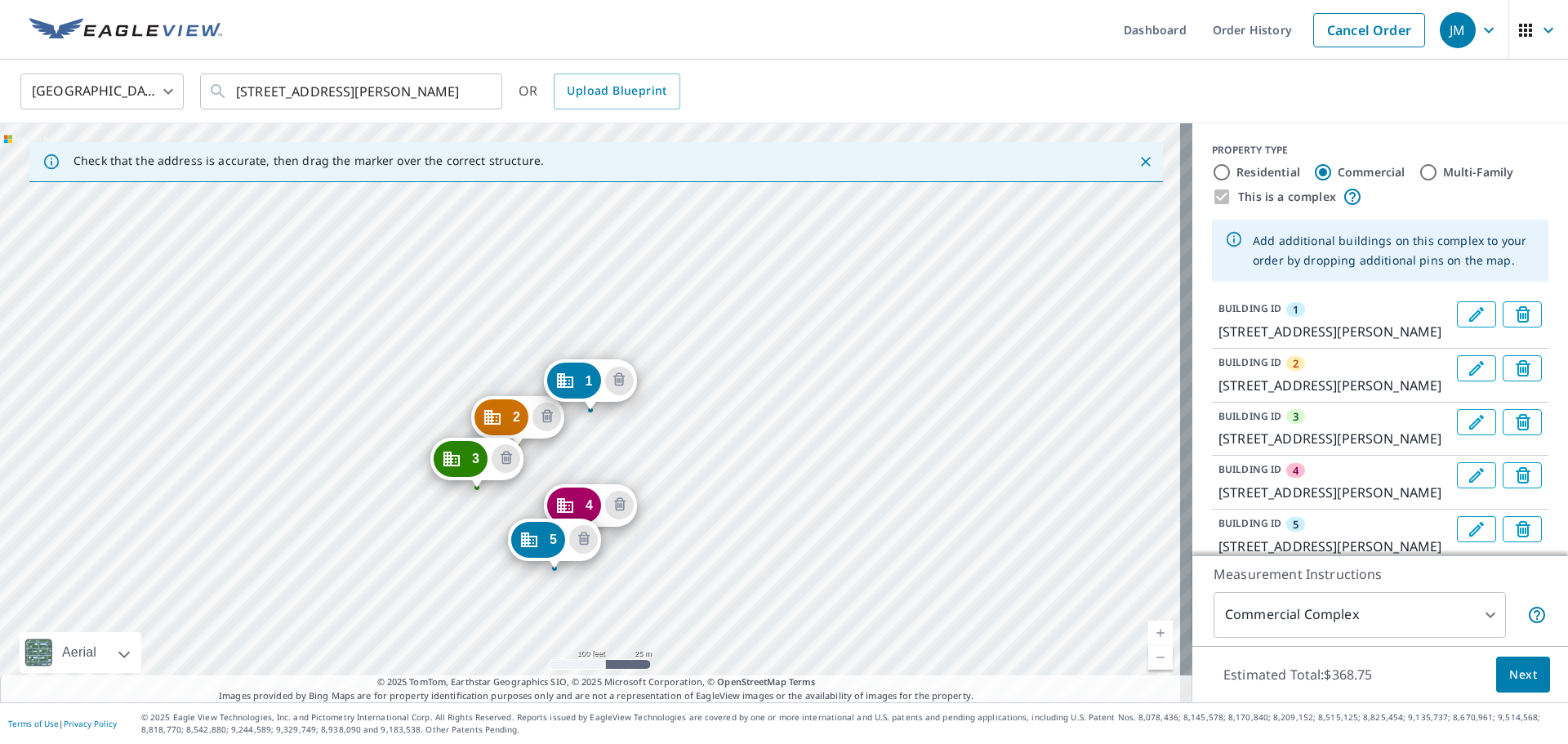
click at [667, 620] on div "2 [STREET_ADDRESS][PERSON_NAME] 3 [STREET_ADDRESS][PERSON_NAME] 4 [STREET_ADDRE…" at bounding box center [596, 413] width 1192 height 579
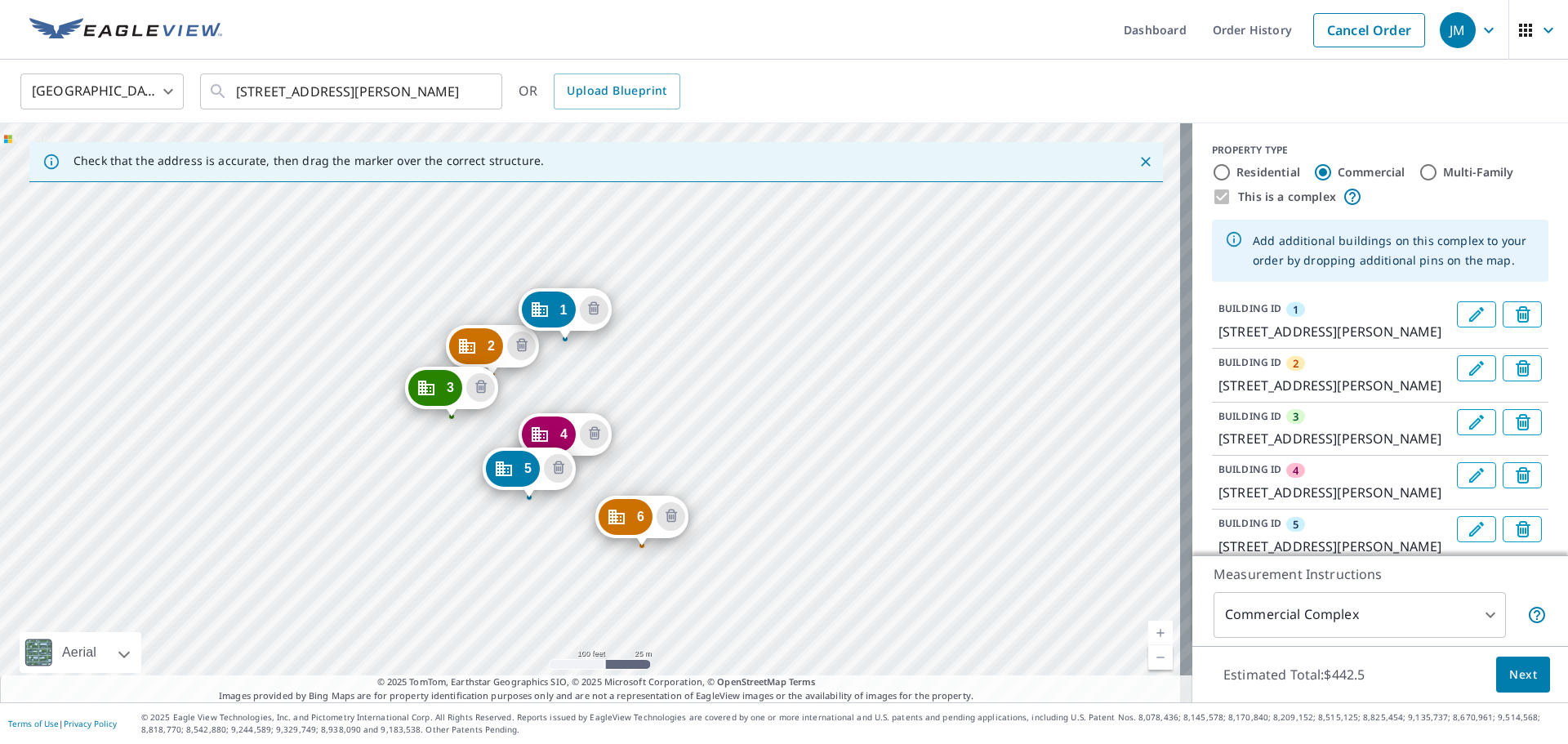
click at [584, 519] on div "2 [STREET_ADDRESS][PERSON_NAME] 3 [STREET_ADDRESS][PERSON_NAME] 4 [STREET_ADDRE…" at bounding box center [596, 413] width 1192 height 579
click at [606, 584] on div "2 [STREET_ADDRESS][PERSON_NAME] 3 [STREET_ADDRESS][PERSON_NAME] 4 [STREET_ADDRE…" at bounding box center [596, 413] width 1192 height 579
click at [602, 582] on div "2 [STREET_ADDRESS][PERSON_NAME] 3 [STREET_ADDRESS][PERSON_NAME] 4 [STREET_ADDRE…" at bounding box center [596, 413] width 1192 height 579
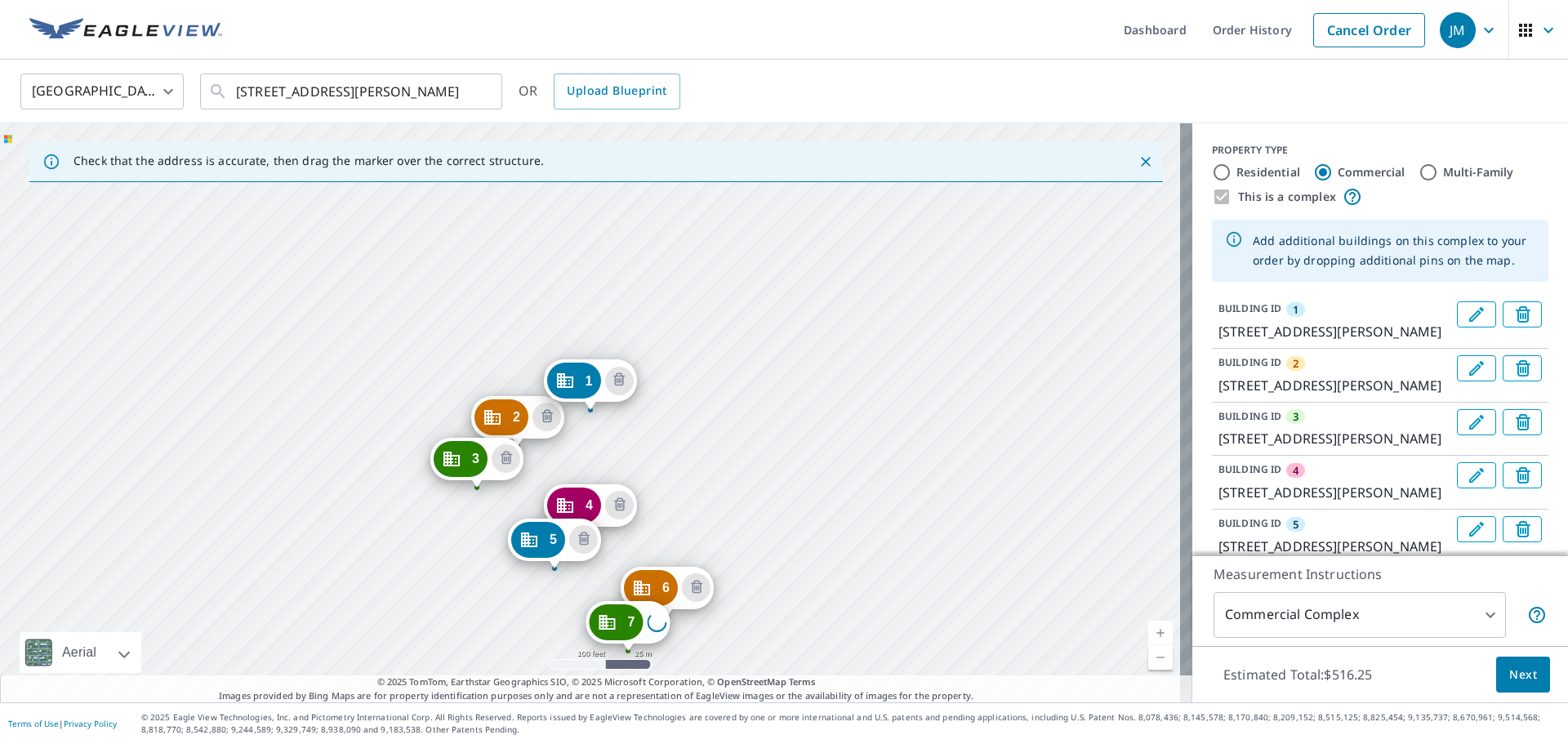
click at [741, 593] on div "2 [STREET_ADDRESS][PERSON_NAME] 3 [STREET_ADDRESS][PERSON_NAME] 4 [STREET_ADDRE…" at bounding box center [596, 413] width 1192 height 579
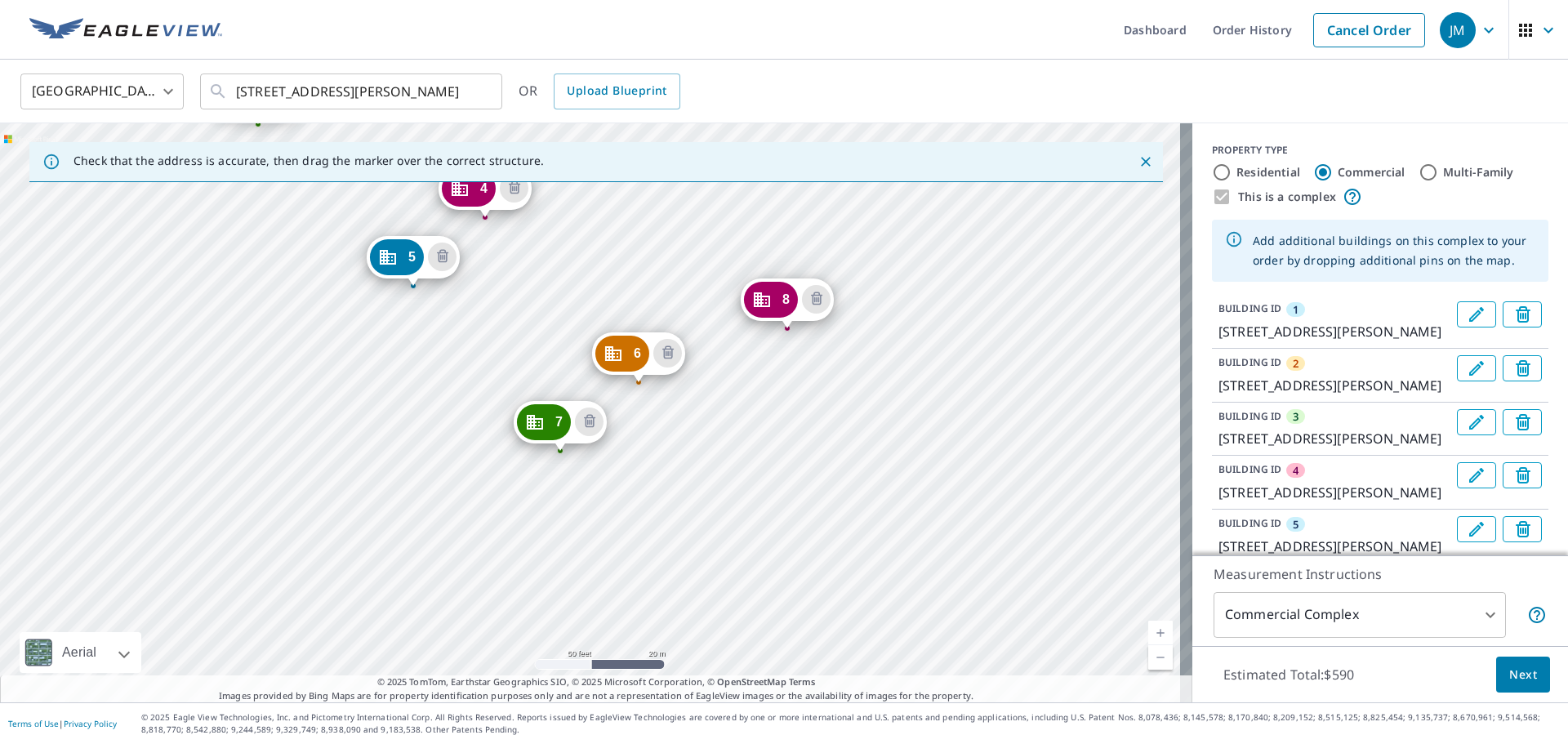
drag, startPoint x: 867, startPoint y: 605, endPoint x: 925, endPoint y: 358, distance: 253.7
click at [925, 358] on div "2 [STREET_ADDRESS][PERSON_NAME] 3 [STREET_ADDRESS][PERSON_NAME] 4 [STREET_ADDRE…" at bounding box center [596, 413] width 1192 height 579
click at [859, 411] on div "2 [STREET_ADDRESS][PERSON_NAME] 3 [STREET_ADDRESS][PERSON_NAME] 4 [STREET_ADDRE…" at bounding box center [596, 413] width 1192 height 579
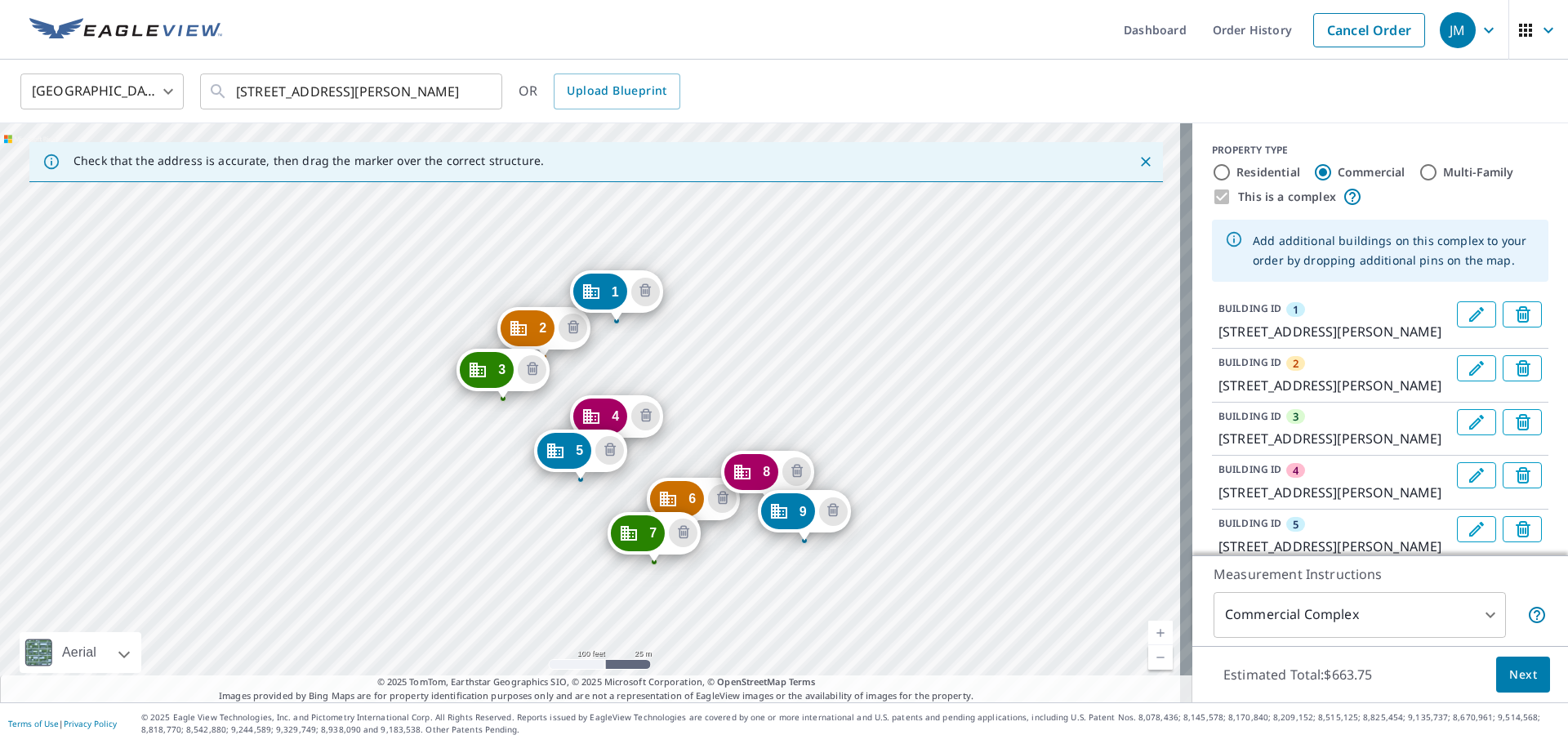
drag, startPoint x: 689, startPoint y: 488, endPoint x: 665, endPoint y: 373, distance: 117.5
click at [665, 373] on div "2 [STREET_ADDRESS][PERSON_NAME] 3 [STREET_ADDRESS][PERSON_NAME] 4 [STREET_ADDRE…" at bounding box center [596, 413] width 1192 height 579
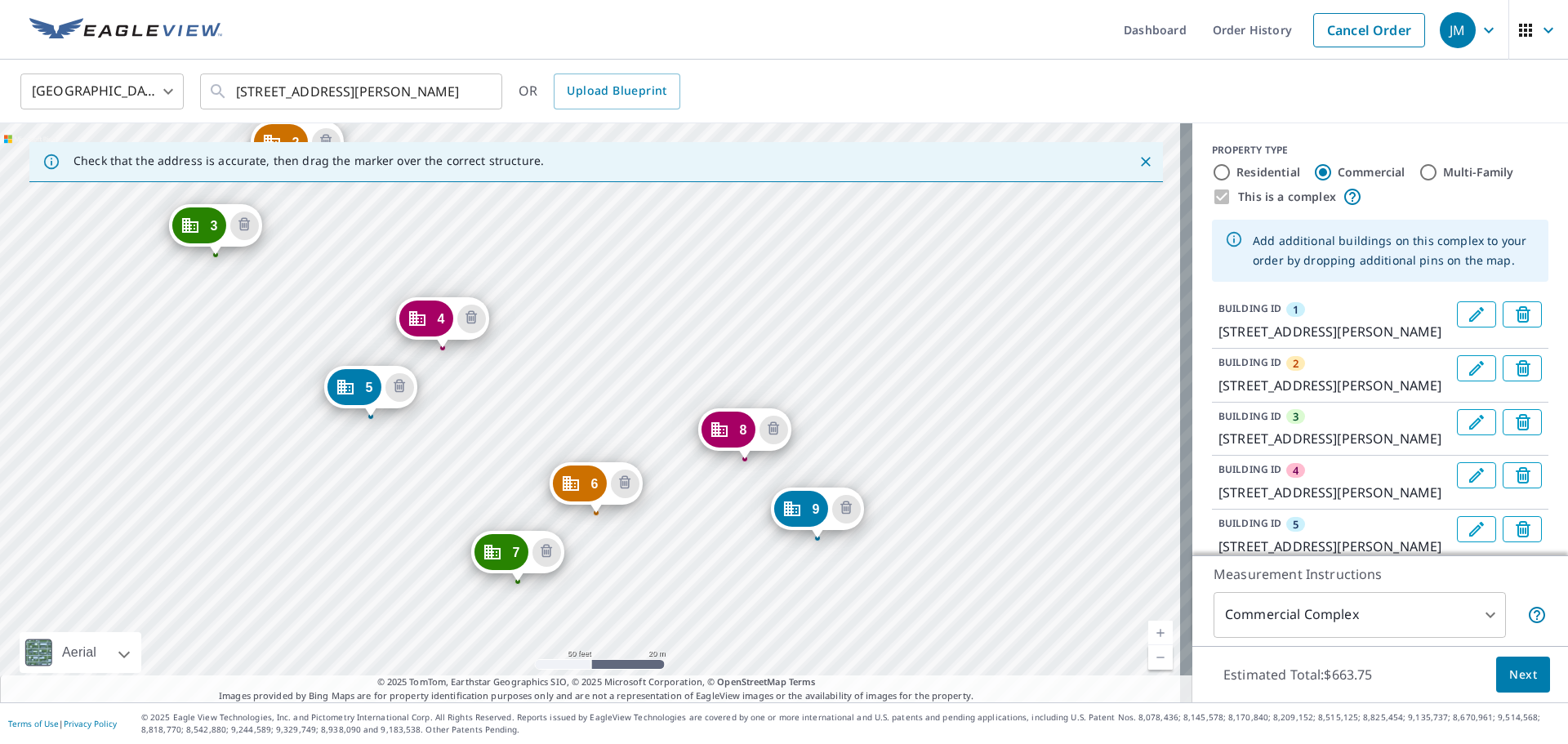
drag, startPoint x: 686, startPoint y: 421, endPoint x: 560, endPoint y: 249, distance: 213.2
click at [560, 249] on div "2 [STREET_ADDRESS][PERSON_NAME] 3 [STREET_ADDRESS][PERSON_NAME] 4 [STREET_ADDRE…" at bounding box center [596, 413] width 1192 height 579
click at [1521, 673] on span "Next" at bounding box center [1522, 675] width 28 height 20
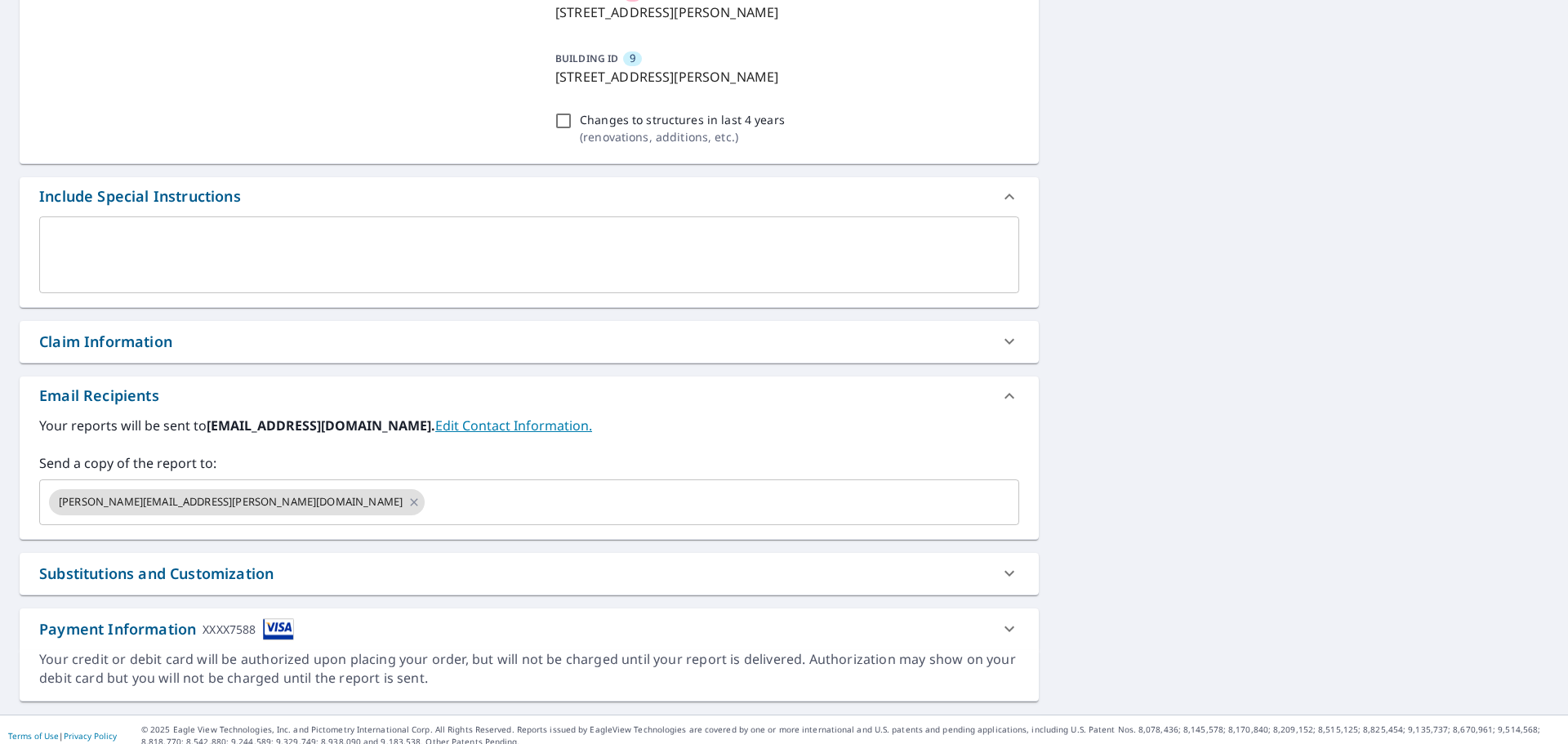
scroll to position [708, 0]
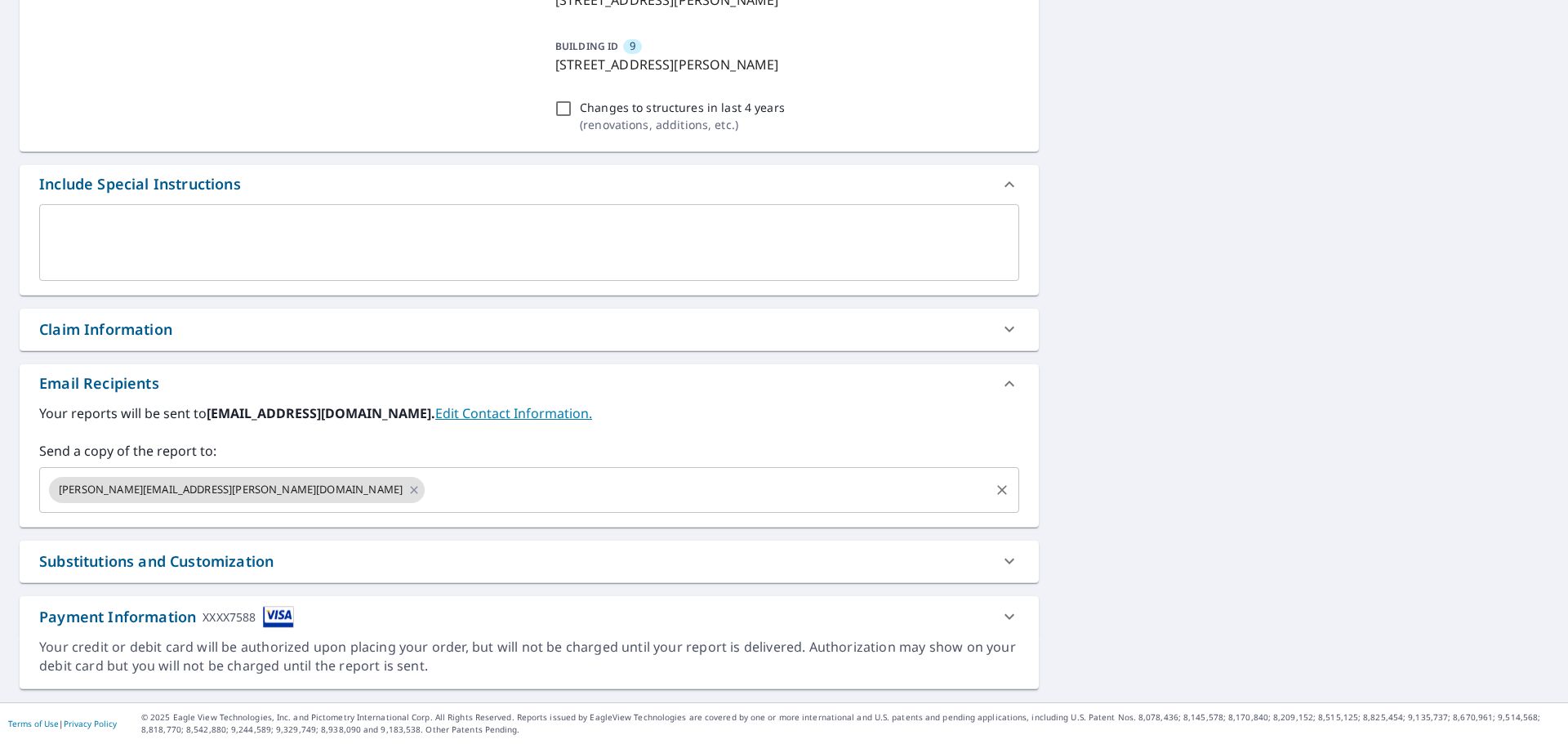
click at [410, 491] on icon at bounding box center [413, 490] width 7 height 7
checkbox input "true"
click at [173, 494] on input "text" at bounding box center [517, 489] width 940 height 31
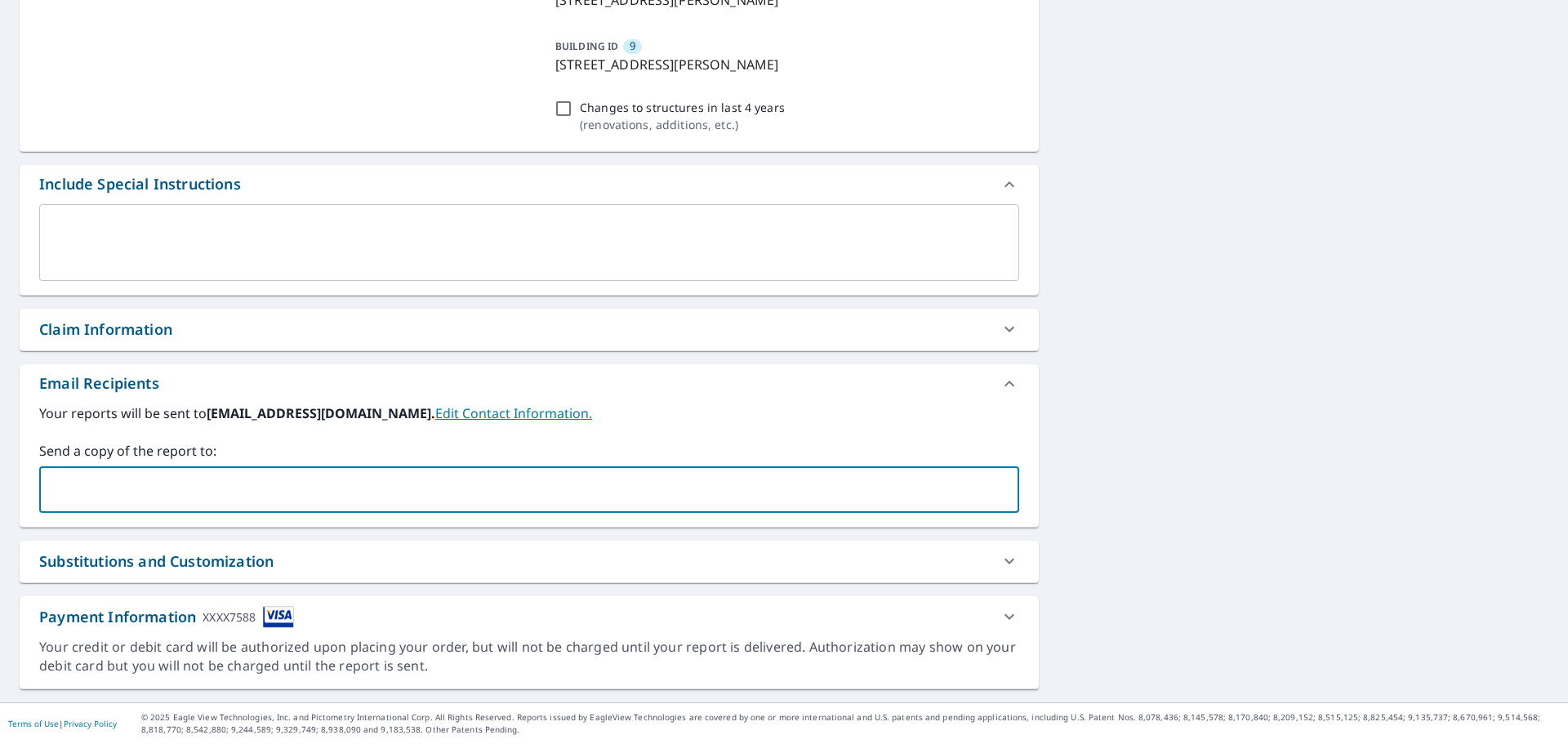
type input "a"
drag, startPoint x: 235, startPoint y: 493, endPoint x: 0, endPoint y: 494, distance: 235.0
click at [0, 494] on div "2 [STREET_ADDRESS][PERSON_NAME] 3 [STREET_ADDRESS][PERSON_NAME] 4 [STREET_ADDRE…" at bounding box center [784, 73] width 1568 height 1259
type input "[PERSON_NAME][EMAIL_ADDRESS][PERSON_NAME][DOMAIN_NAME]"
click at [1170, 507] on div "2 [STREET_ADDRESS][PERSON_NAME] 3 [STREET_ADDRESS][PERSON_NAME] 4 [STREET_ADDRE…" at bounding box center [784, 73] width 1568 height 1259
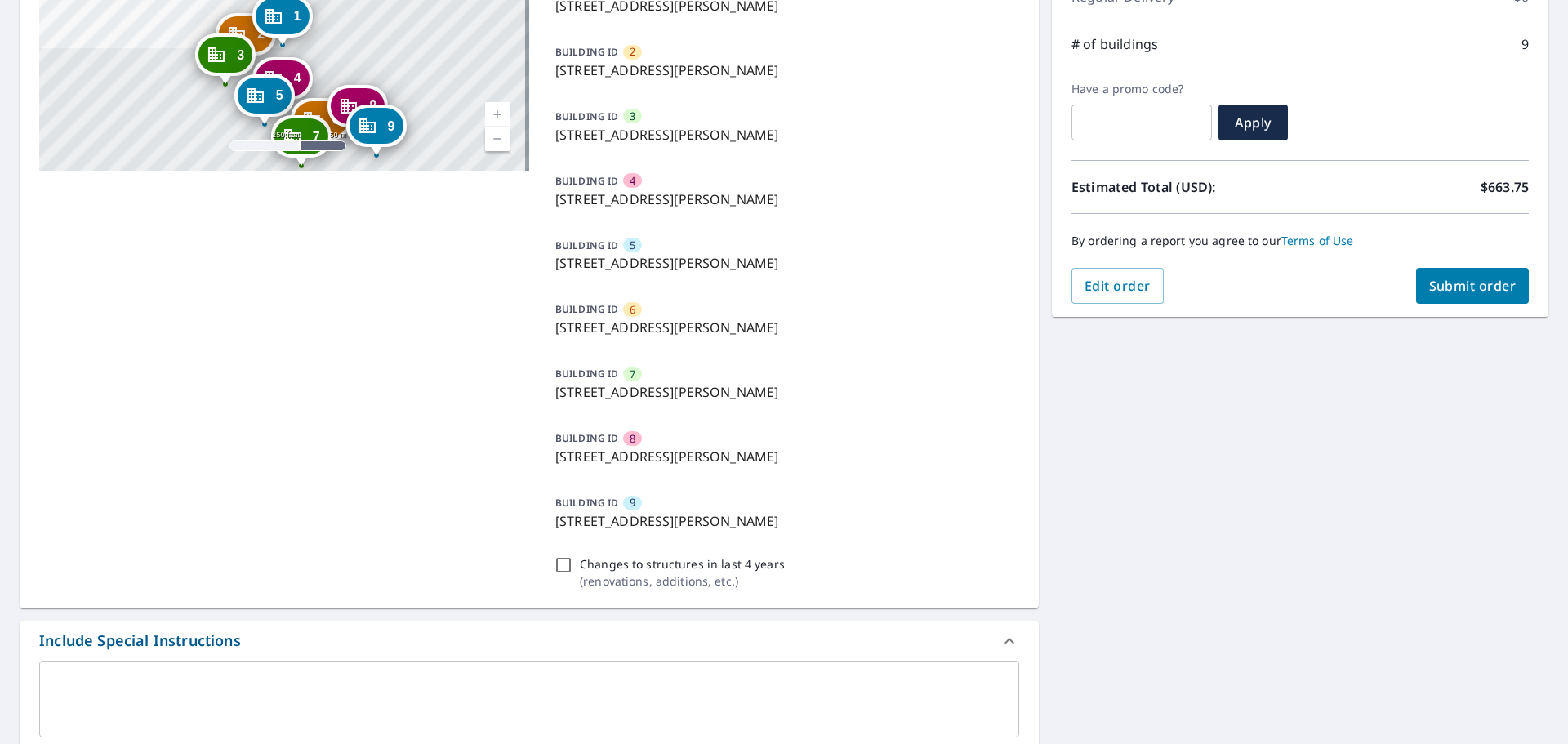
scroll to position [218, 0]
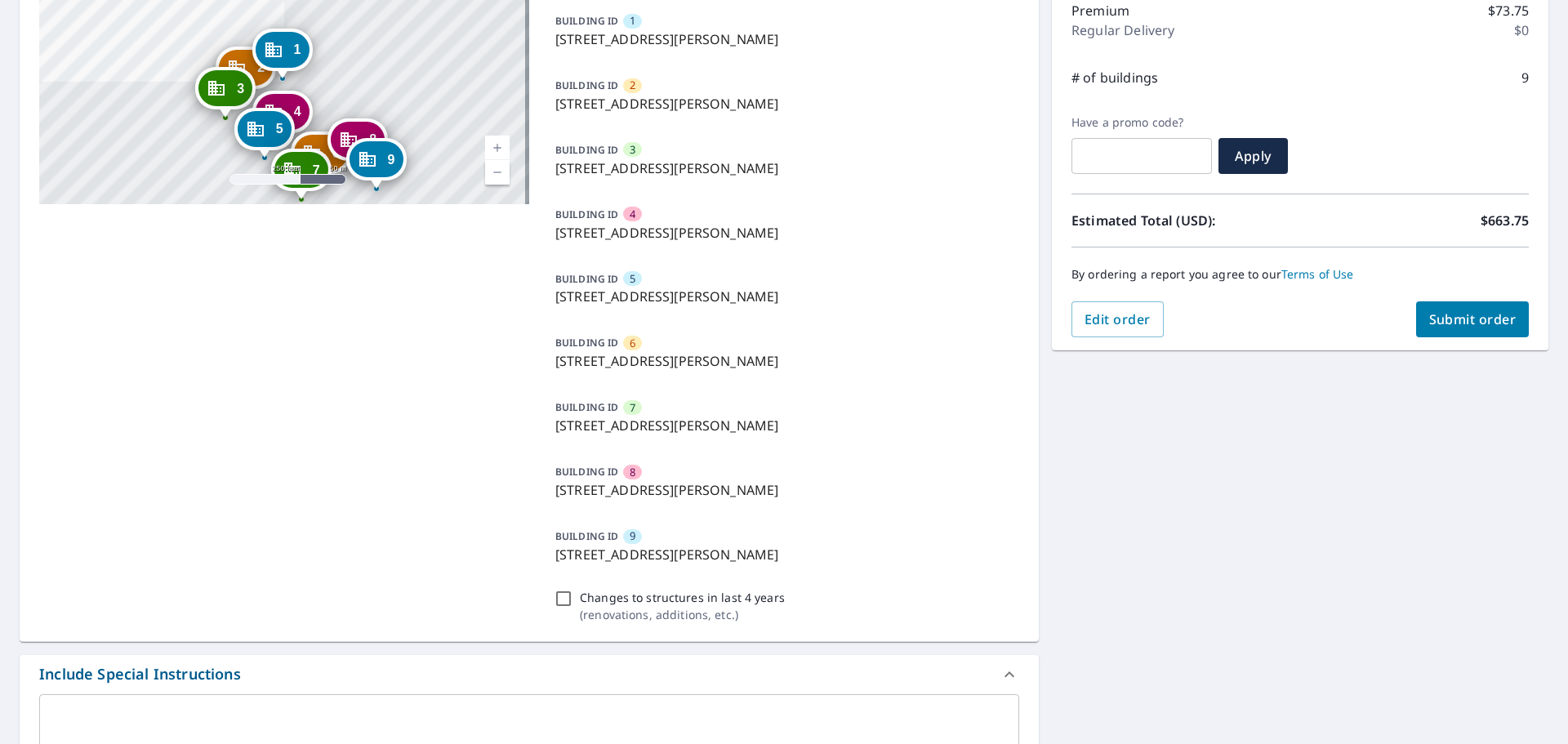
click at [1468, 323] on span "Submit order" at bounding box center [1473, 318] width 88 height 18
checkbox input "true"
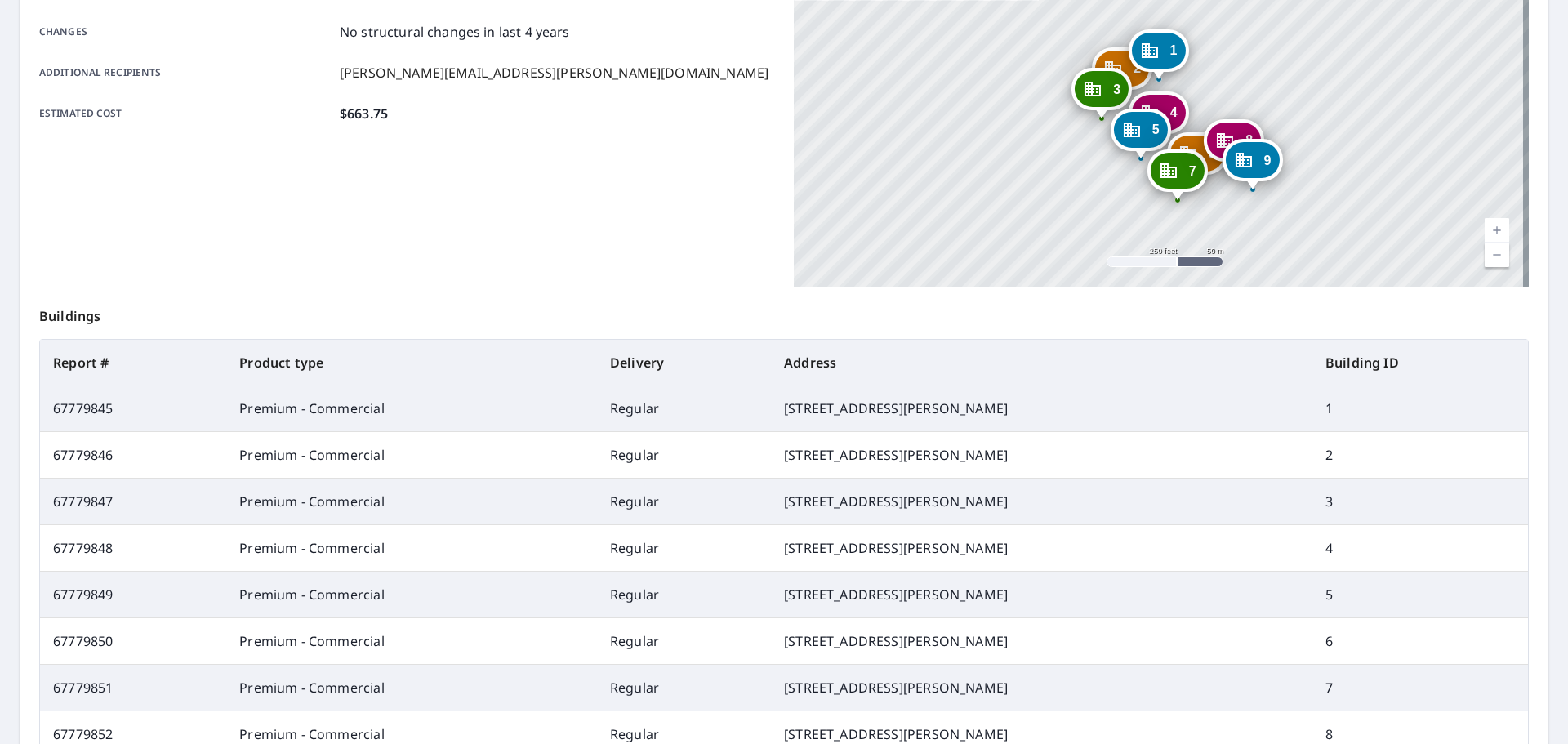
scroll to position [18, 0]
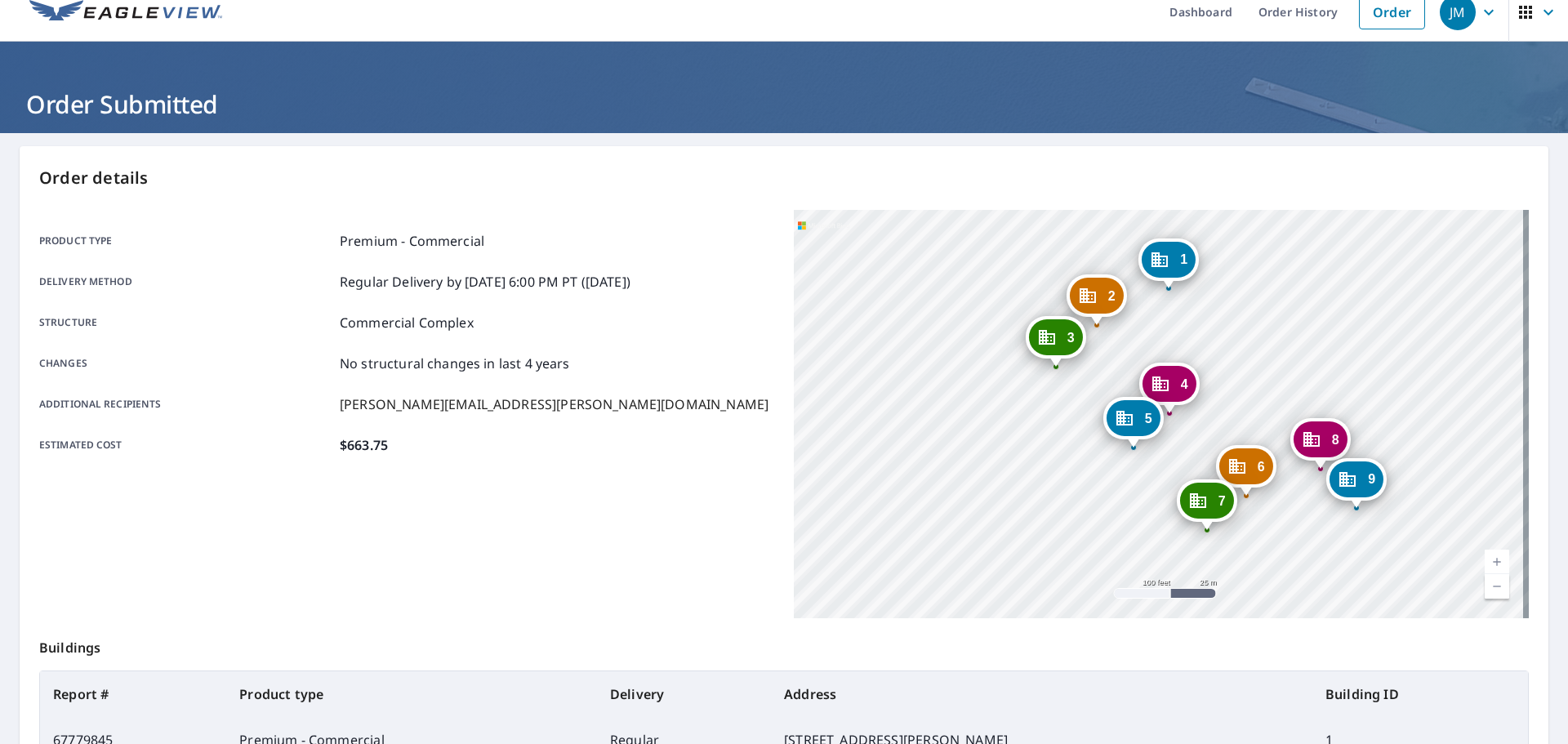
drag, startPoint x: 1111, startPoint y: 367, endPoint x: 988, endPoint y: 261, distance: 162.4
click at [988, 261] on div "2 [STREET_ADDRESS][PERSON_NAME] 3 [STREET_ADDRESS][PERSON_NAME] 4 [STREET_ADDRE…" at bounding box center [1160, 413] width 735 height 408
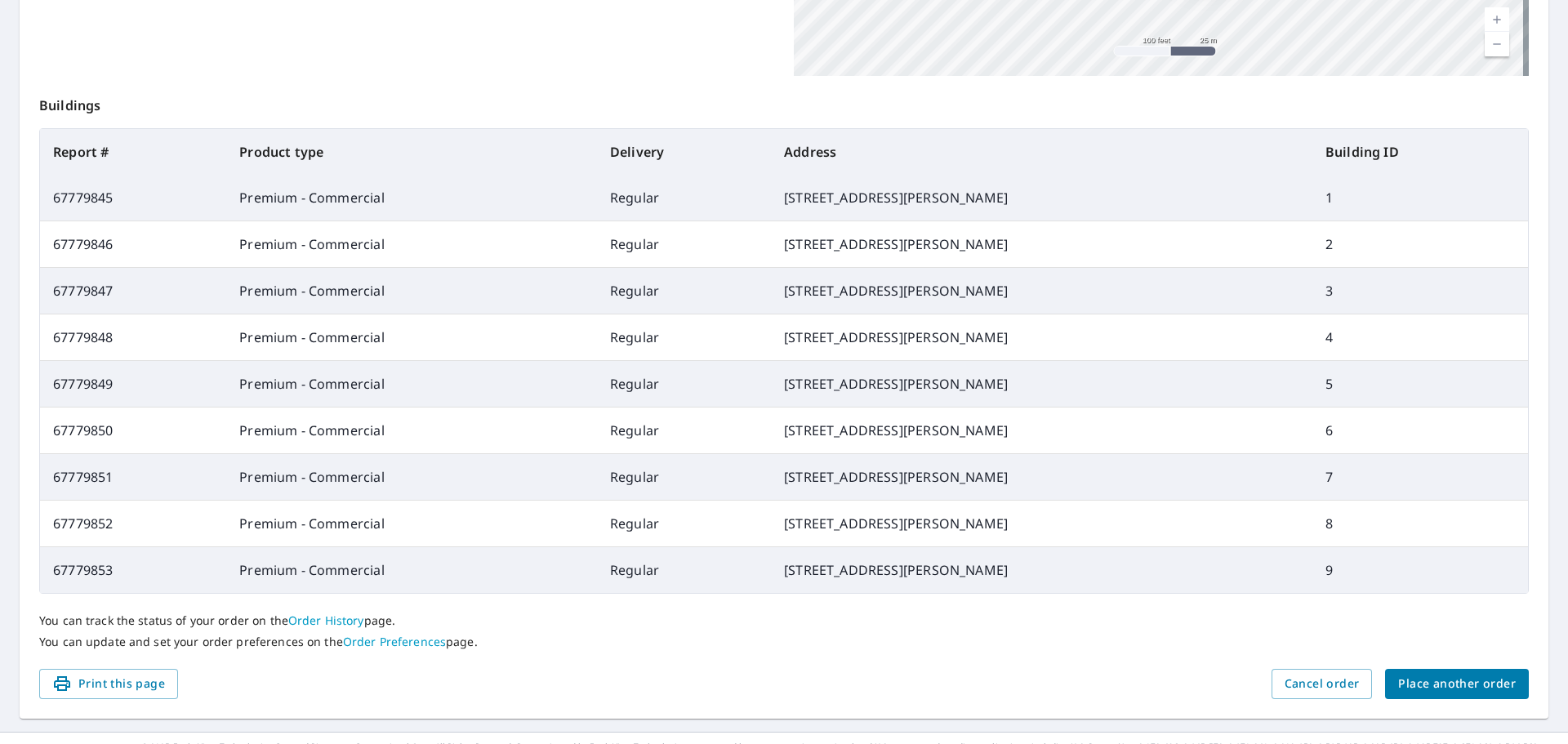
scroll to position [589, 0]
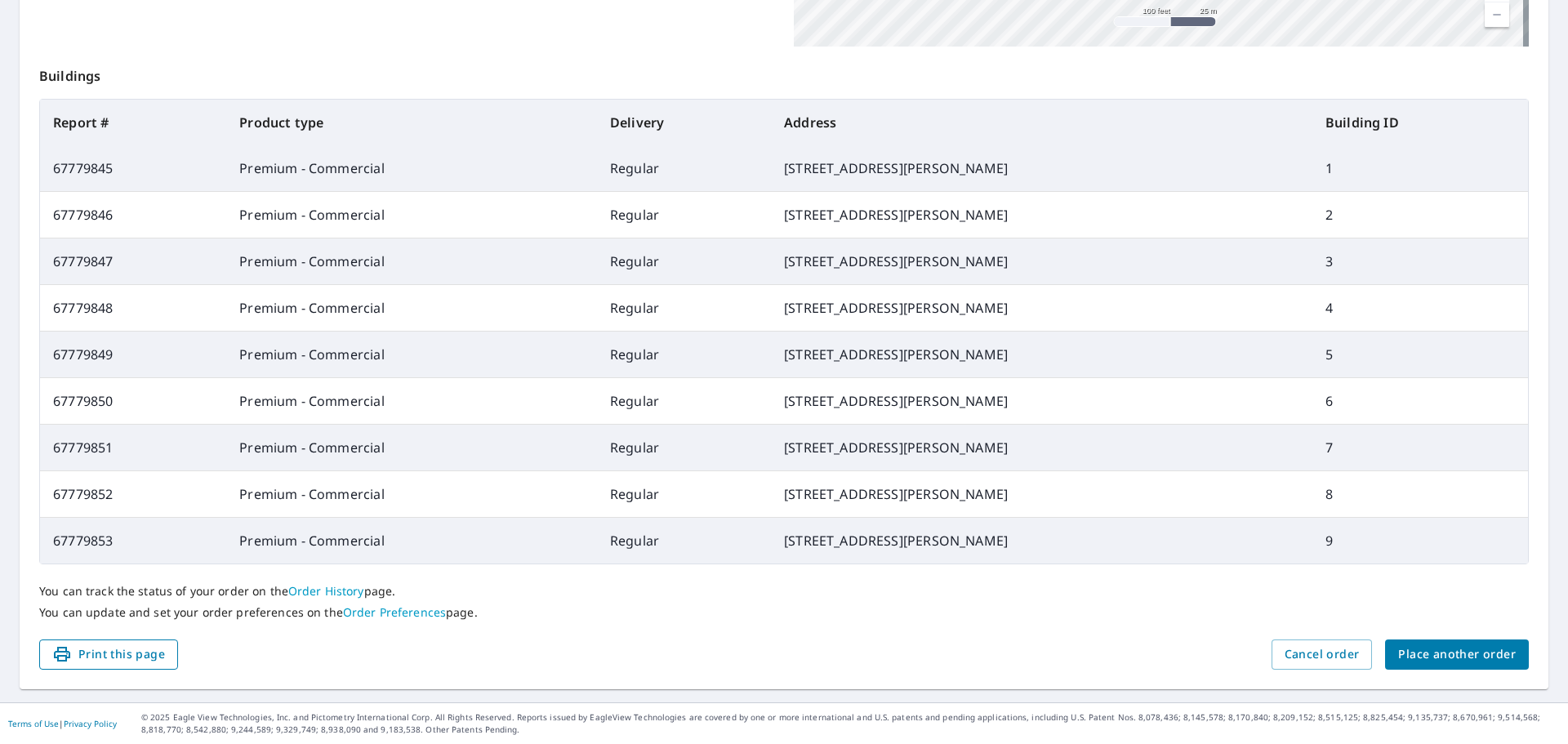
click at [142, 655] on span "Print this page" at bounding box center [108, 655] width 113 height 20
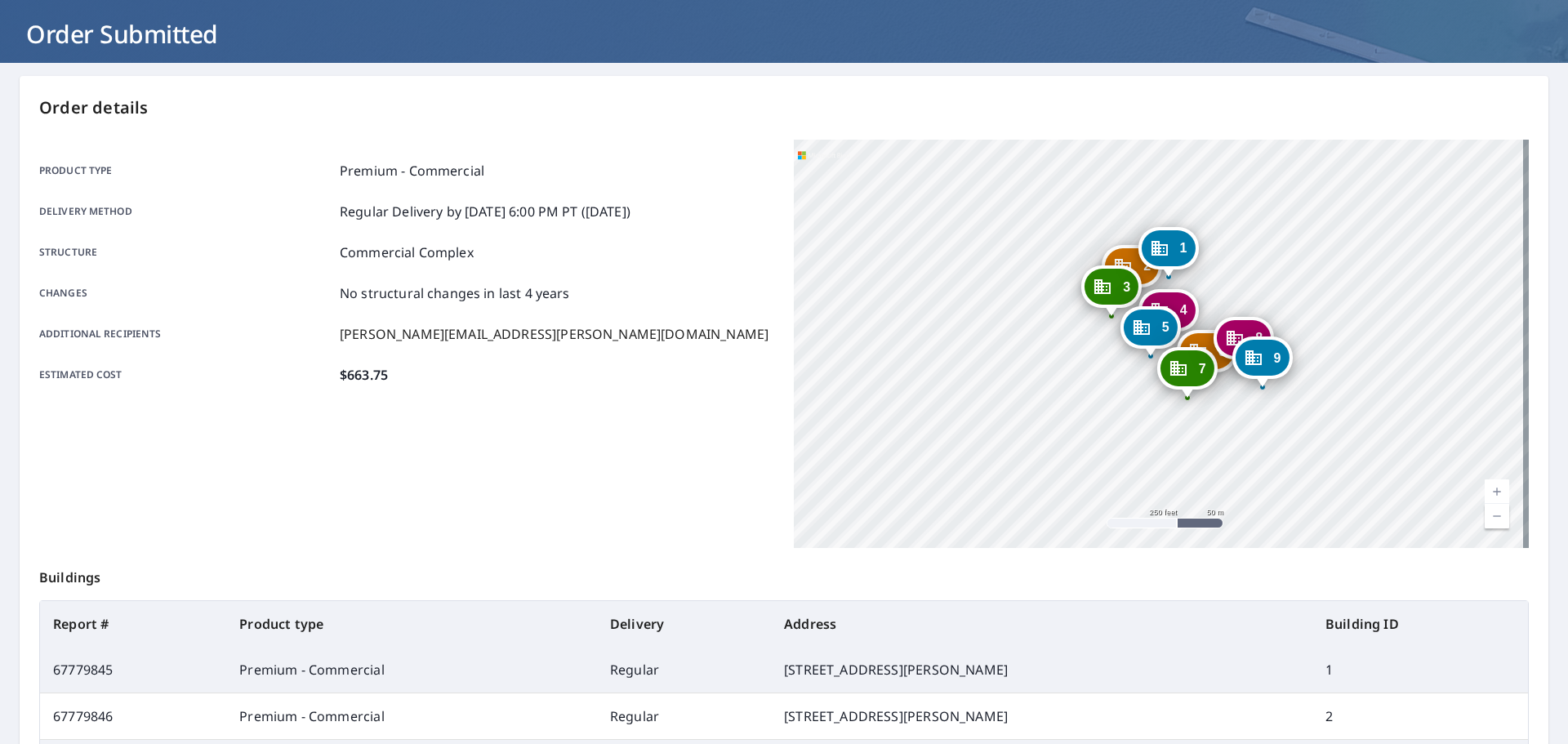
scroll to position [18, 0]
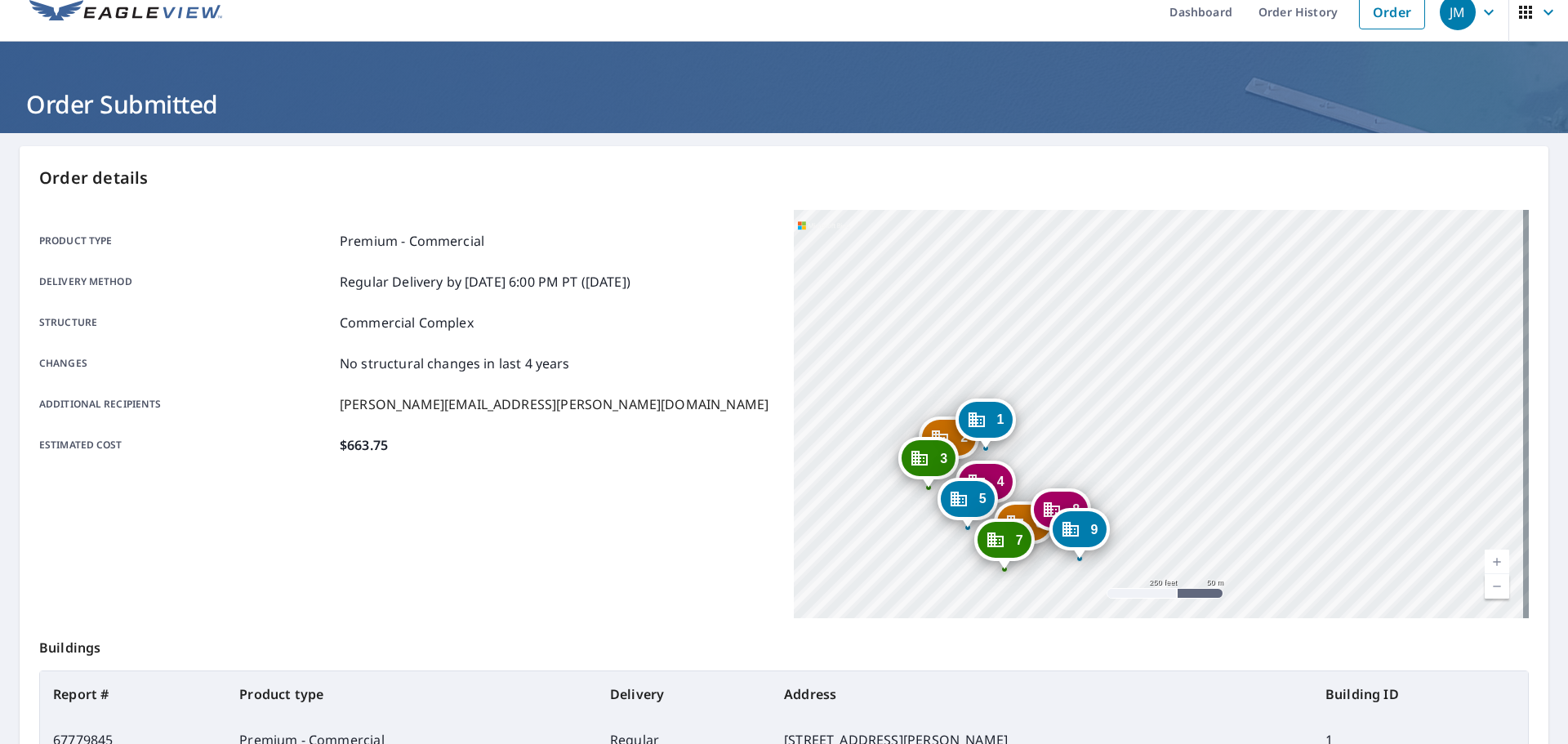
drag, startPoint x: 1316, startPoint y: 330, endPoint x: 1132, endPoint y: 431, distance: 209.9
click at [1132, 431] on div "2 [STREET_ADDRESS][PERSON_NAME] 3 [STREET_ADDRESS][PERSON_NAME] 4 [STREET_ADDRE…" at bounding box center [1160, 413] width 735 height 408
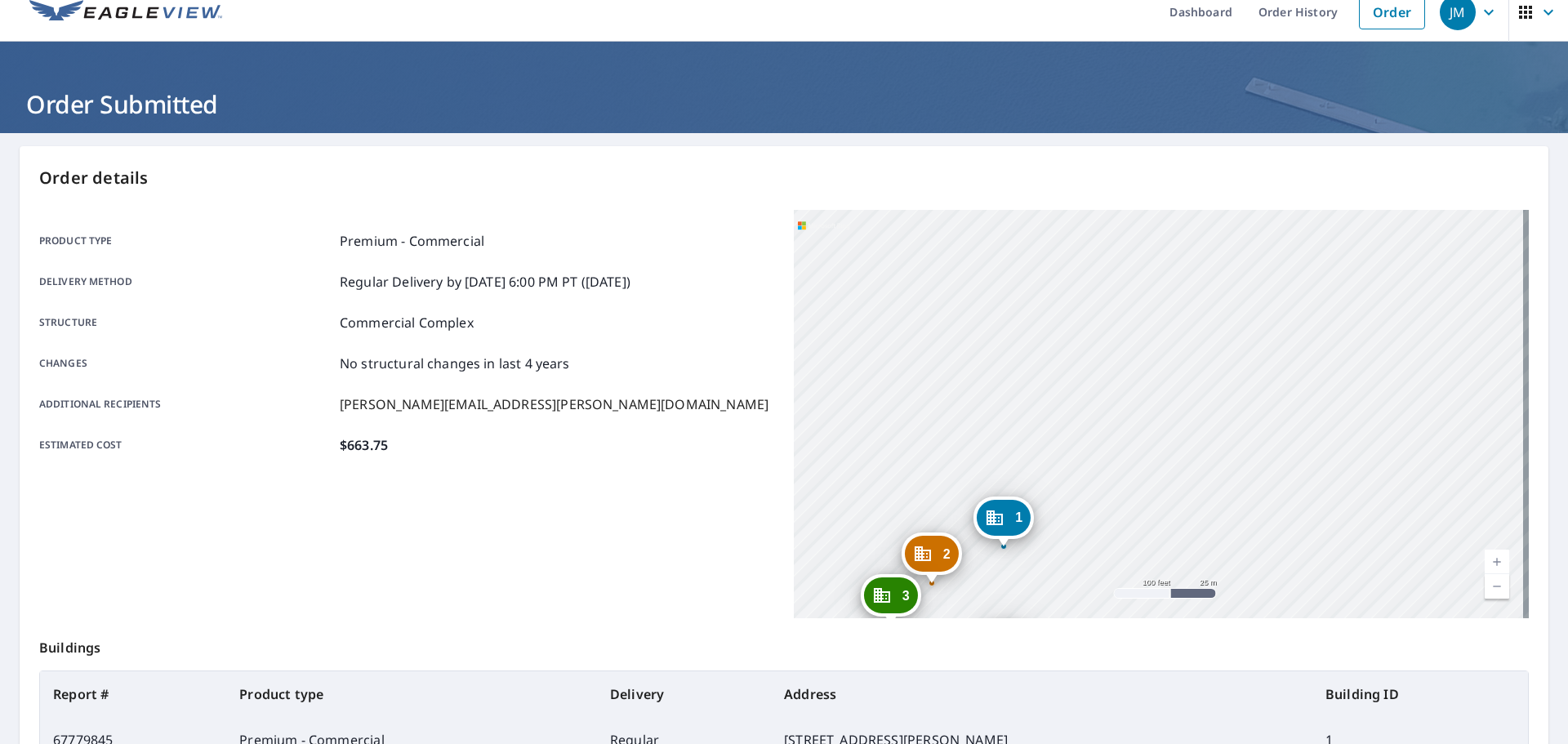
drag, startPoint x: 1095, startPoint y: 437, endPoint x: 1257, endPoint y: 507, distance: 176.5
click at [1257, 507] on div "2 [STREET_ADDRESS][PERSON_NAME] 3 [STREET_ADDRESS][PERSON_NAME] 4 [STREET_ADDRE…" at bounding box center [1160, 413] width 735 height 408
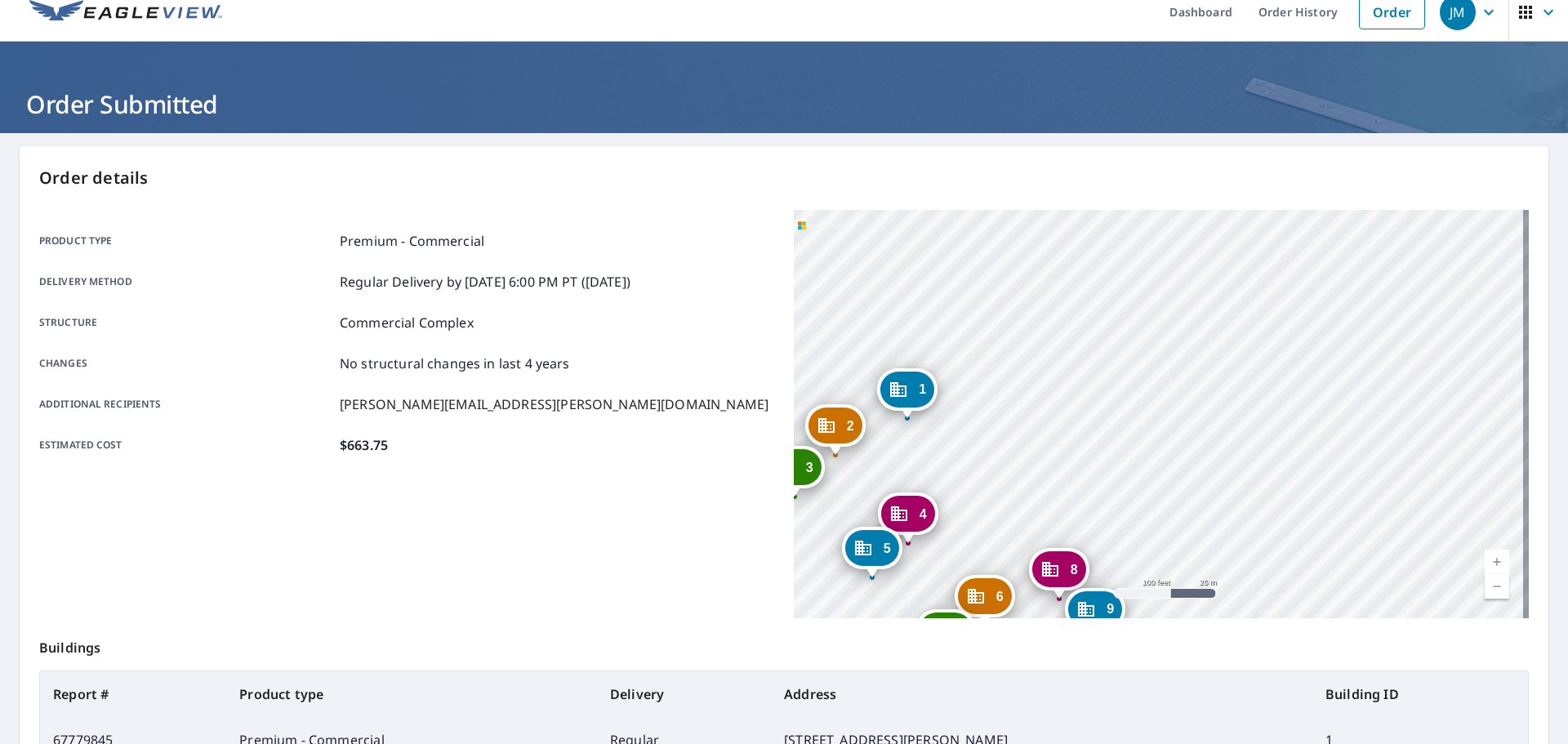
drag, startPoint x: 1183, startPoint y: 342, endPoint x: 1064, endPoint y: 142, distance: 232.7
click at [1065, 142] on main "Order details Product type Premium - Commercial Delivery method Regular Deliver…" at bounding box center [784, 703] width 1568 height 1141
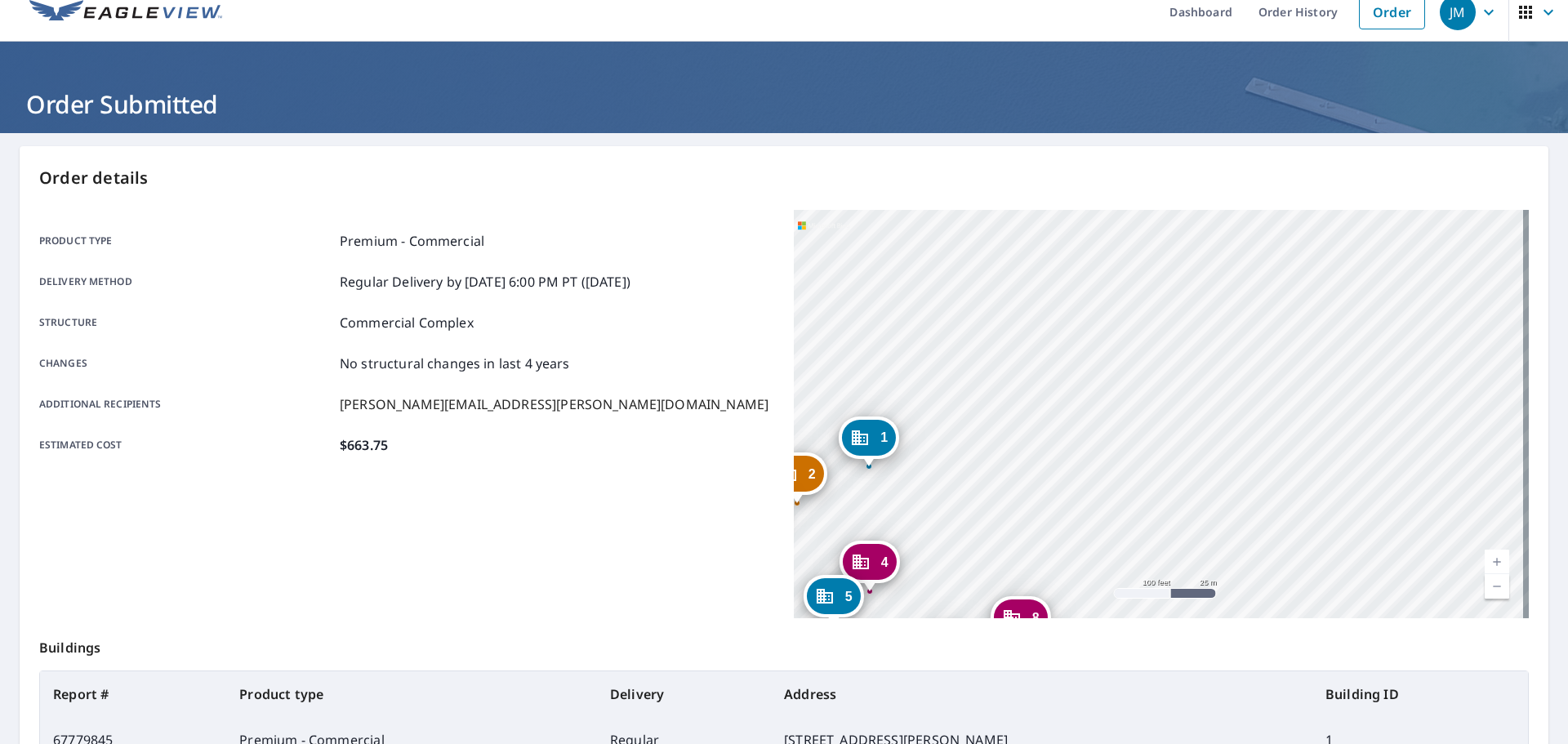
click at [1048, 262] on div "2 [STREET_ADDRESS][PERSON_NAME] 3 [STREET_ADDRESS][PERSON_NAME] 4 [STREET_ADDRE…" at bounding box center [1160, 413] width 735 height 408
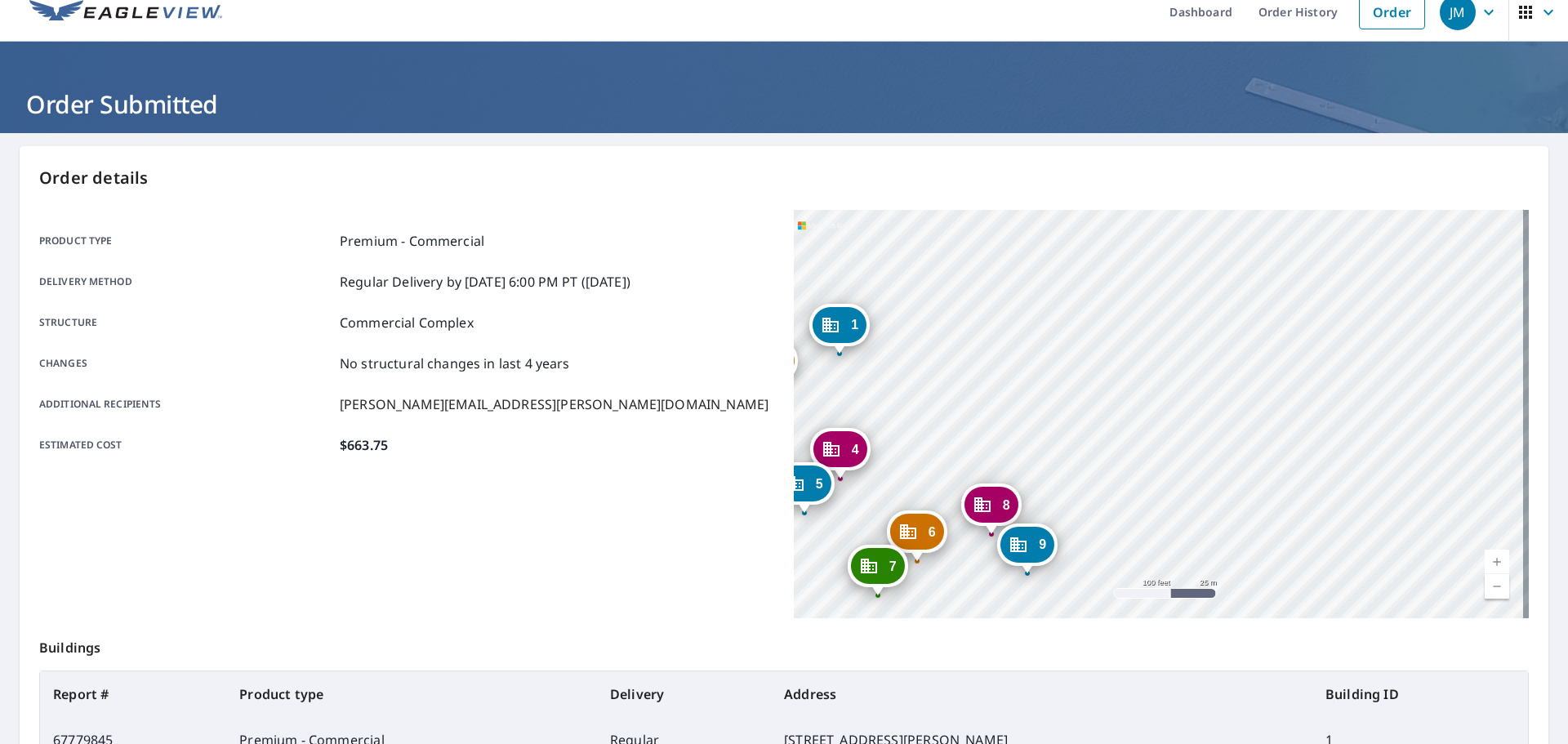
drag, startPoint x: 1158, startPoint y: 409, endPoint x: 1154, endPoint y: 388, distance: 21.4
click at [1154, 388] on div "2 [STREET_ADDRESS][PERSON_NAME] 3 [STREET_ADDRESS][PERSON_NAME] 4 [STREET_ADDRE…" at bounding box center [1160, 413] width 735 height 408
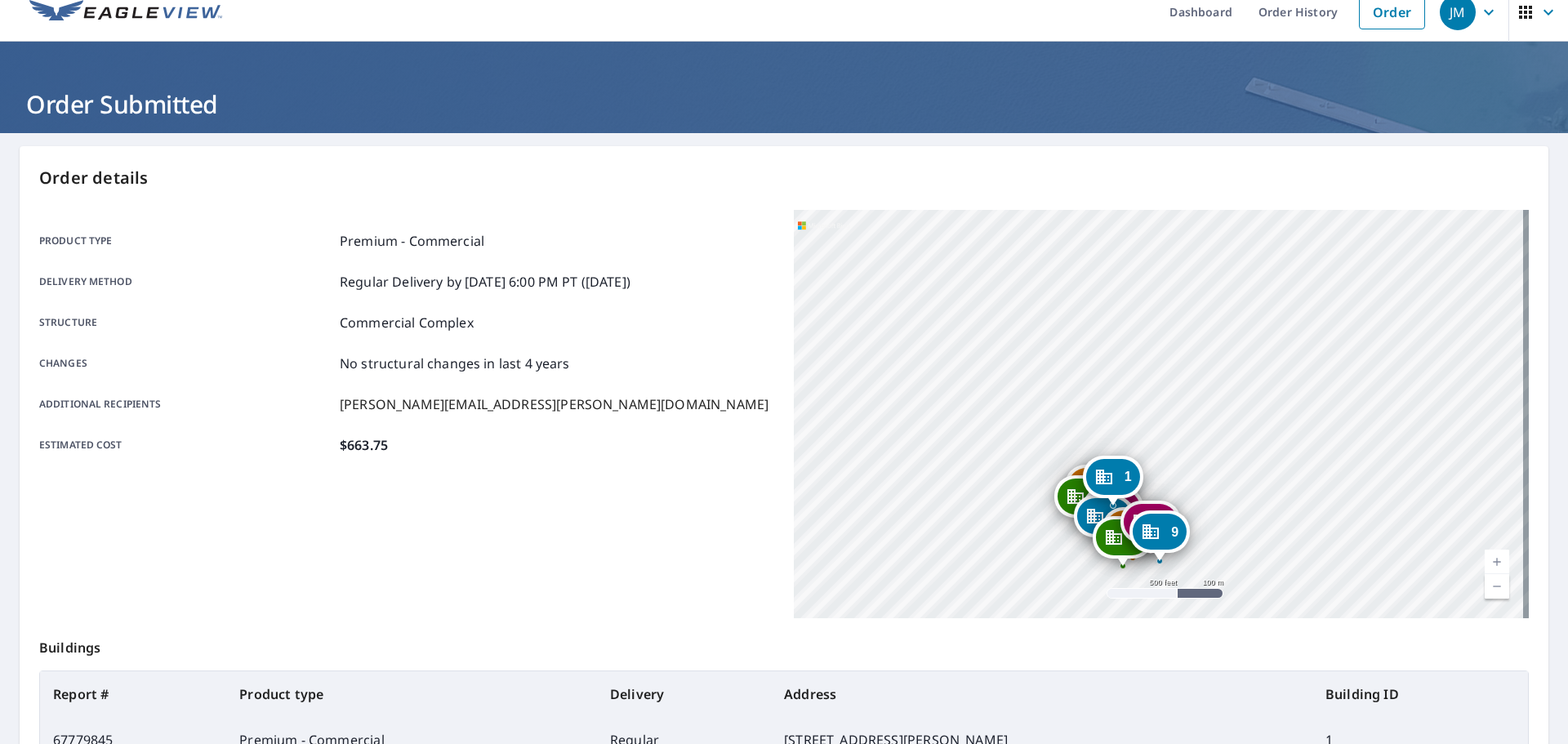
drag, startPoint x: 1116, startPoint y: 248, endPoint x: 1164, endPoint y: 406, distance: 165.1
click at [1164, 406] on div "2 [STREET_ADDRESS][PERSON_NAME] 3 [STREET_ADDRESS][PERSON_NAME] 4 [STREET_ADDRE…" at bounding box center [1160, 413] width 735 height 408
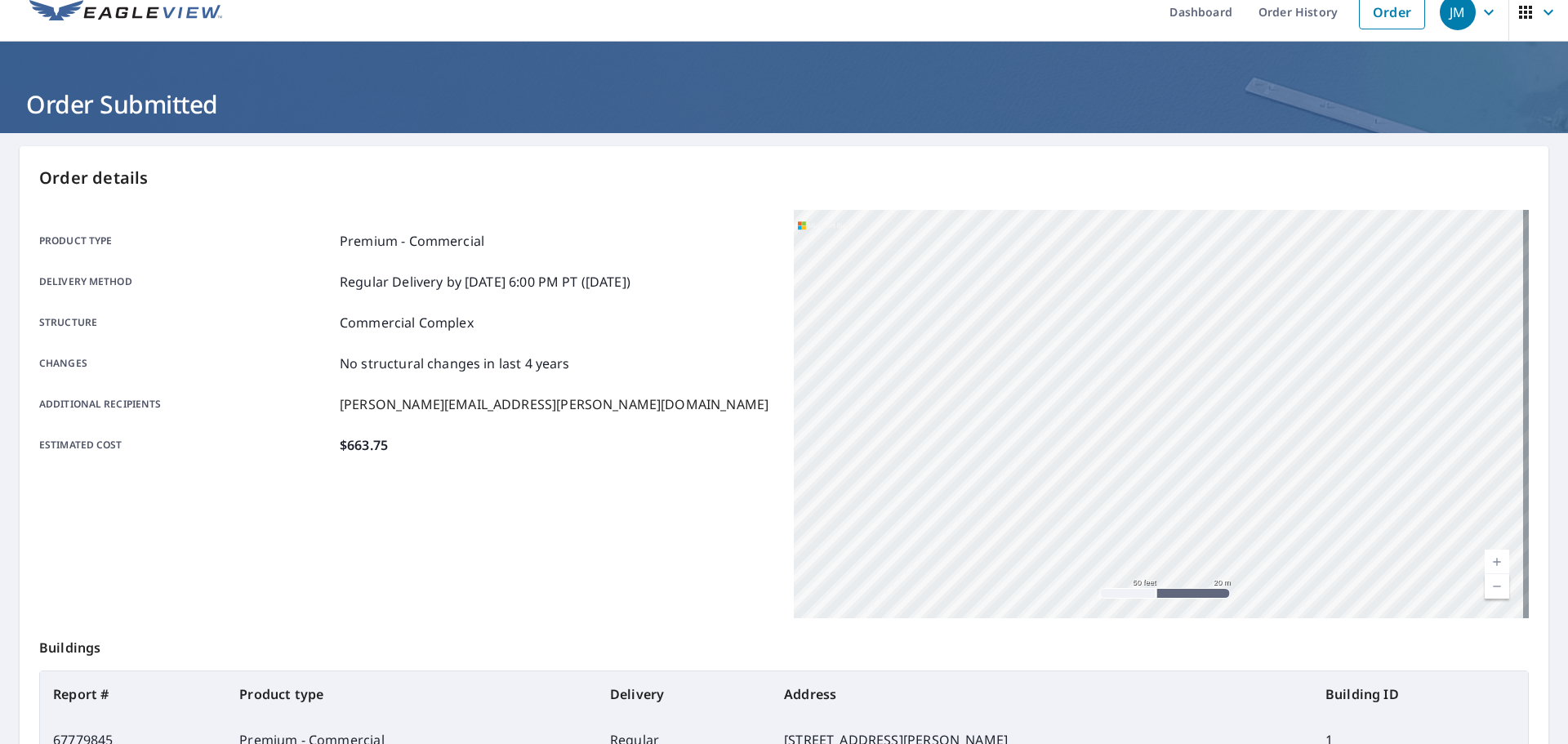
click at [1060, 299] on div "2 [STREET_ADDRESS][PERSON_NAME] 3 [STREET_ADDRESS][PERSON_NAME] 4 [STREET_ADDRE…" at bounding box center [1160, 413] width 735 height 408
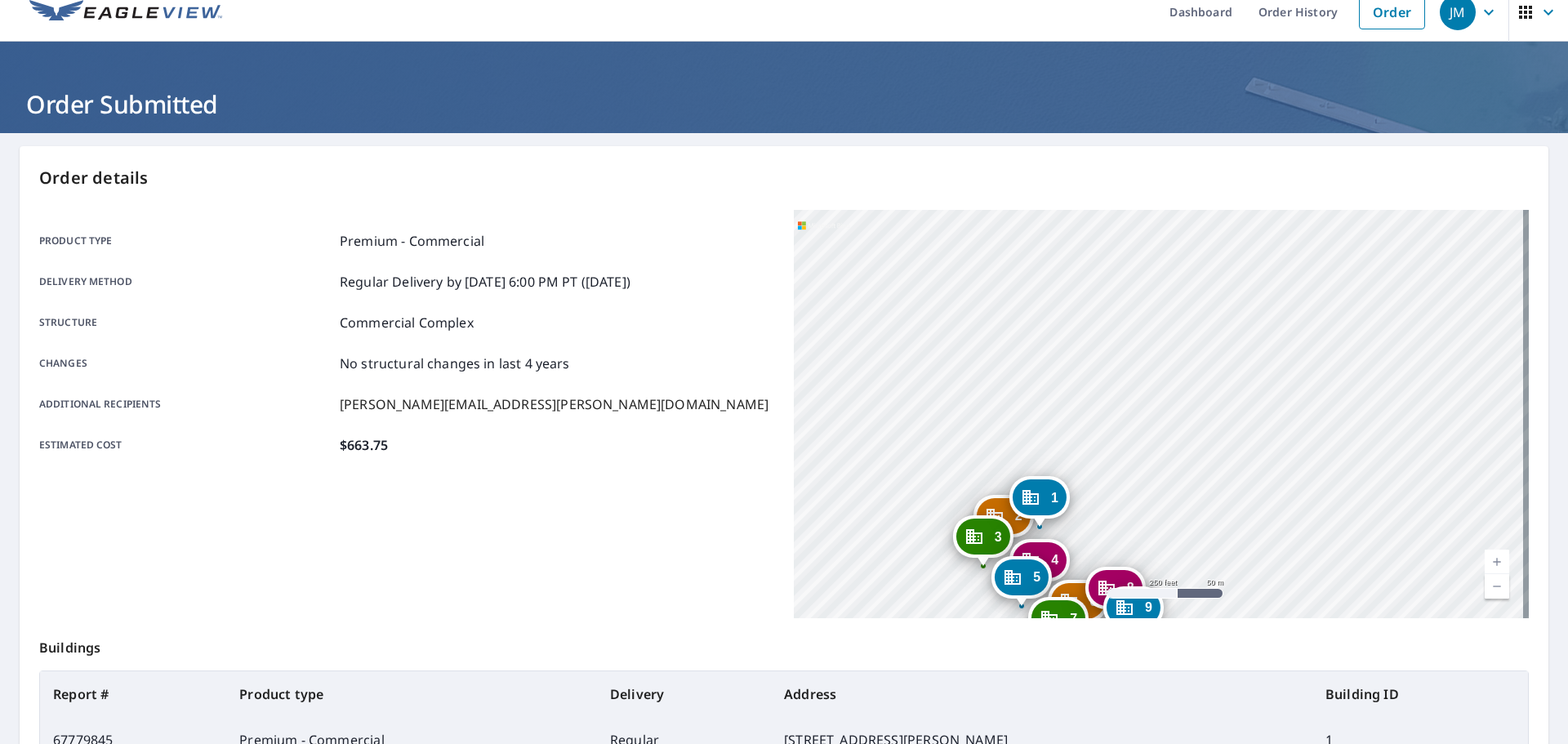
drag, startPoint x: 1237, startPoint y: 433, endPoint x: 1150, endPoint y: 230, distance: 220.9
click at [1150, 230] on div "2 [STREET_ADDRESS][PERSON_NAME] 3 [STREET_ADDRESS][PERSON_NAME] 4 [STREET_ADDRE…" at bounding box center [1160, 413] width 735 height 408
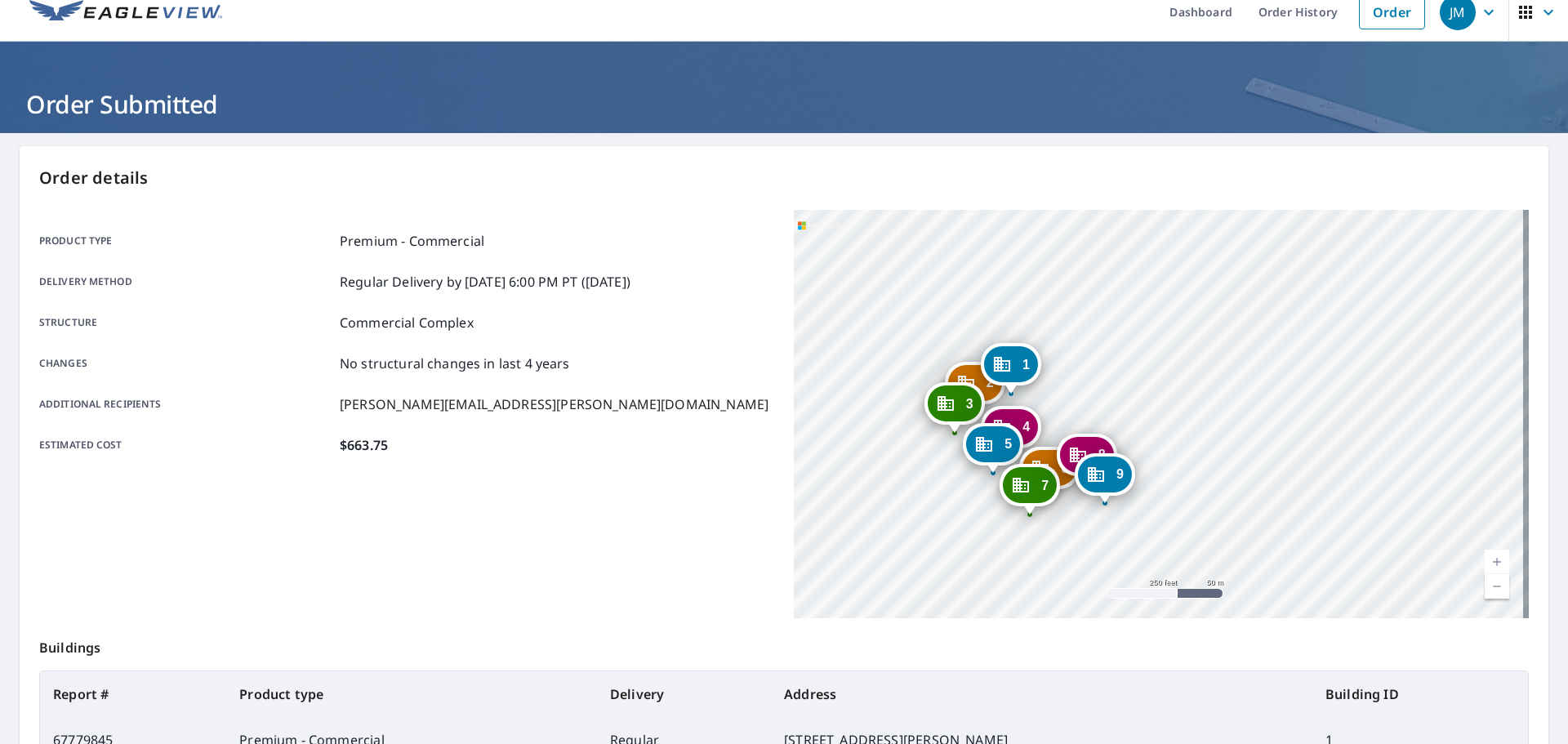
drag, startPoint x: 1151, startPoint y: 379, endPoint x: 1123, endPoint y: 246, distance: 135.9
click at [1123, 246] on div "2 [STREET_ADDRESS][PERSON_NAME] 3 [STREET_ADDRESS][PERSON_NAME] 4 [STREET_ADDRE…" at bounding box center [1160, 413] width 735 height 408
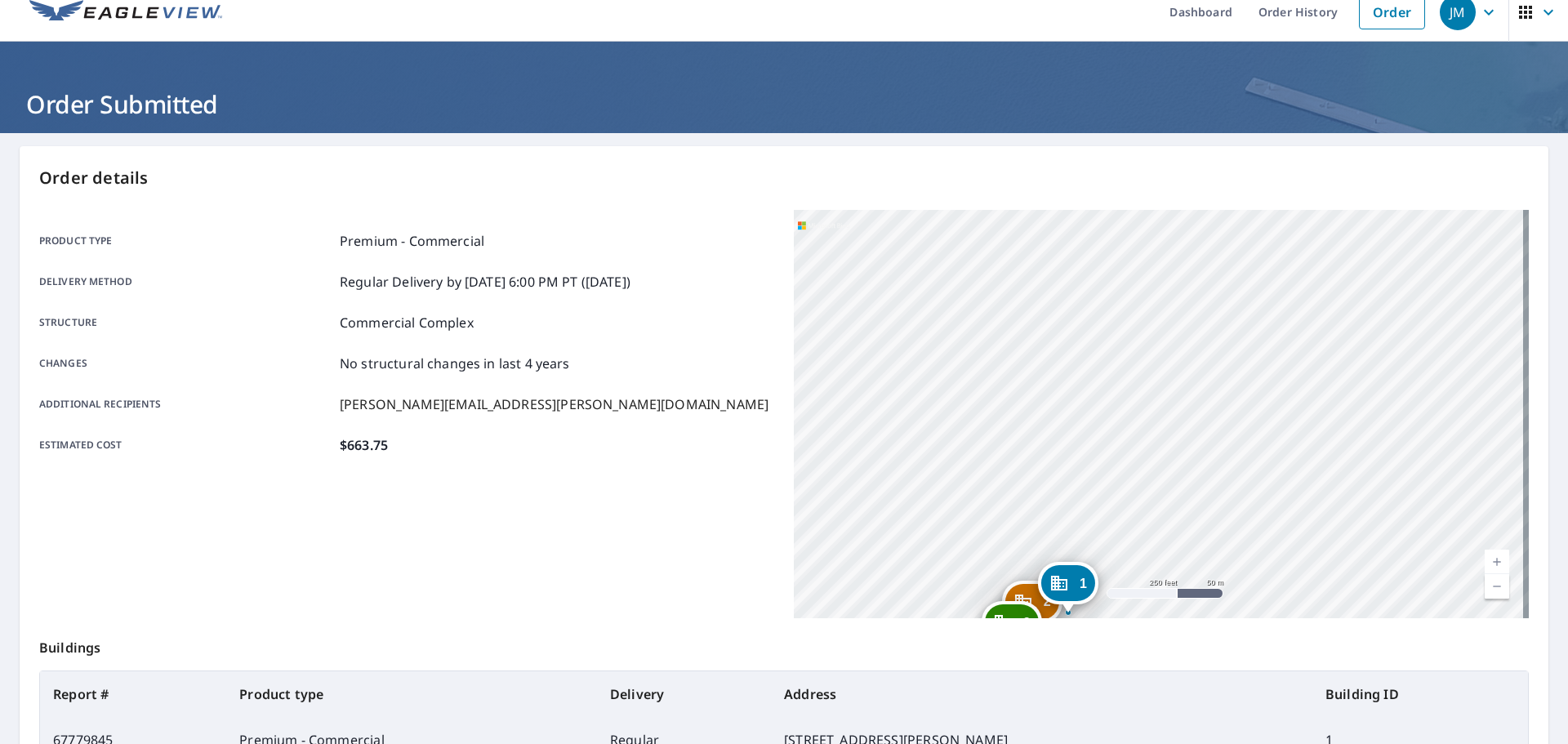
drag, startPoint x: 1140, startPoint y: 262, endPoint x: 1191, endPoint y: 467, distance: 211.2
click at [1191, 467] on div "2 [STREET_ADDRESS][PERSON_NAME] 3 [STREET_ADDRESS][PERSON_NAME] 4 [STREET_ADDRE…" at bounding box center [1160, 413] width 735 height 408
drag, startPoint x: 1149, startPoint y: 427, endPoint x: 1013, endPoint y: 278, distance: 201.7
click at [1013, 278] on div "2 [STREET_ADDRESS][PERSON_NAME] 3 [STREET_ADDRESS][PERSON_NAME] 4 [STREET_ADDRE…" at bounding box center [1160, 413] width 735 height 408
drag, startPoint x: 1268, startPoint y: 498, endPoint x: 1197, endPoint y: 296, distance: 214.1
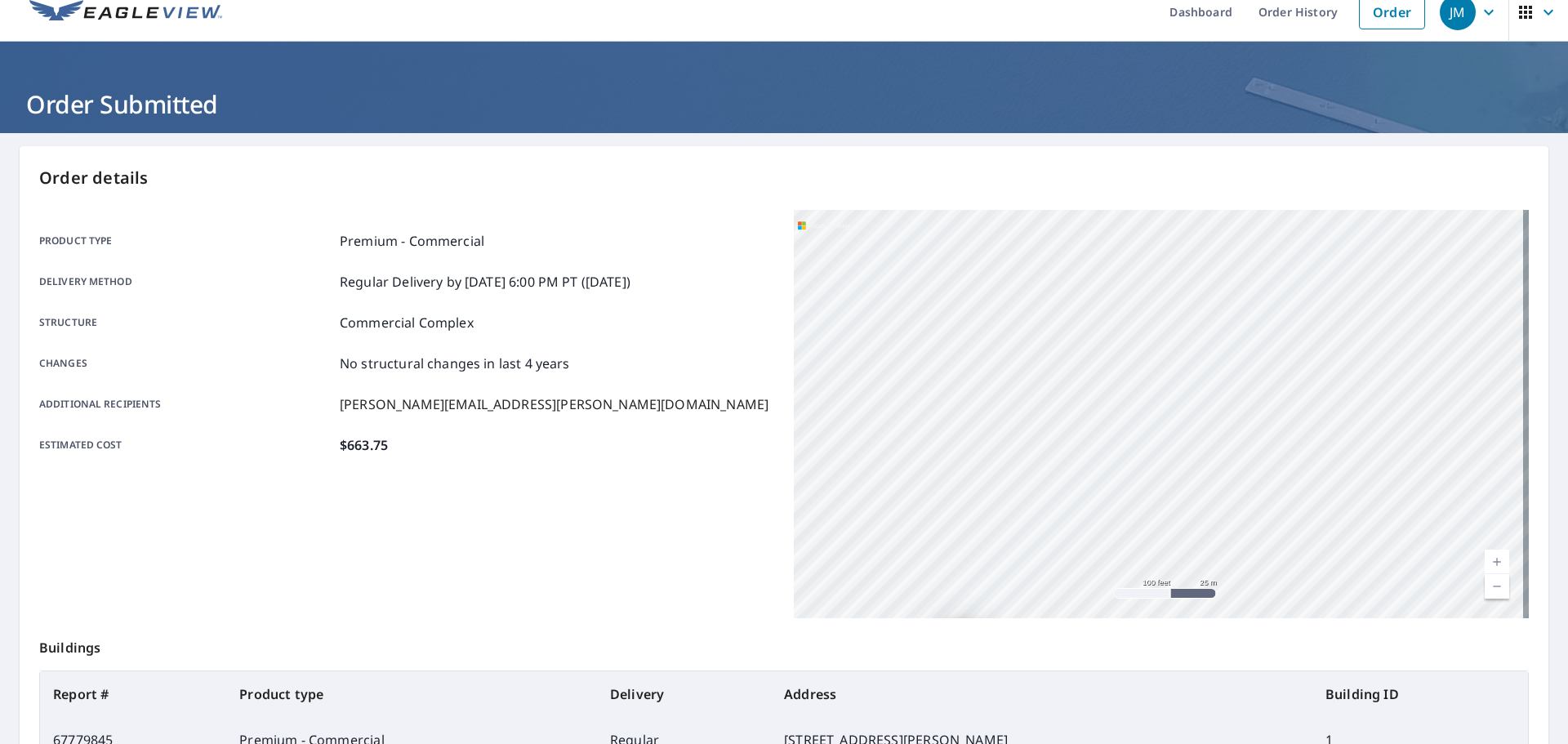
click at [1197, 296] on div "2 [STREET_ADDRESS][PERSON_NAME] 3 [STREET_ADDRESS][PERSON_NAME] 4 [STREET_ADDRE…" at bounding box center [1160, 413] width 735 height 408
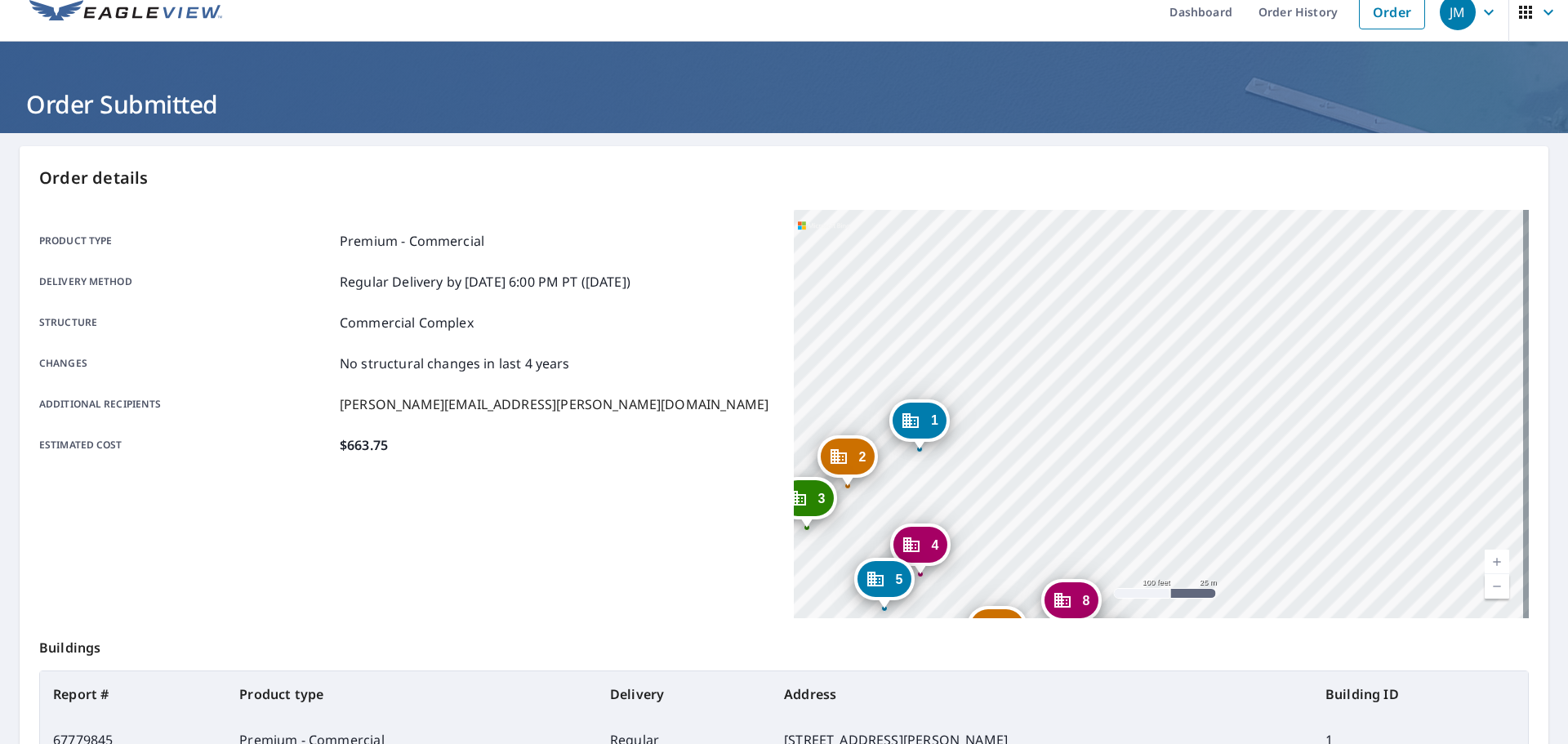
drag, startPoint x: 1209, startPoint y: 435, endPoint x: 1166, endPoint y: 206, distance: 233.0
click at [1166, 206] on div "Order details Product type Premium - Commercial Delivery method Regular Deliver…" at bounding box center [784, 703] width 1529 height 1115
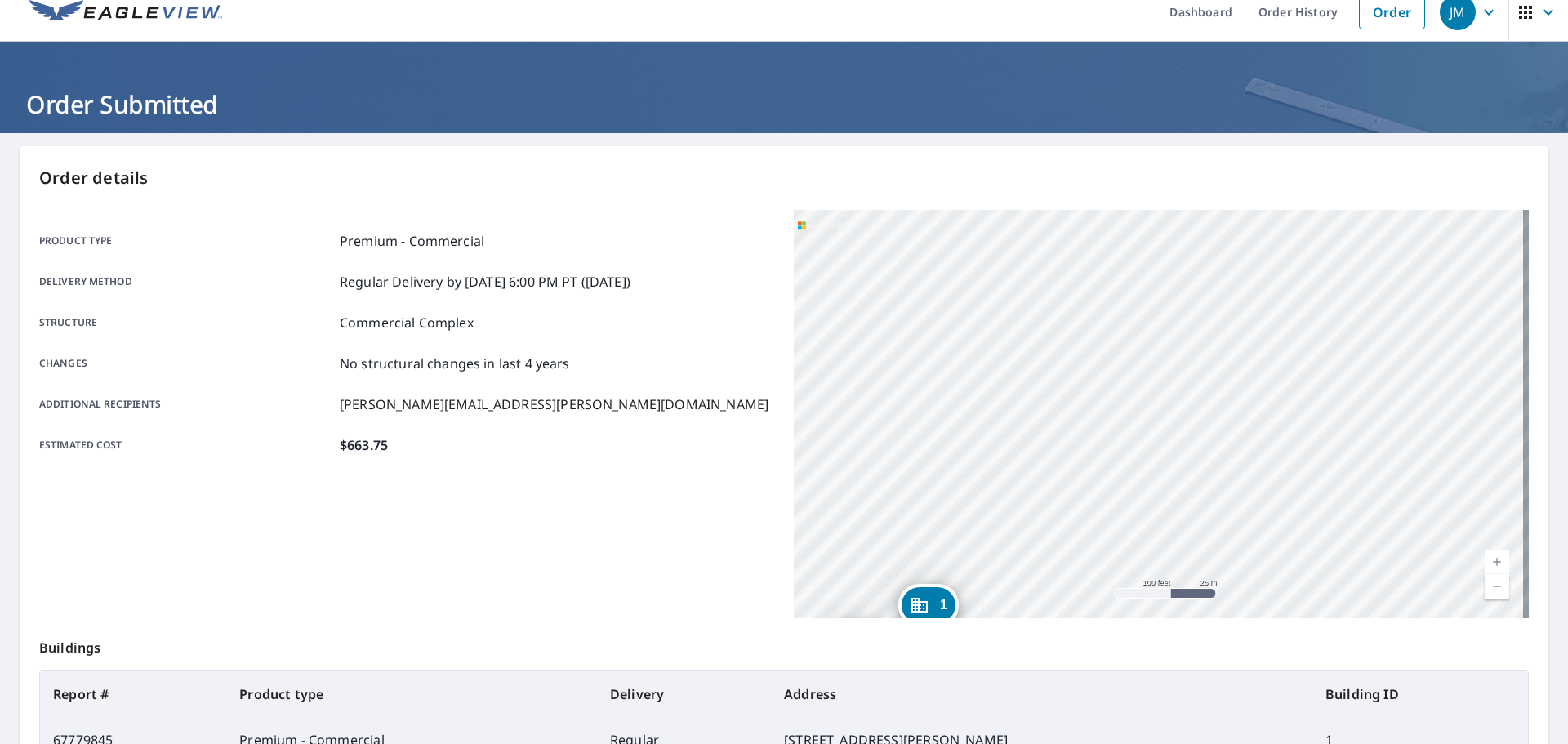
click at [1176, 398] on div "2 [STREET_ADDRESS][PERSON_NAME] 3 [STREET_ADDRESS][PERSON_NAME] 4 [STREET_ADDRE…" at bounding box center [1160, 413] width 735 height 408
drag, startPoint x: 1164, startPoint y: 309, endPoint x: 1262, endPoint y: 561, distance: 270.4
click at [1253, 557] on div "2 [STREET_ADDRESS][PERSON_NAME] 3 [STREET_ADDRESS][PERSON_NAME] 4 [STREET_ADDRE…" at bounding box center [1160, 413] width 735 height 408
drag, startPoint x: 1210, startPoint y: 326, endPoint x: 1192, endPoint y: 269, distance: 59.8
click at [1194, 277] on div "2 [STREET_ADDRESS][PERSON_NAME] 3 [STREET_ADDRESS][PERSON_NAME] 4 [STREET_ADDRE…" at bounding box center [1160, 413] width 735 height 408
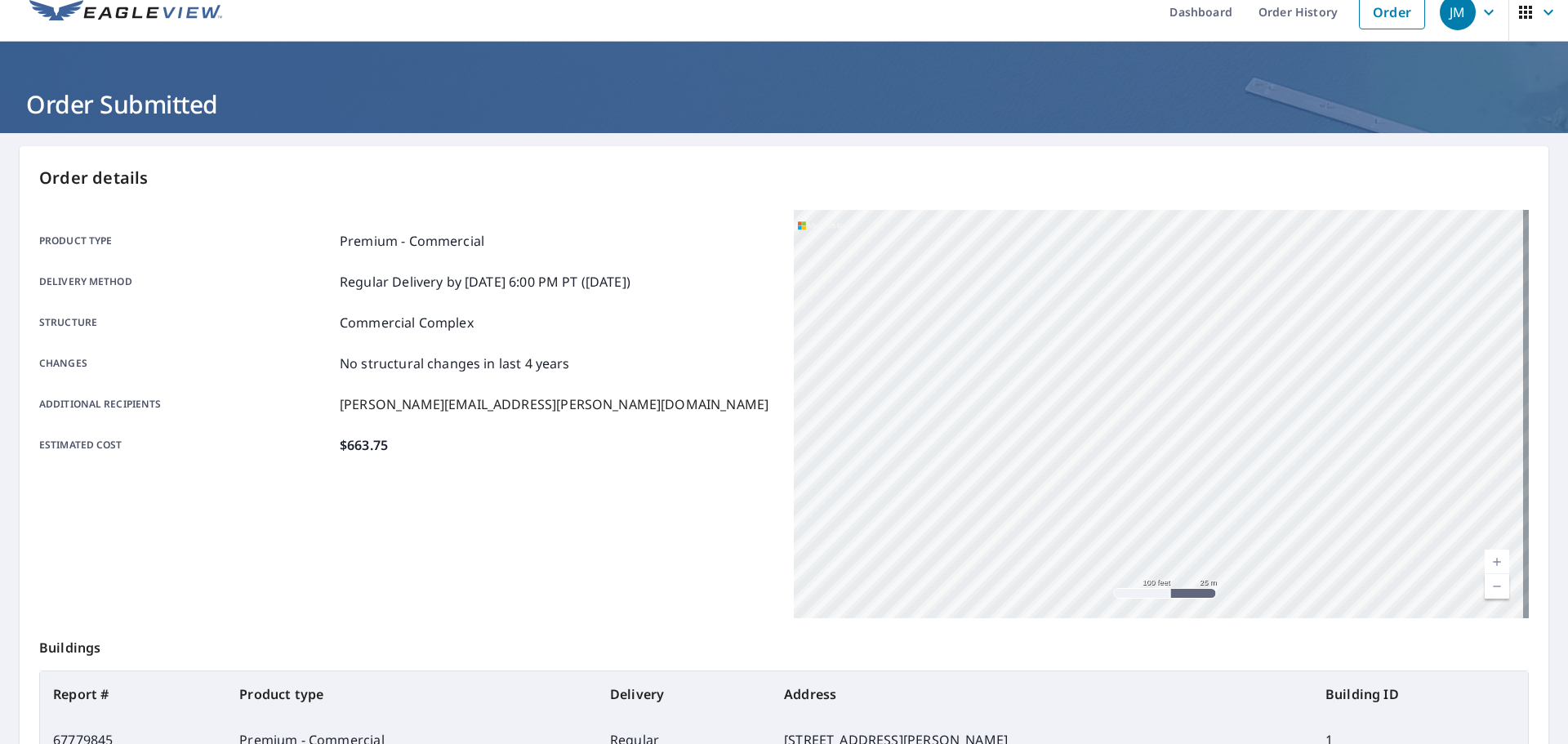
drag, startPoint x: 1268, startPoint y: 507, endPoint x: 1206, endPoint y: 302, distance: 214.2
click at [1206, 303] on div "2 [STREET_ADDRESS][PERSON_NAME] 3 [STREET_ADDRESS][PERSON_NAME] 4 [STREET_ADDRE…" at bounding box center [1160, 413] width 735 height 408
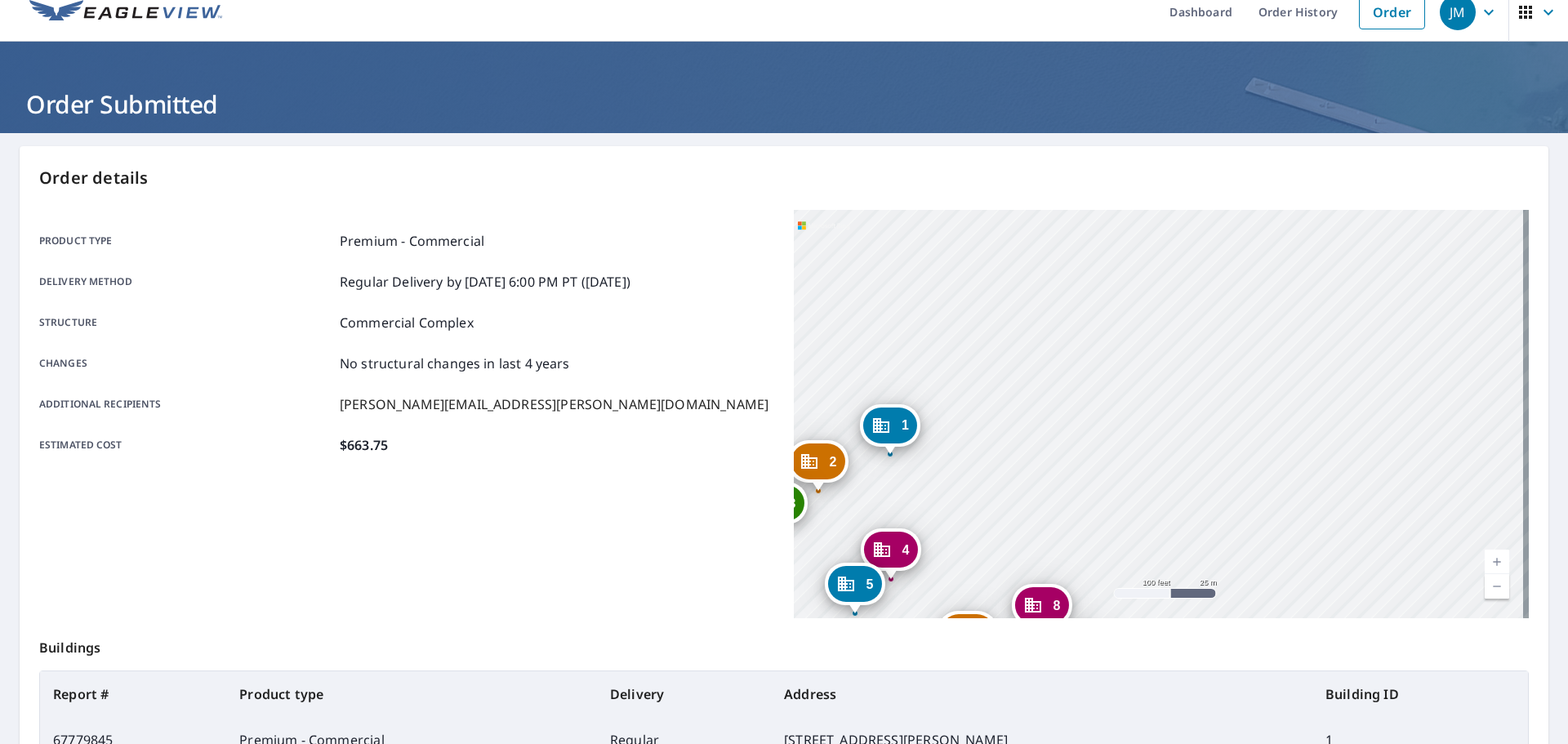
drag, startPoint x: 1177, startPoint y: 305, endPoint x: 1162, endPoint y: 251, distance: 56.0
click at [1162, 251] on div "2 [STREET_ADDRESS][PERSON_NAME] 3 [STREET_ADDRESS][PERSON_NAME] 4 [STREET_ADDRE…" at bounding box center [1160, 413] width 735 height 408
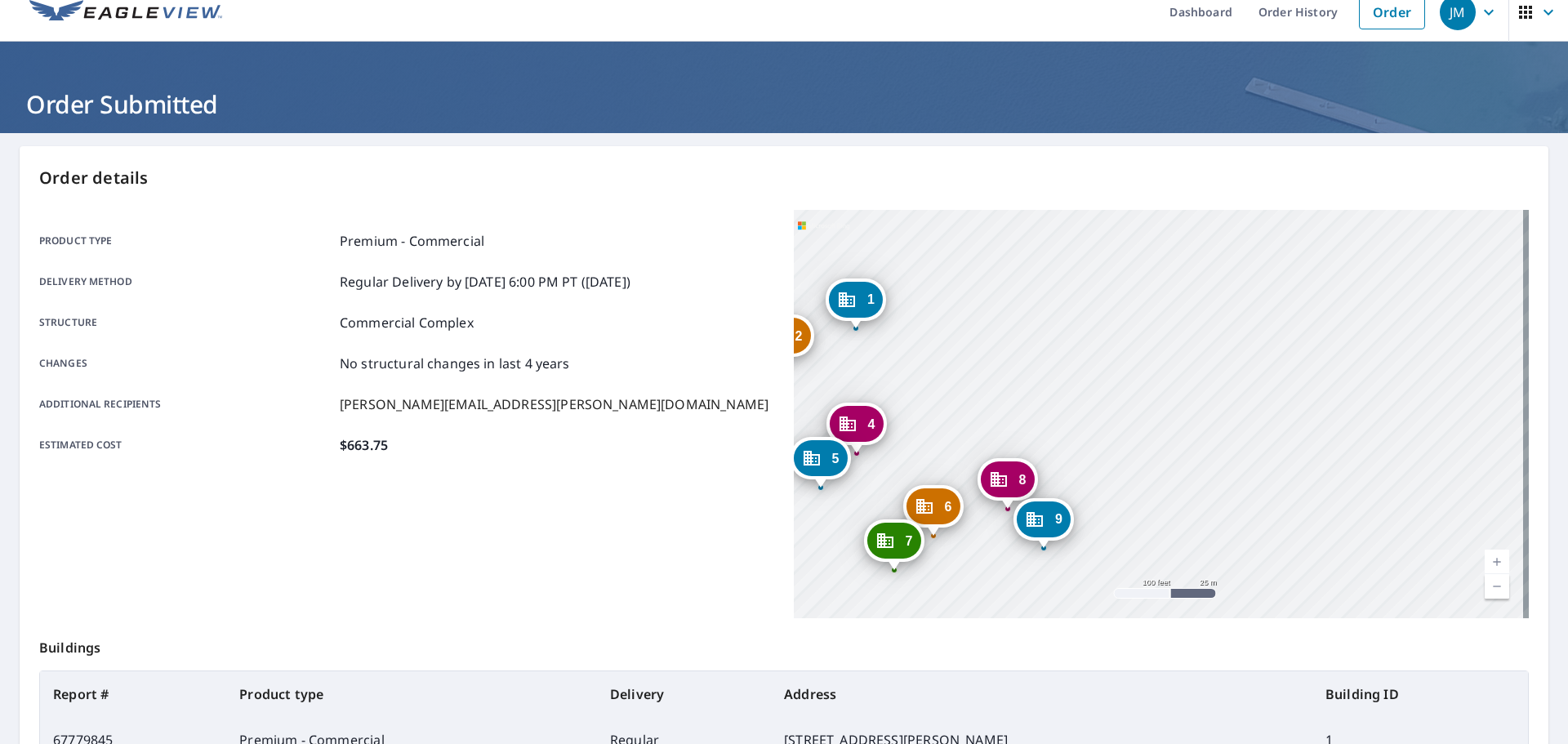
drag, startPoint x: 1185, startPoint y: 441, endPoint x: 1154, endPoint y: 320, distance: 124.9
click at [1154, 320] on div "2 [STREET_ADDRESS][PERSON_NAME] 3 [STREET_ADDRESS][PERSON_NAME] 4 [STREET_ADDRE…" at bounding box center [1160, 413] width 735 height 408
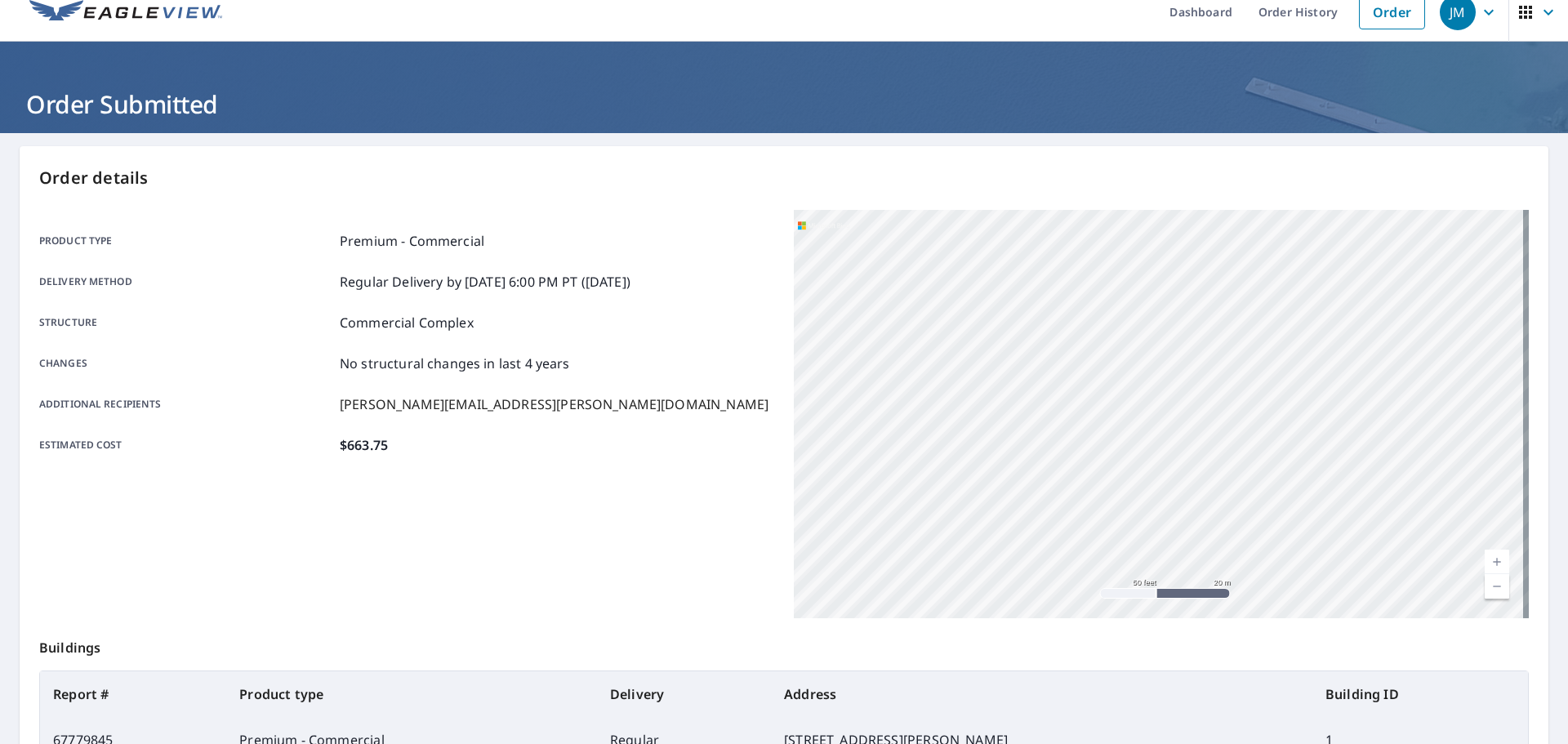
drag, startPoint x: 1150, startPoint y: 376, endPoint x: 1303, endPoint y: 418, distance: 158.7
click at [1303, 418] on div "2 [STREET_ADDRESS][PERSON_NAME] 3 [STREET_ADDRESS][PERSON_NAME] 4 [STREET_ADDRE…" at bounding box center [1160, 413] width 735 height 408
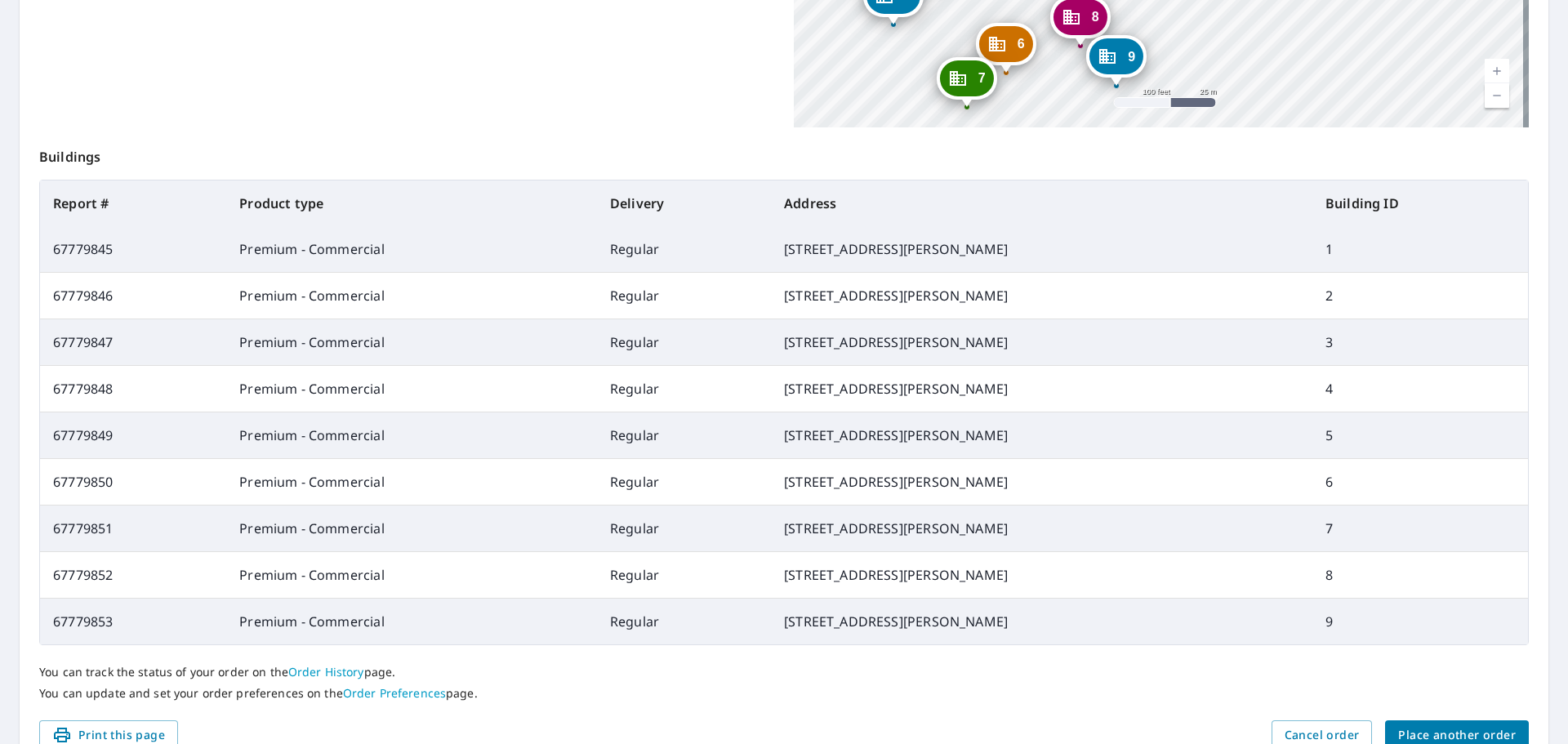
scroll to position [589, 0]
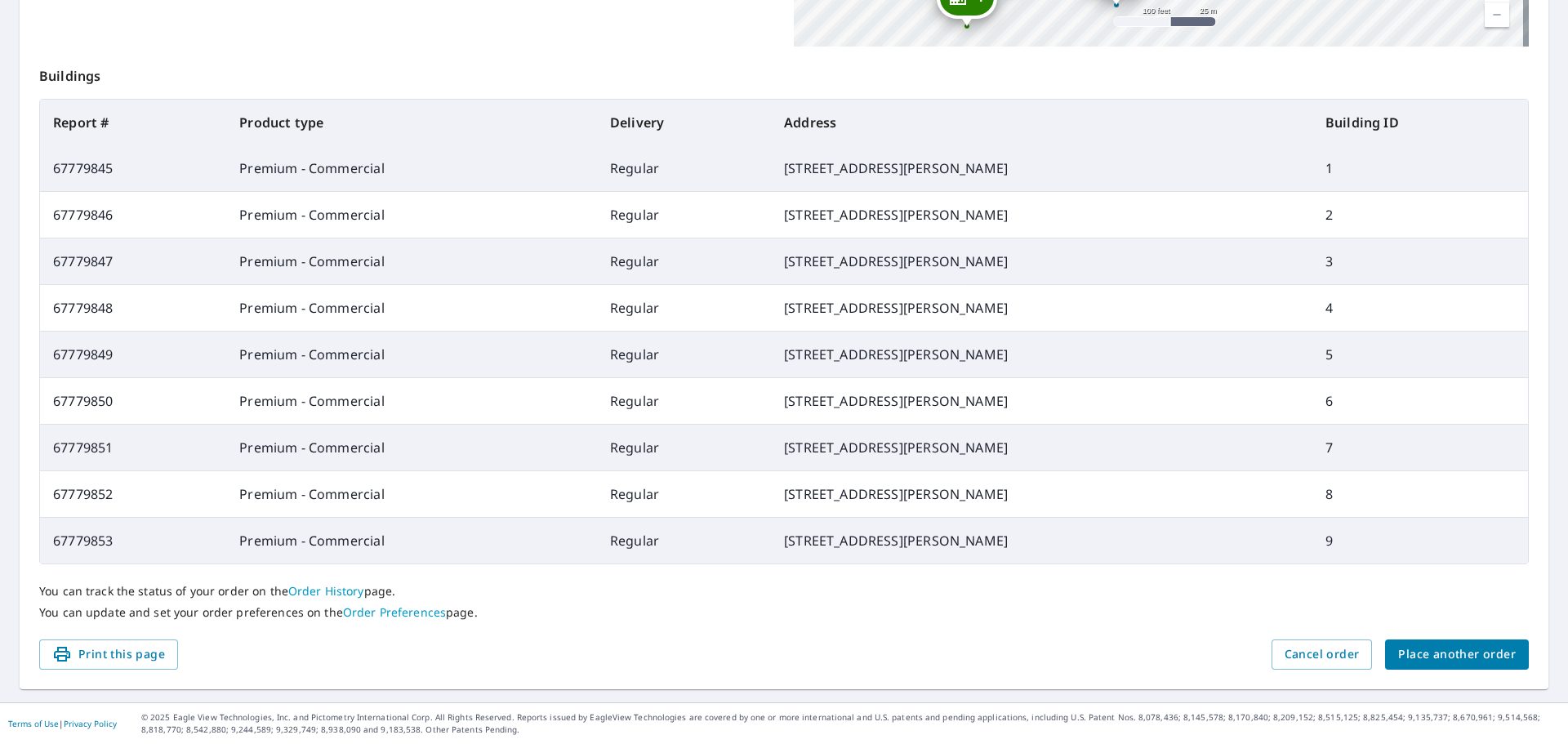
click at [1446, 661] on span "Place another order" at bounding box center [1456, 655] width 117 height 20
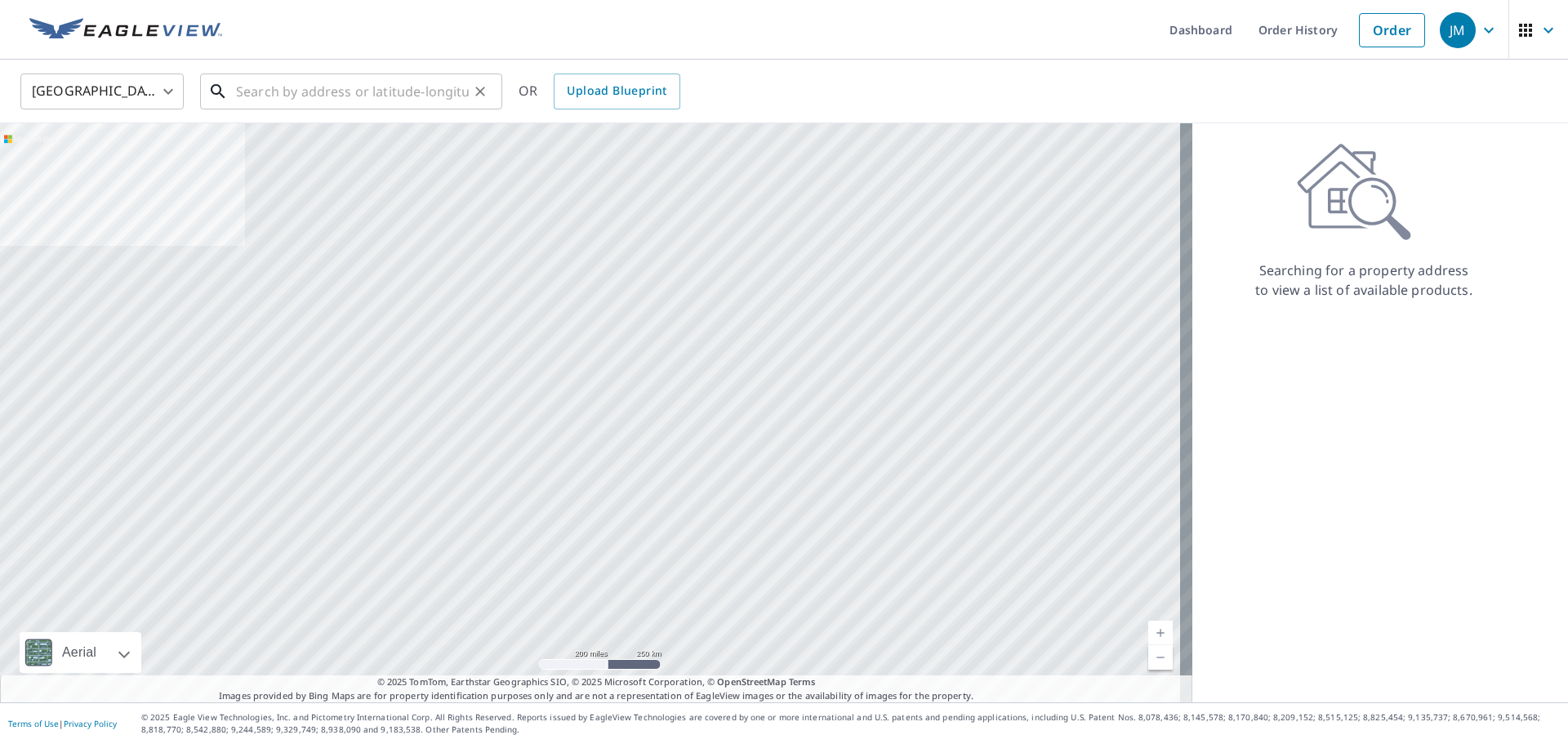
click at [348, 96] on input "text" at bounding box center [352, 91] width 233 height 46
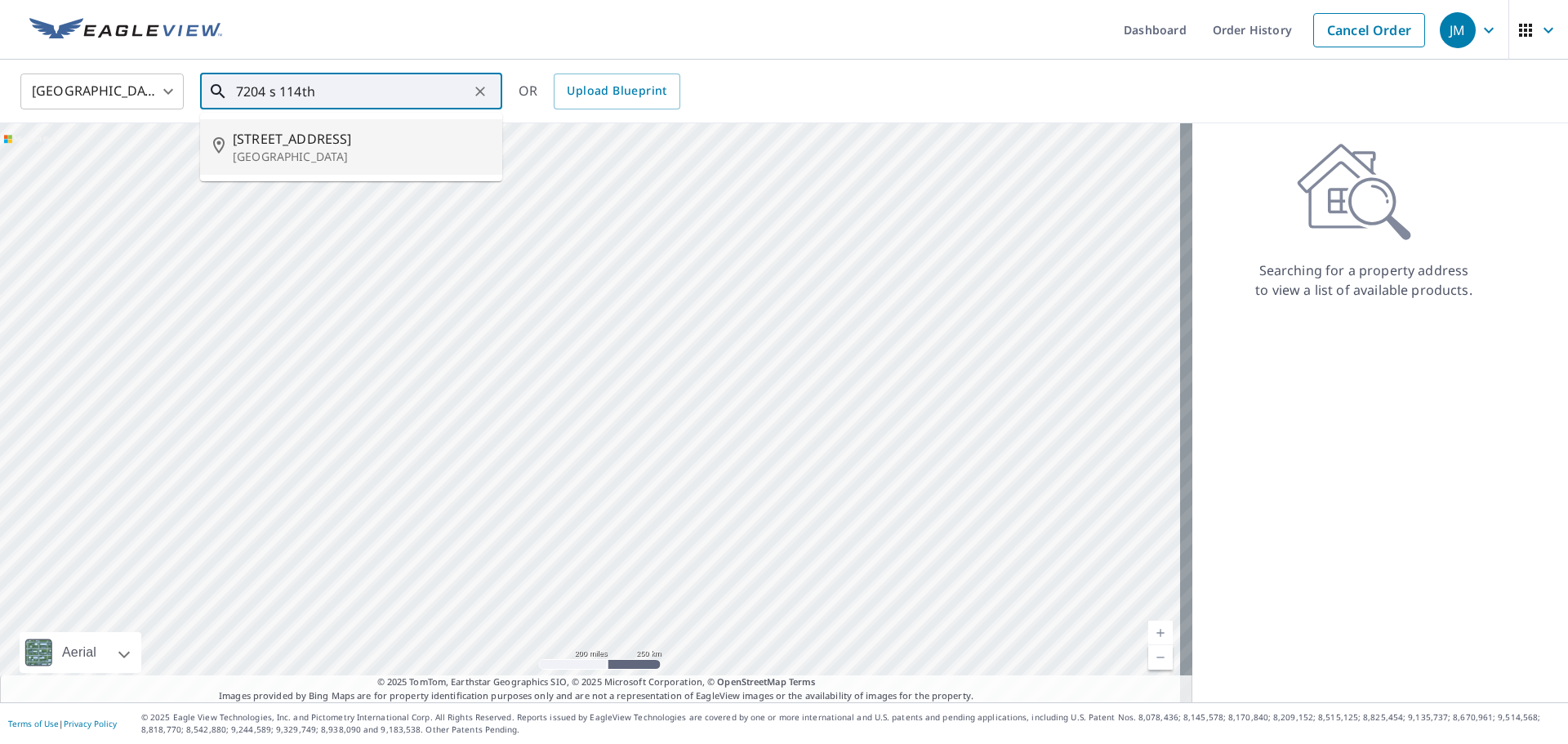
click at [342, 142] on span "[STREET_ADDRESS]" at bounding box center [360, 139] width 256 height 20
type input "[STREET_ADDRESS]"
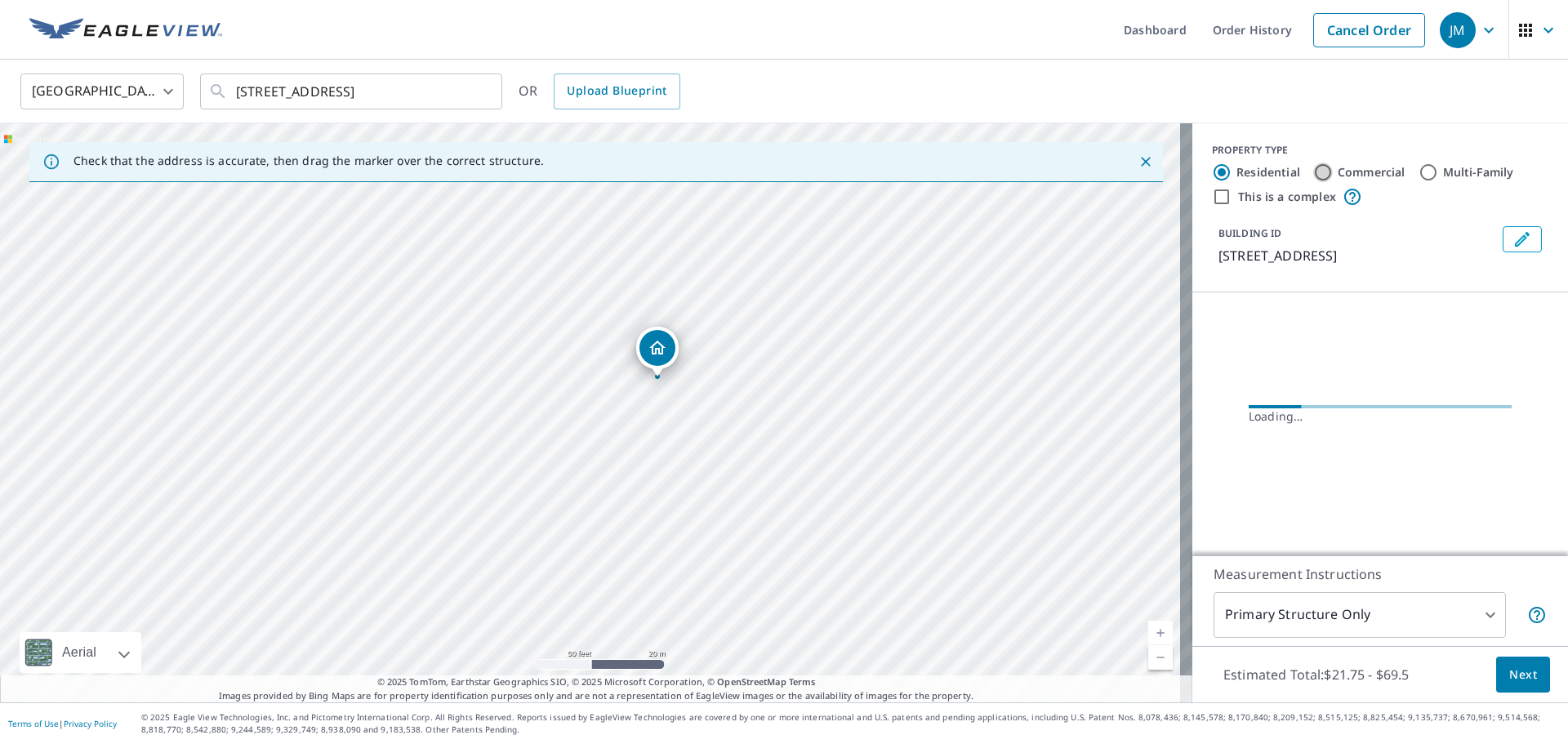
drag, startPoint x: 1314, startPoint y: 168, endPoint x: 1260, endPoint y: 181, distance: 55.5
click at [1313, 168] on input "Commercial" at bounding box center [1322, 171] width 20 height 20
radio input "true"
type input "4"
click at [1211, 196] on input "This is a complex" at bounding box center [1221, 196] width 20 height 20
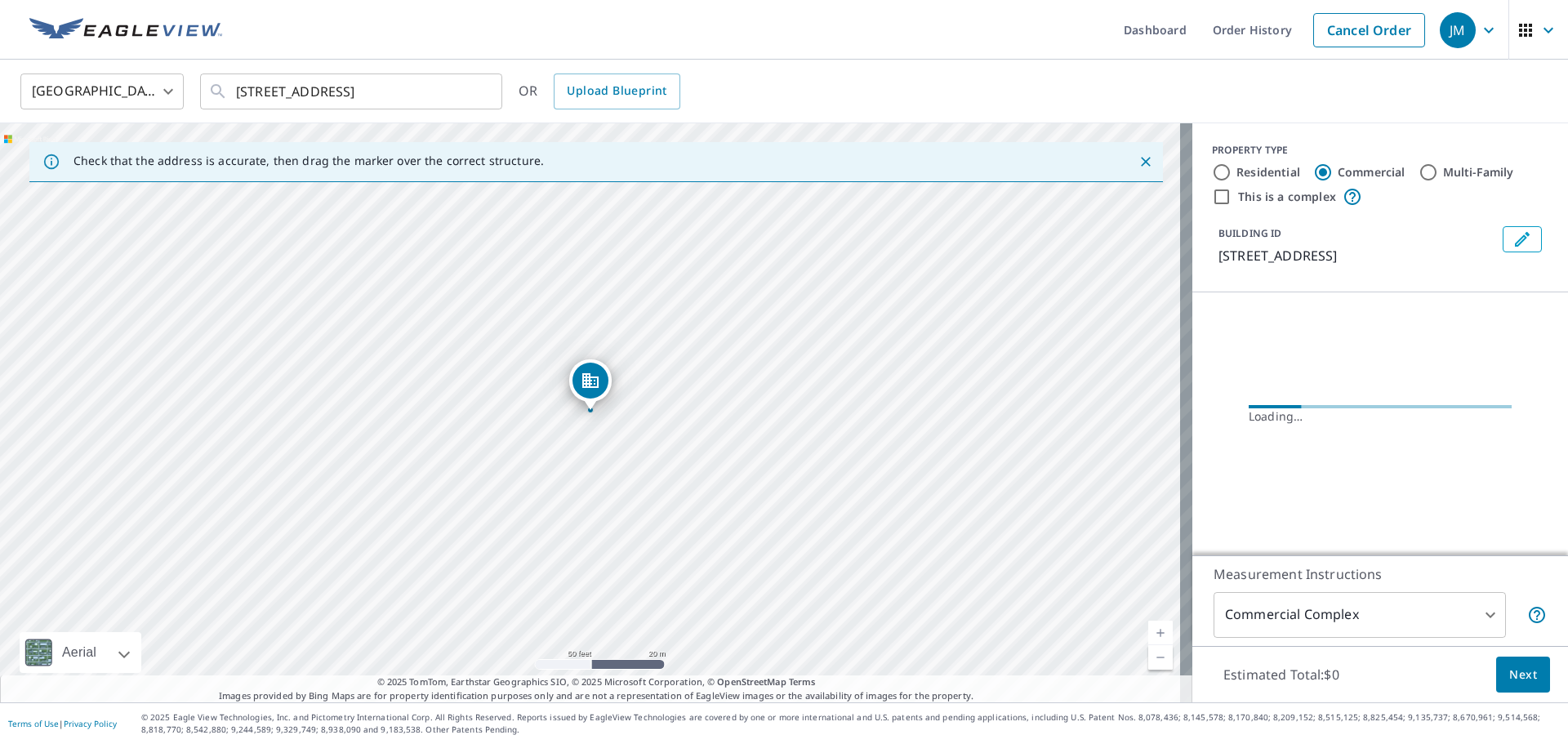
checkbox input "true"
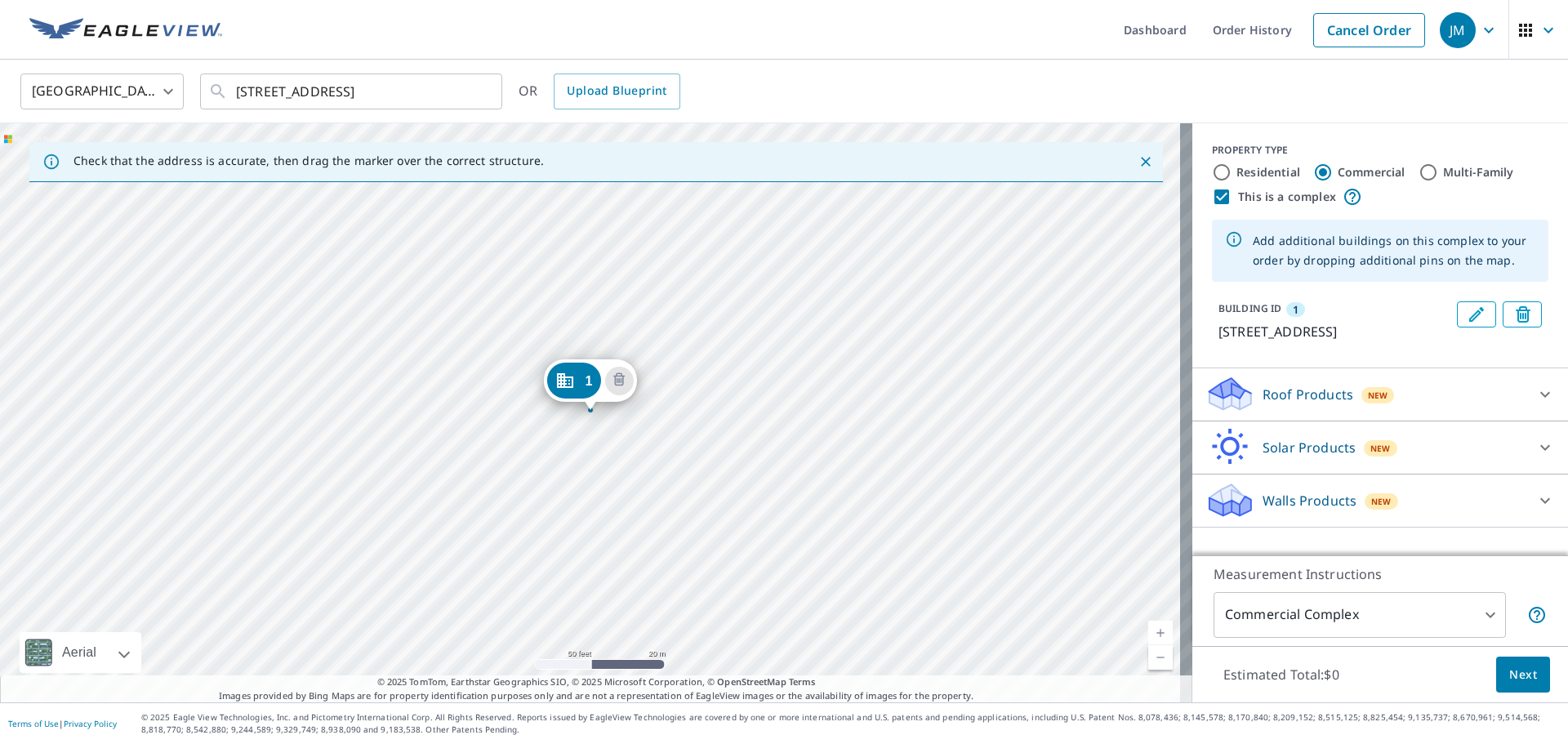
click at [1263, 404] on p "Roof Products" at bounding box center [1307, 394] width 90 height 20
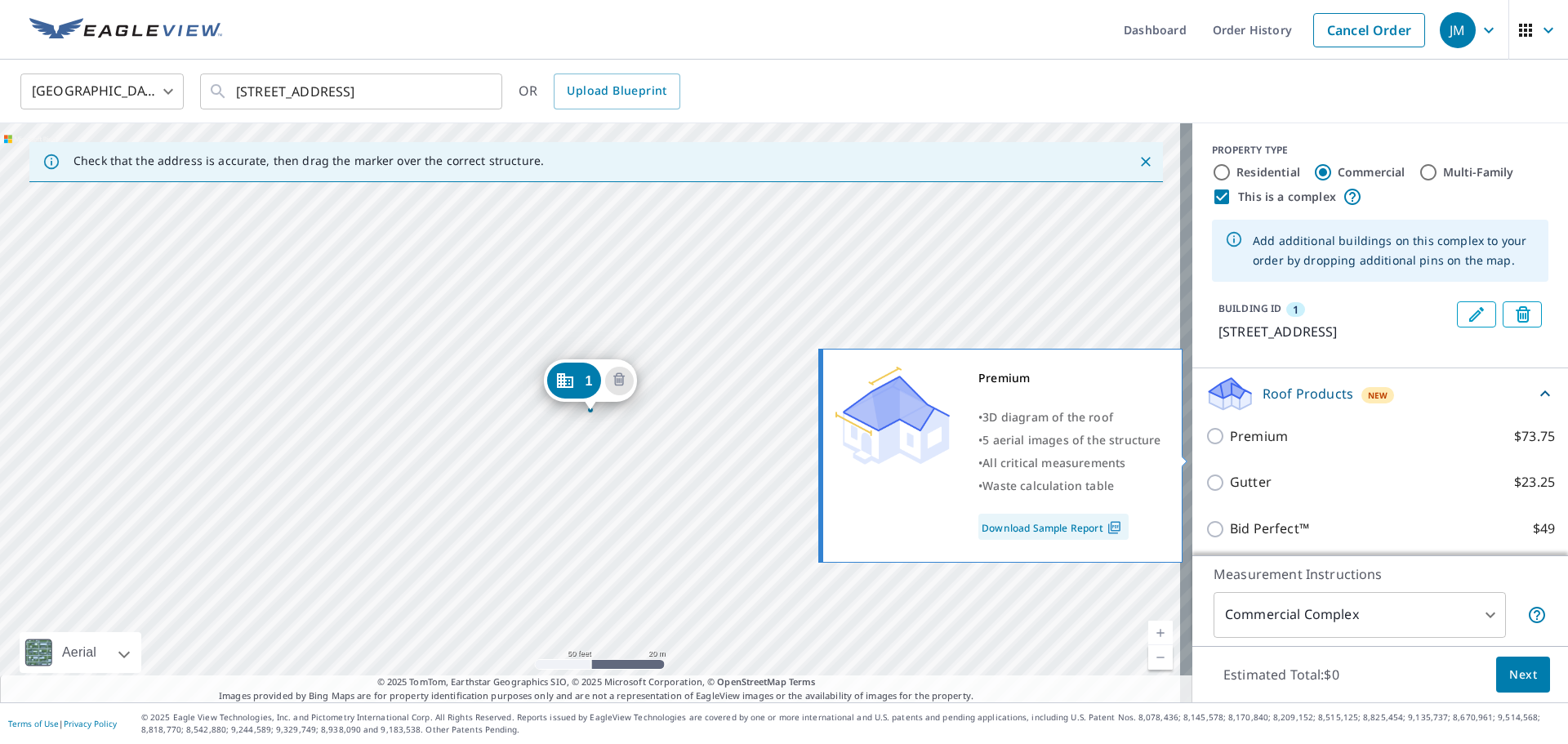
click at [1234, 447] on p "Premium" at bounding box center [1259, 437] width 58 height 20
click at [1230, 446] on input "Premium $73.75" at bounding box center [1217, 436] width 24 height 20
checkbox input "true"
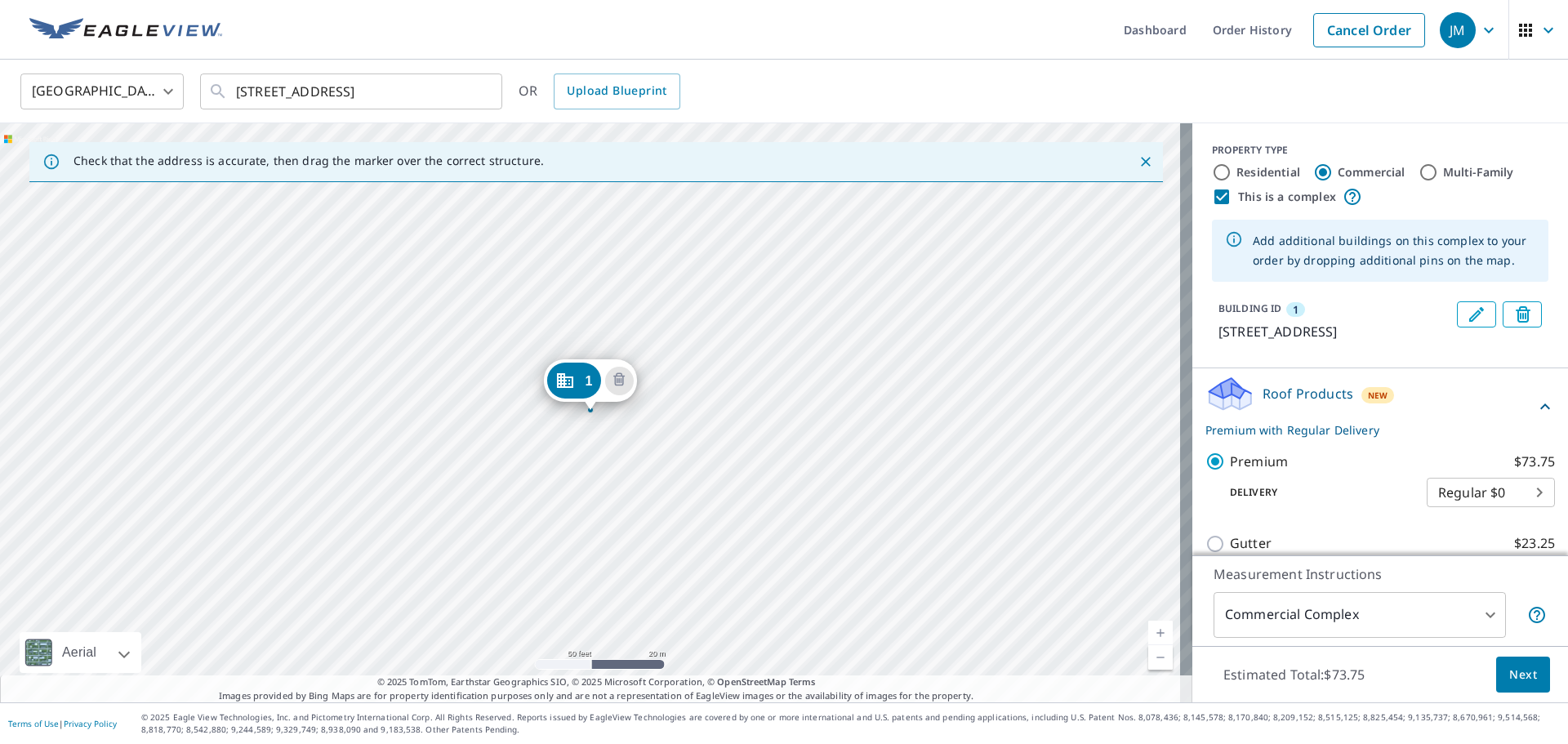
click at [413, 385] on div "1 [STREET_ADDRESS]" at bounding box center [596, 413] width 1192 height 579
click at [419, 390] on div "1 [STREET_ADDRESS]" at bounding box center [596, 413] width 1192 height 579
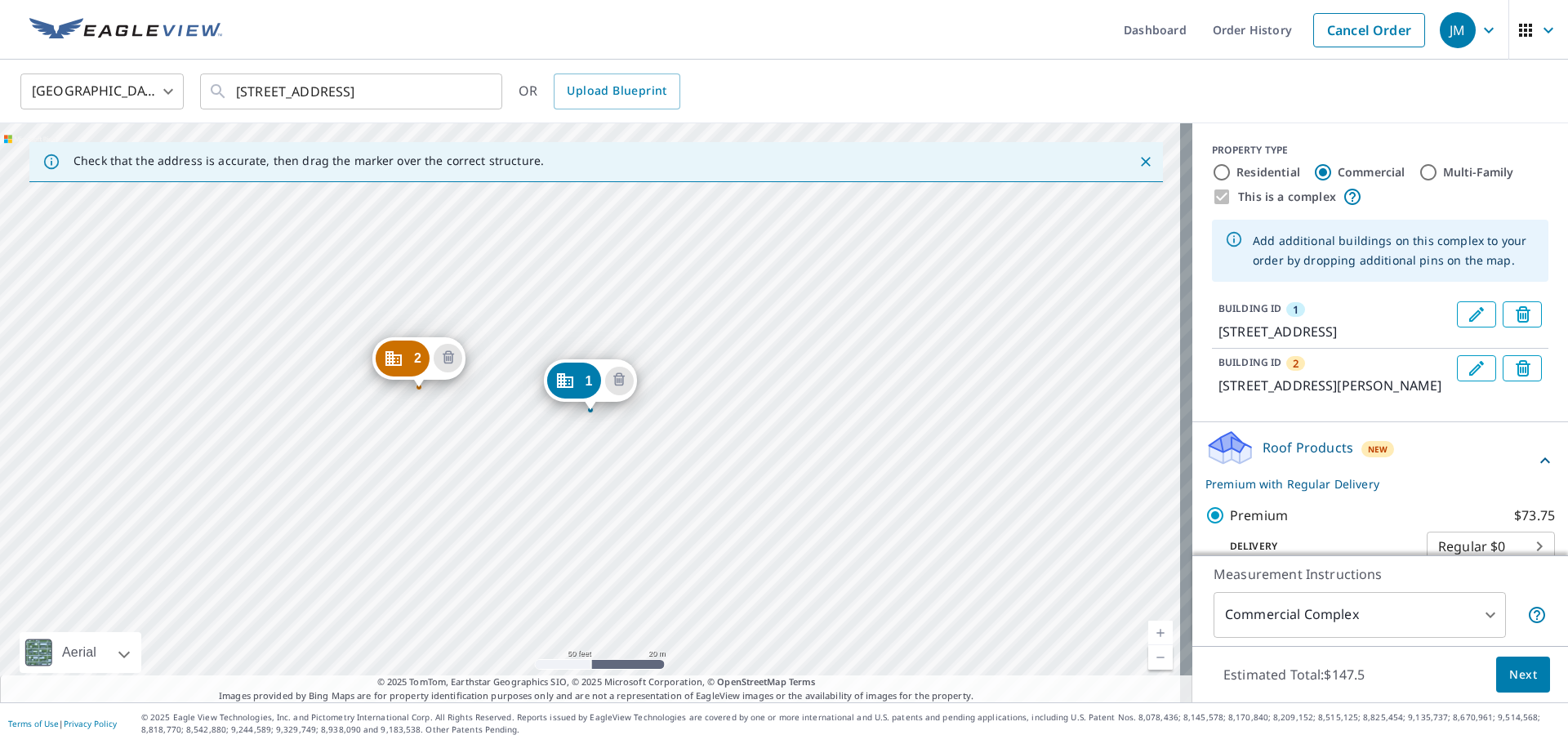
click at [641, 627] on div "2 [STREET_ADDRESS][PERSON_NAME] 1 [STREET_ADDRESS]" at bounding box center [596, 413] width 1192 height 579
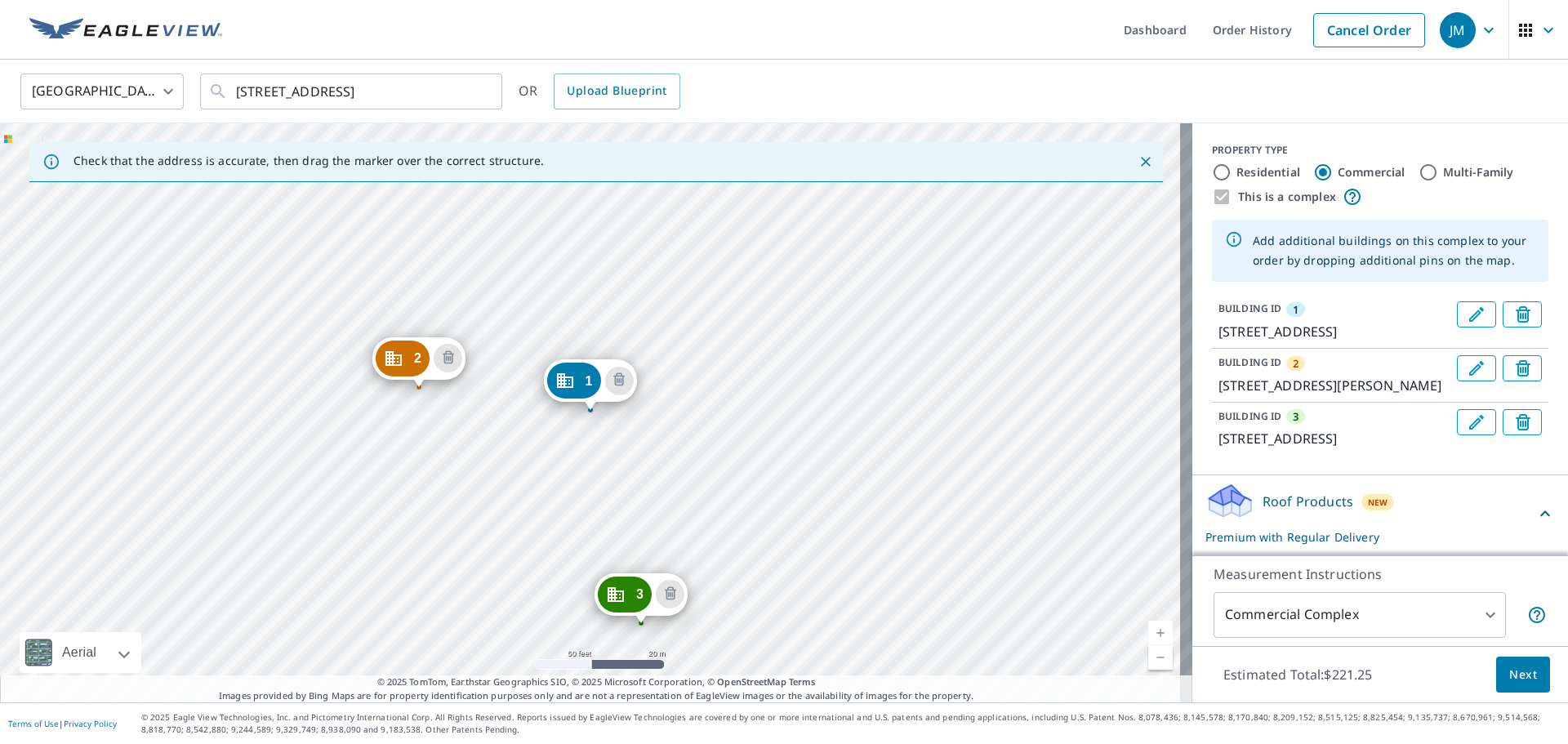
click at [608, 518] on div "2 [STREET_ADDRESS][PERSON_NAME] 3 [STREET_ADDRESS] 1 [STREET_ADDRESS]" at bounding box center [596, 413] width 1192 height 579
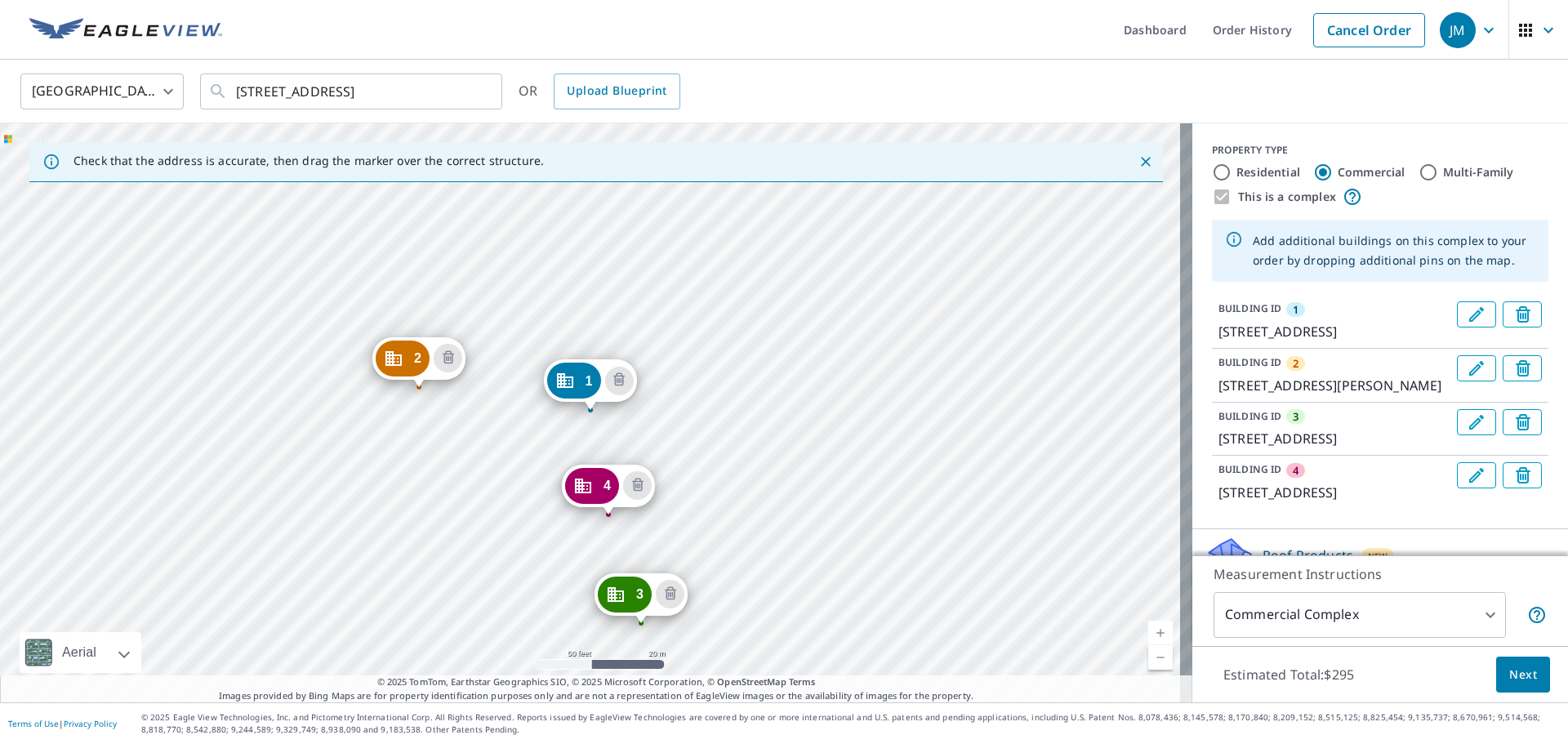
click at [696, 405] on div "2 [STREET_ADDRESS][PERSON_NAME] 3 [STREET_ADDRESS] 4 [STREET_ADDRESS] 1 [STREET…" at bounding box center [596, 413] width 1192 height 579
click at [1508, 678] on span "Next" at bounding box center [1522, 675] width 28 height 20
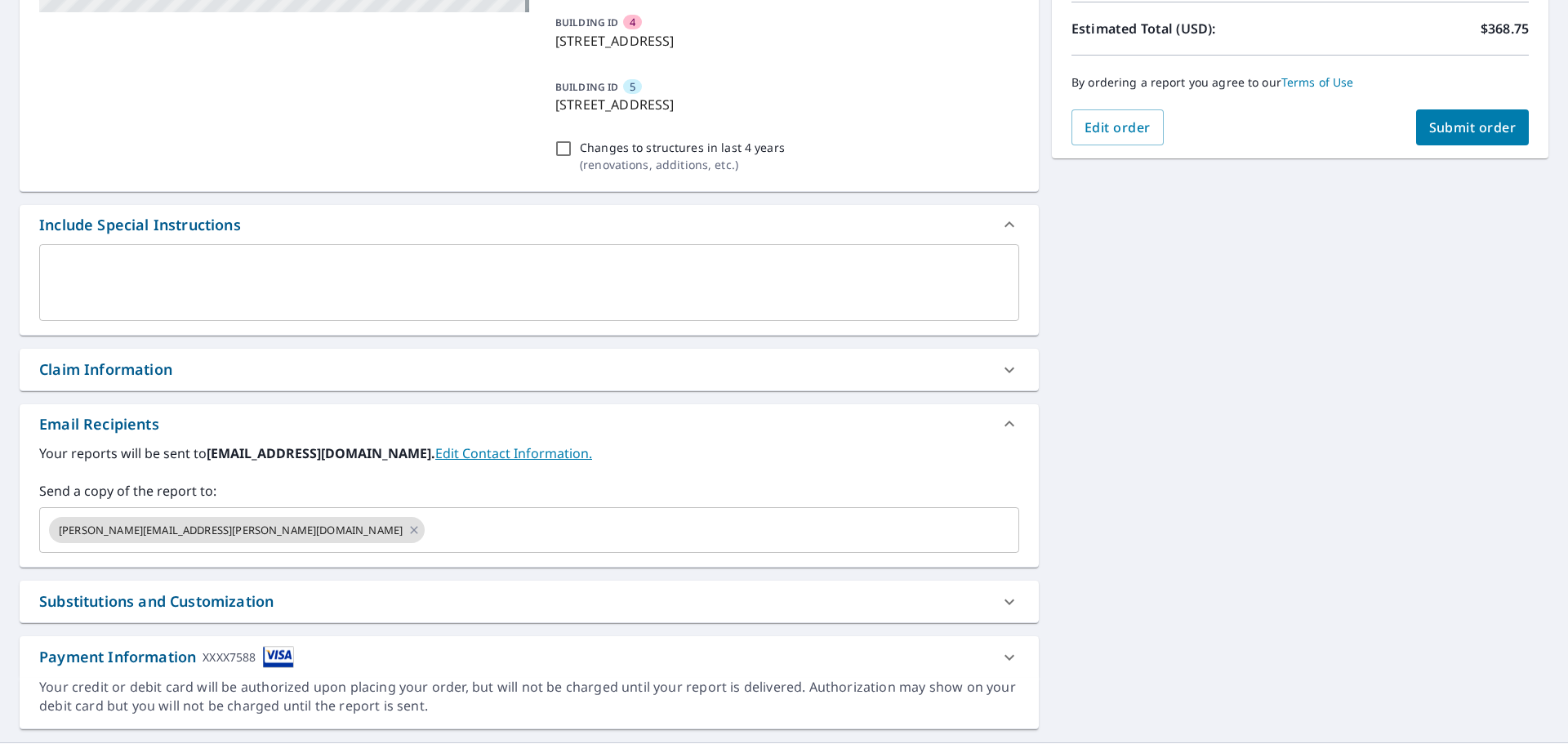
scroll to position [450, 0]
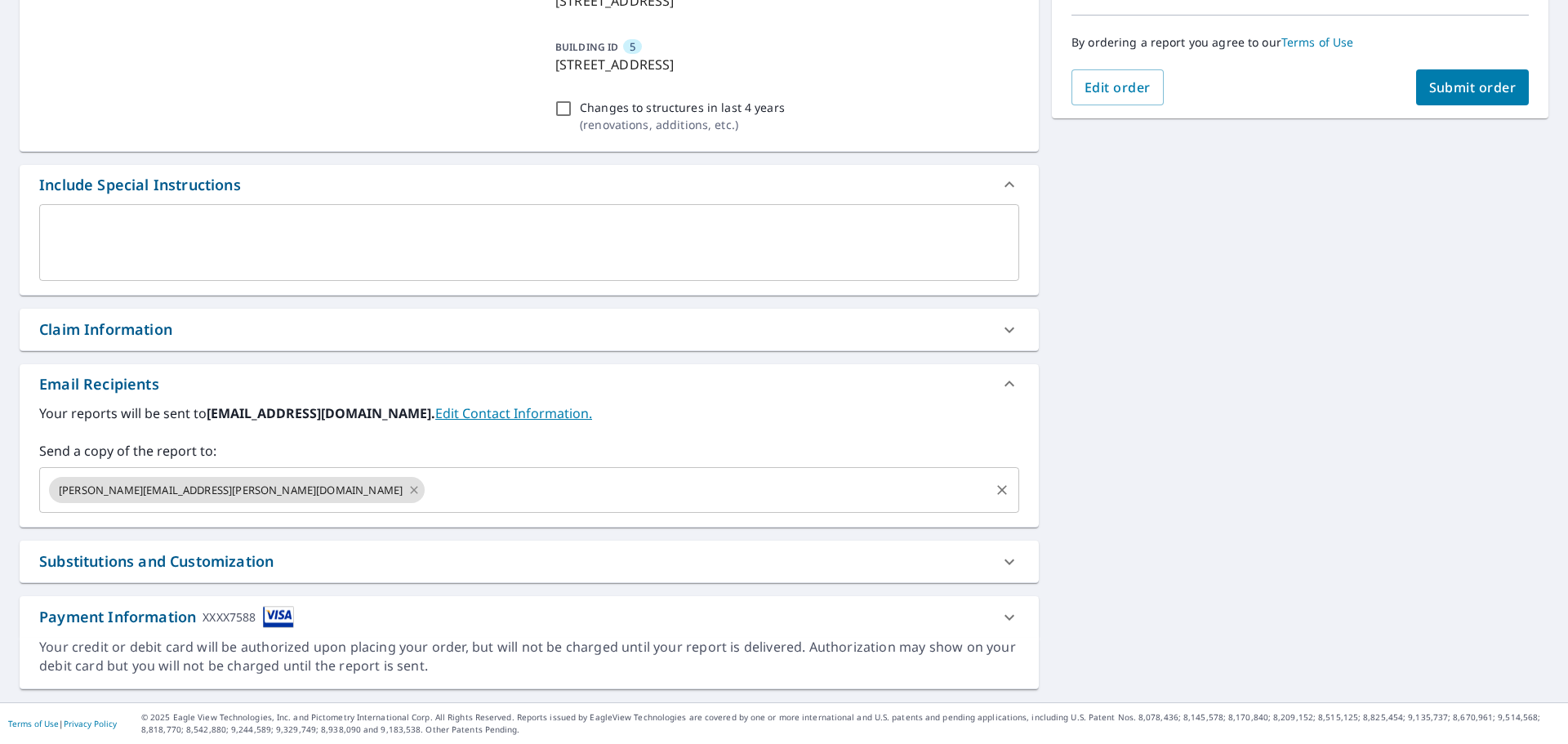
click at [408, 494] on icon at bounding box center [414, 489] width 13 height 18
checkbox input "true"
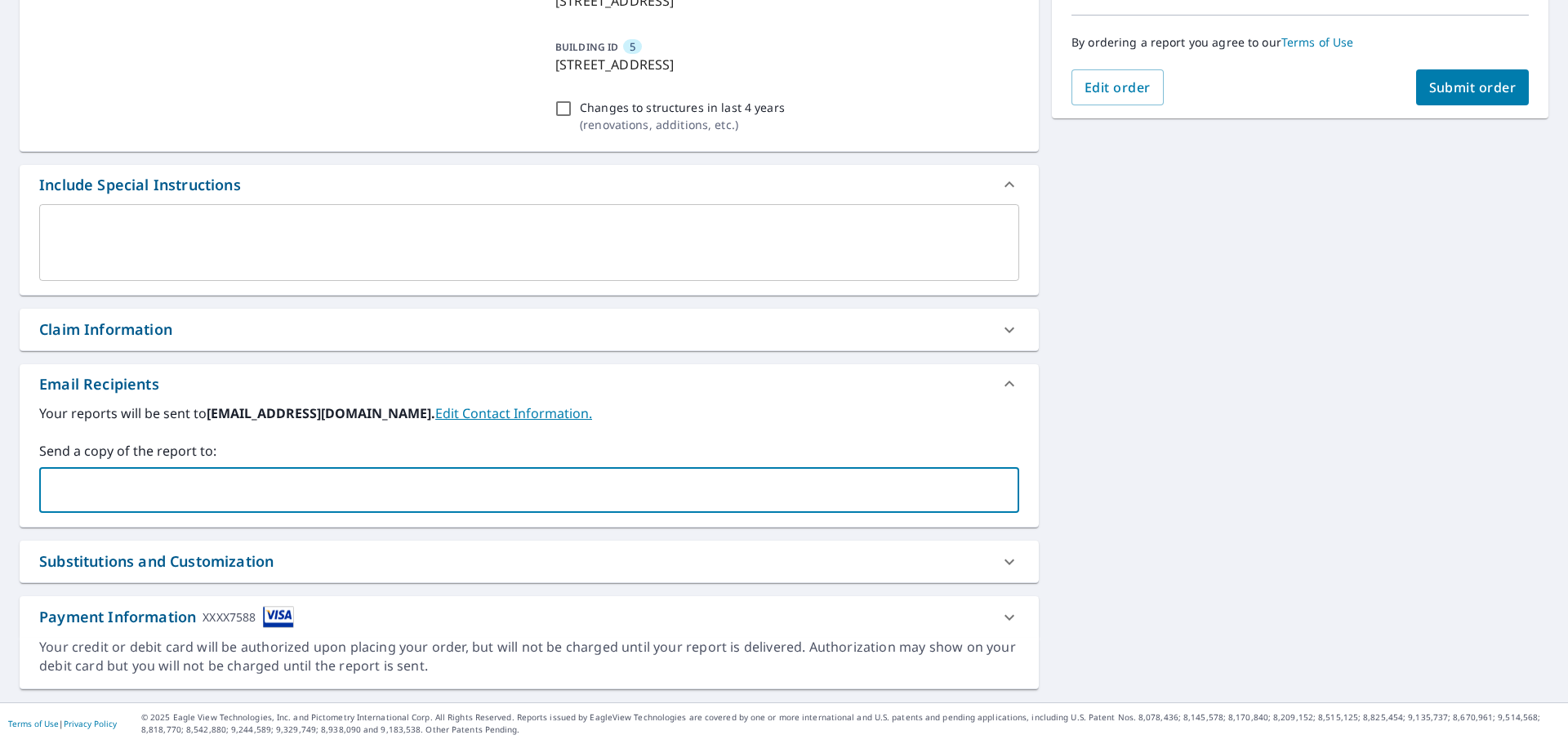
click at [136, 484] on input "text" at bounding box center [517, 489] width 940 height 31
paste input "B"
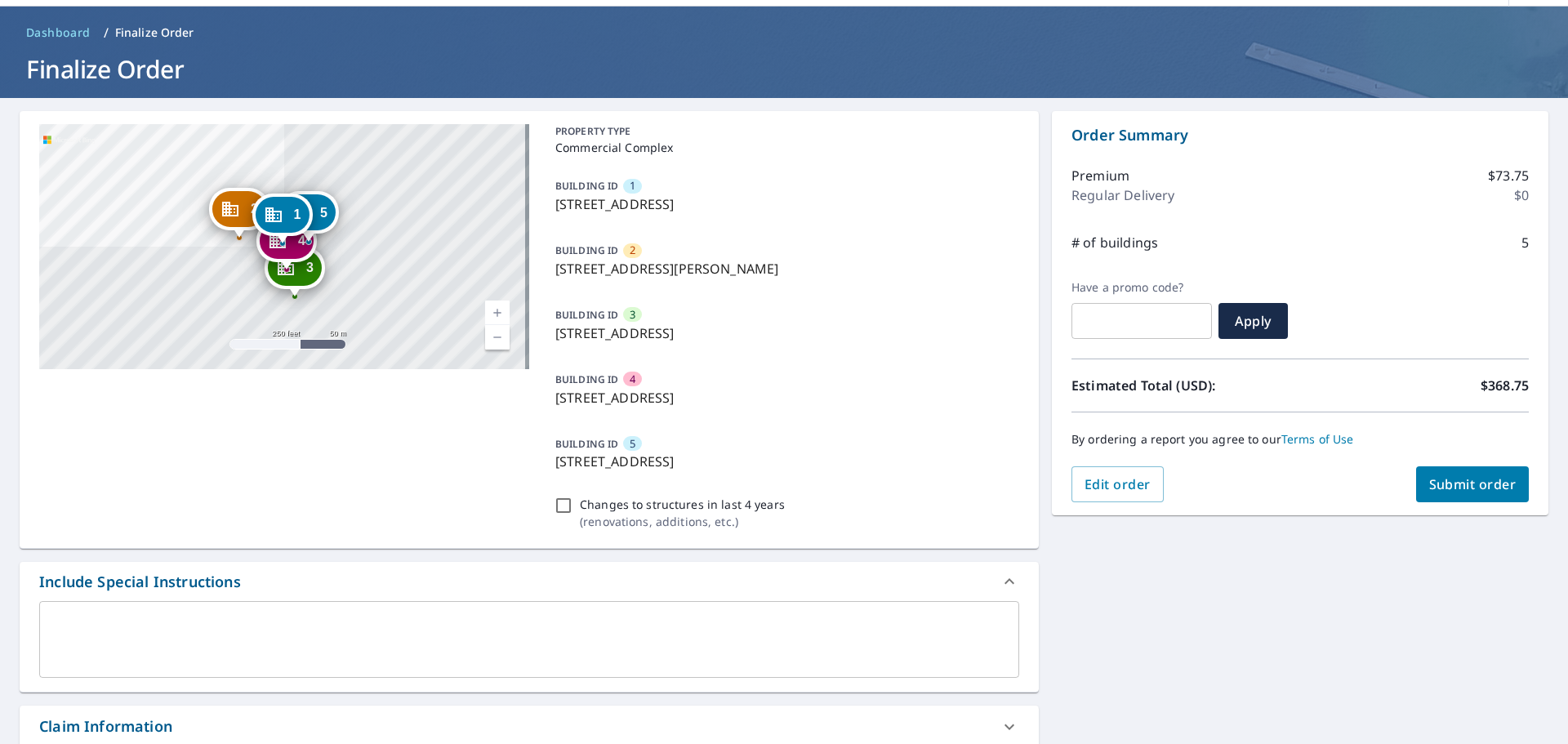
scroll to position [42, 0]
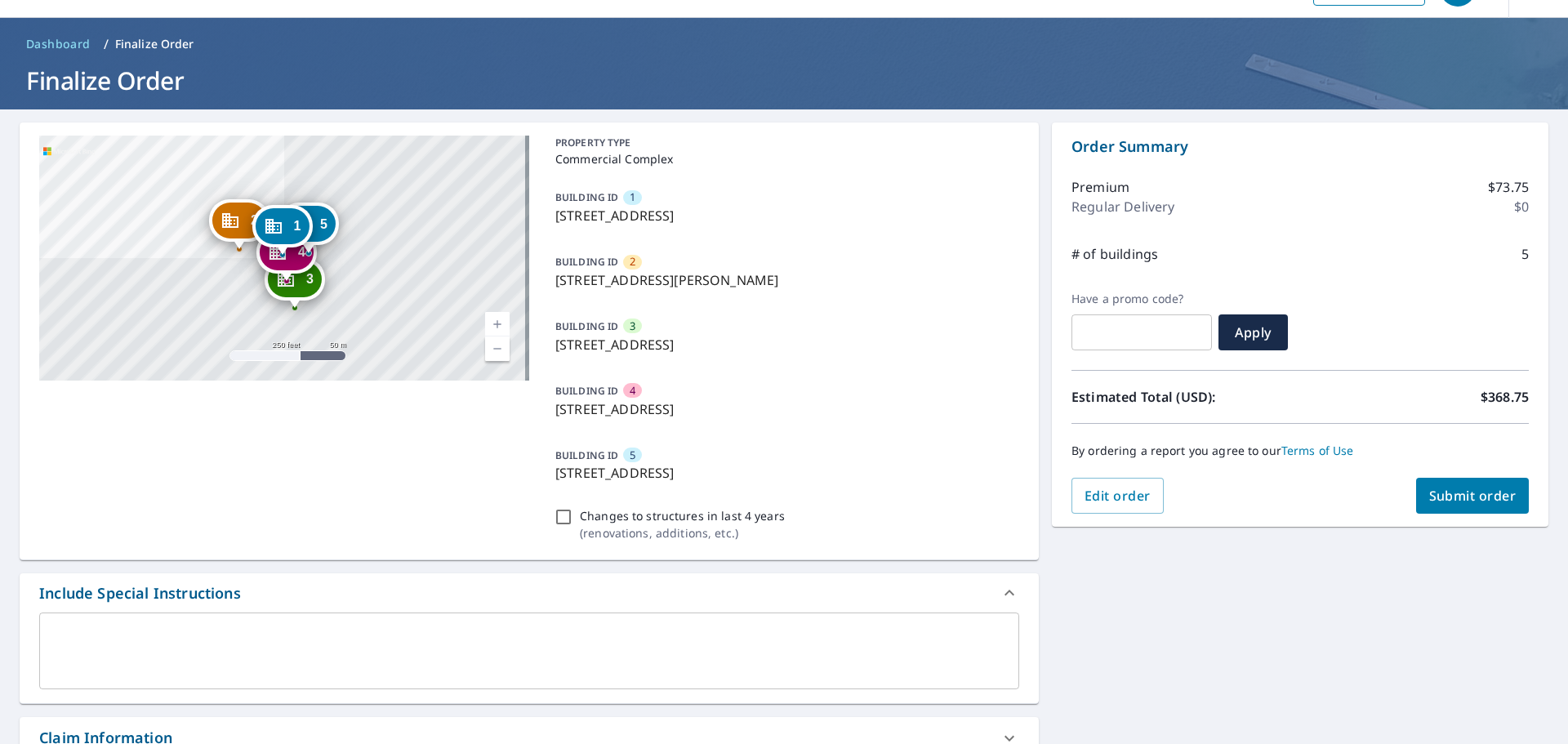
type input "[PERSON_NAME][EMAIL_ADDRESS][PERSON_NAME][DOMAIN_NAME]"
click at [1429, 501] on span "Submit order" at bounding box center [1473, 495] width 88 height 18
checkbox input "true"
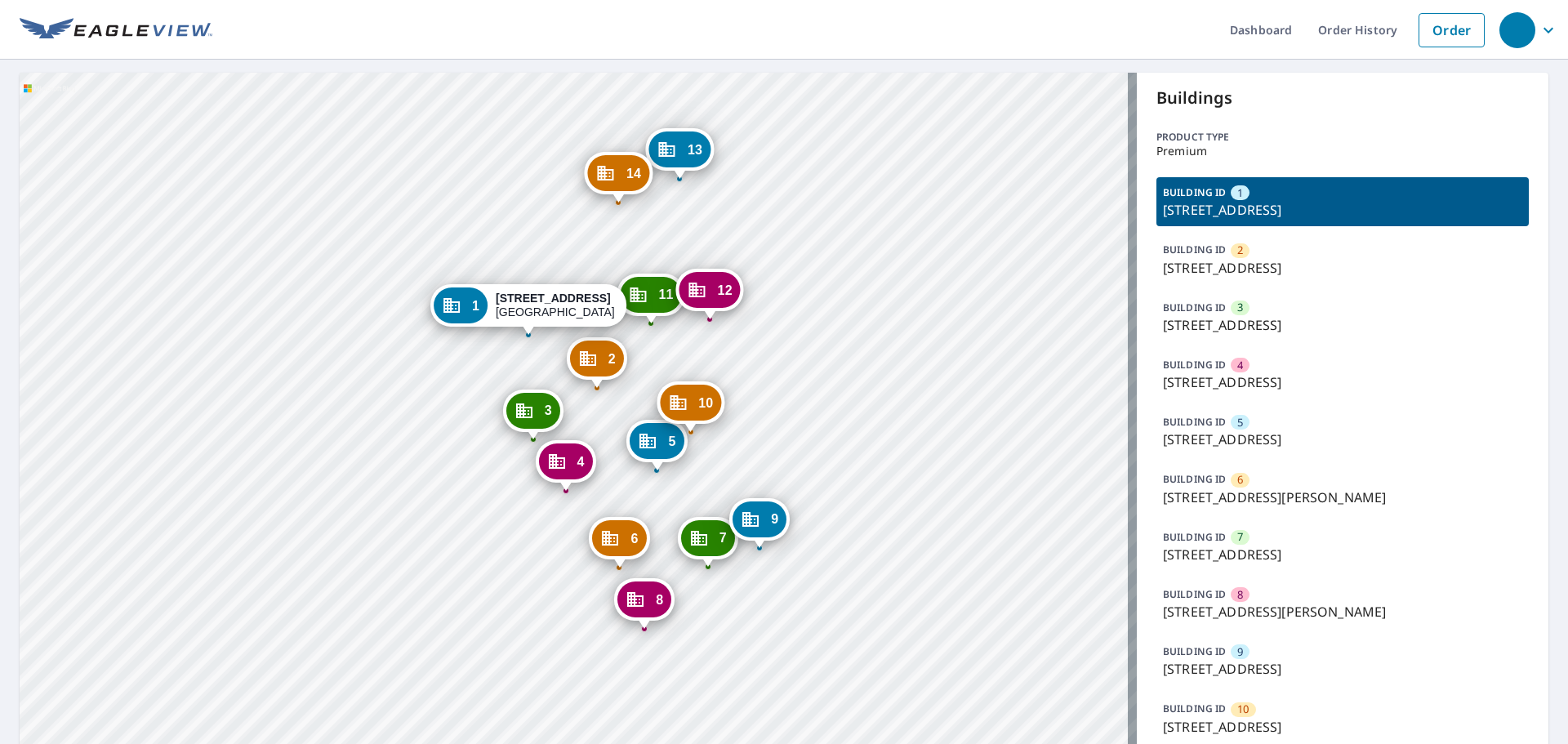
drag, startPoint x: 676, startPoint y: 522, endPoint x: 872, endPoint y: 276, distance: 314.5
click at [872, 276] on div "2 [STREET_ADDRESS] 3 [STREET_ADDRESS] 4 [STREET_ADDRESS] 5 [STREET_ADDRESS] 6 […" at bounding box center [578, 529] width 1117 height 913
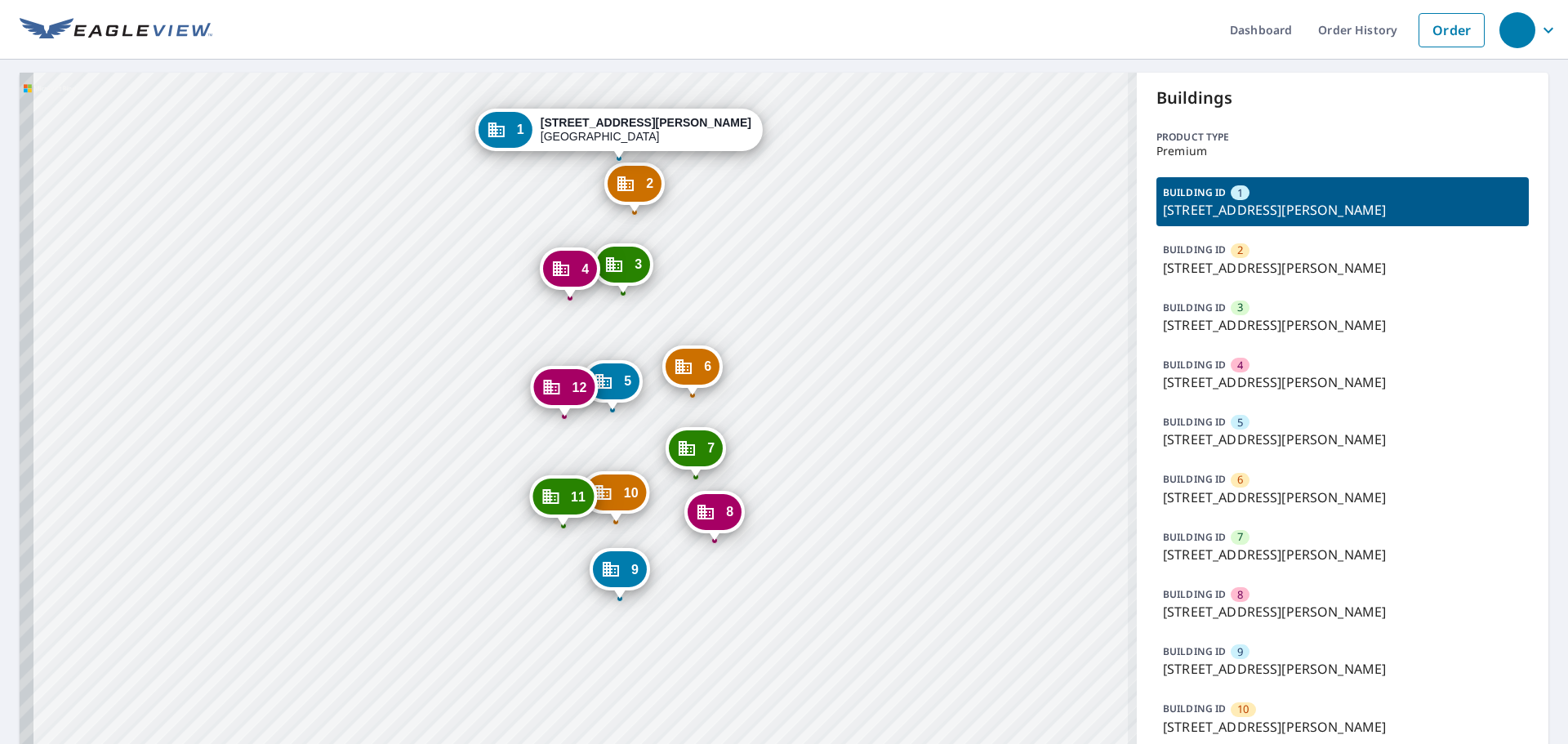
drag, startPoint x: 792, startPoint y: 607, endPoint x: 848, endPoint y: 421, distance: 194.2
click at [848, 421] on div "2 [STREET_ADDRESS][PERSON_NAME] 3 [STREET_ADDRESS][PERSON_NAME] 4 [STREET_ADDRE…" at bounding box center [578, 471] width 1117 height 798
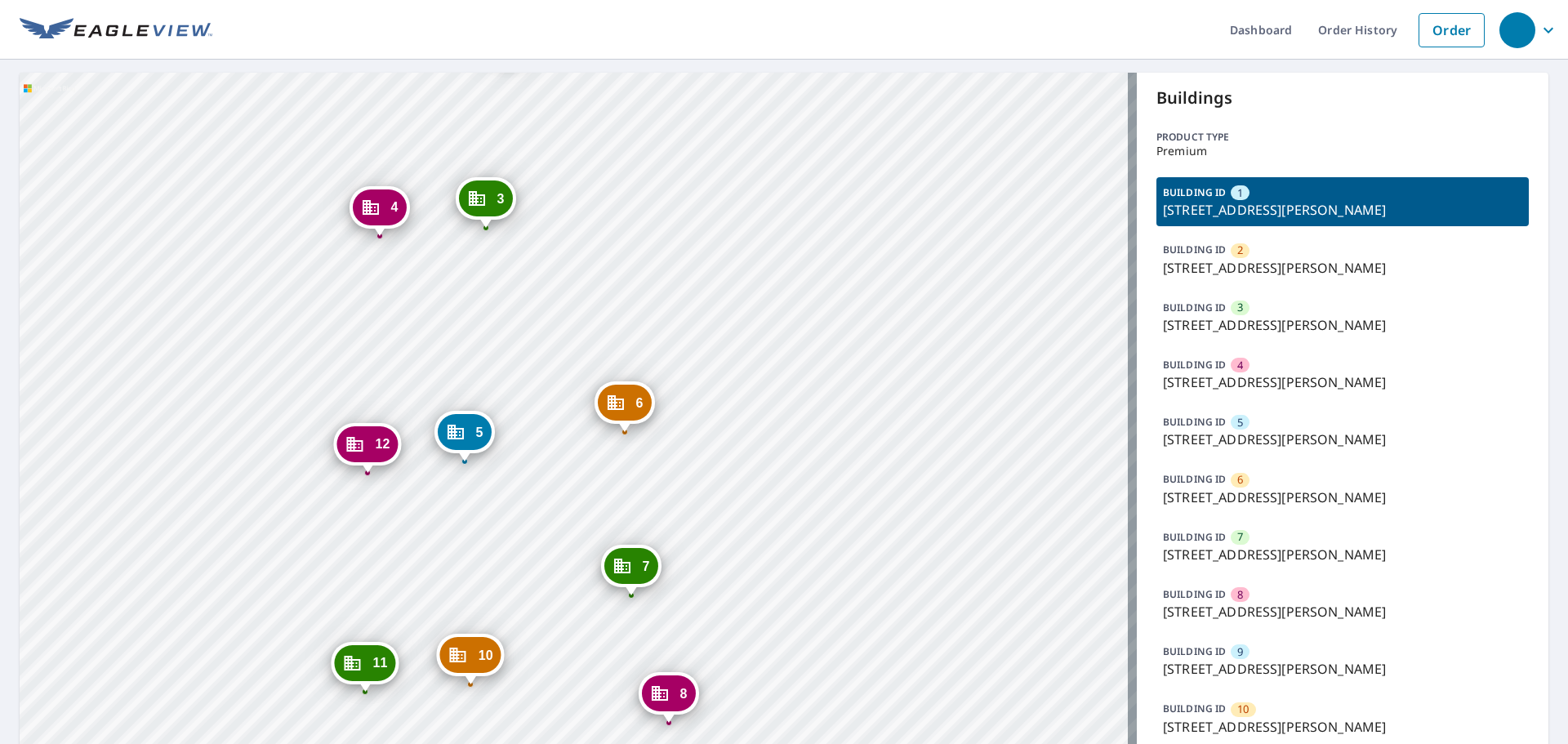
click at [869, 415] on div "2 6915 S Harrison Hills Dr La Vista, NE 68128 3 7009 S Harrison Hills Dr La Vis…" at bounding box center [578, 471] width 1117 height 798
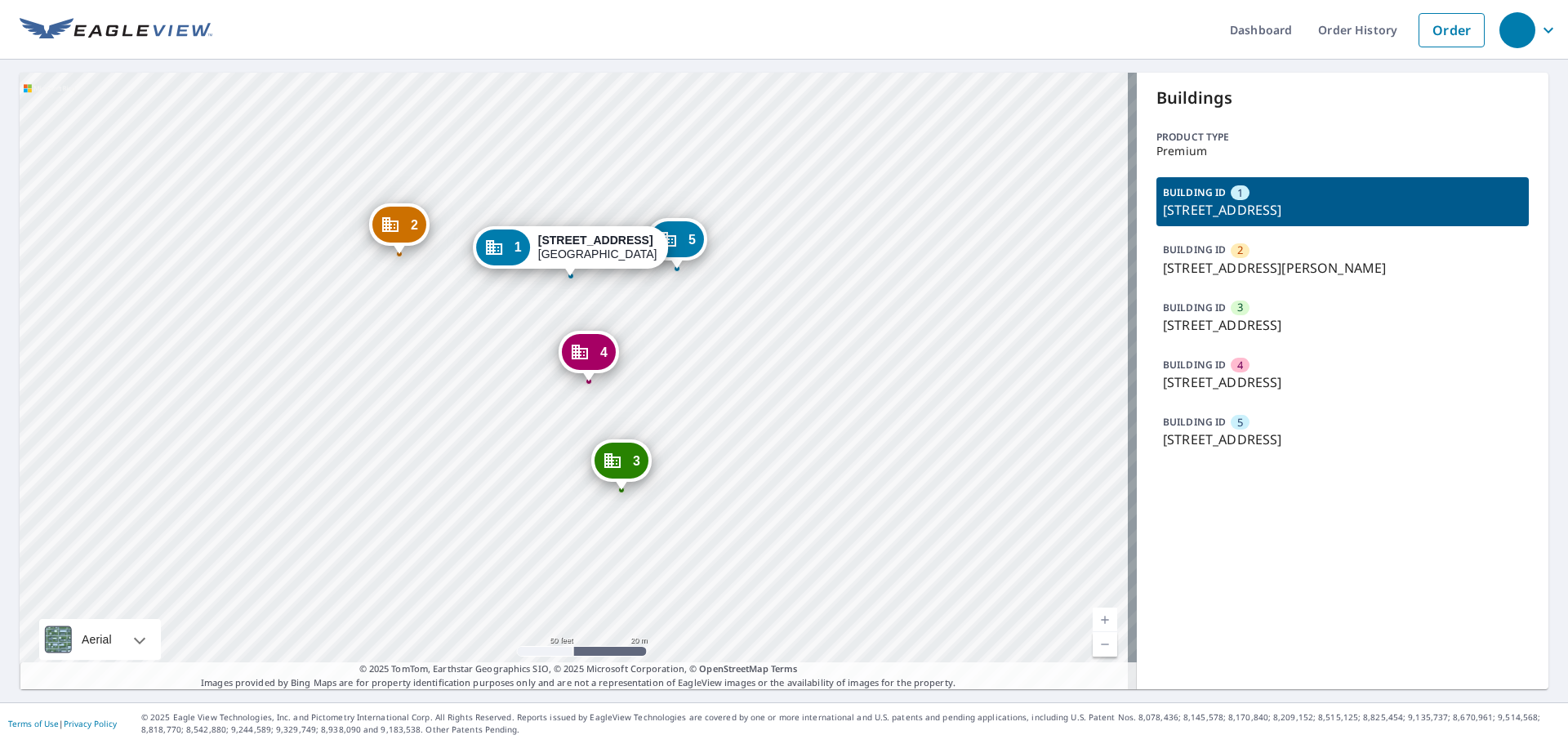
drag, startPoint x: 750, startPoint y: 358, endPoint x: 780, endPoint y: 297, distance: 68.0
click at [780, 297] on div "2 11435 Gertrude Ct La Vista, NE 68128 3 7231 S 114th Street Plz La Vista, NE 6…" at bounding box center [578, 381] width 1117 height 616
